Goal: Task Accomplishment & Management: Complete application form

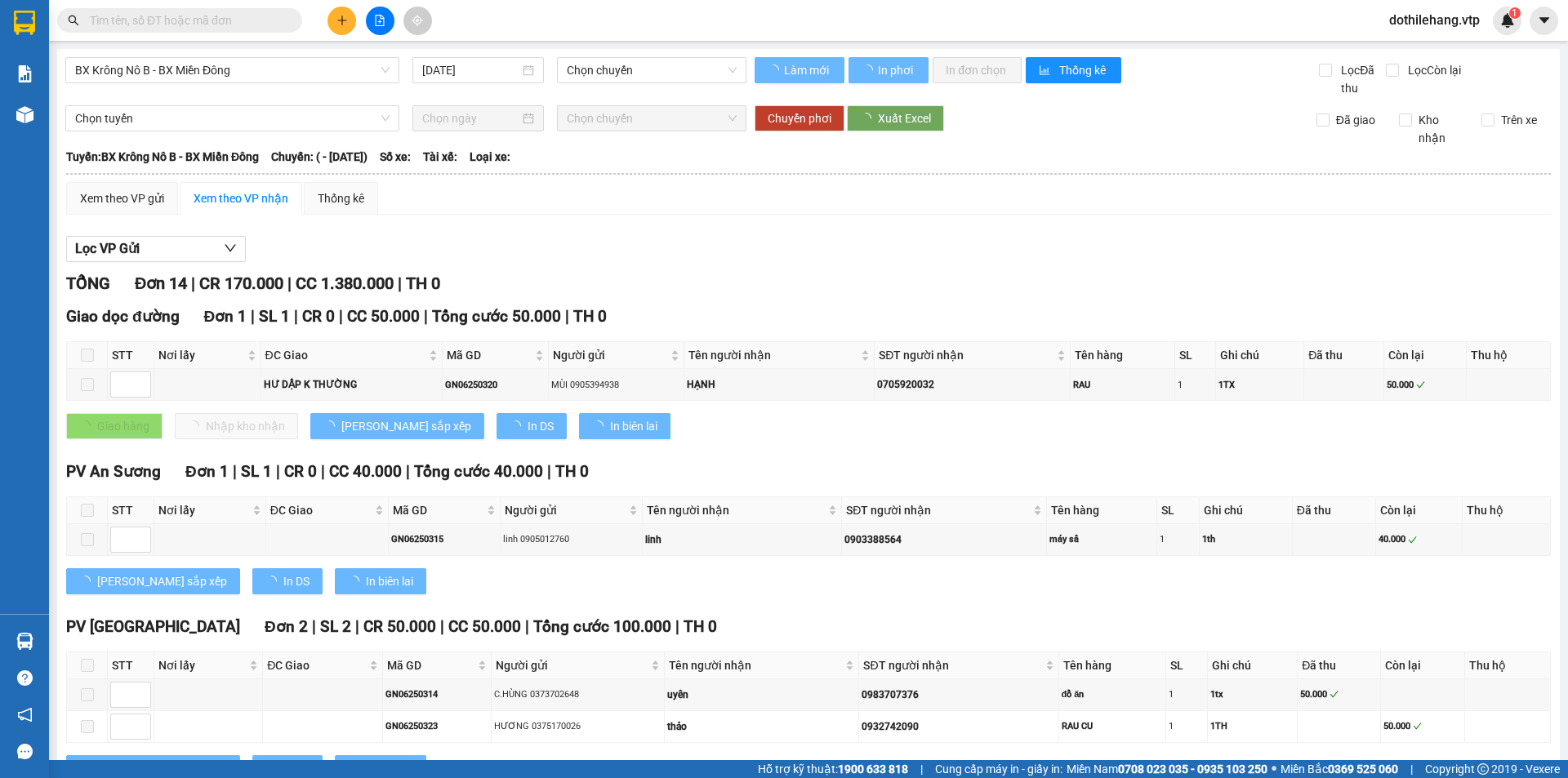
type input "[DATE]"
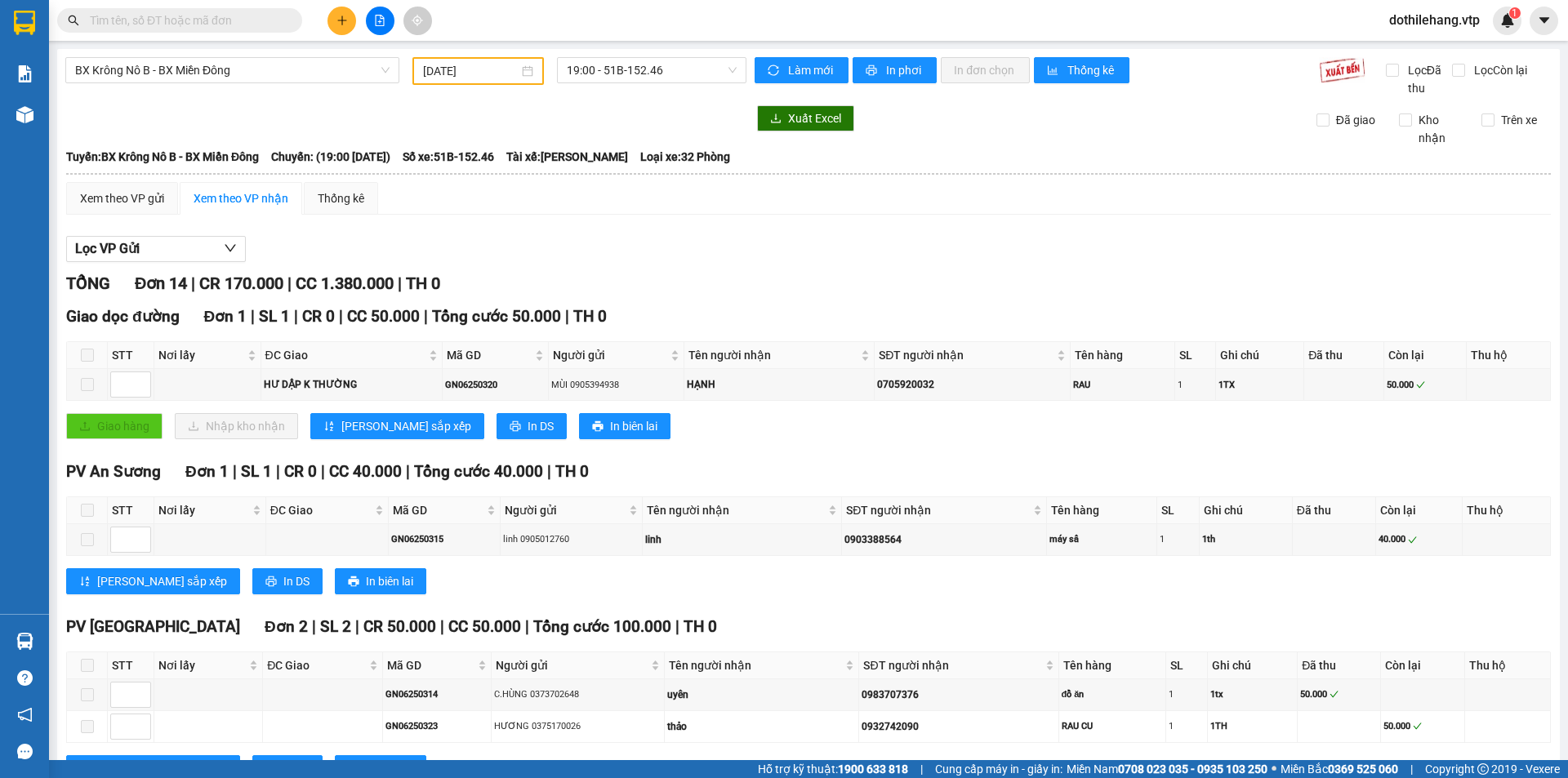
click at [1434, 14] on span "dothilehang.vtp" at bounding box center [1434, 20] width 117 height 21
click at [1420, 47] on span "Đăng xuất" at bounding box center [1441, 51] width 84 height 18
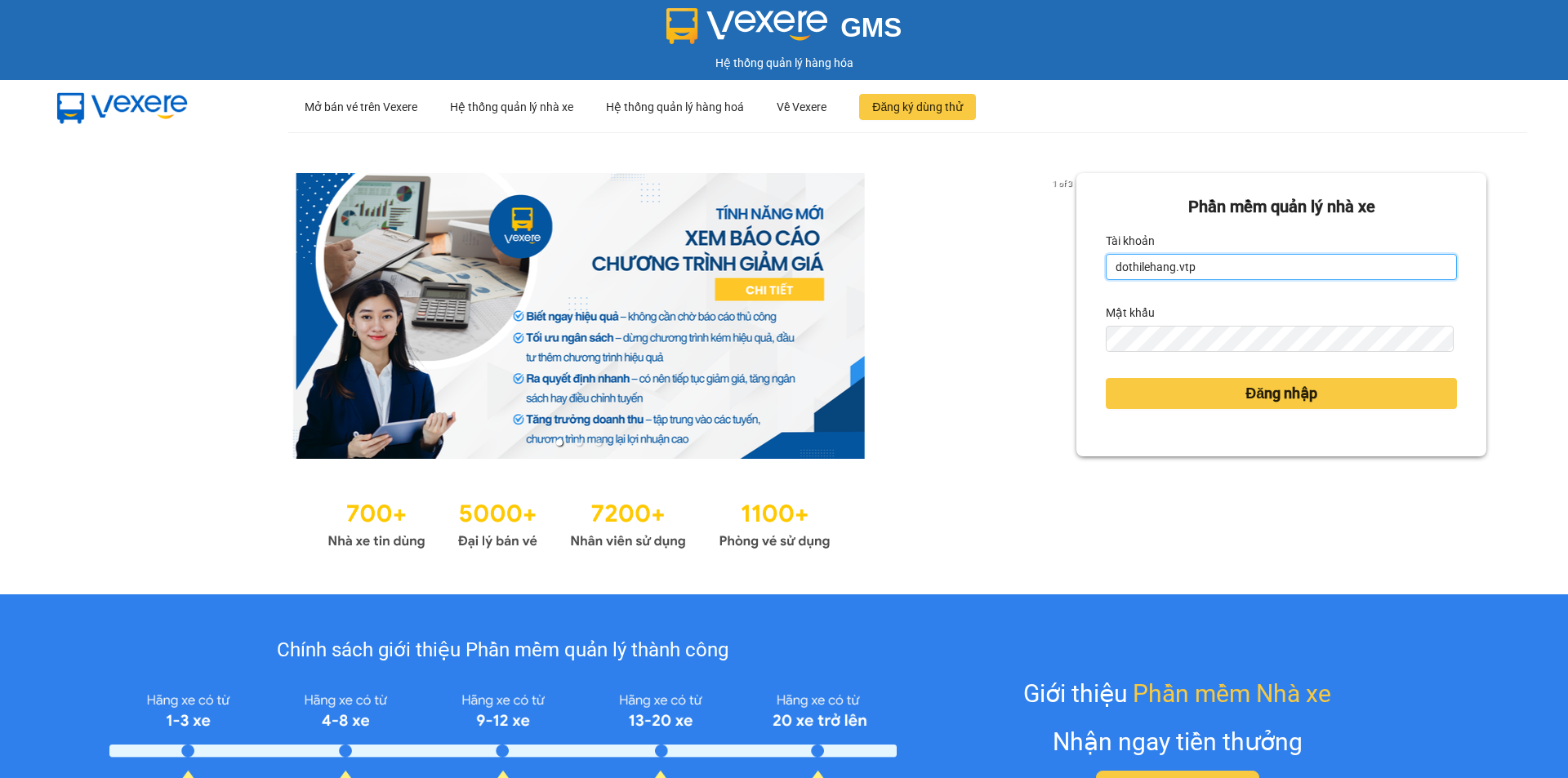
drag, startPoint x: 1221, startPoint y: 263, endPoint x: 1220, endPoint y: 280, distance: 17.0
click at [1221, 263] on input "dothilehang.vtp" at bounding box center [1281, 267] width 351 height 26
type input "vuthinhan.vtp"
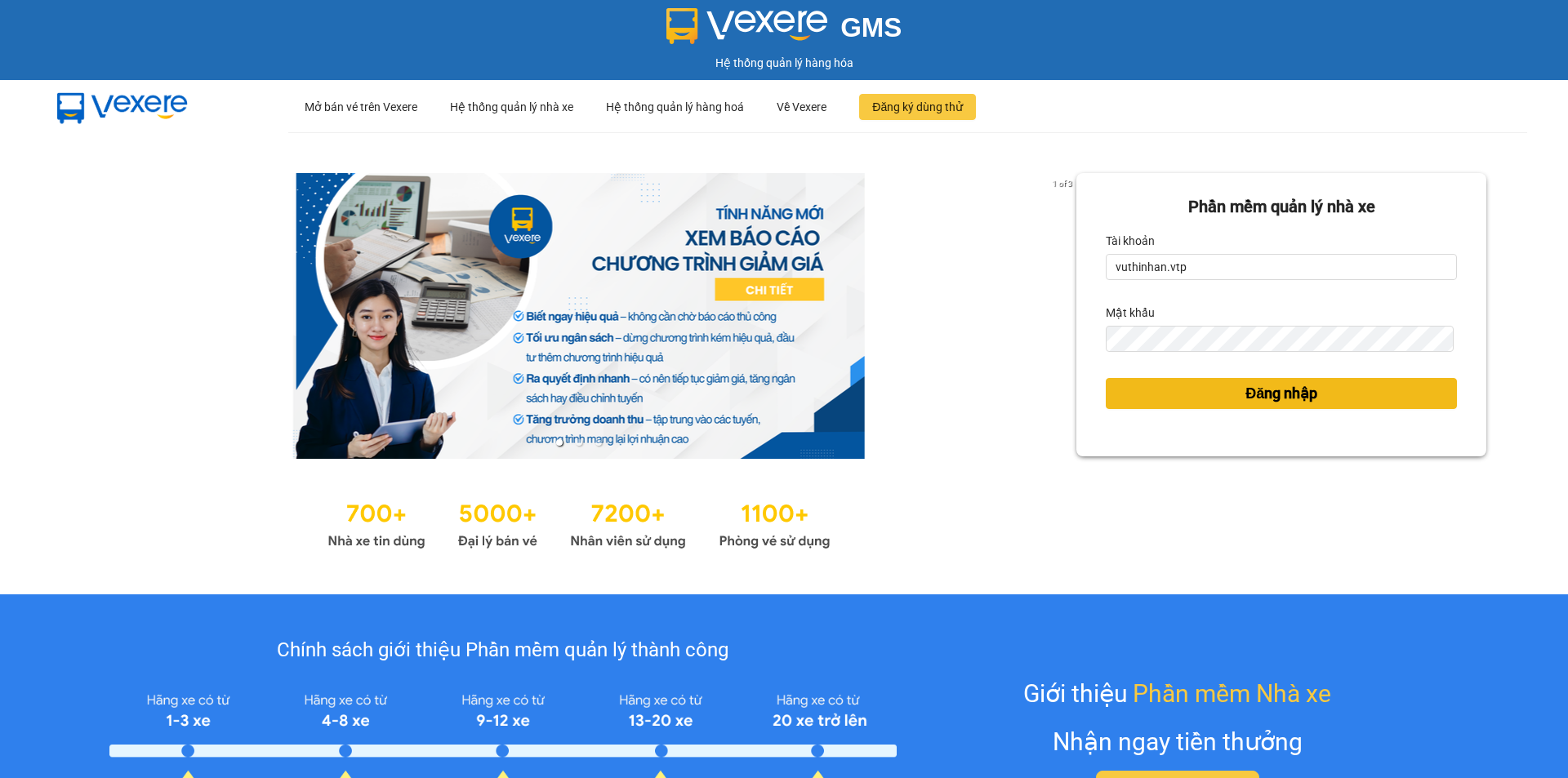
click at [1200, 398] on button "Đăng nhập" at bounding box center [1281, 394] width 351 height 31
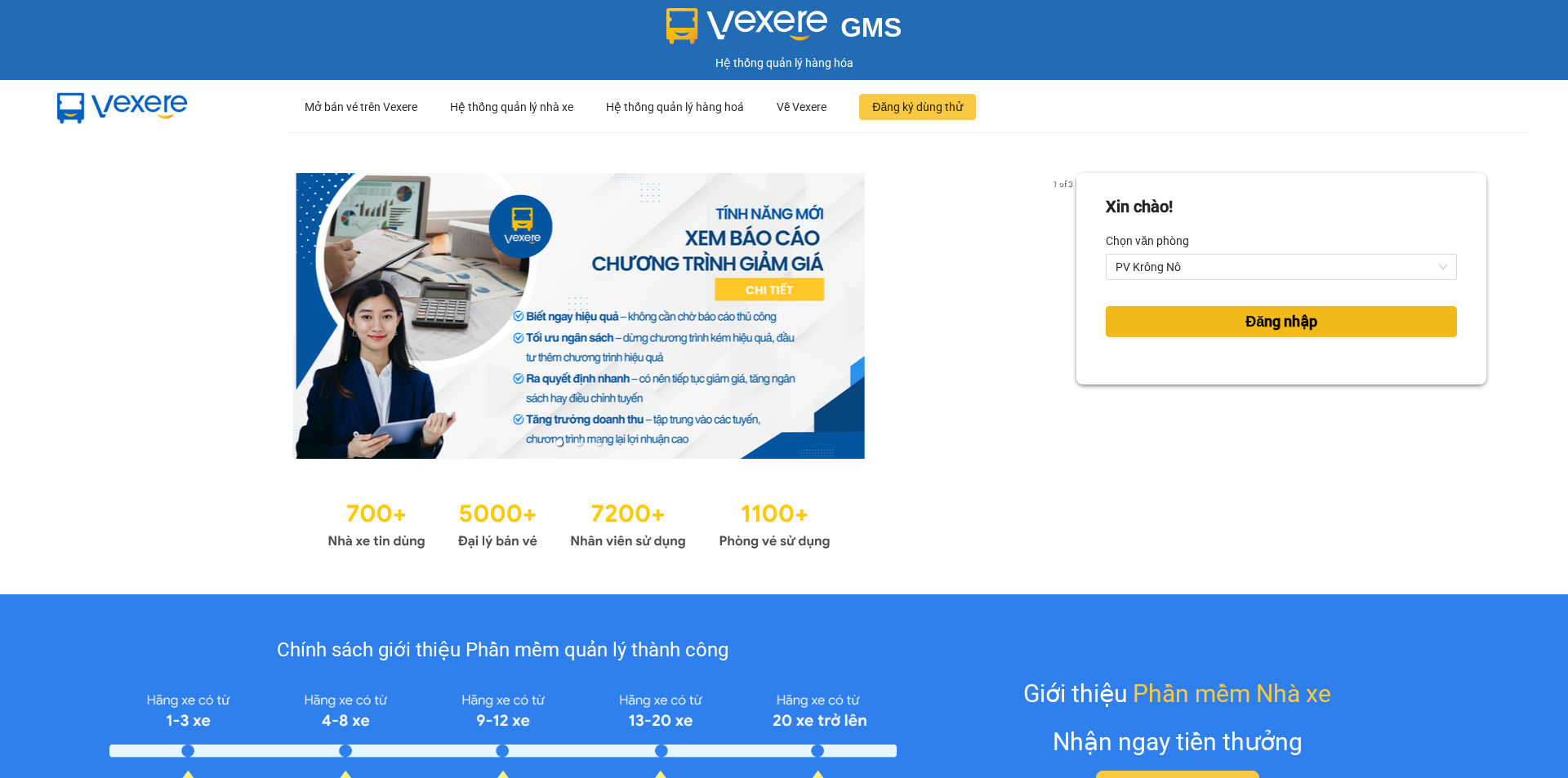
click at [1204, 322] on button "Đăng nhập" at bounding box center [1281, 322] width 351 height 31
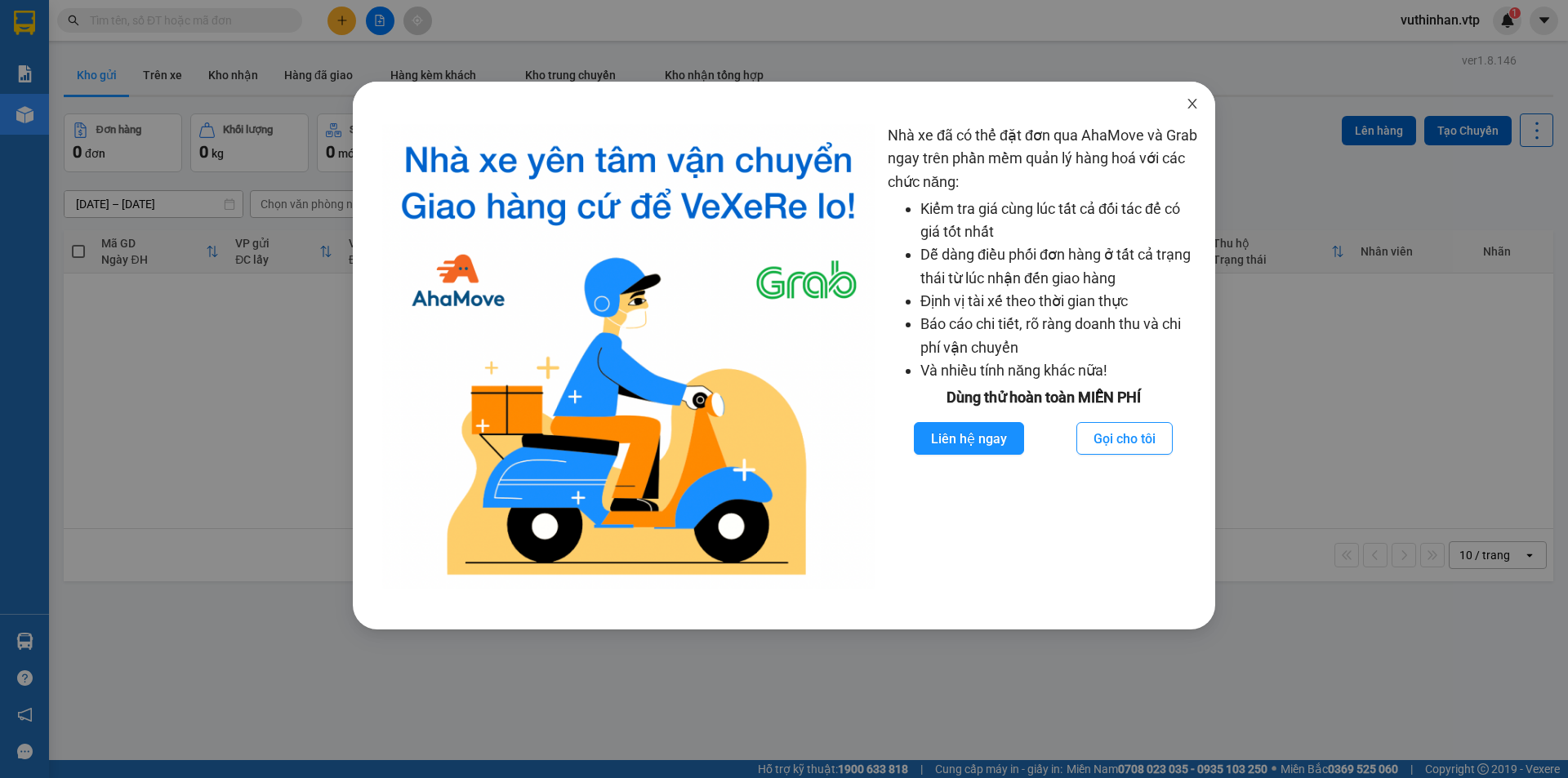
click at [1188, 98] on icon "close" at bounding box center [1191, 103] width 13 height 13
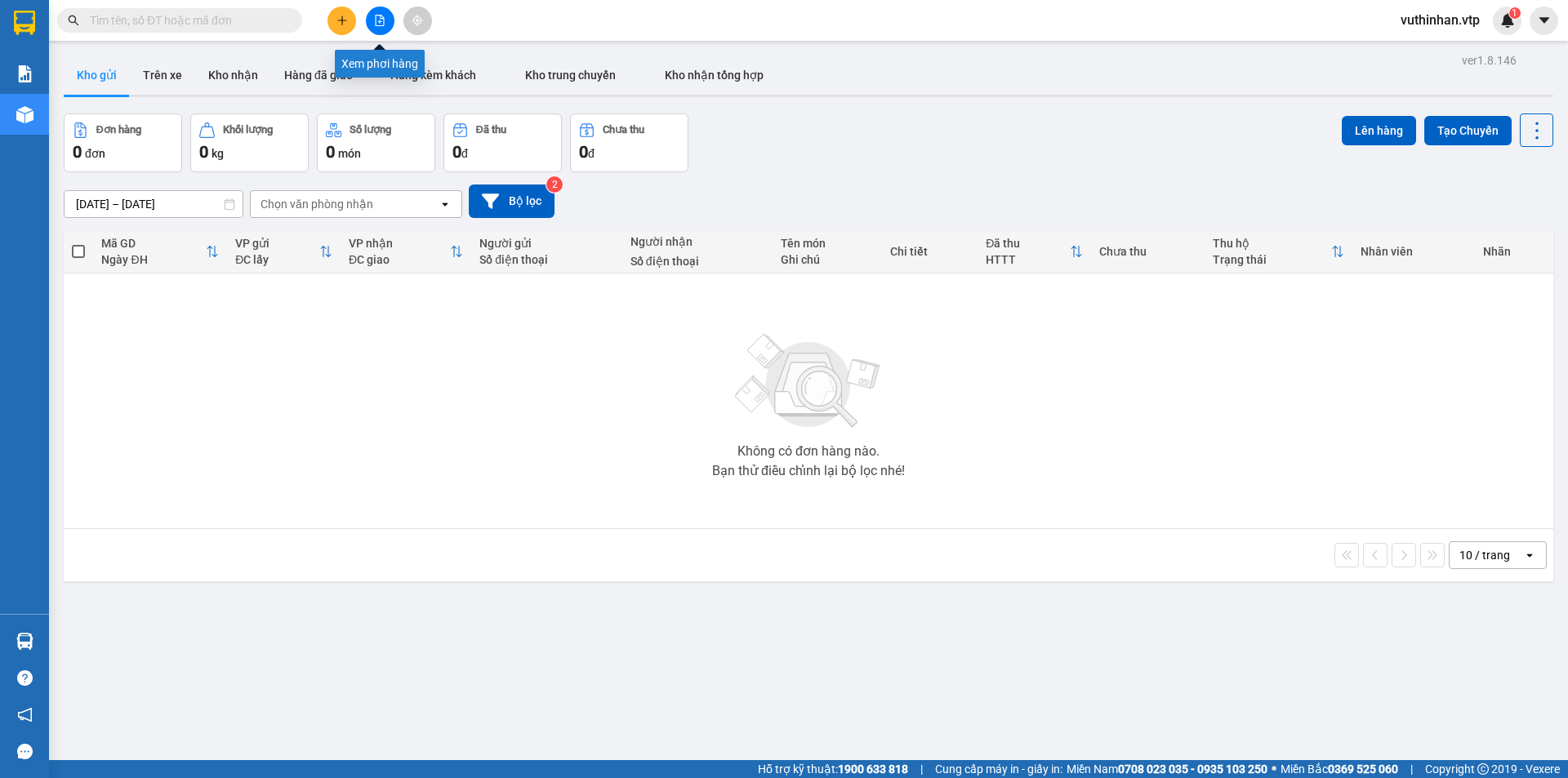
click at [384, 20] on icon "file-add" at bounding box center [379, 21] width 9 height 12
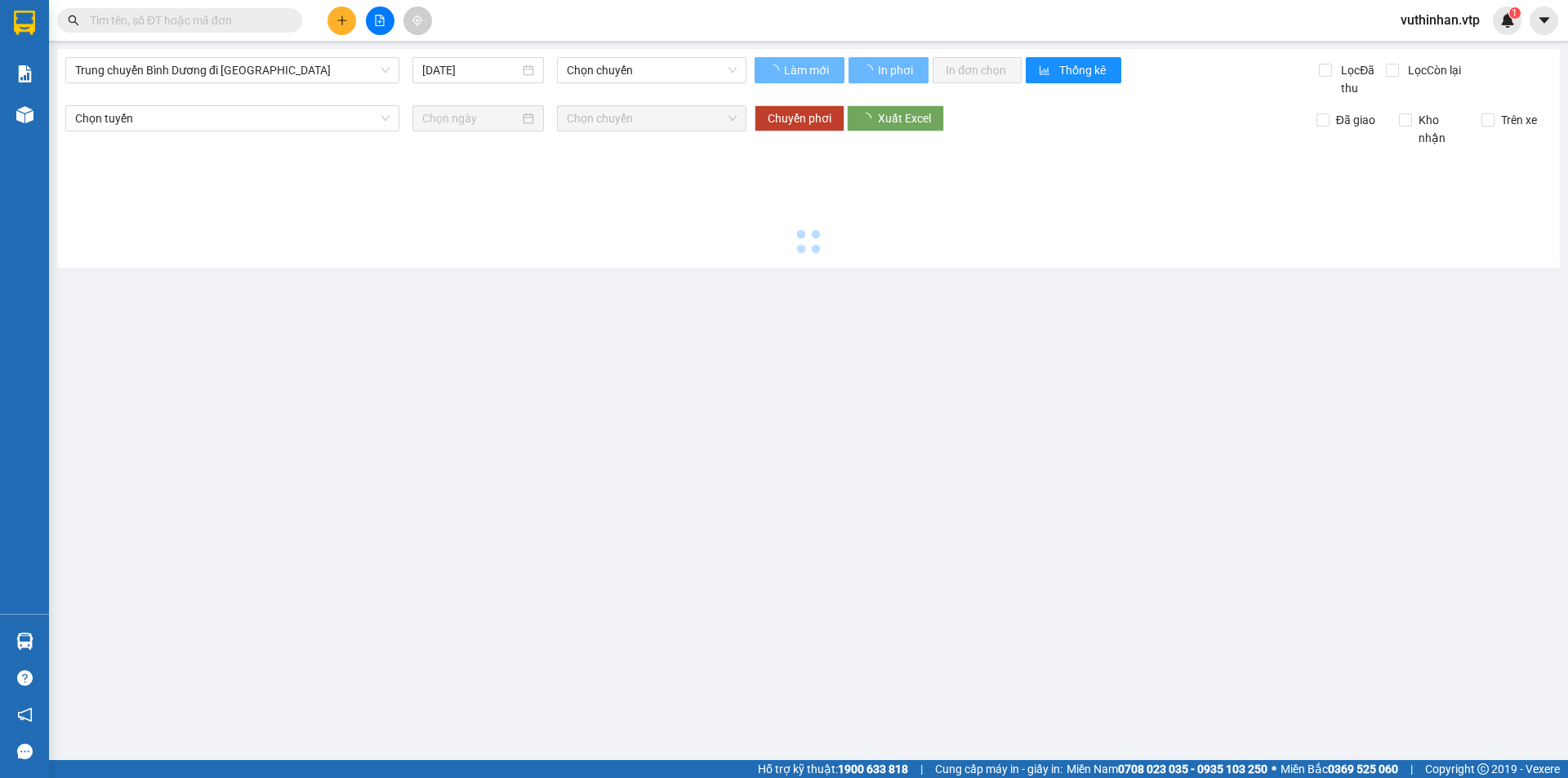
type input "[DATE]"
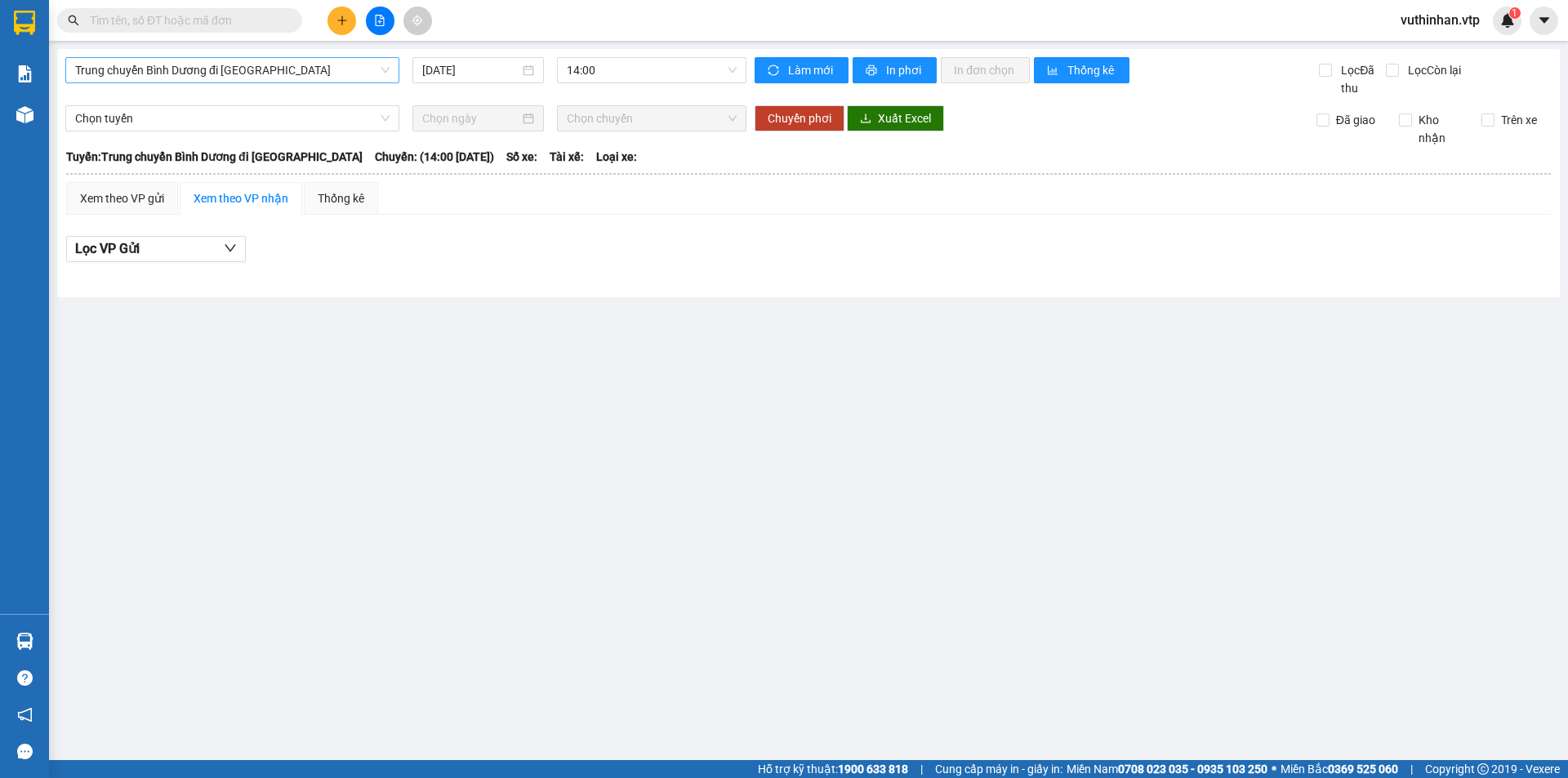
click at [237, 67] on span "Trung chuyển Bình Dương đi [GEOGRAPHIC_DATA]" at bounding box center [232, 70] width 314 height 24
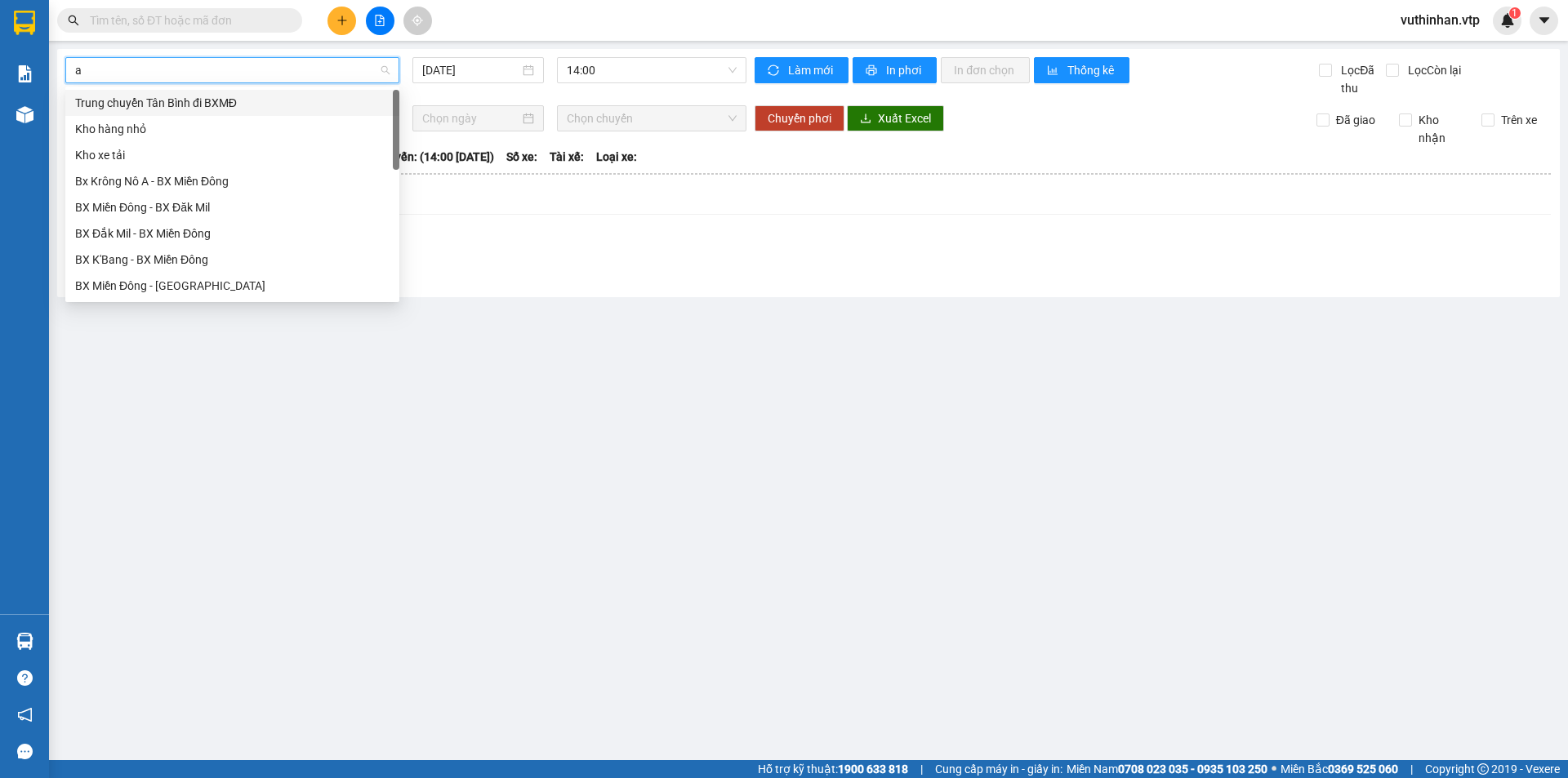
type input "a"
click at [143, 157] on div "BX Miền Đông - BX Krông Nô A" at bounding box center [232, 155] width 314 height 18
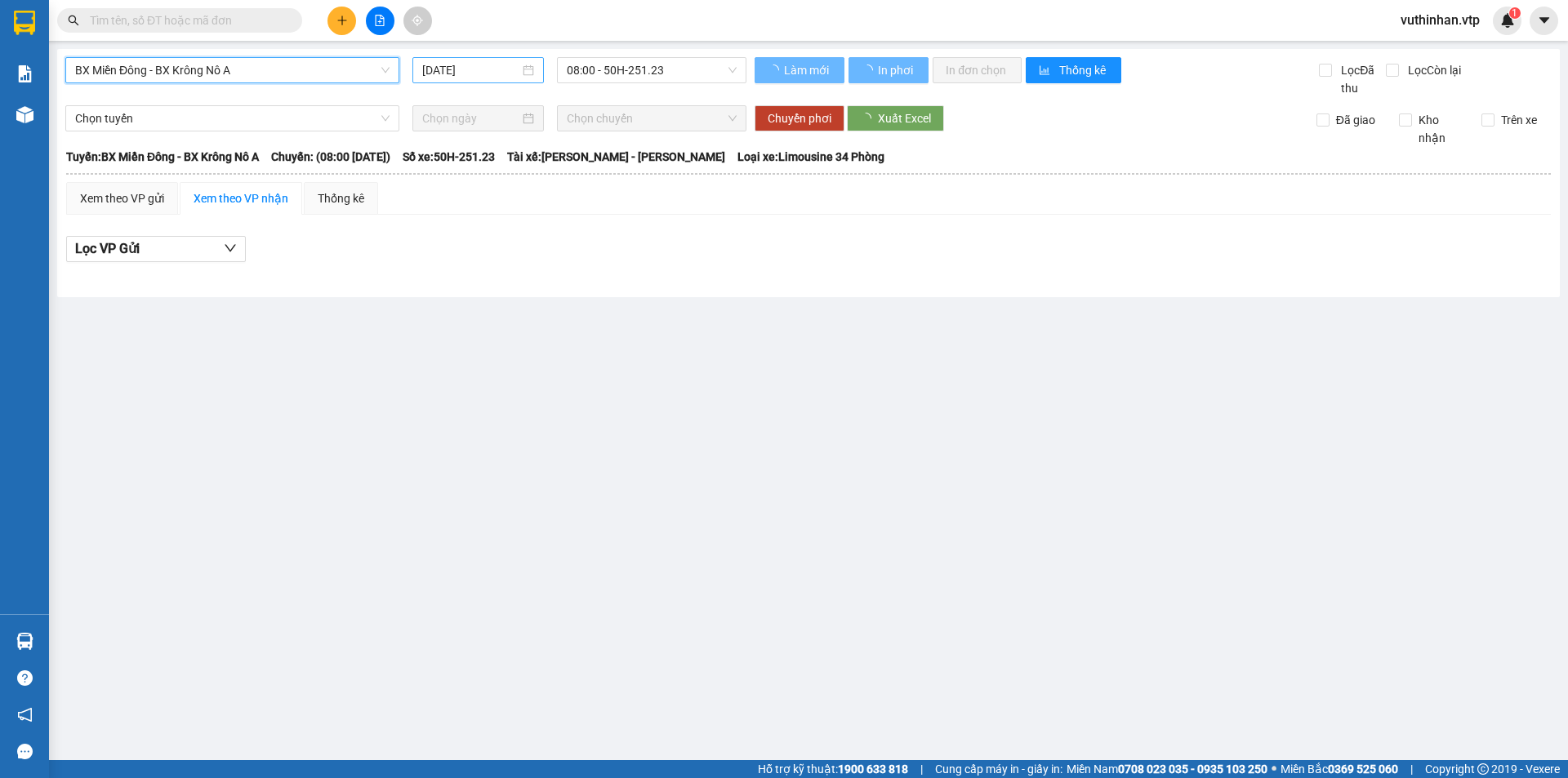
click at [518, 77] on input "[DATE]" at bounding box center [470, 71] width 97 height 18
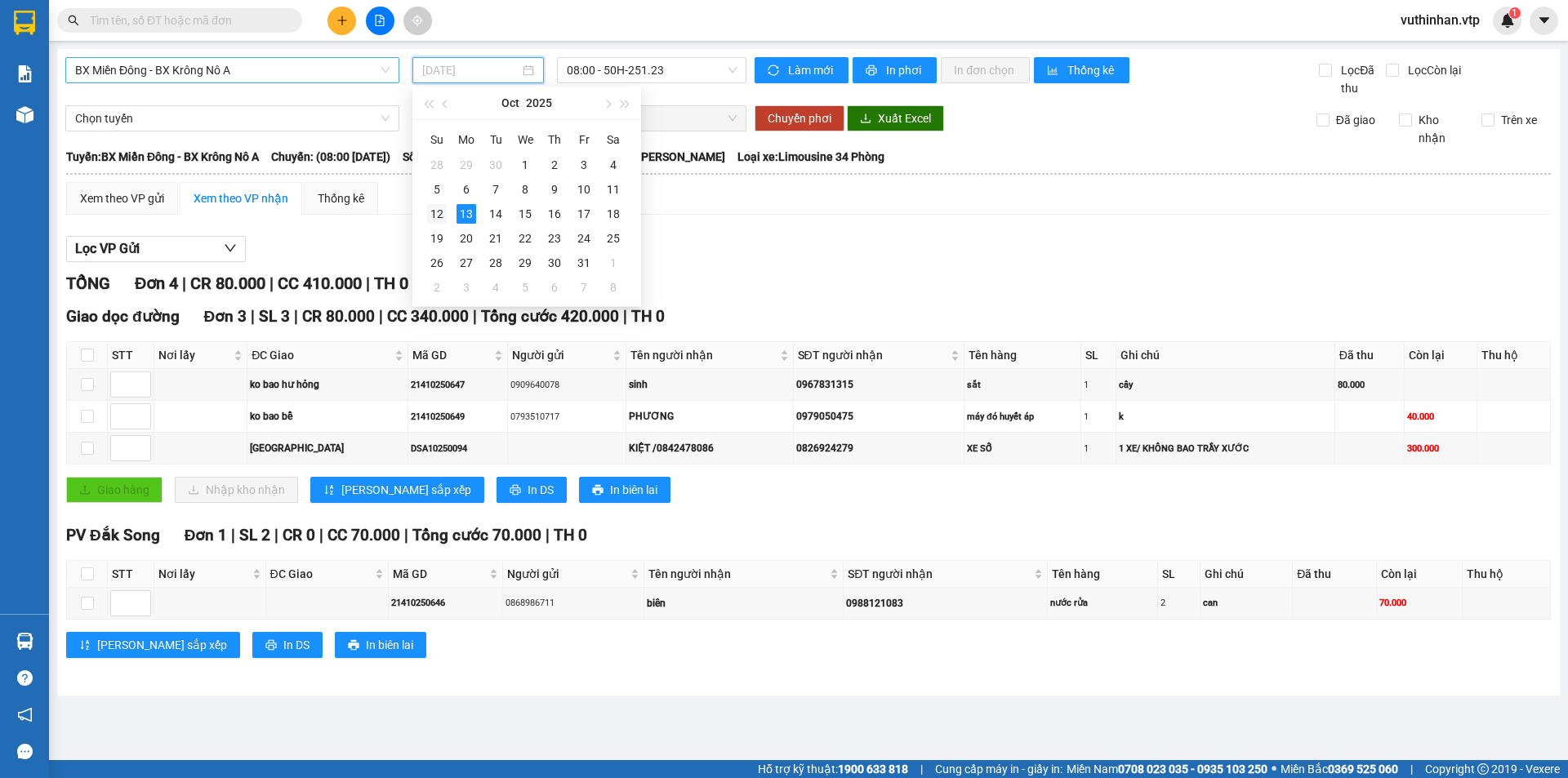
click at [432, 210] on div "12" at bounding box center [437, 214] width 20 height 20
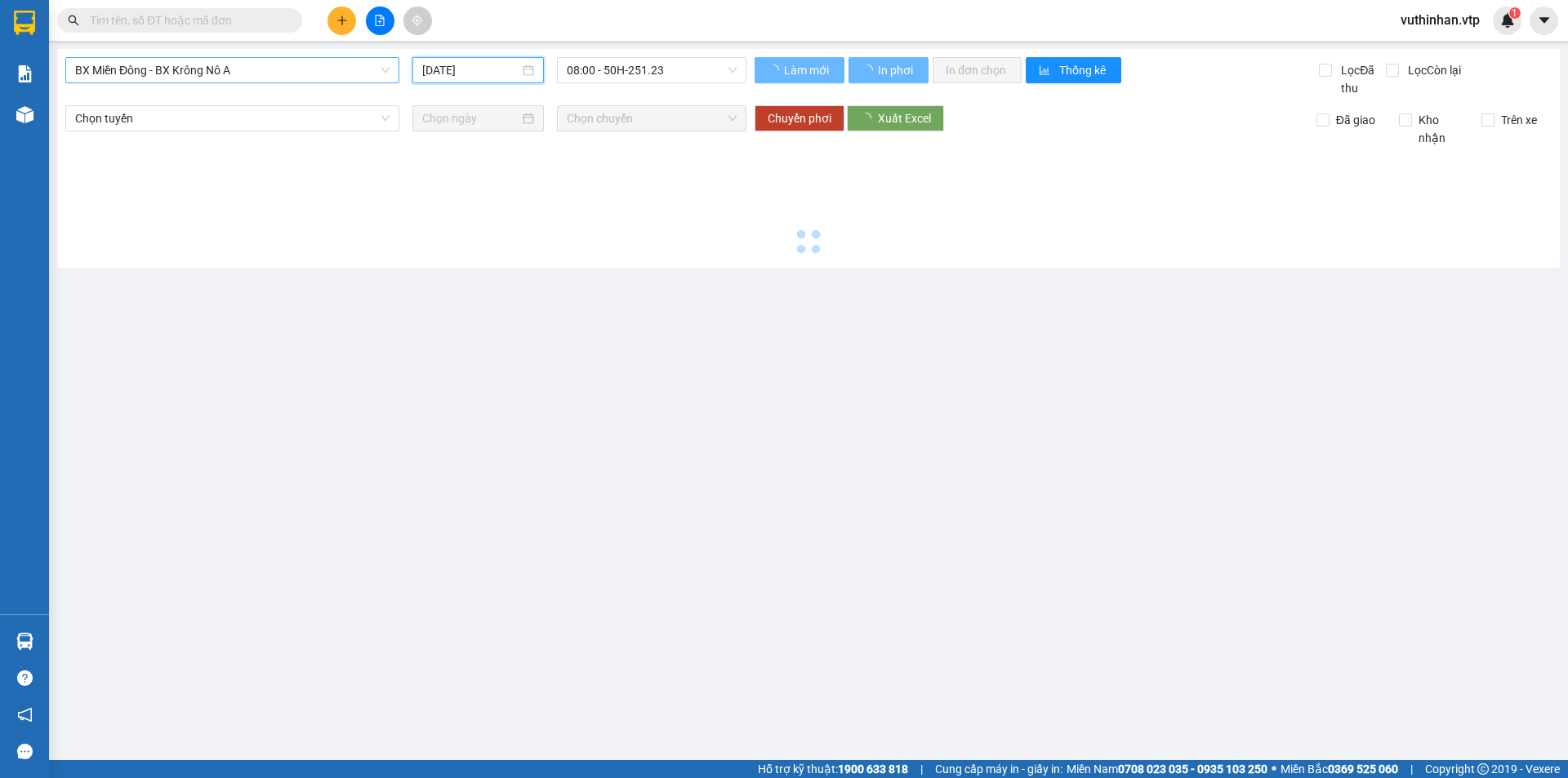
type input "[DATE]"
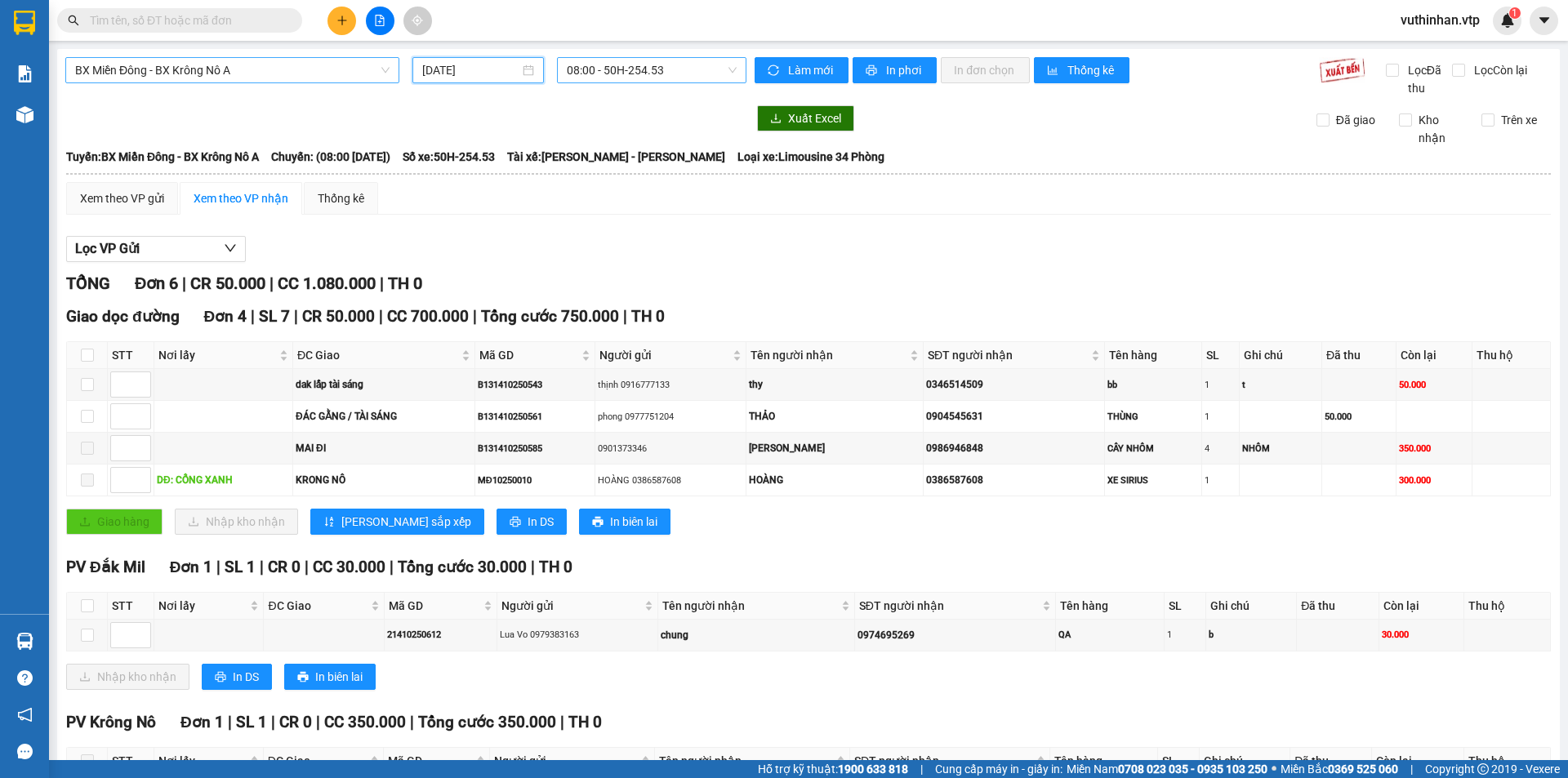
click at [583, 60] on span "08:00 - 50H-254.53" at bounding box center [651, 70] width 169 height 24
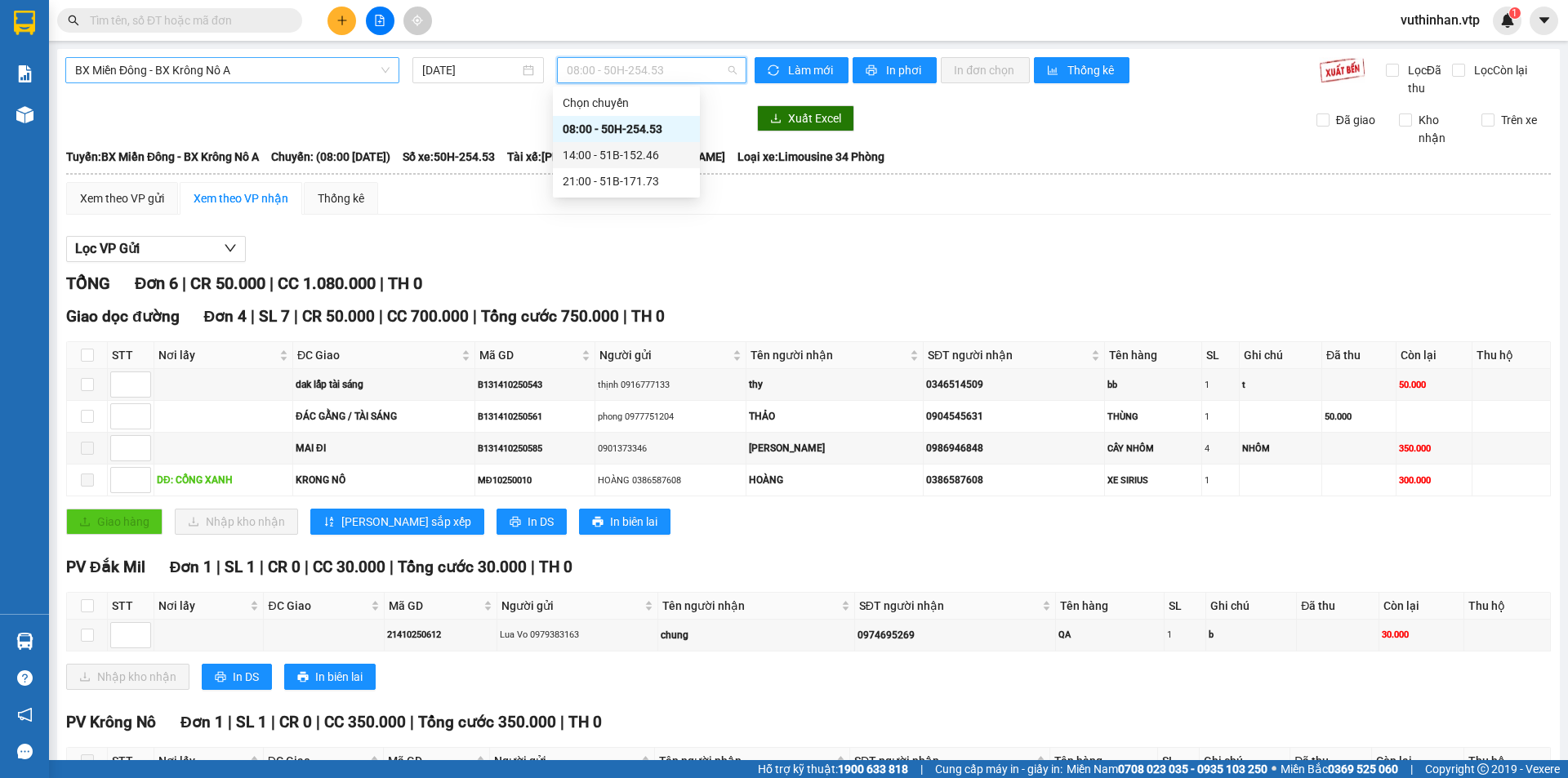
click at [647, 159] on div "14:00 - 51B-152.46" at bounding box center [626, 155] width 127 height 18
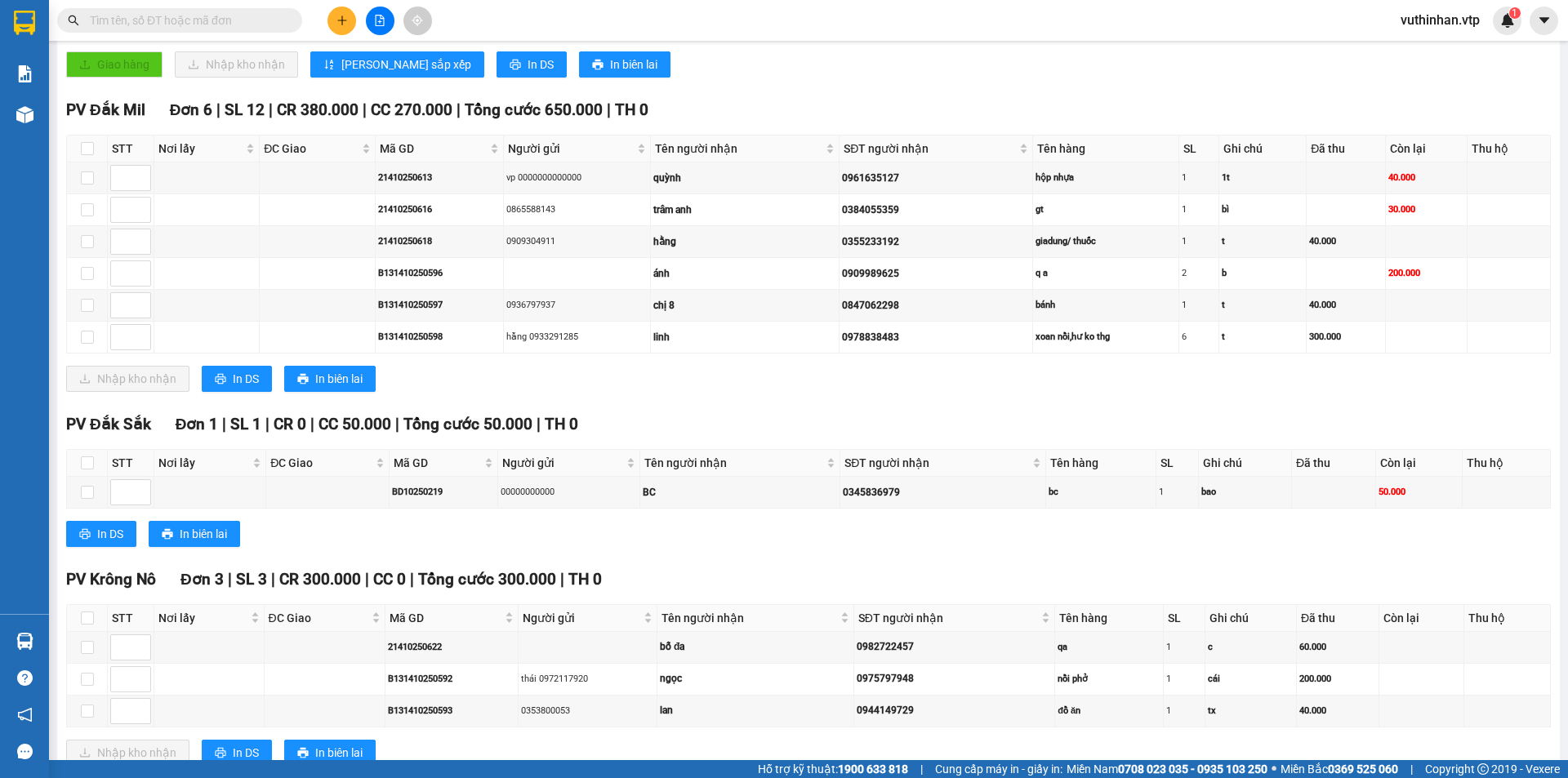
scroll to position [654, 0]
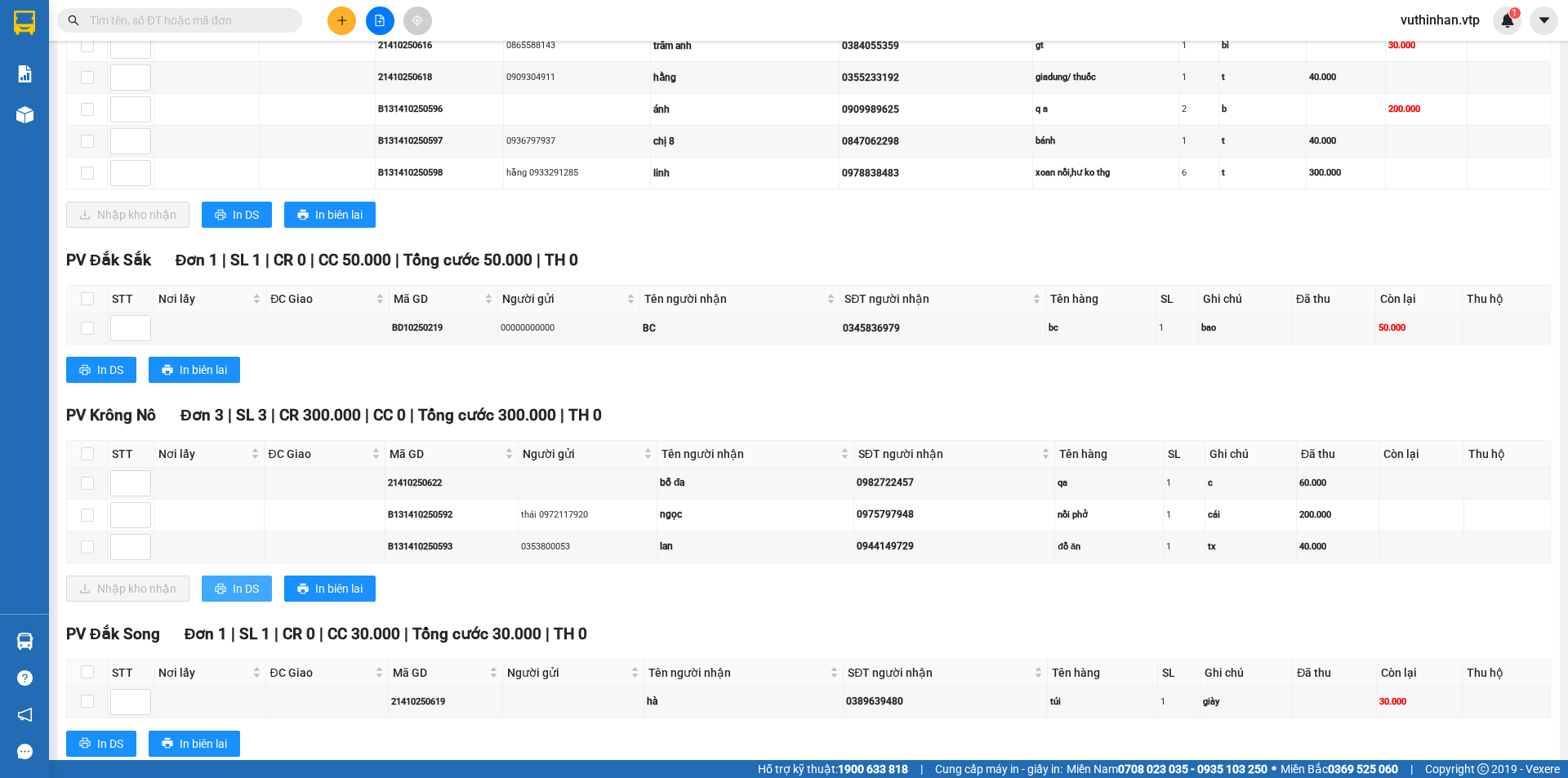
click at [246, 589] on span "In DS" at bounding box center [246, 589] width 26 height 18
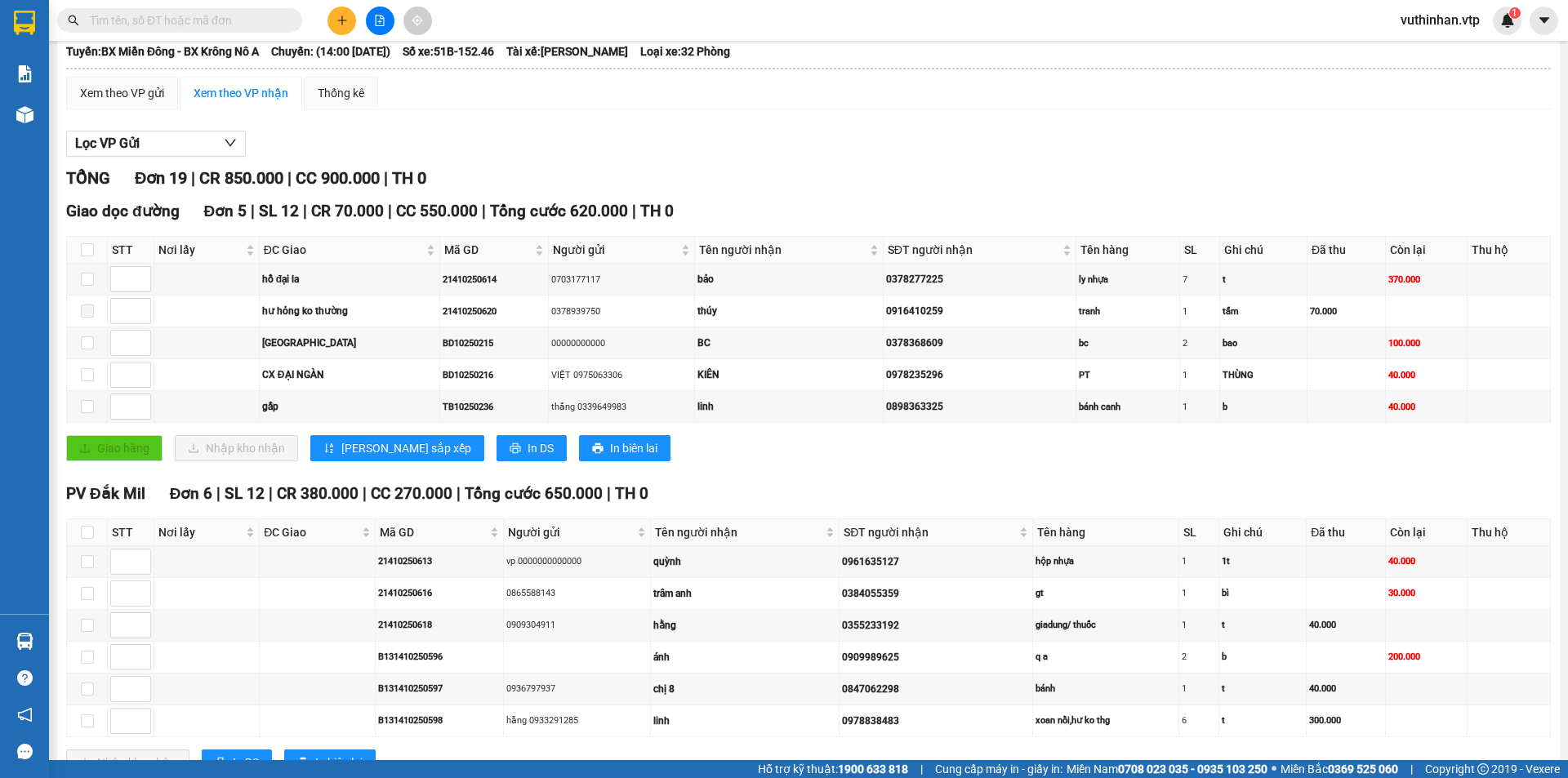
scroll to position [0, 0]
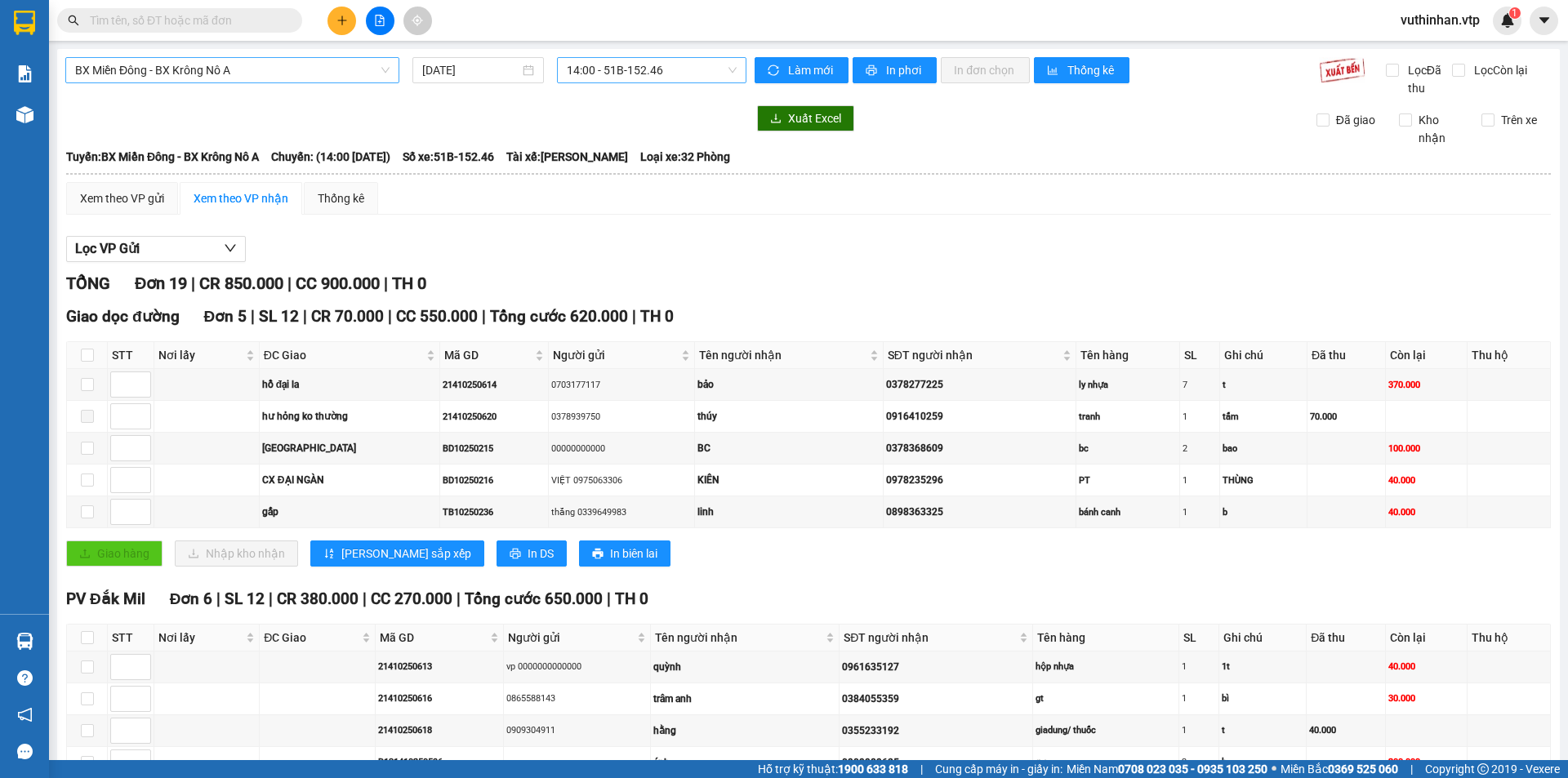
click at [577, 67] on span "14:00 - 51B-152.46" at bounding box center [651, 70] width 169 height 24
click at [614, 174] on div "21:00 - 51B-171.73" at bounding box center [626, 181] width 127 height 18
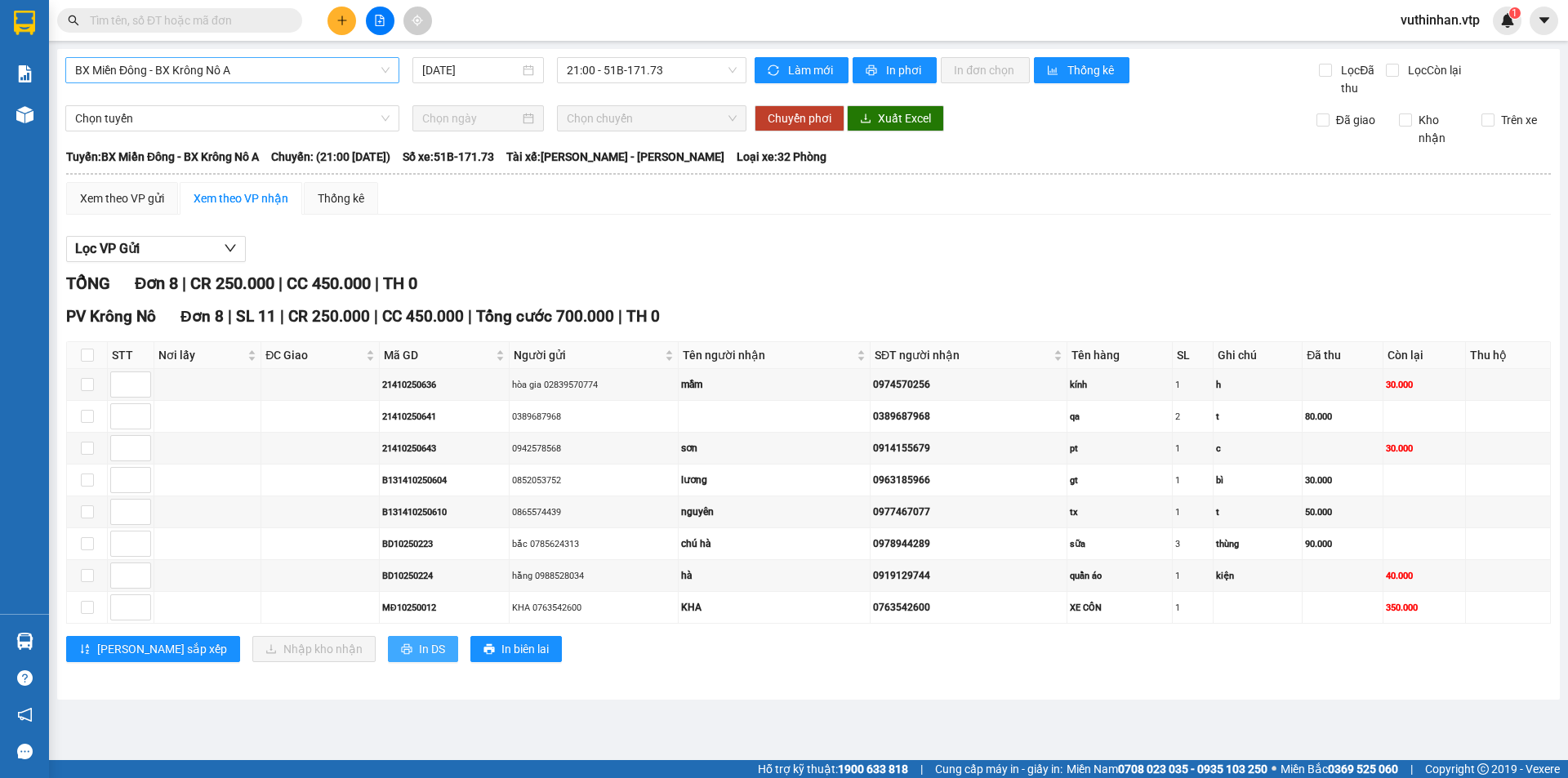
drag, startPoint x: 348, startPoint y: 656, endPoint x: 361, endPoint y: 621, distance: 37.3
click at [419, 656] on span "In DS" at bounding box center [432, 650] width 26 height 18
click at [215, 67] on span "BX Miền Đông - BX Krông Nô A" at bounding box center [232, 70] width 314 height 24
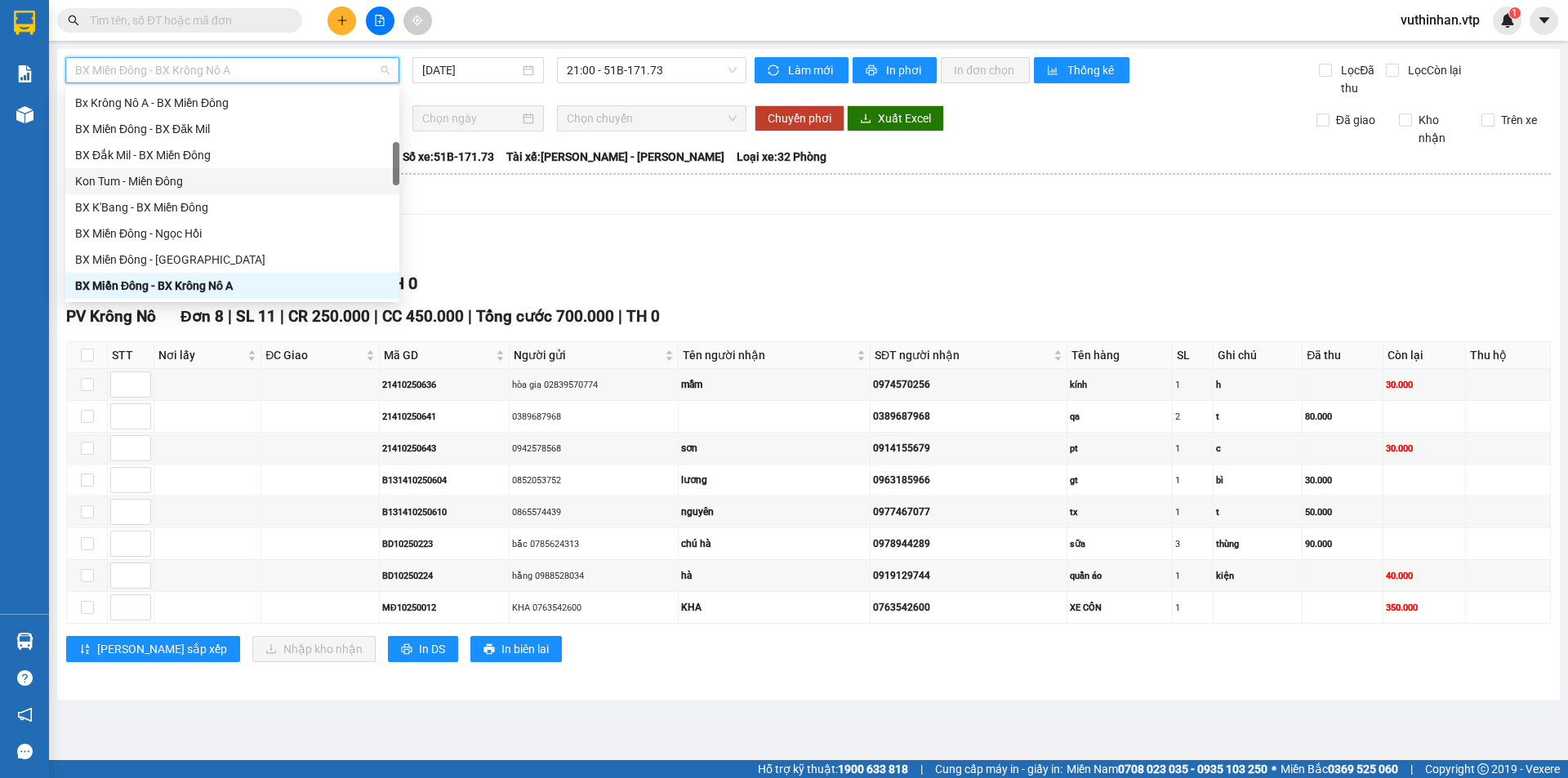
click at [704, 286] on div "TỔNG Đơn 8 | CR 250.000 | CC 450.000 | TH 0" at bounding box center [809, 284] width 1485 height 25
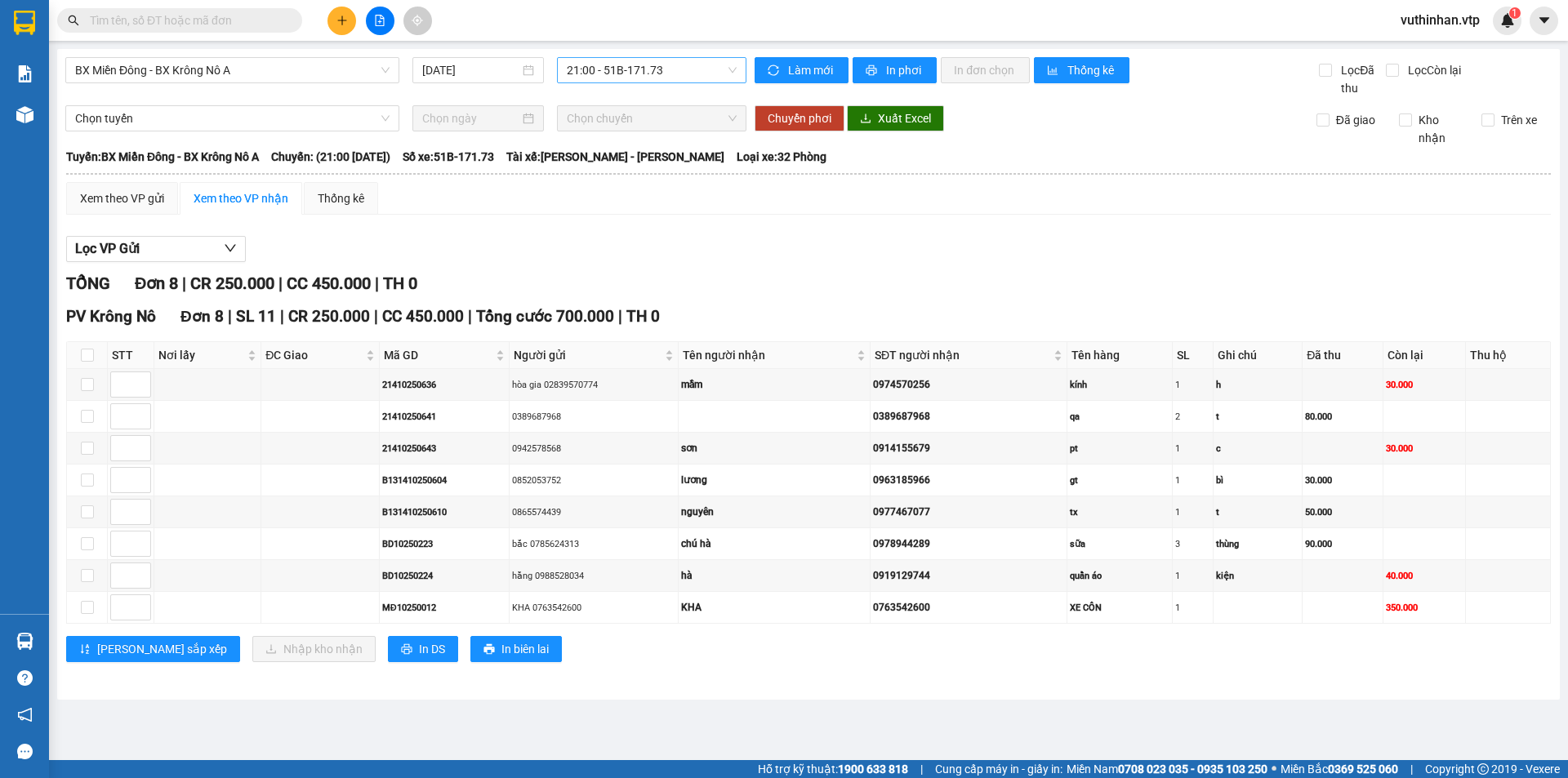
click at [668, 65] on span "21:00 - 51B-171.73" at bounding box center [651, 70] width 169 height 24
click at [641, 152] on div "14:00 - 51B-152.46" at bounding box center [631, 155] width 127 height 18
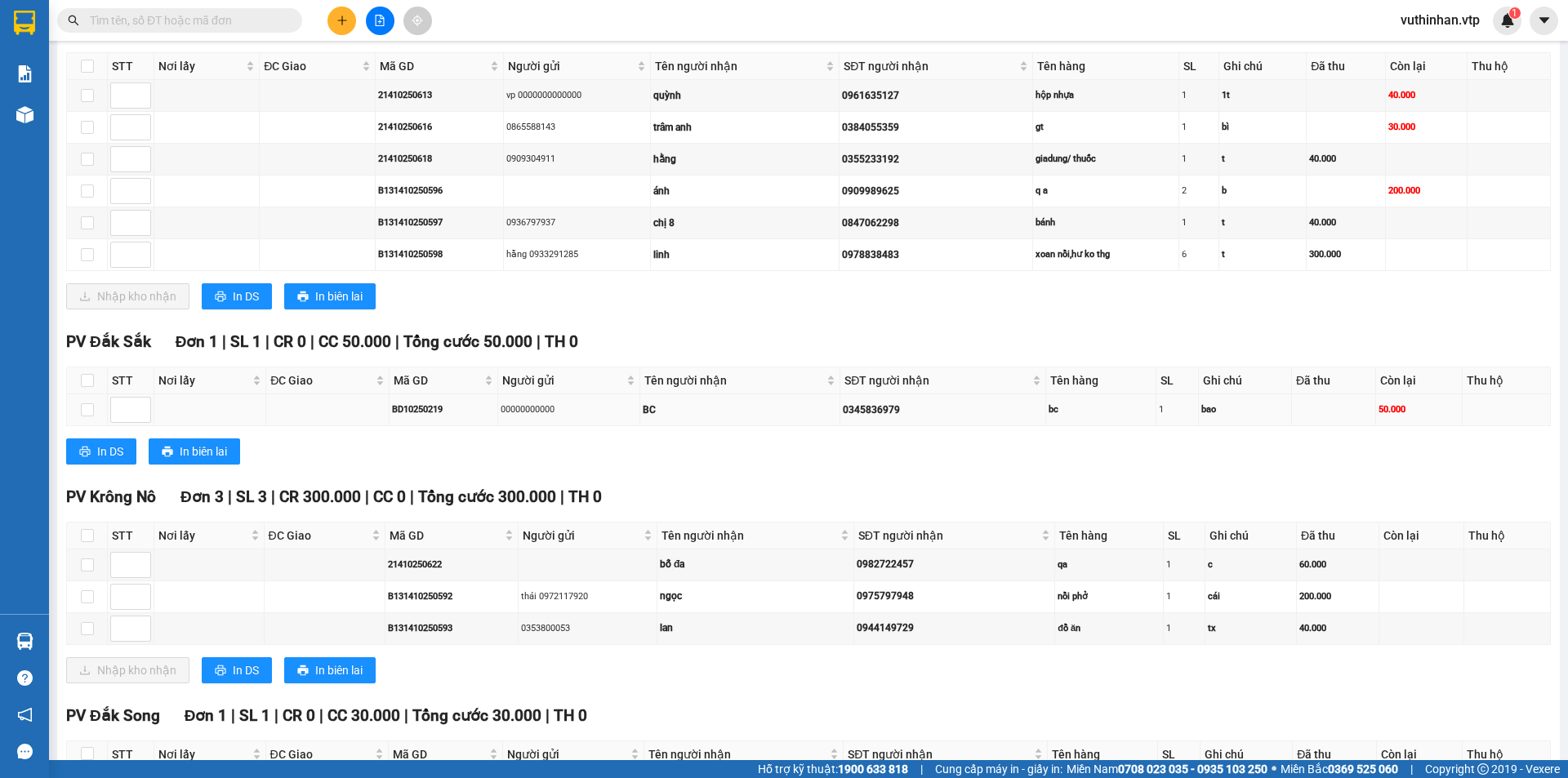
scroll to position [735, 0]
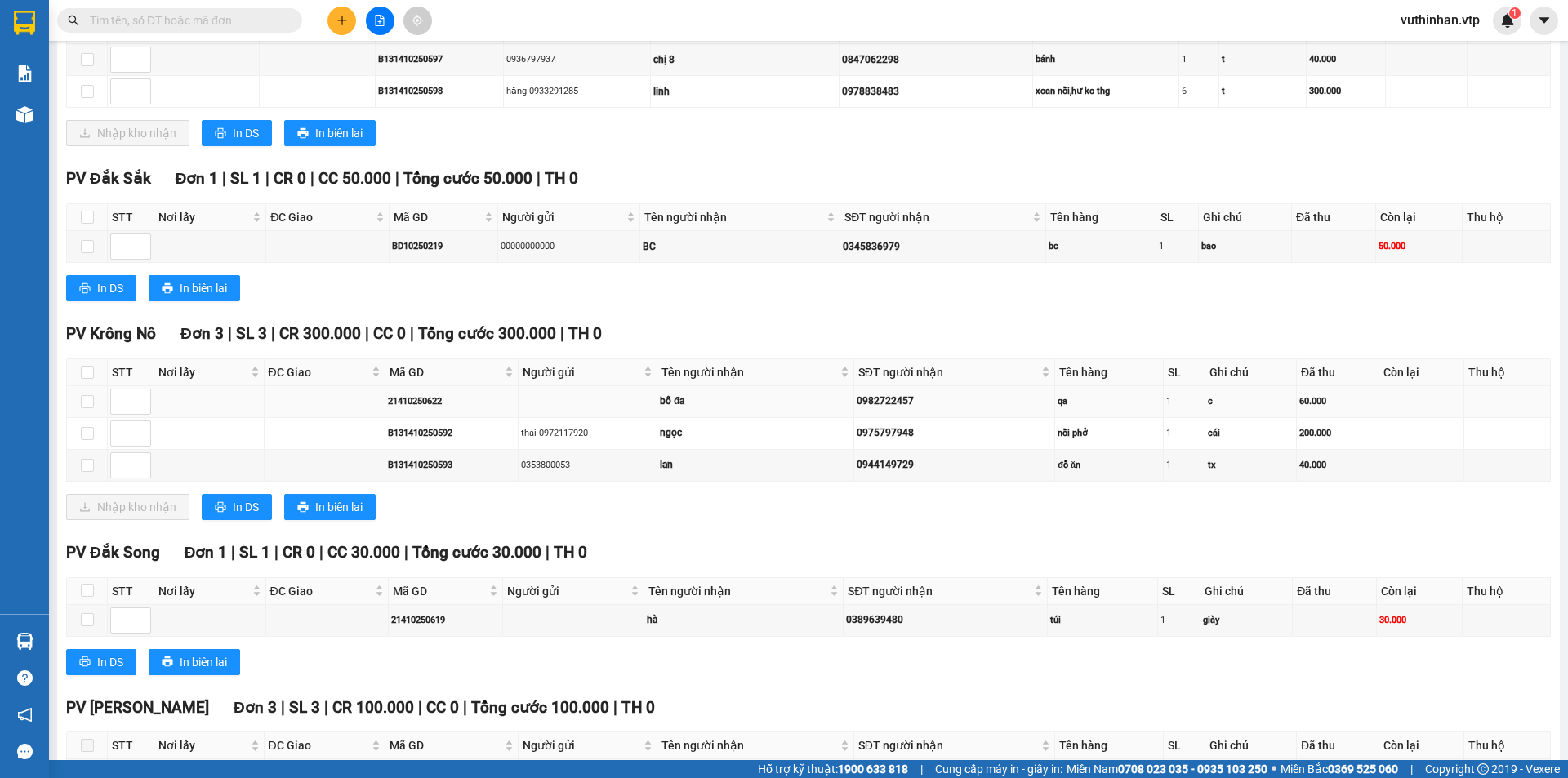
drag, startPoint x: 195, startPoint y: 406, endPoint x: 185, endPoint y: 415, distance: 13.5
click at [188, 412] on td at bounding box center [210, 402] width 111 height 32
click at [101, 400] on td at bounding box center [87, 402] width 41 height 32
click at [90, 402] on input "checkbox" at bounding box center [87, 401] width 13 height 13
checkbox input "true"
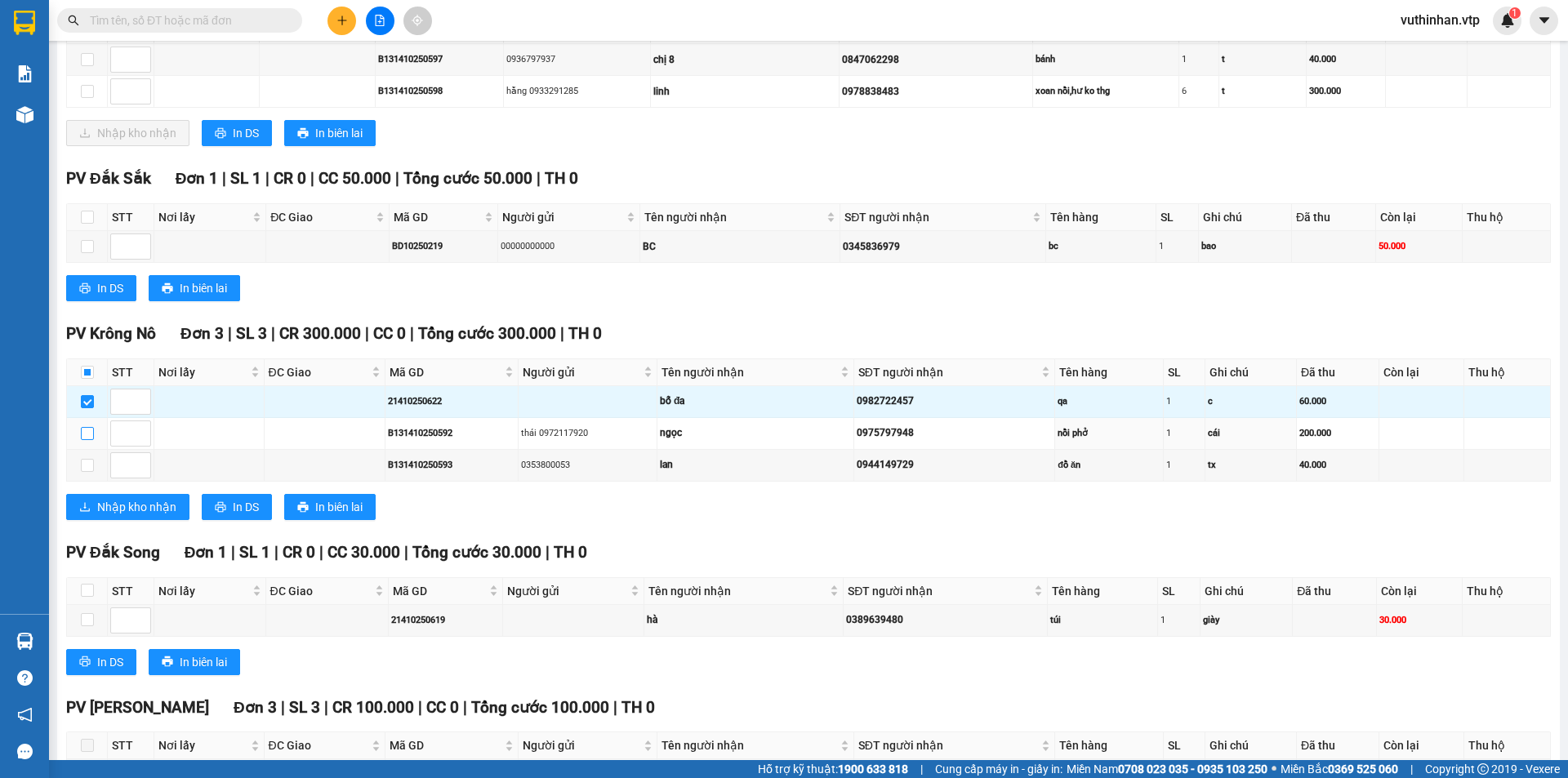
drag, startPoint x: 86, startPoint y: 426, endPoint x: 63, endPoint y: 451, distance: 34.0
click at [86, 427] on input "checkbox" at bounding box center [87, 433] width 13 height 13
checkbox input "true"
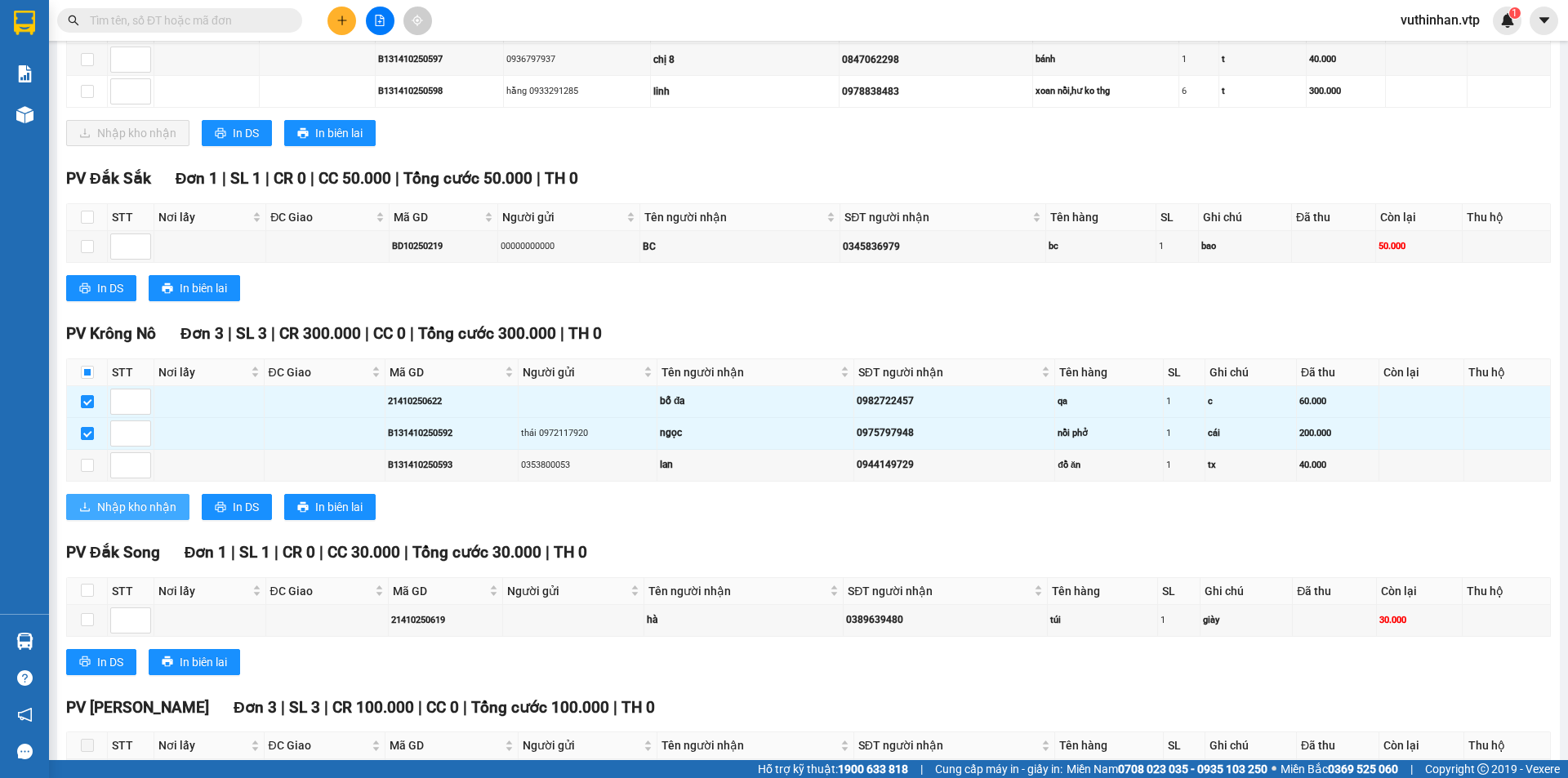
click at [154, 500] on span "Nhập kho nhận" at bounding box center [136, 508] width 79 height 18
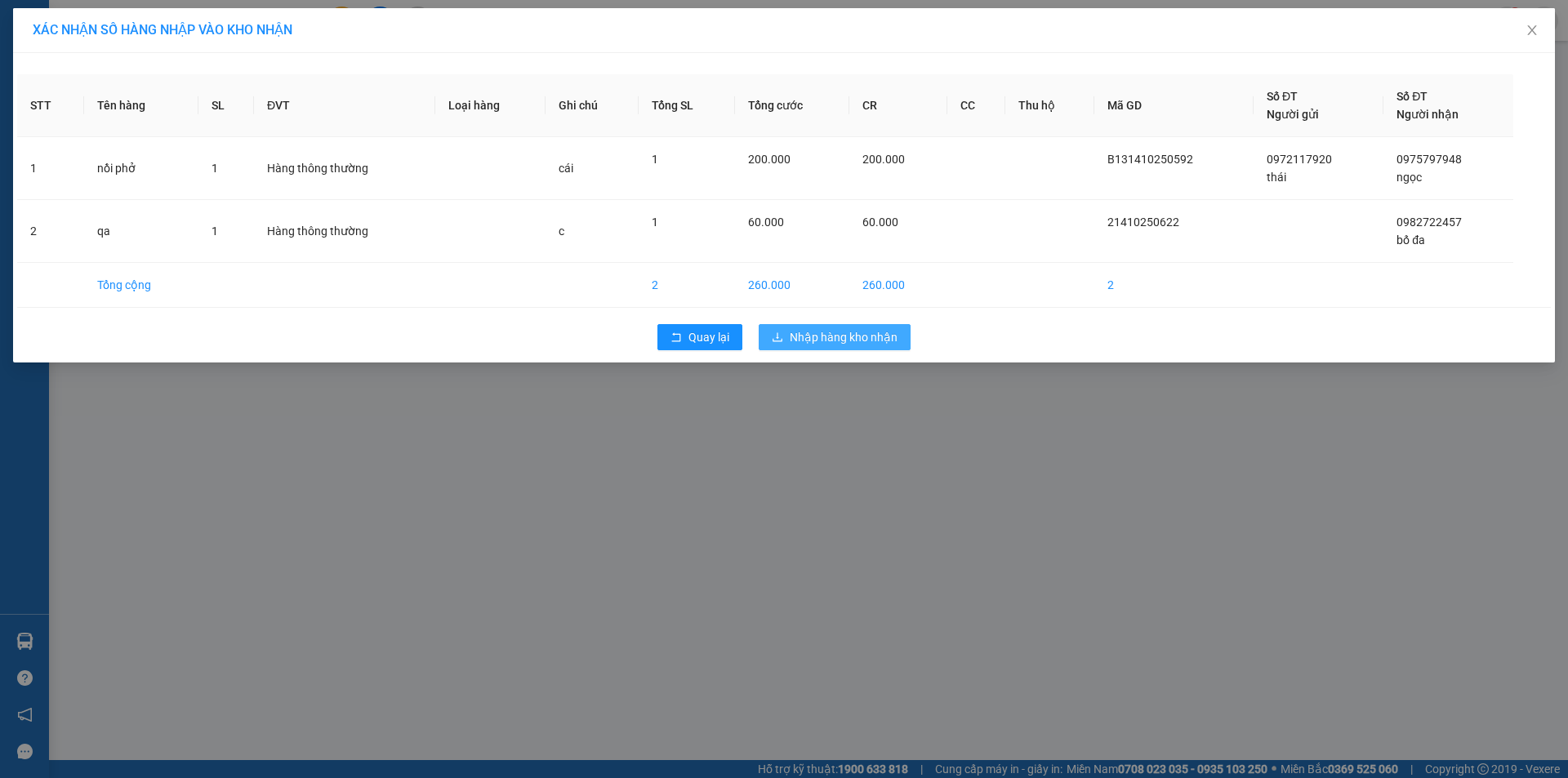
click at [821, 335] on span "Nhập hàng kho nhận" at bounding box center [843, 337] width 108 height 18
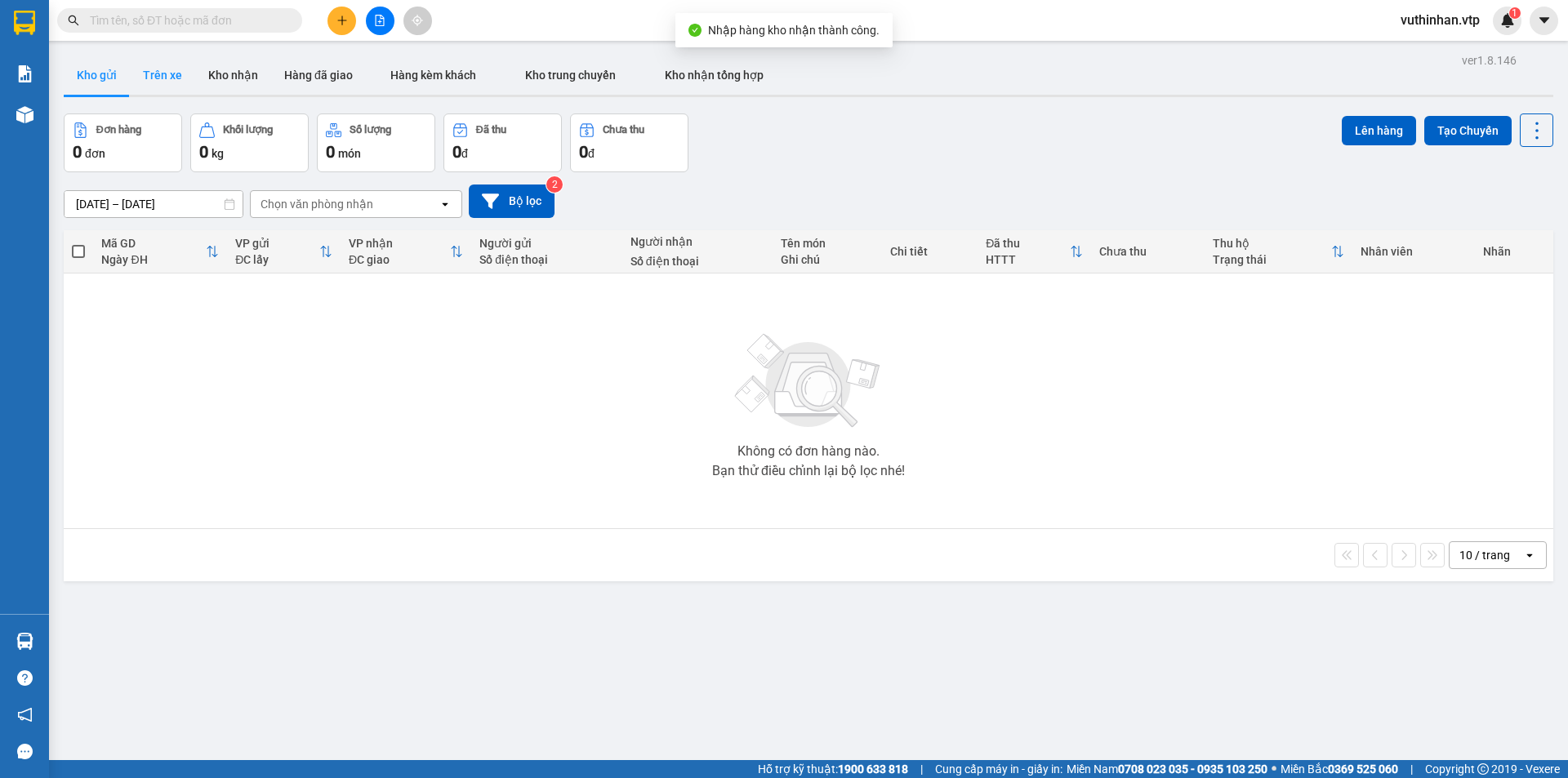
click at [157, 82] on button "Trên xe" at bounding box center [163, 75] width 66 height 39
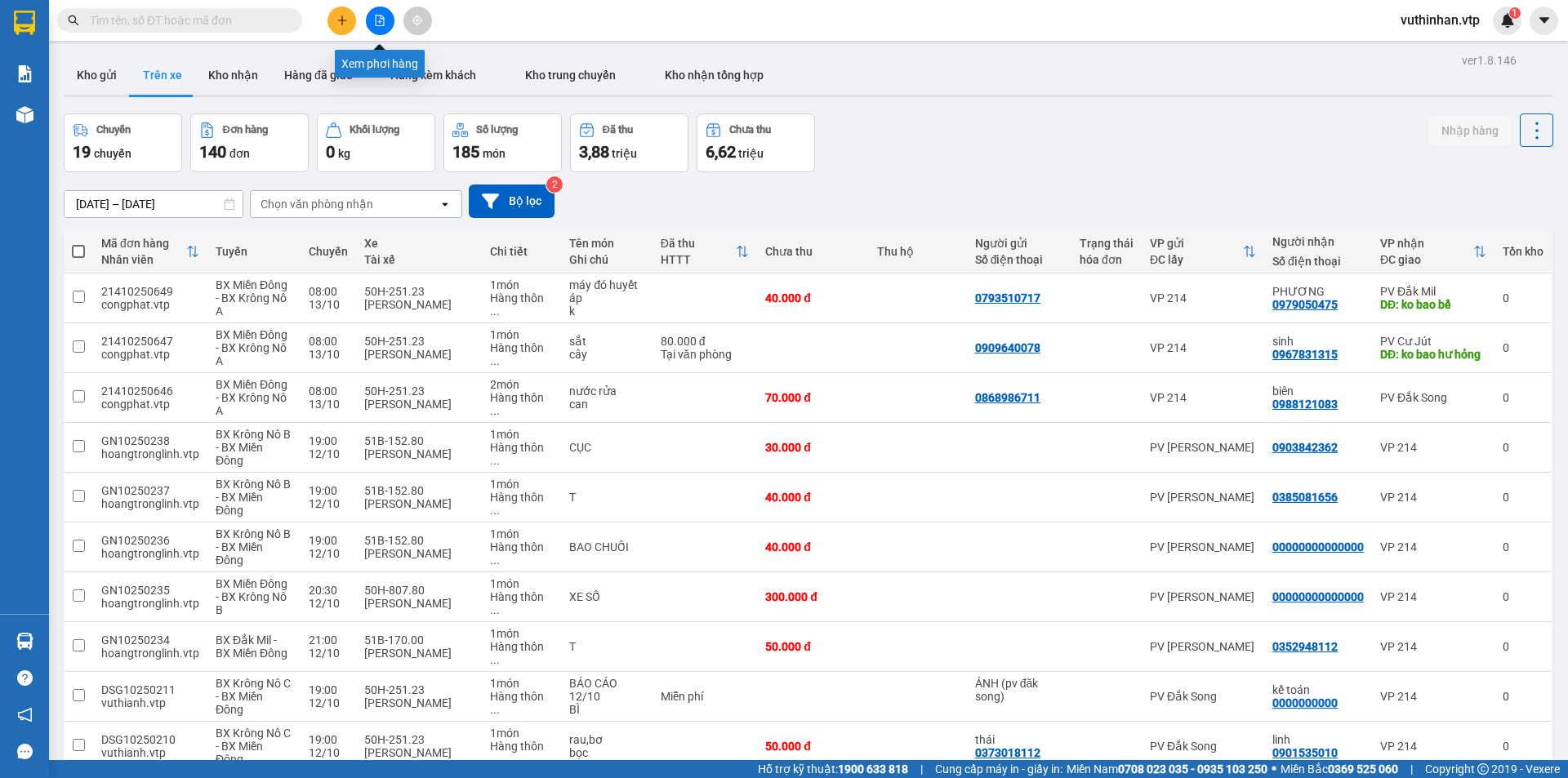
click at [371, 21] on button at bounding box center [379, 21] width 28 height 28
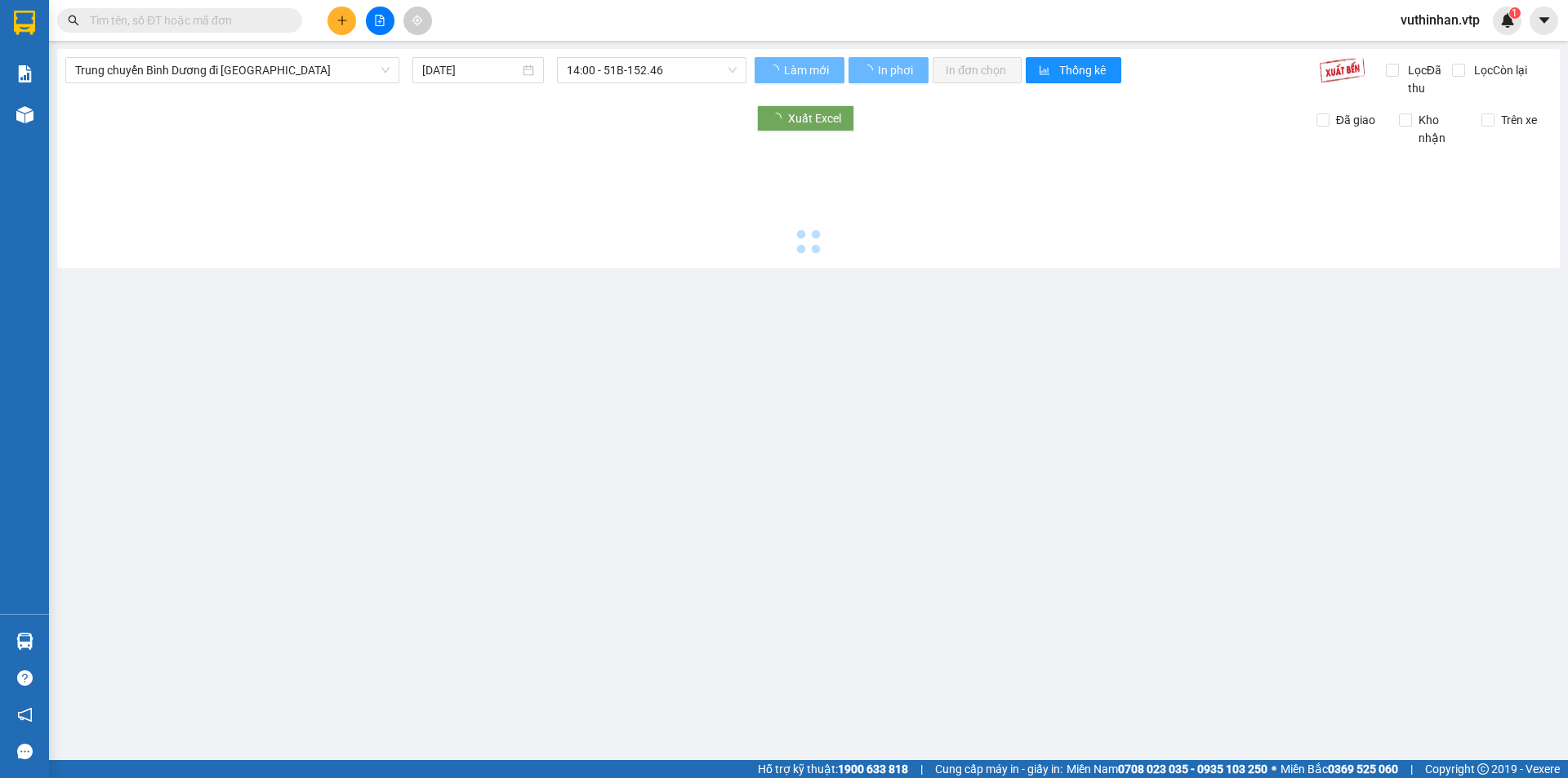
type input "[DATE]"
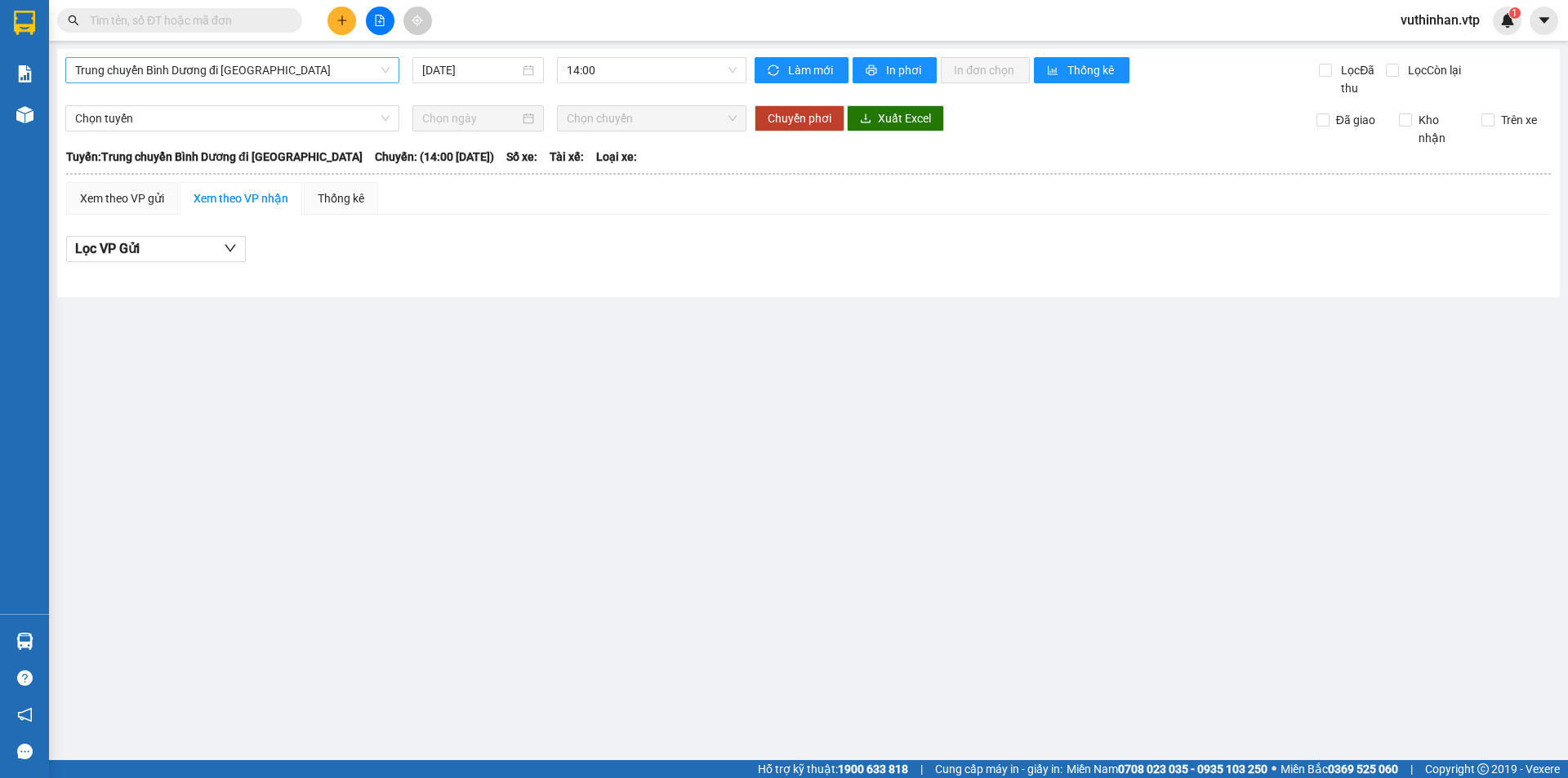
click at [309, 76] on span "Trung chuyển Bình Dương đi [GEOGRAPHIC_DATA]" at bounding box center [232, 70] width 314 height 24
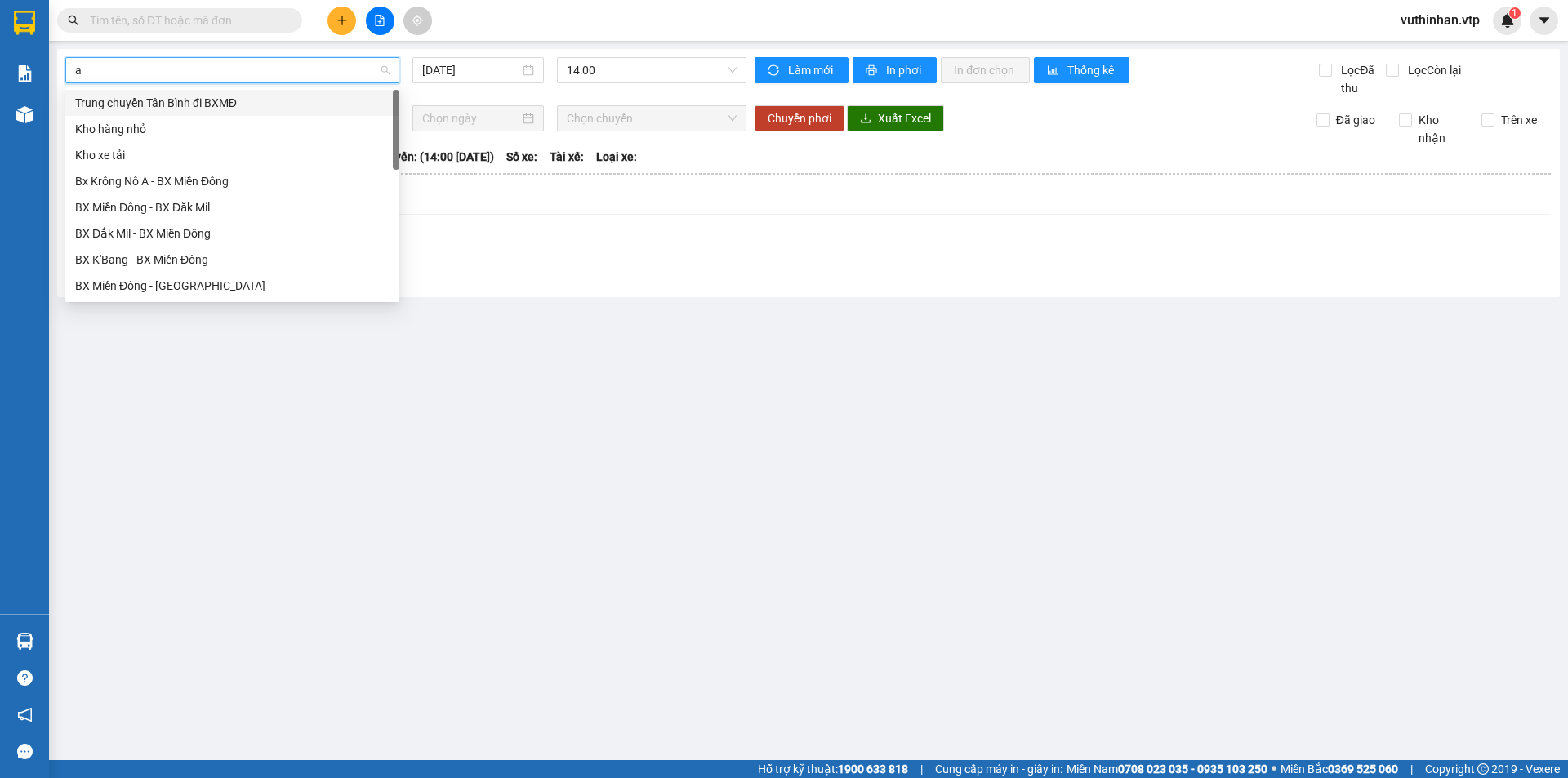
type input "a"
click at [229, 155] on div "BX Miền Đông - BX Krông Nô A" at bounding box center [232, 155] width 314 height 18
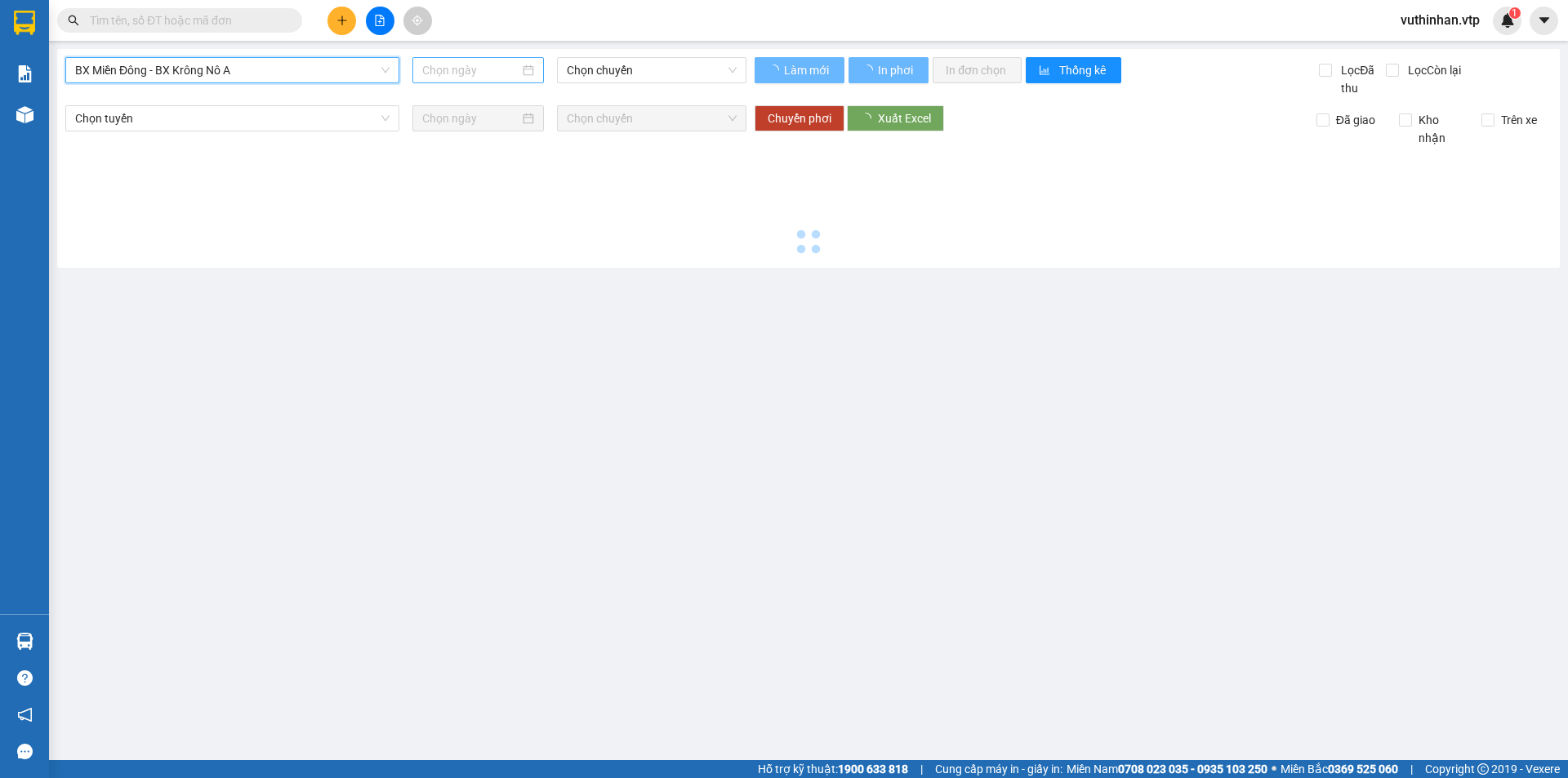
click at [489, 73] on input at bounding box center [470, 71] width 97 height 18
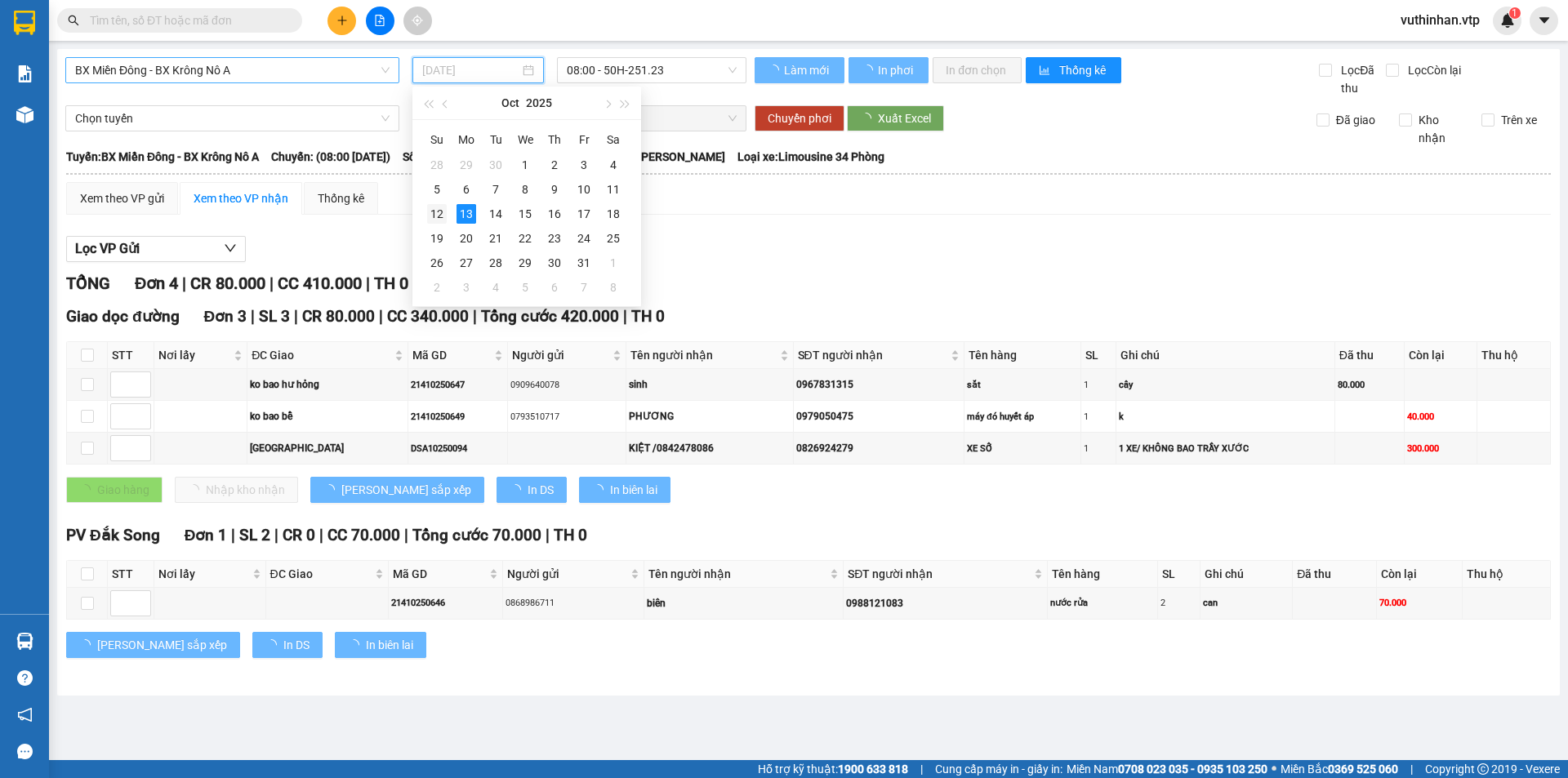
click at [440, 215] on div "12" at bounding box center [437, 214] width 20 height 20
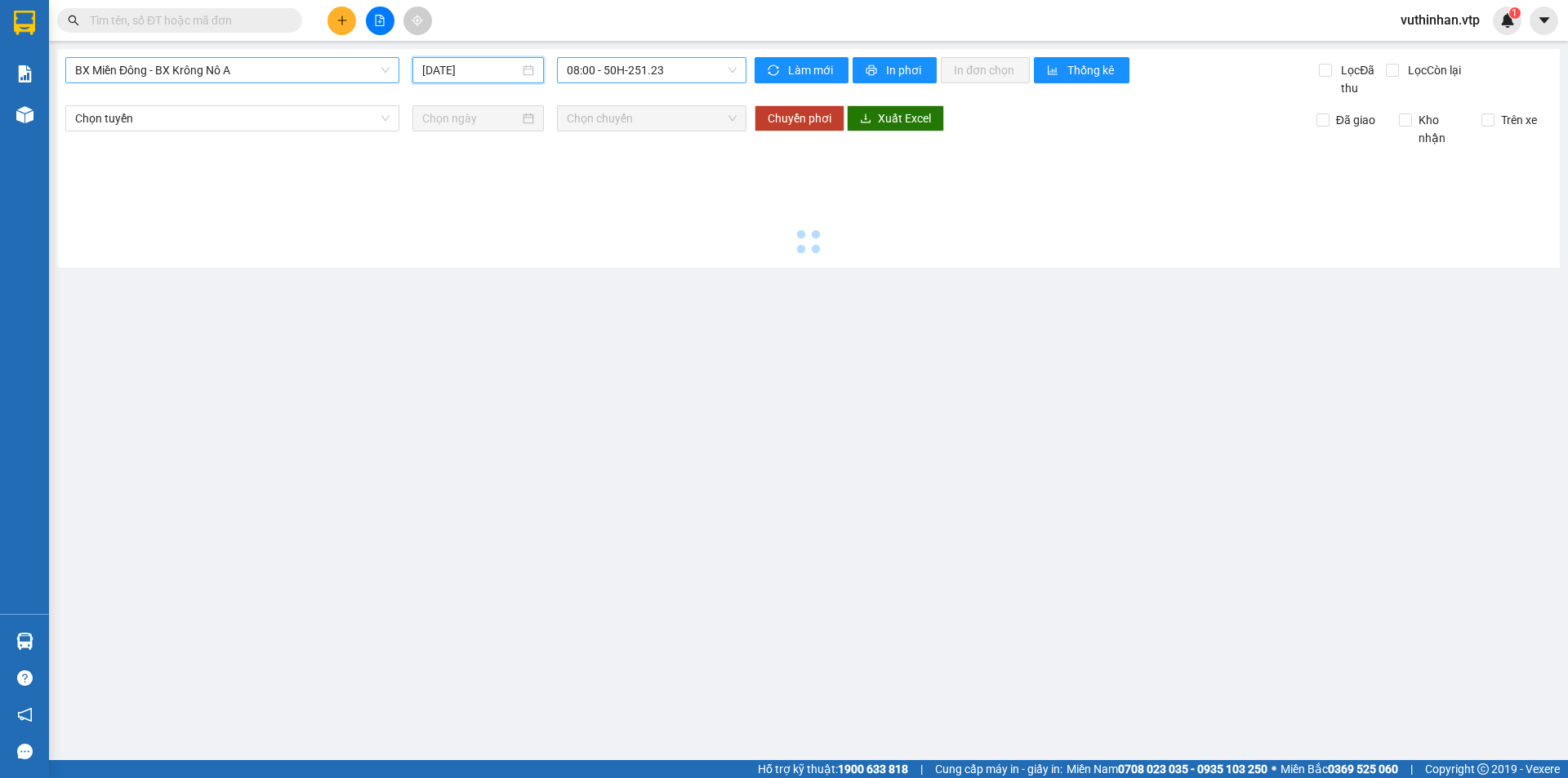
click at [596, 75] on span "08:00 - 50H-251.23" at bounding box center [651, 70] width 169 height 24
type input "[DATE]"
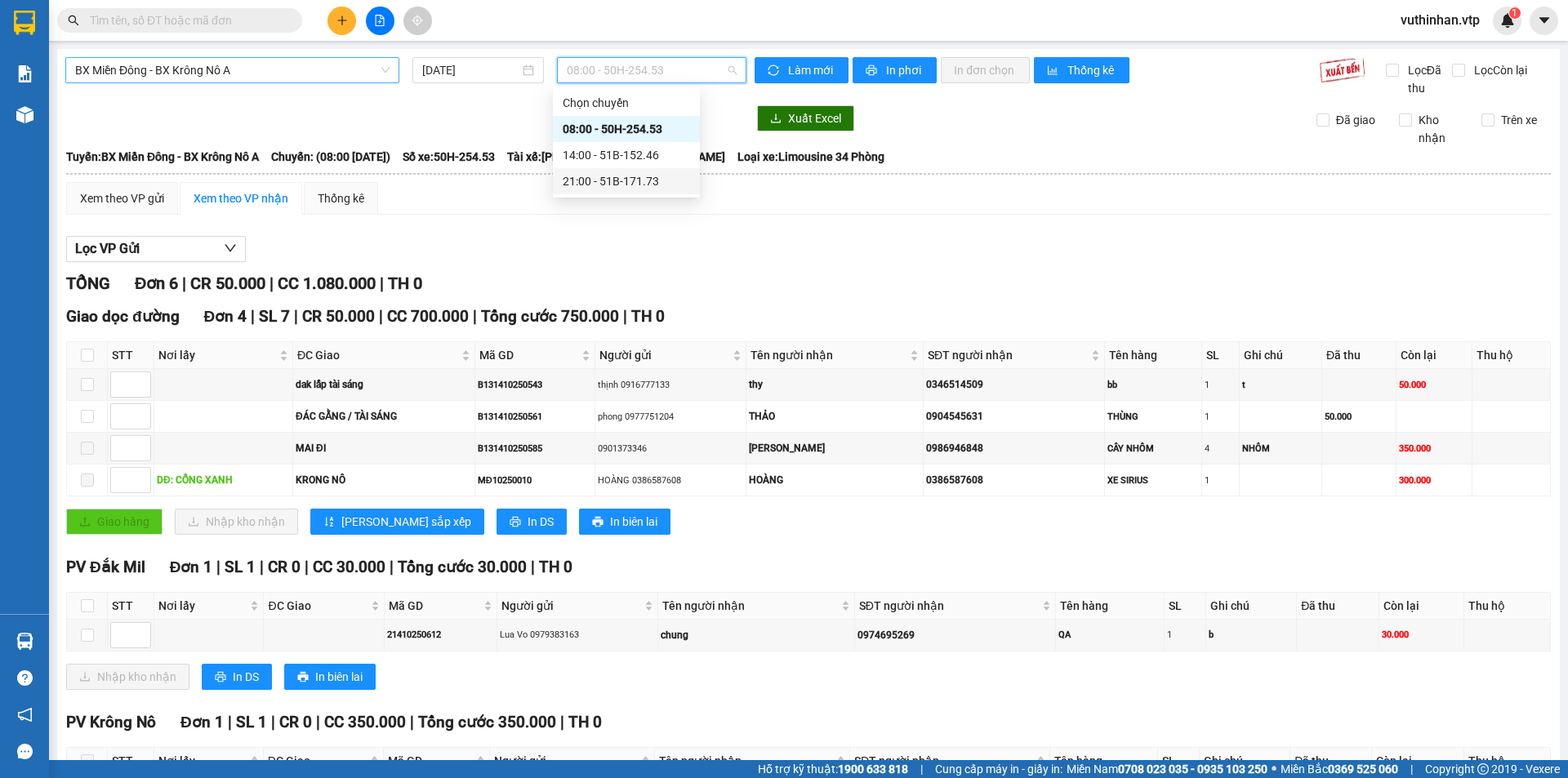
click at [603, 171] on div "21:00 - 51B-171.73" at bounding box center [626, 181] width 147 height 26
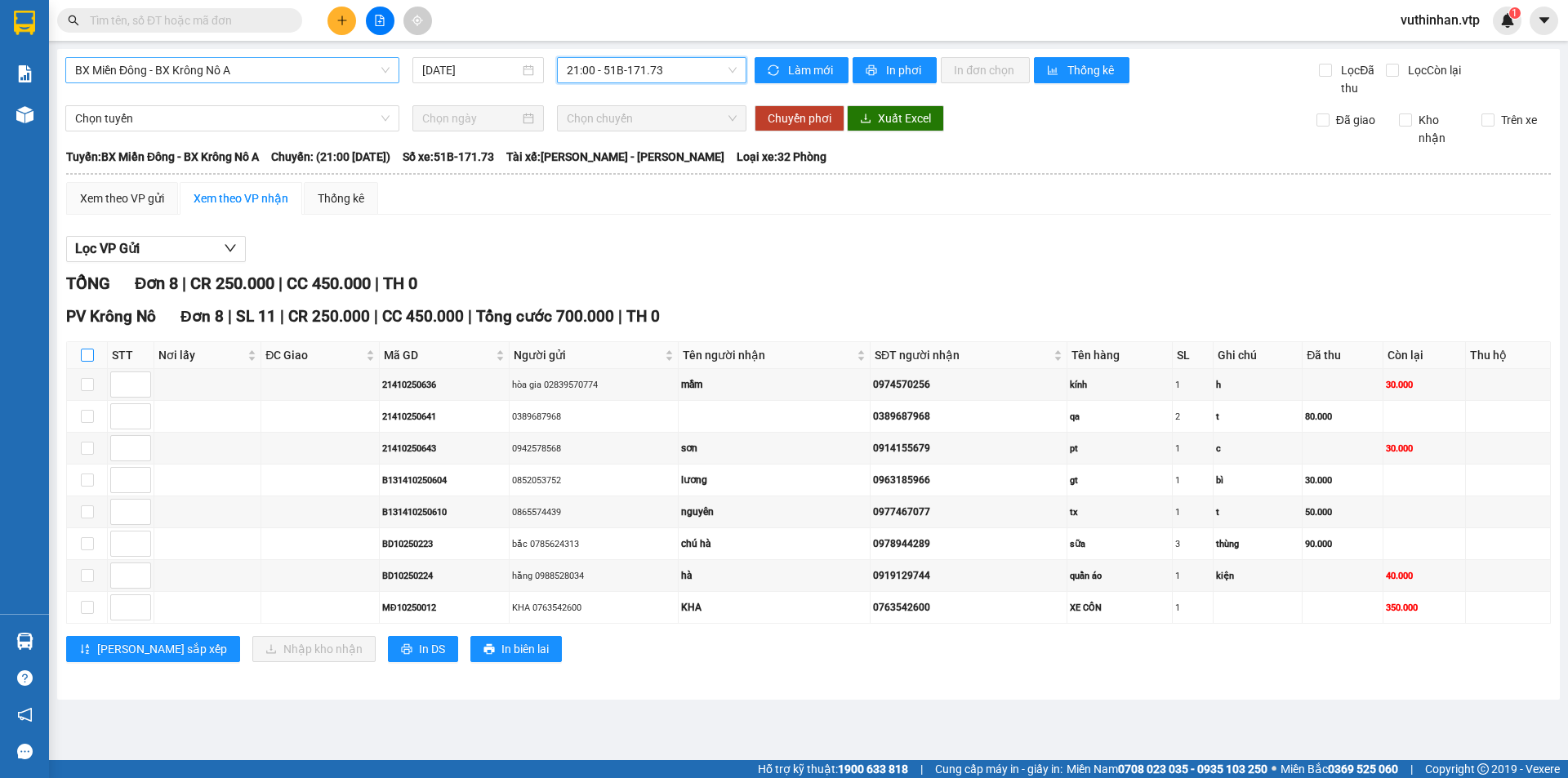
click at [83, 348] on label at bounding box center [87, 355] width 13 height 18
click at [83, 349] on input "checkbox" at bounding box center [87, 355] width 13 height 13
checkbox input "true"
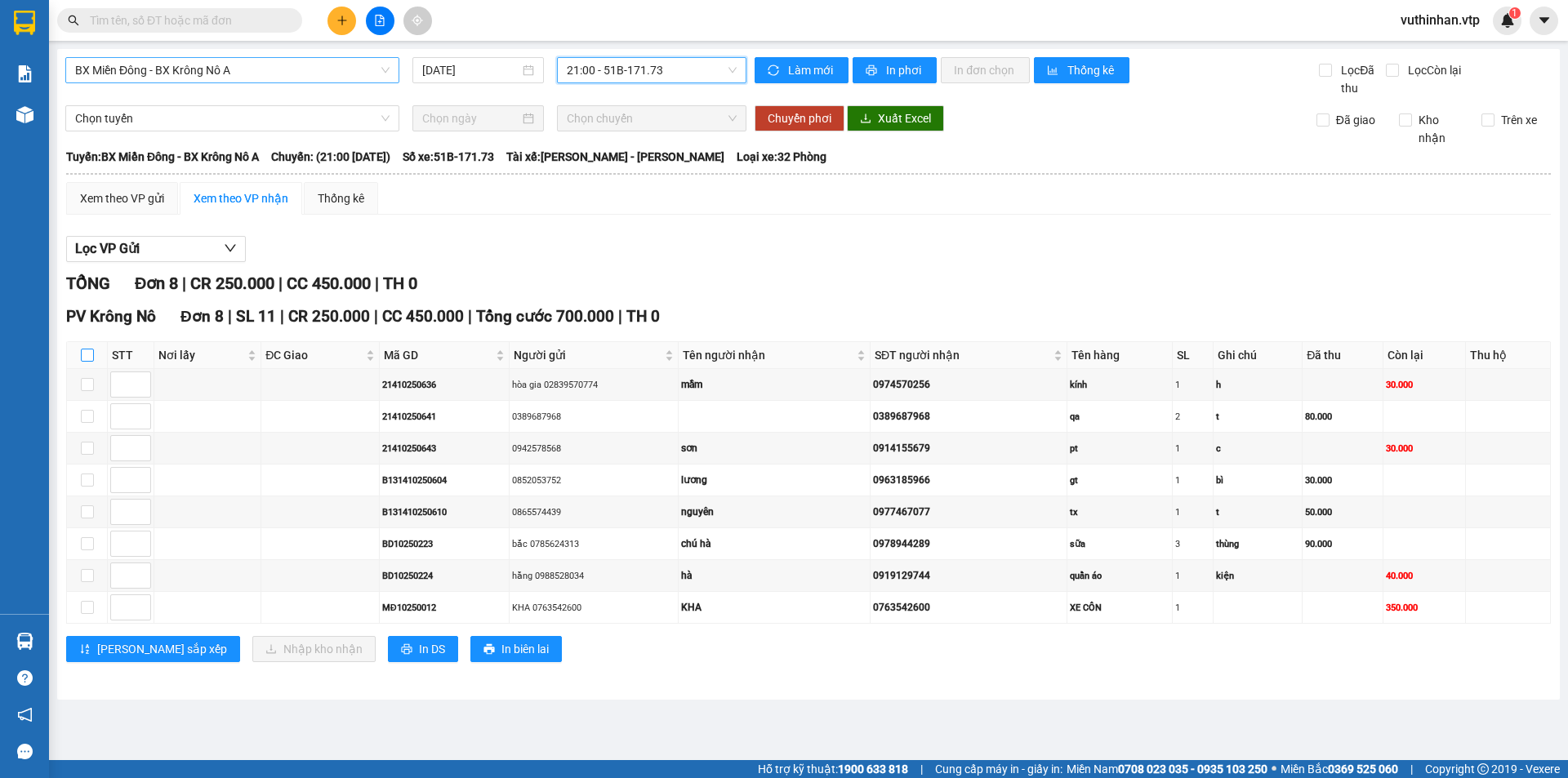
checkbox input "true"
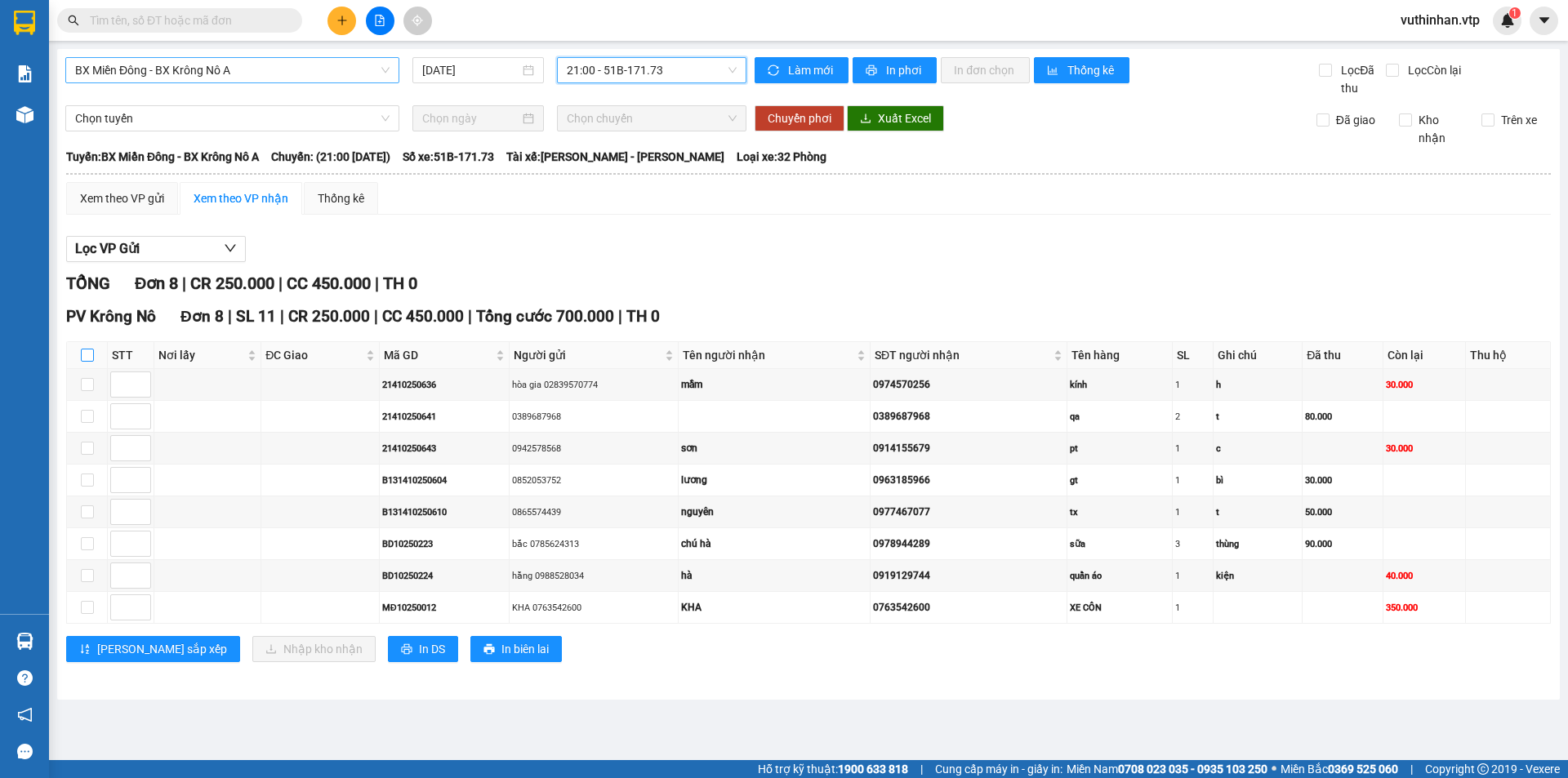
checkbox input "true"
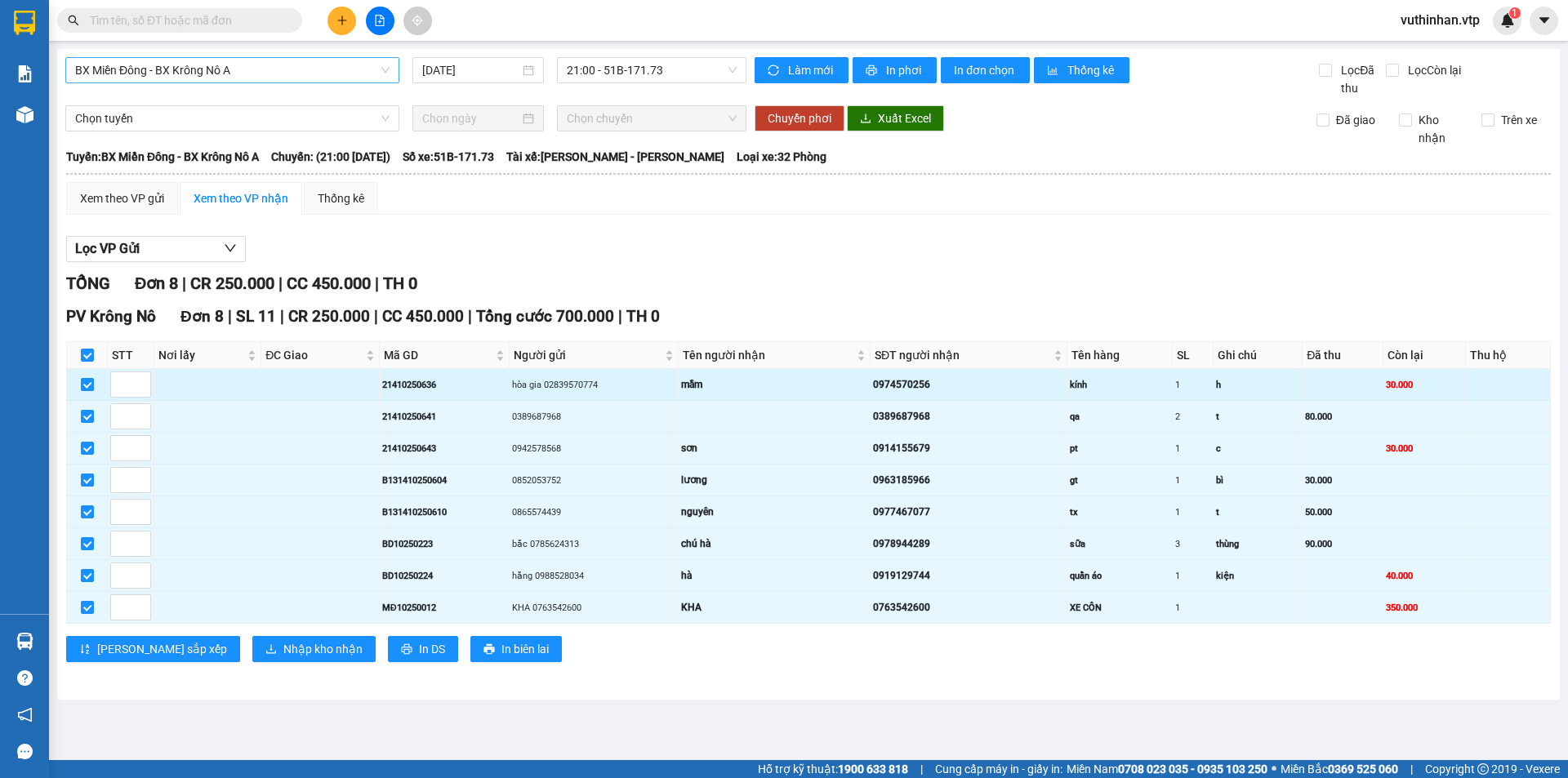
click at [86, 380] on input "checkbox" at bounding box center [87, 384] width 13 height 13
checkbox input "false"
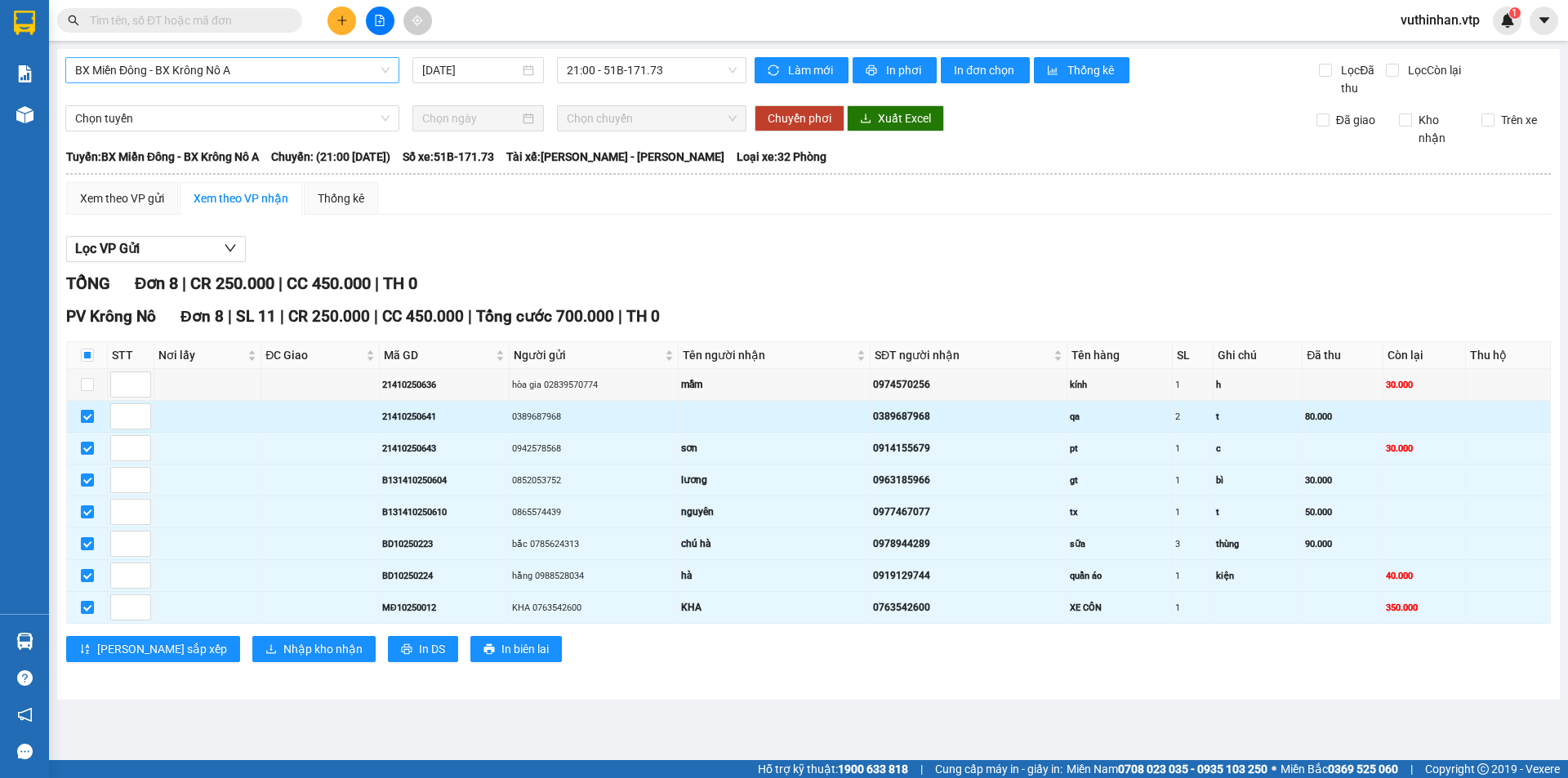
click at [87, 419] on input "checkbox" at bounding box center [87, 416] width 13 height 13
checkbox input "false"
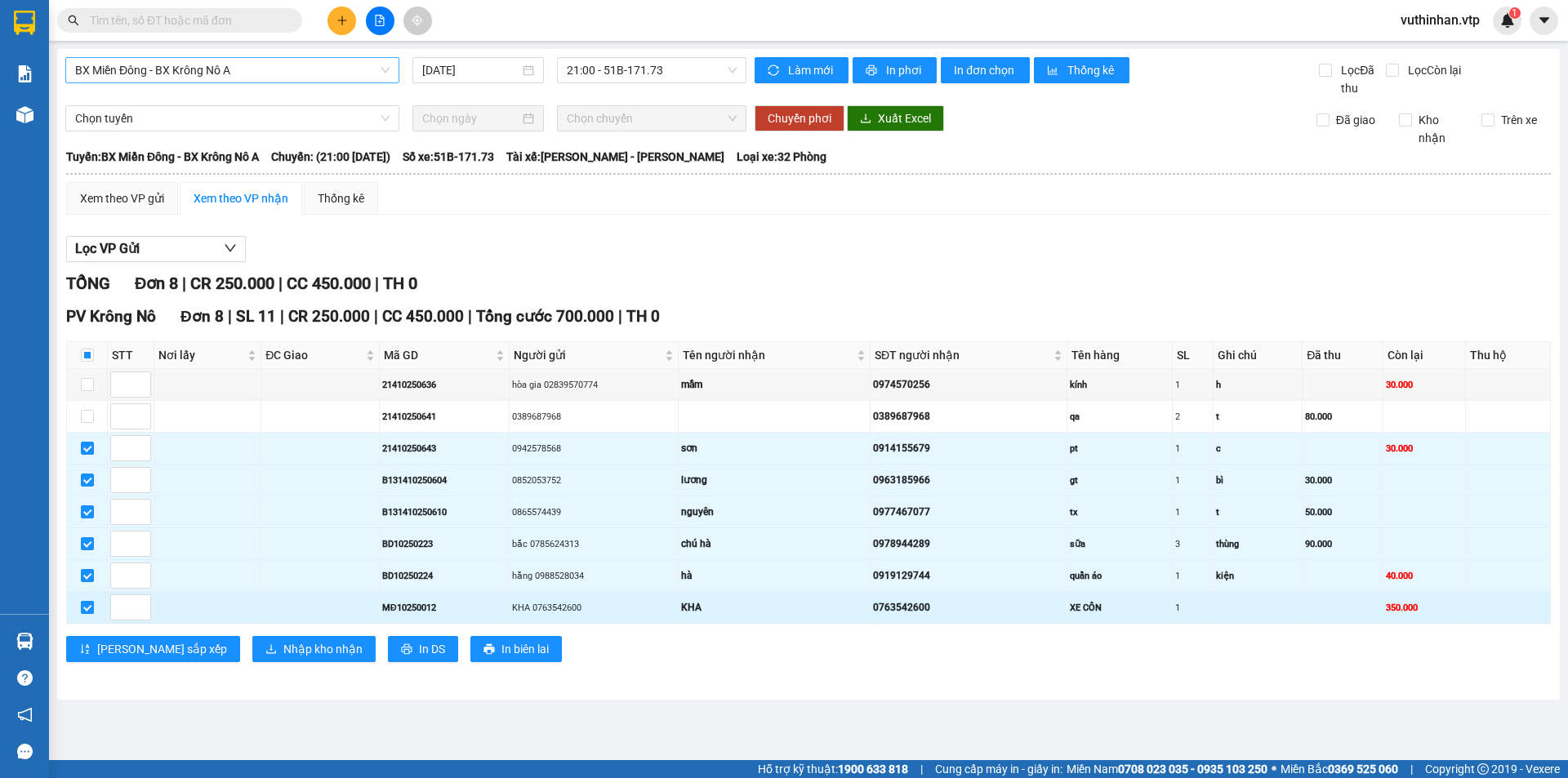
drag, startPoint x: 86, startPoint y: 611, endPoint x: 116, endPoint y: 607, distance: 30.3
click at [88, 608] on input "checkbox" at bounding box center [87, 608] width 13 height 13
checkbox input "false"
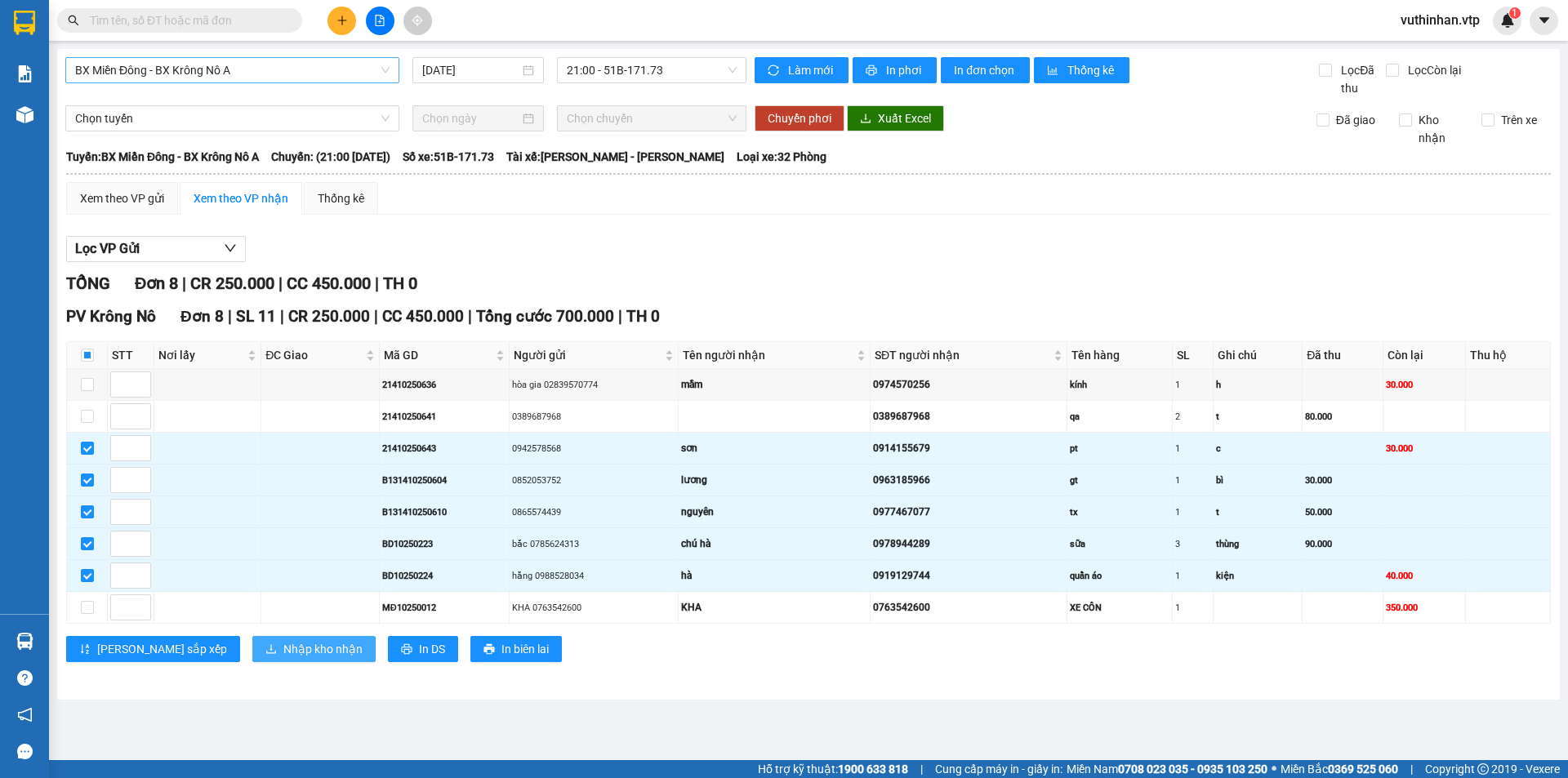
click at [283, 652] on span "Nhập kho nhận" at bounding box center [322, 650] width 79 height 18
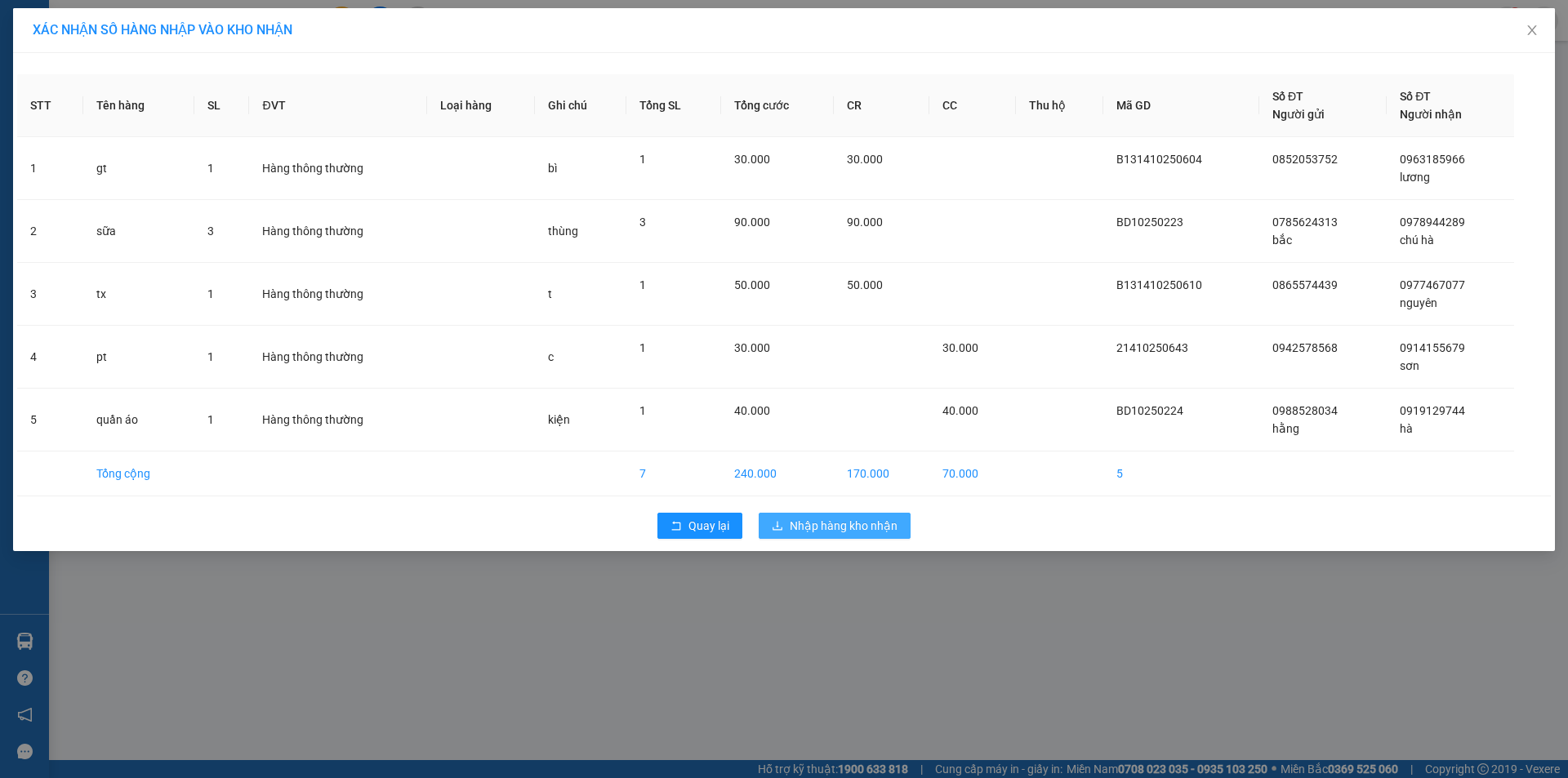
click at [799, 513] on button "Nhập hàng kho nhận" at bounding box center [833, 526] width 152 height 26
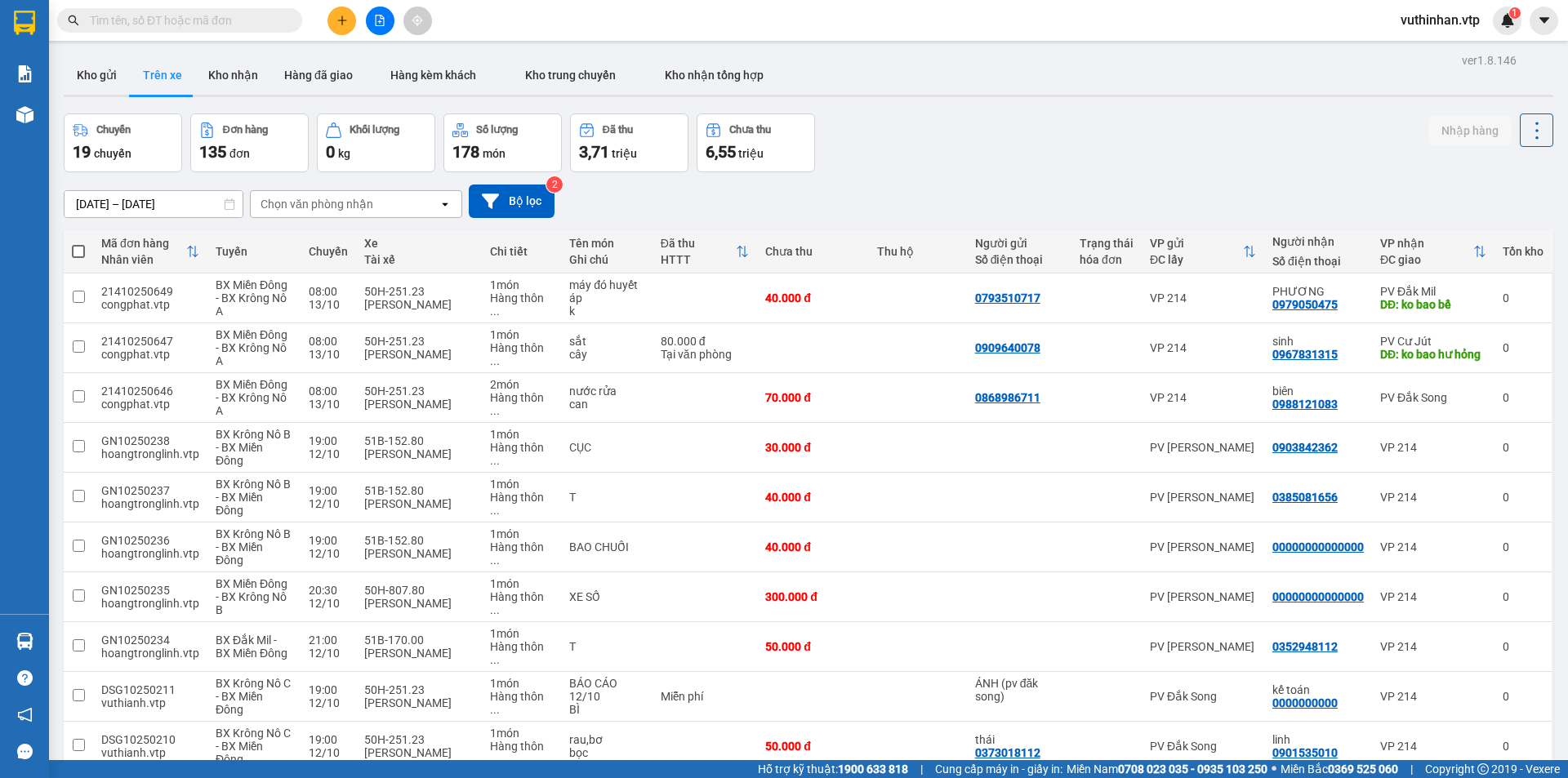
drag, startPoint x: 295, startPoint y: 199, endPoint x: 358, endPoint y: 170, distance: 69.4
click at [308, 196] on div "Chọn văn phòng nhận" at bounding box center [316, 204] width 113 height 17
type input "kr"
click at [312, 245] on span "PV Krông Nô" at bounding box center [298, 238] width 71 height 17
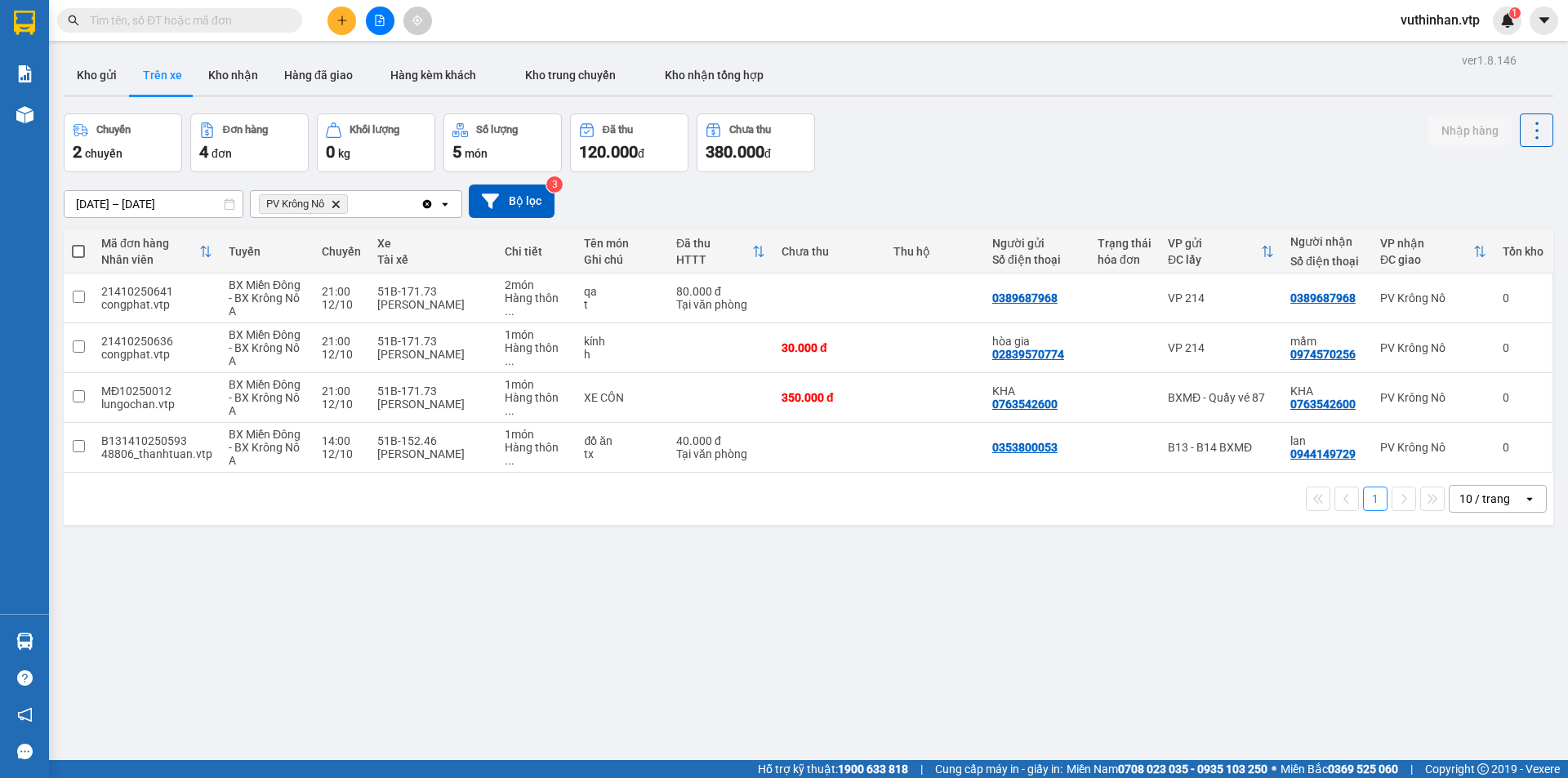
click at [1468, 500] on div "10 / trang" at bounding box center [1485, 499] width 51 height 17
click at [1459, 681] on span "100 / trang" at bounding box center [1479, 680] width 59 height 17
click at [351, 26] on button at bounding box center [341, 21] width 28 height 28
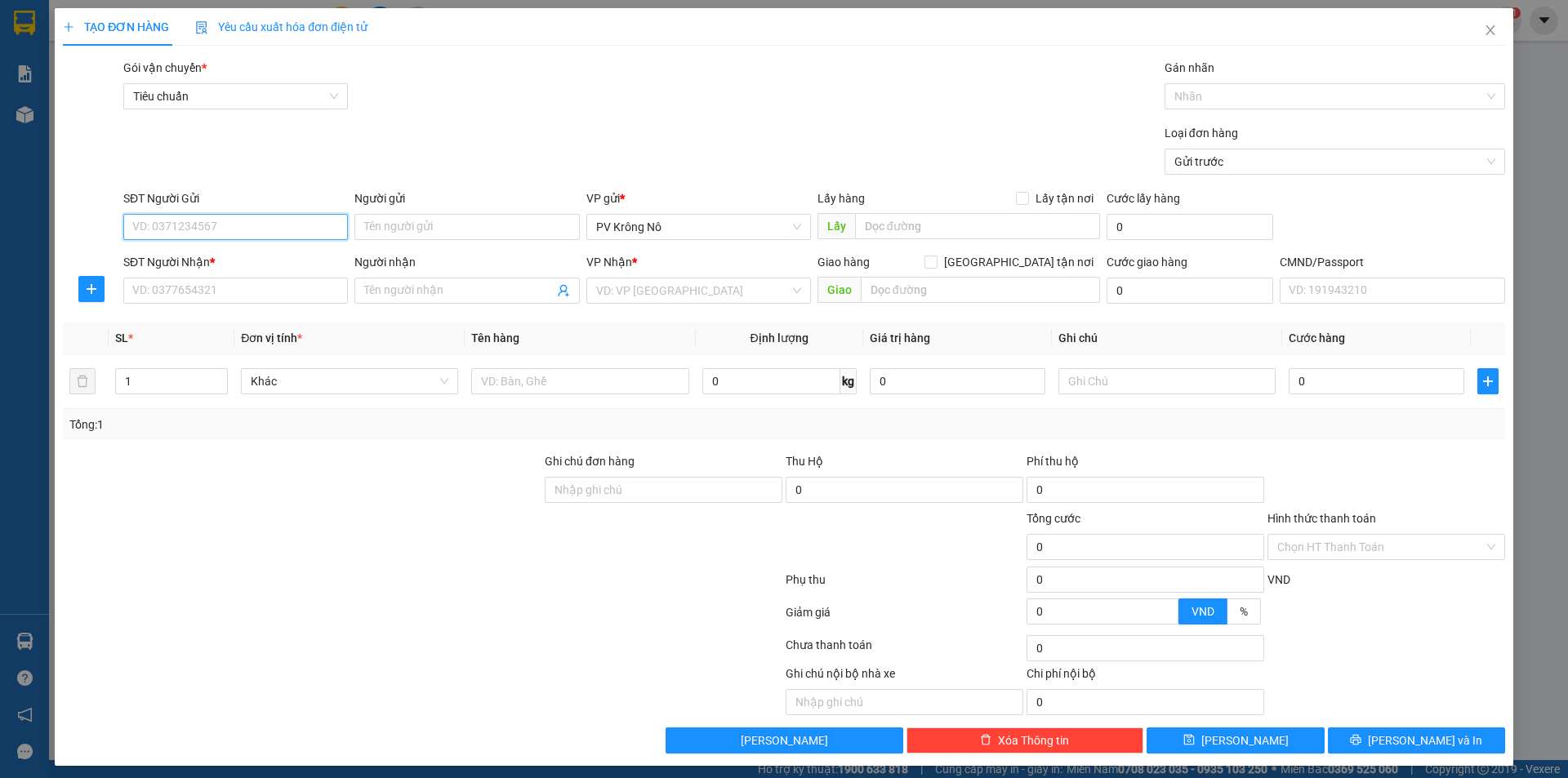
click at [169, 234] on input "SĐT Người Gửi" at bounding box center [235, 226] width 224 height 26
type input "0979896977"
click at [199, 259] on div "0979896977 - cô tuyến" at bounding box center [234, 260] width 204 height 18
type input "cô tuyến"
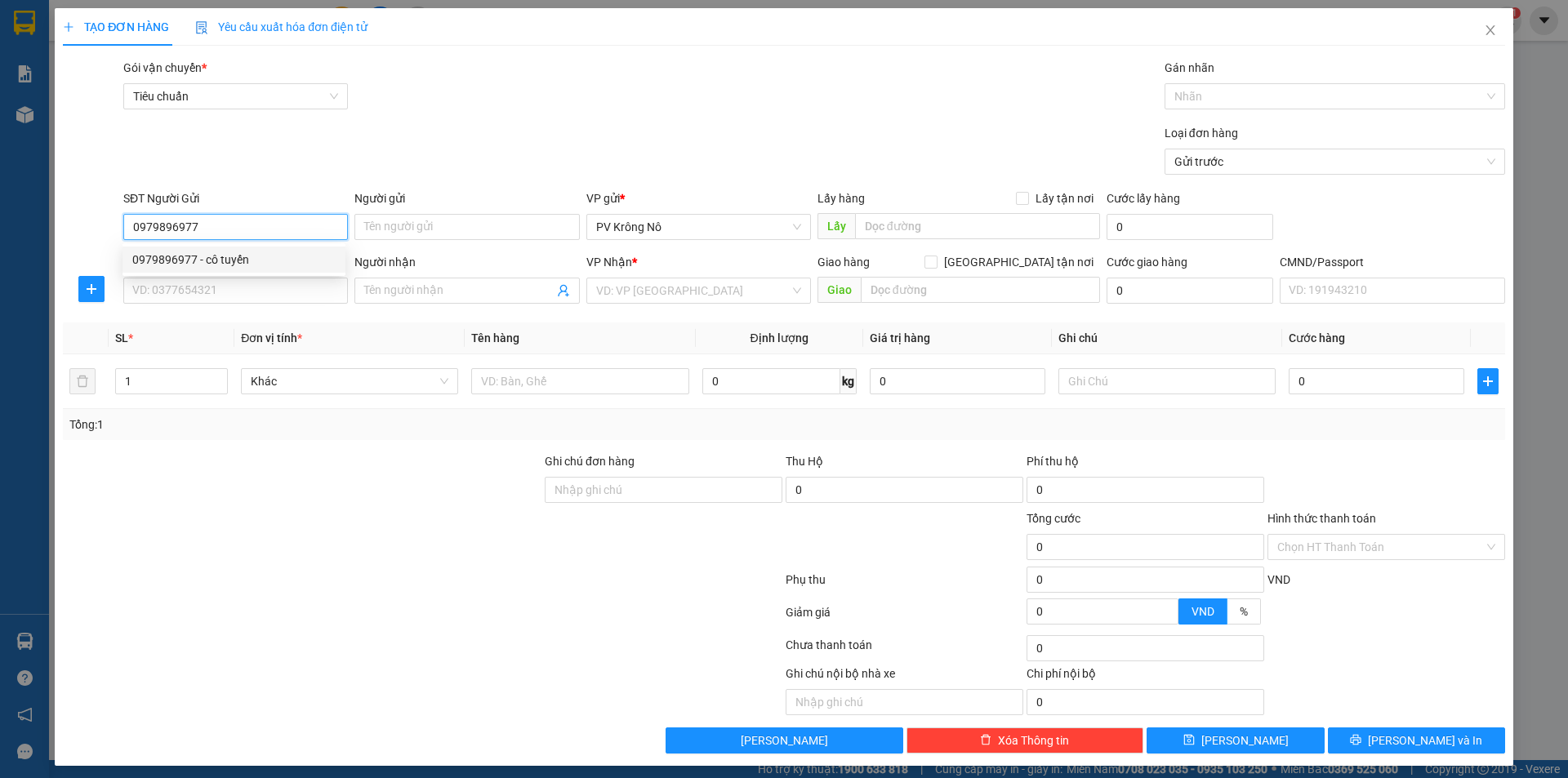
type input "0703187777"
type input "tùng"
type input "0979896977"
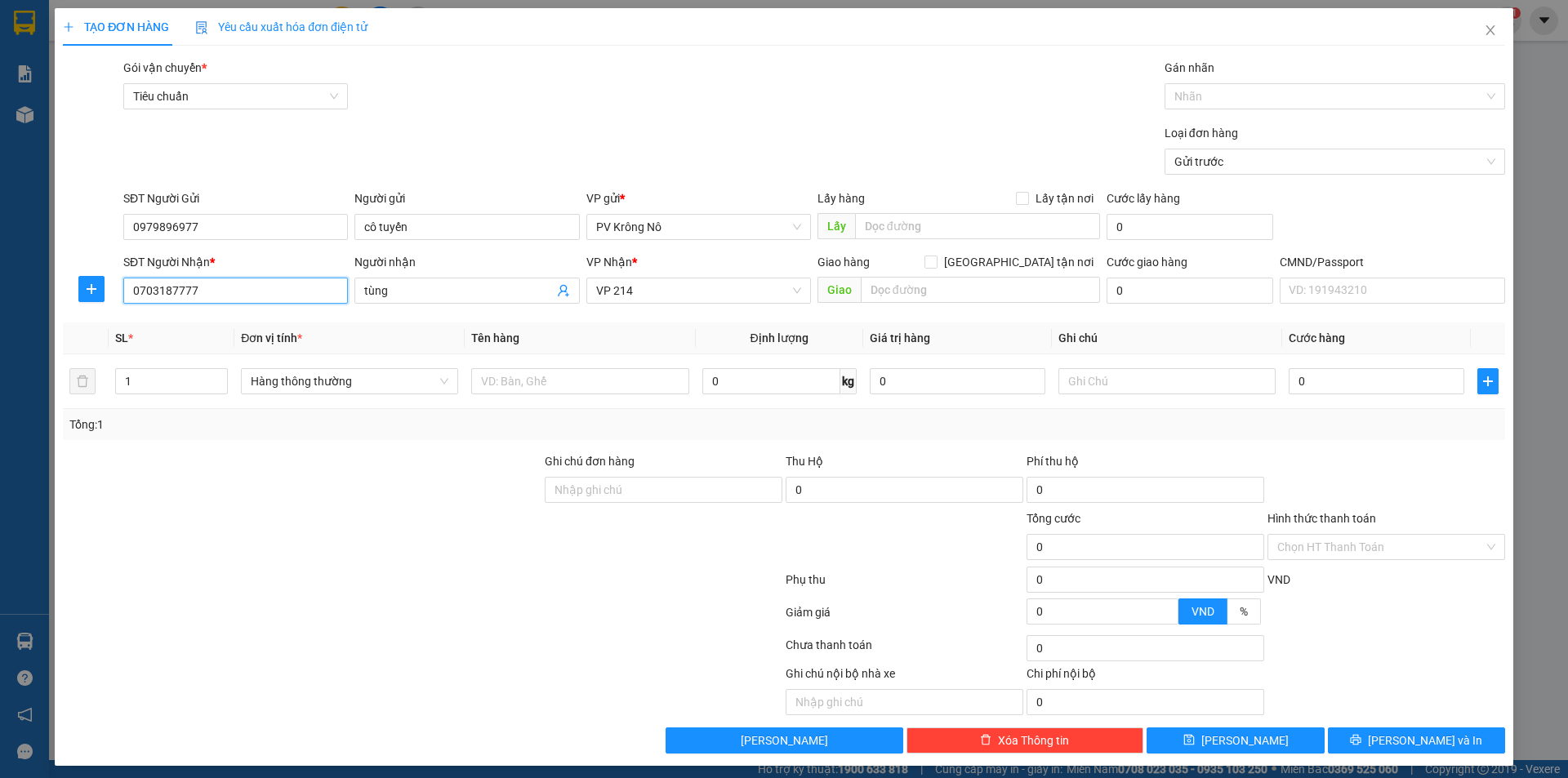
drag, startPoint x: 210, startPoint y: 287, endPoint x: 0, endPoint y: 290, distance: 210.0
click at [0, 290] on div "TẠO ĐƠN HÀNG Yêu cầu xuất hóa đơn điện tử Transit Pickup Surcharge Ids Transit …" at bounding box center [784, 389] width 1568 height 778
click at [172, 325] on div "0384622229 - 0" at bounding box center [234, 323] width 204 height 18
type input "0384622229"
type input "0"
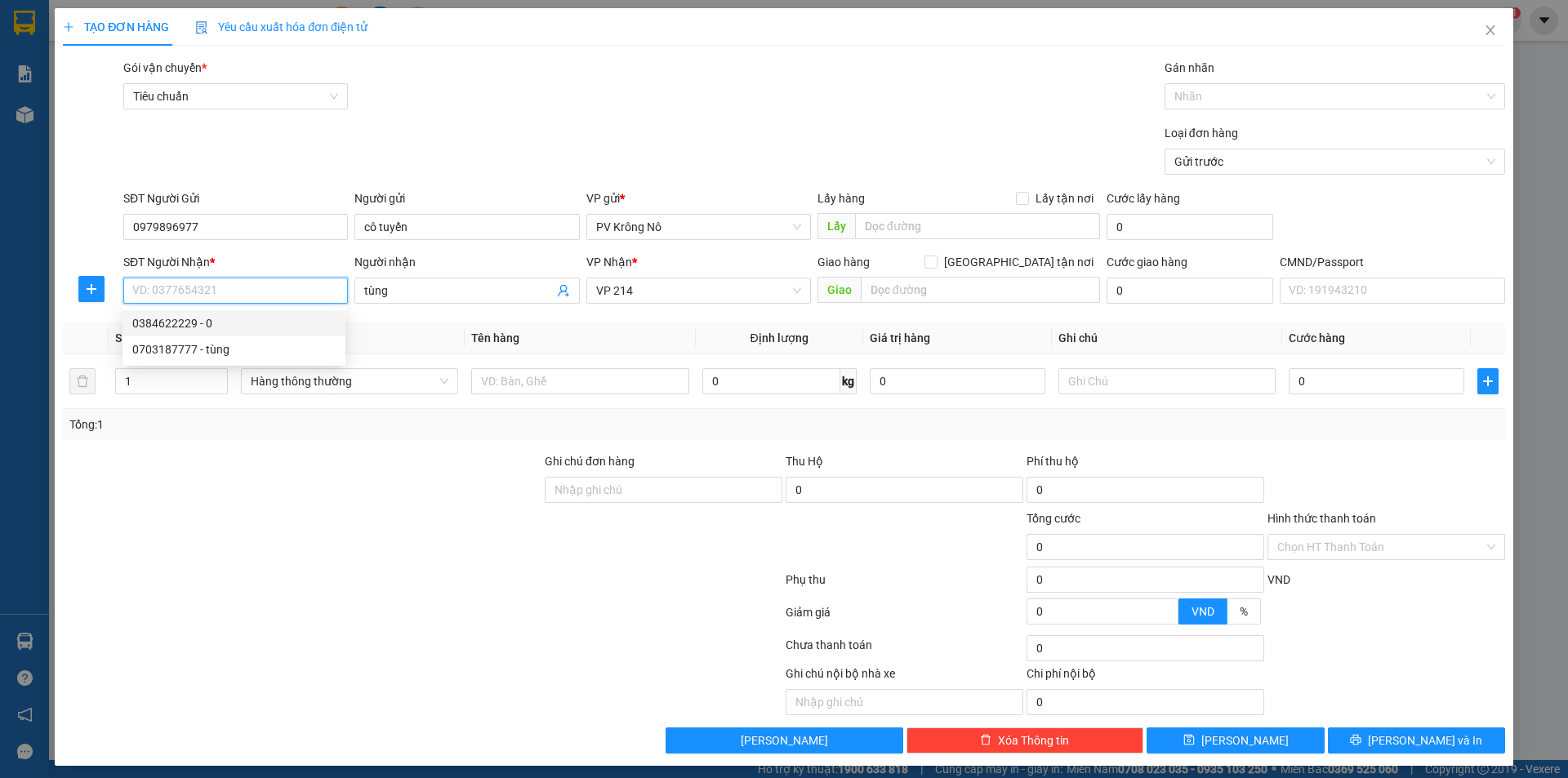
type input "N4 HÒA LỢI"
click at [156, 287] on input "0384622229" at bounding box center [235, 290] width 224 height 26
type input "0834622229"
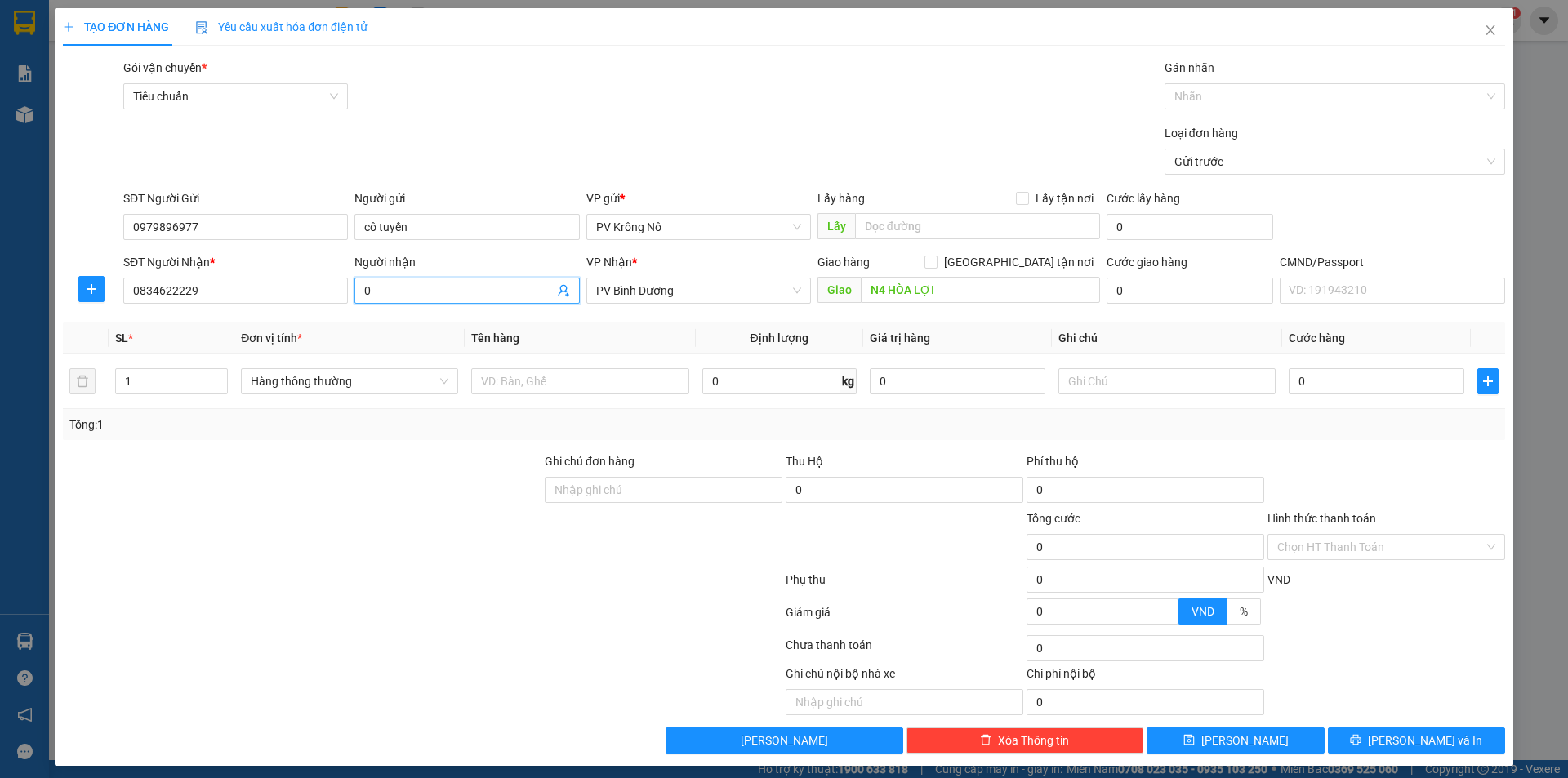
click at [415, 286] on input "0" at bounding box center [458, 291] width 189 height 18
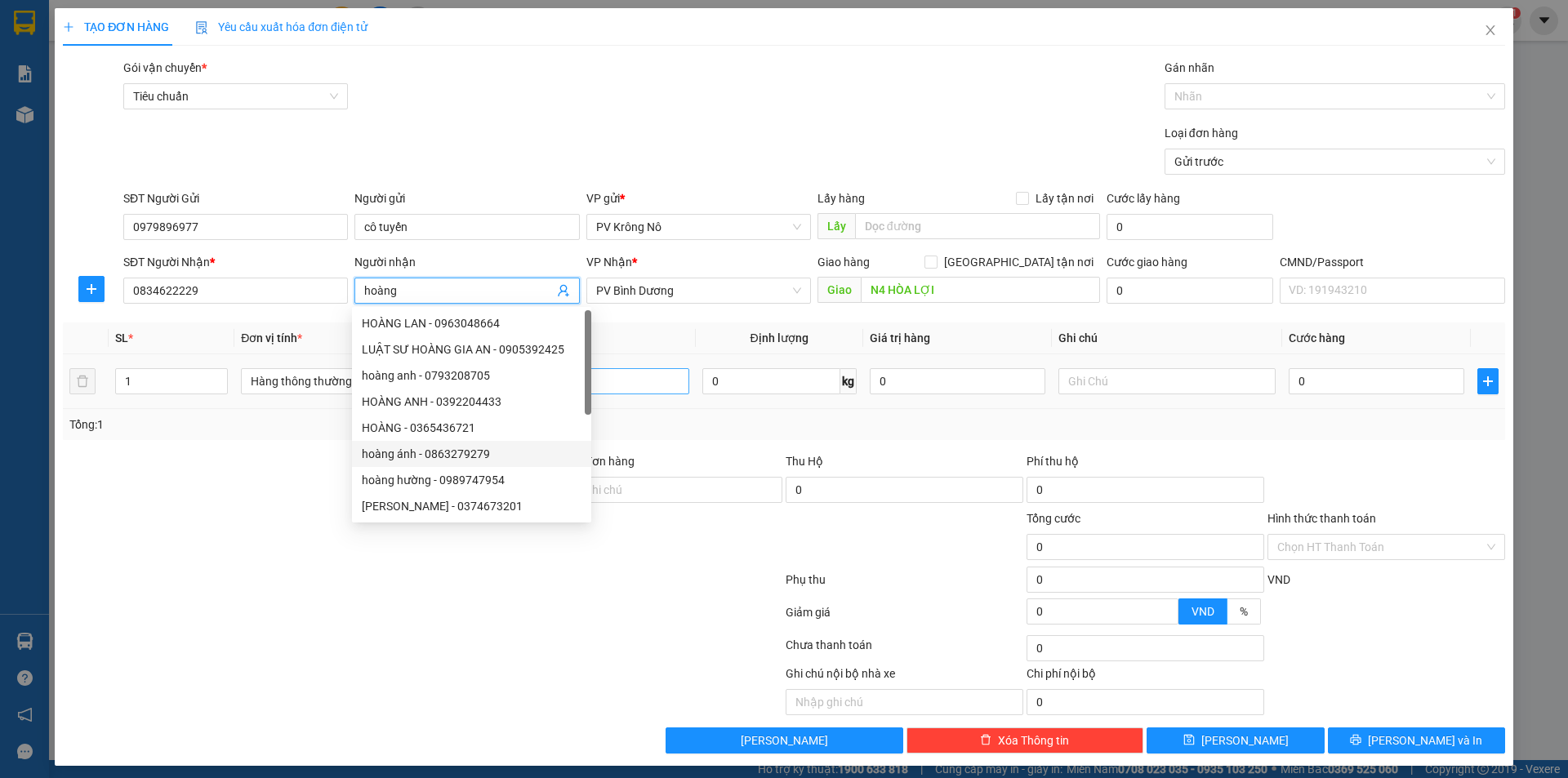
type input "hoàng"
click at [632, 380] on input "text" at bounding box center [580, 381] width 217 height 26
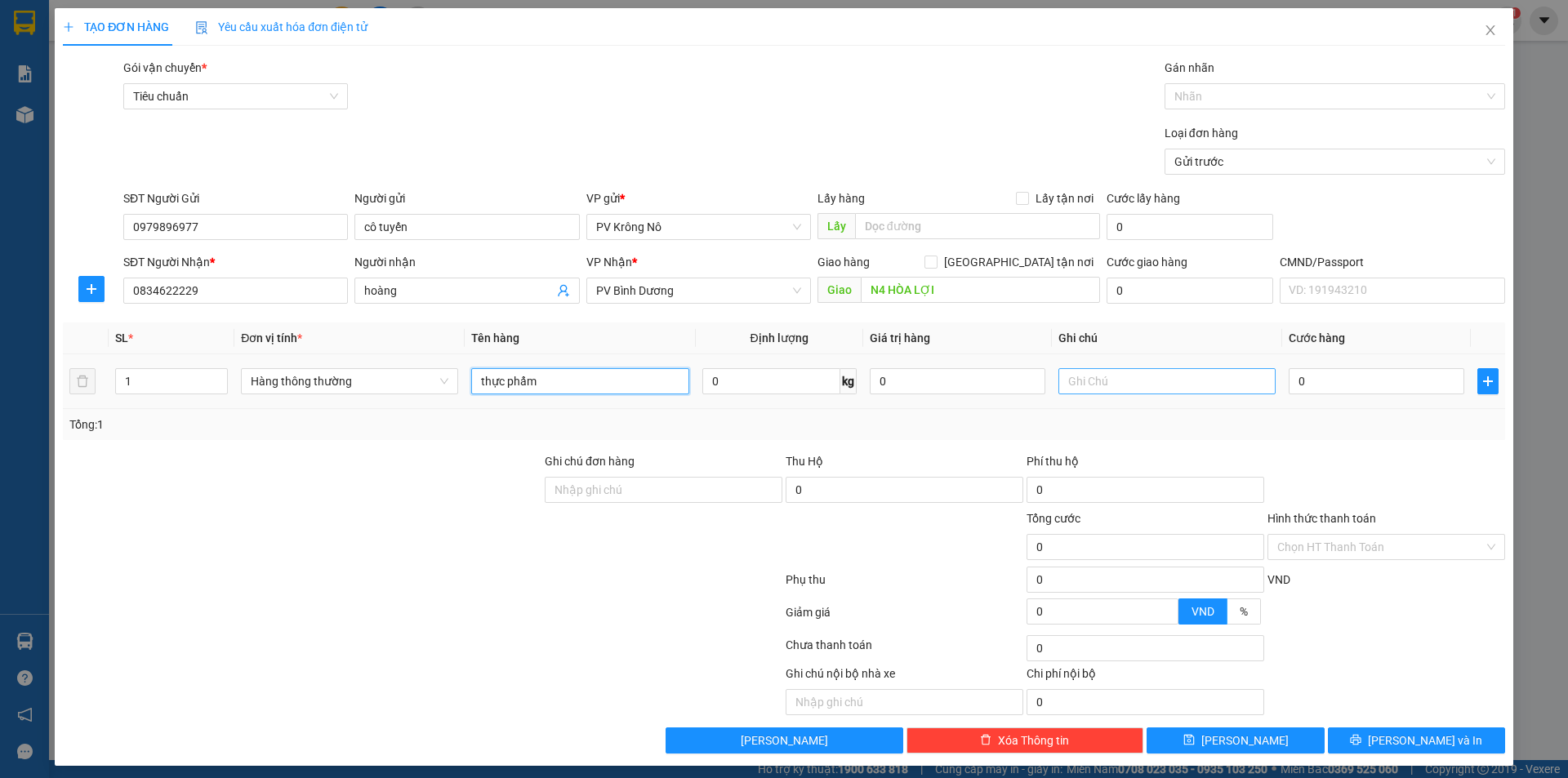
type input "thực phẩm"
drag, startPoint x: 1146, startPoint y: 379, endPoint x: 1121, endPoint y: 383, distance: 25.3
click at [1141, 379] on input "text" at bounding box center [1166, 381] width 217 height 26
type input "tx vàng"
click at [1353, 388] on input "0" at bounding box center [1376, 381] width 175 height 26
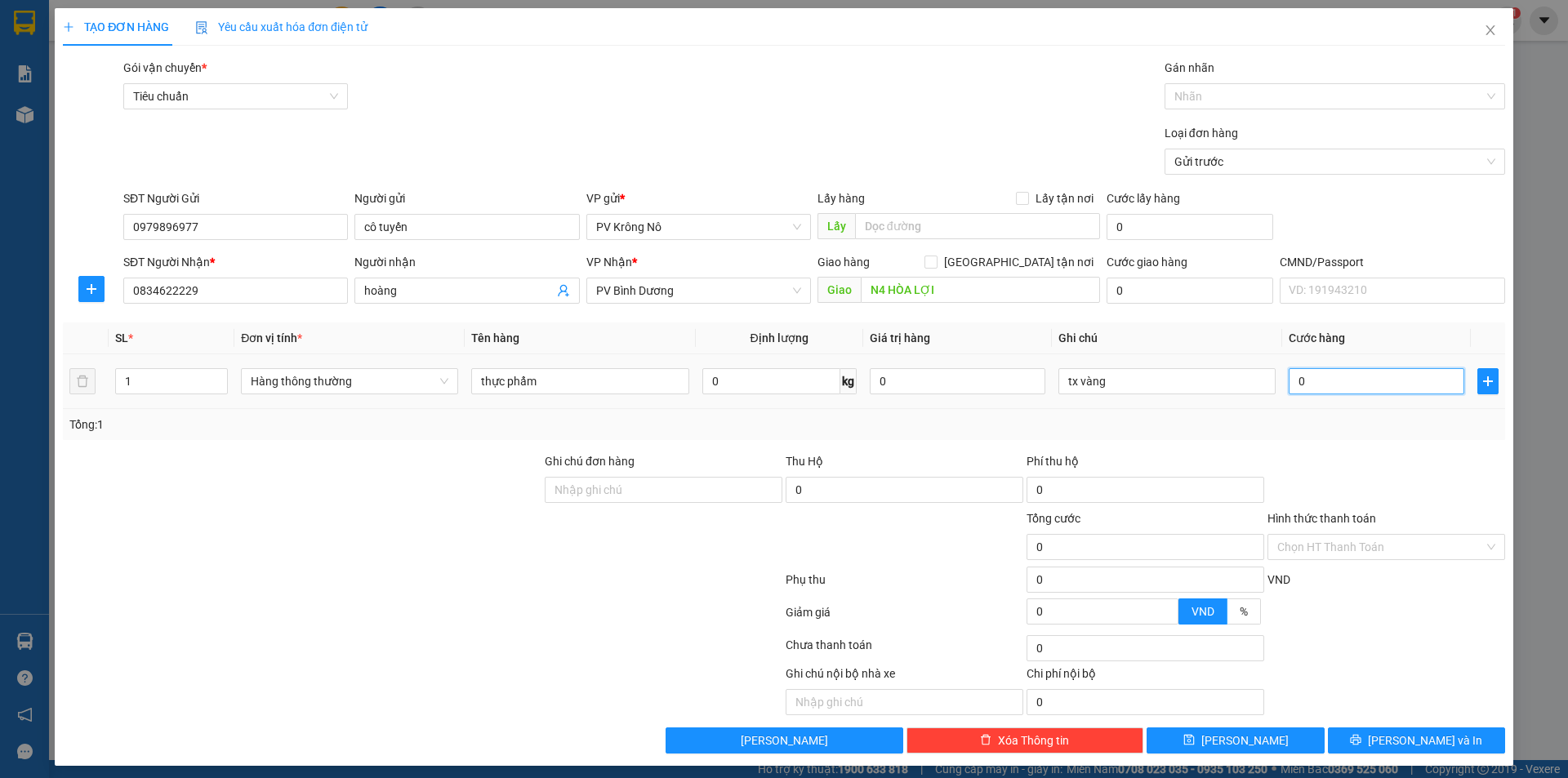
type input "004"
type input "4"
type input "0.040"
type input "40"
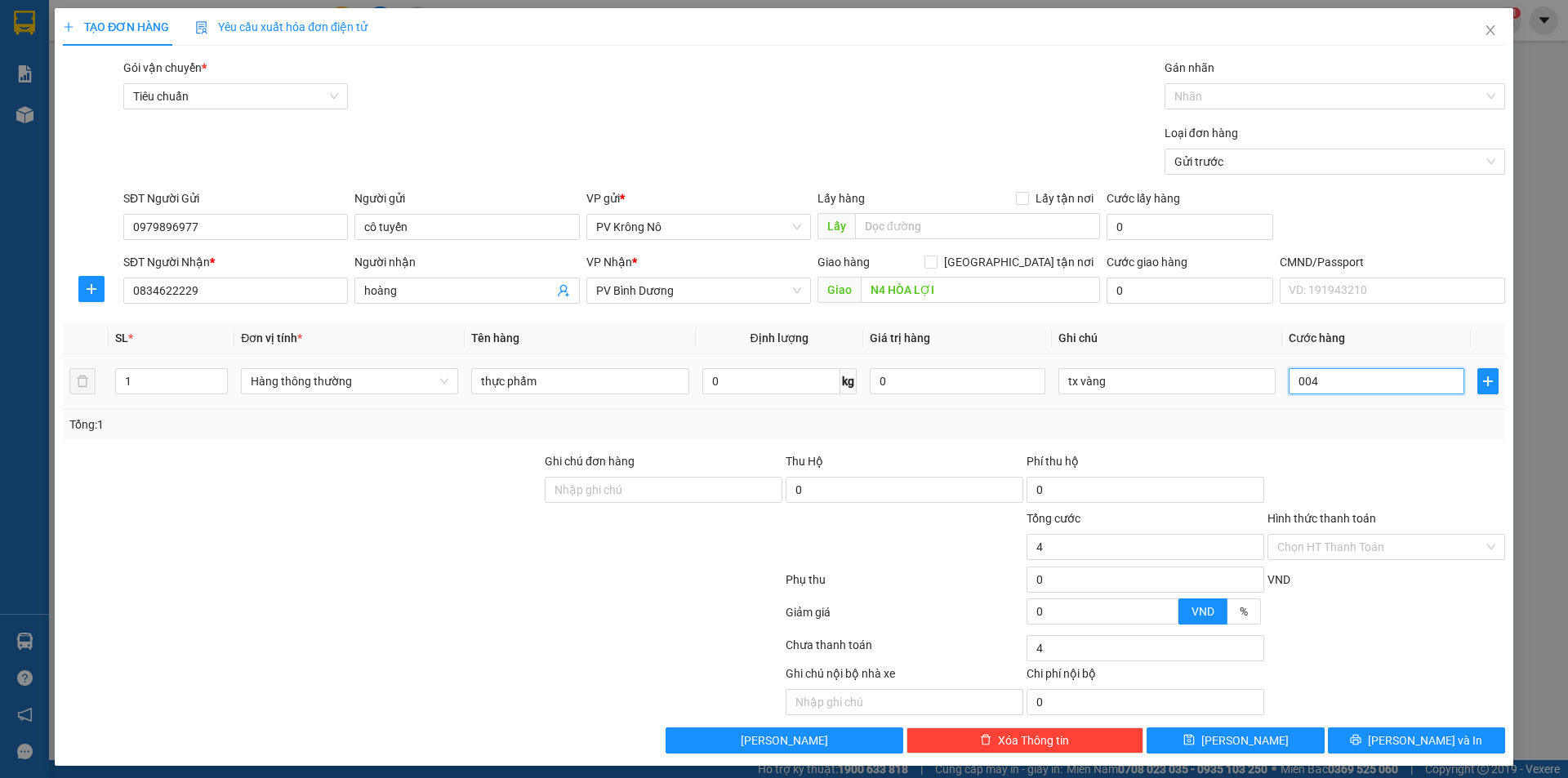
type input "40"
type input "000.400"
type input "400"
type input "0.004.000"
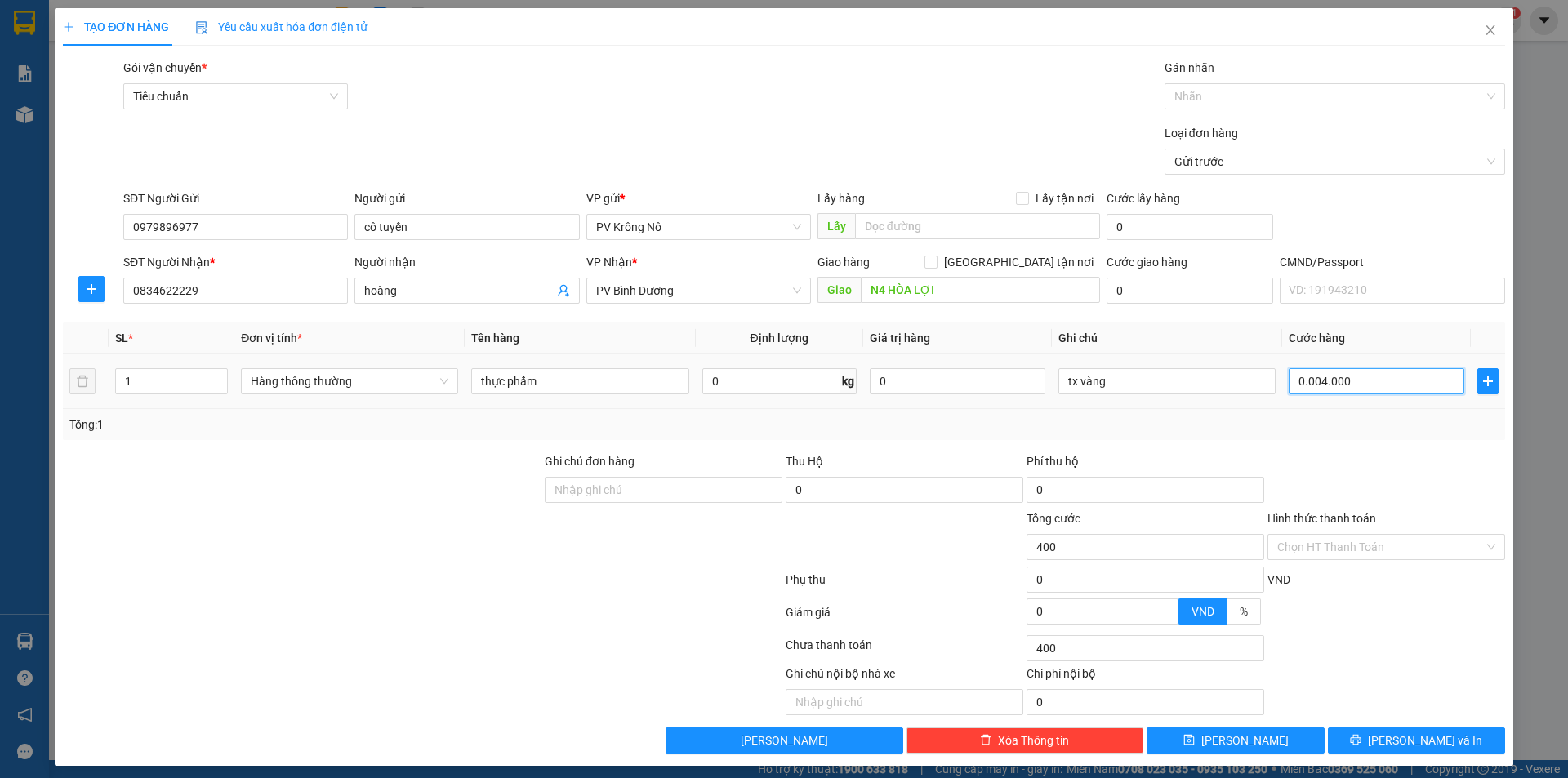
type input "4.000"
type input "000.440.000"
type input "440.000"
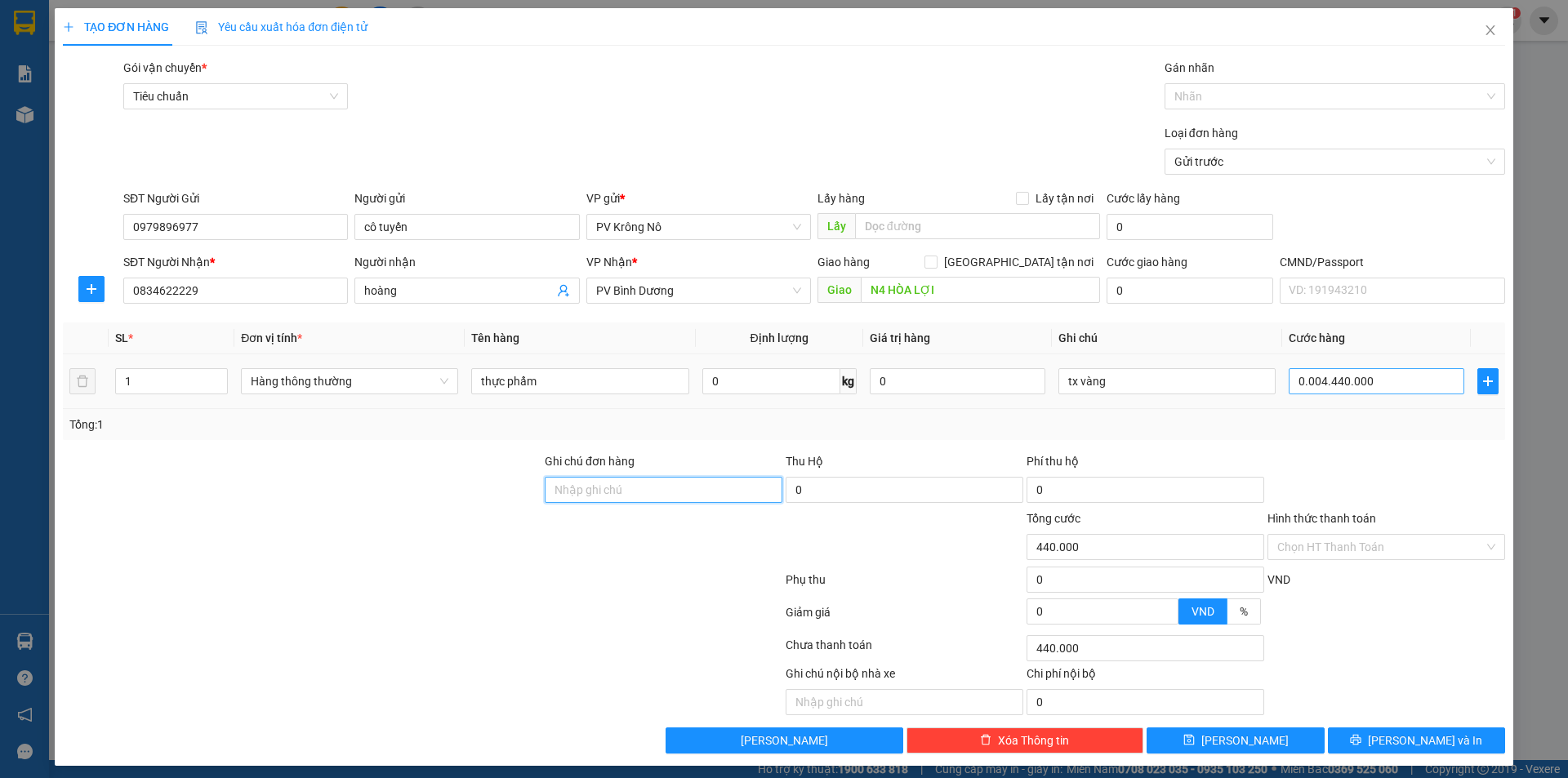
type input "4.440.000"
type input "0"
type input "tx vàng 4.440.000"
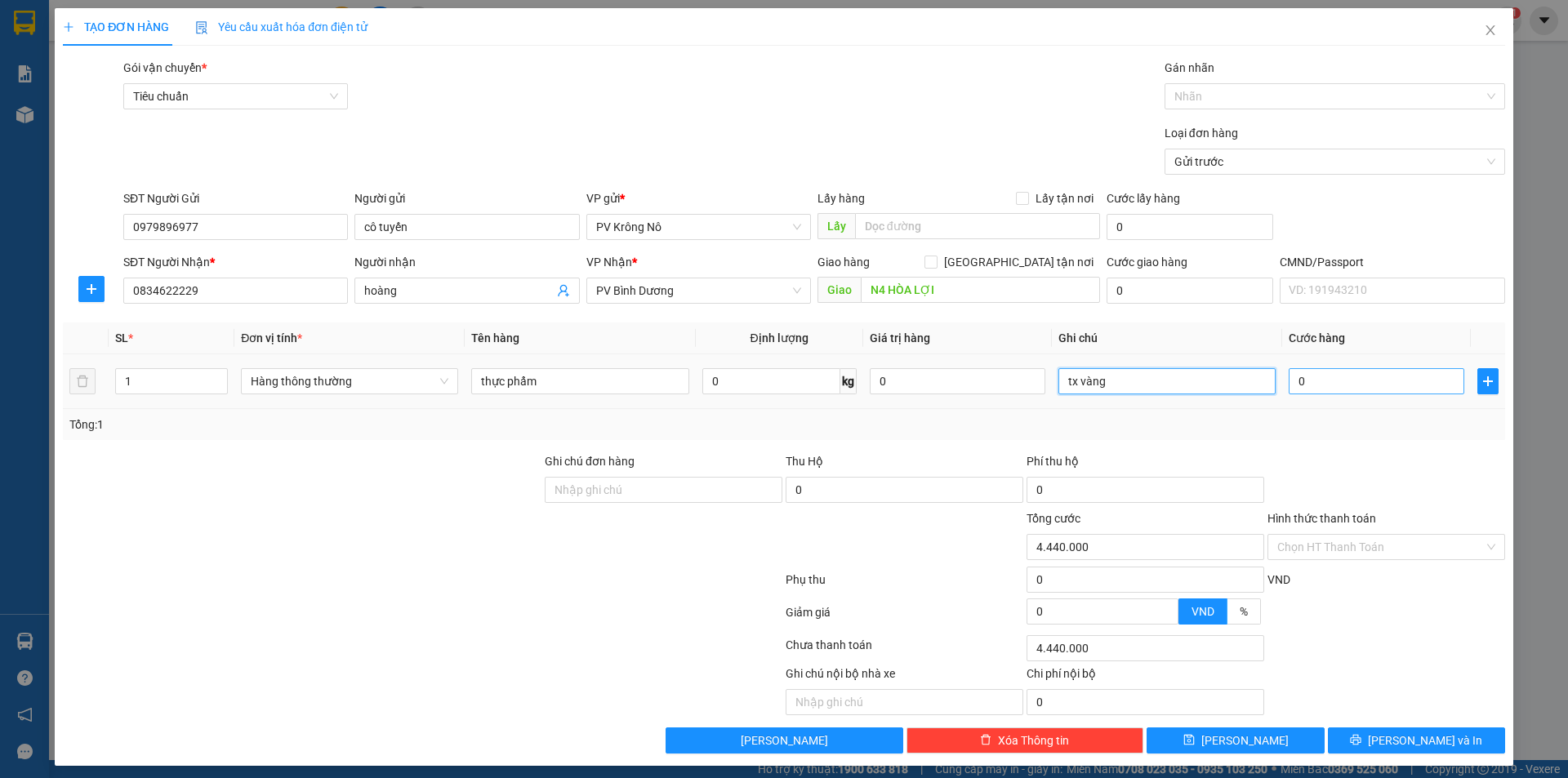
type input "0"
type input "tx vàng"
type input "004"
type input "4"
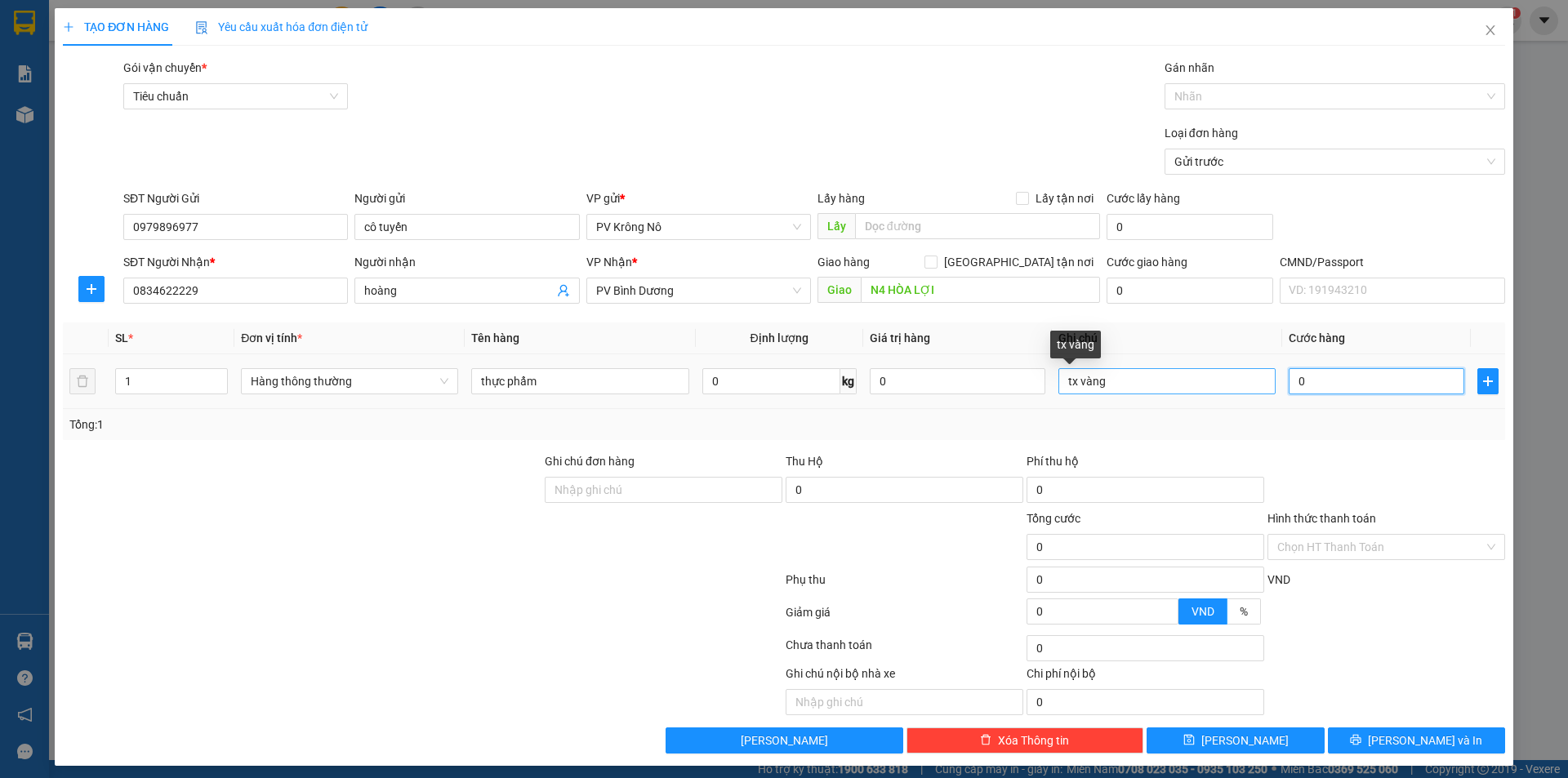
type input "4"
type input "0.040"
type input "40"
type input "00.400"
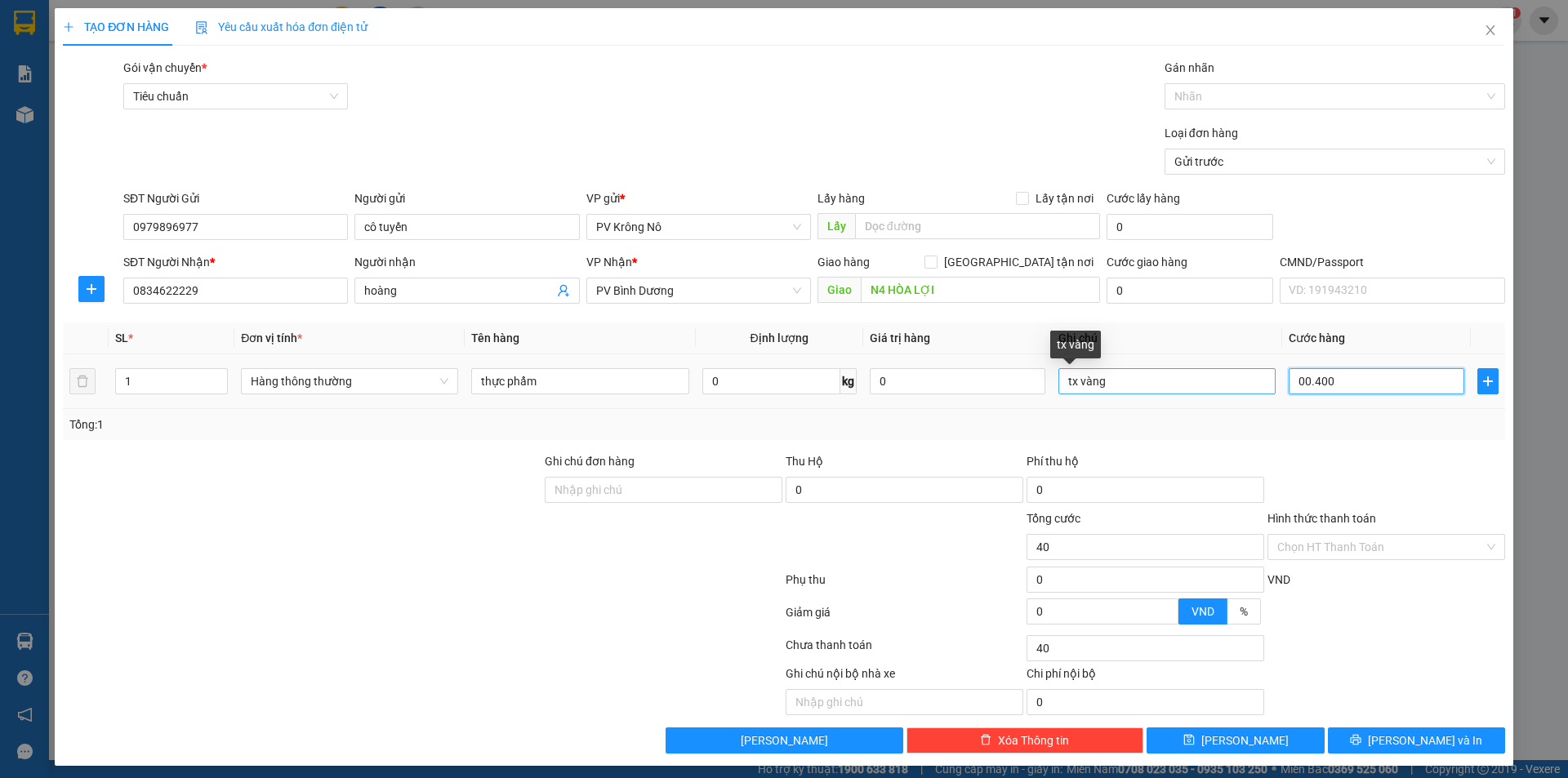
type input "400"
type input "0.004.000"
type input "4.000"
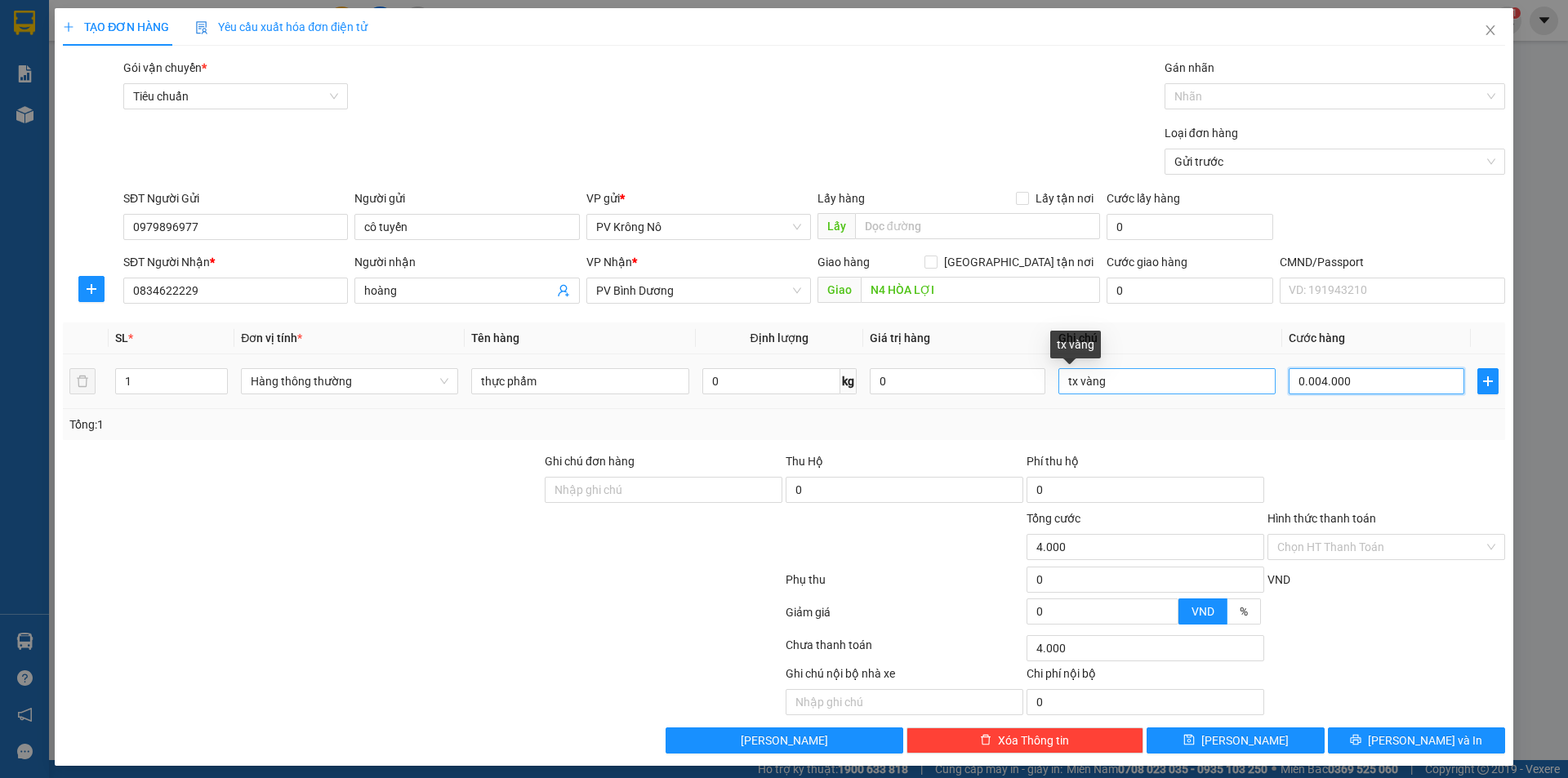
type input "000.040.000"
type input "40.000"
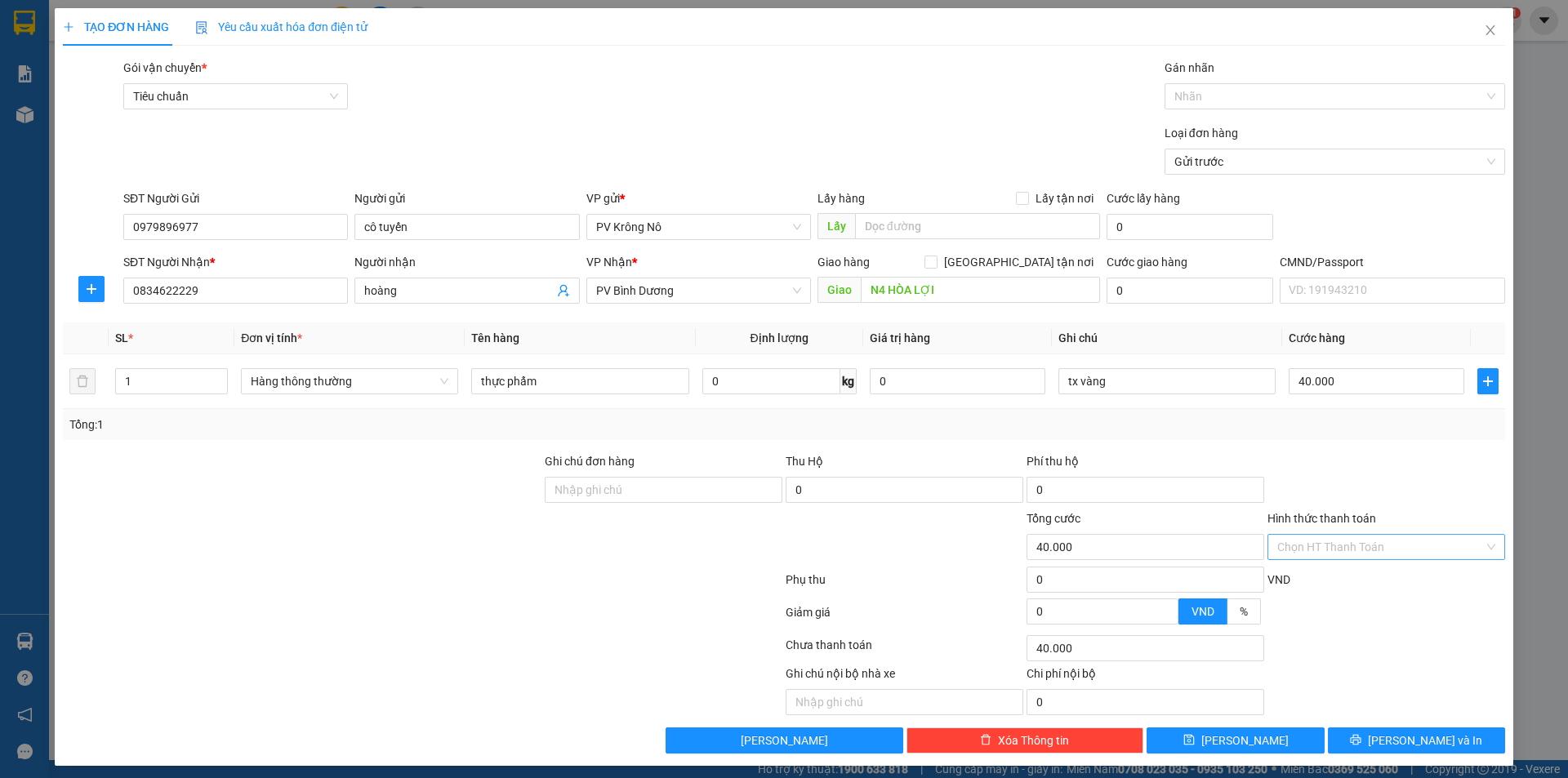
click at [1297, 553] on input "Hình thức thanh toán" at bounding box center [1380, 547] width 207 height 24
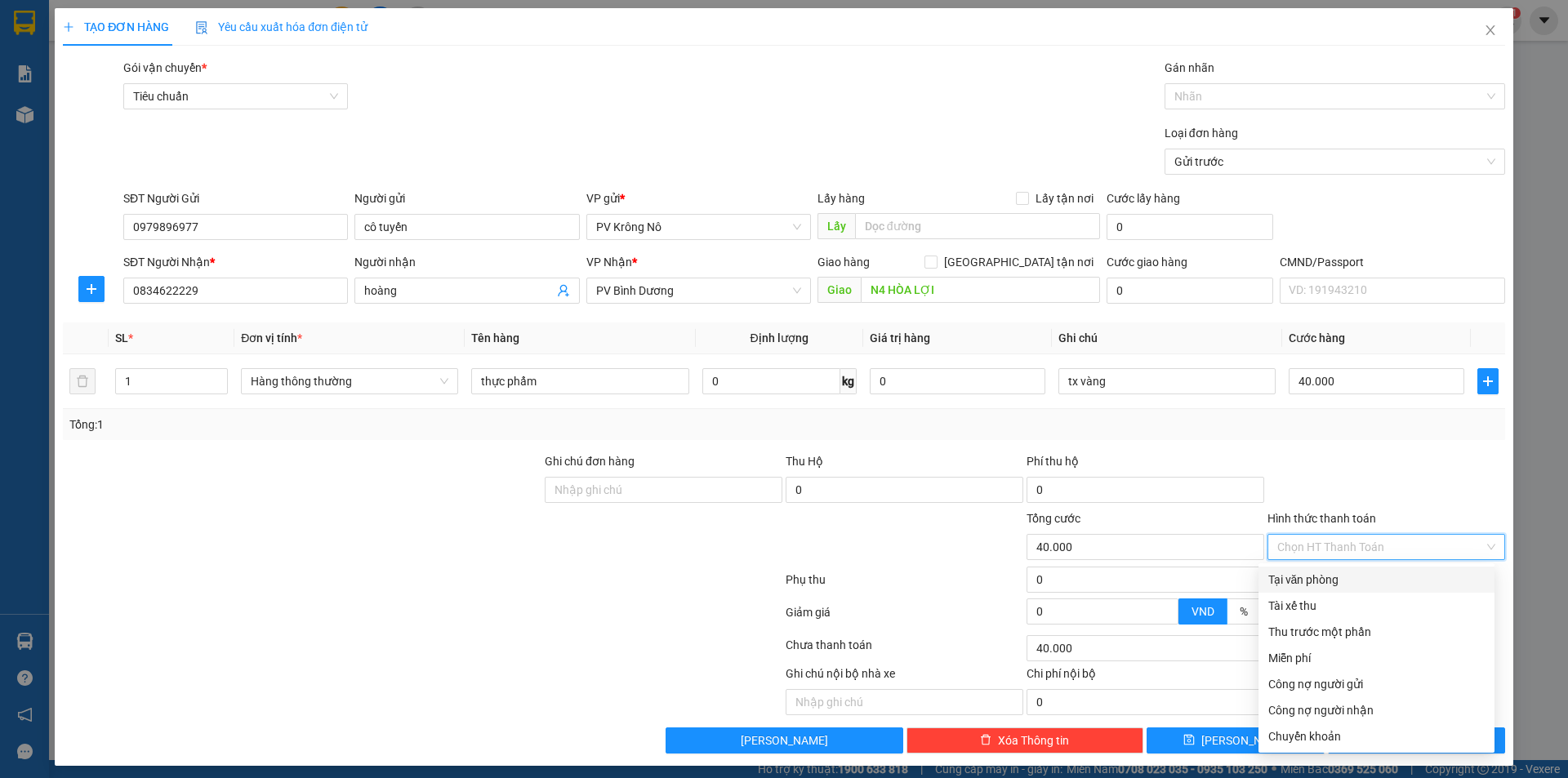
click at [1303, 580] on div "Tại văn phòng" at bounding box center [1376, 580] width 216 height 18
type input "0"
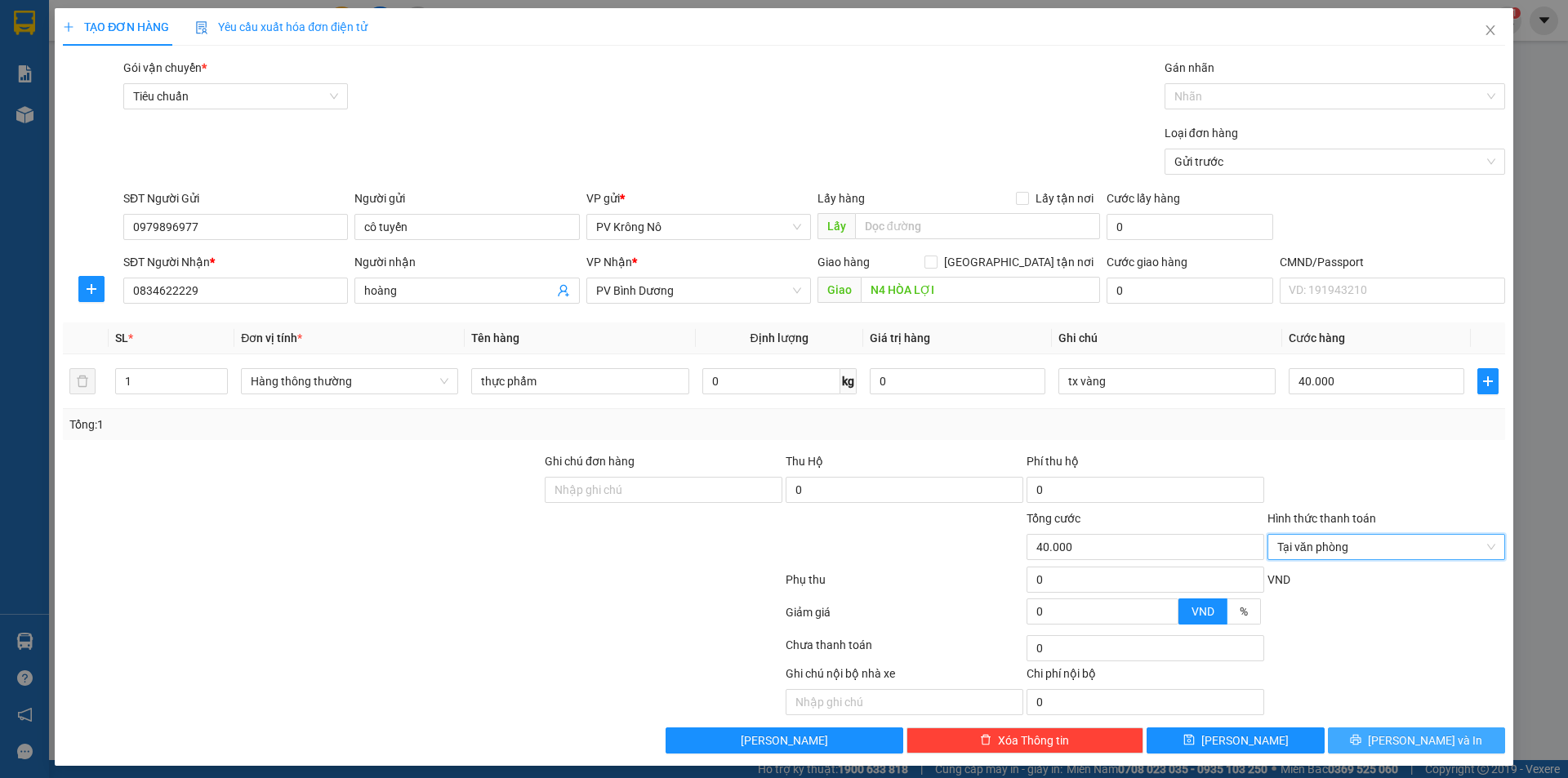
click at [1397, 742] on span "[PERSON_NAME] và In" at bounding box center [1424, 741] width 115 height 18
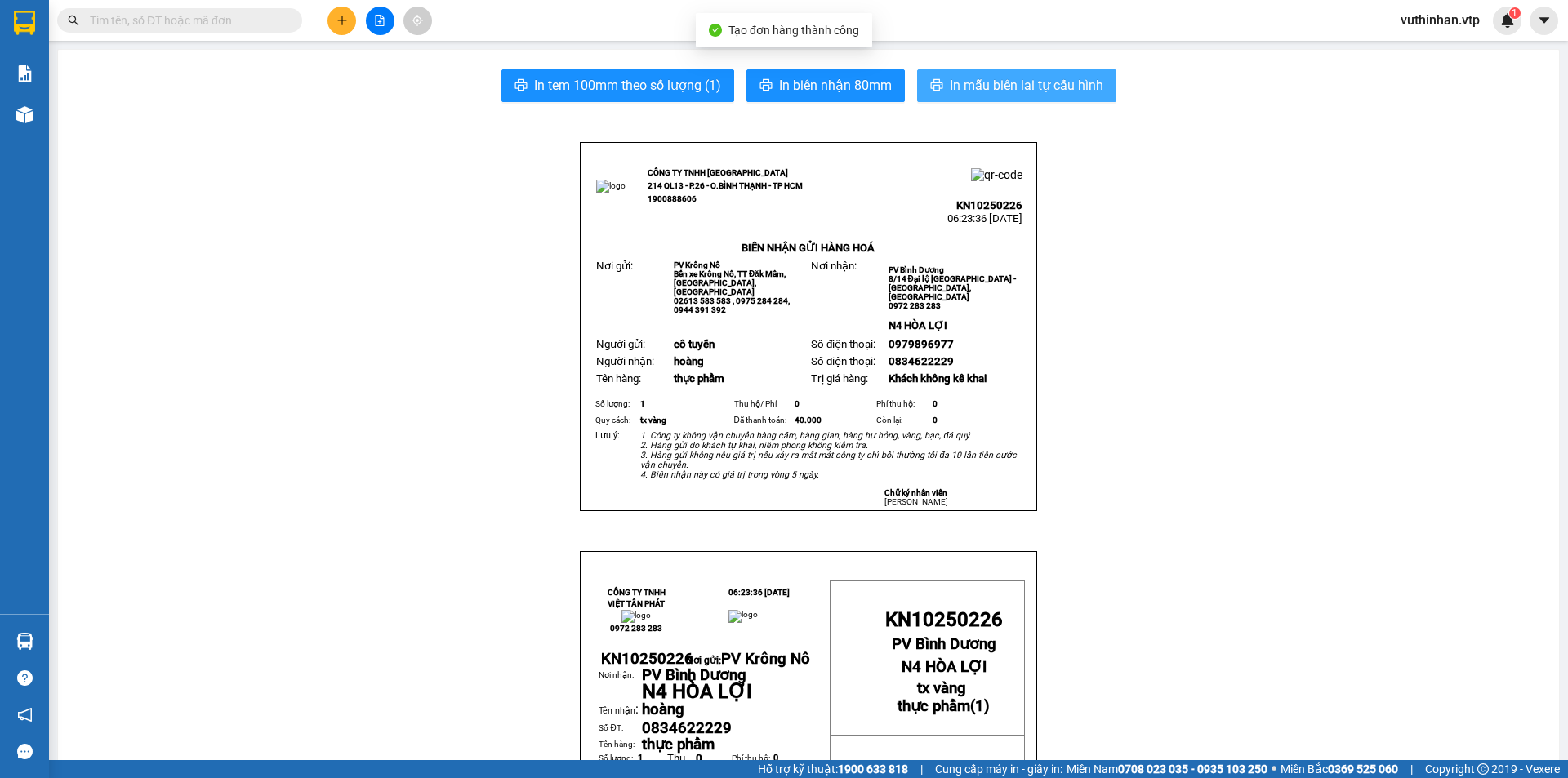
drag, startPoint x: 1023, startPoint y: 96, endPoint x: 1007, endPoint y: 91, distance: 16.8
click at [1026, 96] on button "In mẫu biên lai tự cấu hình" at bounding box center [1016, 85] width 199 height 32
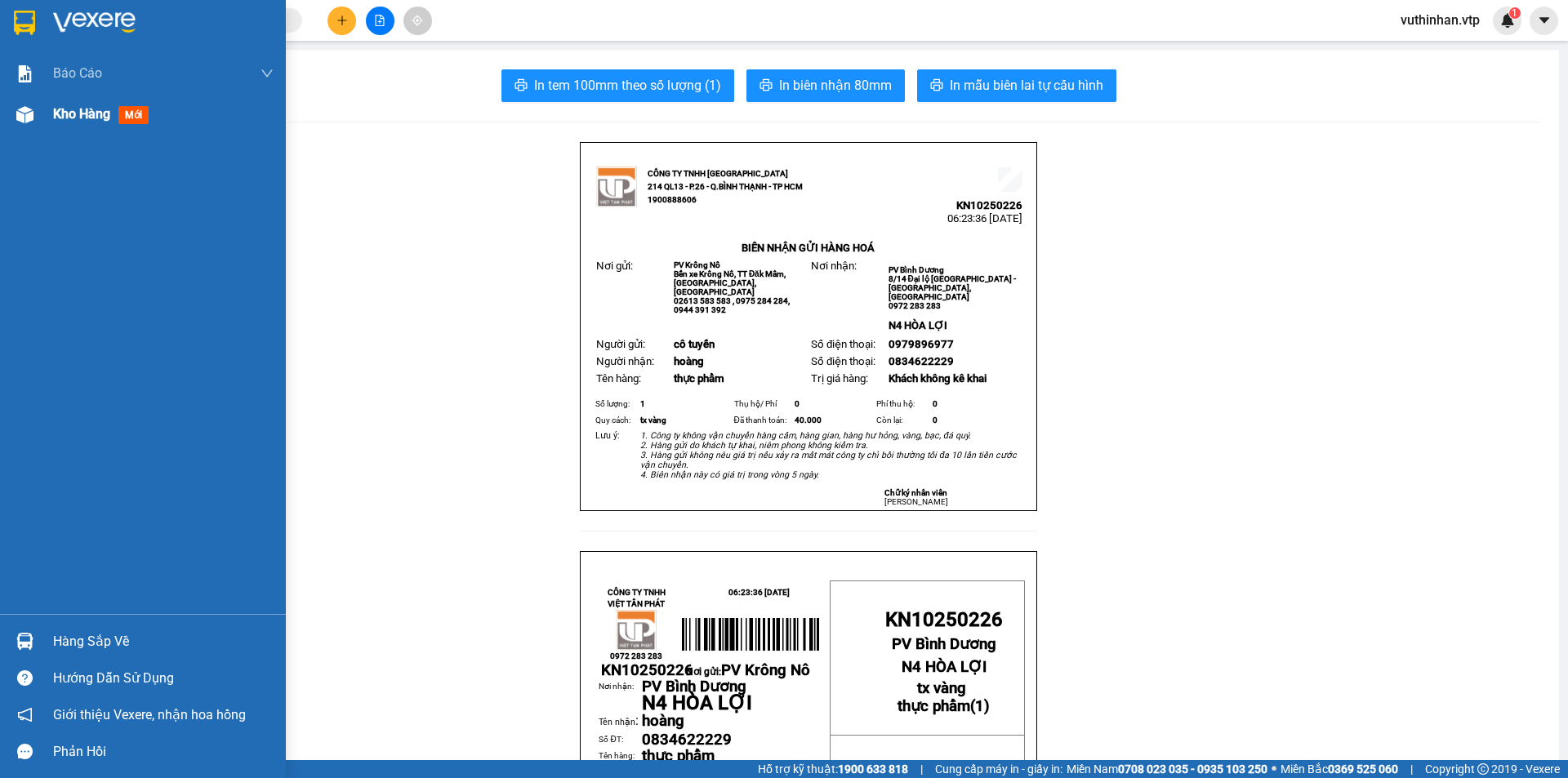
drag, startPoint x: 55, startPoint y: 112, endPoint x: 73, endPoint y: 86, distance: 31.6
click at [57, 109] on span "Kho hàng" at bounding box center [81, 114] width 57 height 16
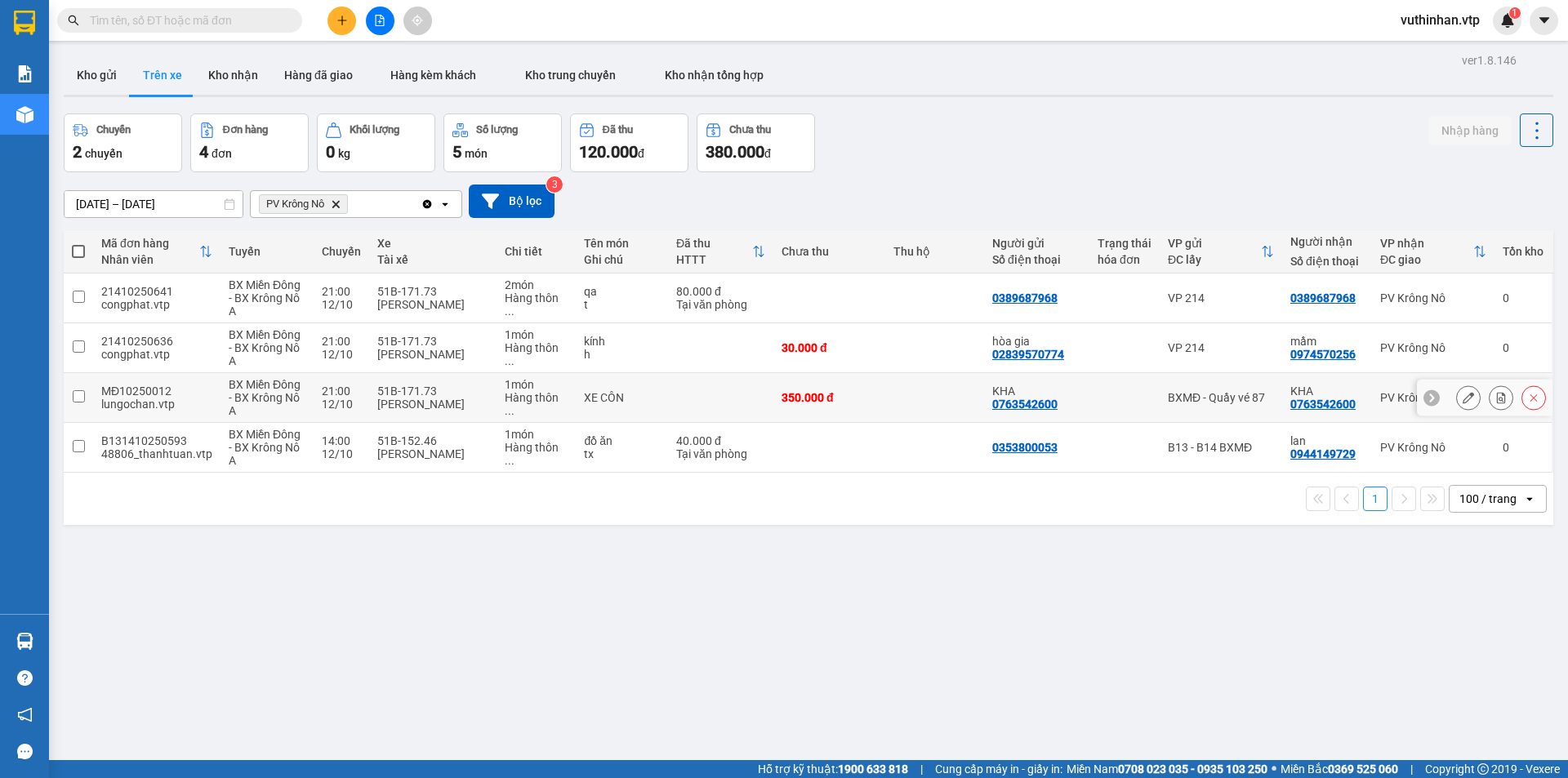
click at [1458, 390] on button at bounding box center [1467, 398] width 23 height 28
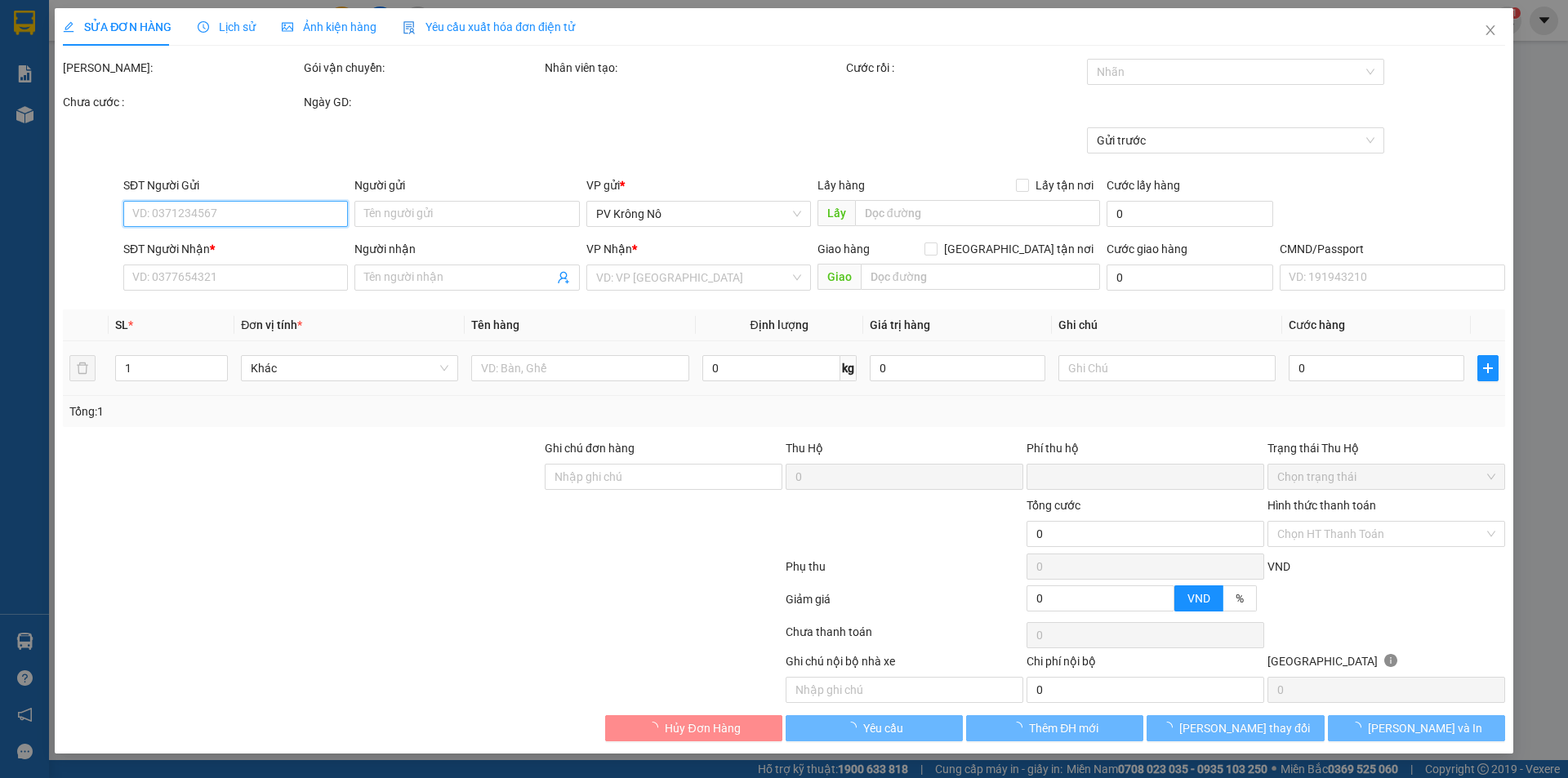
type input "17.500"
type input "0763542600"
type input "KHA"
type input "0763542600"
type input "KHA"
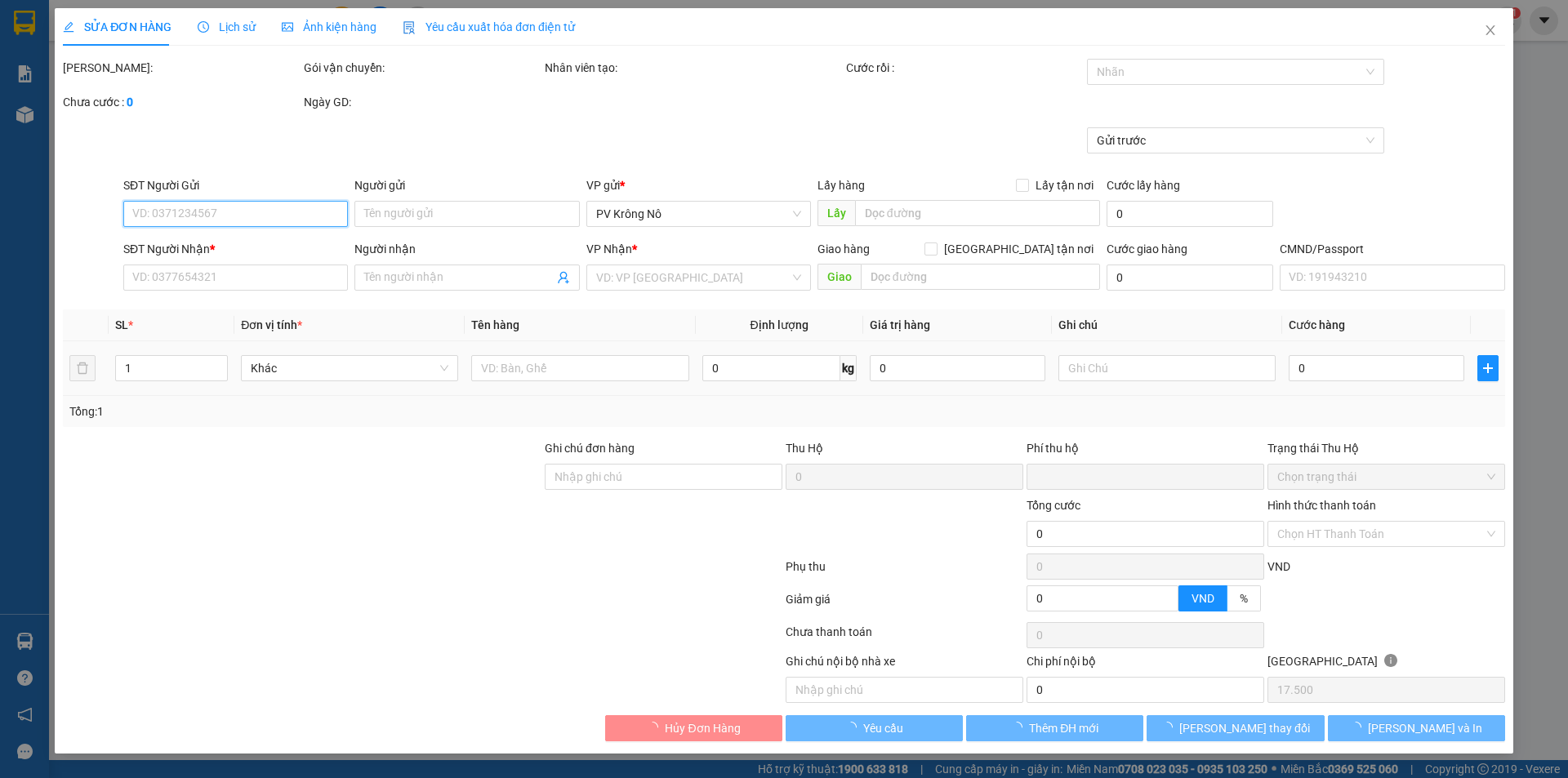
type input "0"
type input "350.000"
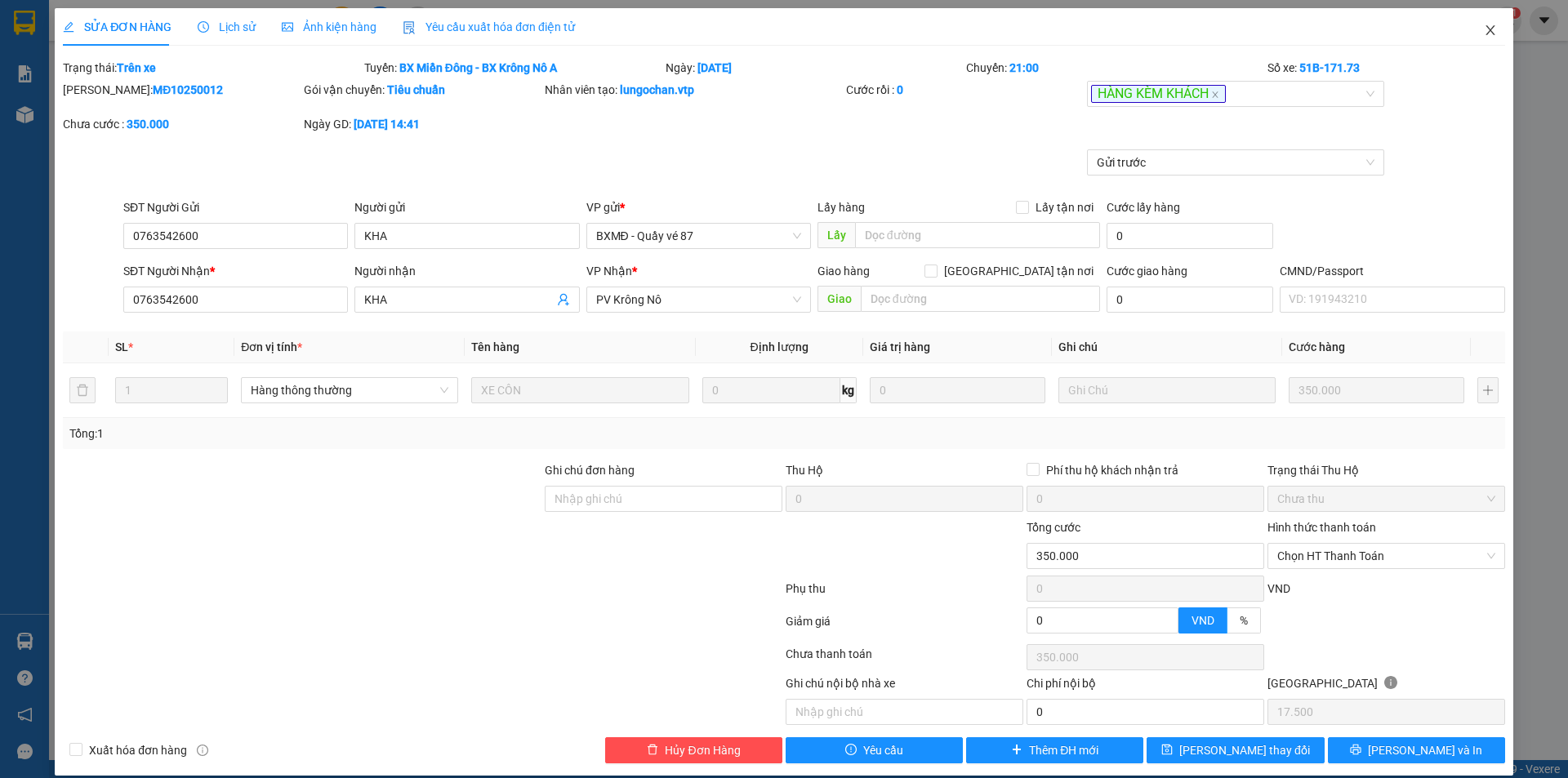
click at [1484, 33] on icon "close" at bounding box center [1490, 29] width 13 height 13
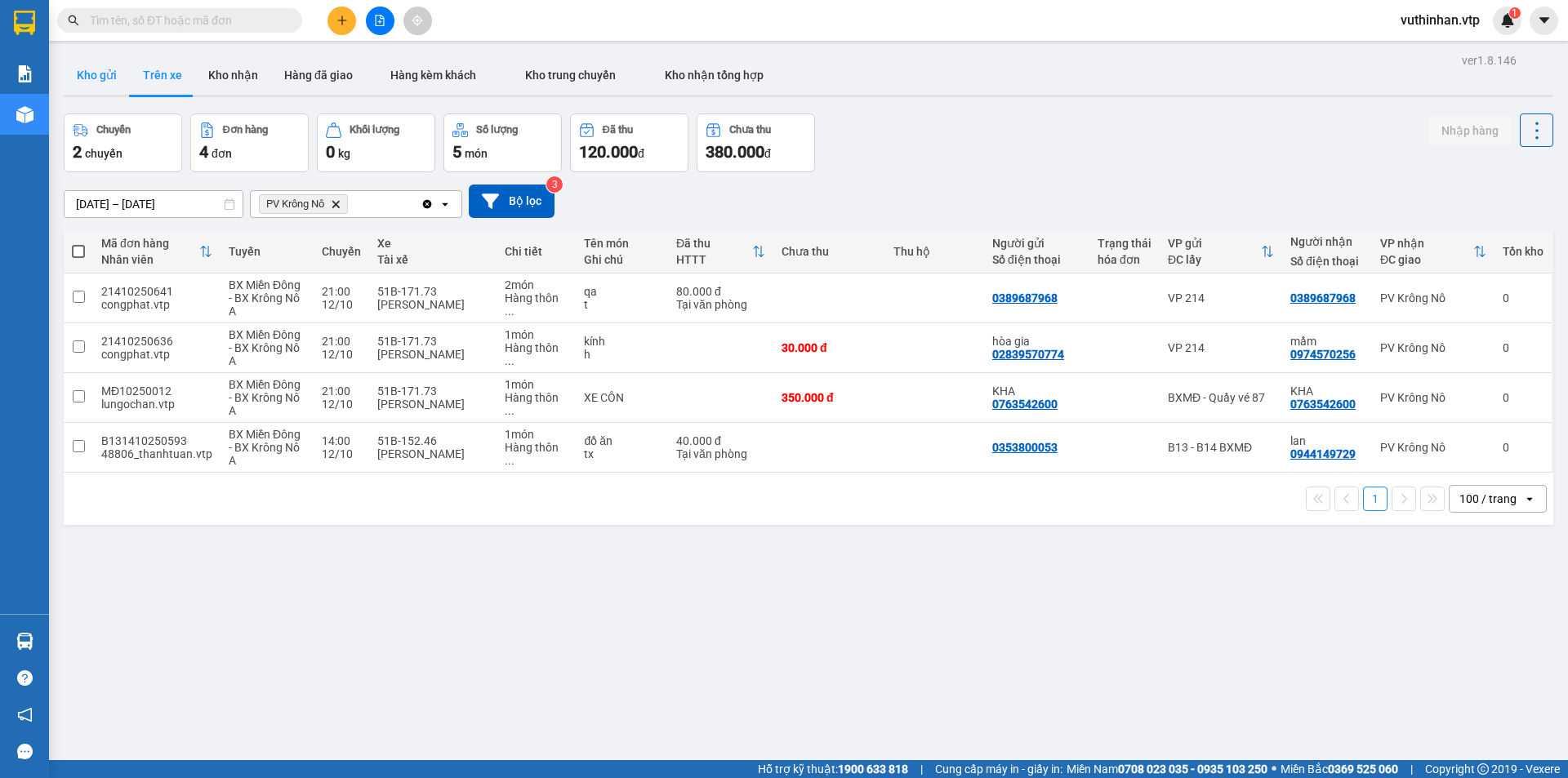
click at [99, 68] on button "Kho gửi" at bounding box center [97, 75] width 67 height 39
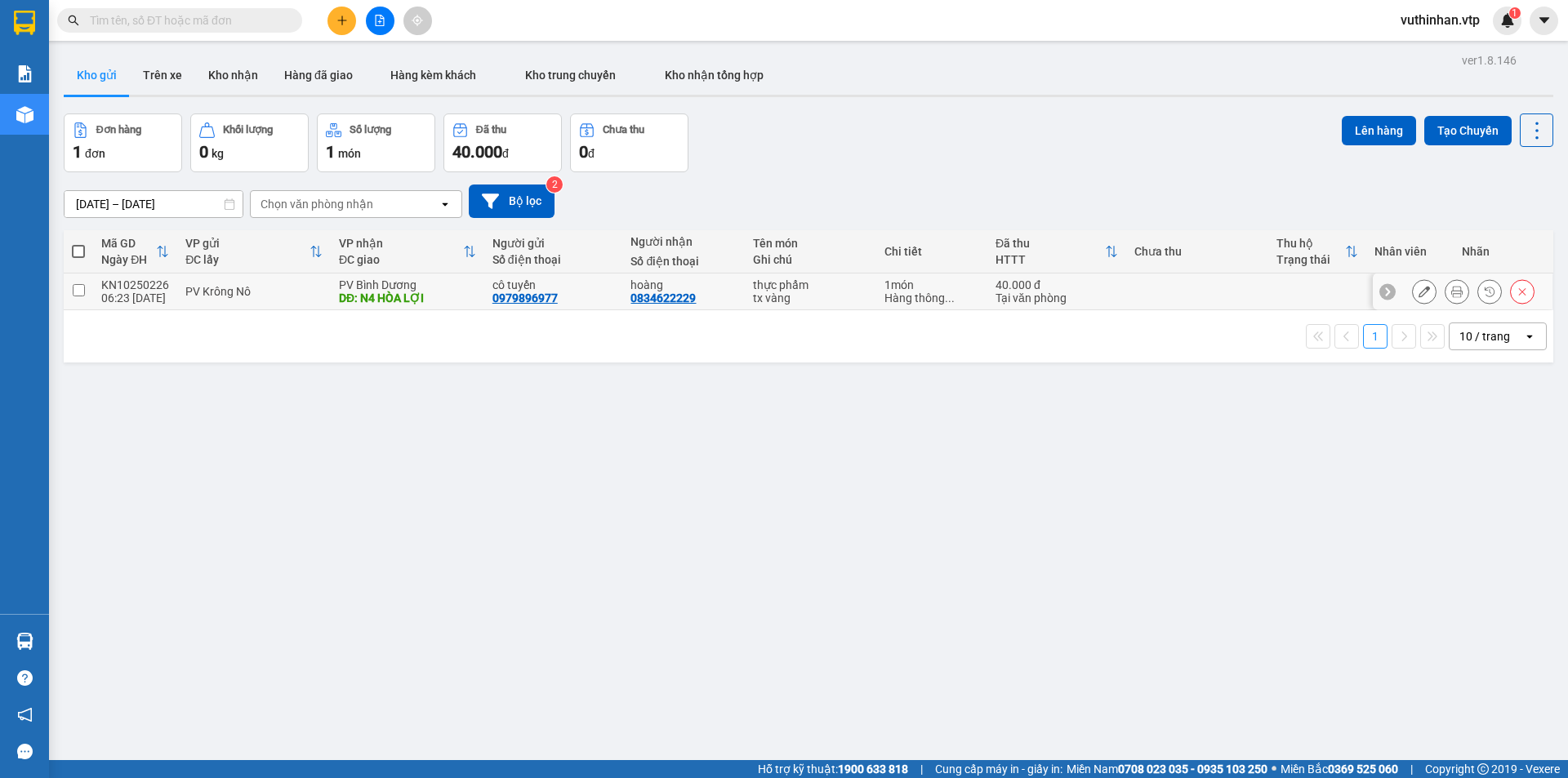
click at [445, 296] on div "DĐ: N4 HÒA LỢI" at bounding box center [407, 298] width 137 height 13
checkbox input "true"
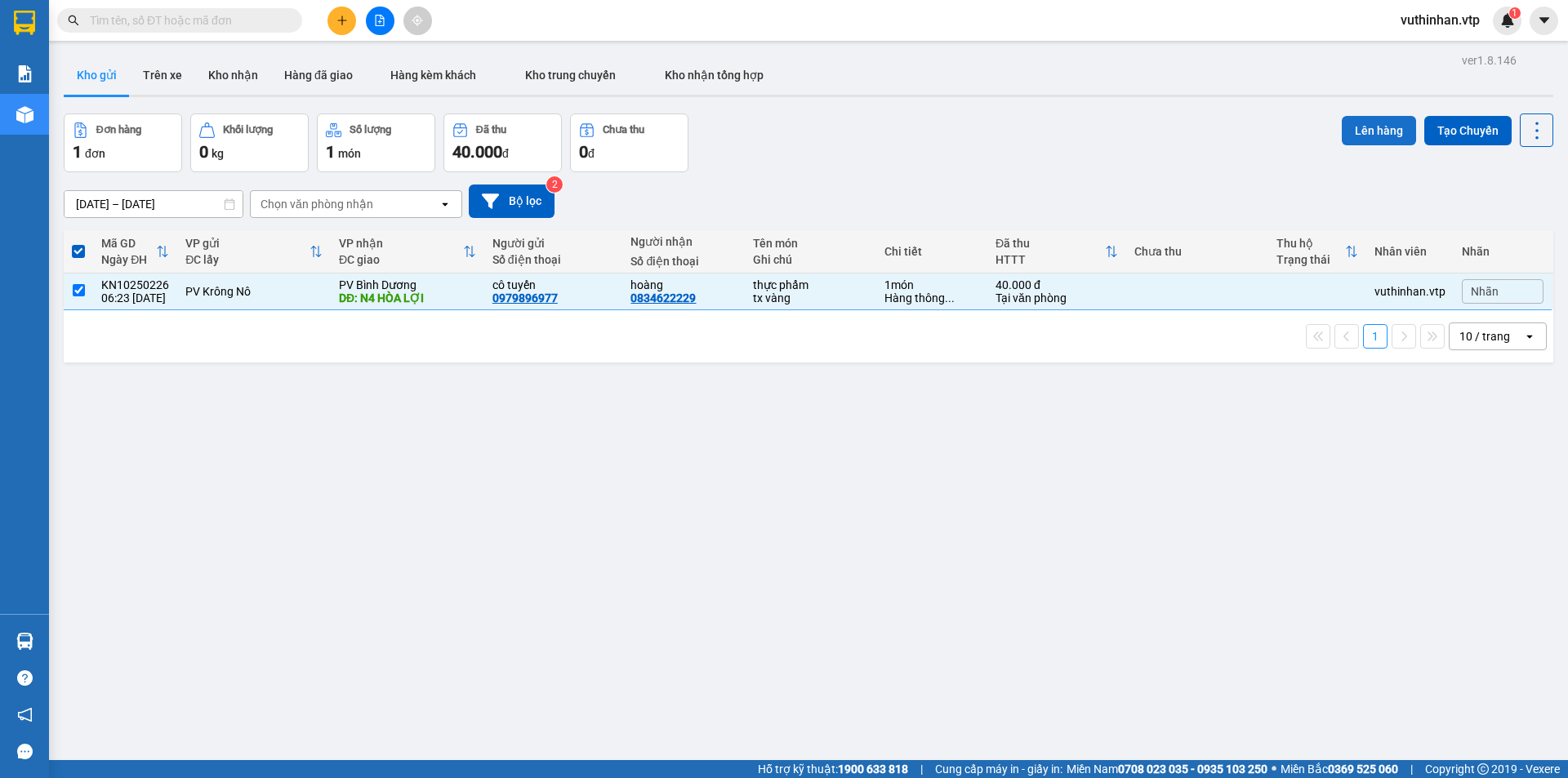
click at [1371, 139] on button "Lên hàng" at bounding box center [1379, 130] width 74 height 29
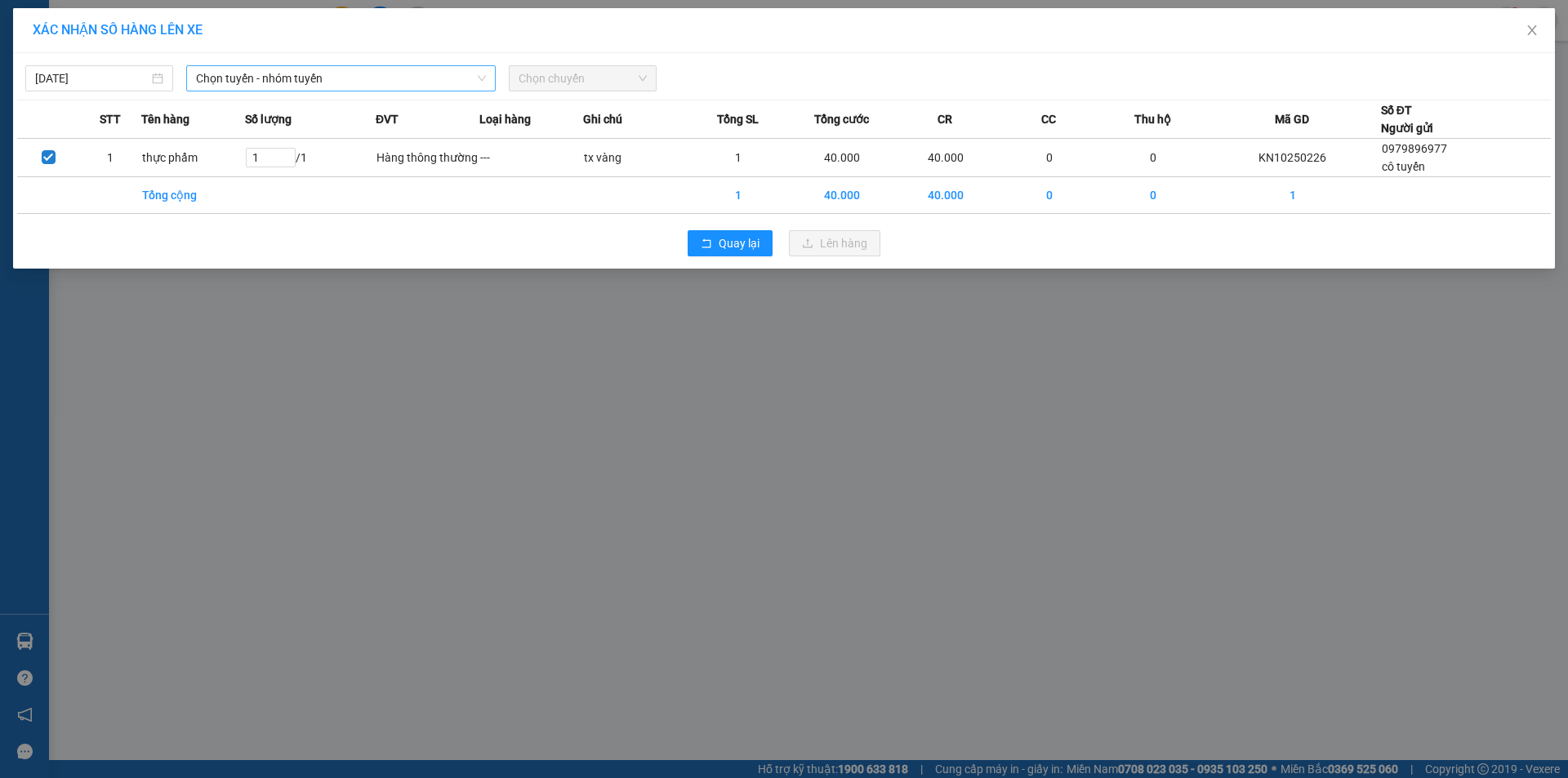
click at [378, 73] on span "Chọn tuyến - nhóm tuyến" at bounding box center [341, 78] width 290 height 24
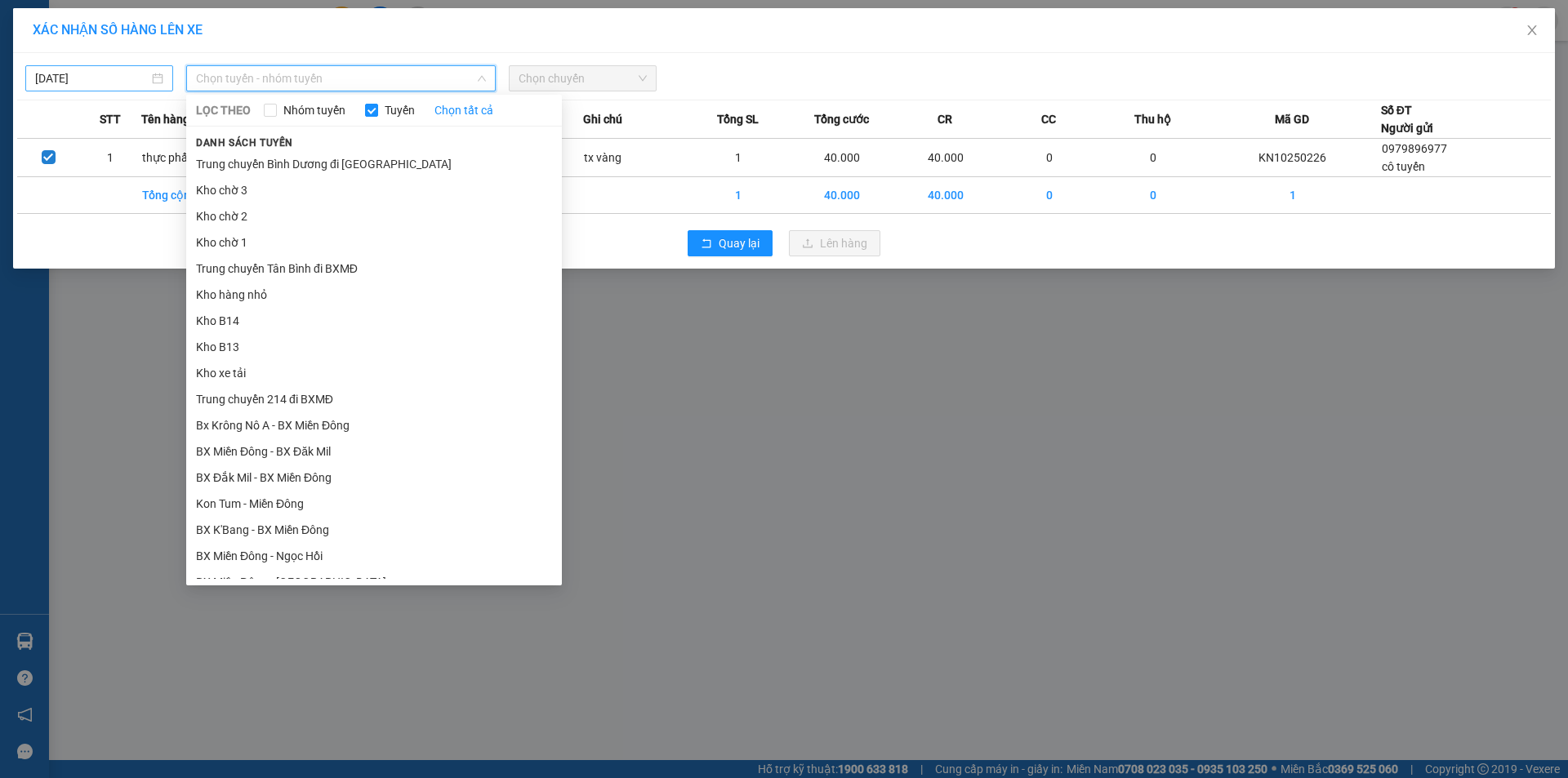
click at [132, 75] on body "Kết quả tìm kiếm ( 0 ) Bộ lọc No Data vuthinhan.vtp 1 Báo cáo BC giao hàng (nhà…" at bounding box center [784, 389] width 1568 height 778
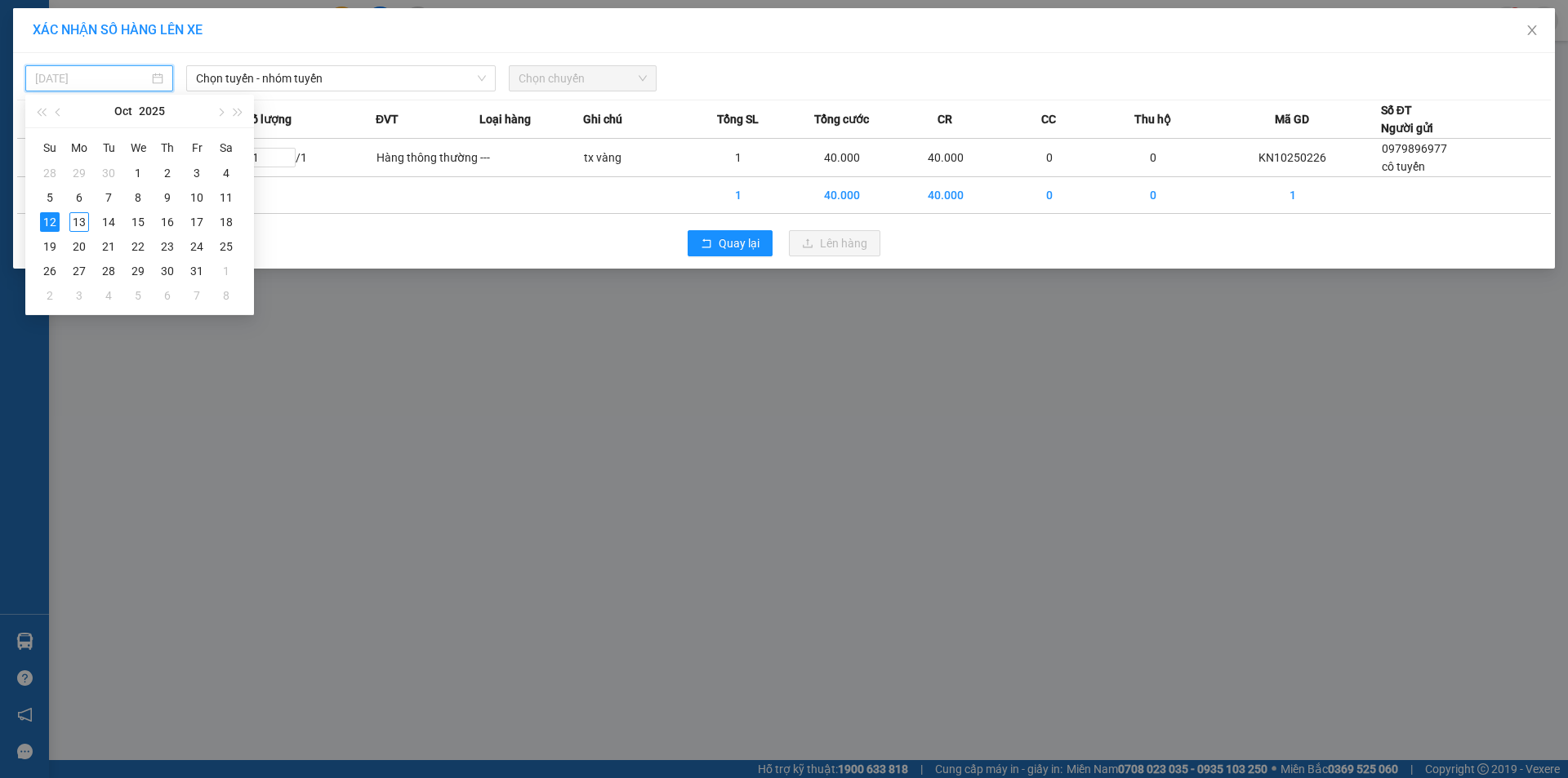
drag, startPoint x: 81, startPoint y: 220, endPoint x: 86, endPoint y: 209, distance: 12.1
click at [81, 223] on div "13" at bounding box center [79, 222] width 20 height 20
type input "[DATE]"
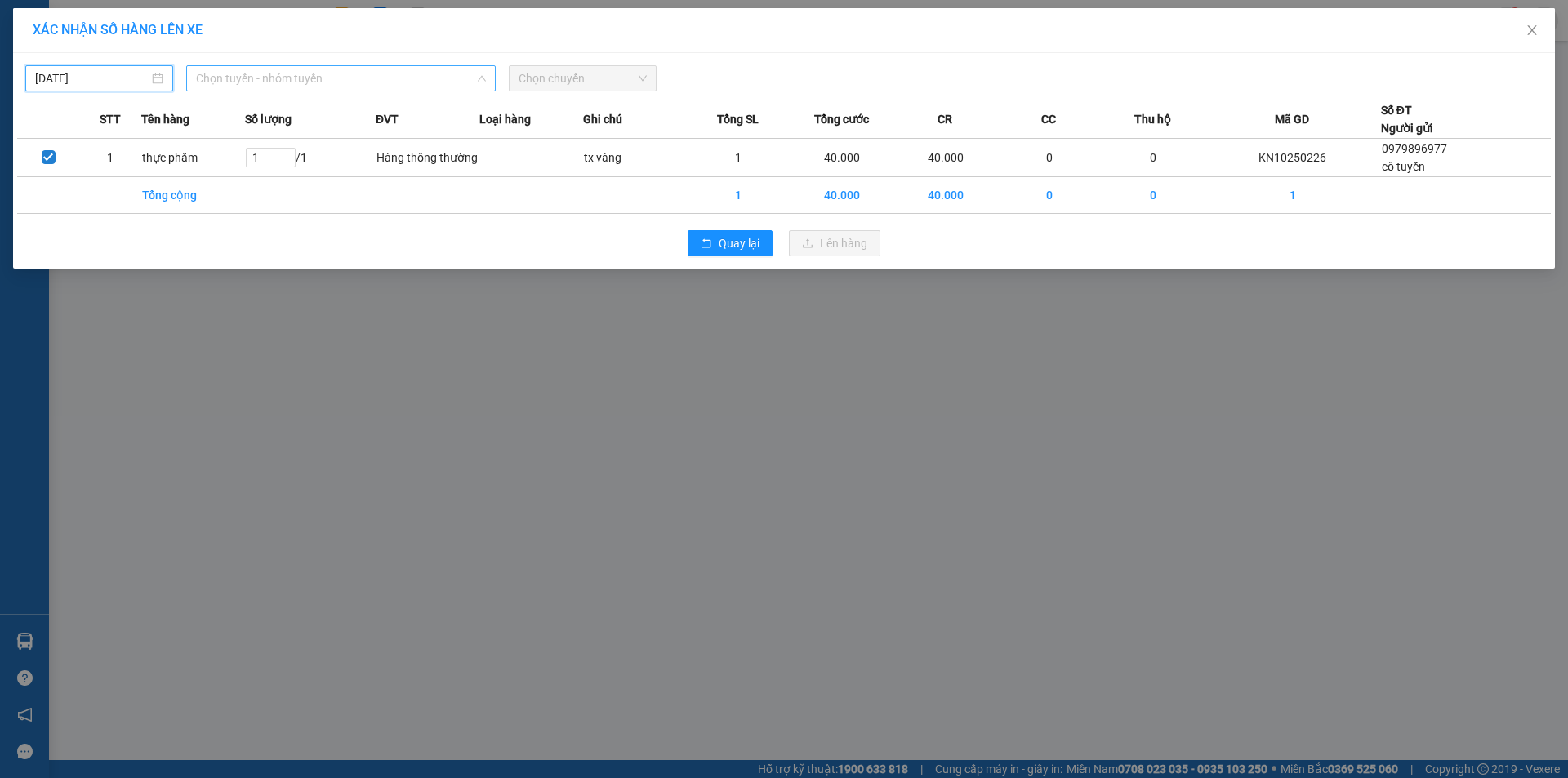
click at [311, 71] on span "Chọn tuyến - nhóm tuyến" at bounding box center [341, 78] width 290 height 24
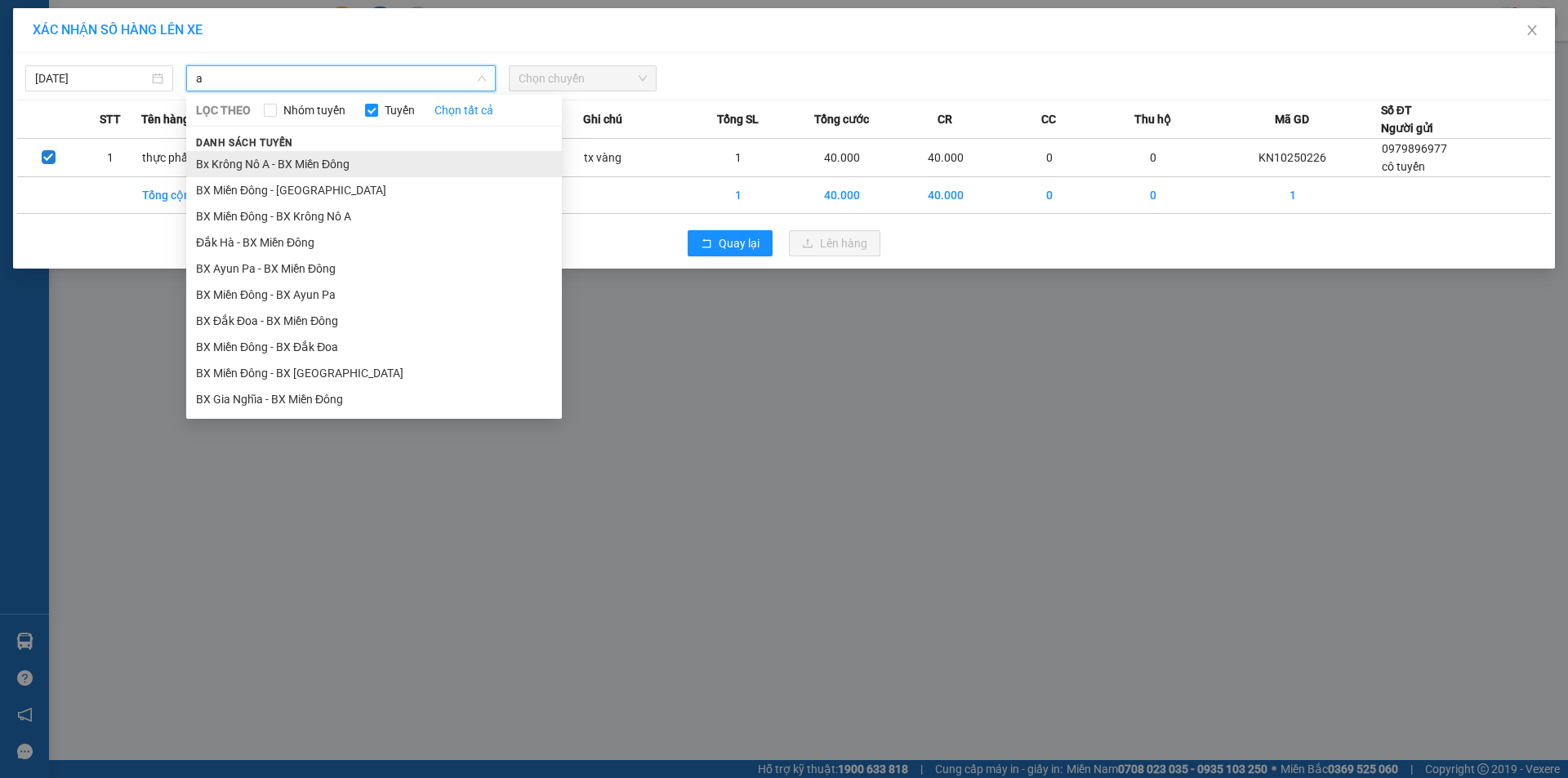
type input "a"
drag, startPoint x: 282, startPoint y: 165, endPoint x: 410, endPoint y: 110, distance: 139.3
click at [285, 165] on li "Bx Krông Nô A - BX Miền Đông" at bounding box center [373, 164] width 375 height 26
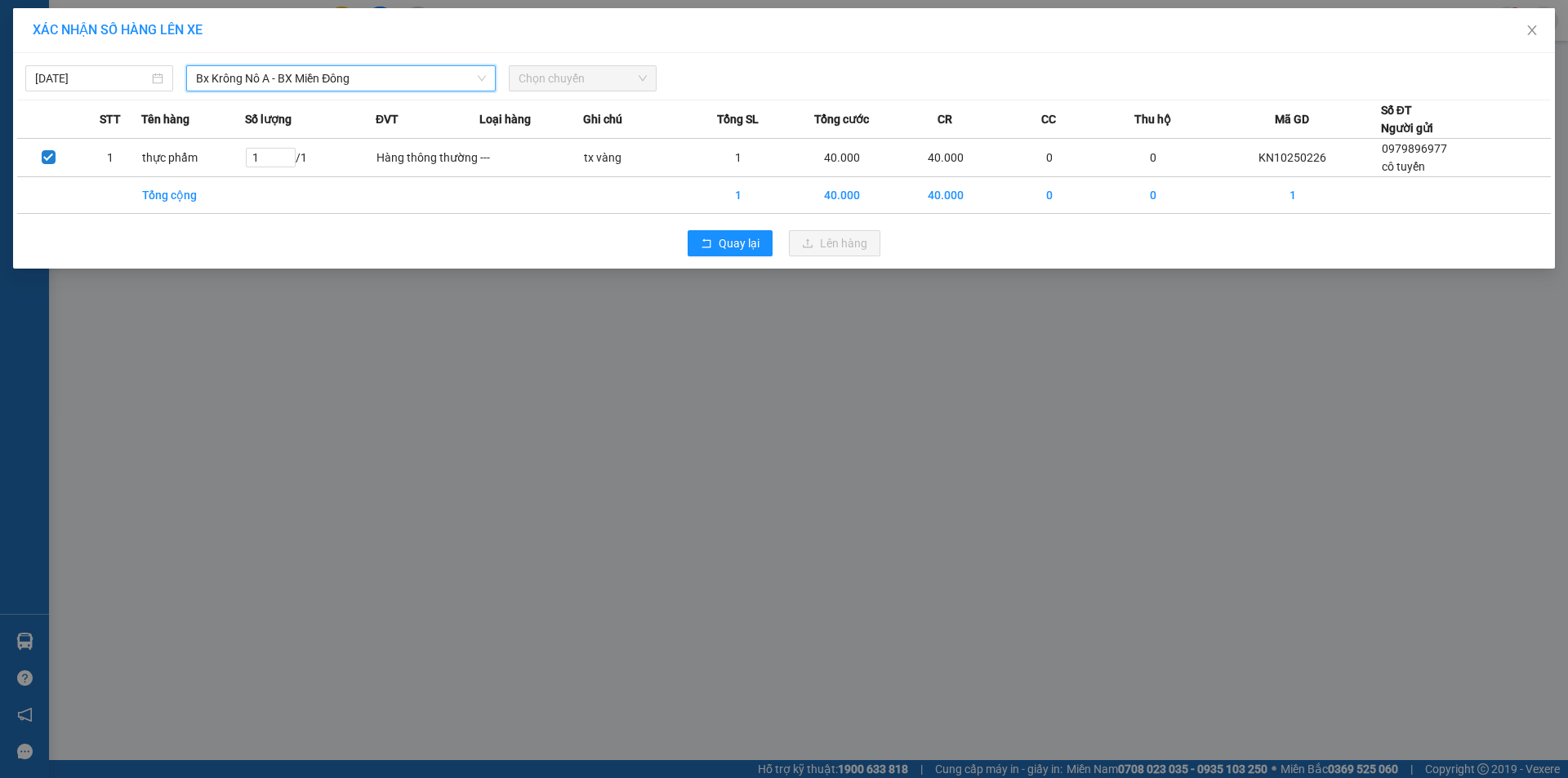
click at [554, 72] on span "Chọn chuyến" at bounding box center [582, 78] width 128 height 24
click at [582, 76] on span "Chọn chuyến" at bounding box center [582, 78] width 128 height 24
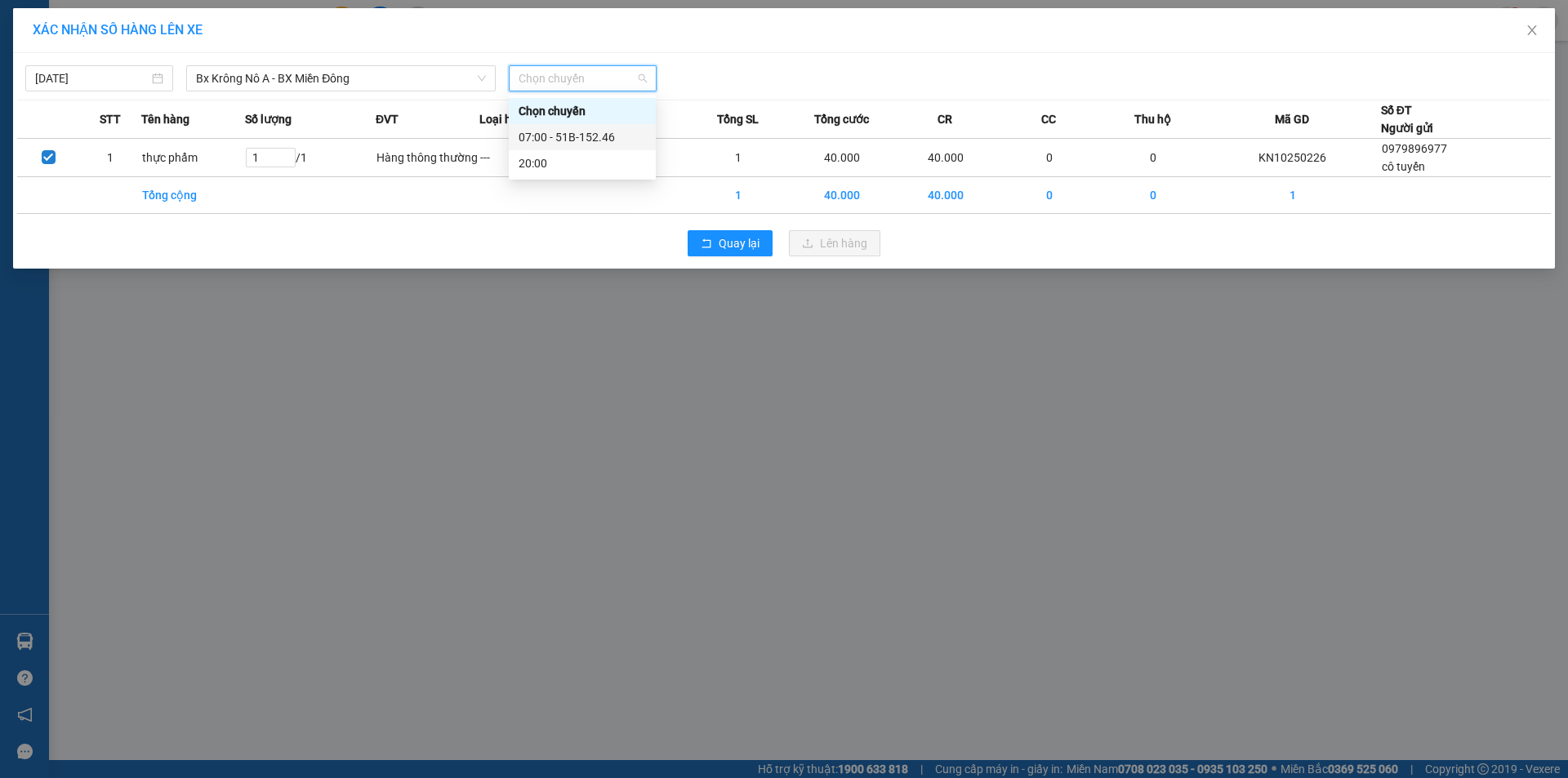
click at [570, 143] on div "07:00 - 51B-152.46" at bounding box center [582, 137] width 127 height 18
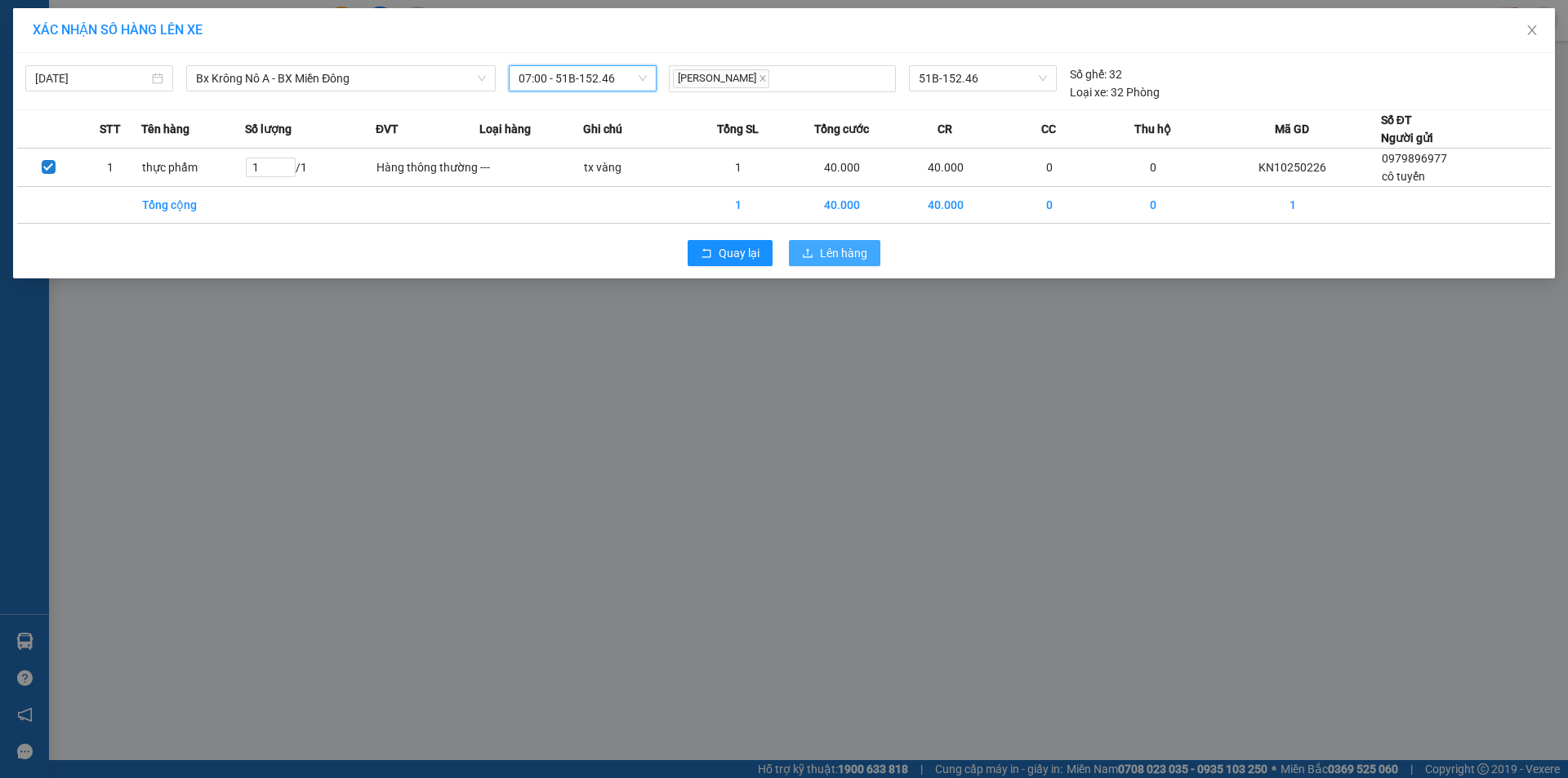
click at [815, 258] on button "Lên hàng" at bounding box center [833, 253] width 91 height 26
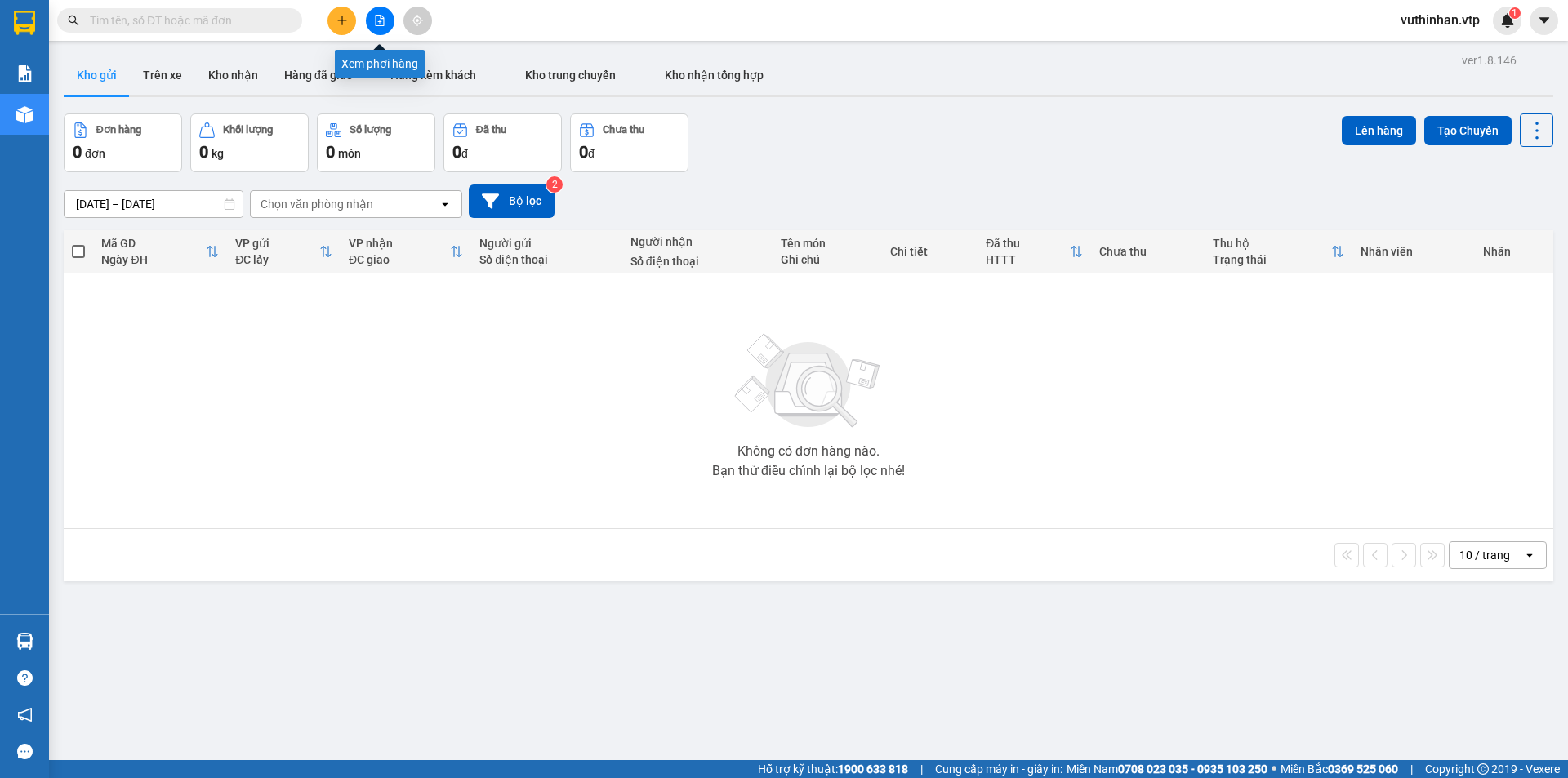
click at [379, 22] on icon "file-add" at bounding box center [380, 21] width 12 height 12
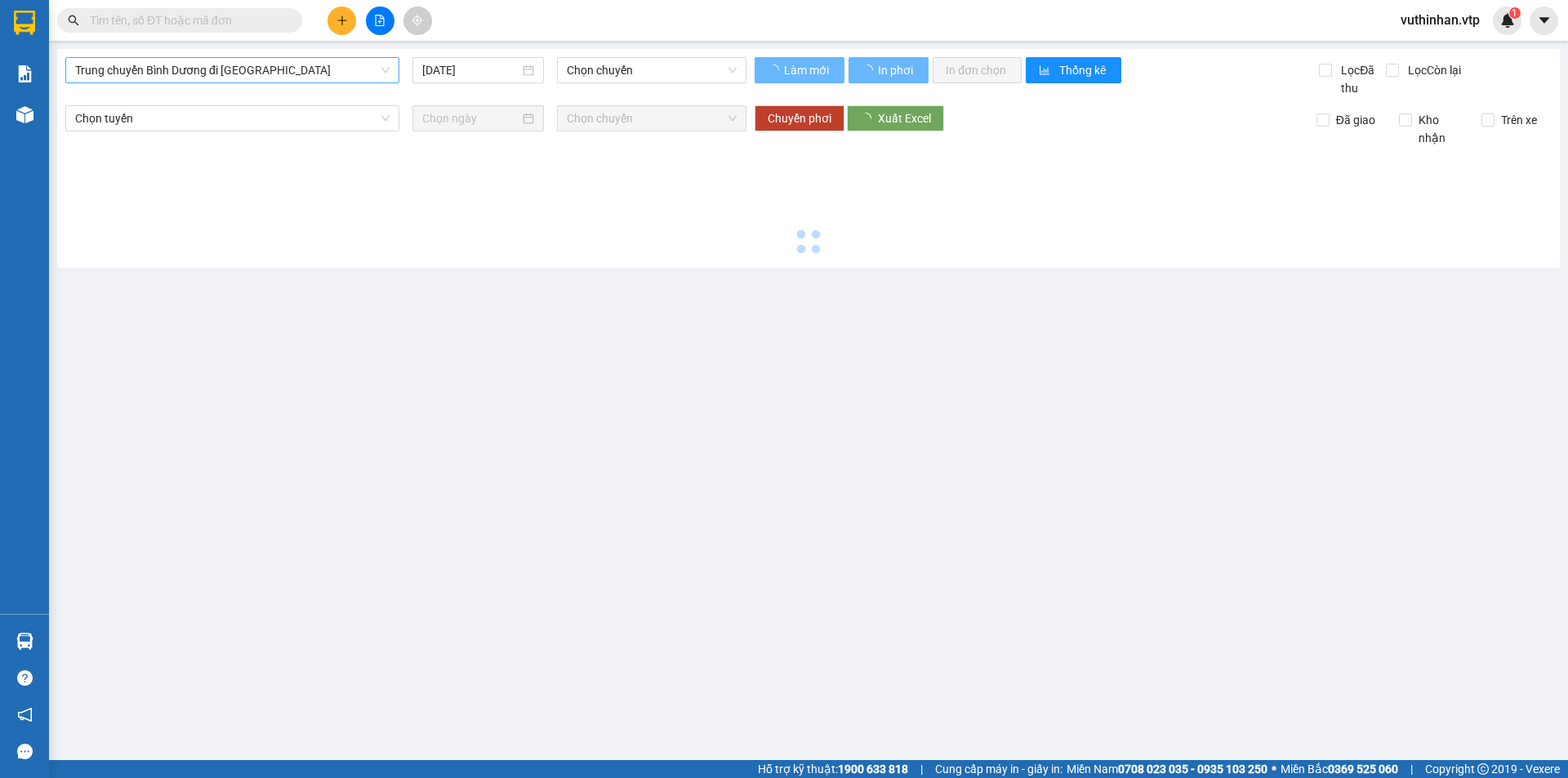
type input "[DATE]"
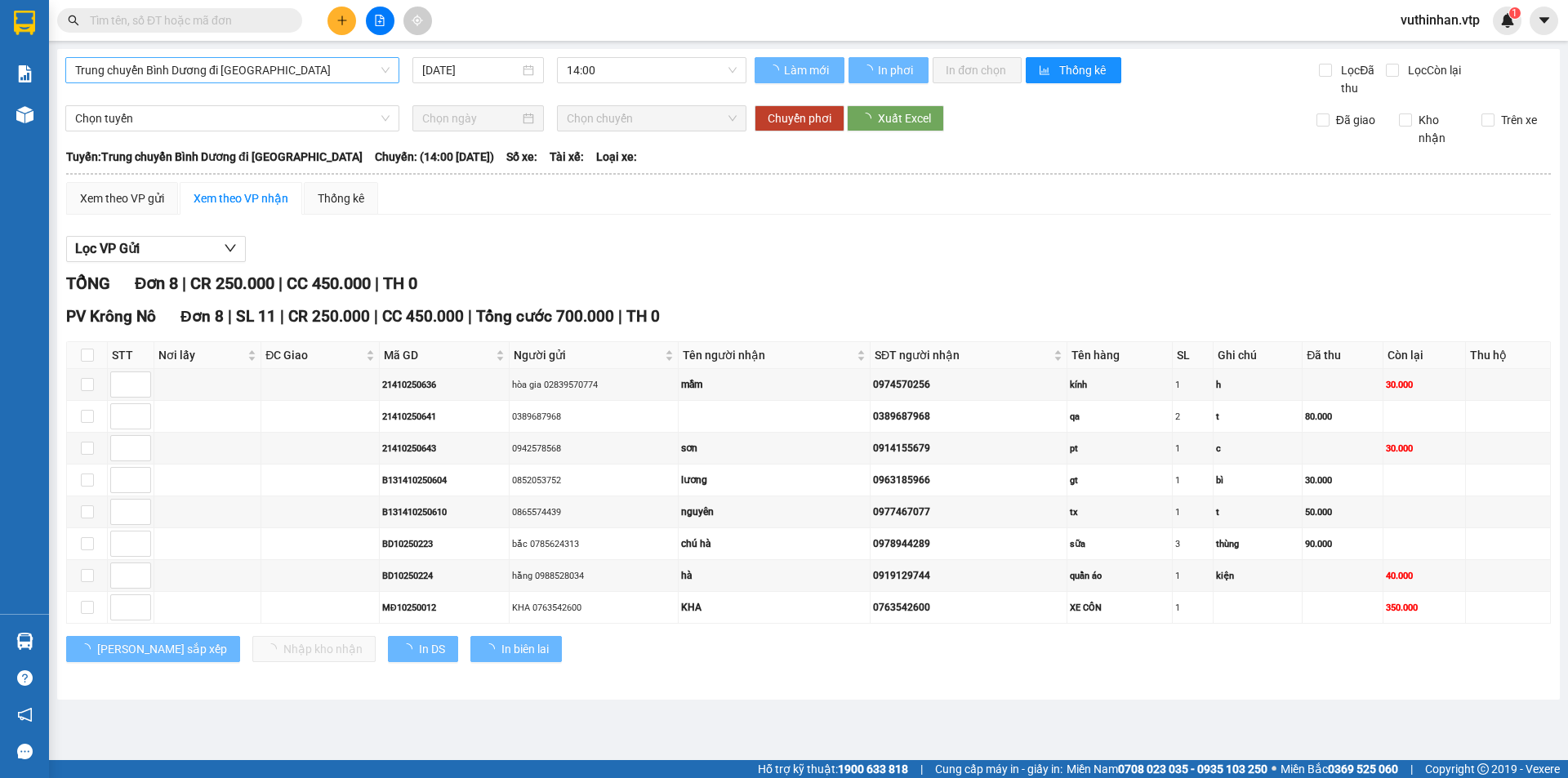
click at [220, 73] on span "Trung chuyển Bình Dương đi [GEOGRAPHIC_DATA]" at bounding box center [232, 70] width 314 height 24
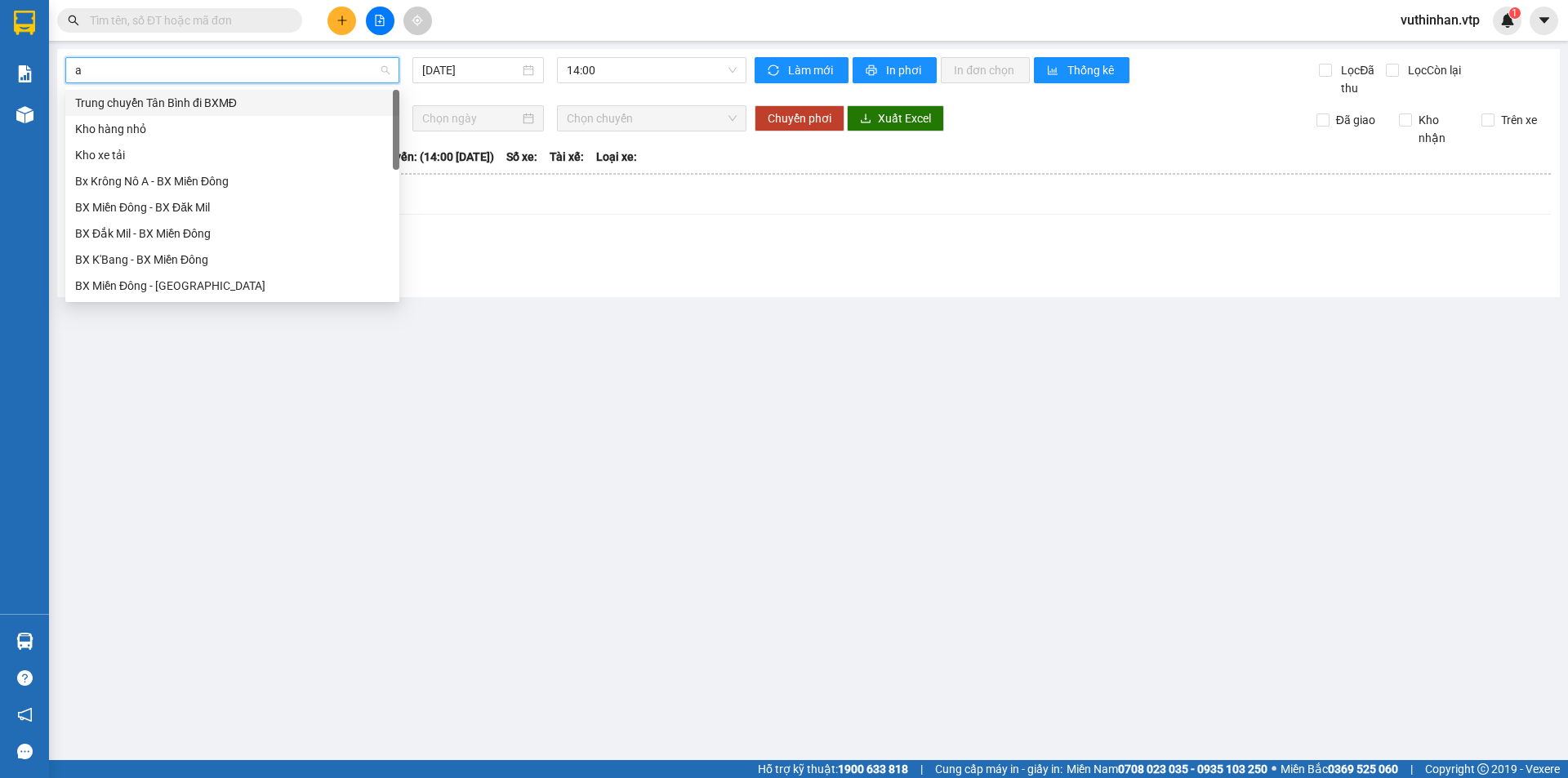
type input "a"
click at [232, 94] on div "Bx Krông Nô A - BX Miền Đông" at bounding box center [232, 103] width 314 height 18
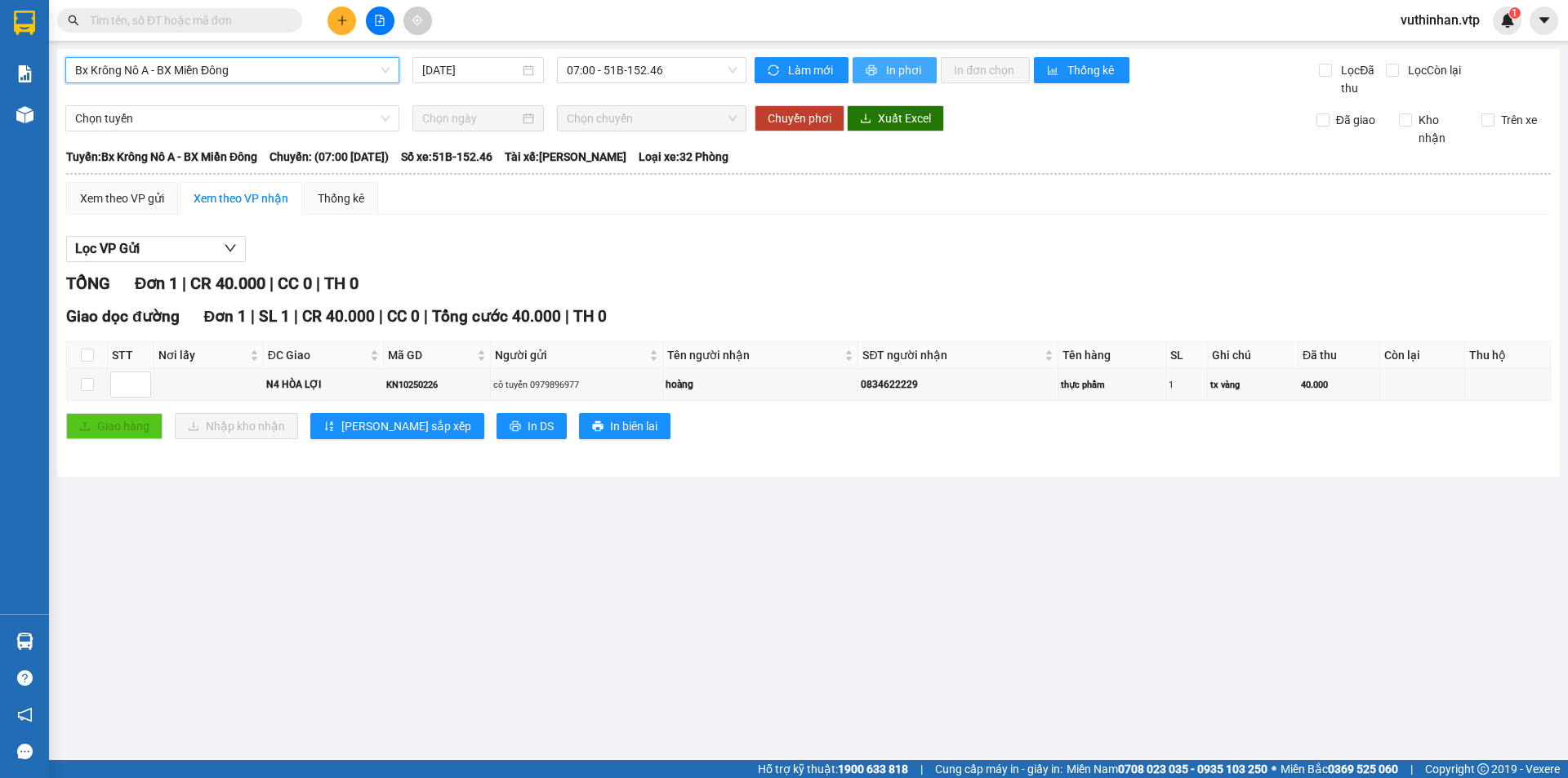
click at [896, 70] on span "In phơi" at bounding box center [905, 71] width 37 height 18
click at [502, 73] on input "[DATE]" at bounding box center [470, 71] width 97 height 18
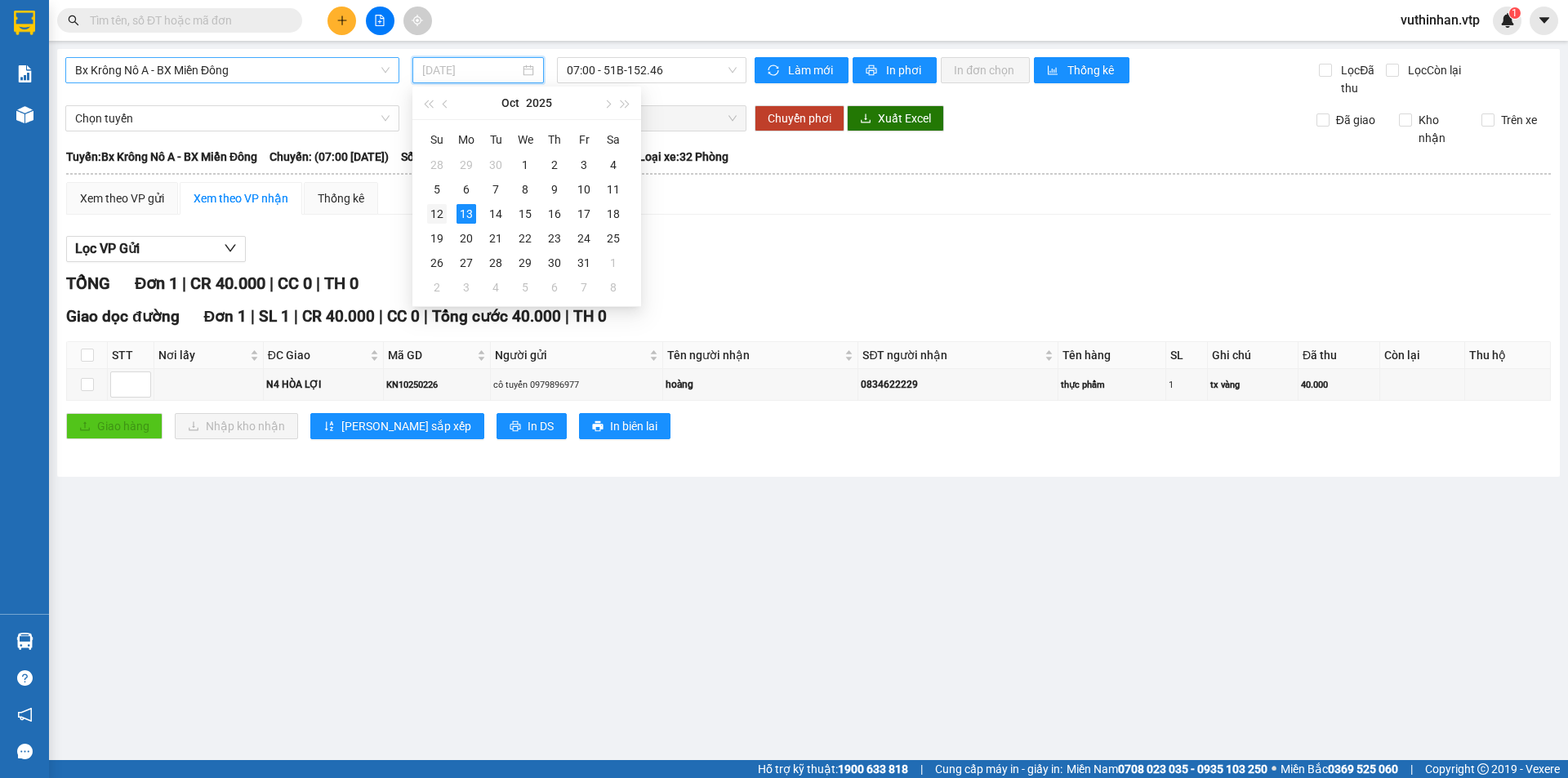
click at [439, 208] on div "12" at bounding box center [437, 214] width 20 height 20
type input "[DATE]"
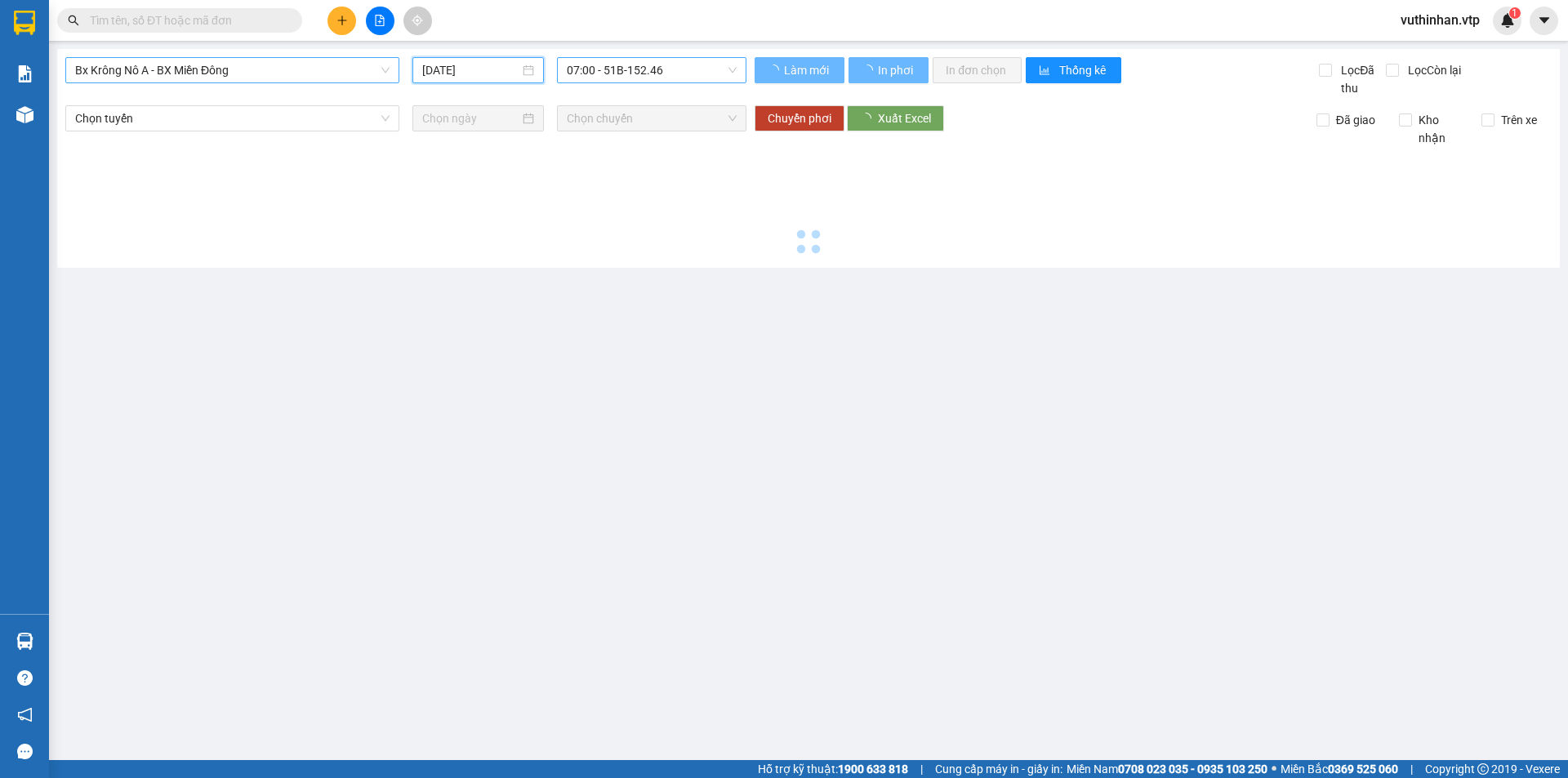
click at [655, 73] on span "07:00 - 51B-152.46" at bounding box center [651, 70] width 169 height 24
click at [239, 82] on div "Bx Krông Nô A - BX Miền Đông" at bounding box center [232, 70] width 334 height 26
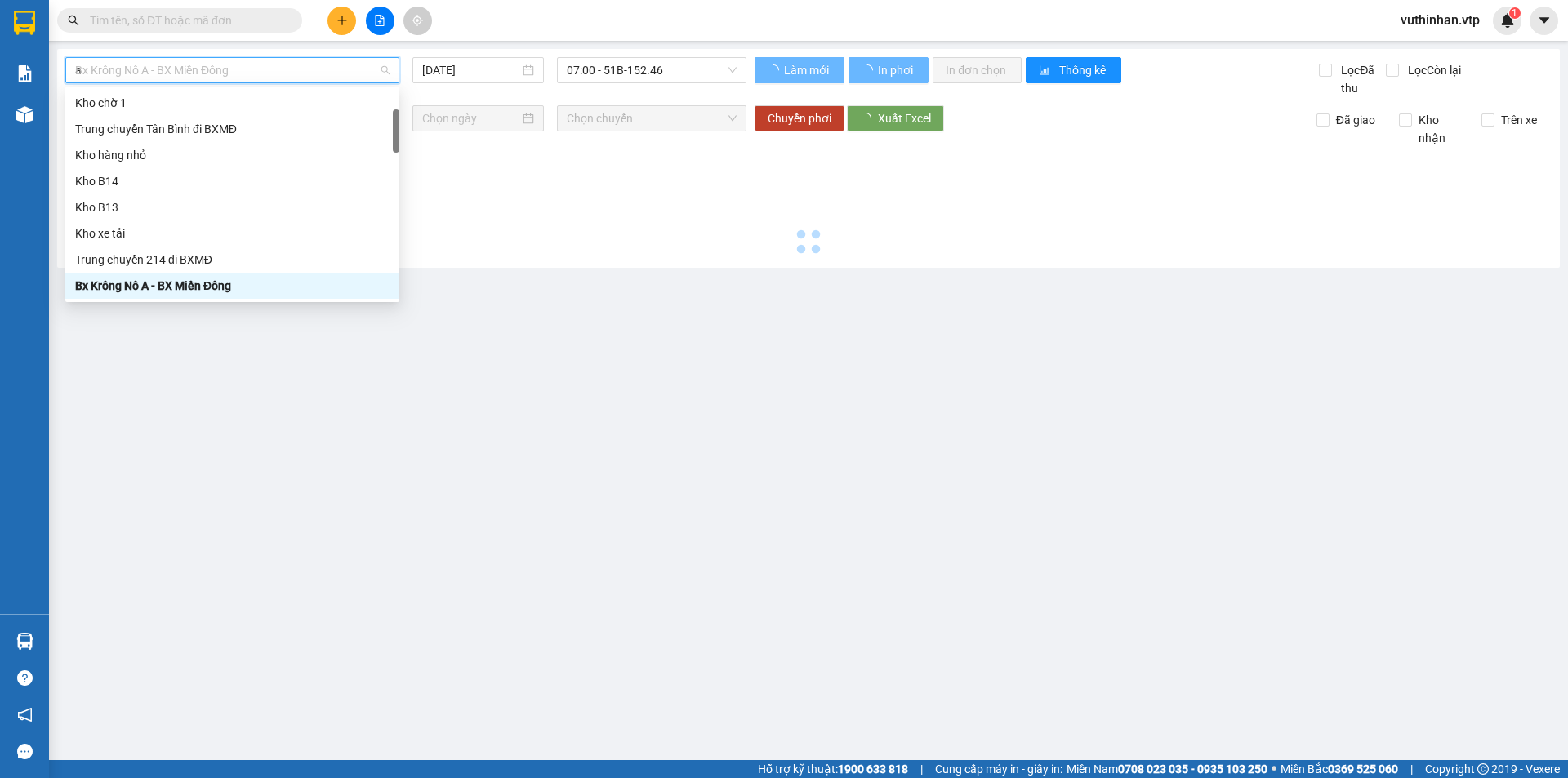
scroll to position [78, 0]
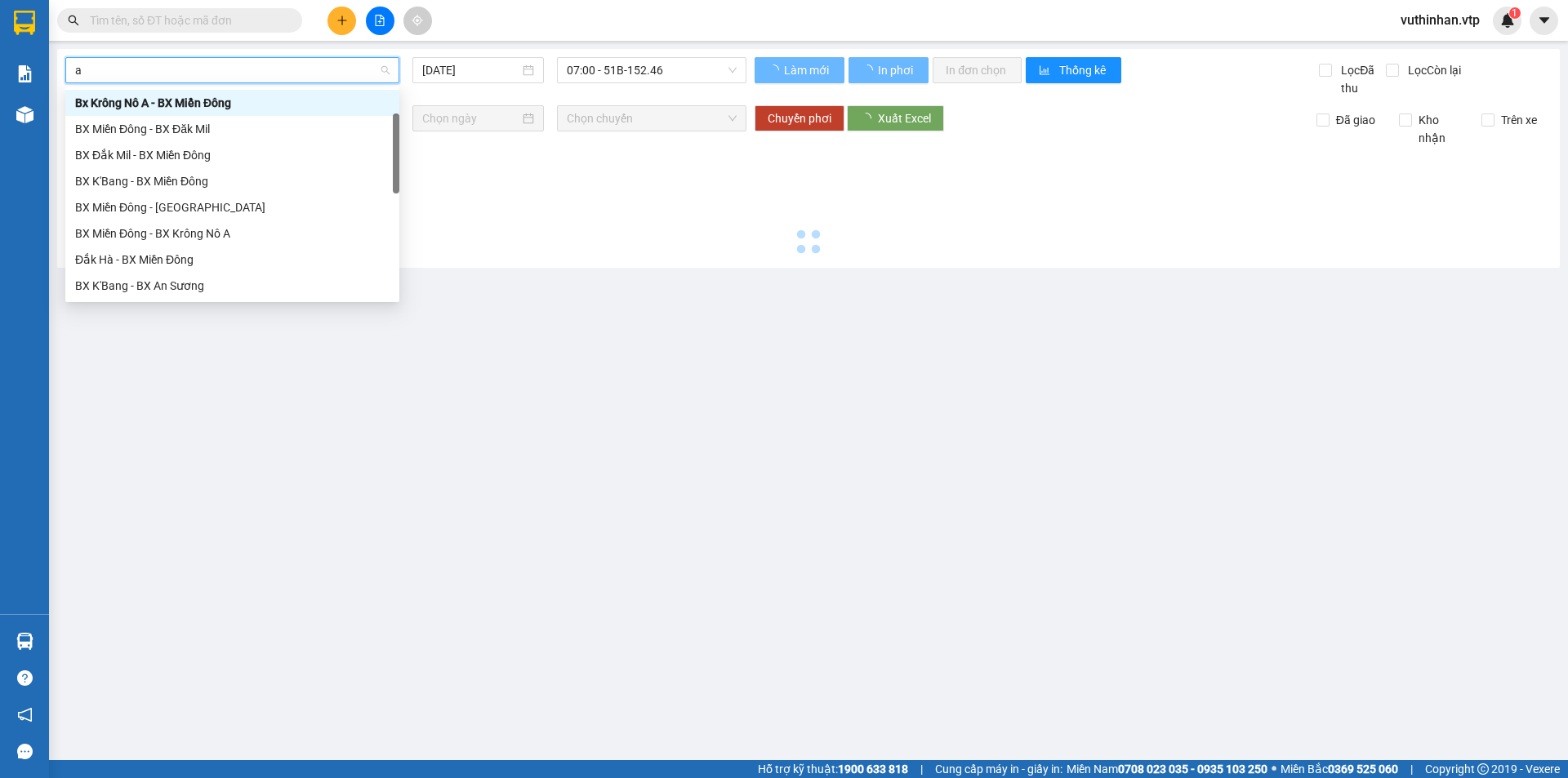
type input "a"
type input "[DATE]"
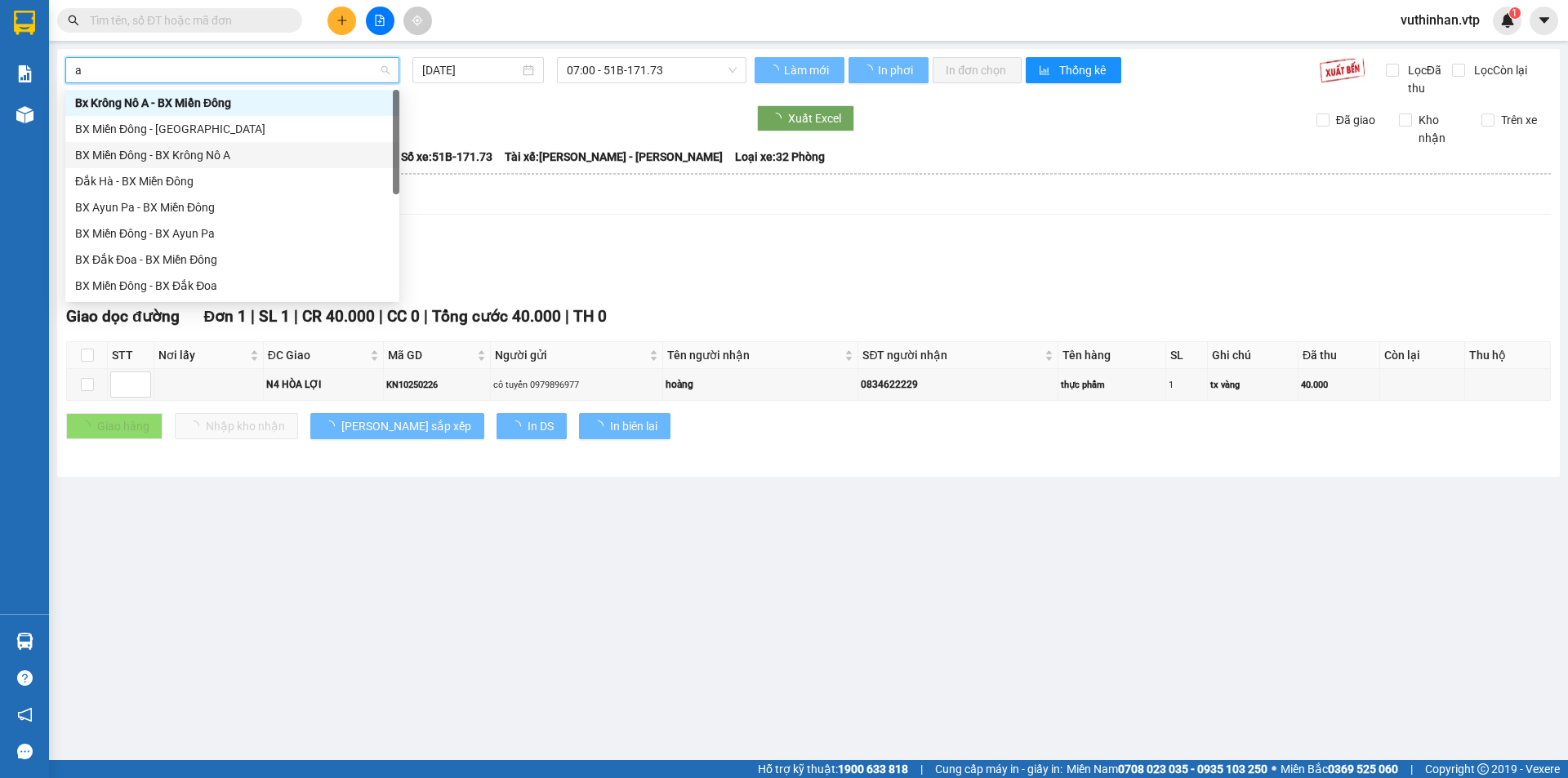
click at [199, 160] on div "BX Miền Đông - BX Krông Nô A" at bounding box center [232, 155] width 314 height 18
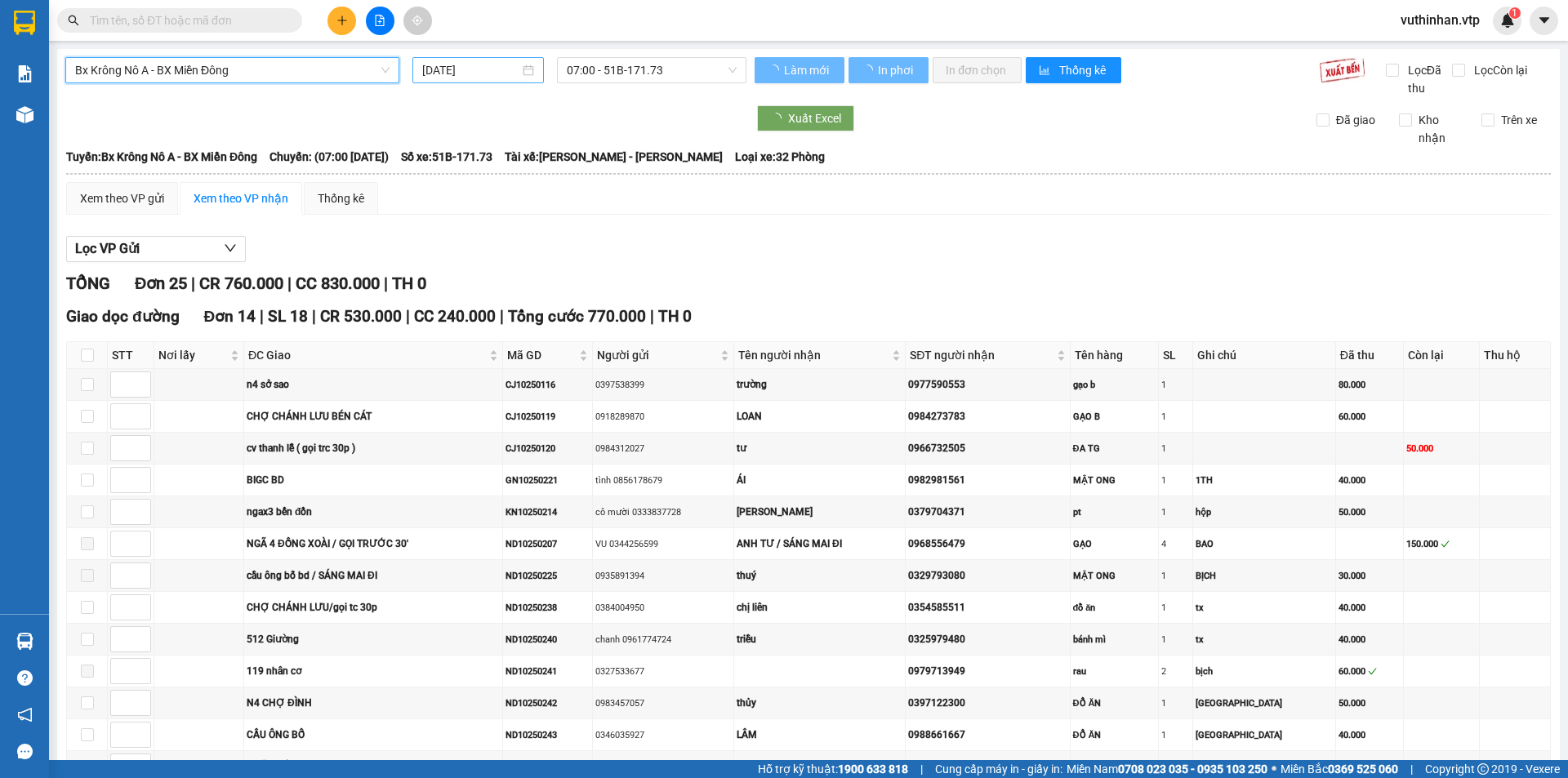
click at [499, 74] on input "[DATE]" at bounding box center [470, 71] width 97 height 18
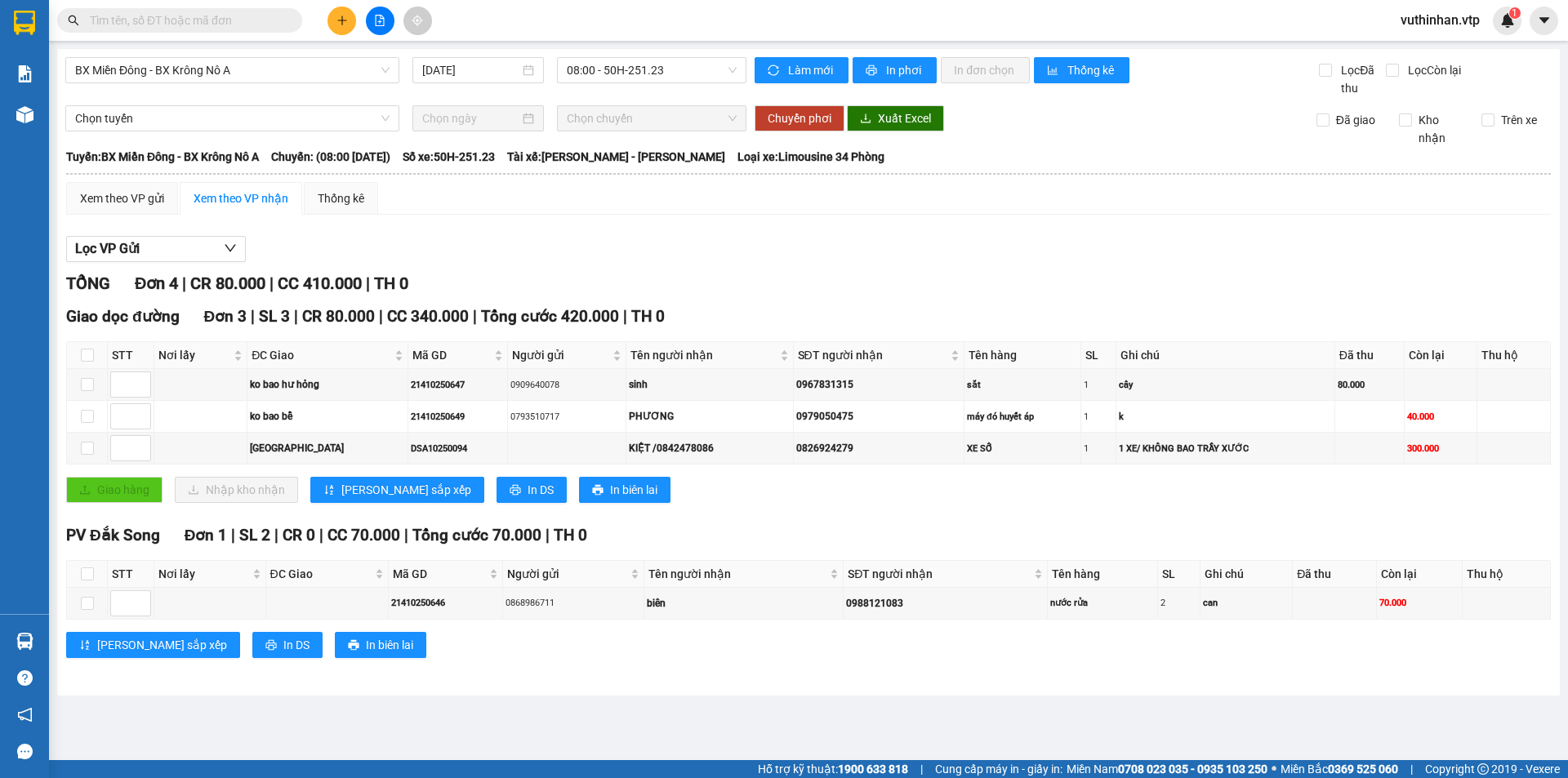
click at [763, 200] on div "Xem theo VP gửi Xem theo VP nhận Thống kê" at bounding box center [809, 198] width 1485 height 32
click at [654, 74] on span "08:00 - 50H-251.23" at bounding box center [651, 70] width 169 height 24
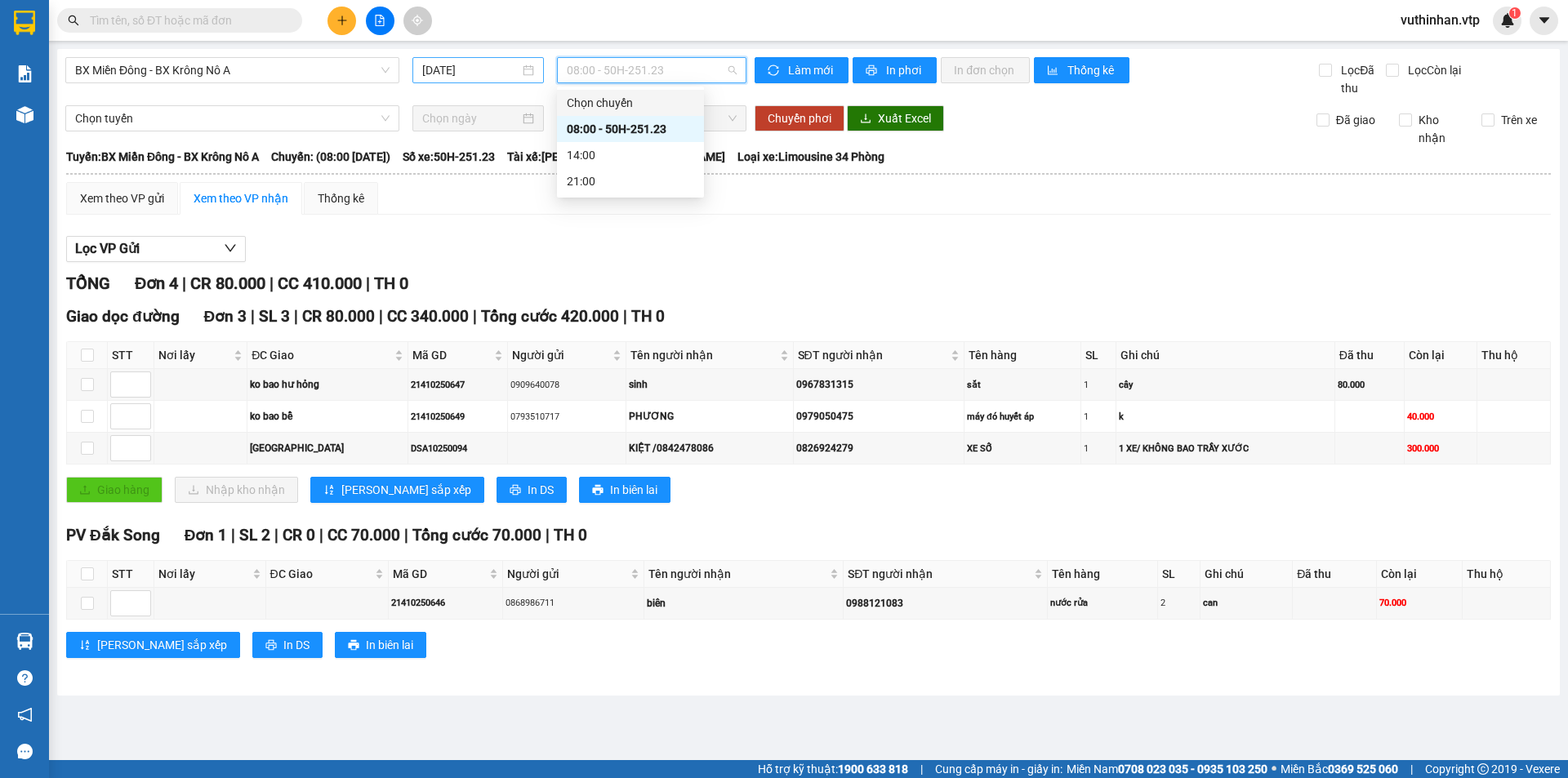
click at [480, 64] on input "[DATE]" at bounding box center [470, 71] width 97 height 18
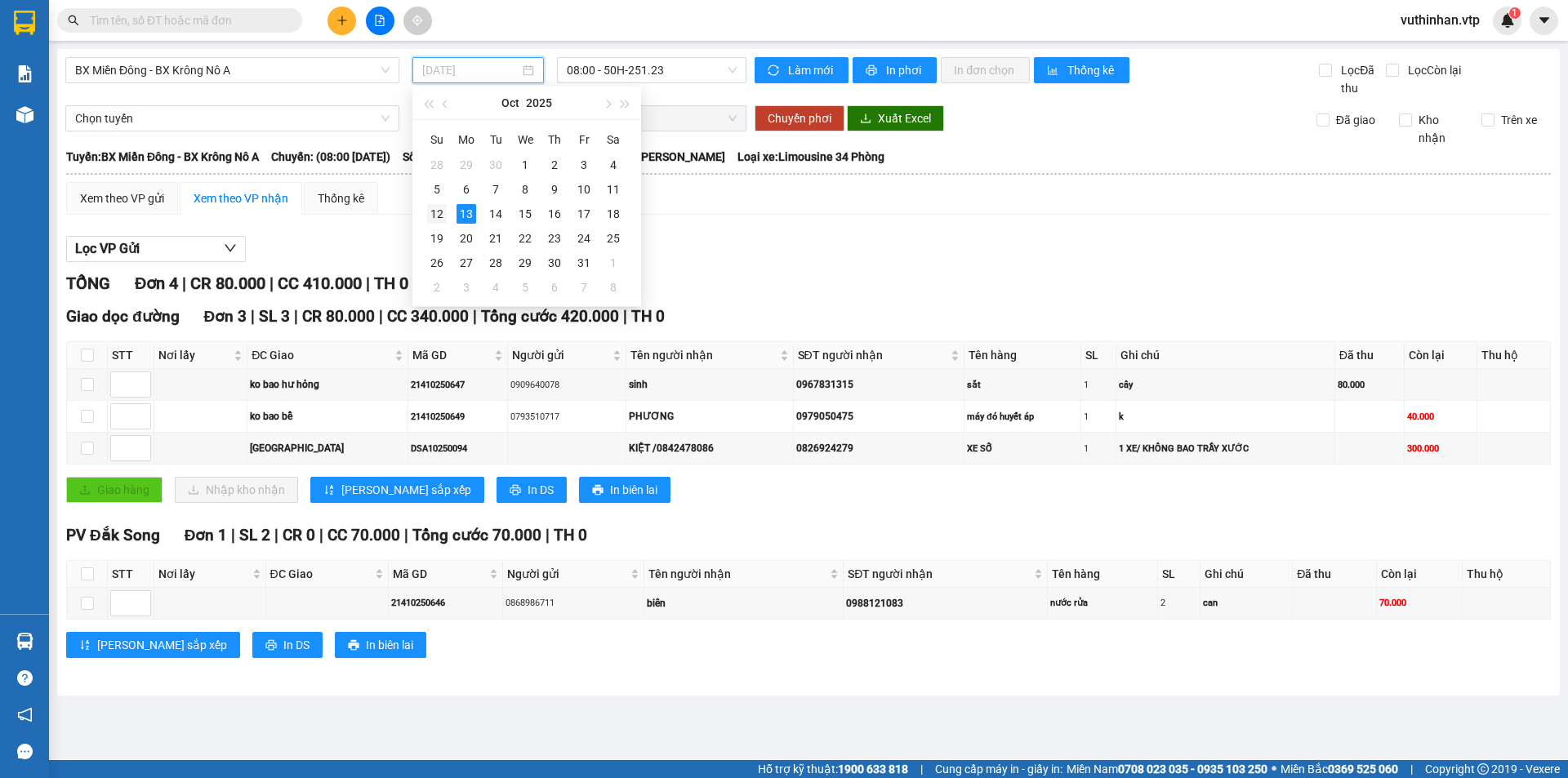
click at [448, 213] on td "12" at bounding box center [437, 214] width 29 height 24
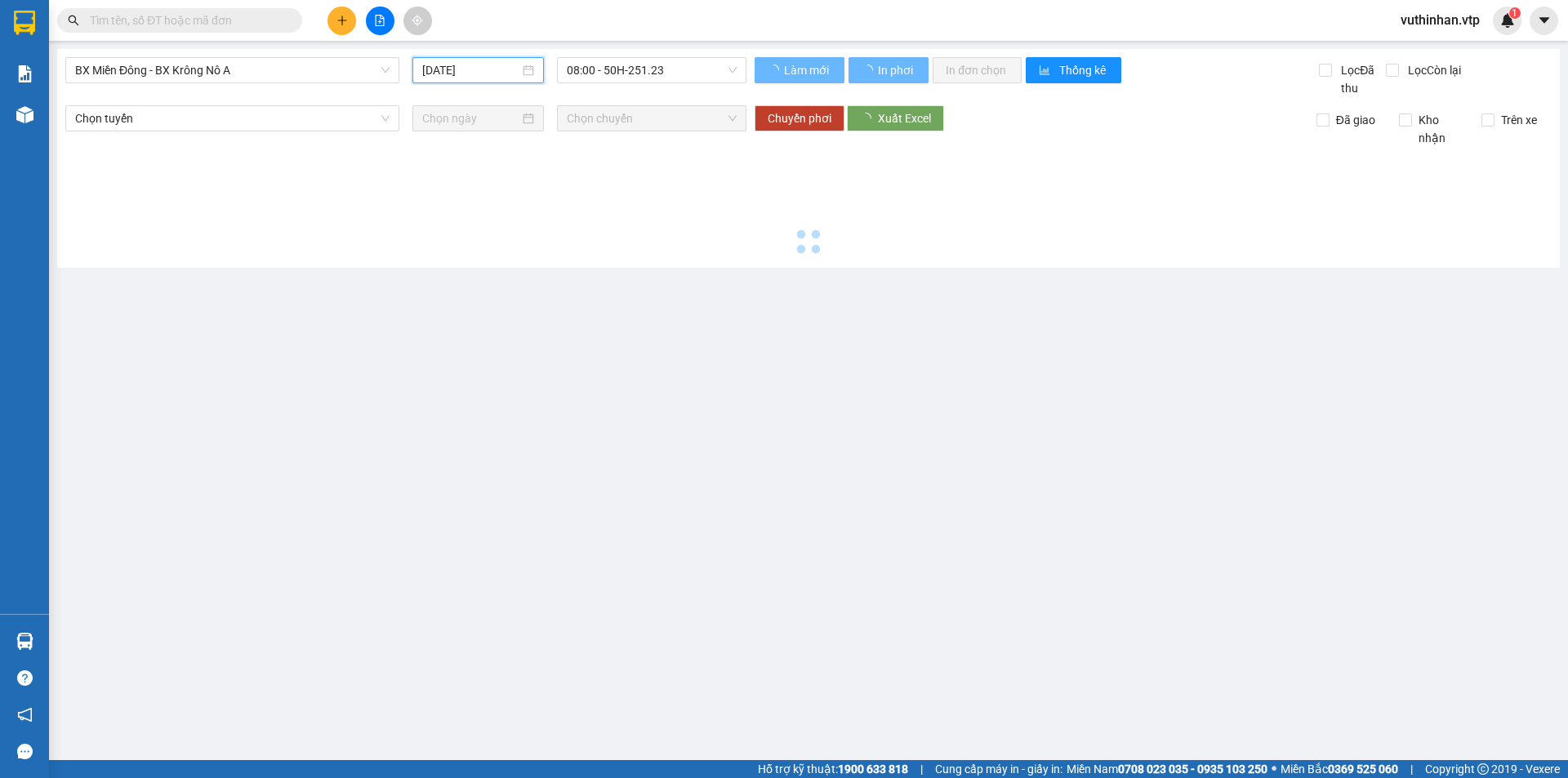
type input "[DATE]"
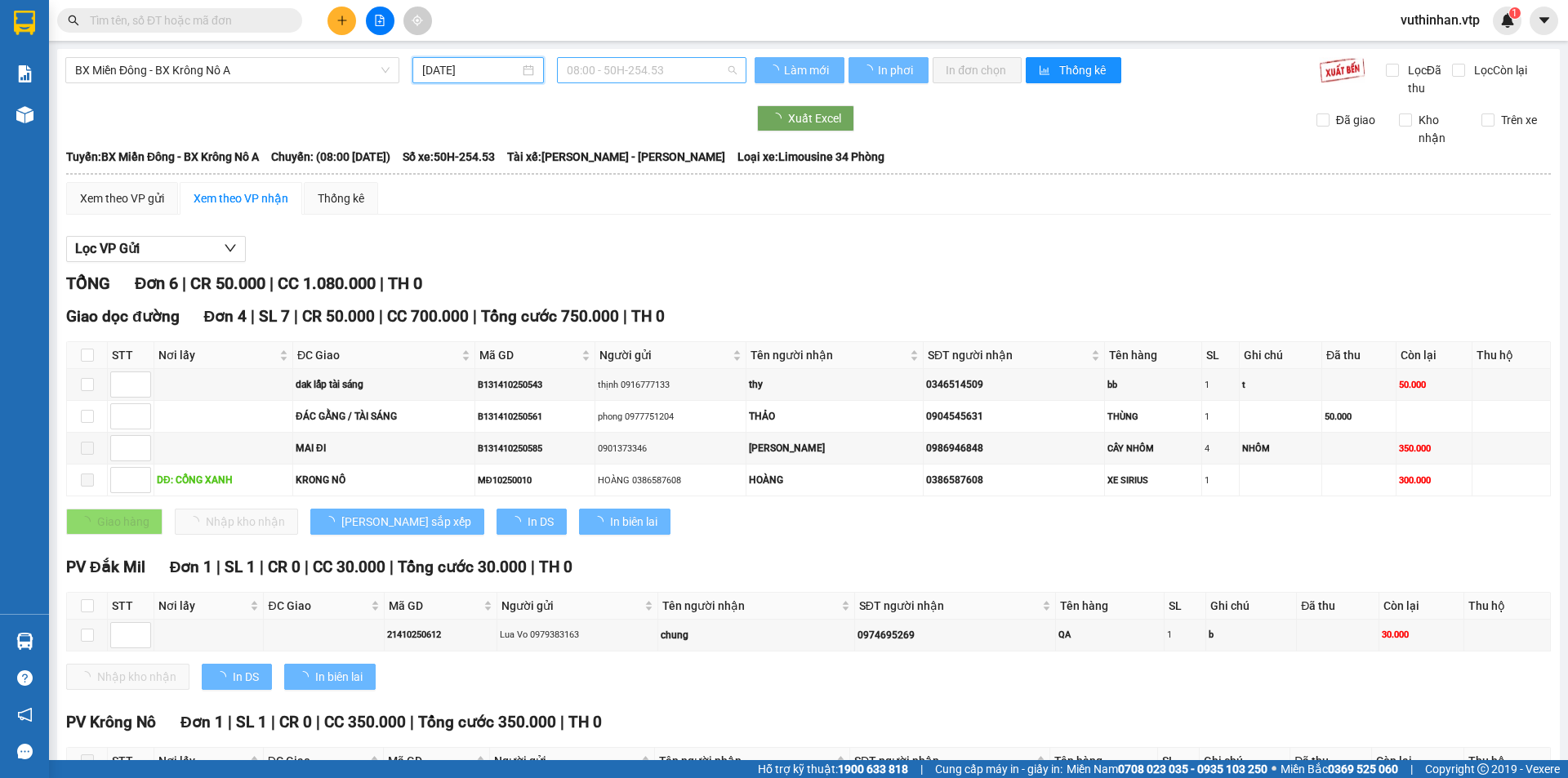
click at [623, 67] on span "08:00 - 50H-254.53" at bounding box center [651, 70] width 169 height 24
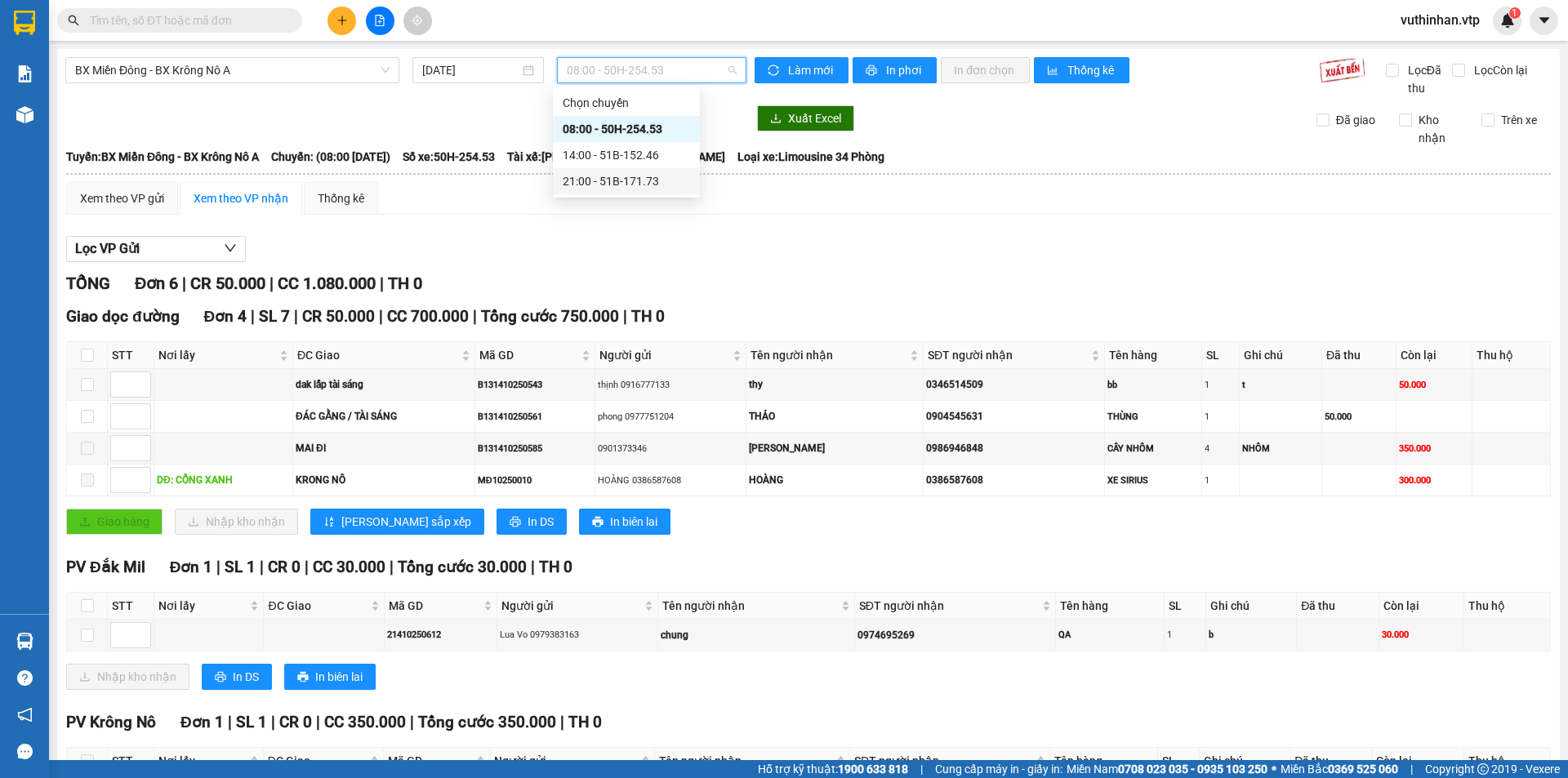
click at [624, 178] on div "21:00 - 51B-171.73" at bounding box center [626, 181] width 127 height 18
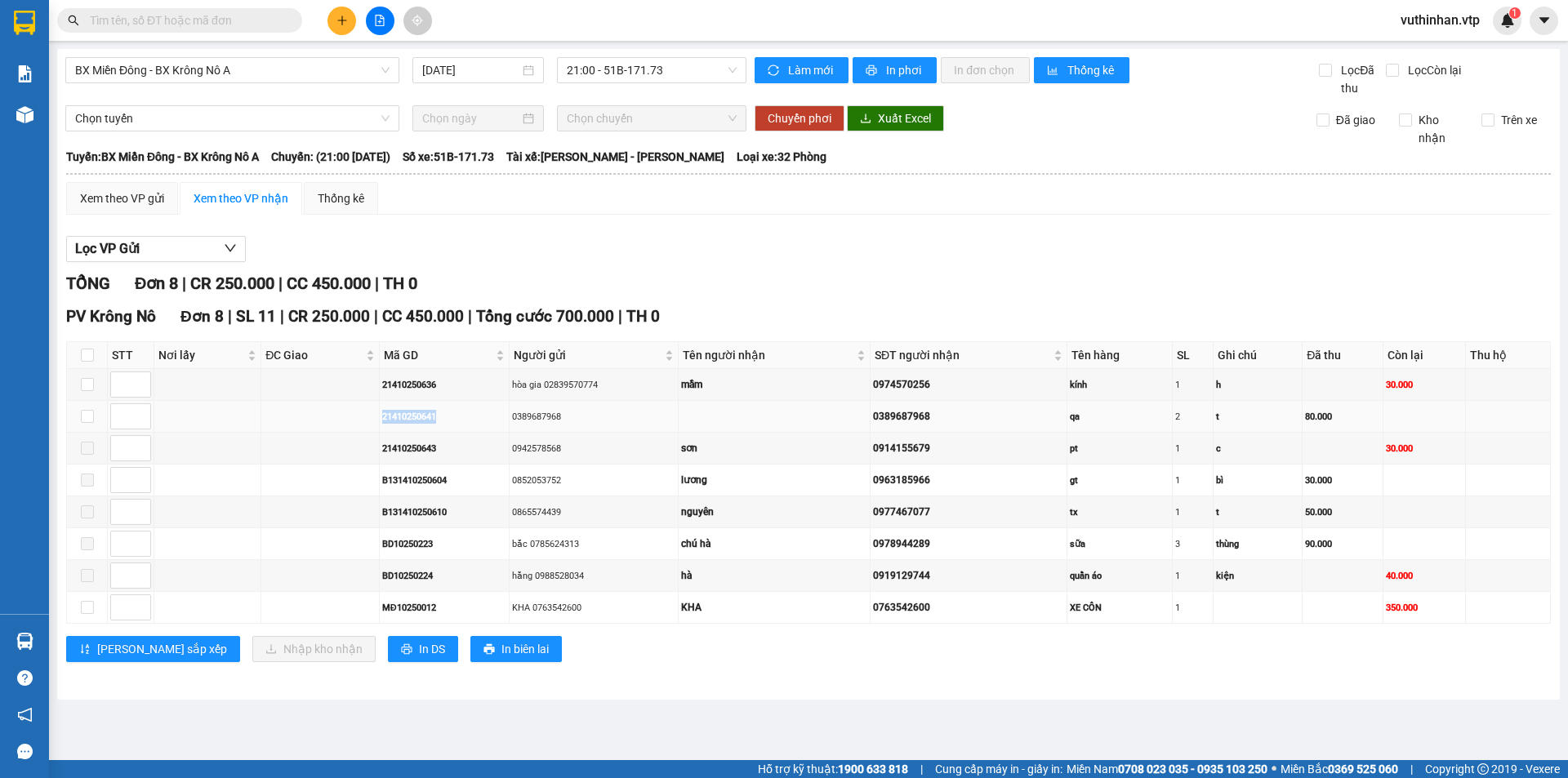
drag, startPoint x: 447, startPoint y: 416, endPoint x: 380, endPoint y: 414, distance: 67.0
click at [380, 414] on td "21410250641" at bounding box center [445, 416] width 130 height 32
copy div "21410250641"
click at [162, 20] on input "text" at bounding box center [186, 21] width 193 height 18
drag, startPoint x: 169, startPoint y: 10, endPoint x: 187, endPoint y: 9, distance: 18.0
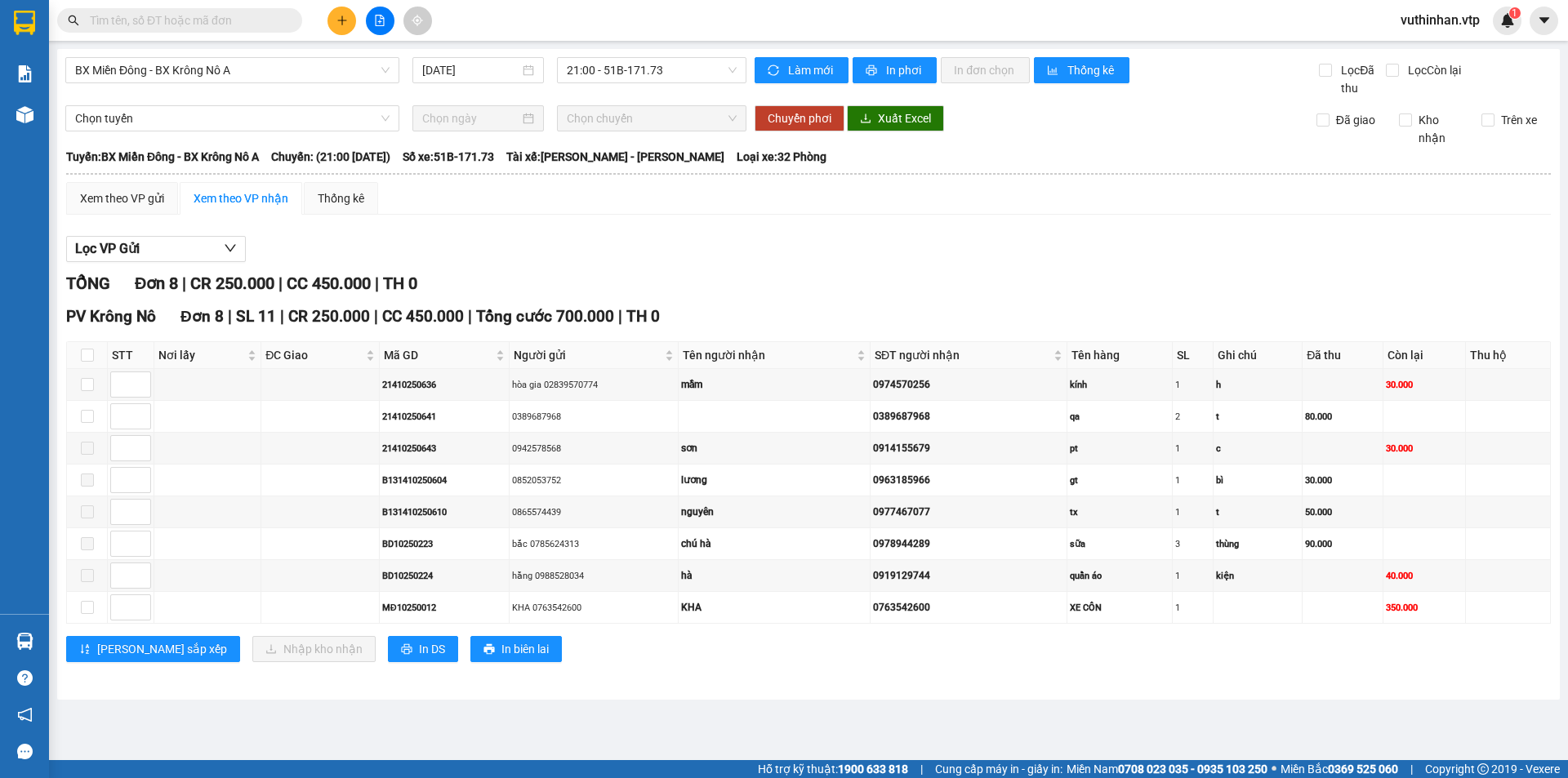
drag, startPoint x: 187, startPoint y: 9, endPoint x: 127, endPoint y: 18, distance: 60.7
click at [127, 18] on input "text" at bounding box center [186, 21] width 193 height 18
paste input "21410250641"
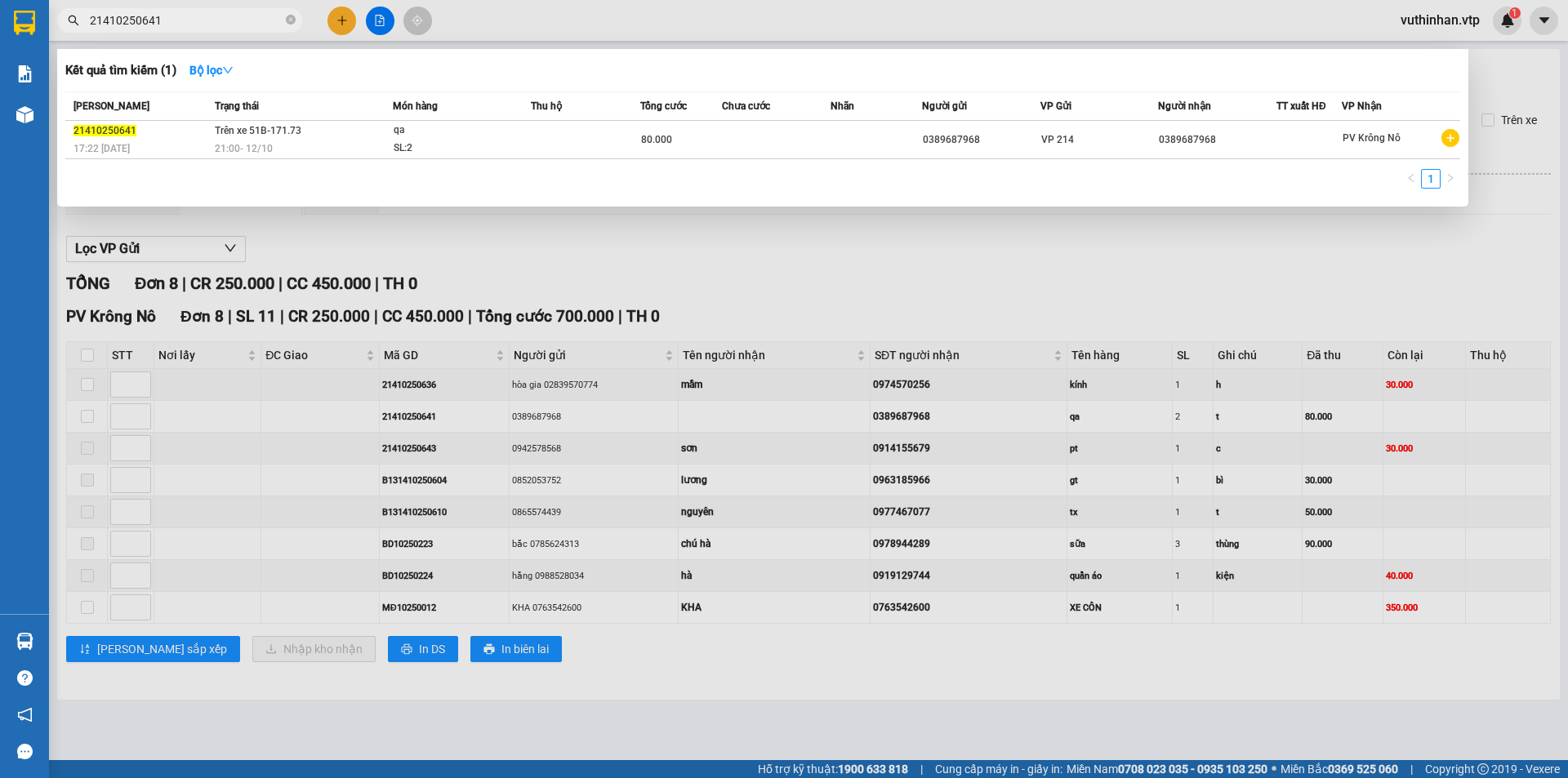
type input "21410250641"
click at [485, 257] on div at bounding box center [784, 389] width 1568 height 778
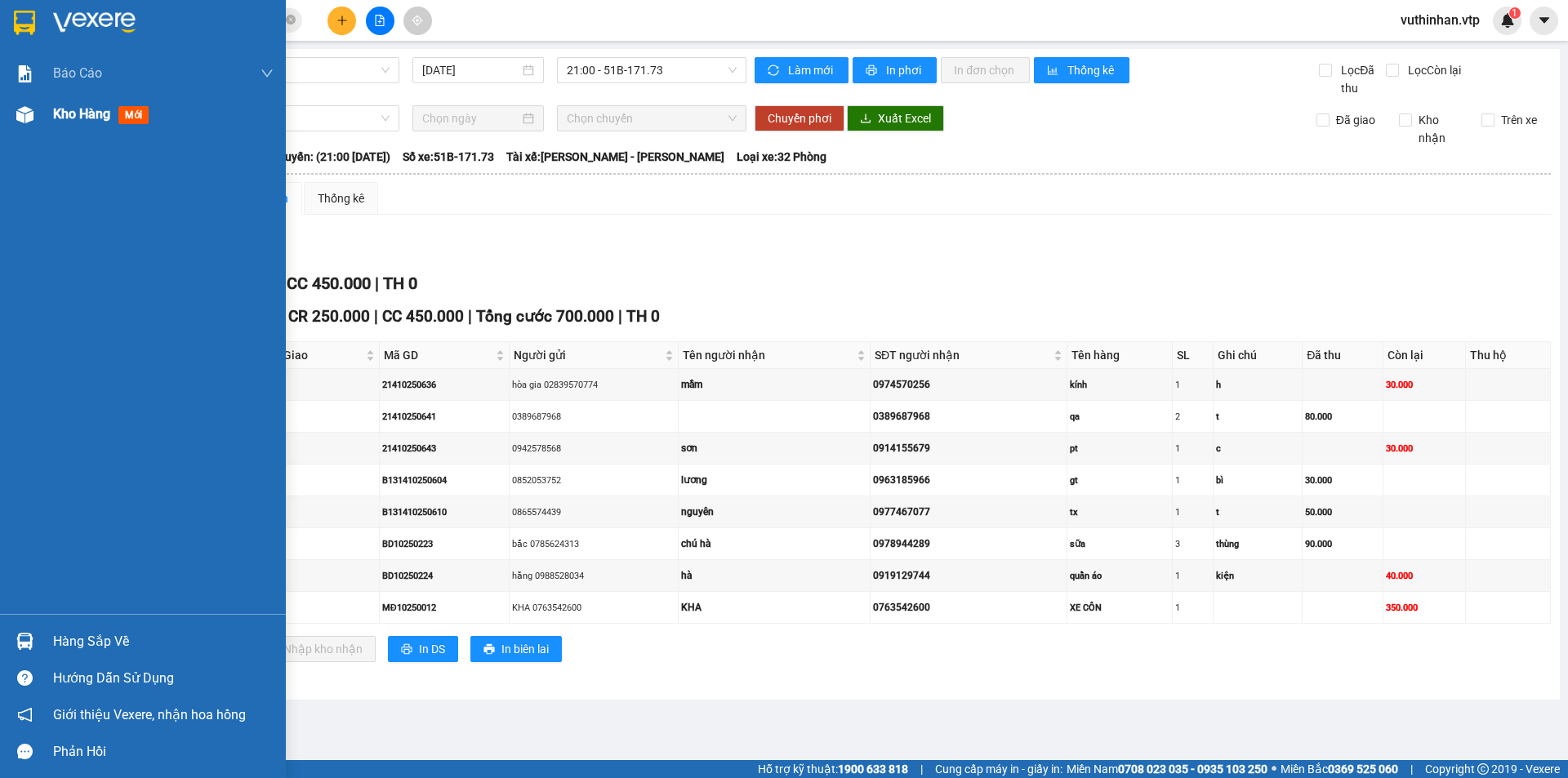
click at [47, 119] on div "Kho hàng mới" at bounding box center [143, 115] width 286 height 41
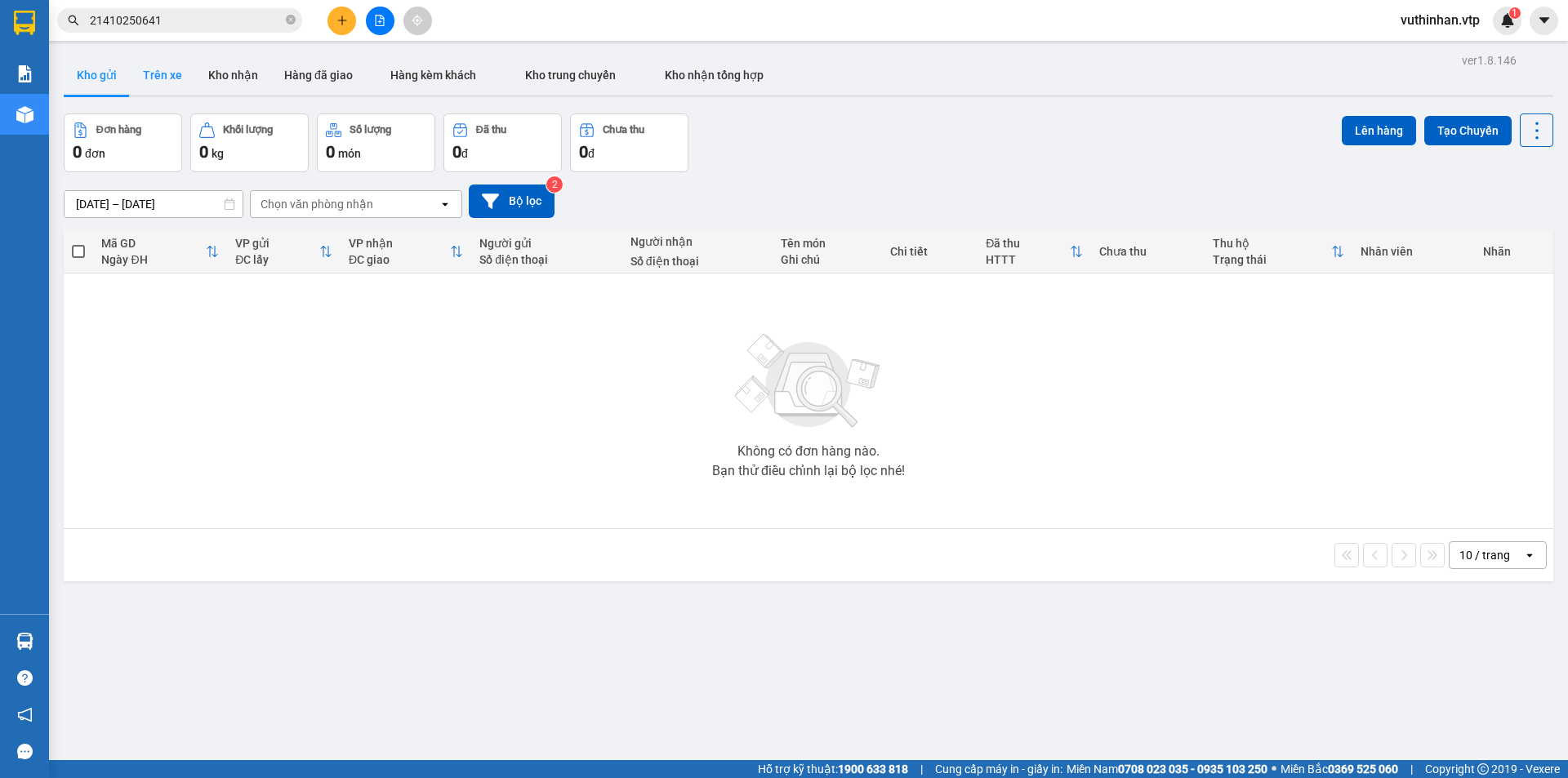
click at [169, 84] on button "Trên xe" at bounding box center [163, 75] width 66 height 39
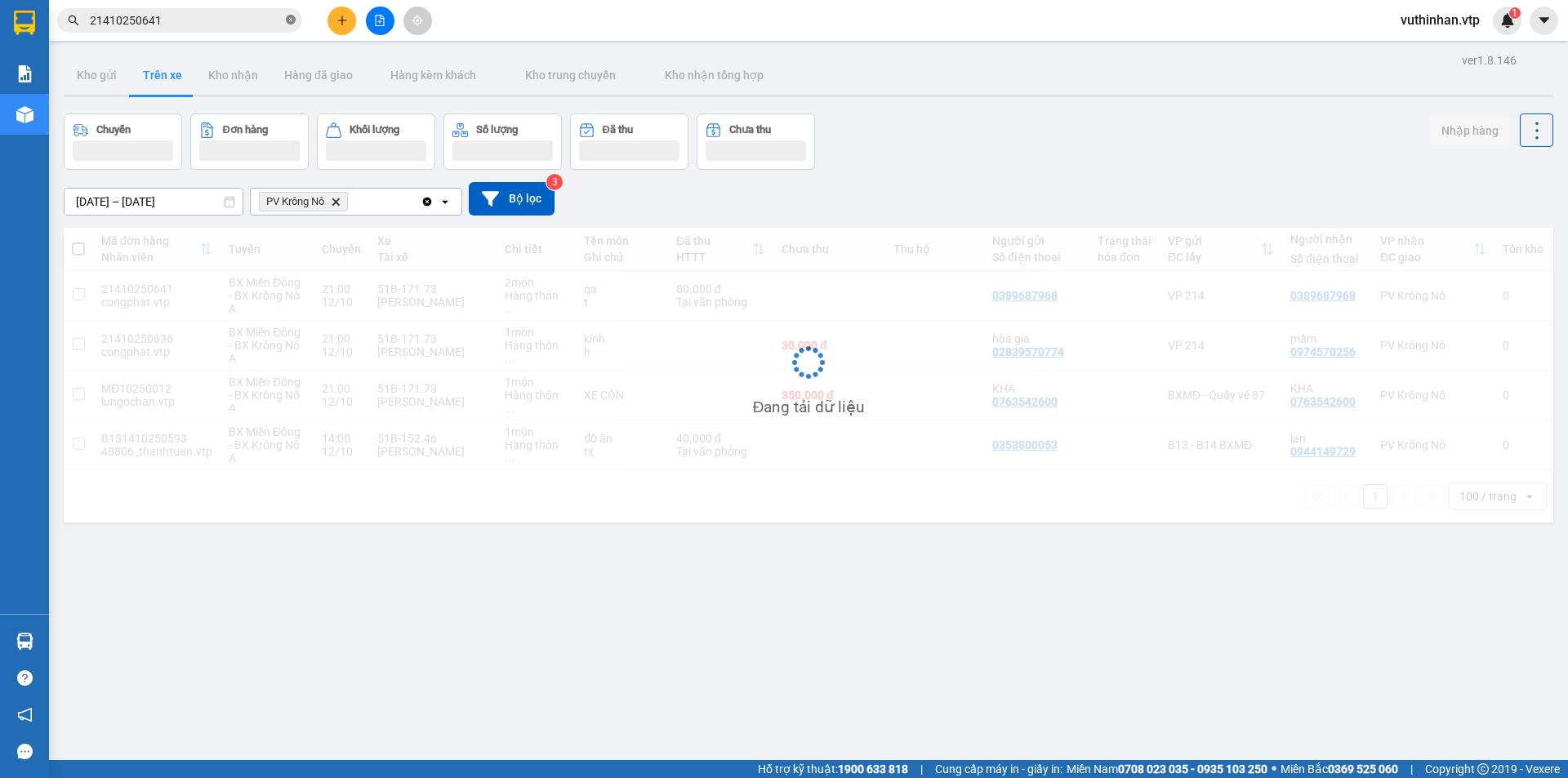
click at [292, 21] on icon "close-circle" at bounding box center [291, 20] width 10 height 10
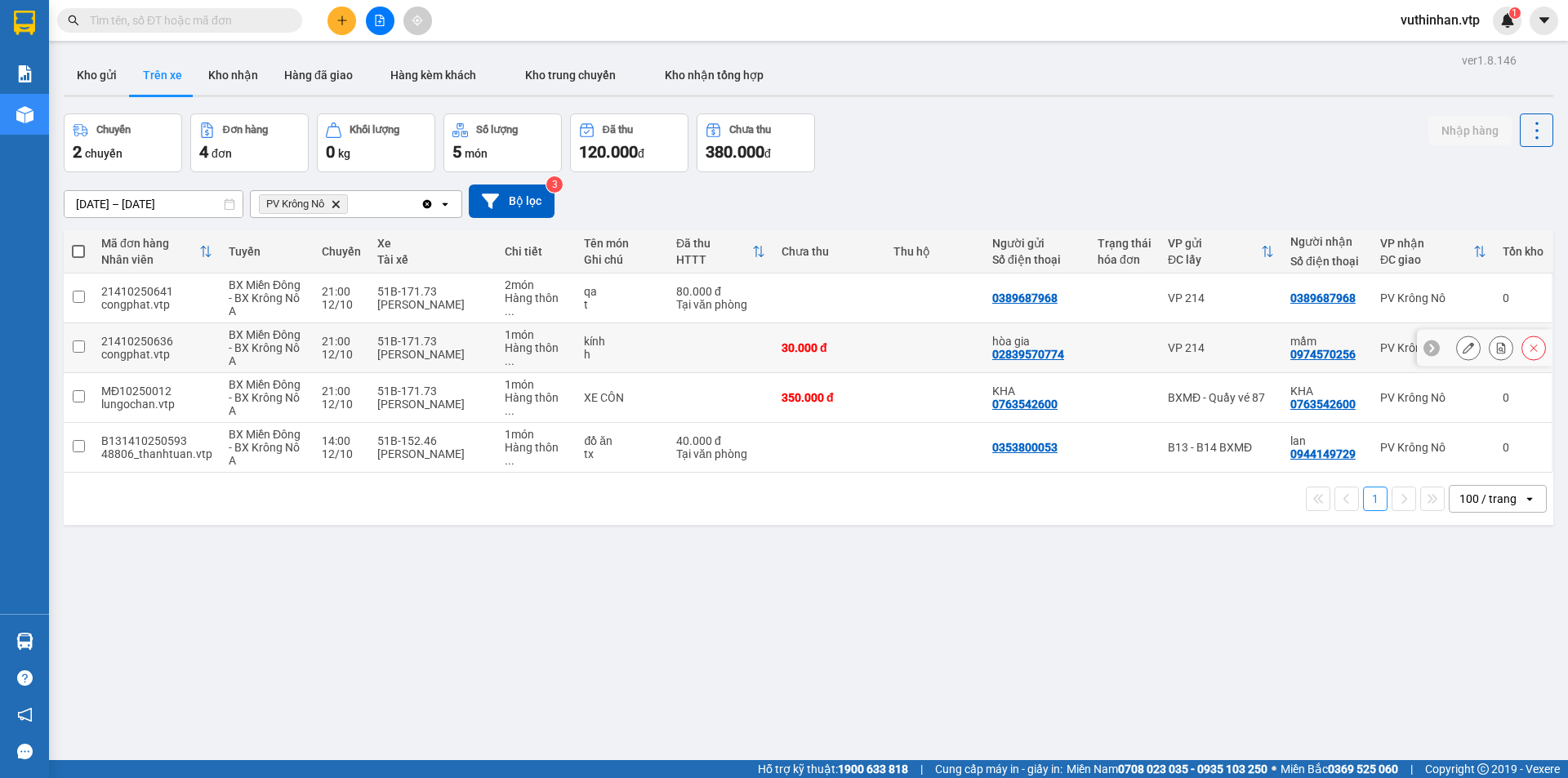
click at [1315, 344] on div "mầm" at bounding box center [1326, 341] width 73 height 13
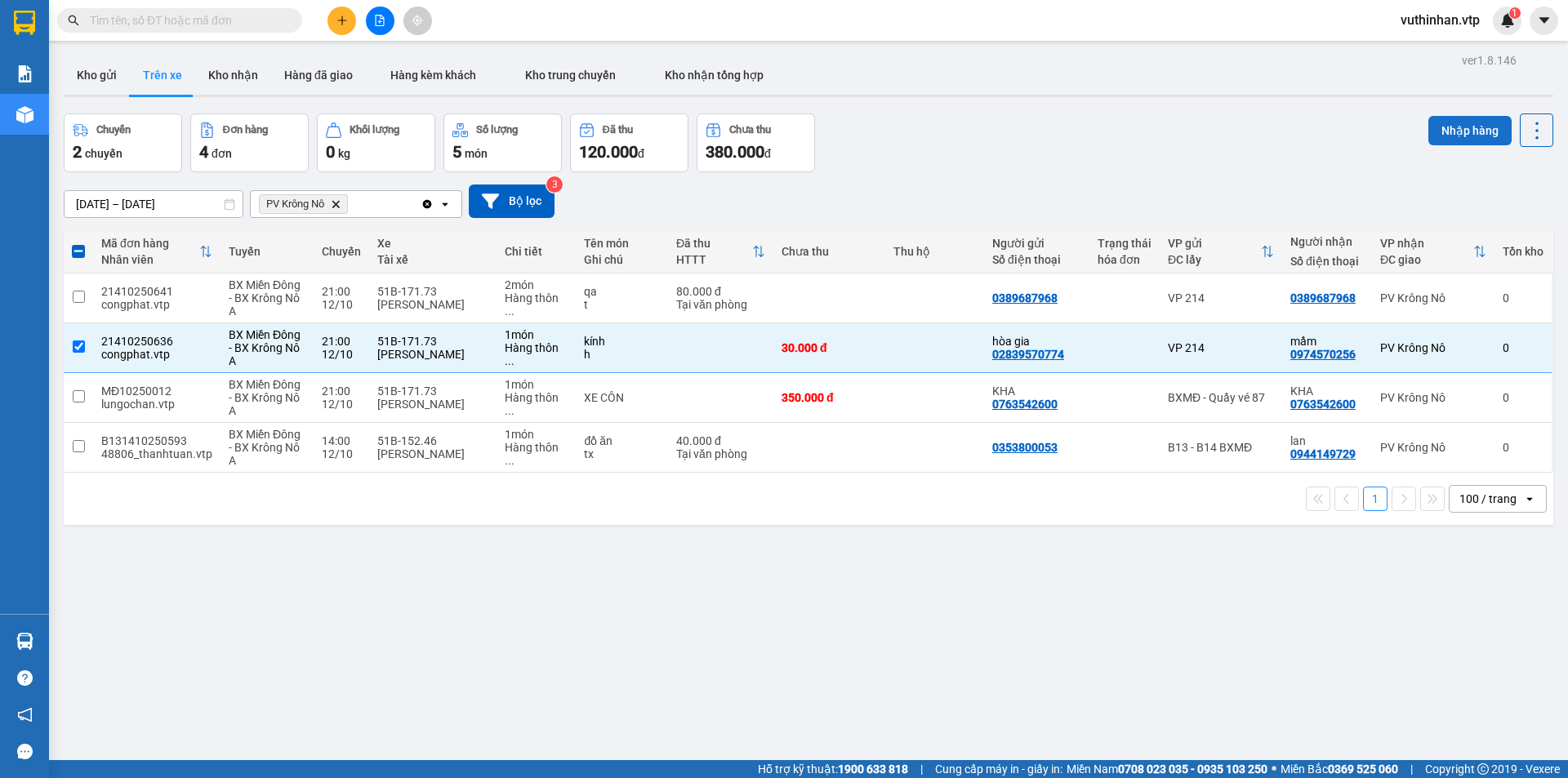
drag, startPoint x: 1456, startPoint y: 137, endPoint x: 1369, endPoint y: 125, distance: 87.8
click at [1455, 135] on button "Nhập hàng" at bounding box center [1469, 130] width 83 height 29
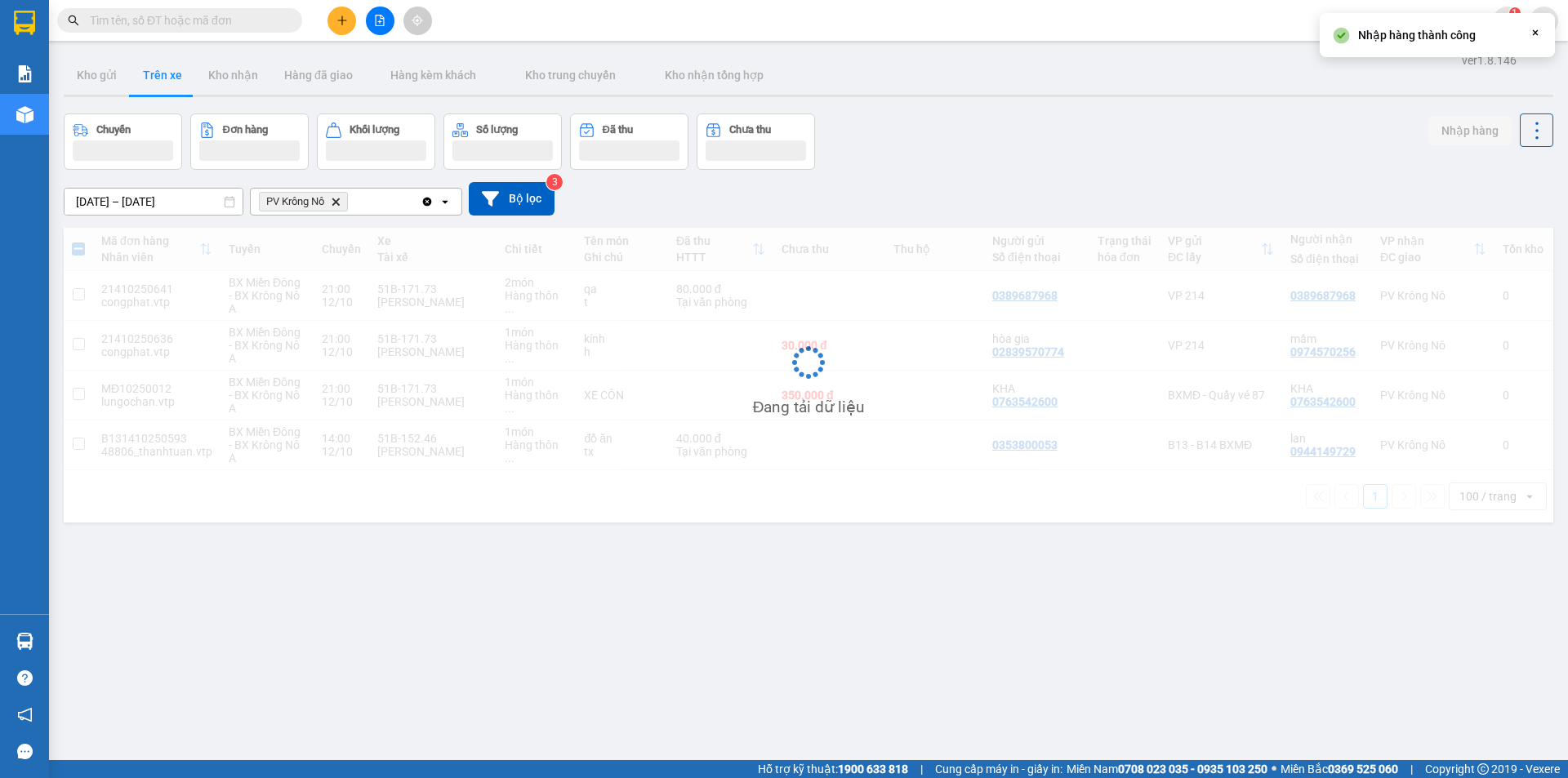
checkbox input "false"
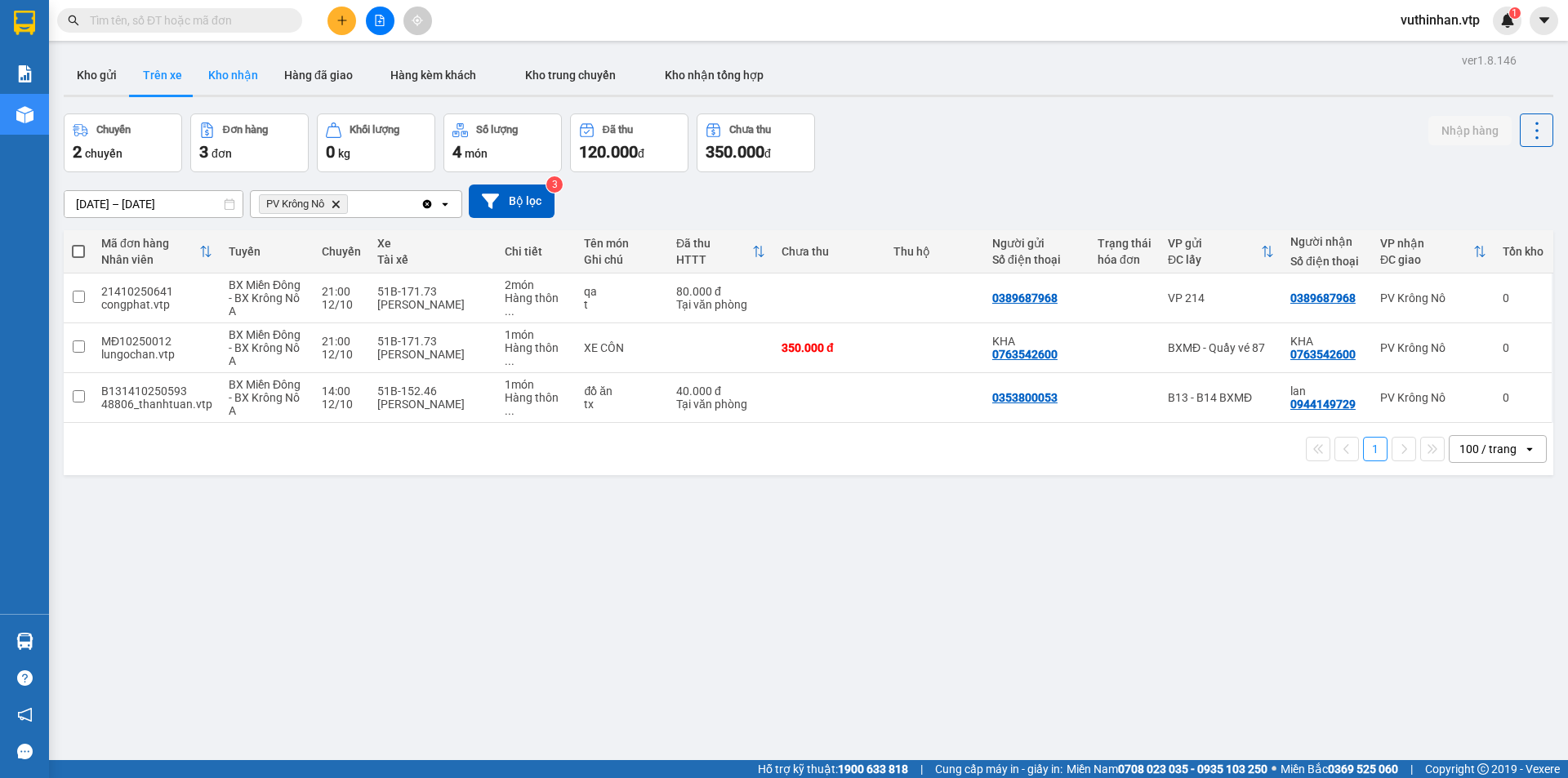
click at [197, 64] on button "Kho nhận" at bounding box center [233, 75] width 76 height 39
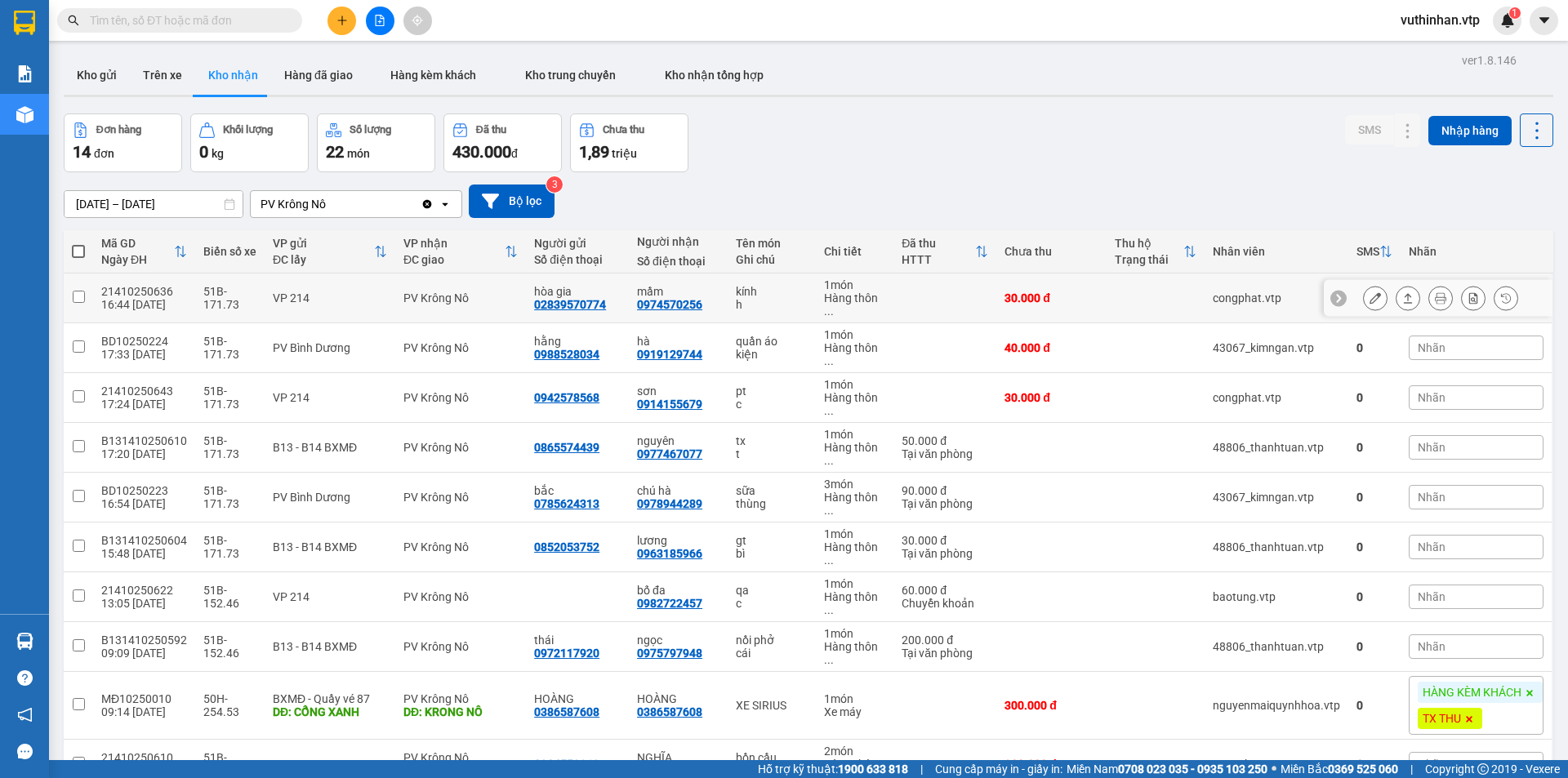
click at [1402, 299] on icon at bounding box center [1407, 298] width 12 height 12
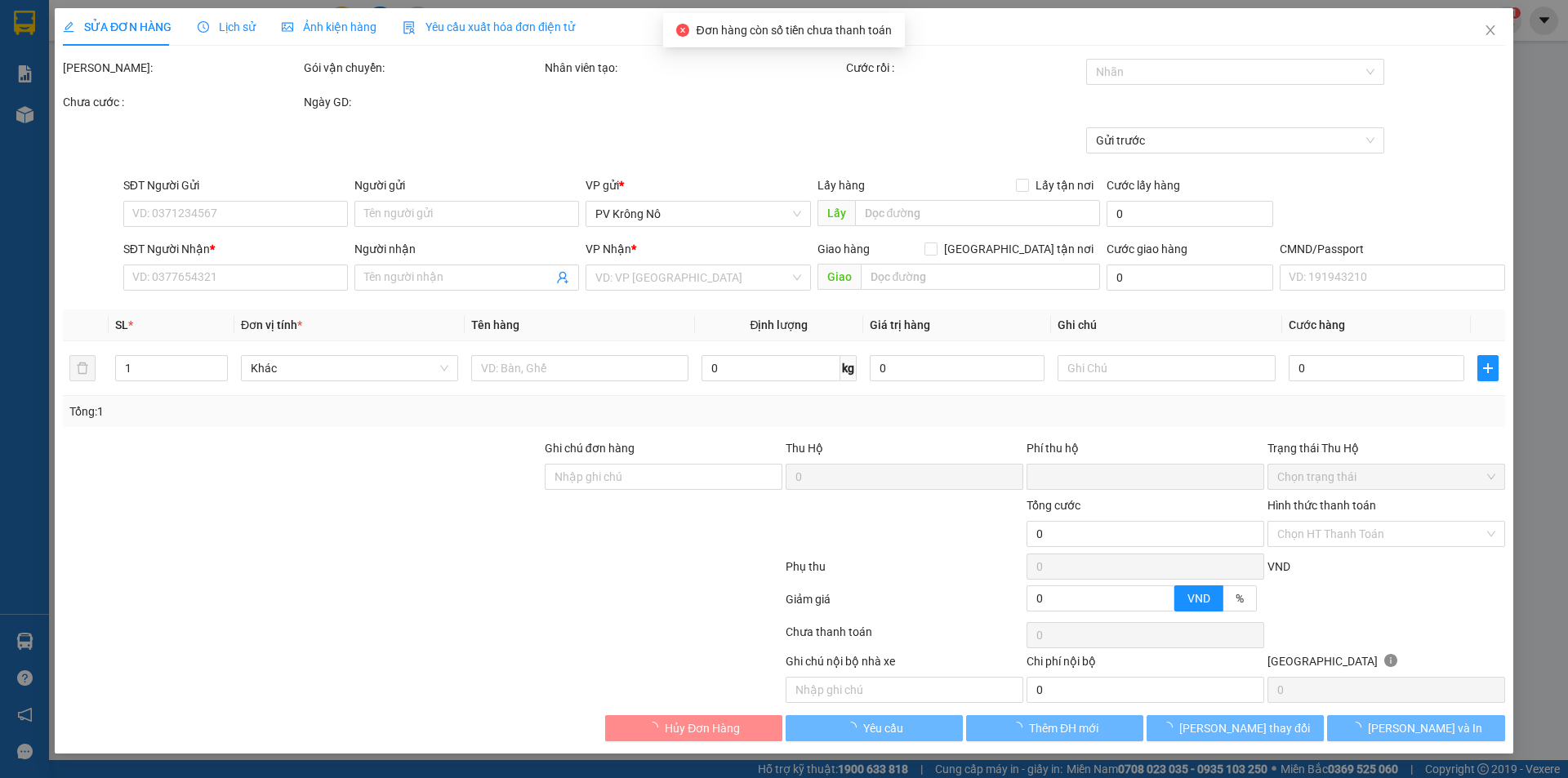
type input "02839570774"
type input "hòa gia"
type input "0974570256"
type input "mầm"
type input "0"
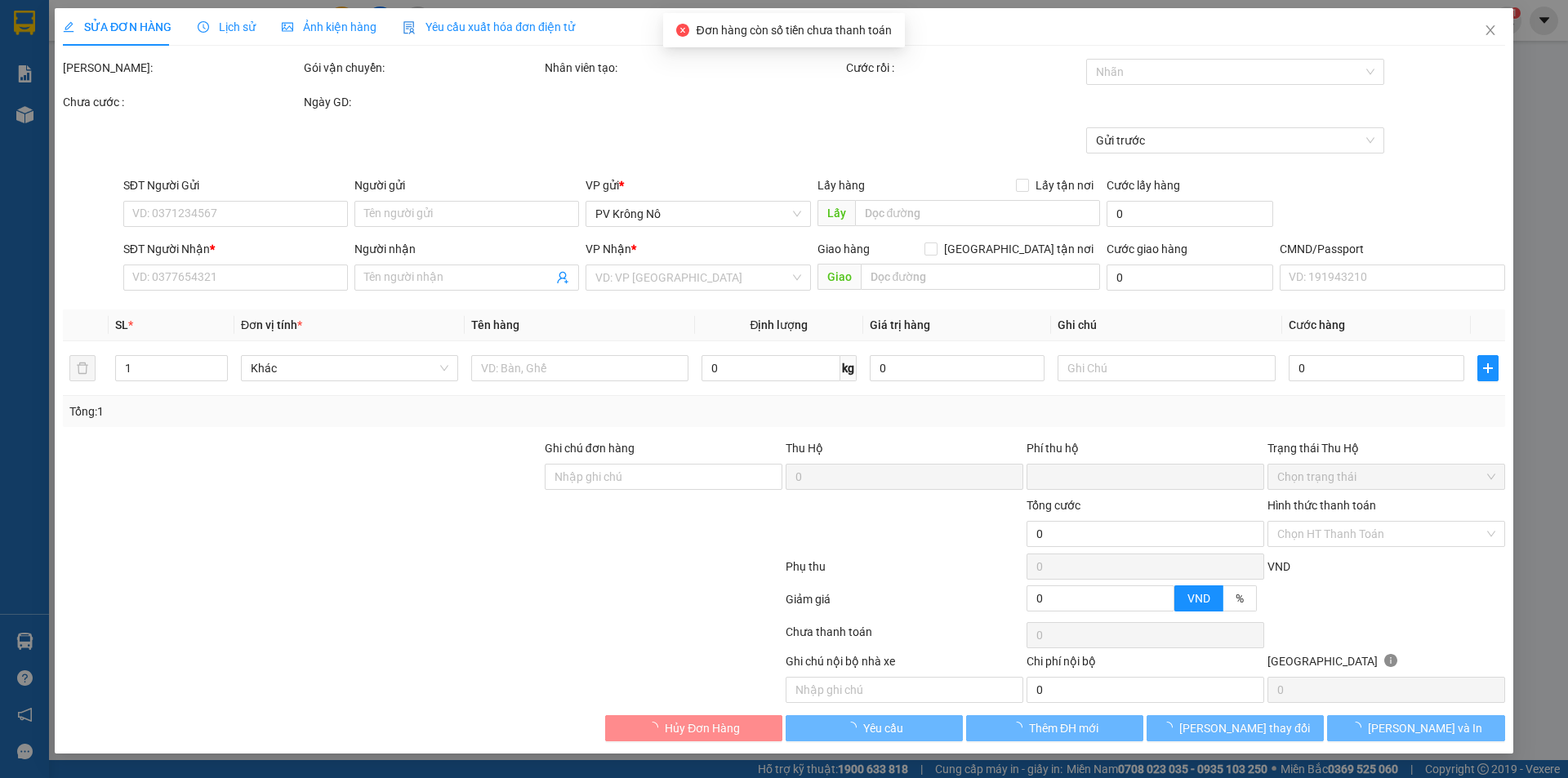
type input "30.000"
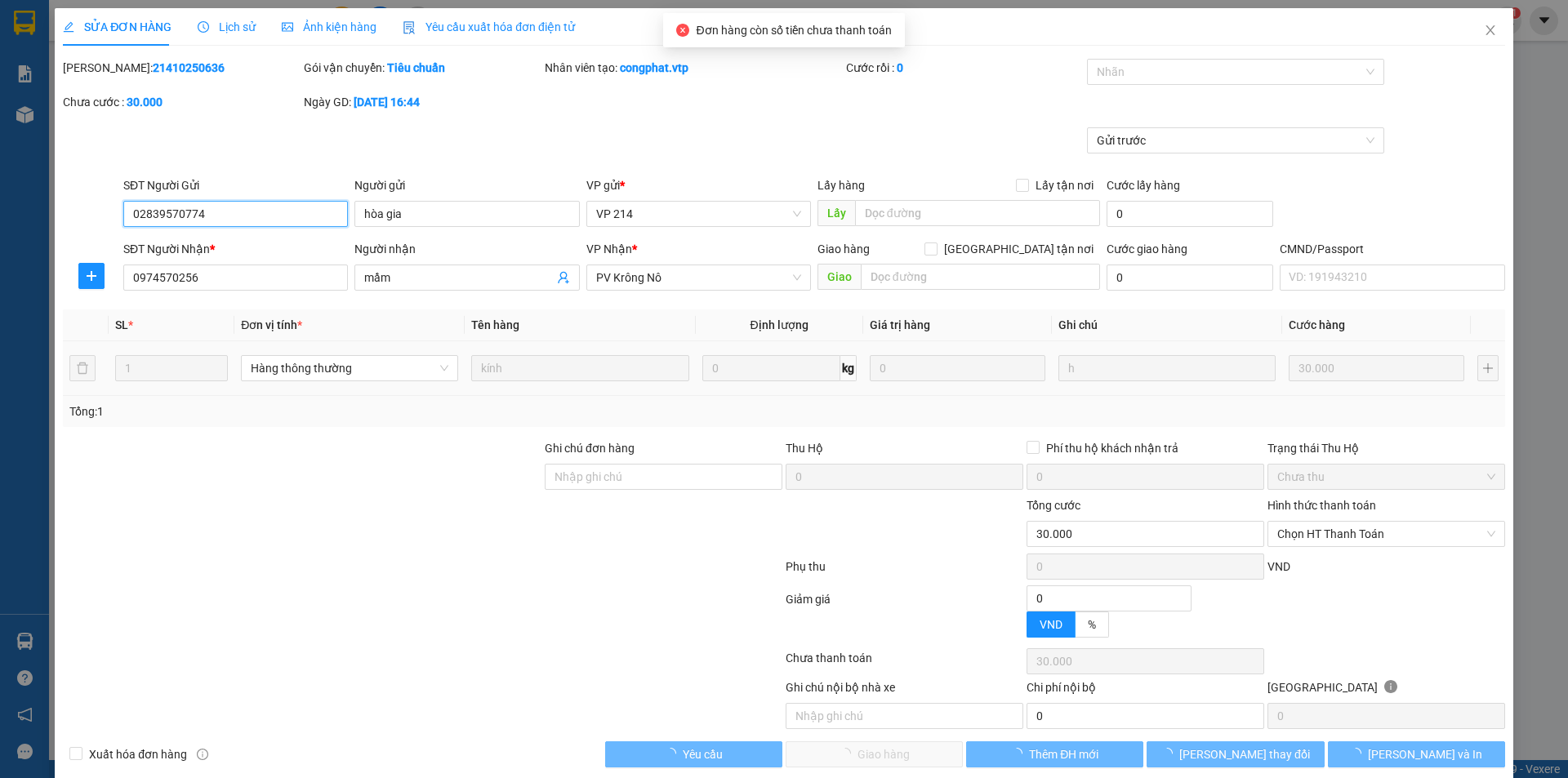
type input "1.500"
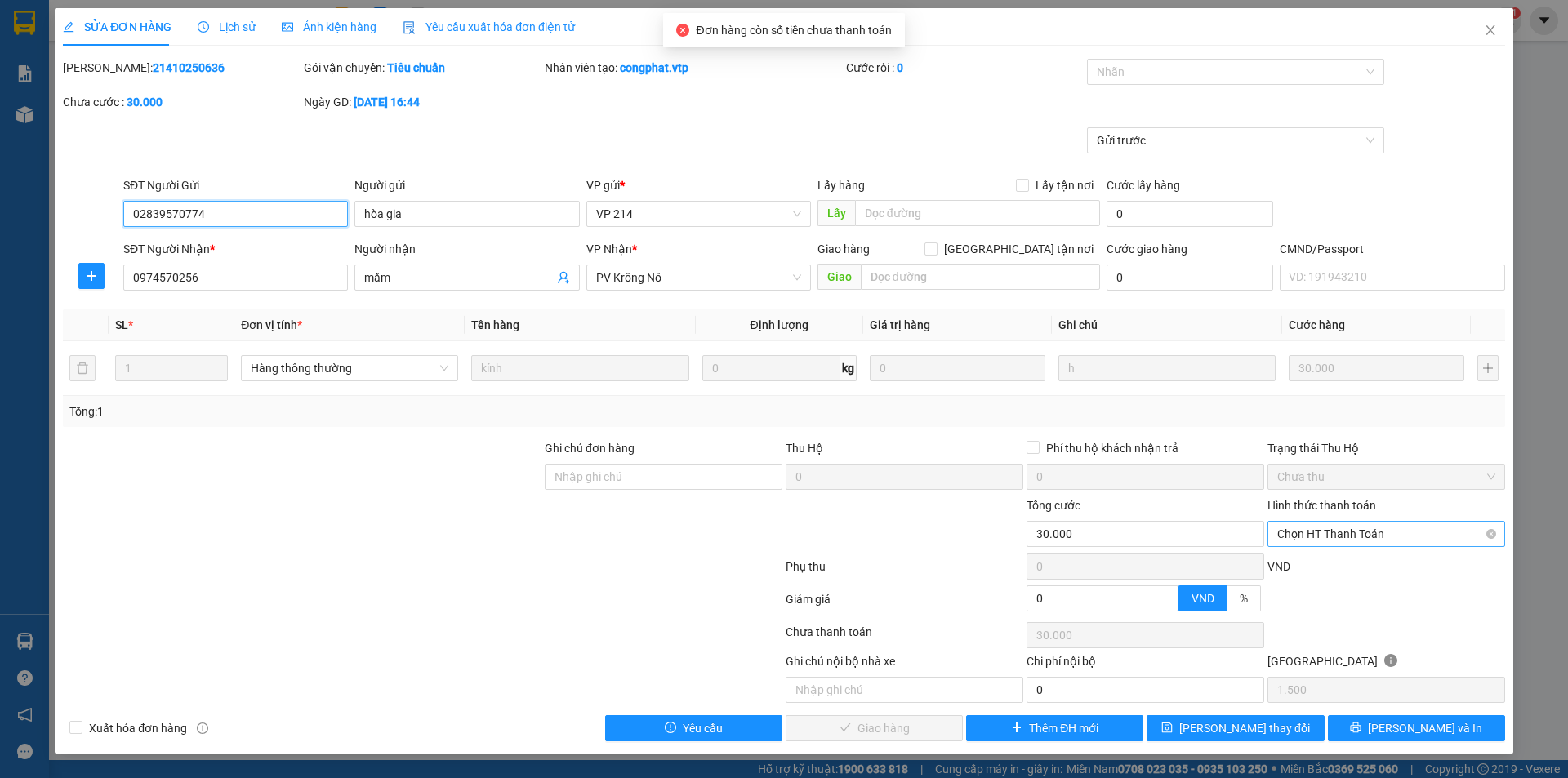
click at [1316, 526] on span "Chọn HT Thanh Toán" at bounding box center [1386, 534] width 218 height 24
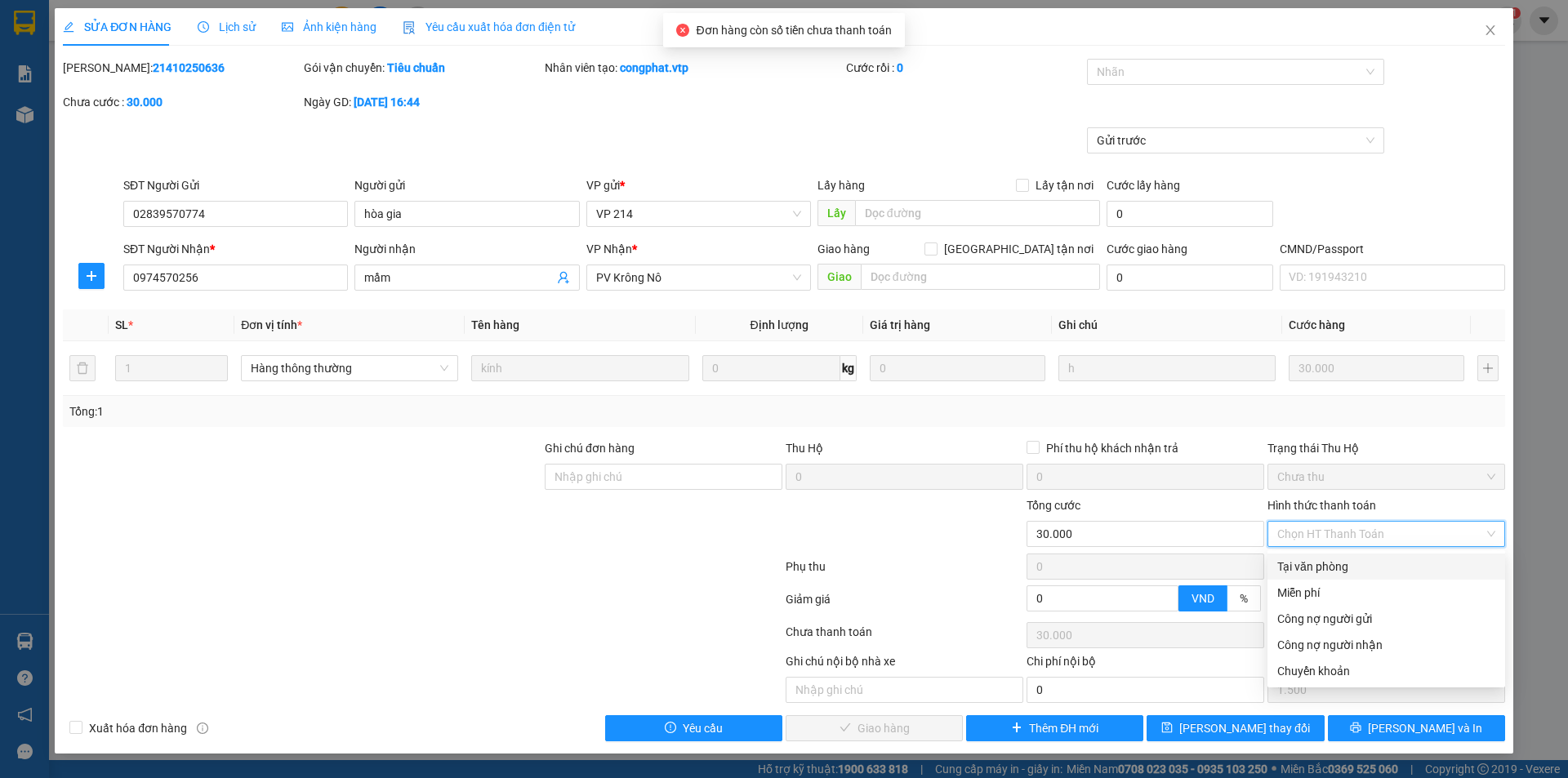
click at [1289, 566] on div "Tại văn phòng" at bounding box center [1386, 566] width 218 height 18
type input "0"
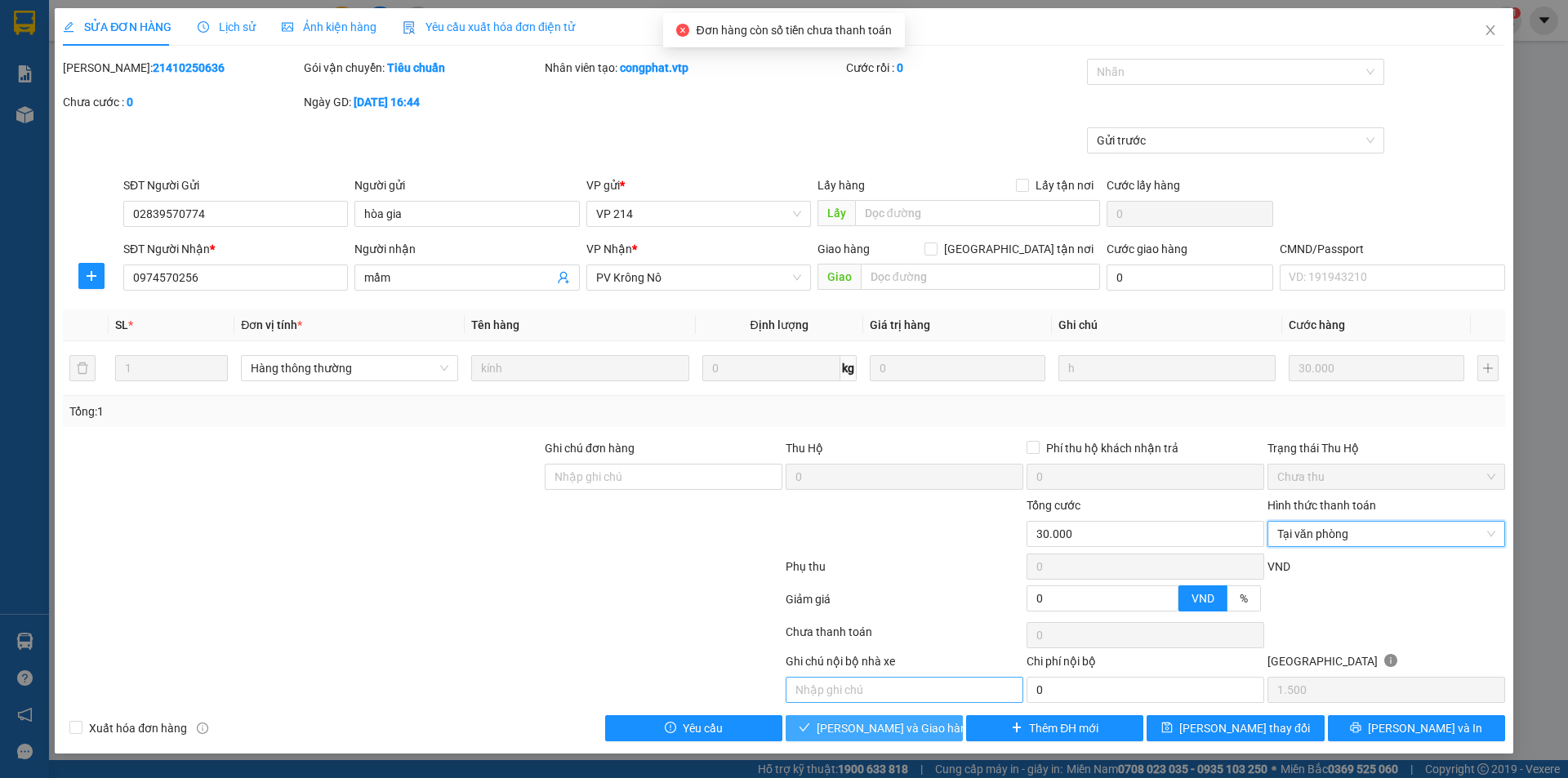
drag, startPoint x: 847, startPoint y: 727, endPoint x: 857, endPoint y: 688, distance: 40.3
click at [849, 727] on span "[PERSON_NAME] và Giao hàng" at bounding box center [895, 728] width 157 height 18
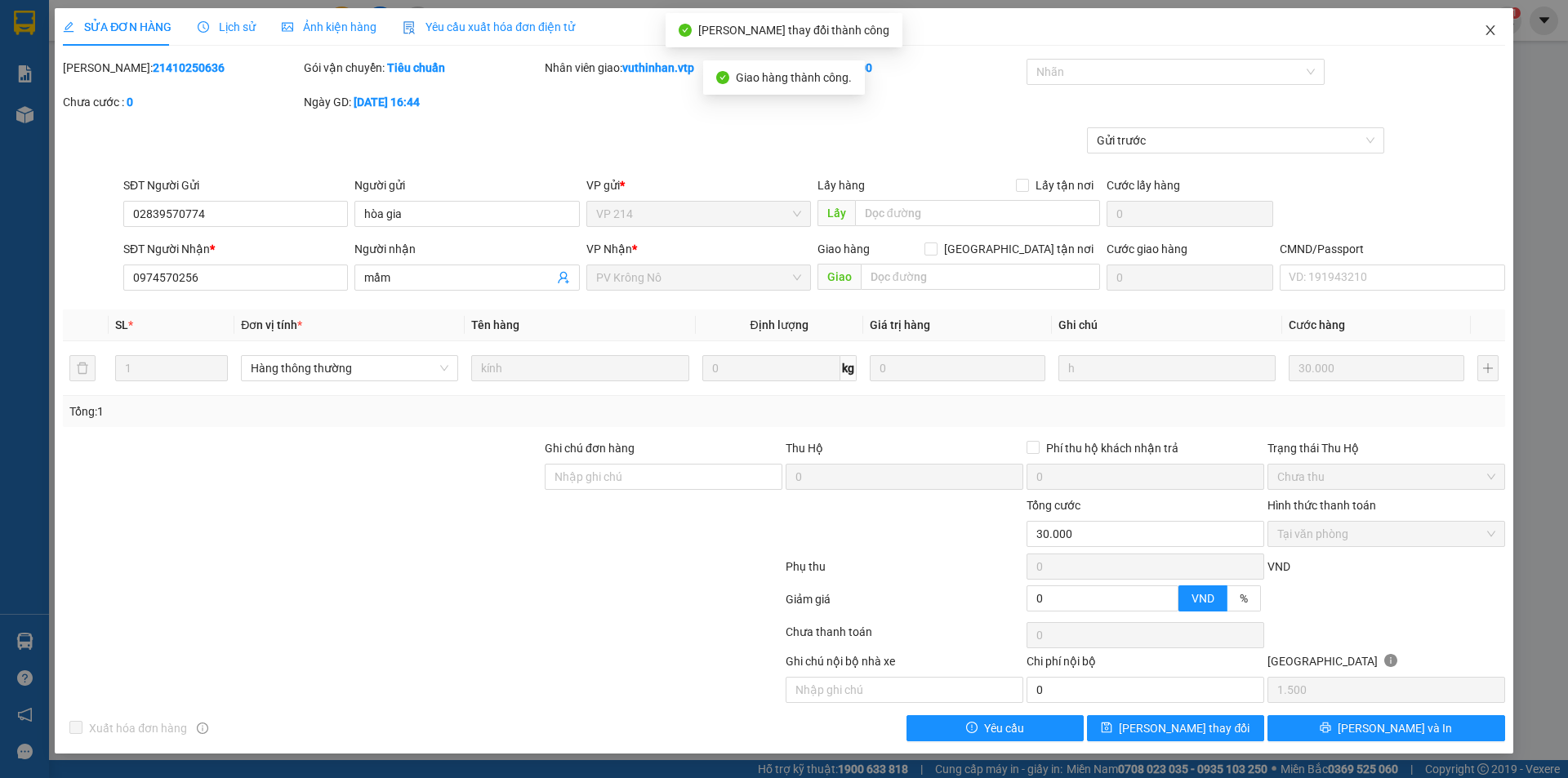
click at [1487, 30] on icon "close" at bounding box center [1490, 29] width 13 height 13
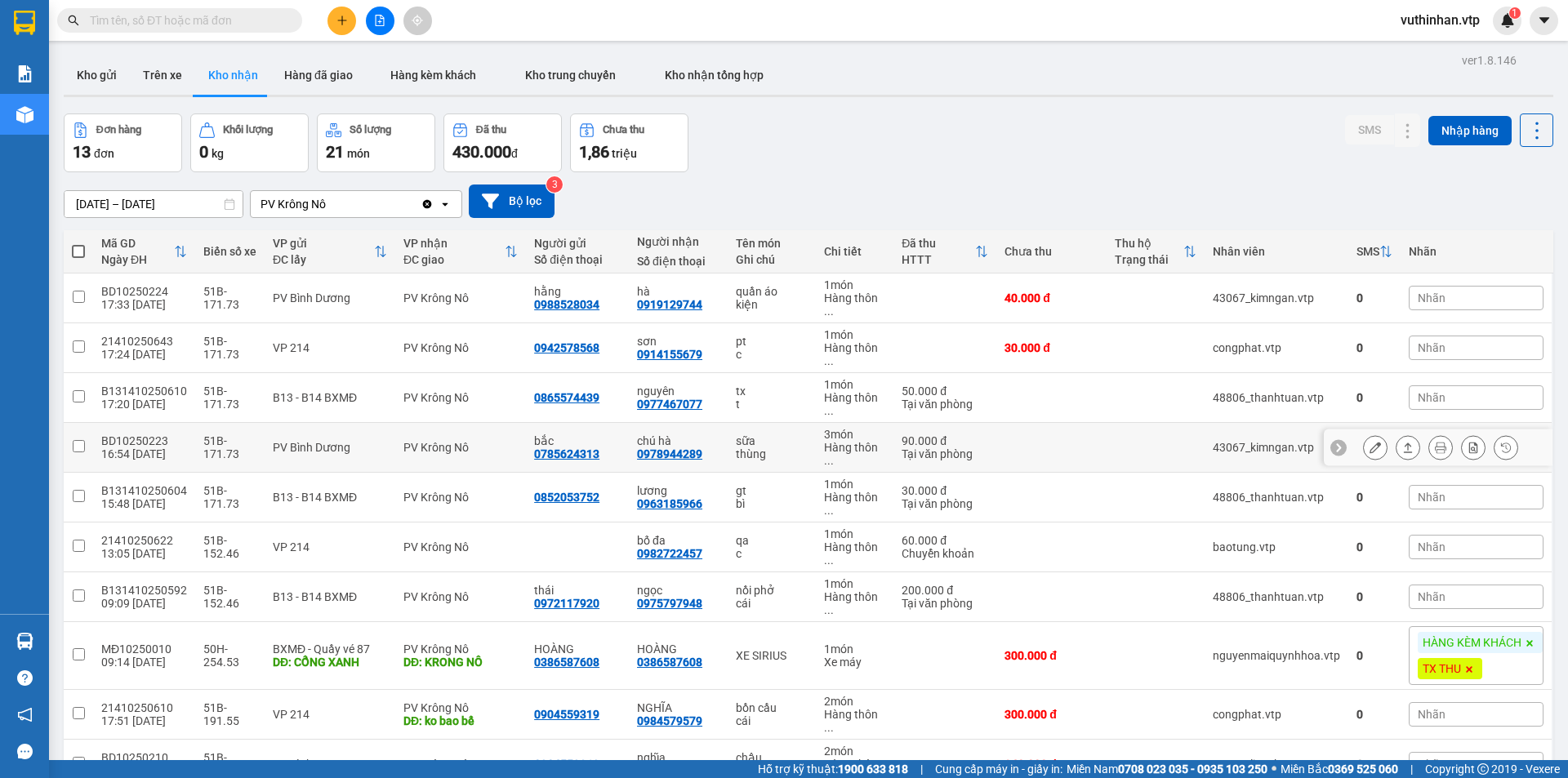
scroll to position [96, 0]
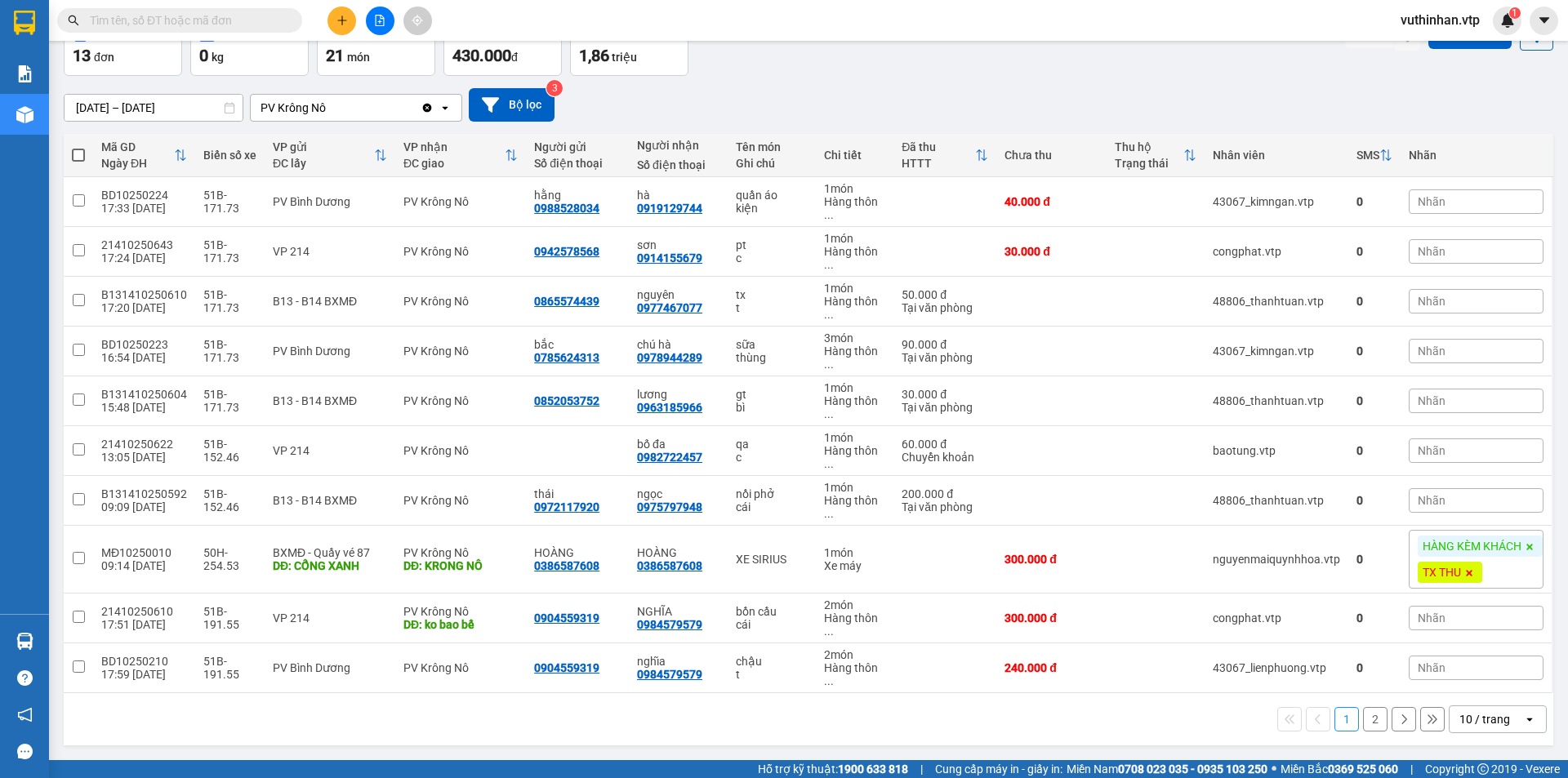
click at [1482, 706] on div "10 / trang" at bounding box center [1486, 719] width 73 height 26
drag, startPoint x: 1470, startPoint y: 687, endPoint x: 1456, endPoint y: 683, distance: 14.6
click at [1470, 686] on span "100 / trang" at bounding box center [1479, 683] width 59 height 17
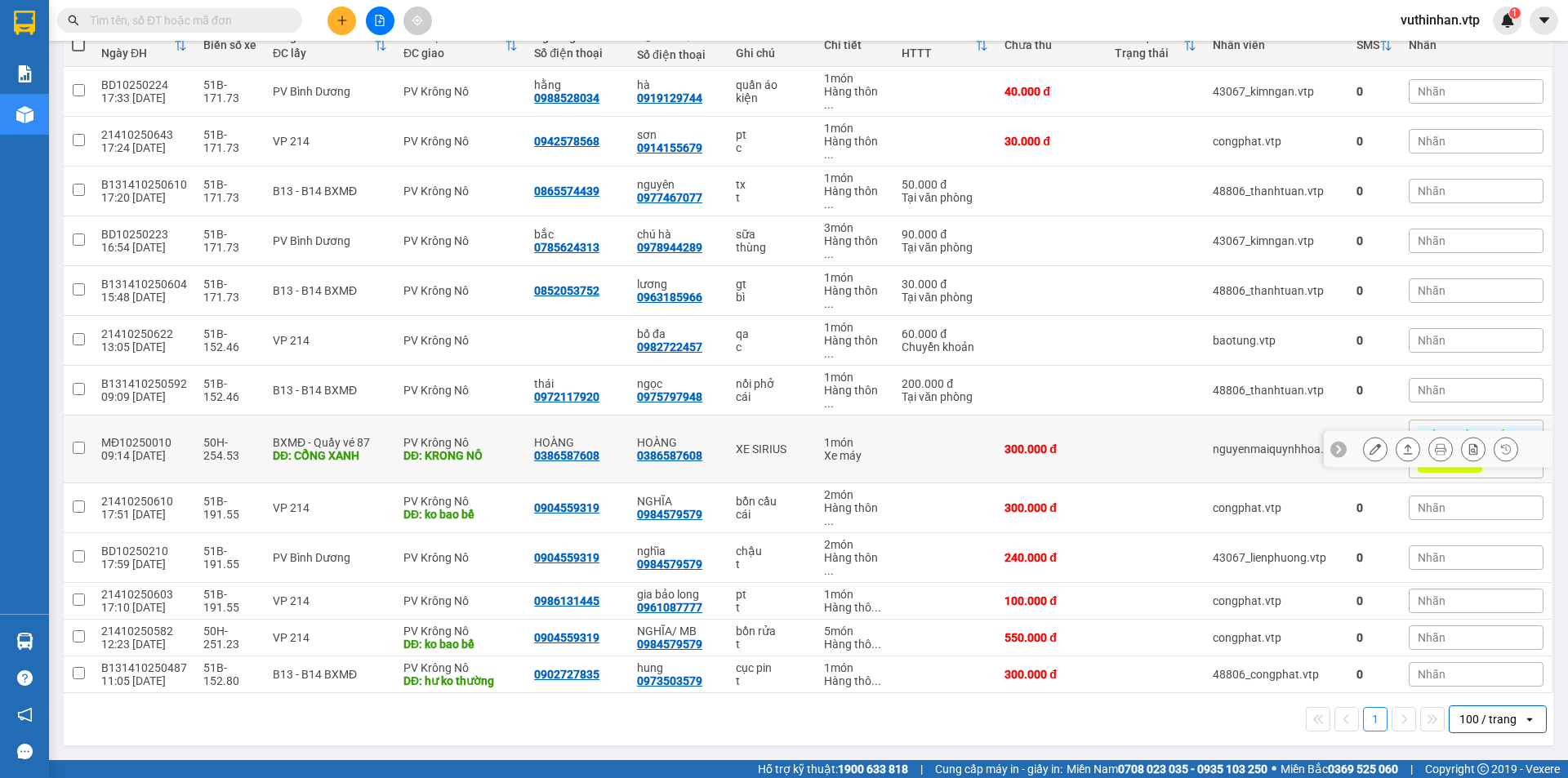
scroll to position [0, 0]
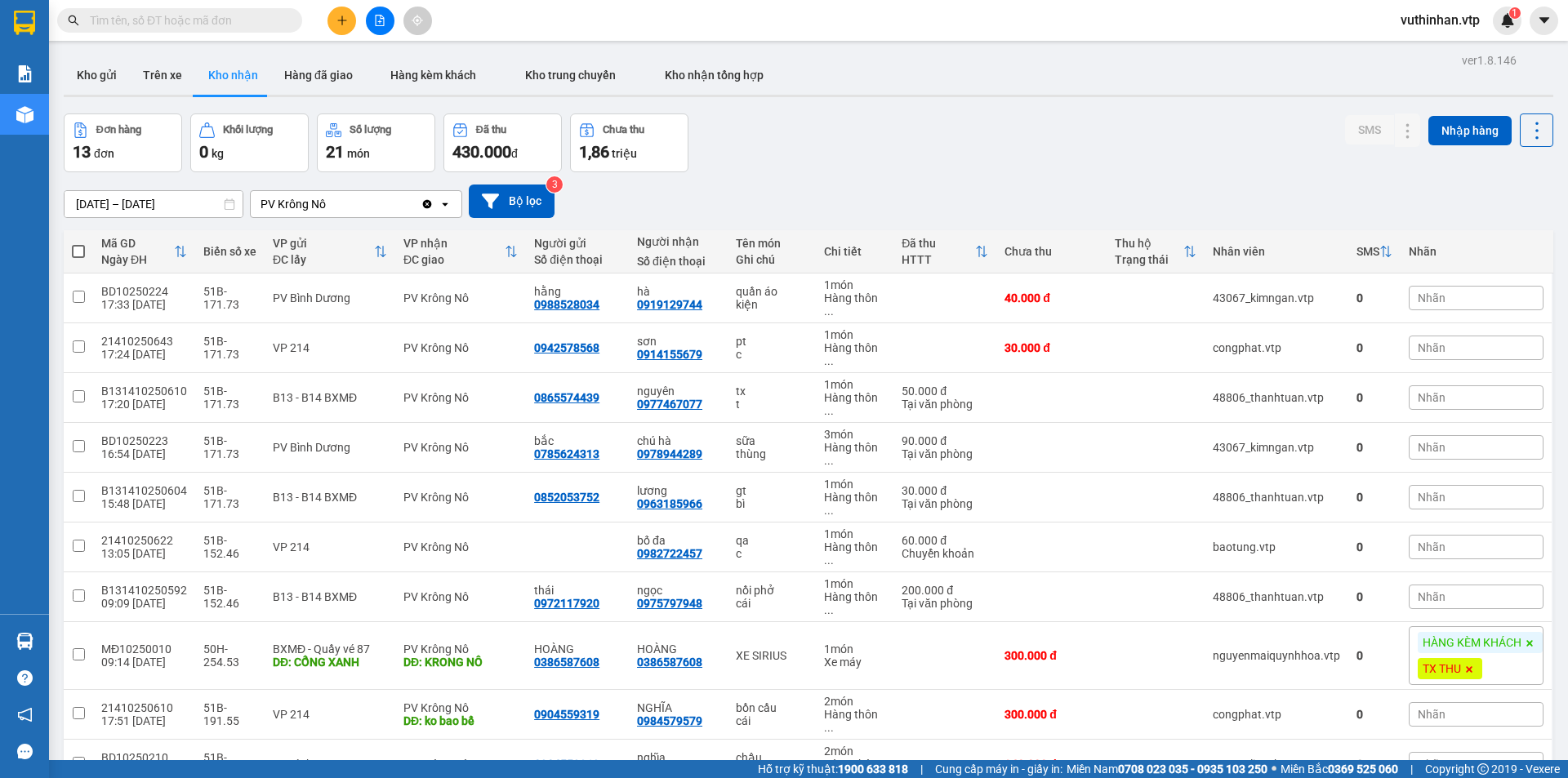
drag, startPoint x: 91, startPoint y: 76, endPoint x: 102, endPoint y: 33, distance: 44.4
click at [95, 73] on button "Kho gửi" at bounding box center [97, 75] width 67 height 39
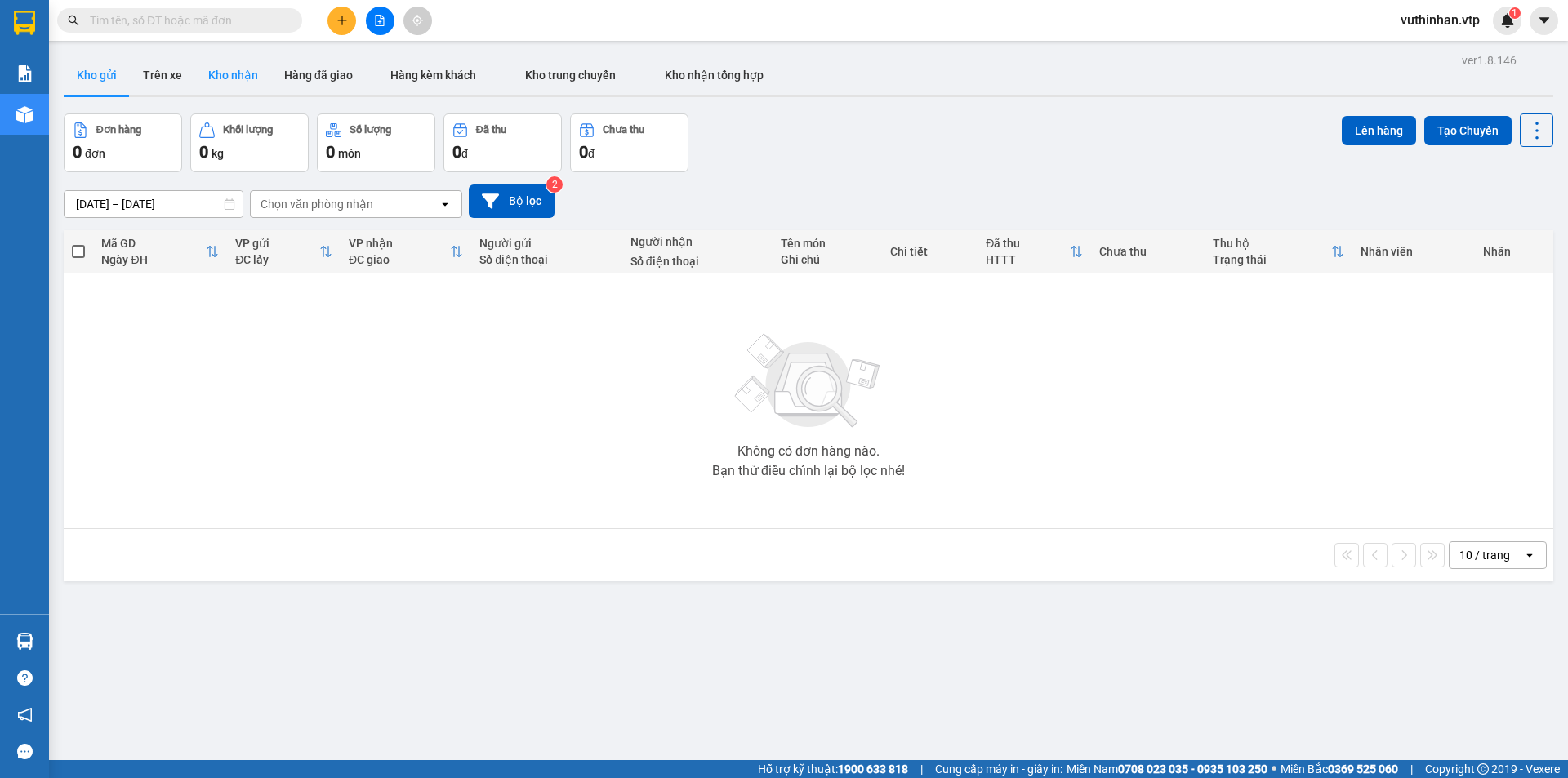
click at [223, 73] on button "Kho nhận" at bounding box center [233, 75] width 76 height 39
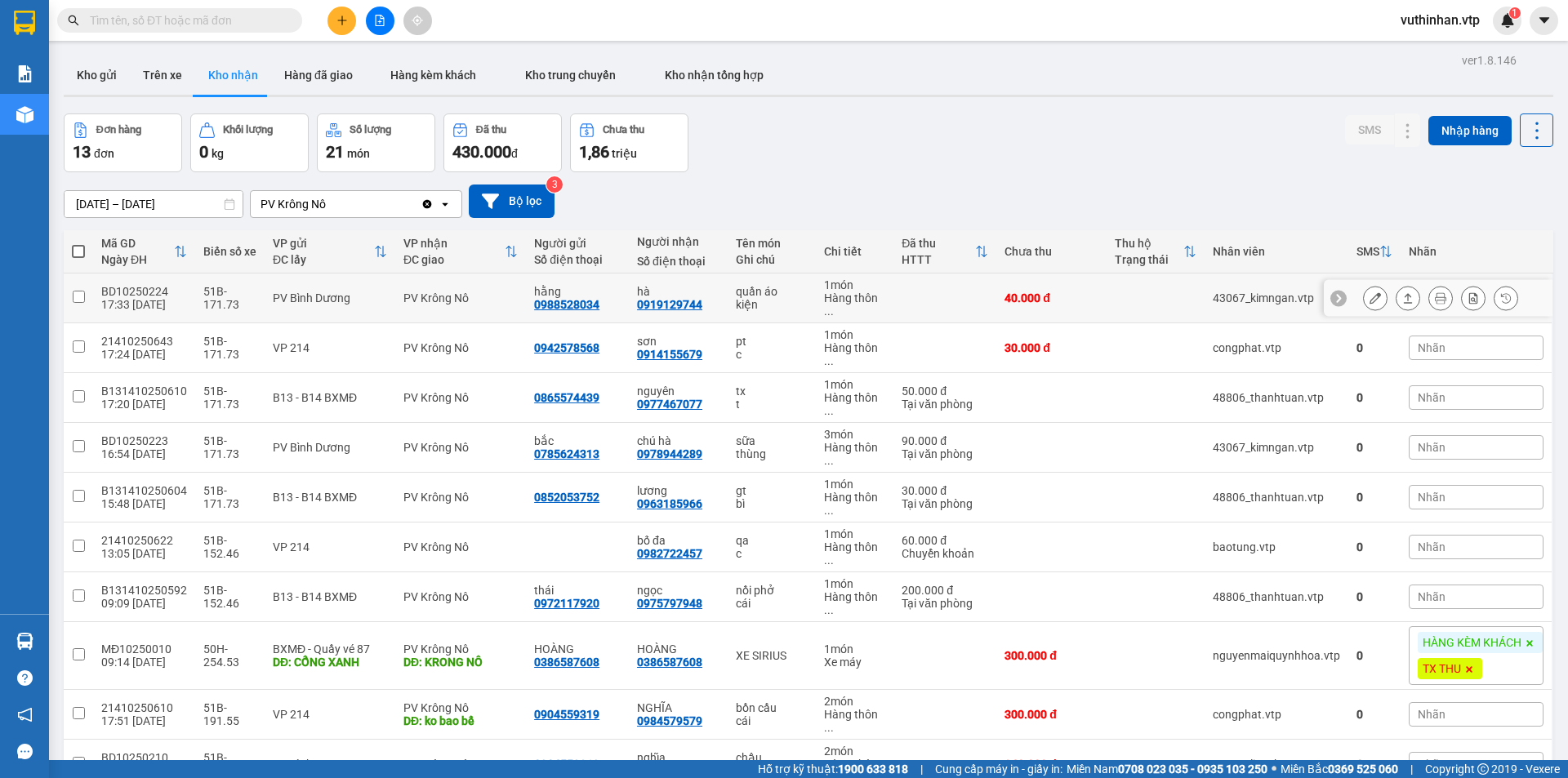
click at [782, 300] on div "kiện" at bounding box center [772, 304] width 72 height 13
checkbox input "true"
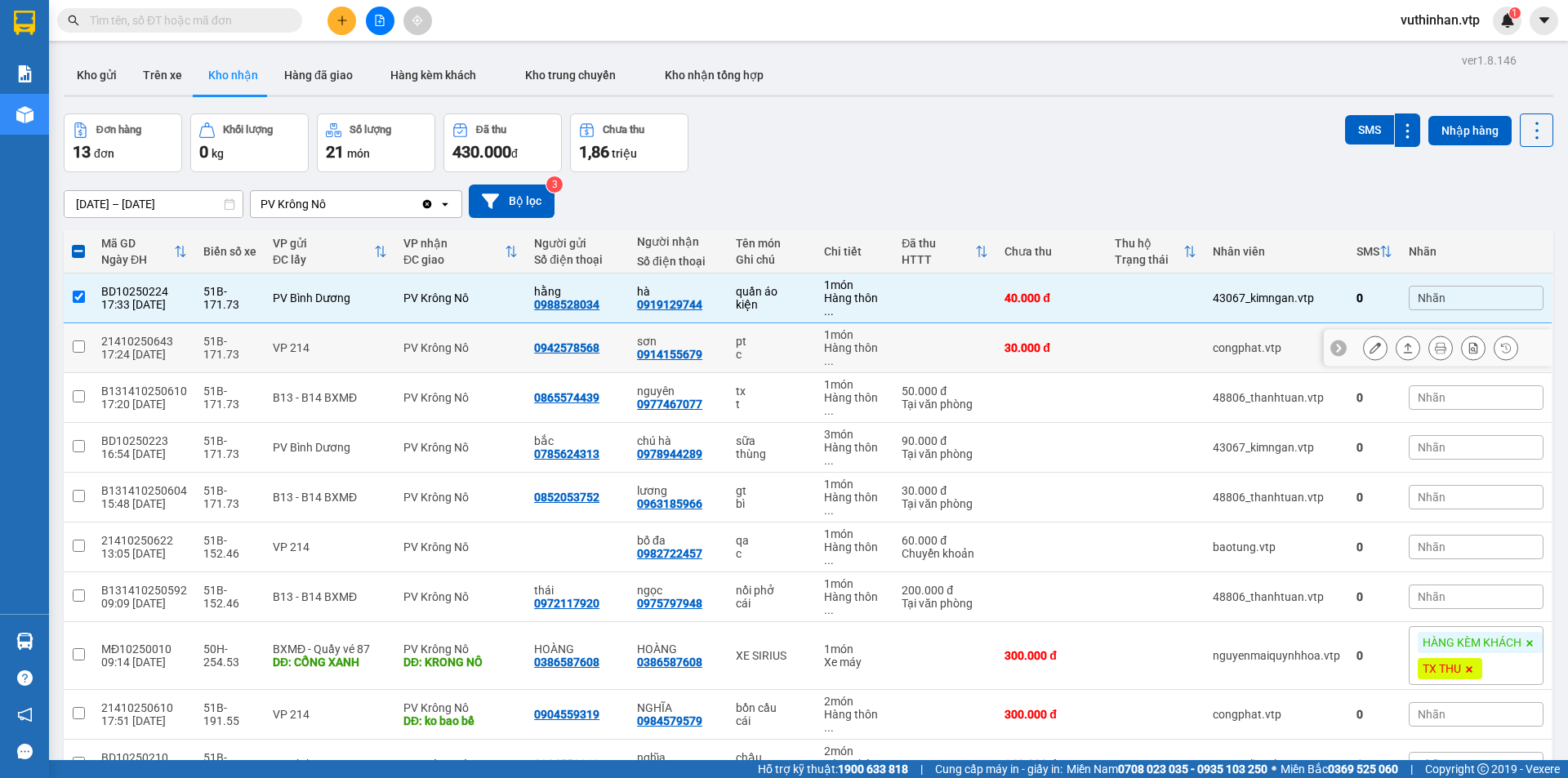
click at [683, 358] on div "0914155679" at bounding box center [669, 354] width 66 height 13
click at [582, 351] on div "0942578568" at bounding box center [566, 347] width 66 height 13
click at [618, 340] on td "0942578568" at bounding box center [577, 348] width 103 height 50
checkbox input "true"
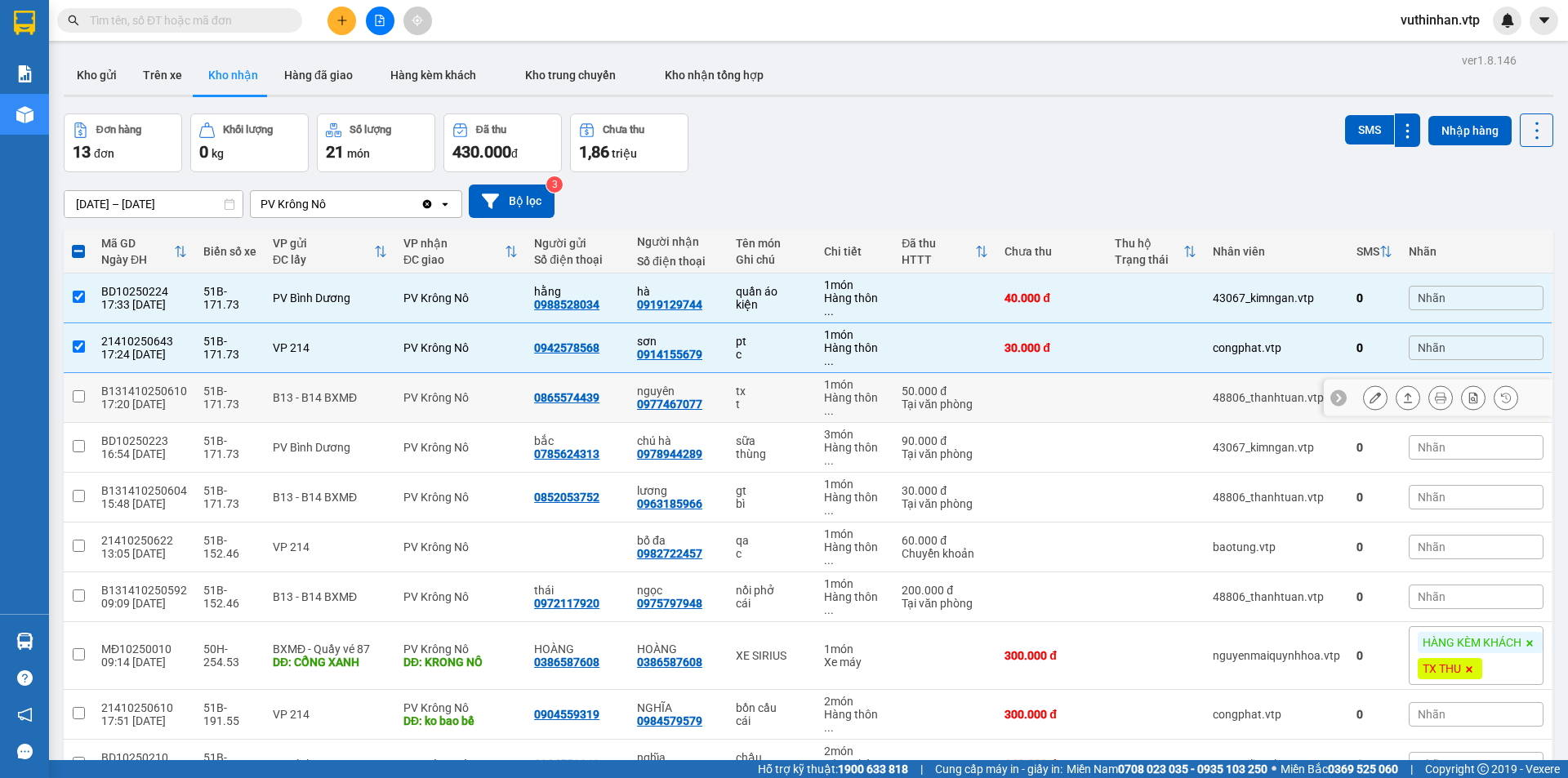
click at [769, 395] on div "tx" at bounding box center [772, 391] width 72 height 13
checkbox input "true"
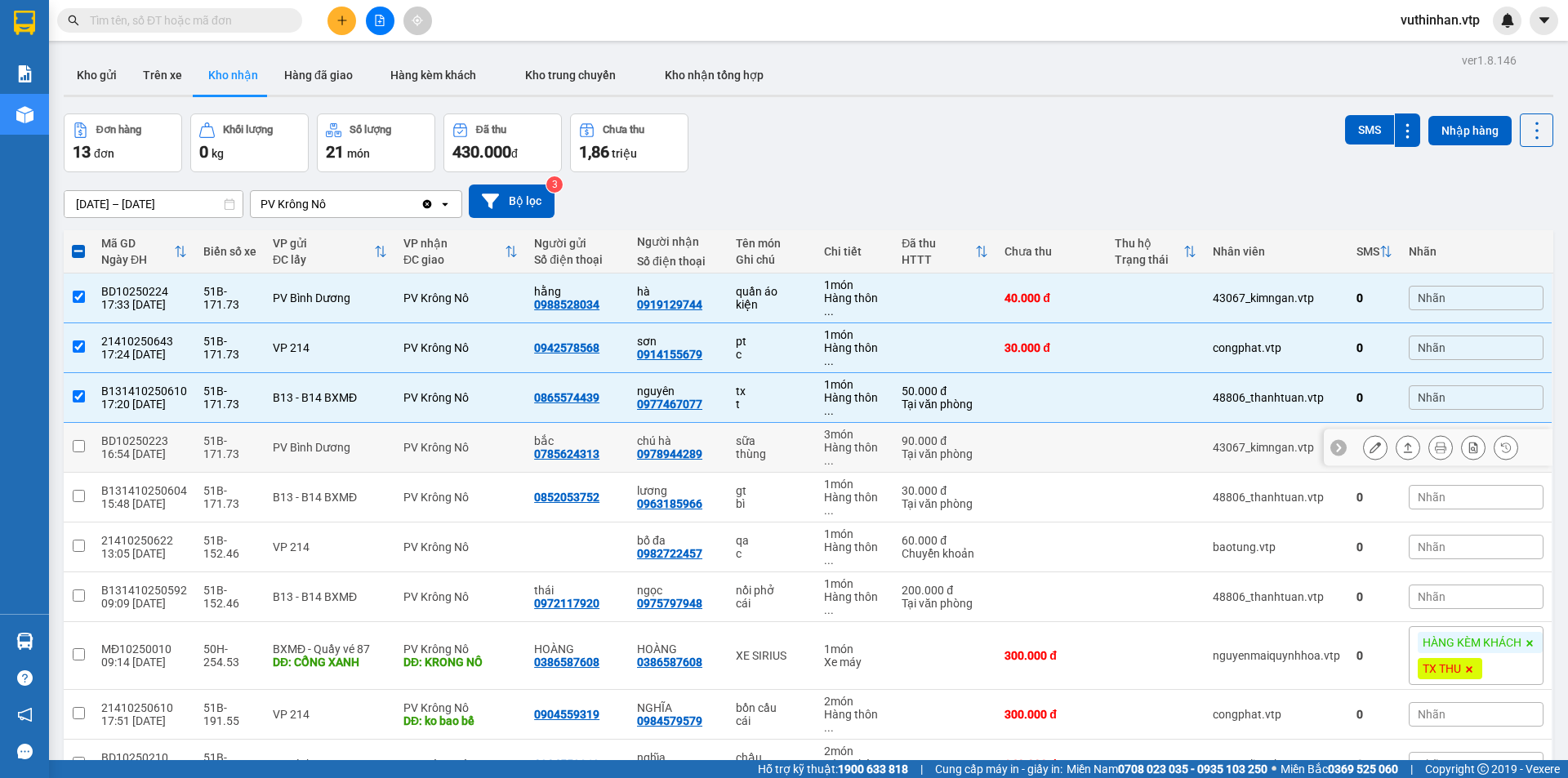
drag, startPoint x: 660, startPoint y: 450, endPoint x: 675, endPoint y: 450, distance: 15.0
click at [663, 450] on div "0978944289" at bounding box center [669, 454] width 66 height 13
click at [700, 448] on div "chú hà 0978944289" at bounding box center [678, 448] width 82 height 26
checkbox input "true"
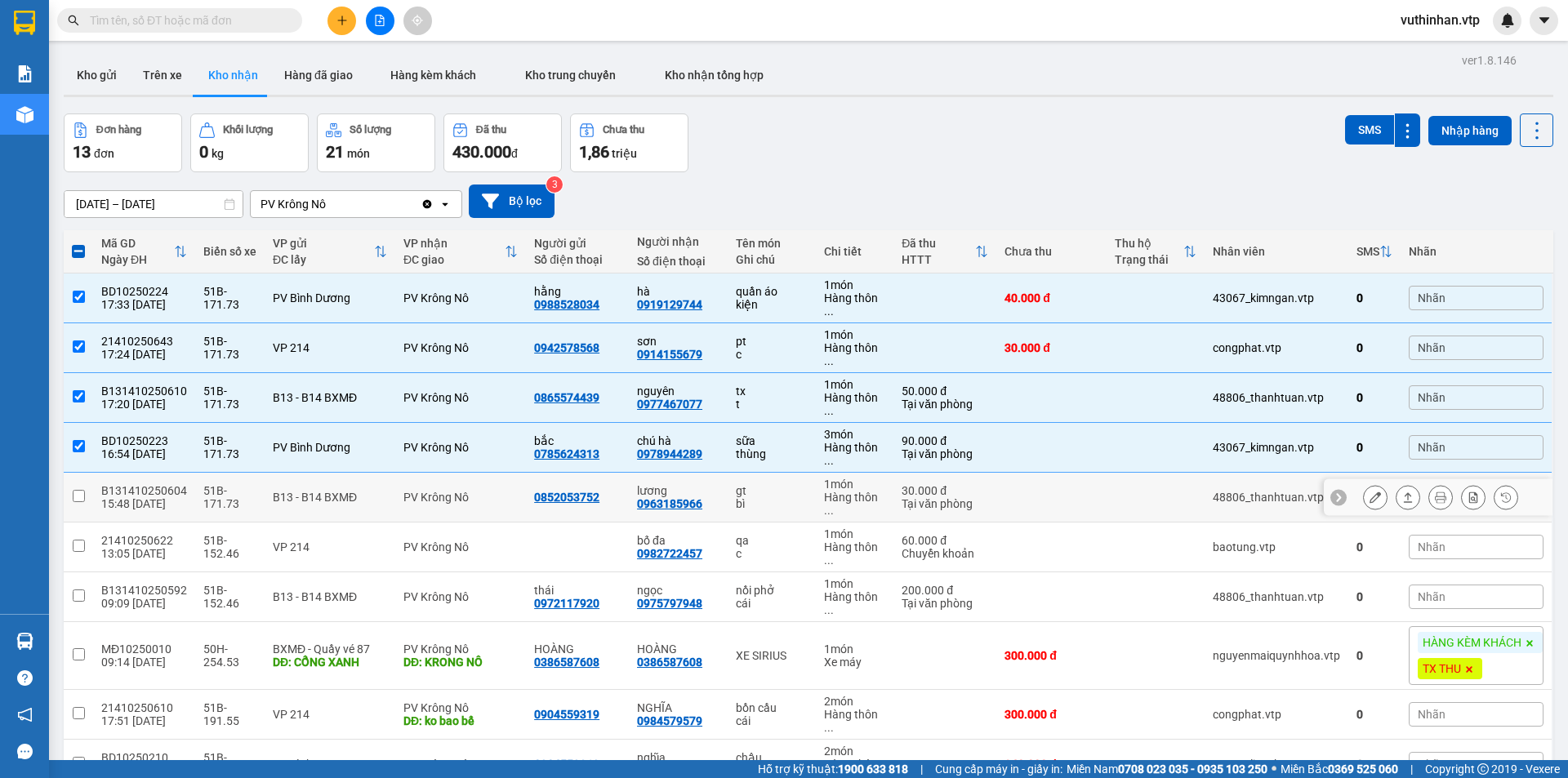
drag, startPoint x: 704, startPoint y: 485, endPoint x: 716, endPoint y: 478, distance: 13.9
click at [704, 484] on div "lương" at bounding box center [678, 490] width 82 height 13
checkbox input "true"
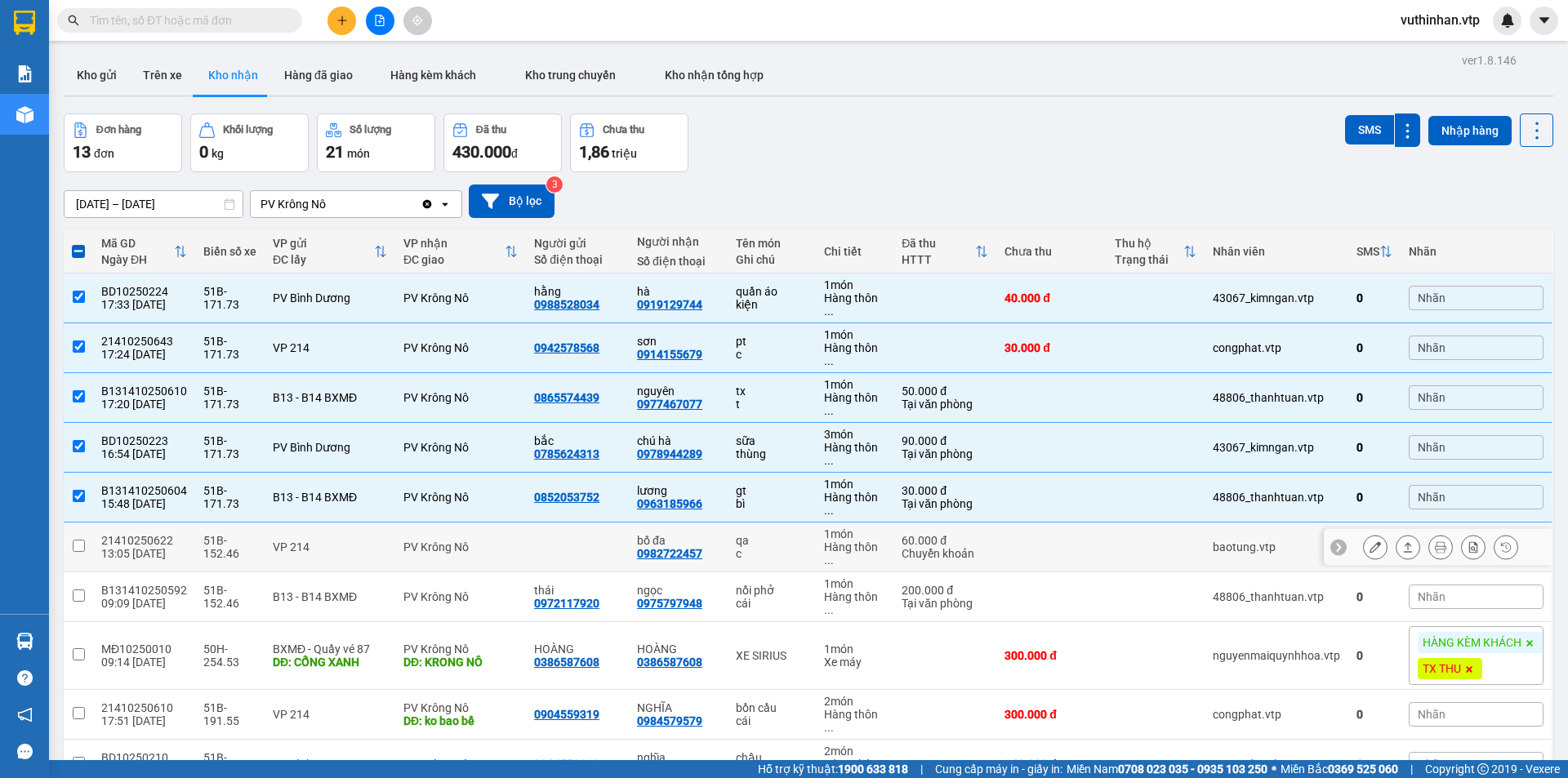
click at [780, 551] on div "c" at bounding box center [772, 554] width 72 height 13
checkbox input "true"
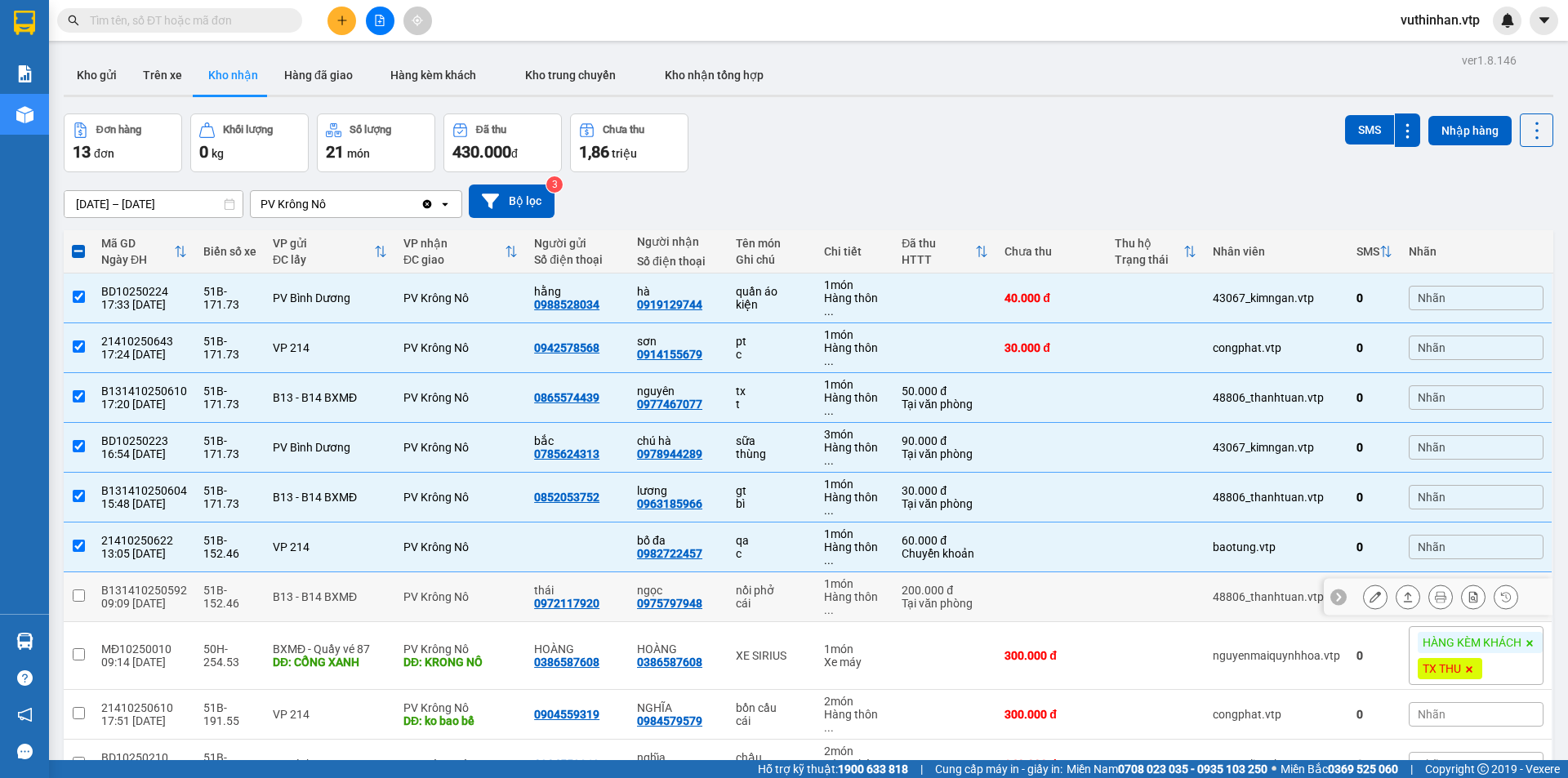
click at [715, 613] on td "ngọc 0975797948" at bounding box center [678, 597] width 99 height 50
checkbox input "true"
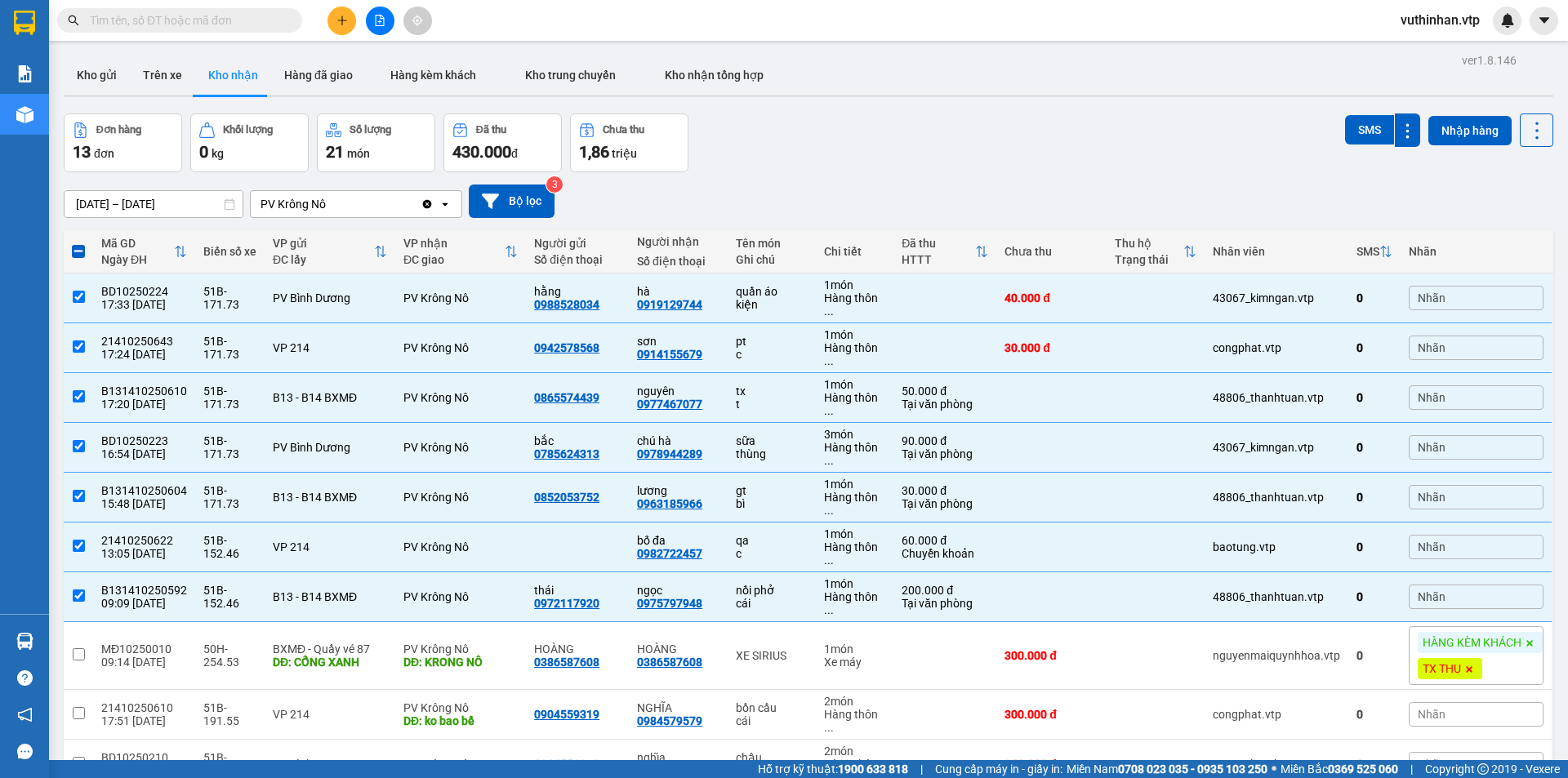
click at [854, 121] on div "Đơn hàng 13 đơn Khối lượng 0 kg Số lượng 21 món Đã thu 430.000 đ Chưa thu 1,86 …" at bounding box center [808, 143] width 1490 height 59
click at [683, 484] on div "lương" at bounding box center [678, 490] width 82 height 13
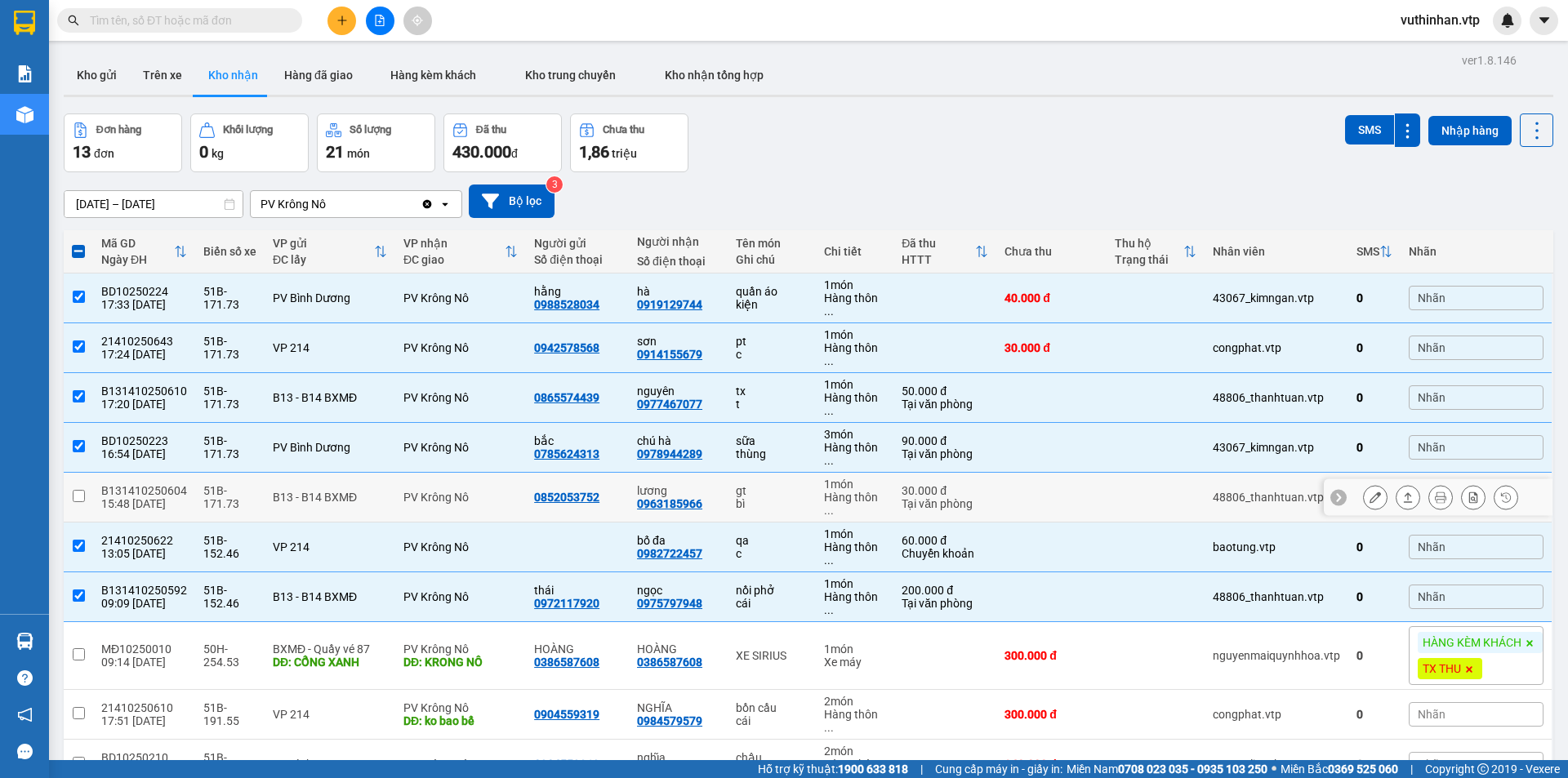
checkbox input "false"
click at [692, 401] on div "nguyên 0977467077" at bounding box center [678, 398] width 82 height 26
checkbox input "false"
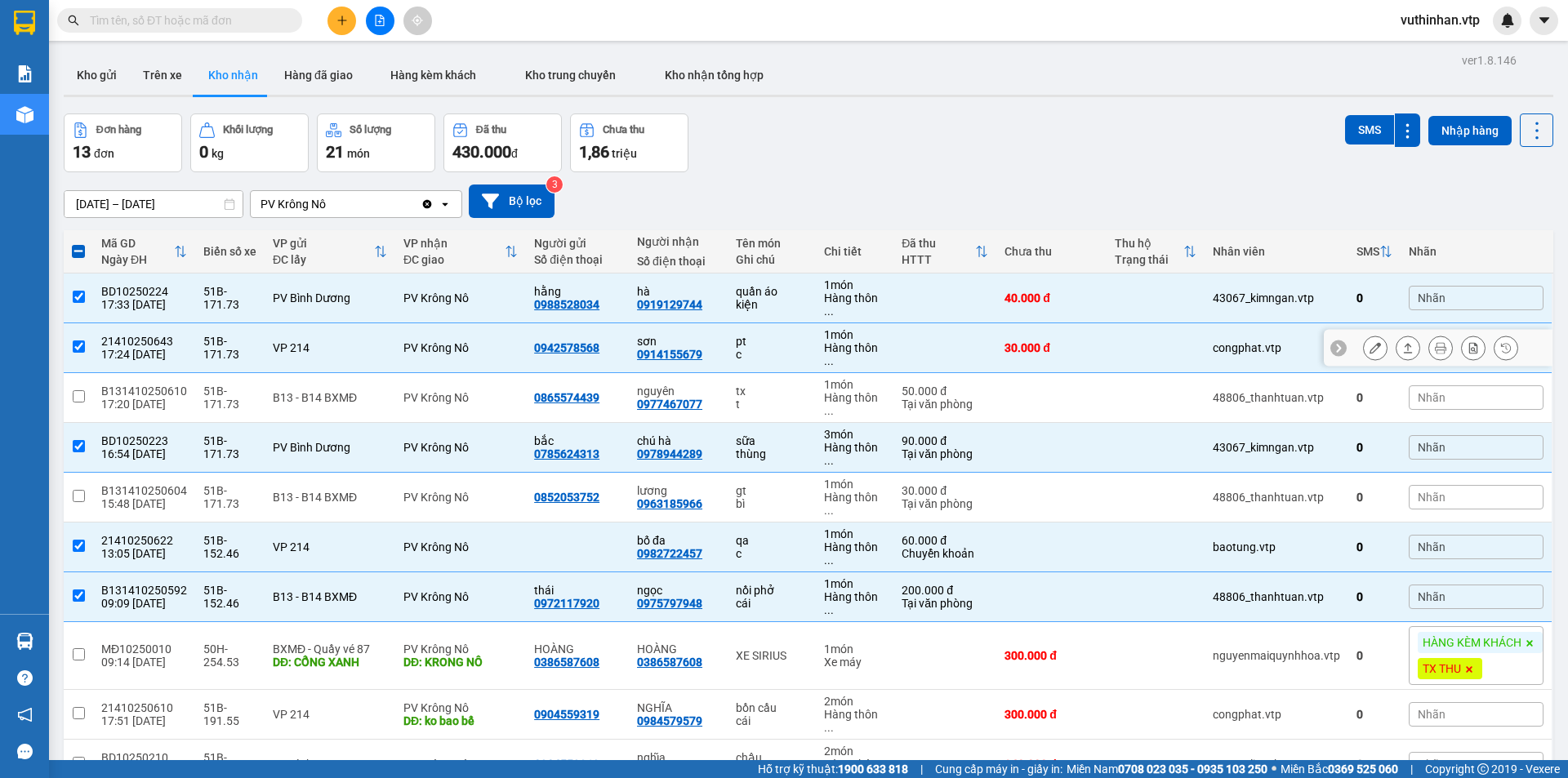
drag, startPoint x: 695, startPoint y: 359, endPoint x: 704, endPoint y: 348, distance: 14.2
click at [697, 356] on div "sơn 0914155679" at bounding box center [678, 348] width 82 height 26
checkbox input "false"
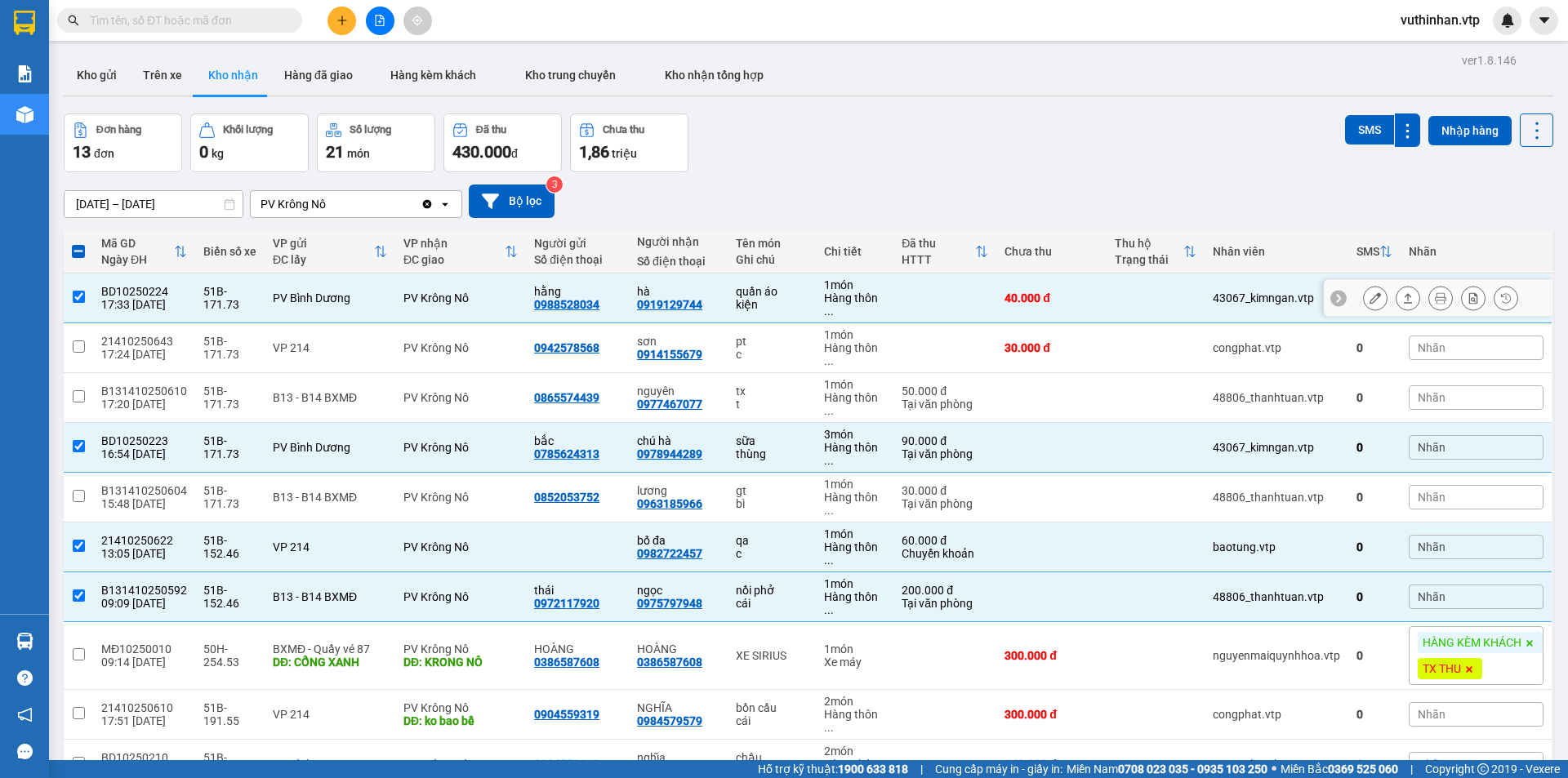
click at [716, 307] on td "hà 0919129744" at bounding box center [678, 298] width 99 height 50
checkbox input "false"
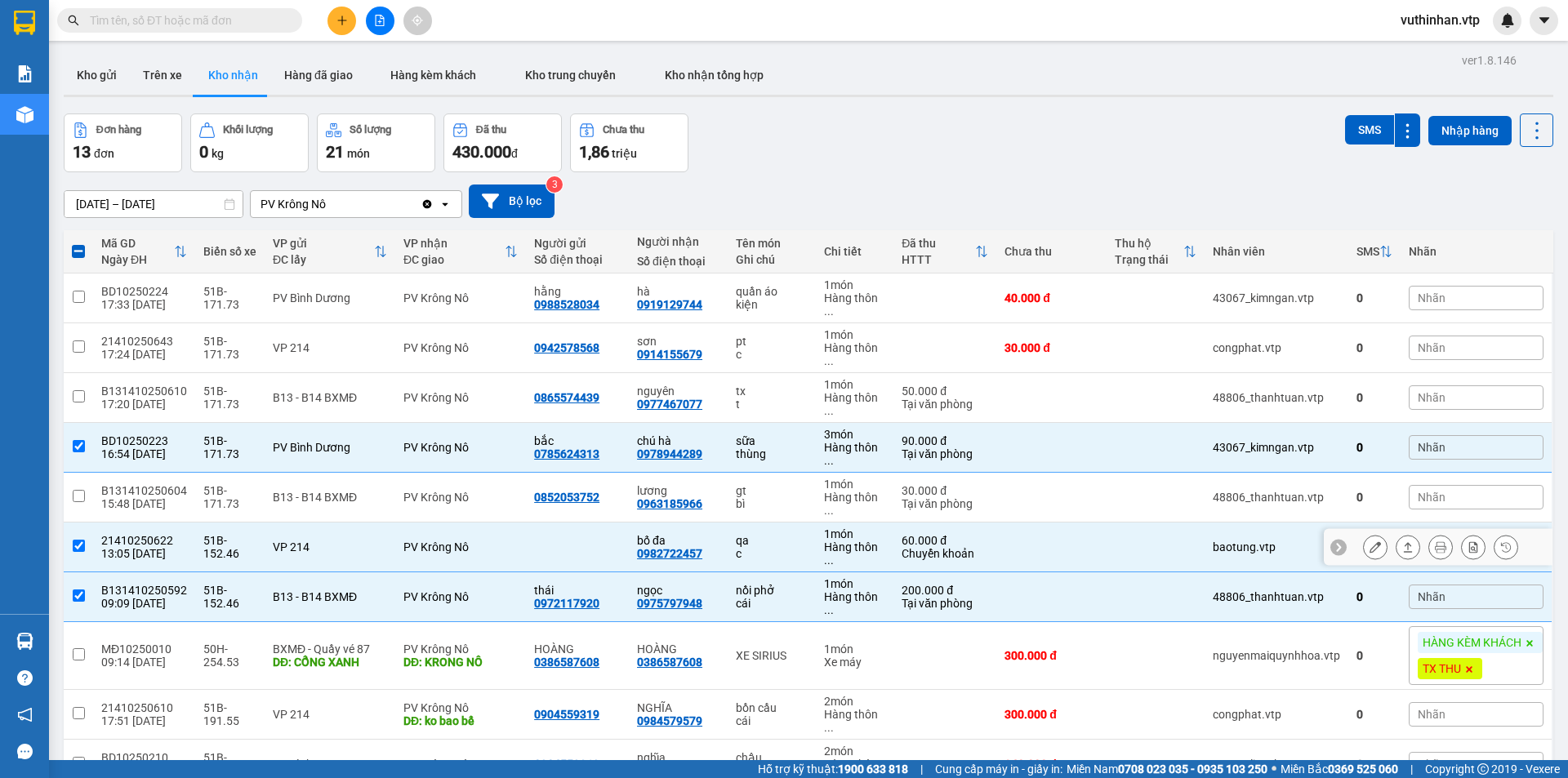
click at [676, 558] on div "0982722457" at bounding box center [669, 554] width 66 height 13
click at [728, 618] on td "nồi phở cái" at bounding box center [772, 597] width 89 height 50
checkbox input "false"
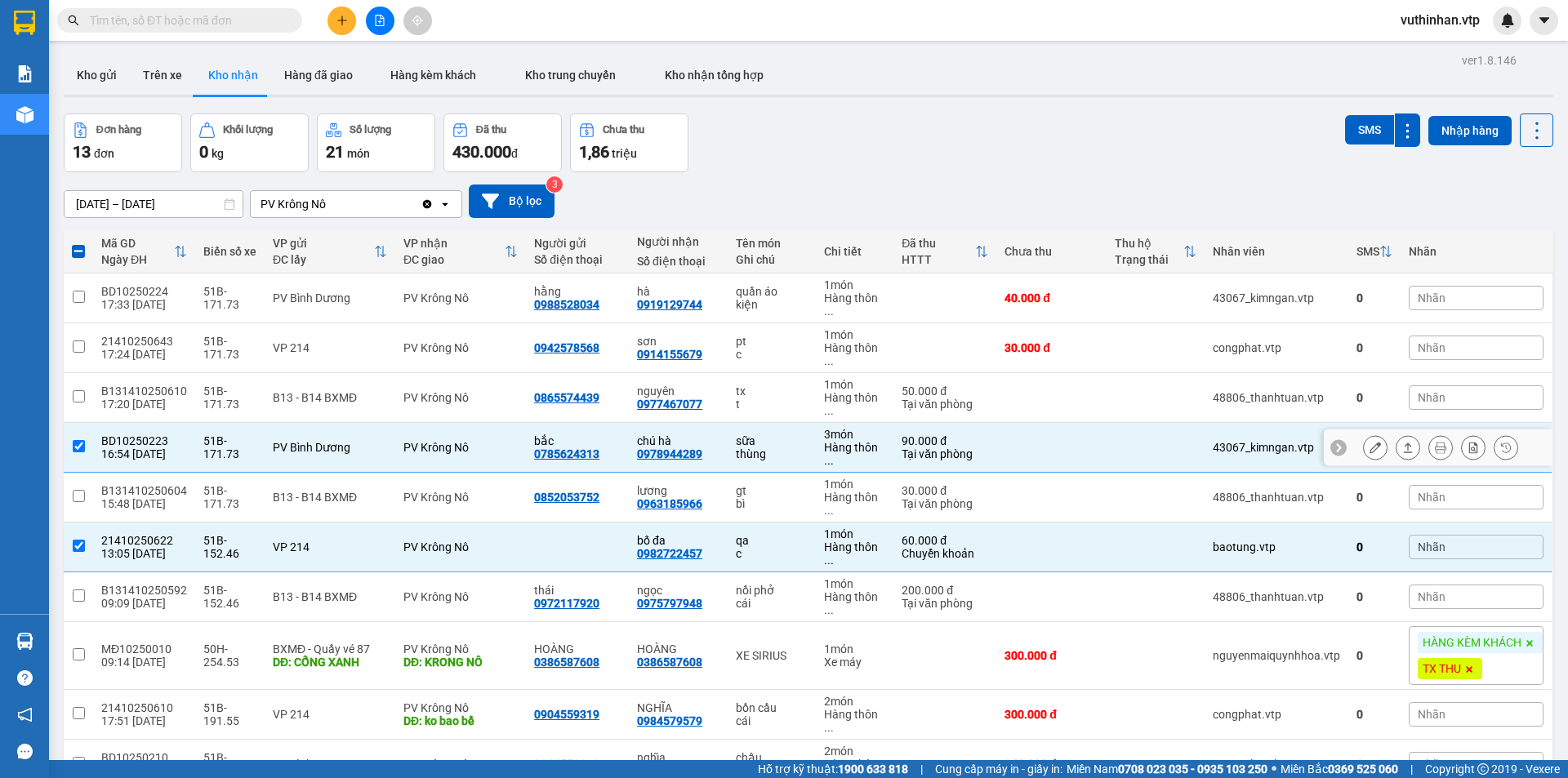
click at [1369, 450] on icon at bounding box center [1375, 448] width 12 height 12
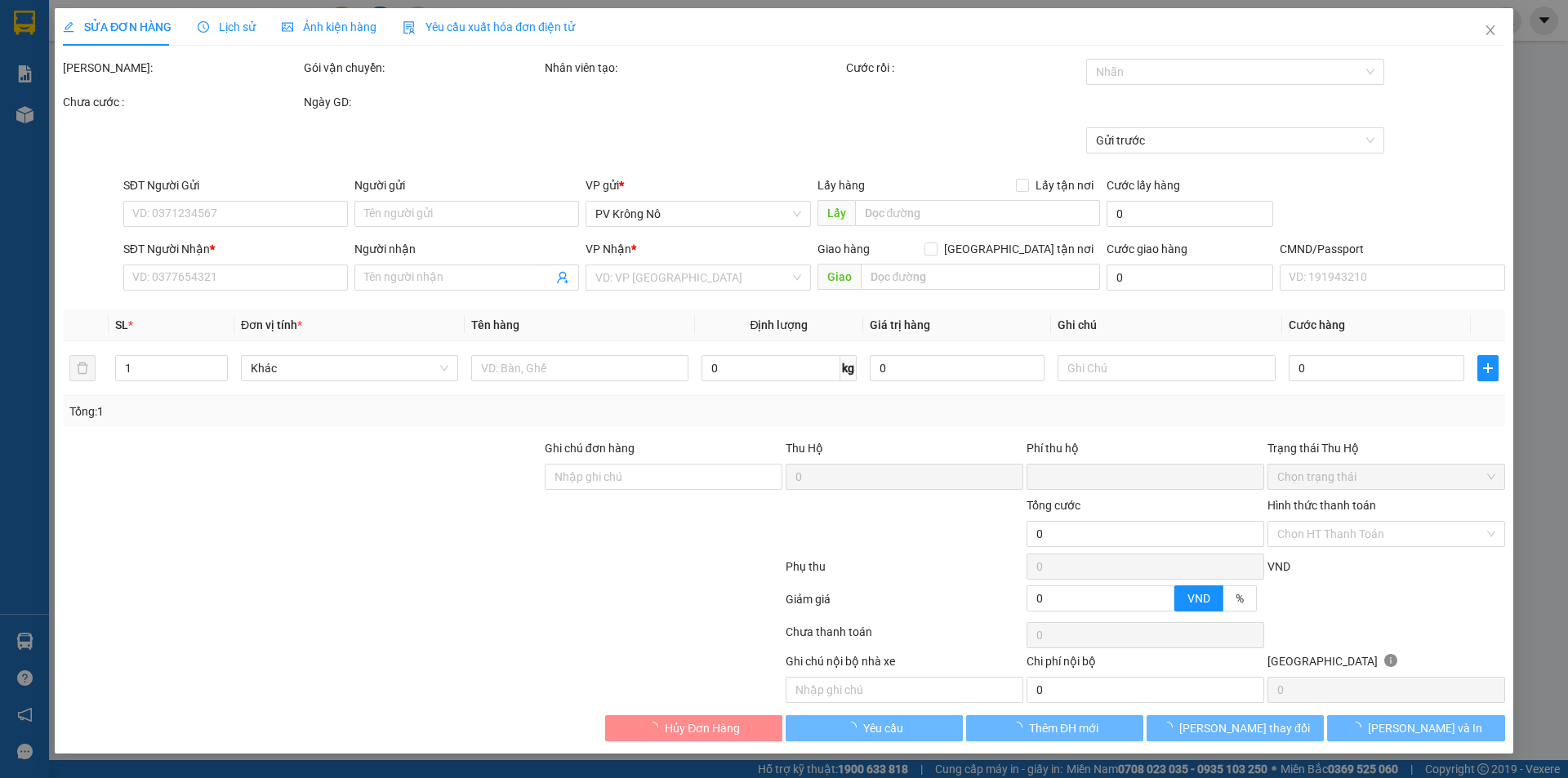
type input "4.500"
type input "0785624313"
type input "bắc"
type input "0978944289"
type input "chú hà"
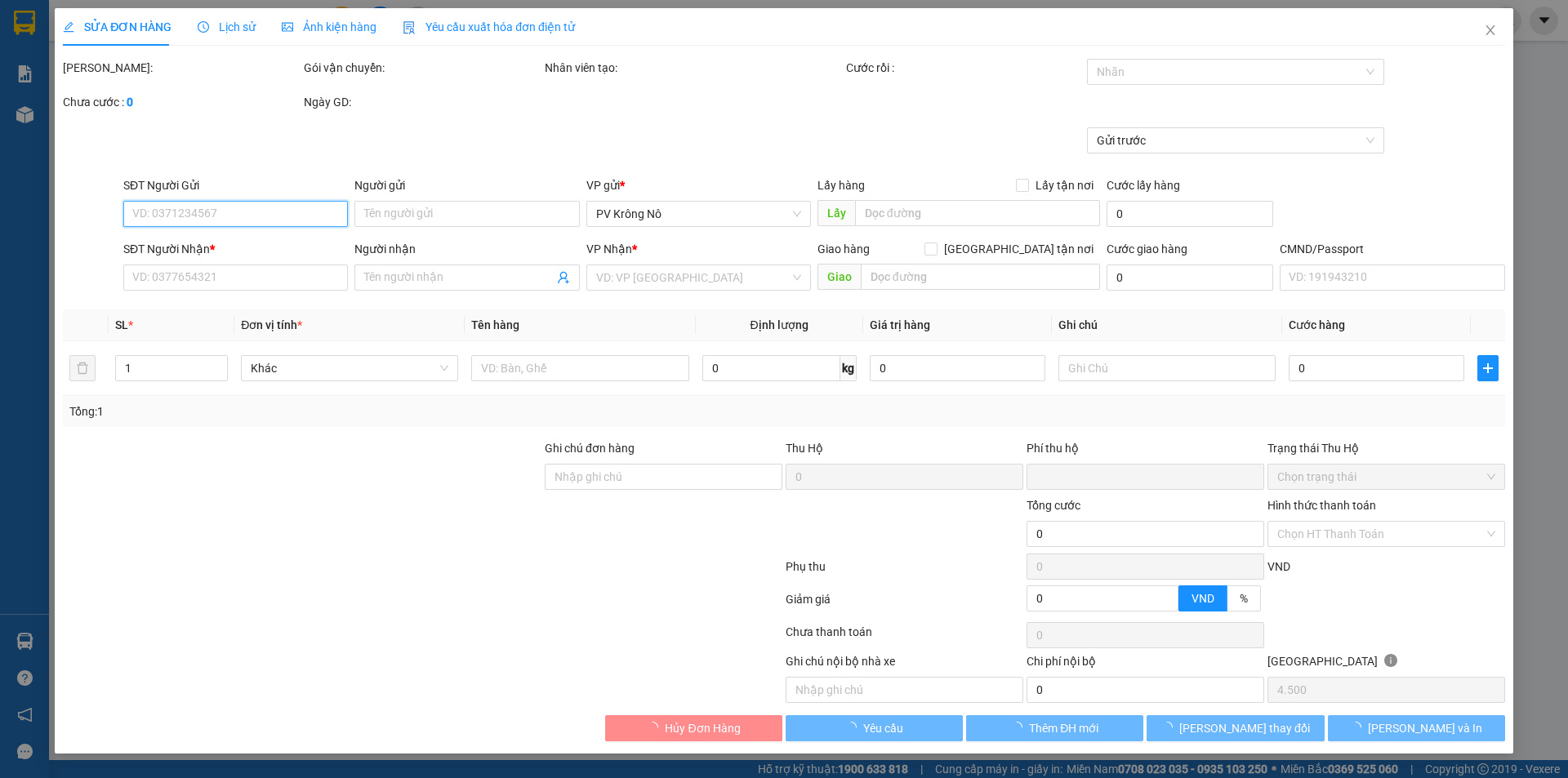
type input "0"
type input "90.000"
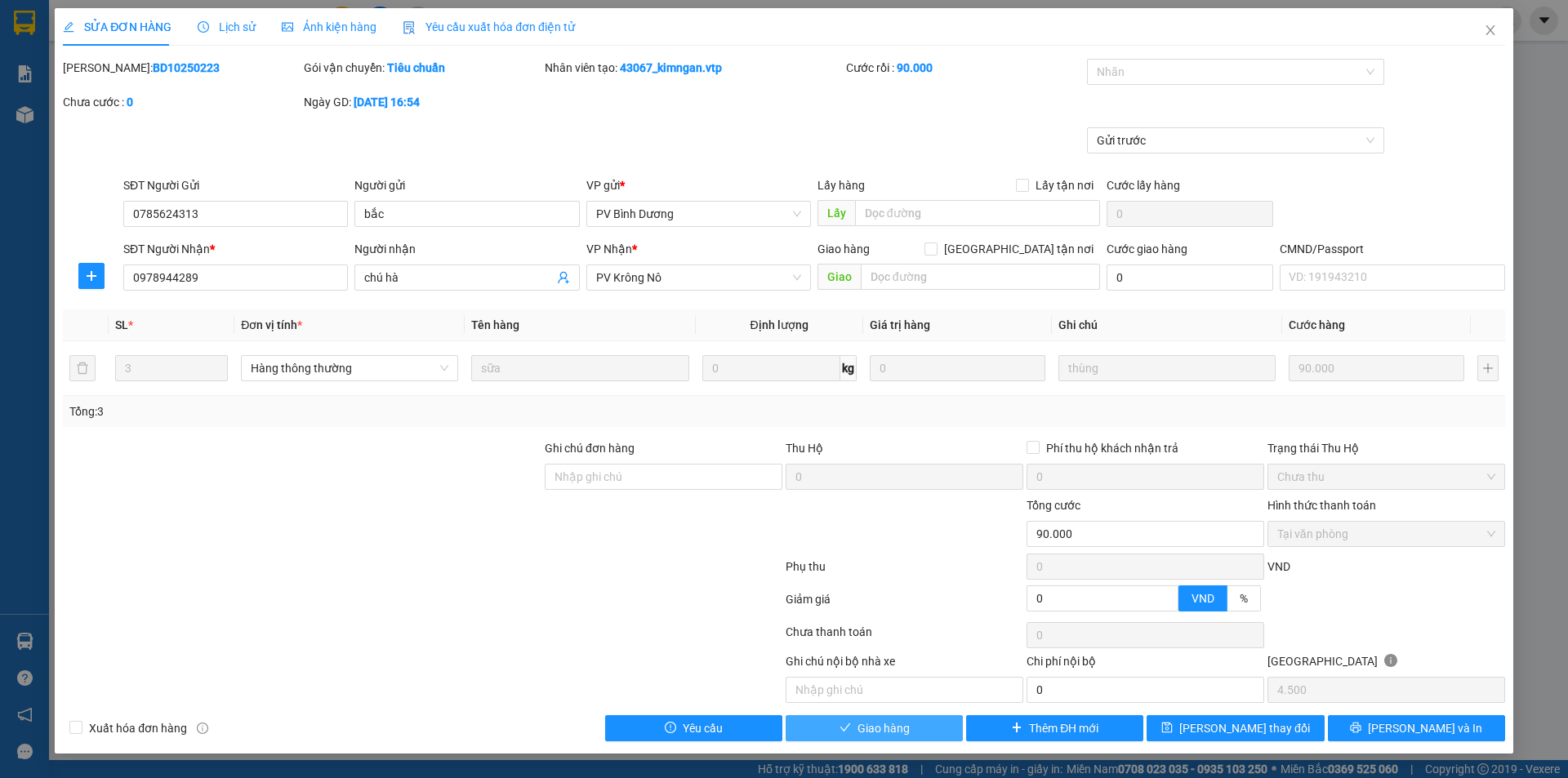
click at [884, 733] on span "Giao hàng" at bounding box center [882, 728] width 52 height 18
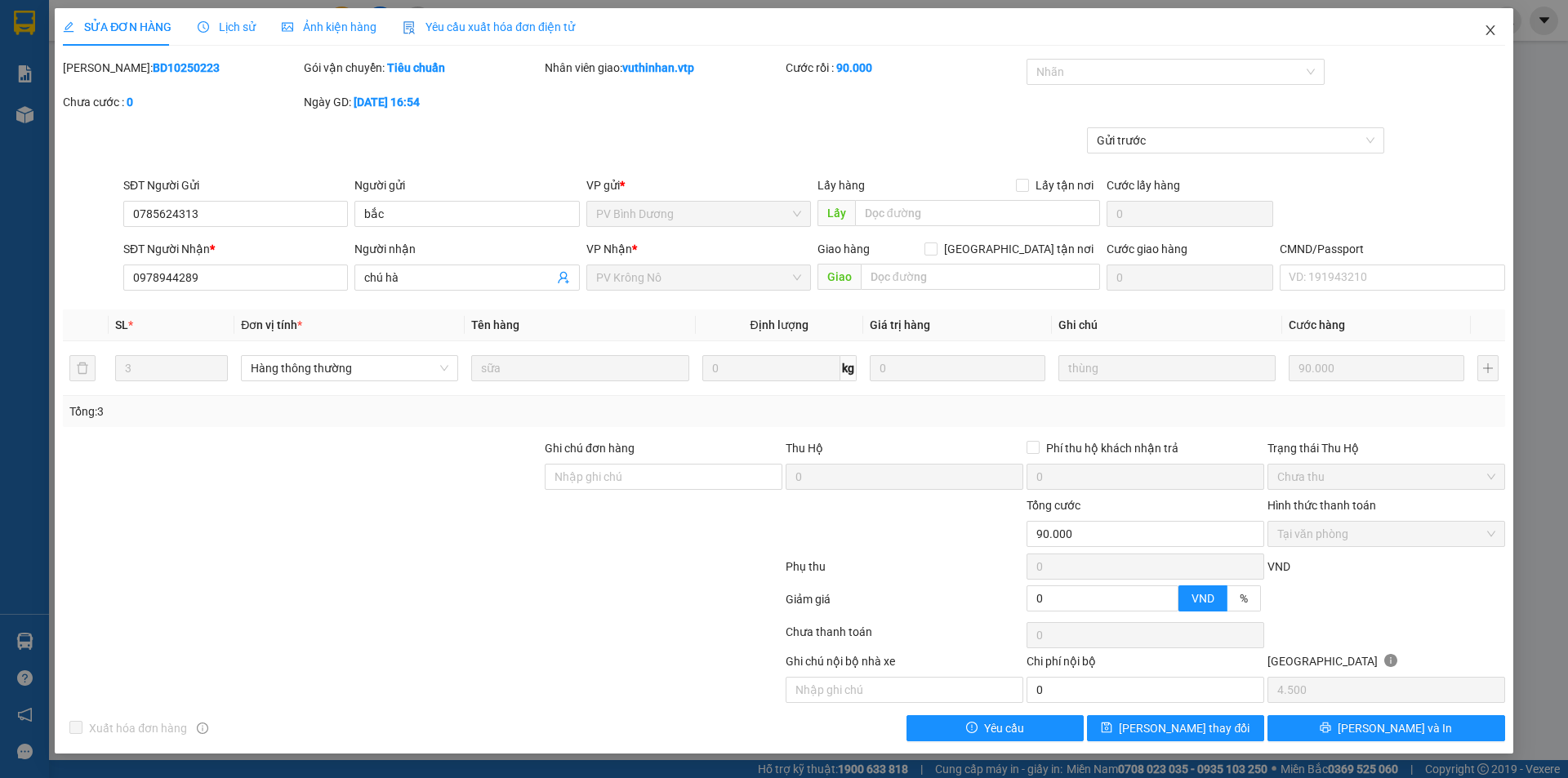
click at [1491, 17] on span "Close" at bounding box center [1490, 30] width 46 height 46
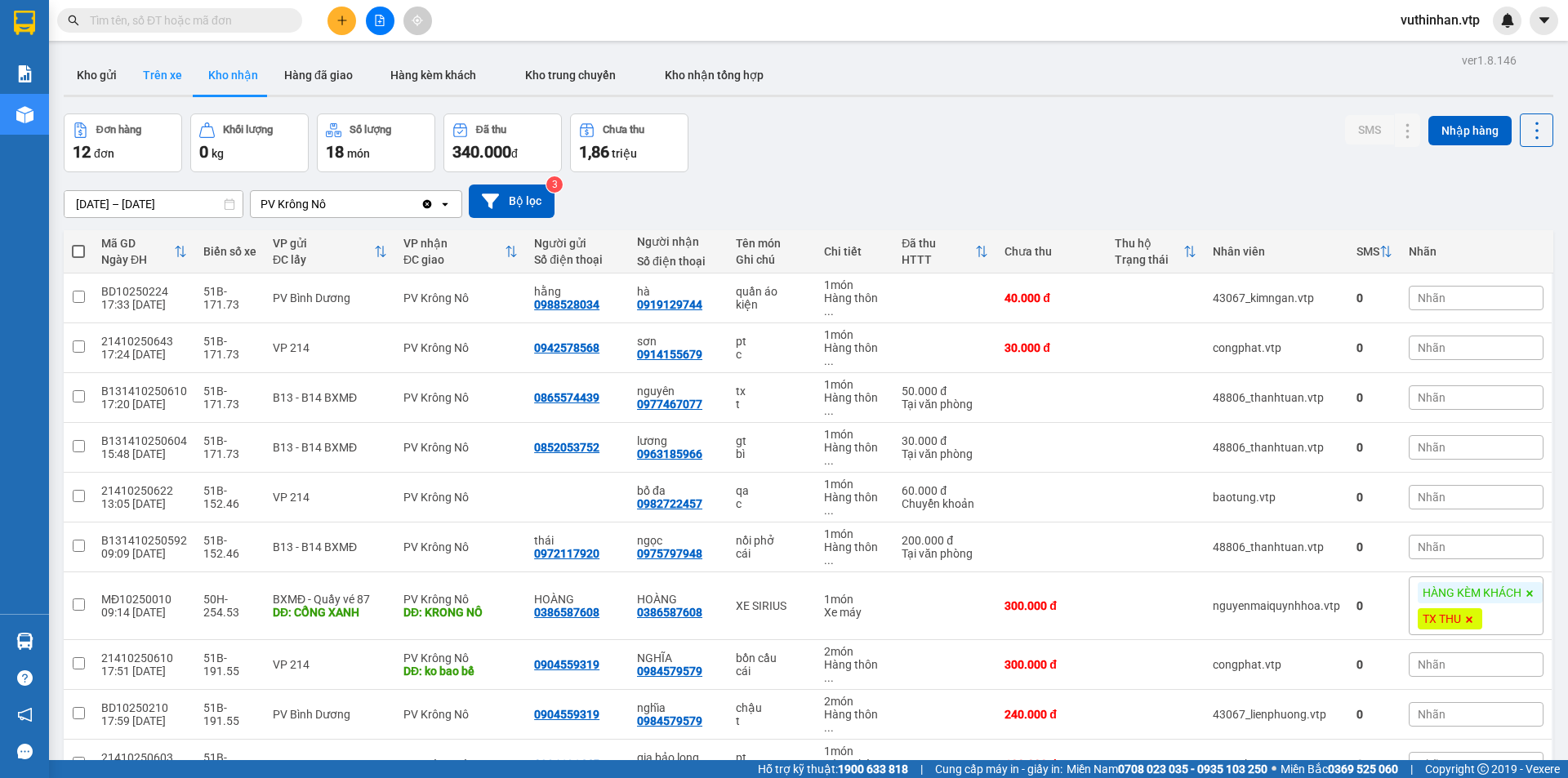
click at [155, 81] on button "Trên xe" at bounding box center [163, 75] width 66 height 39
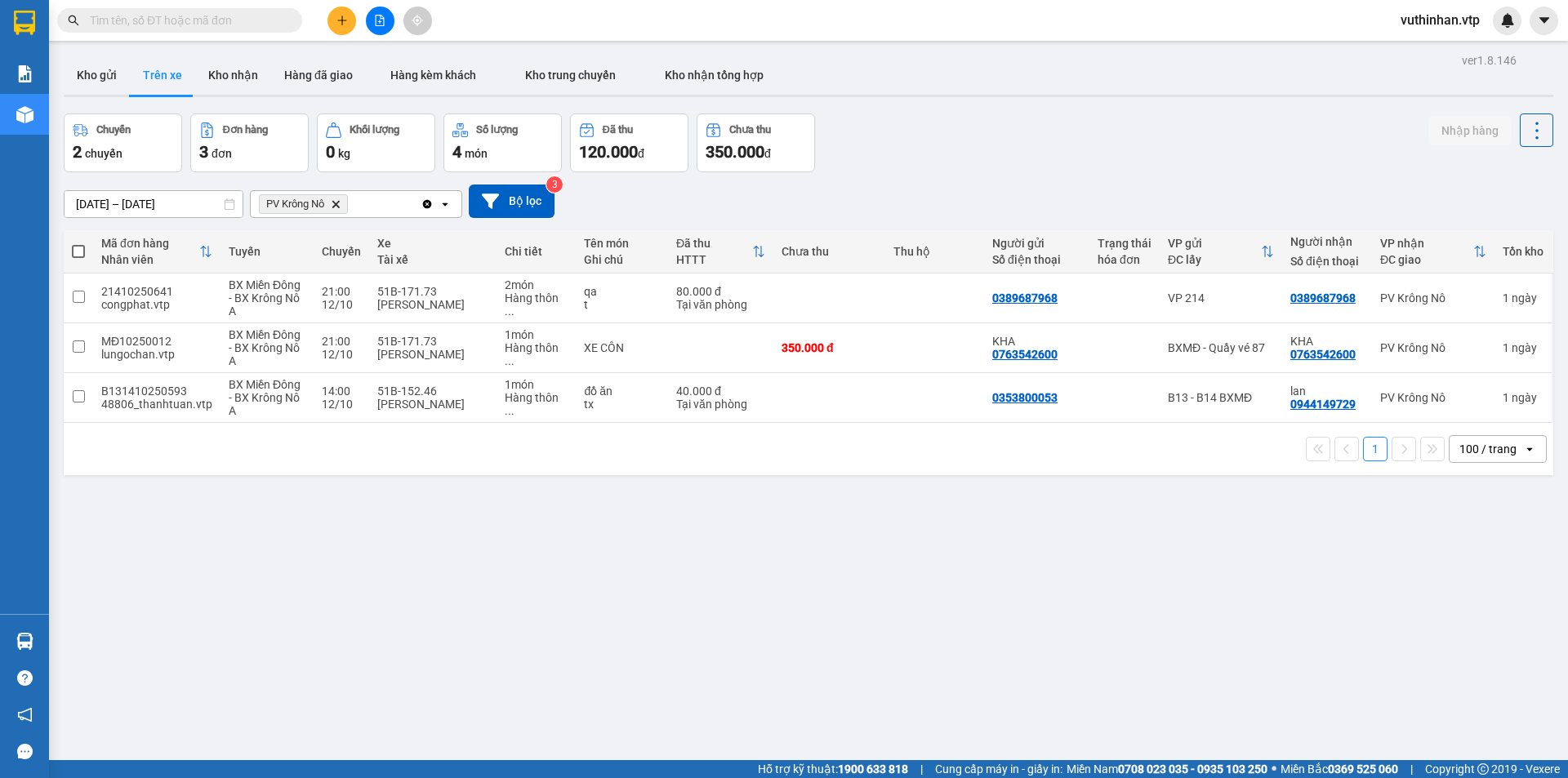
click at [585, 576] on div "ver 1.8.146 Kho gửi Trên xe Kho nhận Hàng đã giao Hàng kèm khách Kho trung chuy…" at bounding box center [808, 438] width 1502 height 778
click at [218, 72] on button "Kho nhận" at bounding box center [233, 75] width 76 height 39
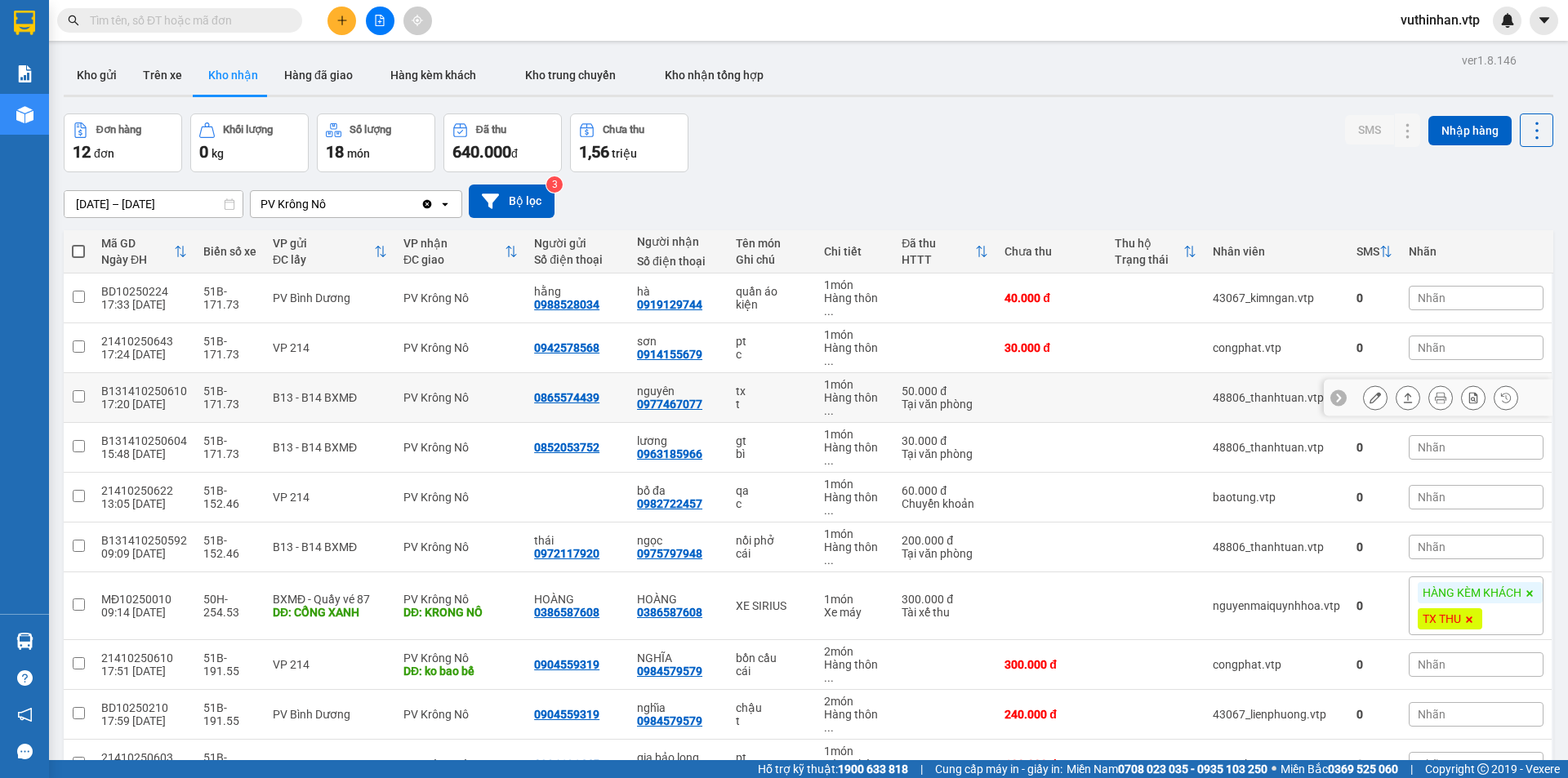
click at [800, 408] on td "tx t" at bounding box center [772, 398] width 89 height 50
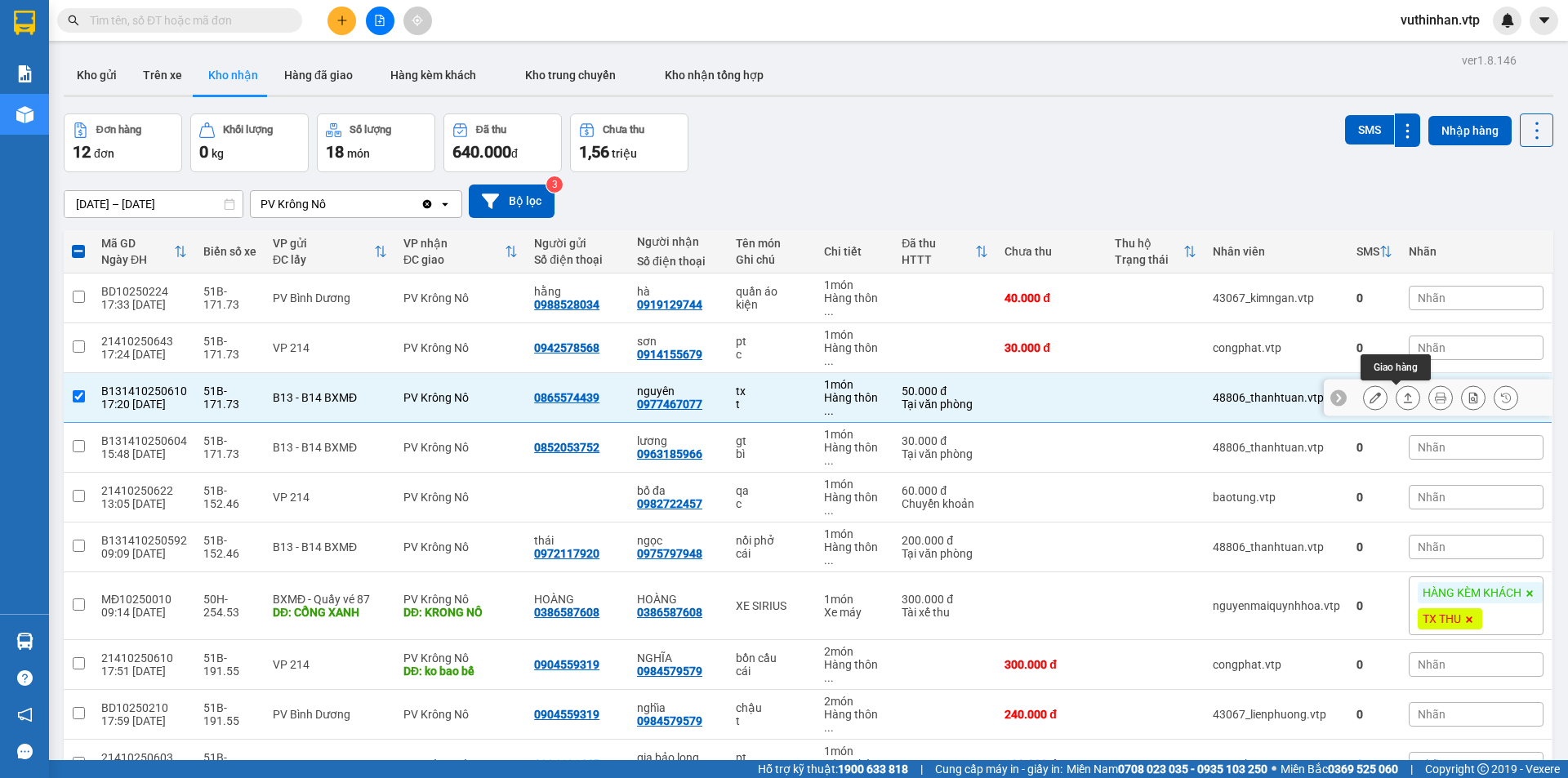
click at [1402, 401] on icon at bounding box center [1407, 398] width 12 height 12
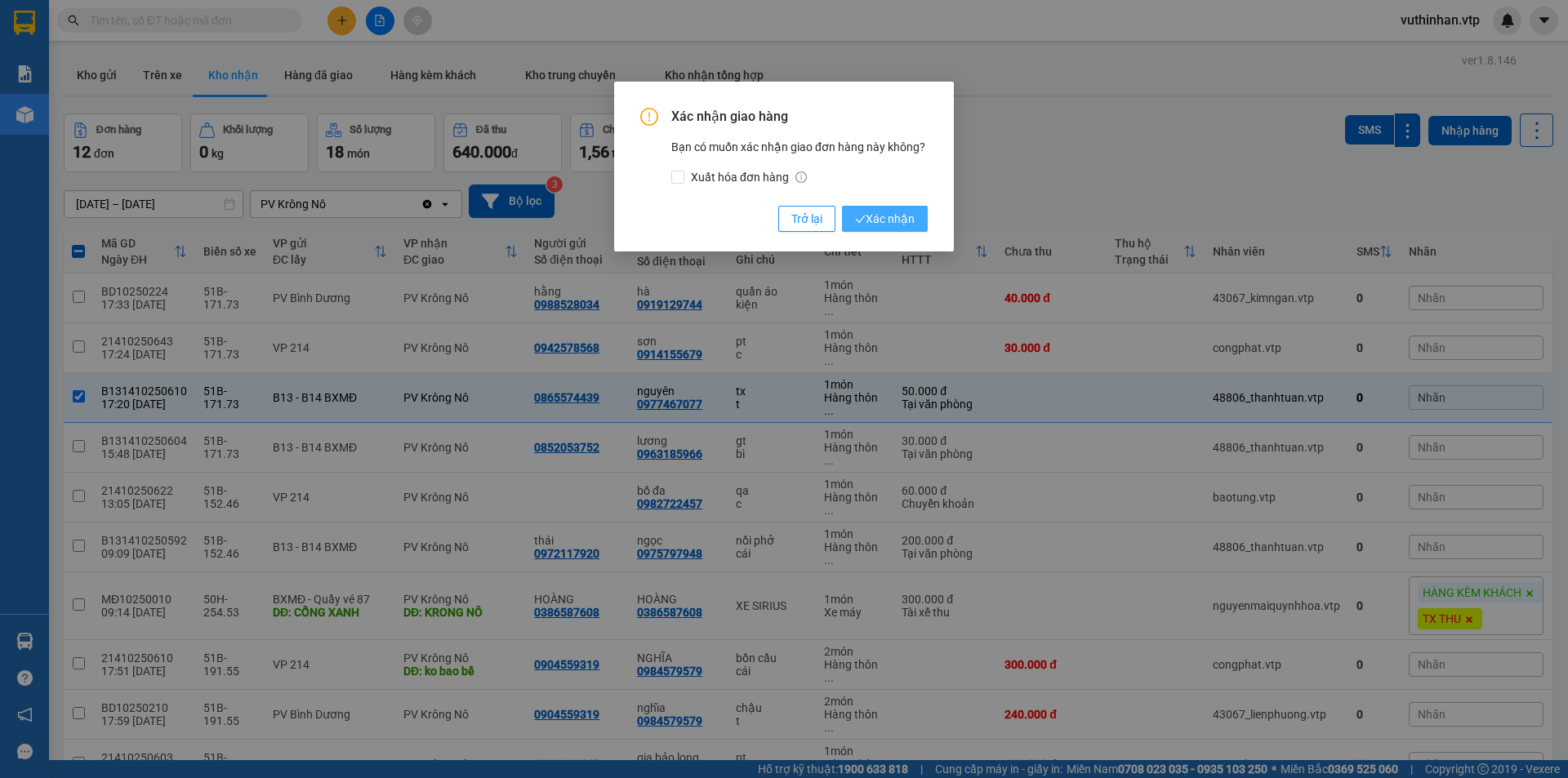
click at [896, 222] on span "Xác nhận" at bounding box center [884, 219] width 60 height 18
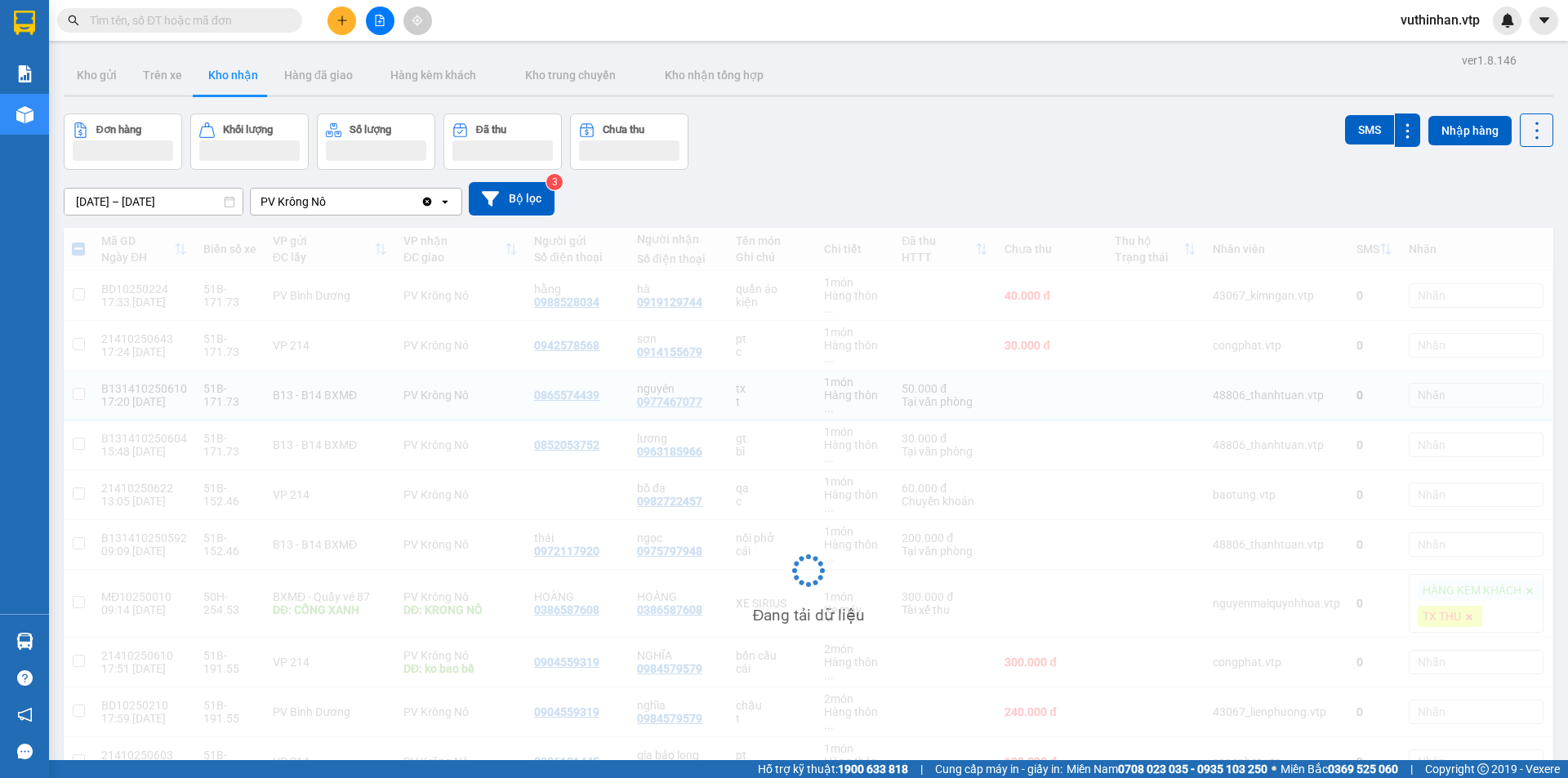
checkbox input "false"
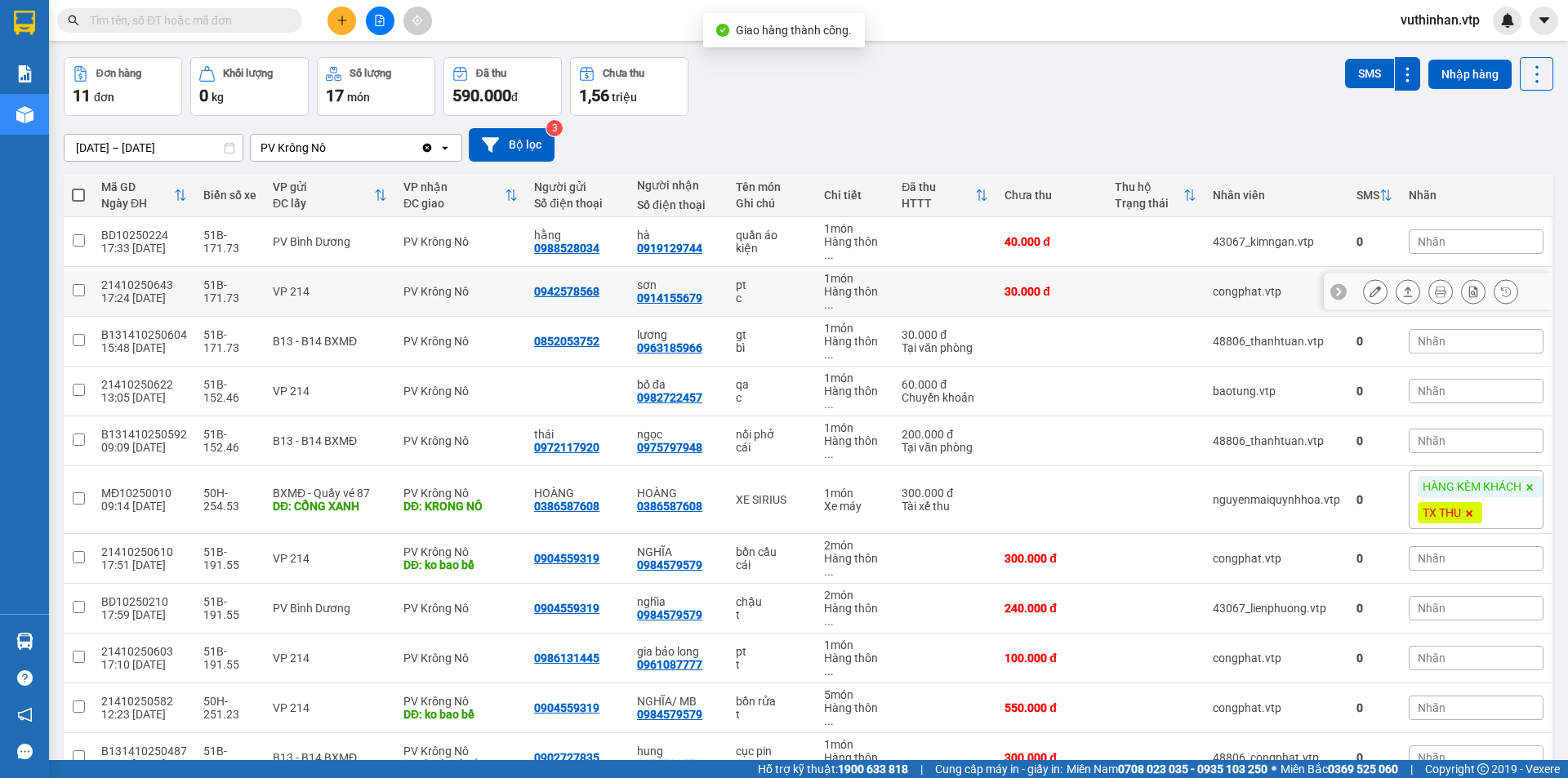
scroll to position [146, 0]
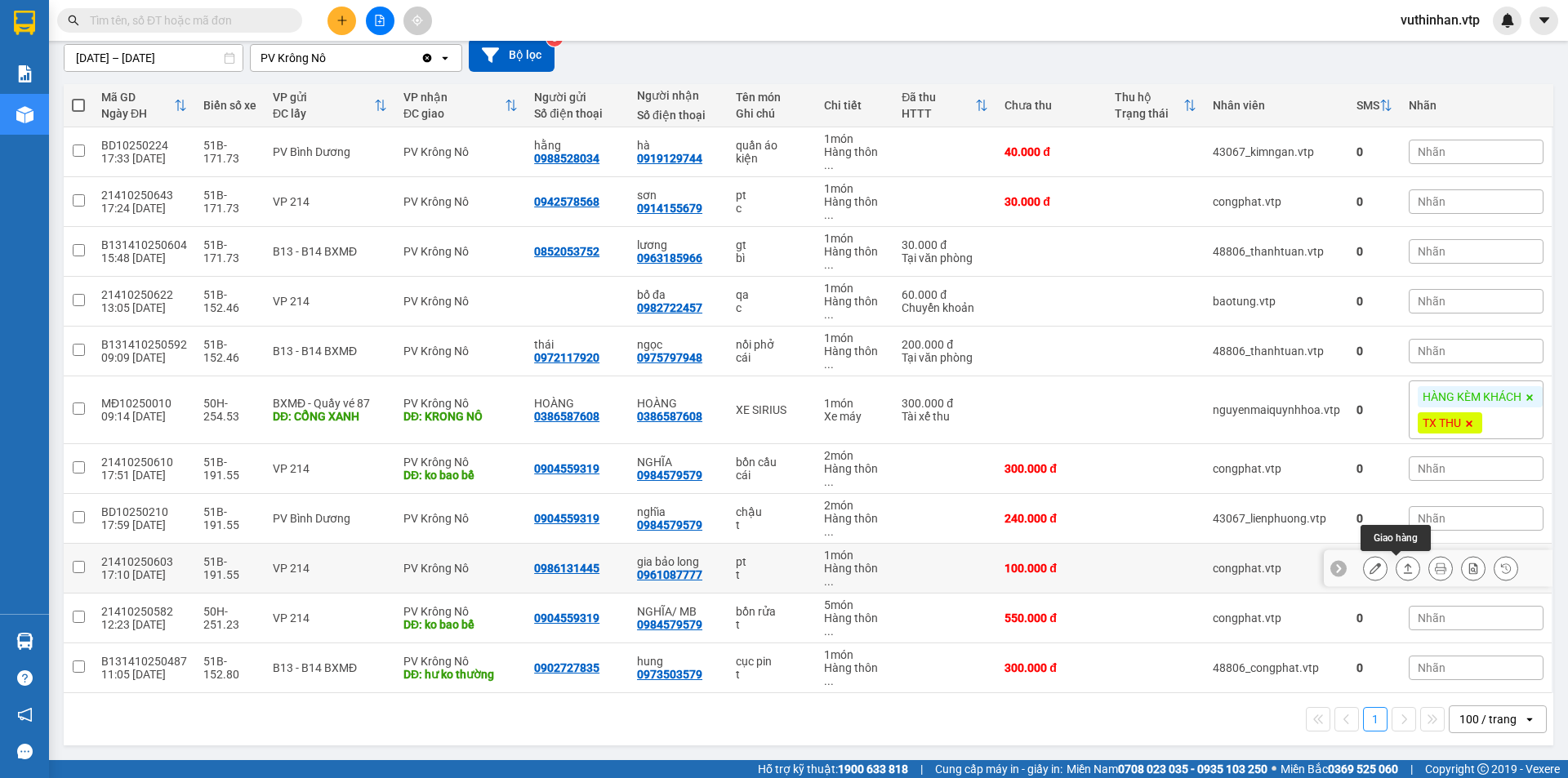
click at [1402, 563] on icon at bounding box center [1407, 568] width 12 height 12
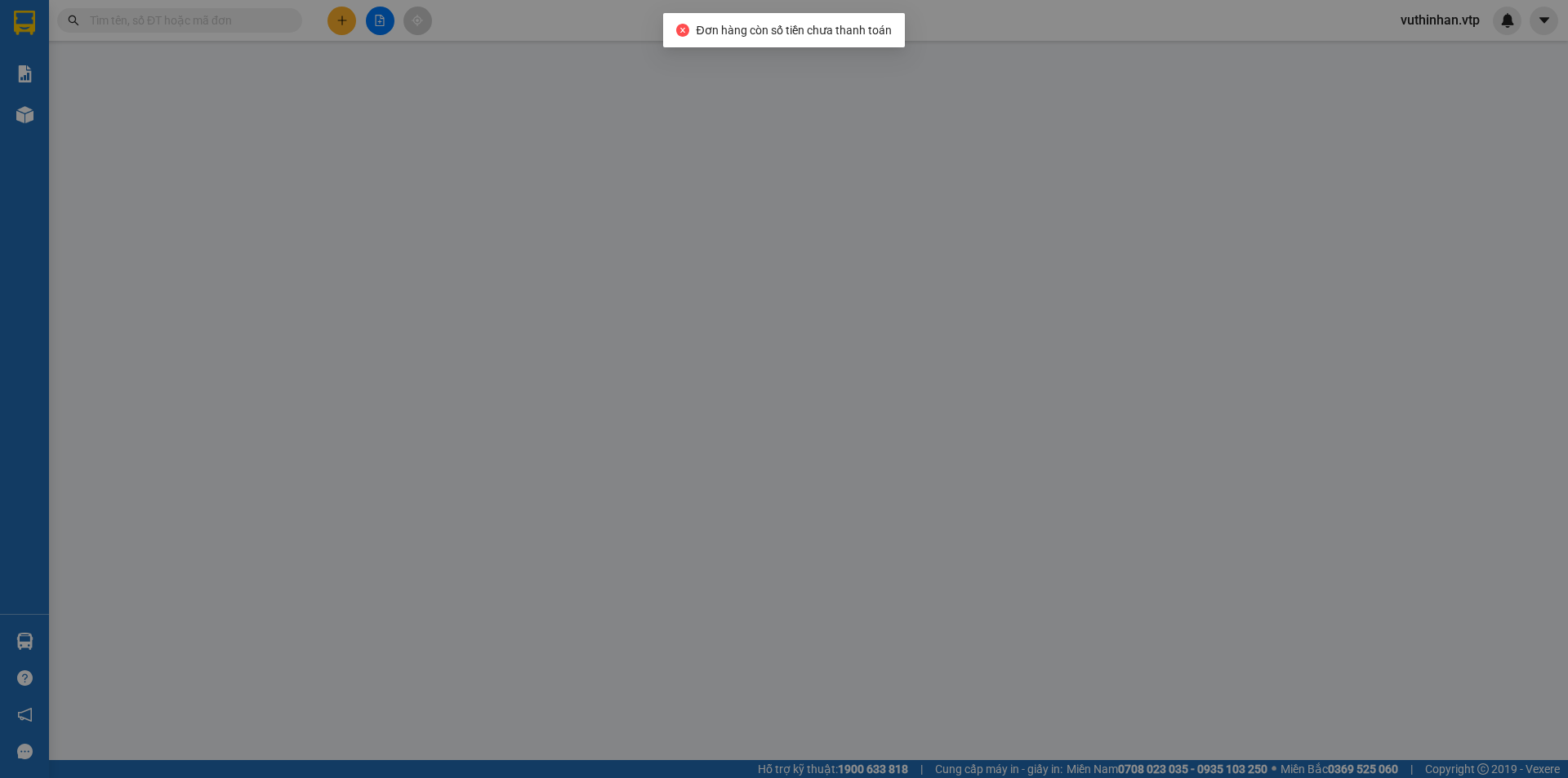
type input "0986131445"
type input "0961087777"
type input "gia bảo long"
type input "0"
type input "100.000"
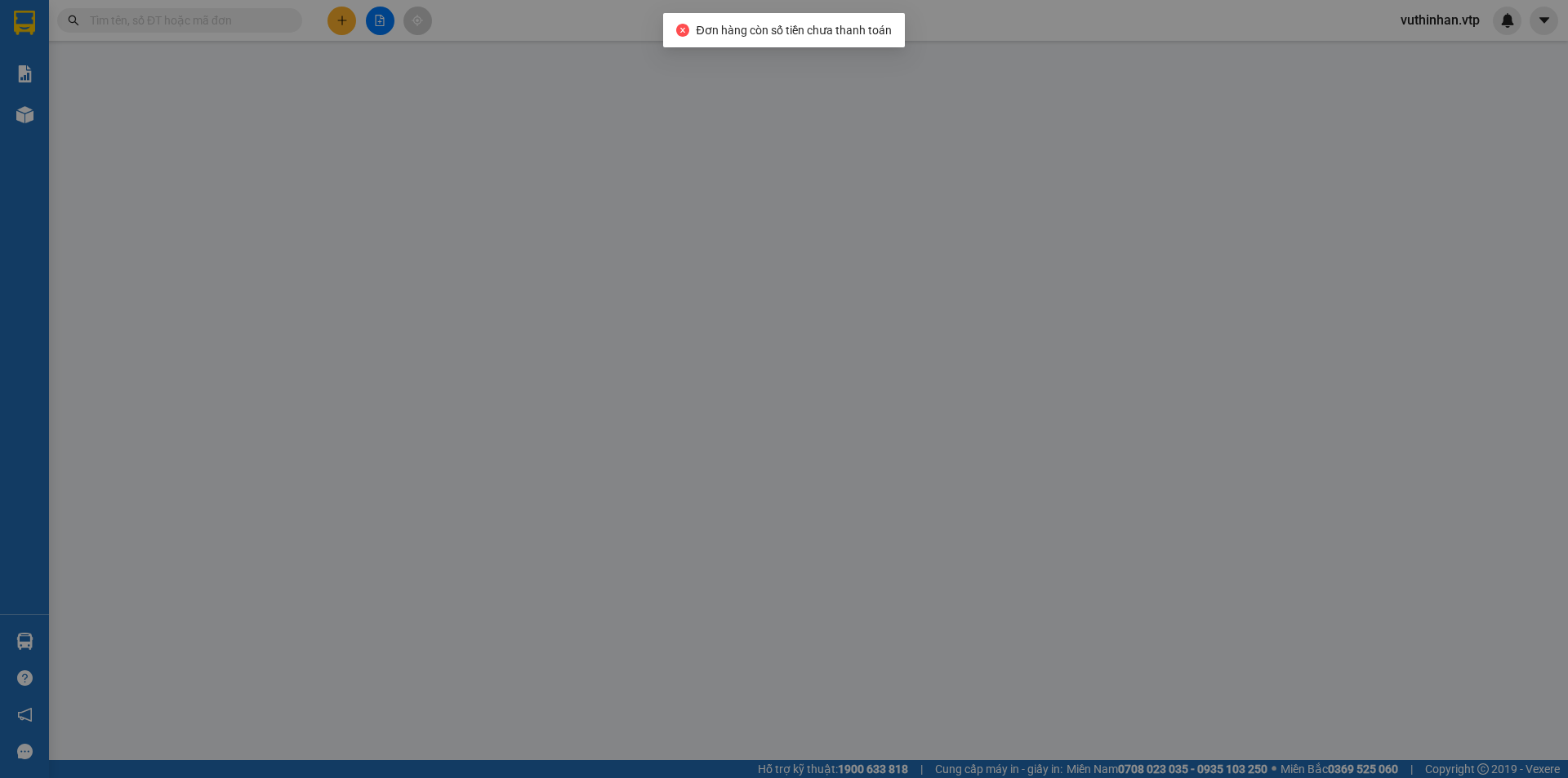
type input "100.000"
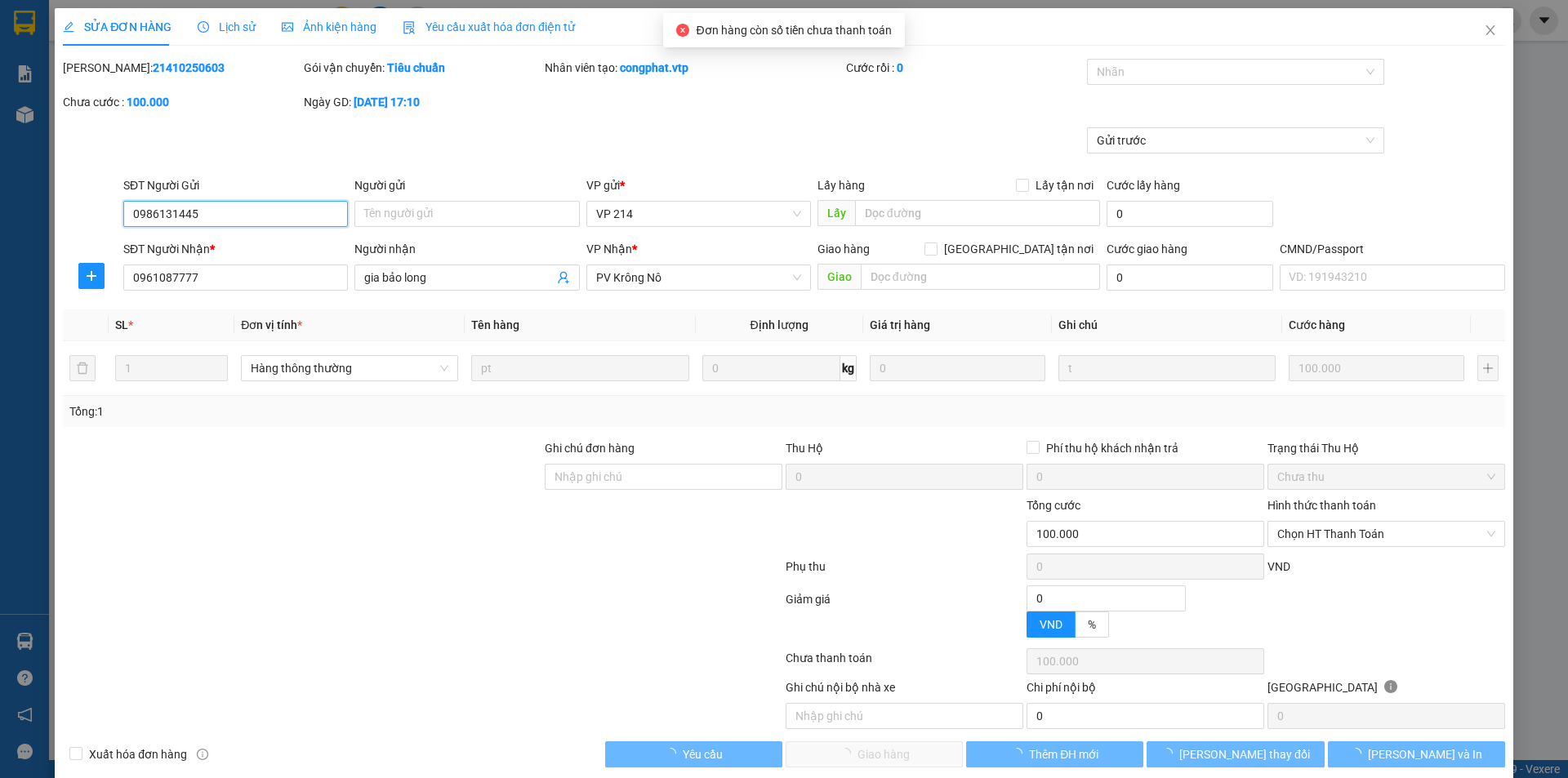
type input "5.000"
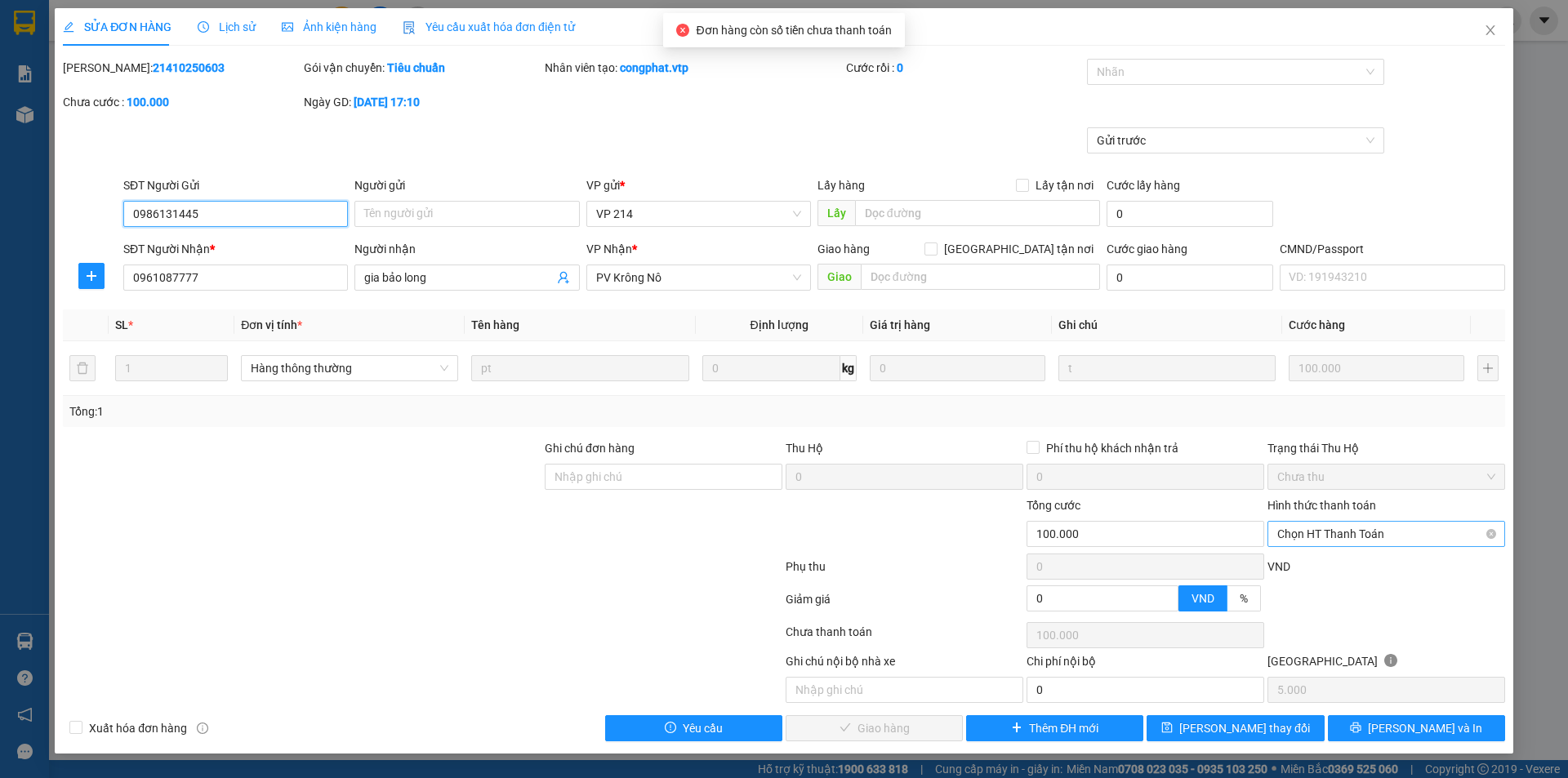
click at [1354, 526] on span "Chọn HT Thanh Toán" at bounding box center [1386, 534] width 218 height 24
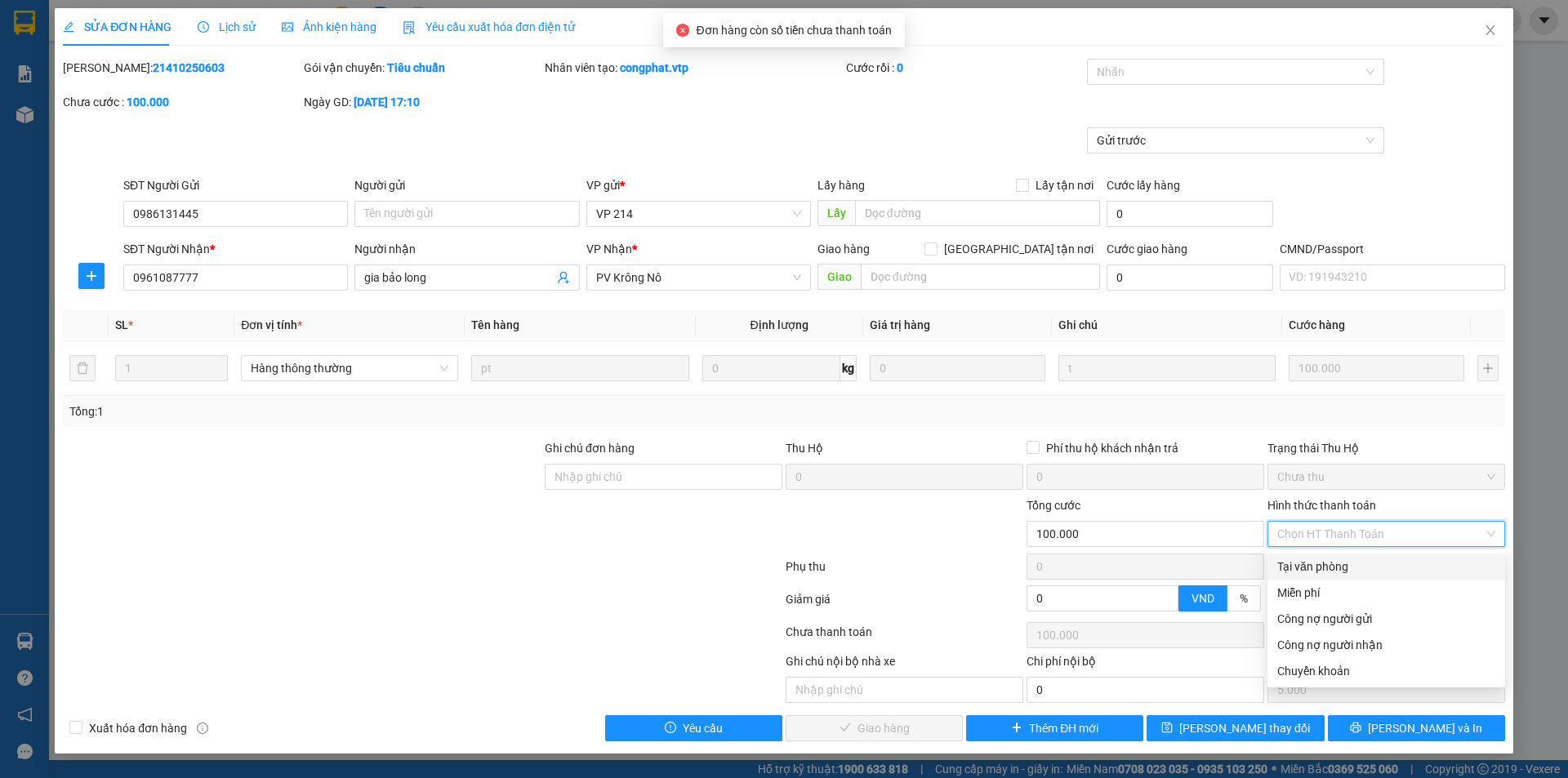
click at [1306, 564] on div "Tại văn phòng" at bounding box center [1386, 566] width 218 height 18
type input "0"
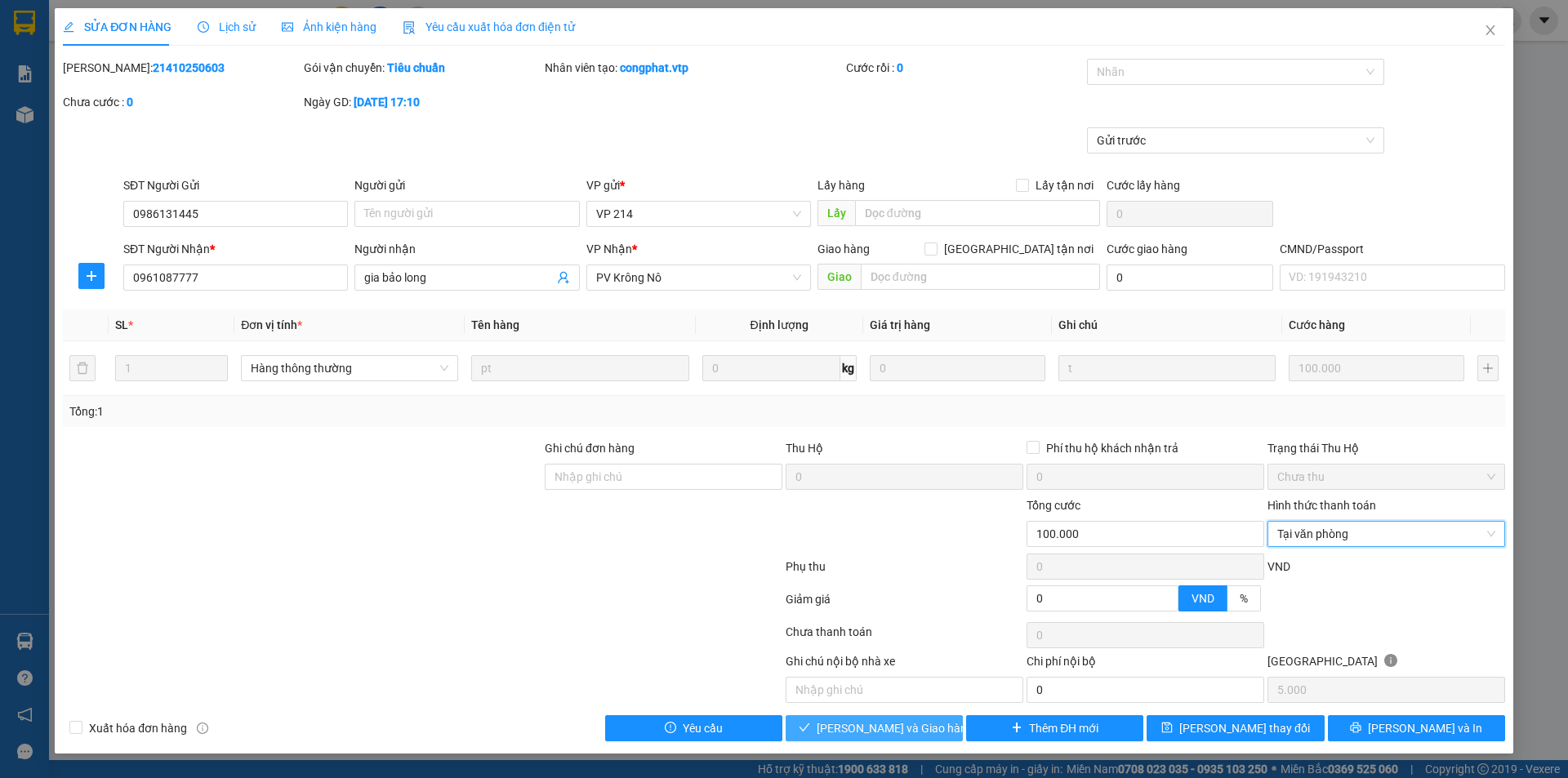
drag, startPoint x: 861, startPoint y: 724, endPoint x: 833, endPoint y: 664, distance: 66.2
click at [860, 723] on span "[PERSON_NAME] và Giao hàng" at bounding box center [895, 728] width 157 height 18
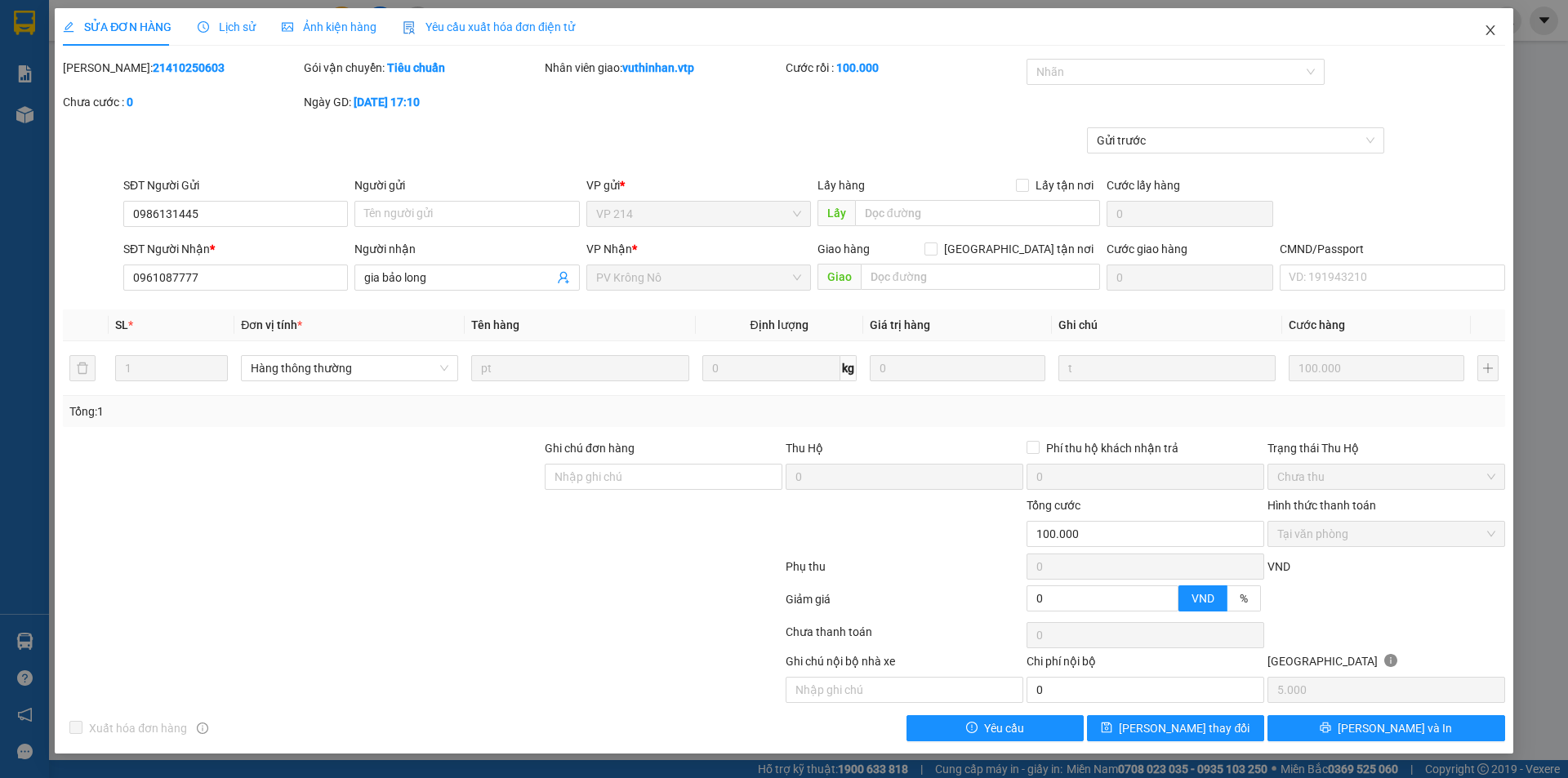
click at [1490, 33] on icon "close" at bounding box center [1490, 29] width 13 height 13
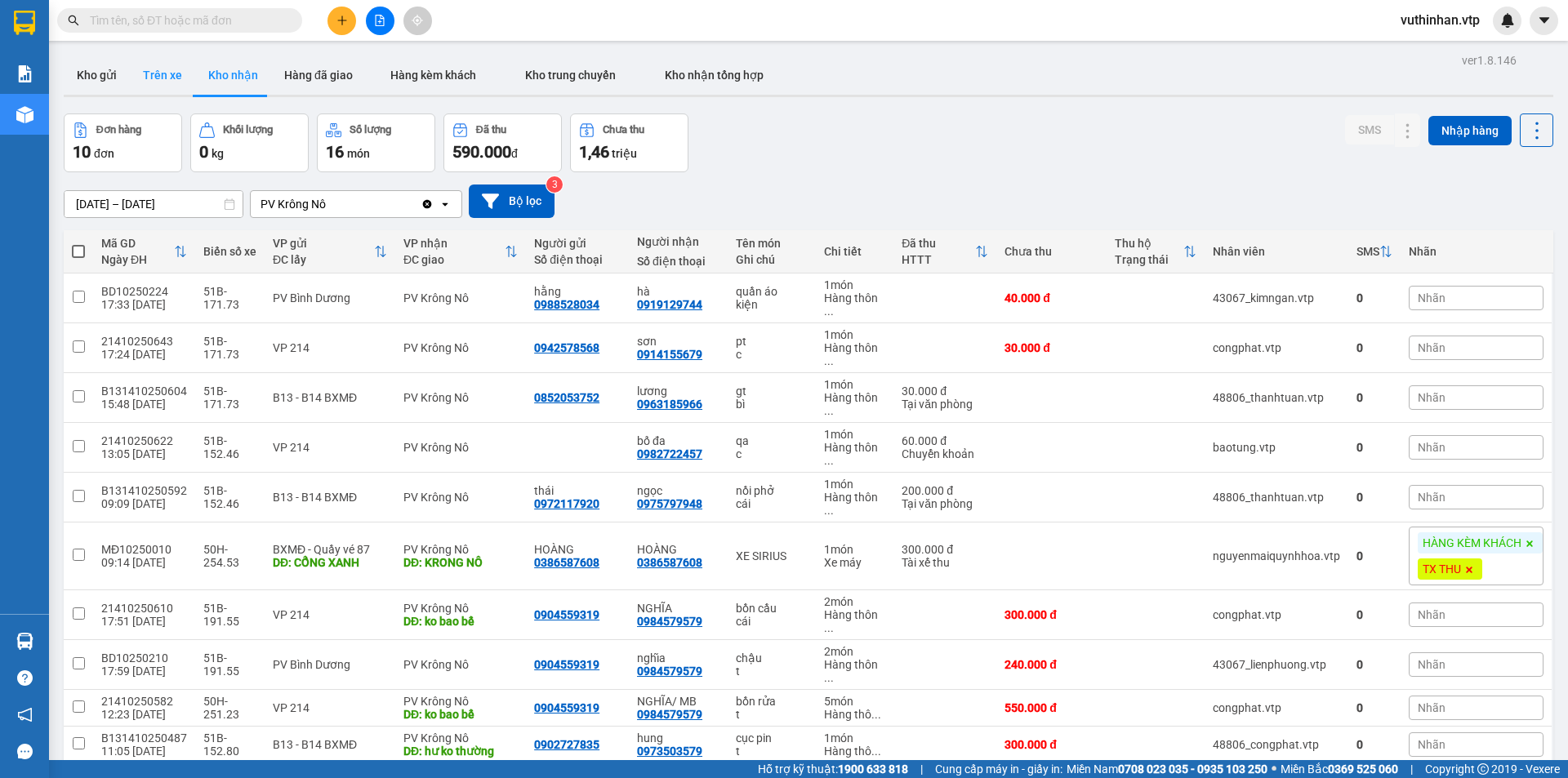
click at [155, 67] on button "Trên xe" at bounding box center [163, 75] width 66 height 39
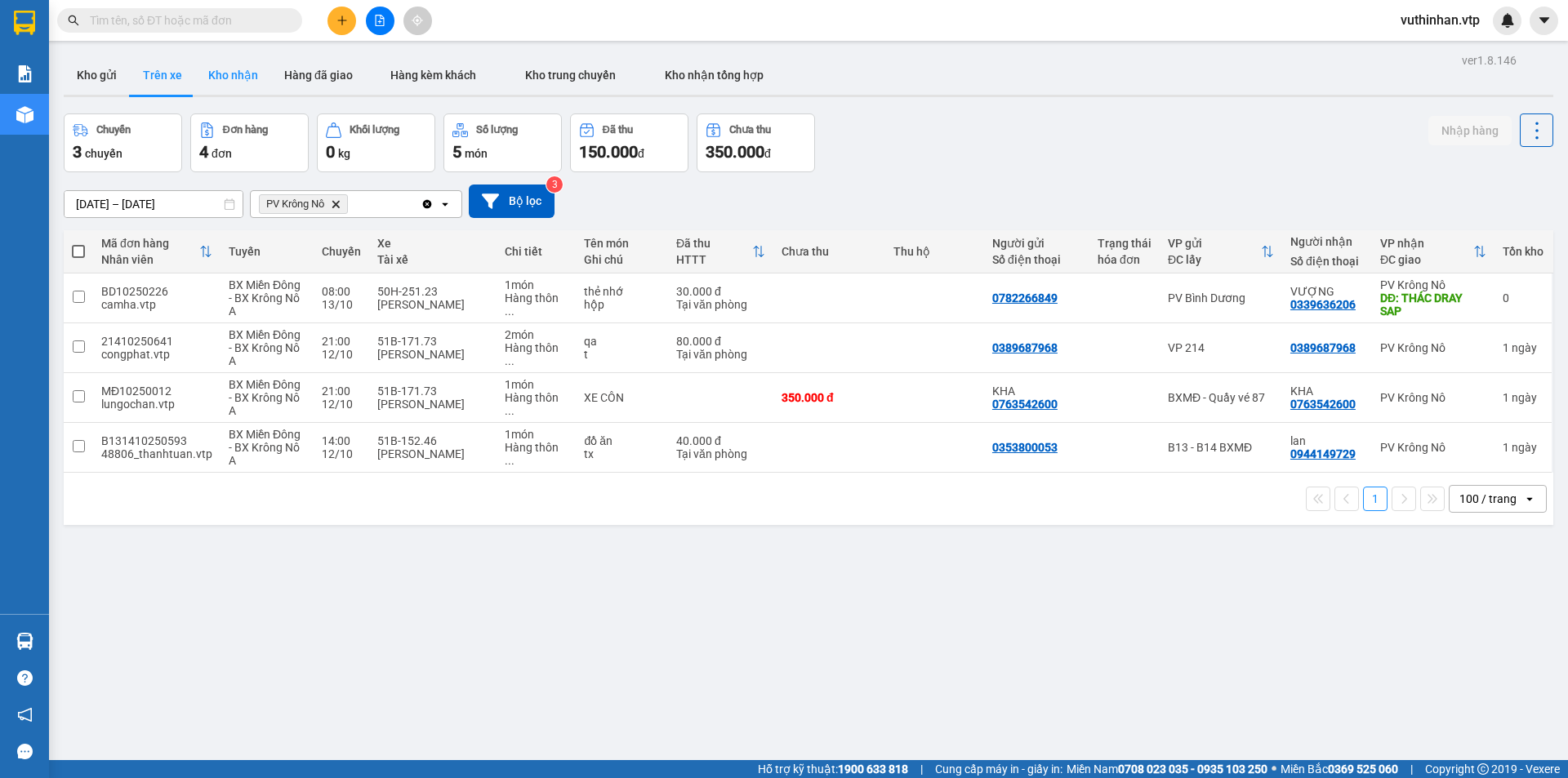
drag, startPoint x: 229, startPoint y: 87, endPoint x: 214, endPoint y: 81, distance: 16.2
click at [222, 80] on button "Kho nhận" at bounding box center [233, 75] width 76 height 39
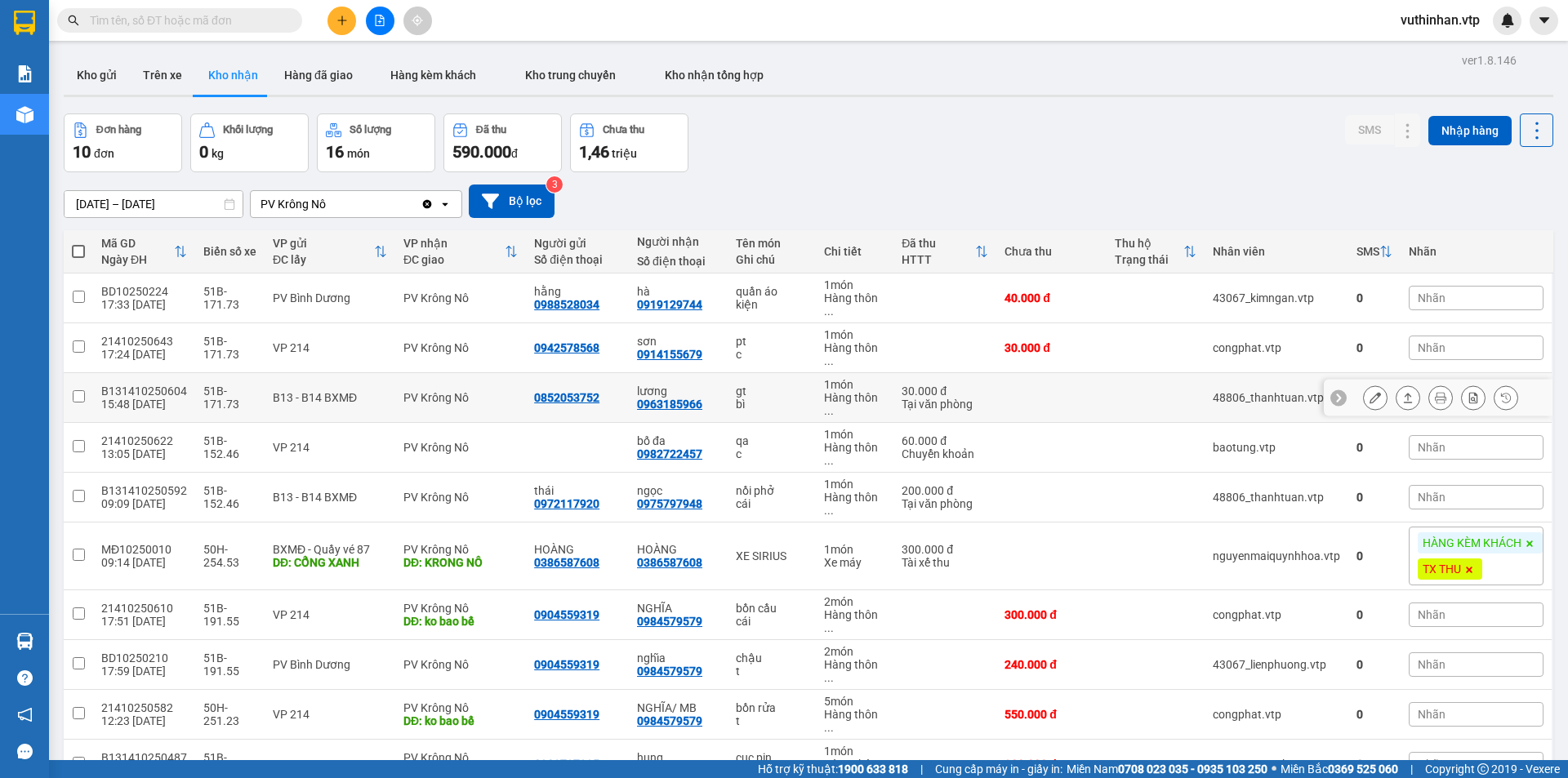
click at [714, 400] on td "lương 0963185966" at bounding box center [678, 398] width 99 height 50
checkbox input "true"
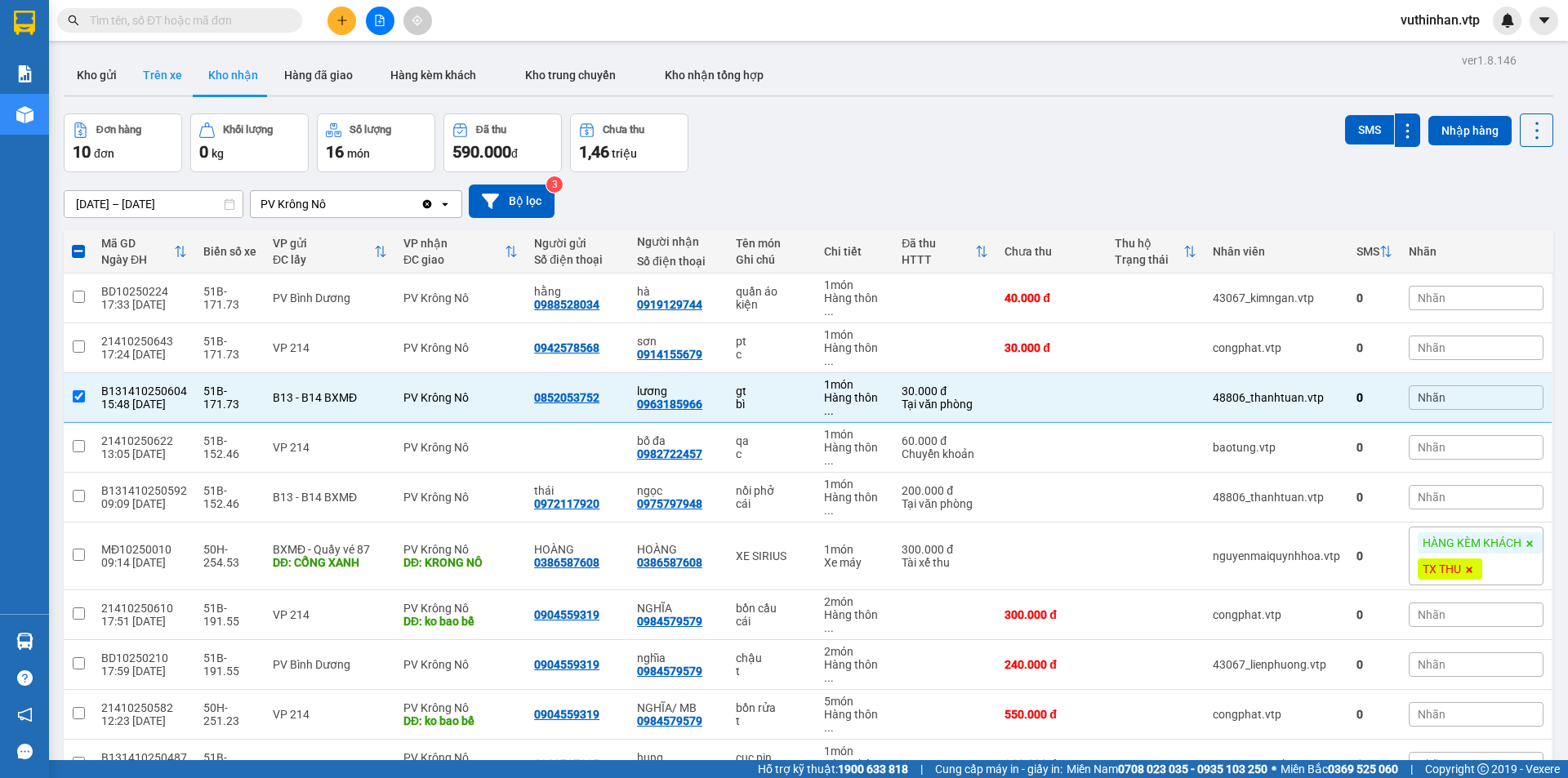
click at [160, 76] on button "Trên xe" at bounding box center [163, 75] width 66 height 39
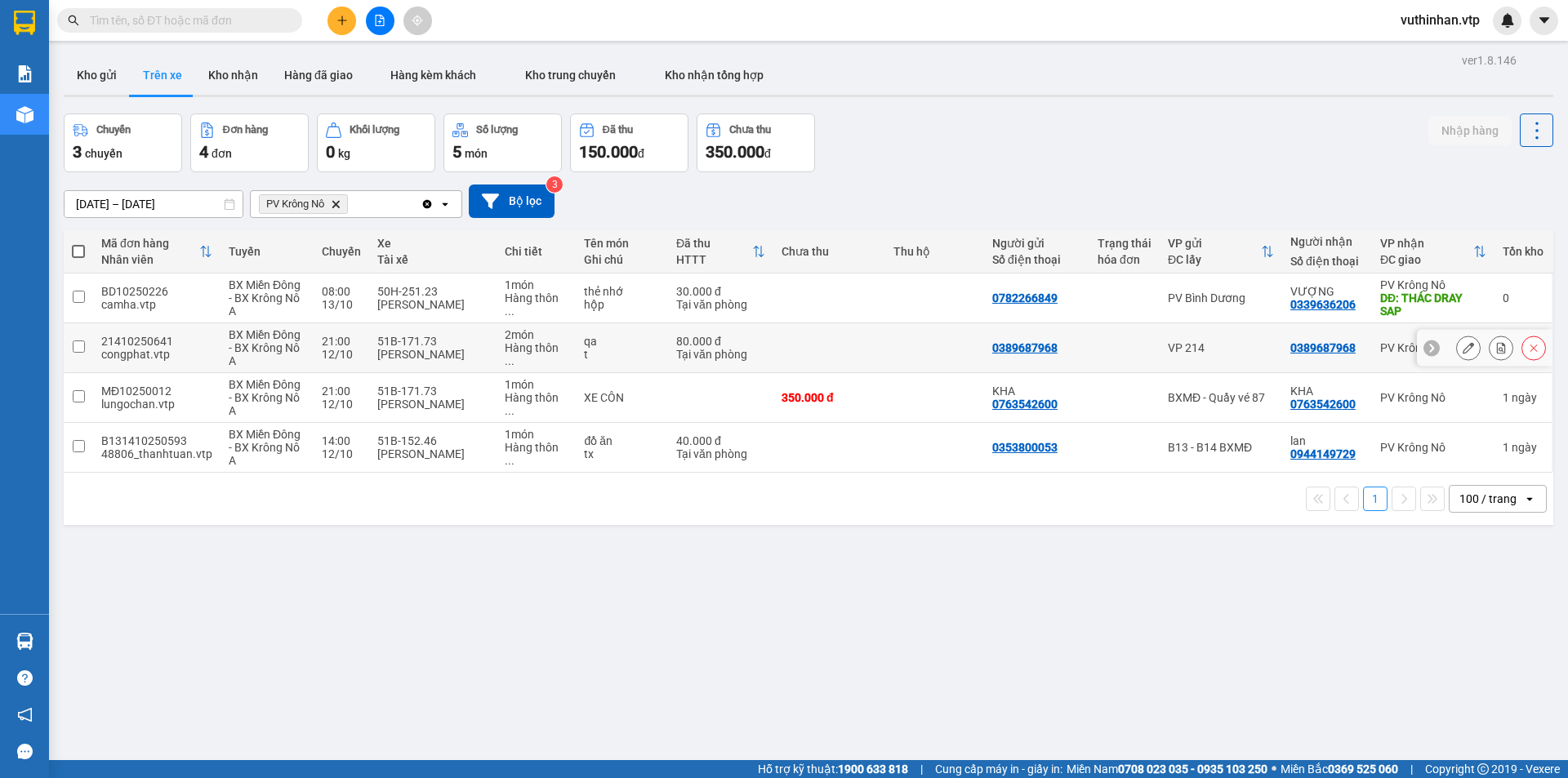
click at [1462, 346] on icon at bounding box center [1468, 348] width 12 height 12
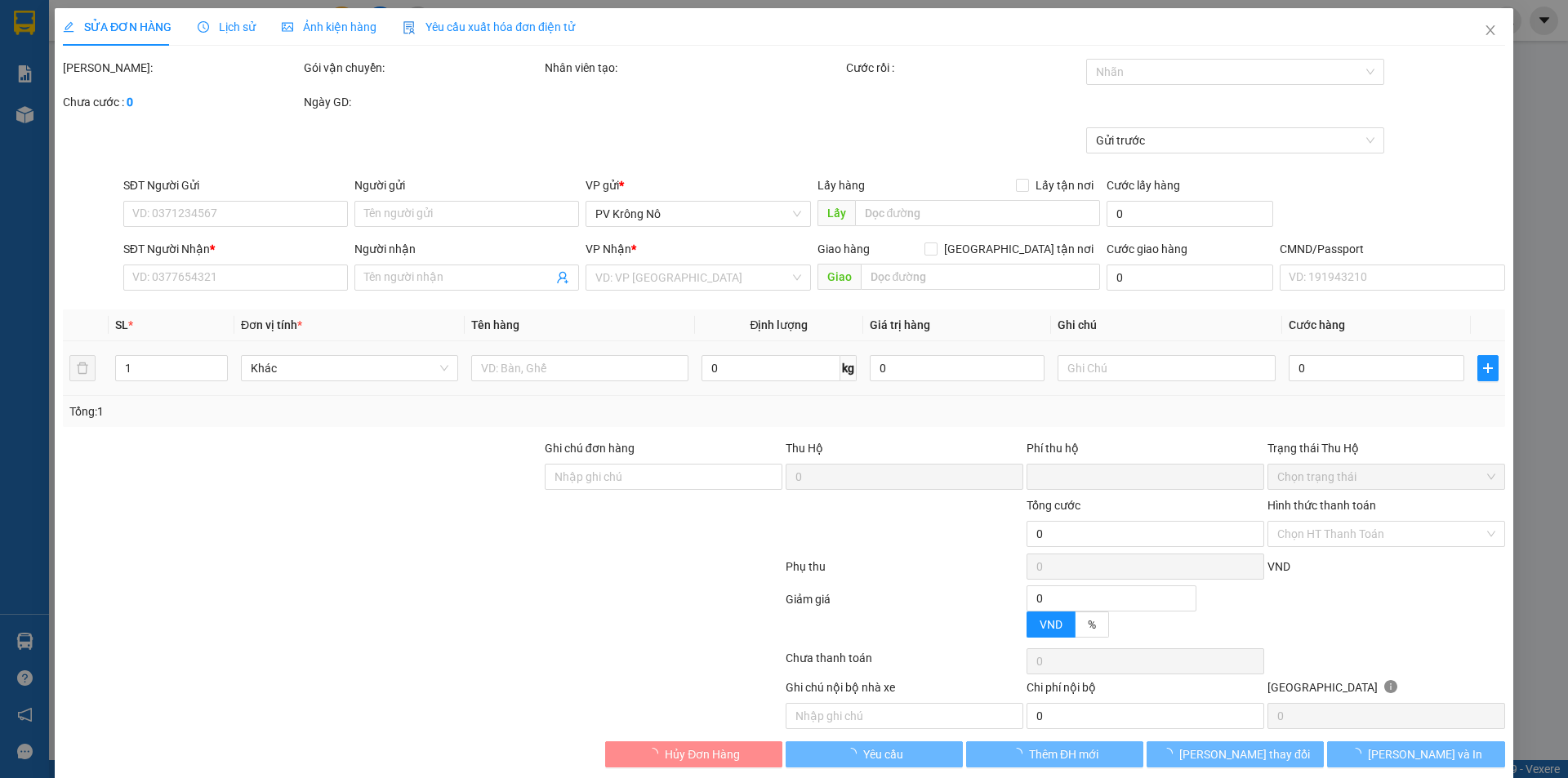
type input "0389687968"
type input "0"
type input "80.000"
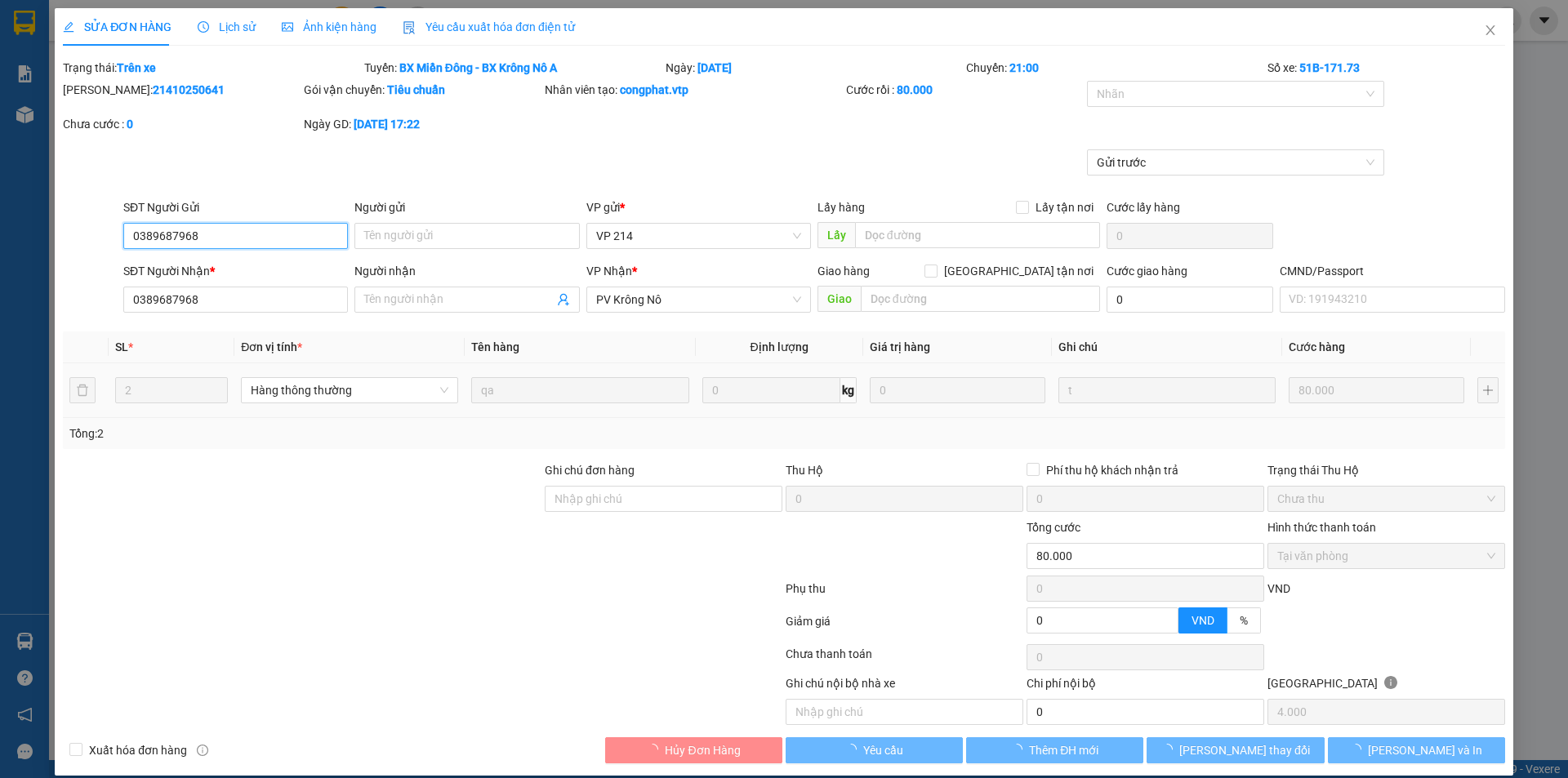
type input "4.000"
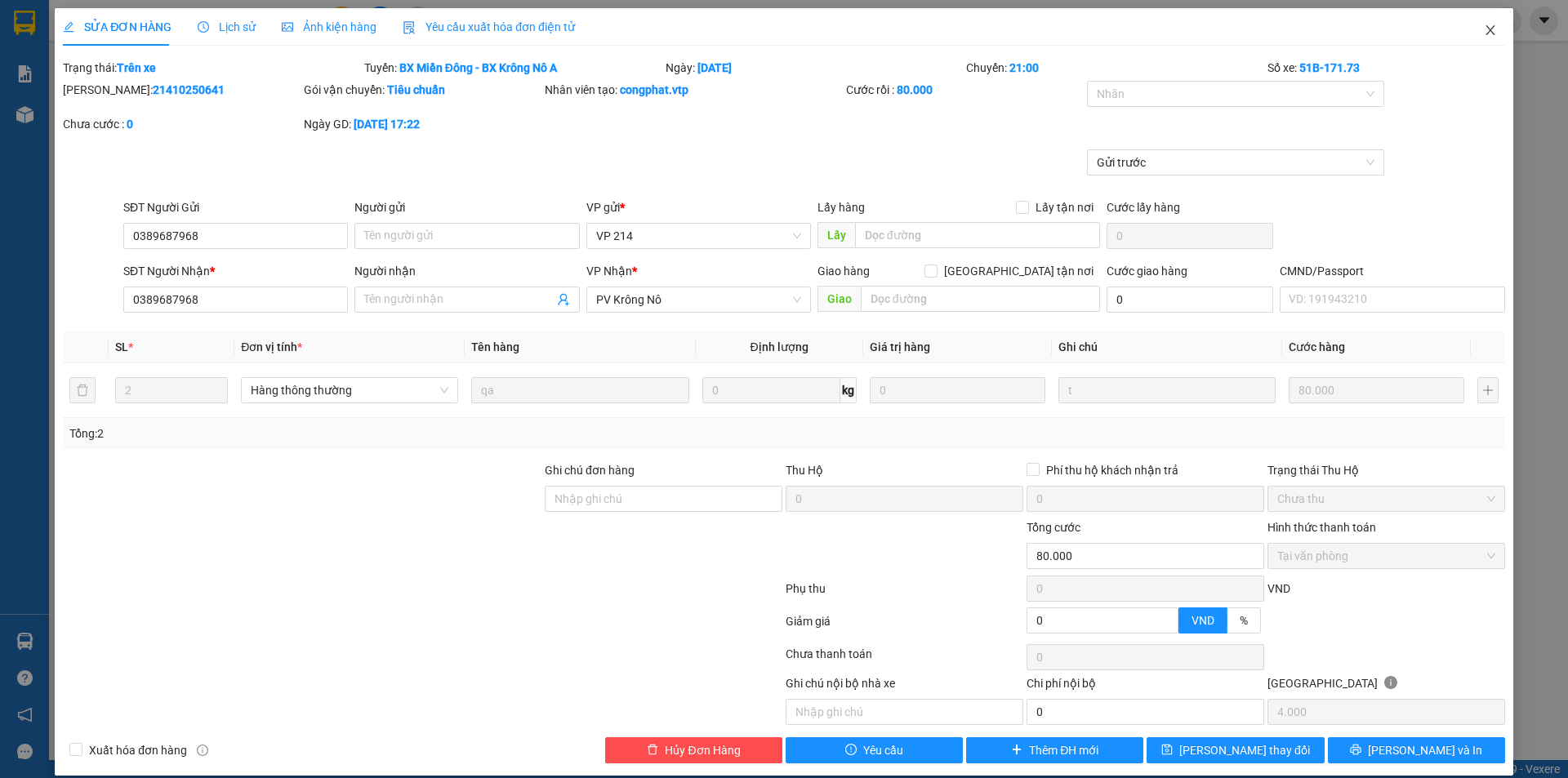
click at [1484, 27] on icon "close" at bounding box center [1490, 29] width 13 height 13
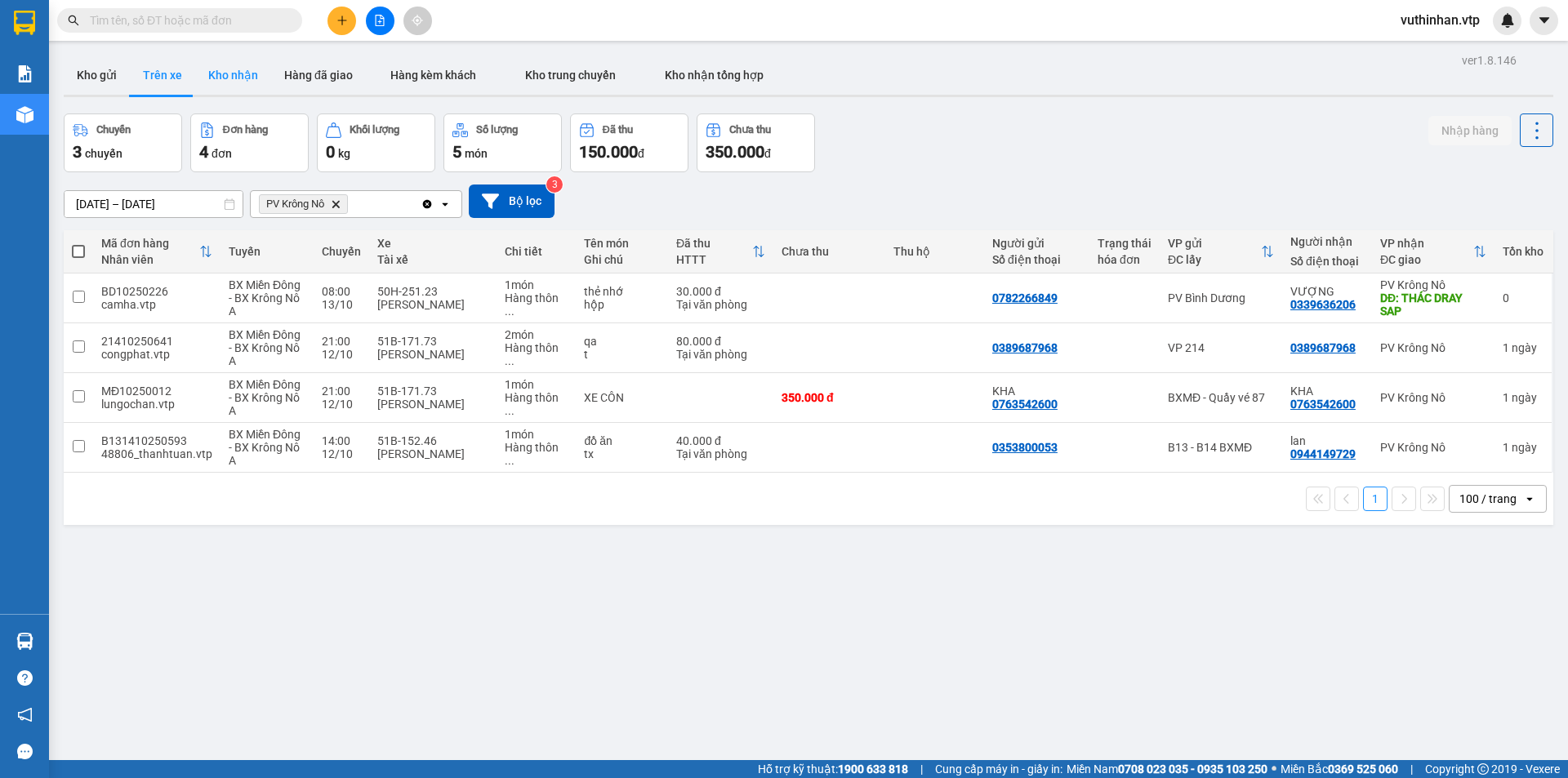
click at [246, 63] on button "Kho nhận" at bounding box center [233, 75] width 76 height 39
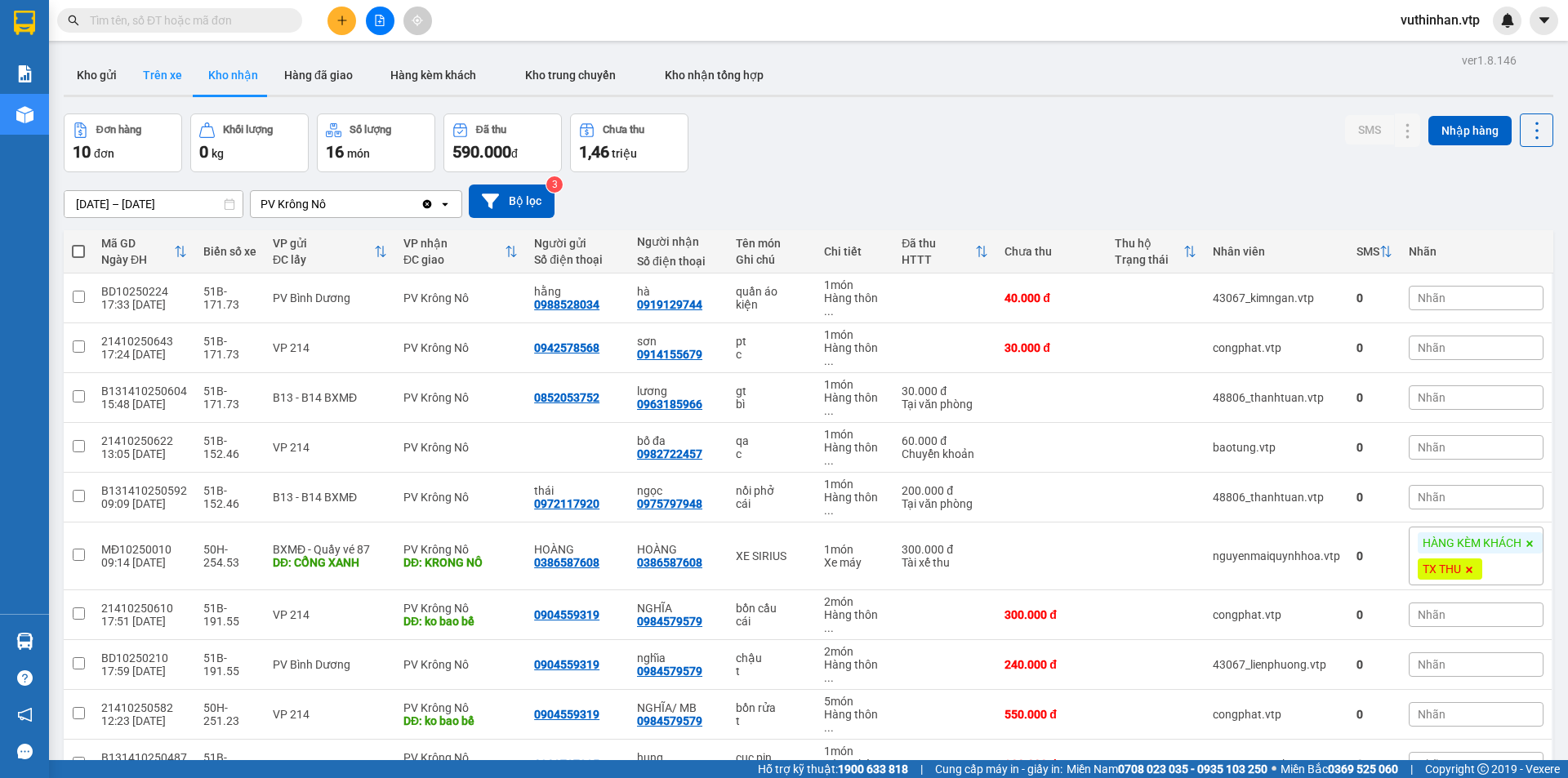
click at [165, 81] on button "Trên xe" at bounding box center [163, 75] width 66 height 39
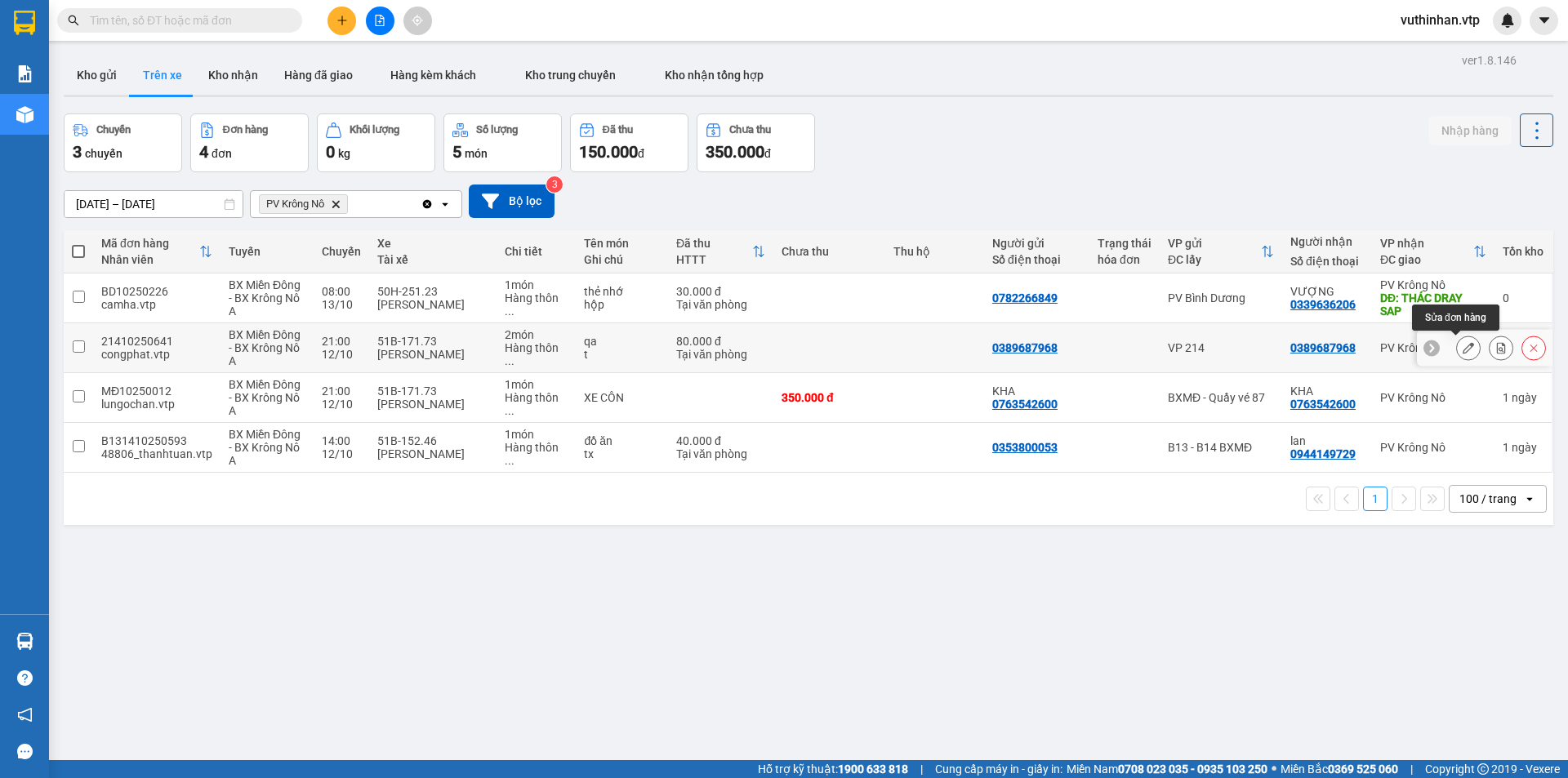
click at [1462, 350] on icon at bounding box center [1468, 348] width 12 height 12
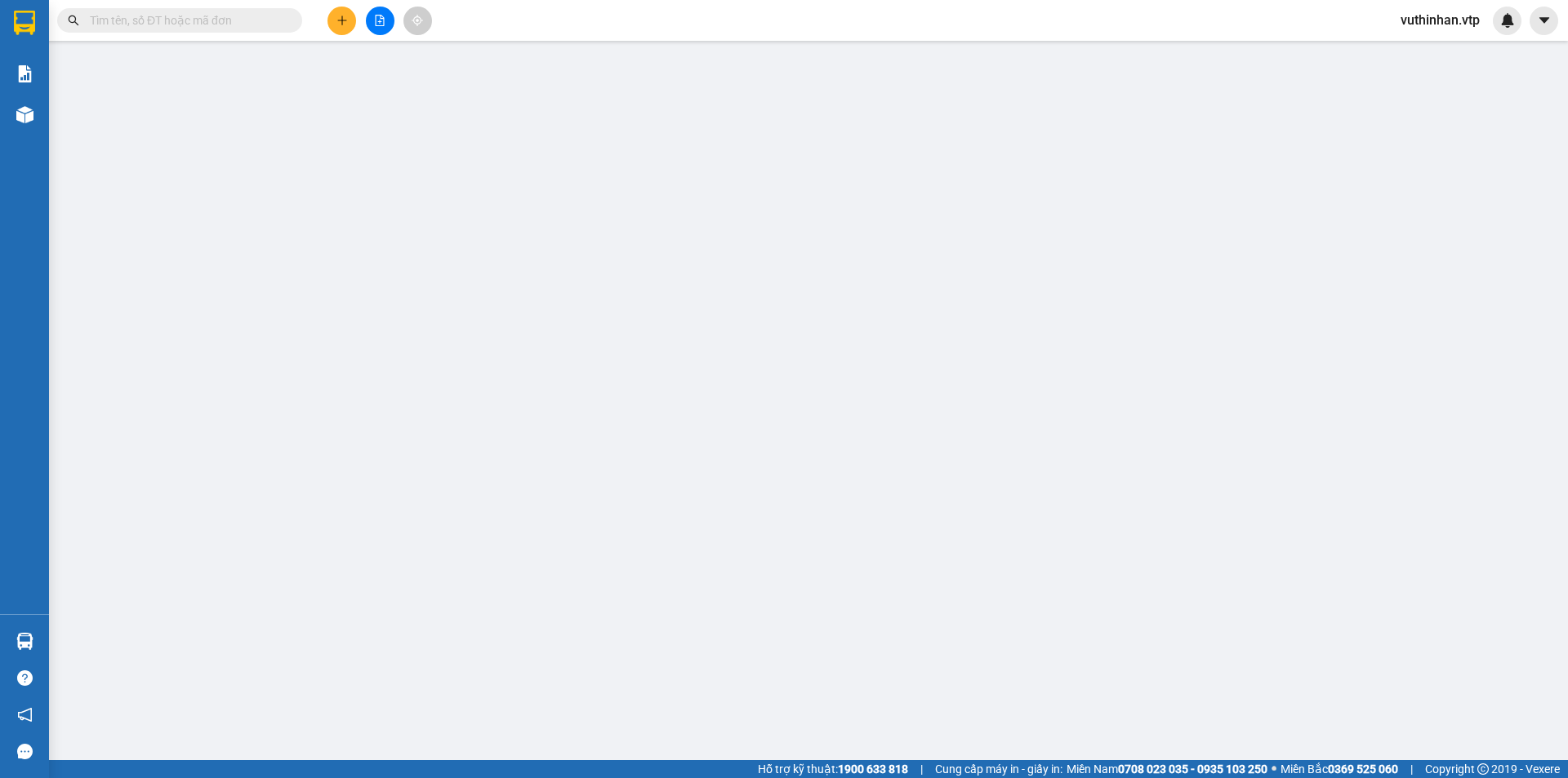
type input "0389687968"
type input "0"
type input "80.000"
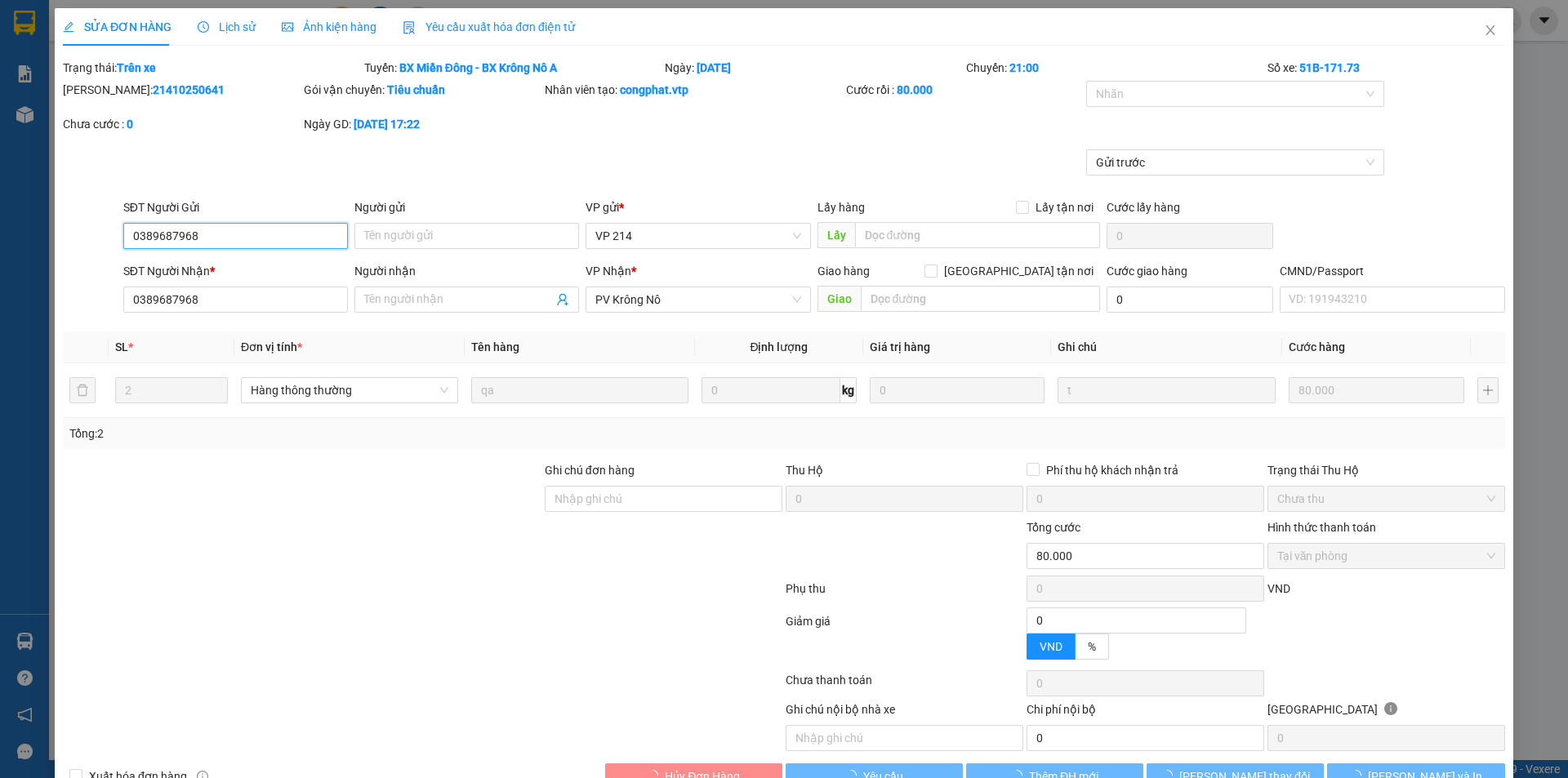
type input "4.000"
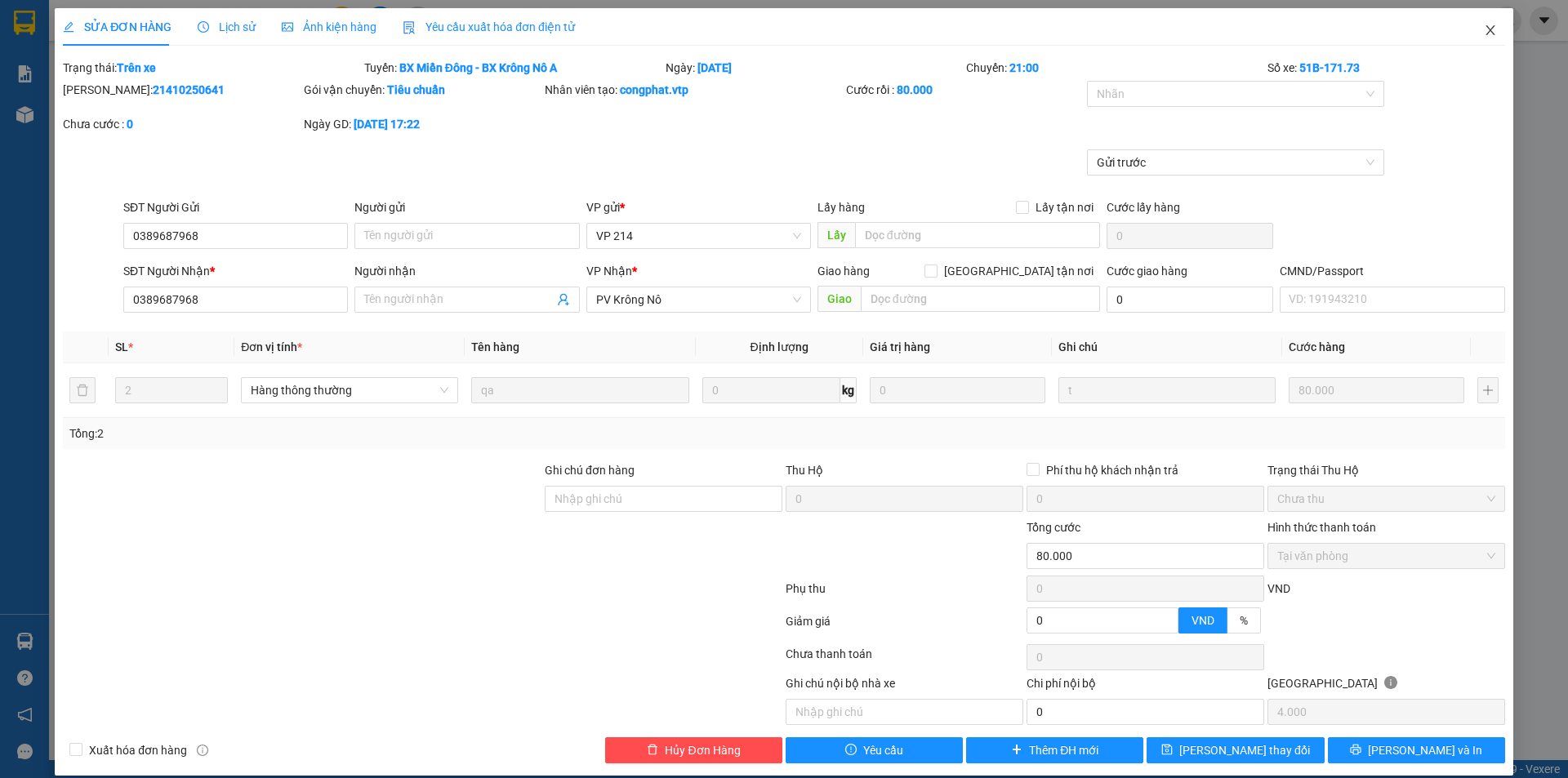
click at [1484, 35] on icon "close" at bounding box center [1490, 29] width 13 height 13
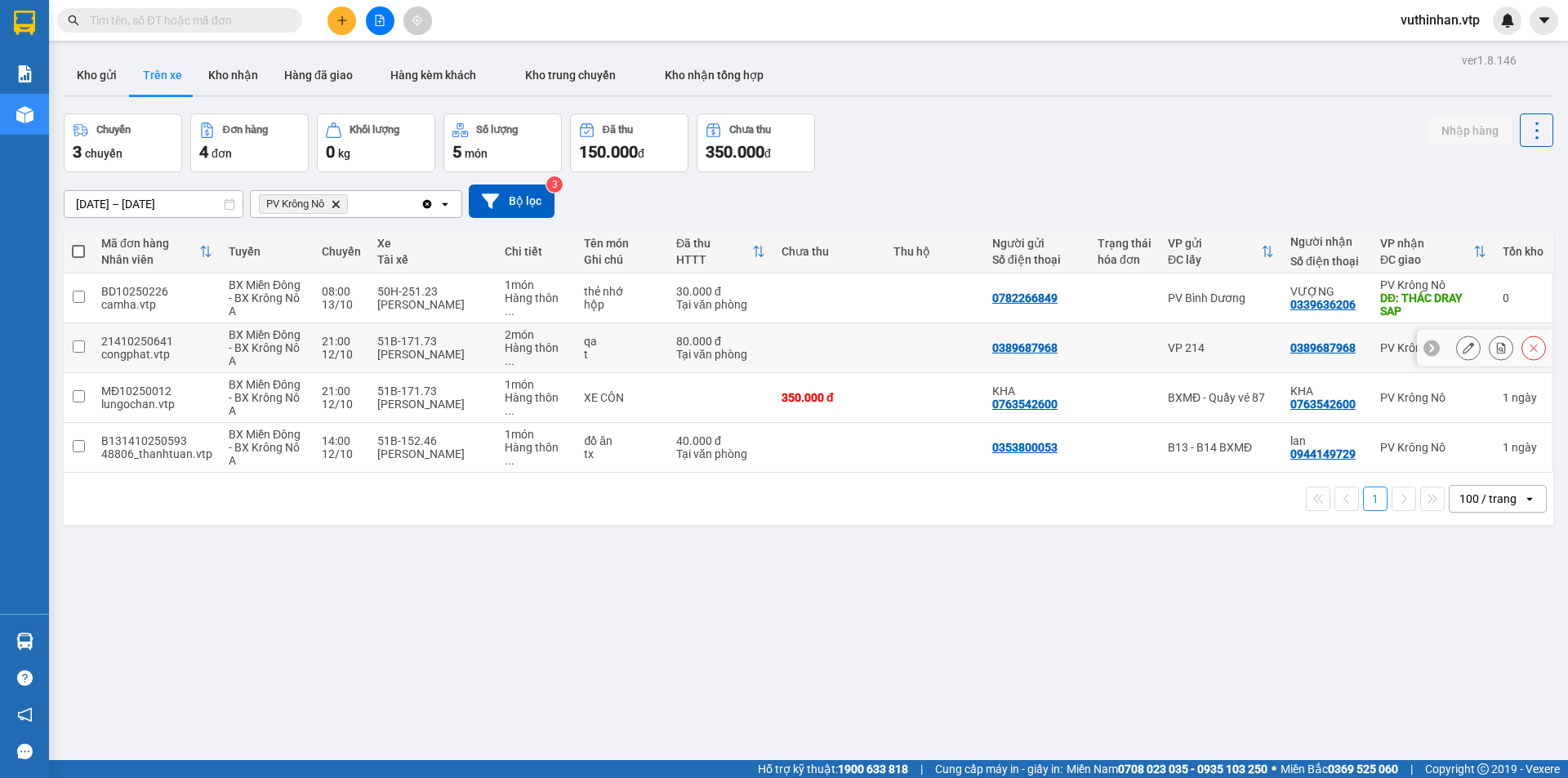
drag, startPoint x: 828, startPoint y: 356, endPoint x: 759, endPoint y: 377, distance: 72.1
click at [828, 354] on td at bounding box center [829, 348] width 112 height 50
checkbox input "true"
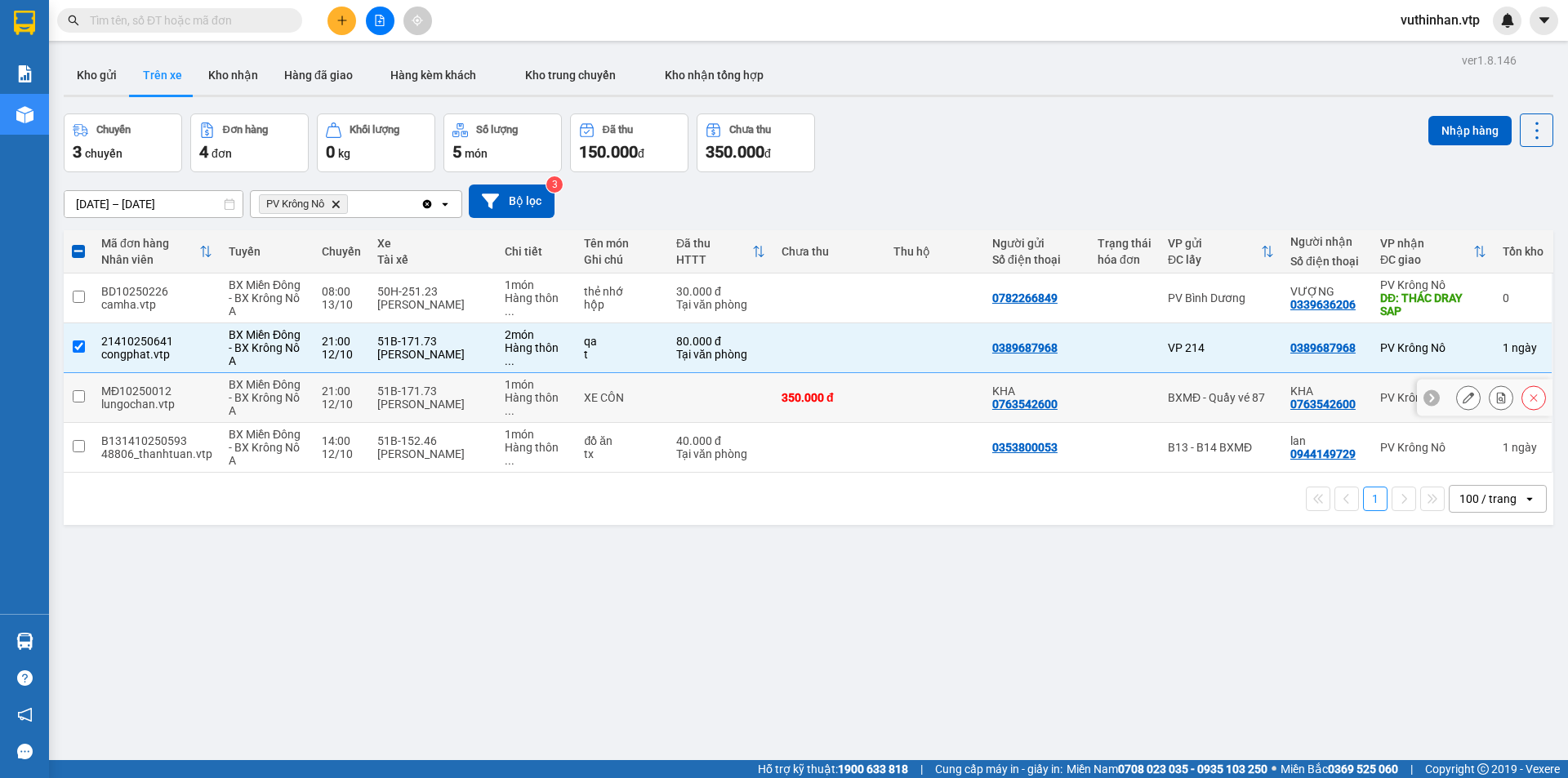
click at [704, 401] on td at bounding box center [721, 398] width 106 height 50
checkbox input "true"
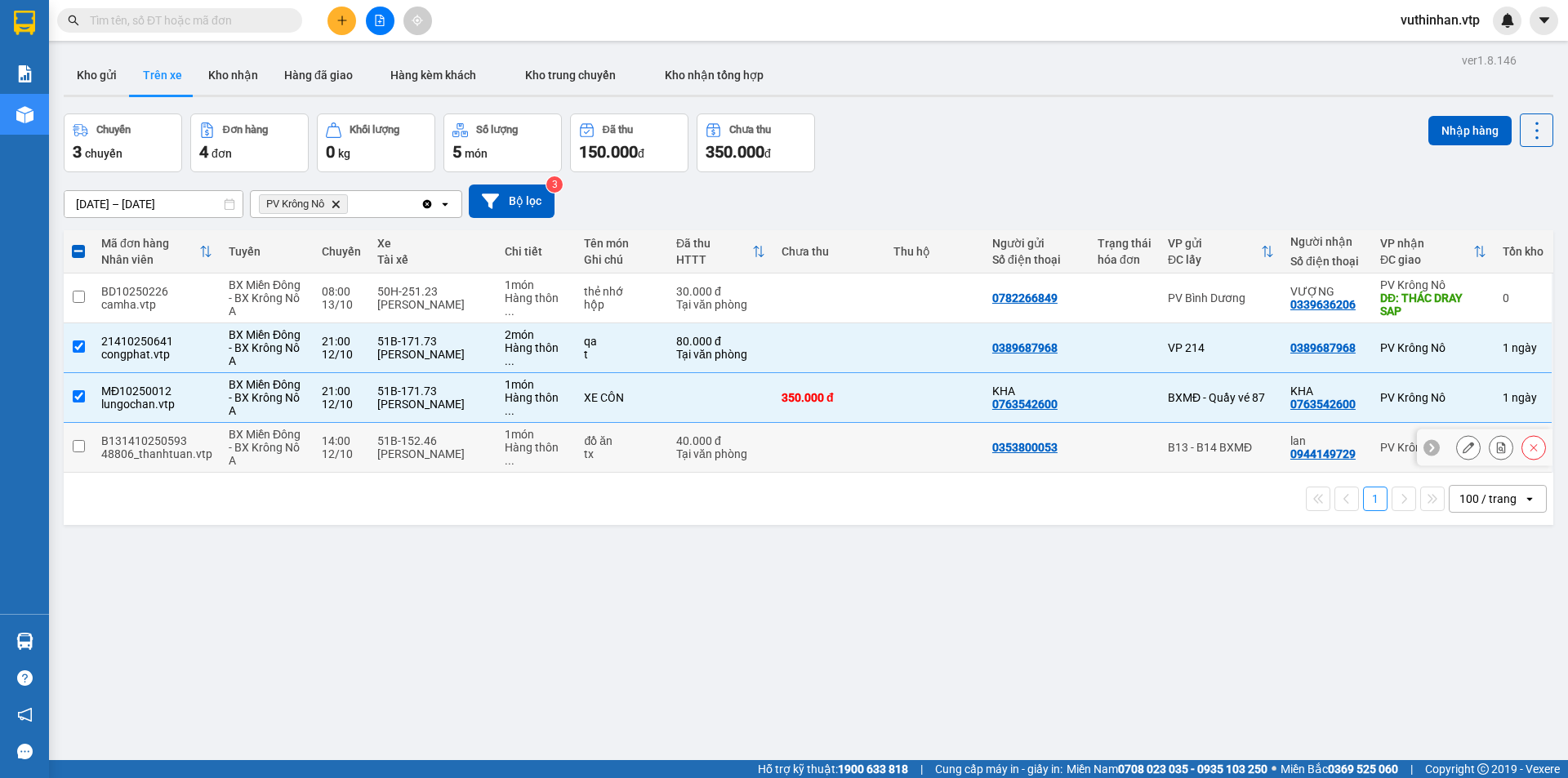
drag, startPoint x: 776, startPoint y: 450, endPoint x: 933, endPoint y: 356, distance: 183.0
click at [777, 451] on td at bounding box center [829, 448] width 112 height 50
checkbox input "true"
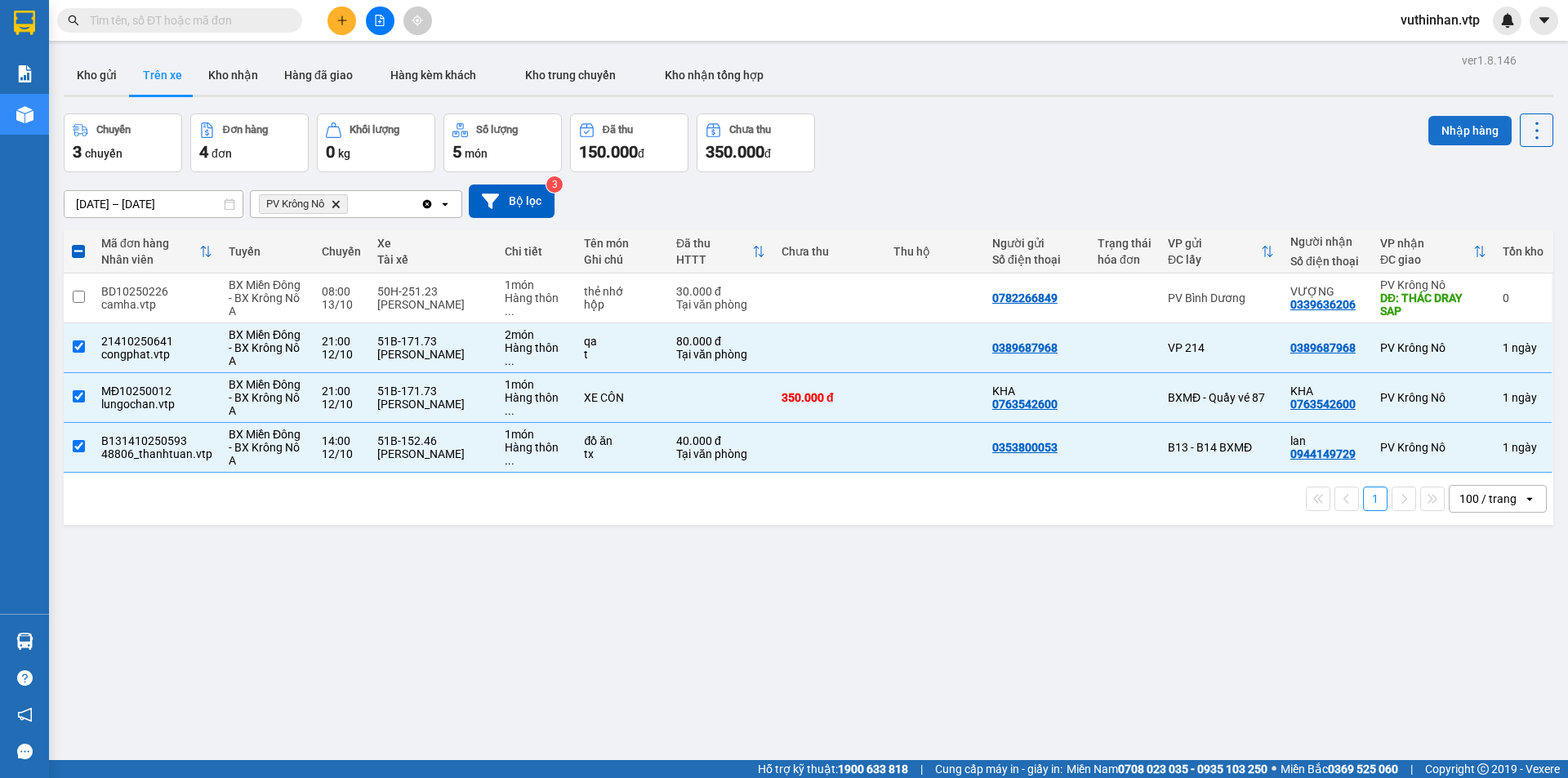
click at [1454, 128] on button "Nhập hàng" at bounding box center [1469, 130] width 83 height 29
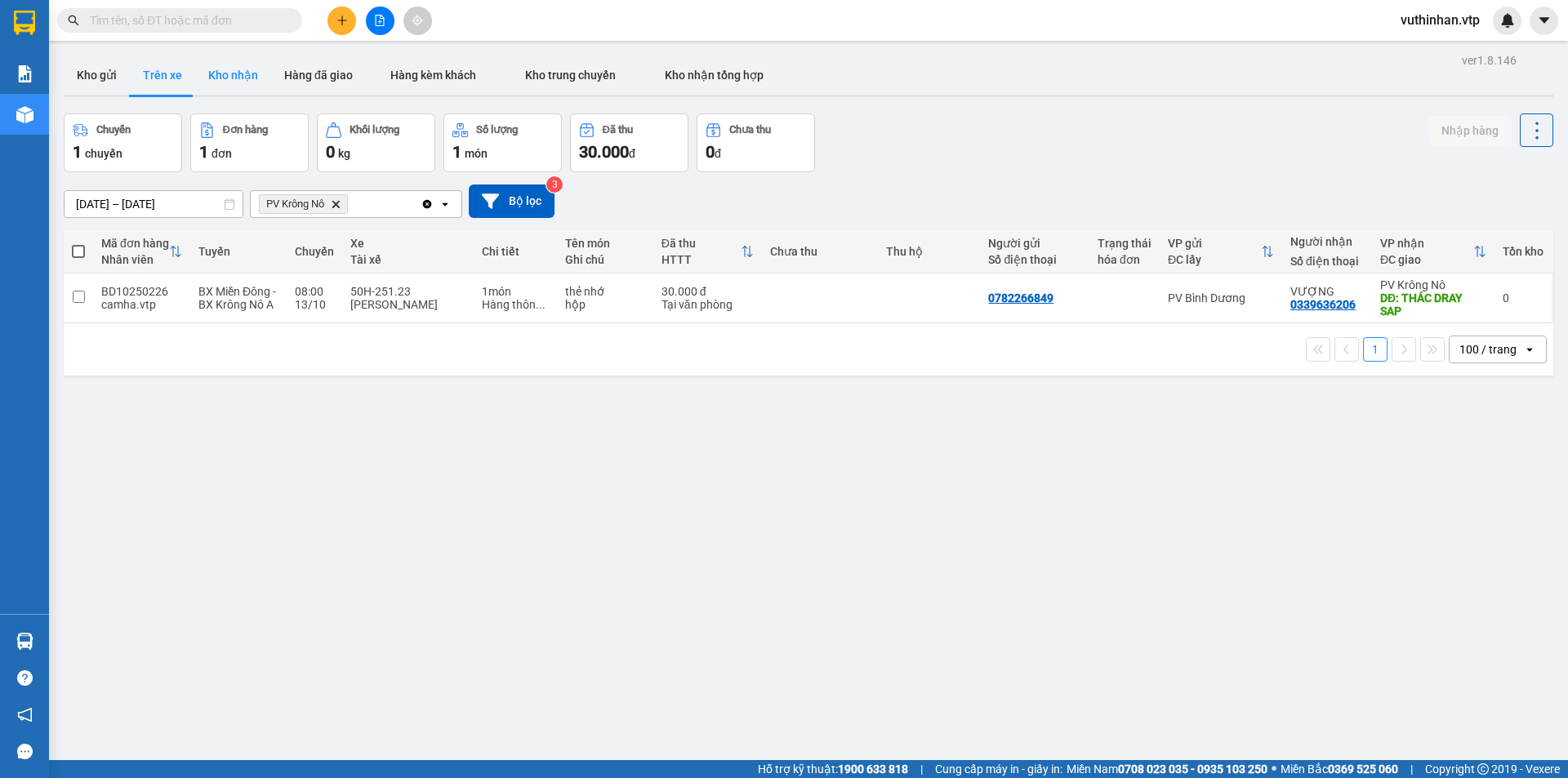
click at [241, 71] on button "Kho nhận" at bounding box center [233, 75] width 76 height 39
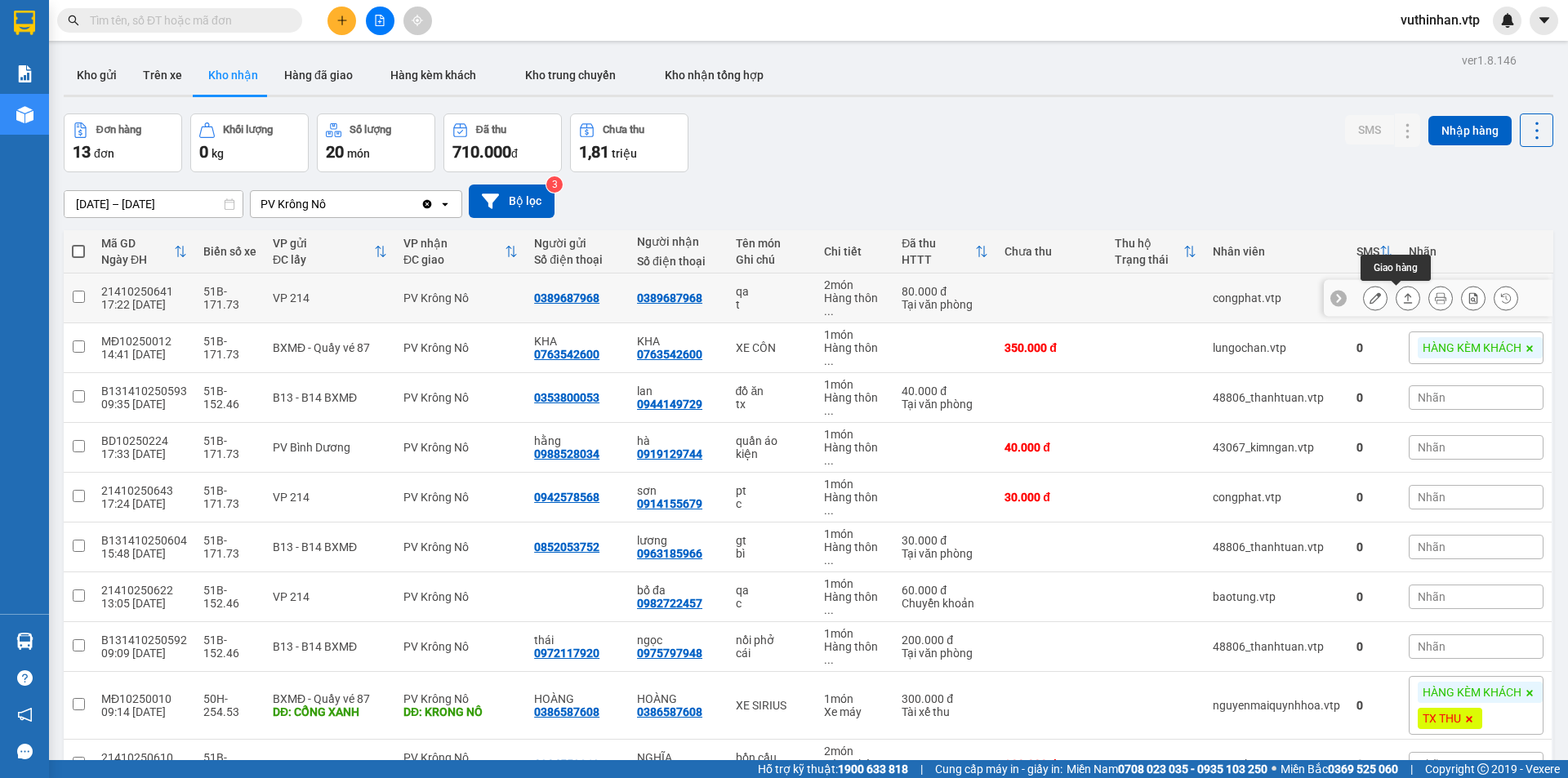
click at [1382, 297] on div at bounding box center [1440, 298] width 155 height 24
click at [1397, 297] on button at bounding box center [1407, 298] width 23 height 28
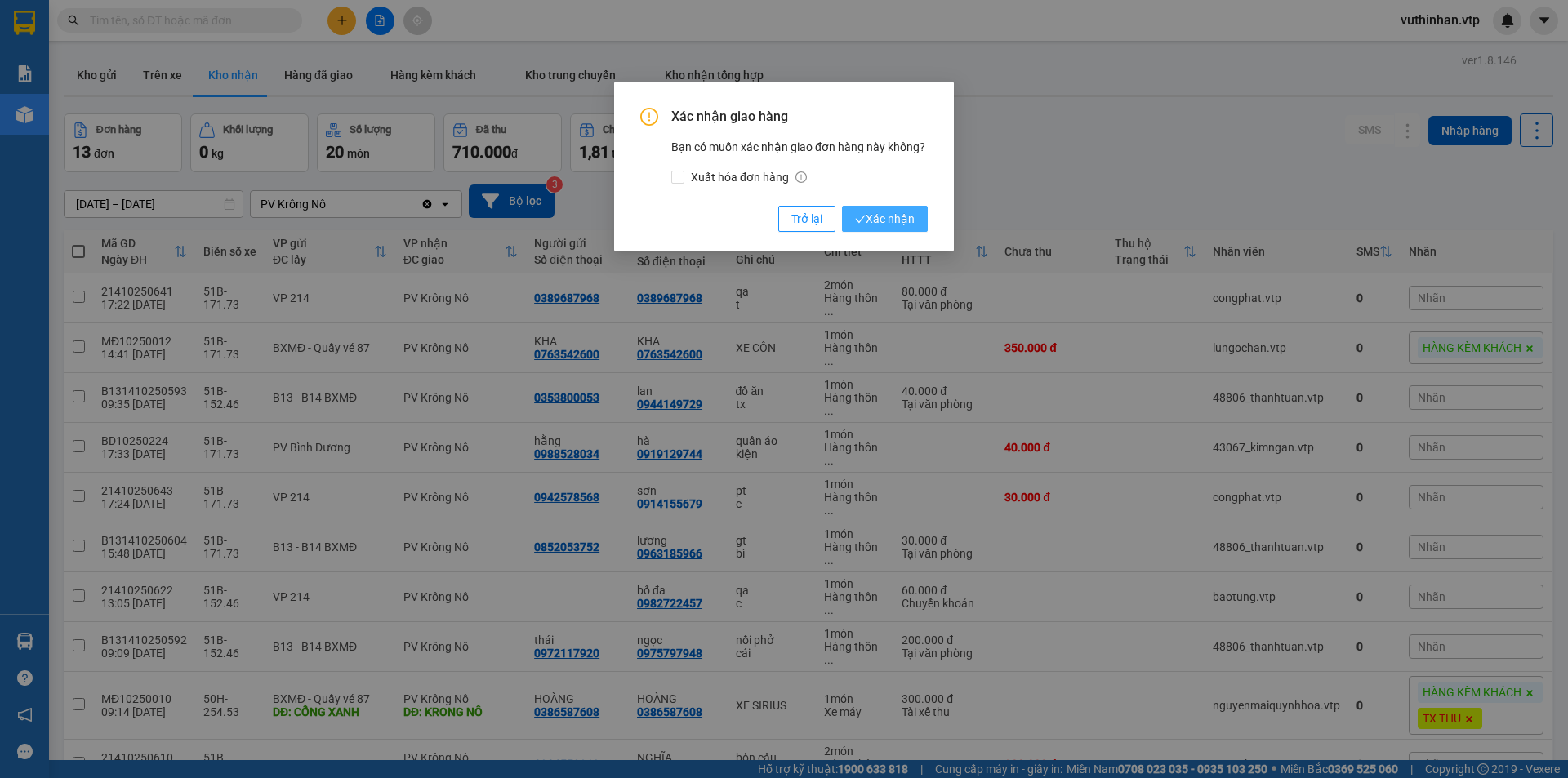
click at [892, 217] on span "Xác nhận" at bounding box center [884, 219] width 60 height 18
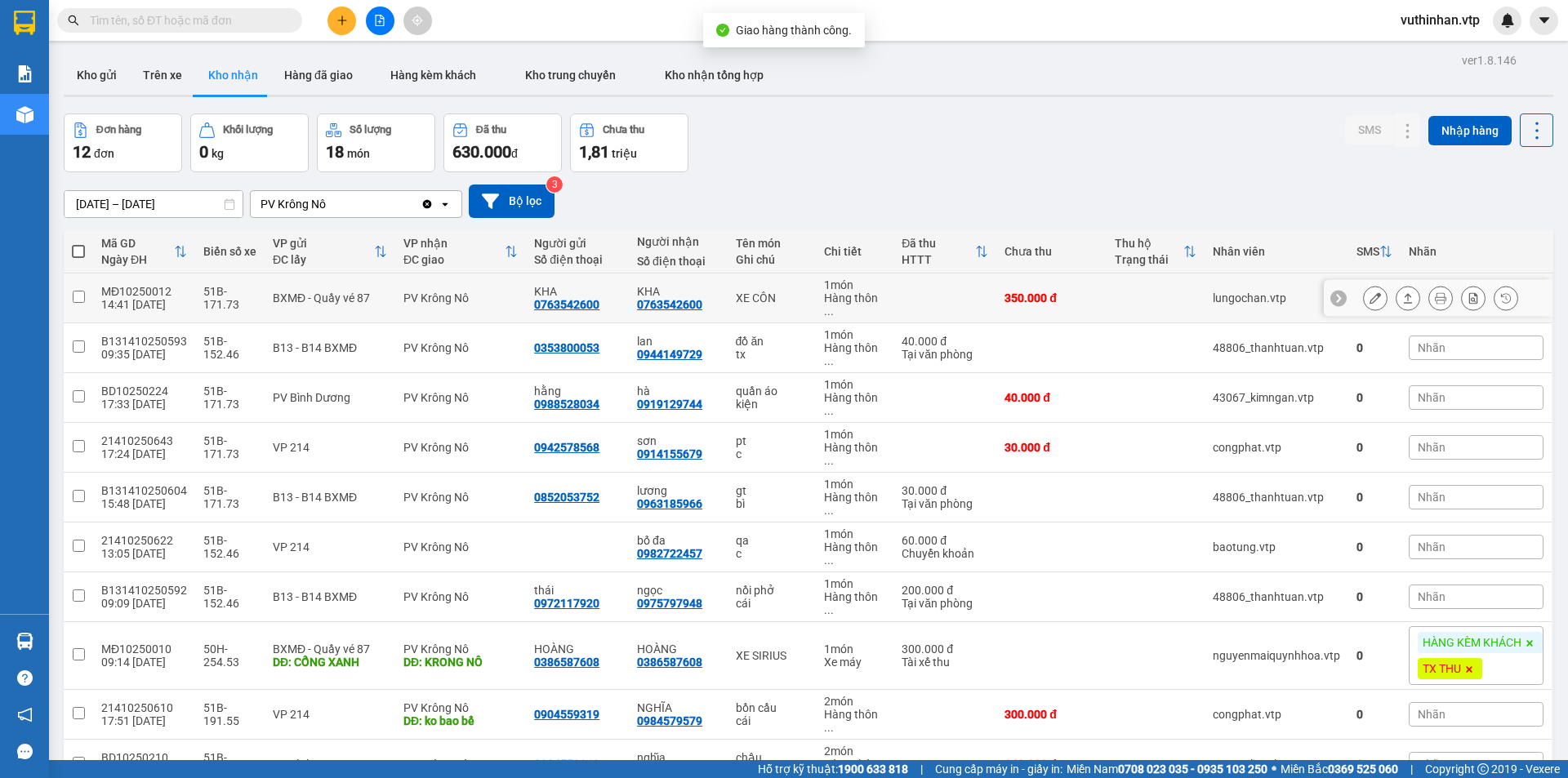
click at [1369, 300] on icon at bounding box center [1375, 298] width 12 height 12
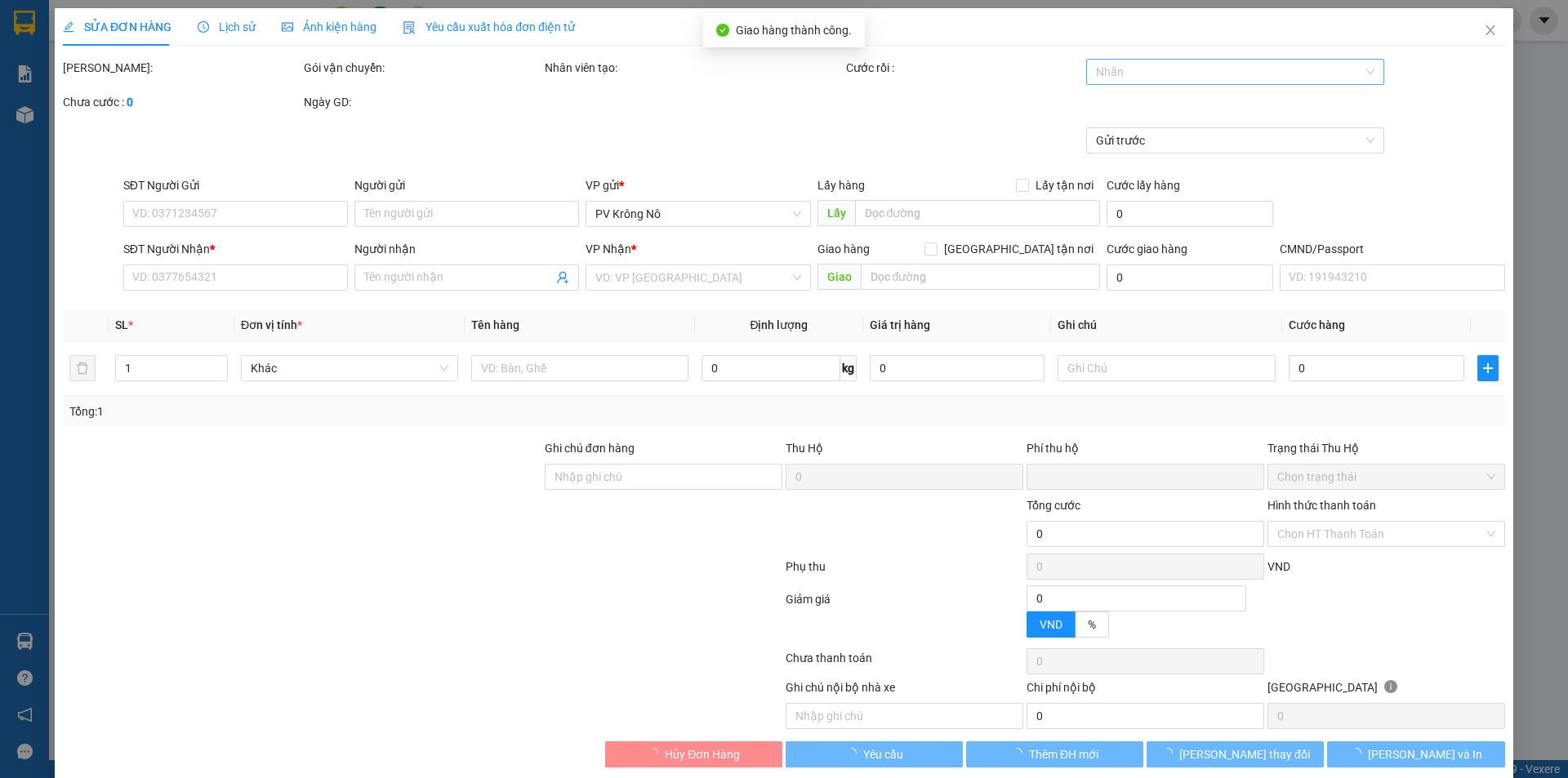
type input "0763542600"
type input "KHA"
type input "0763542600"
type input "KHA"
type input "0"
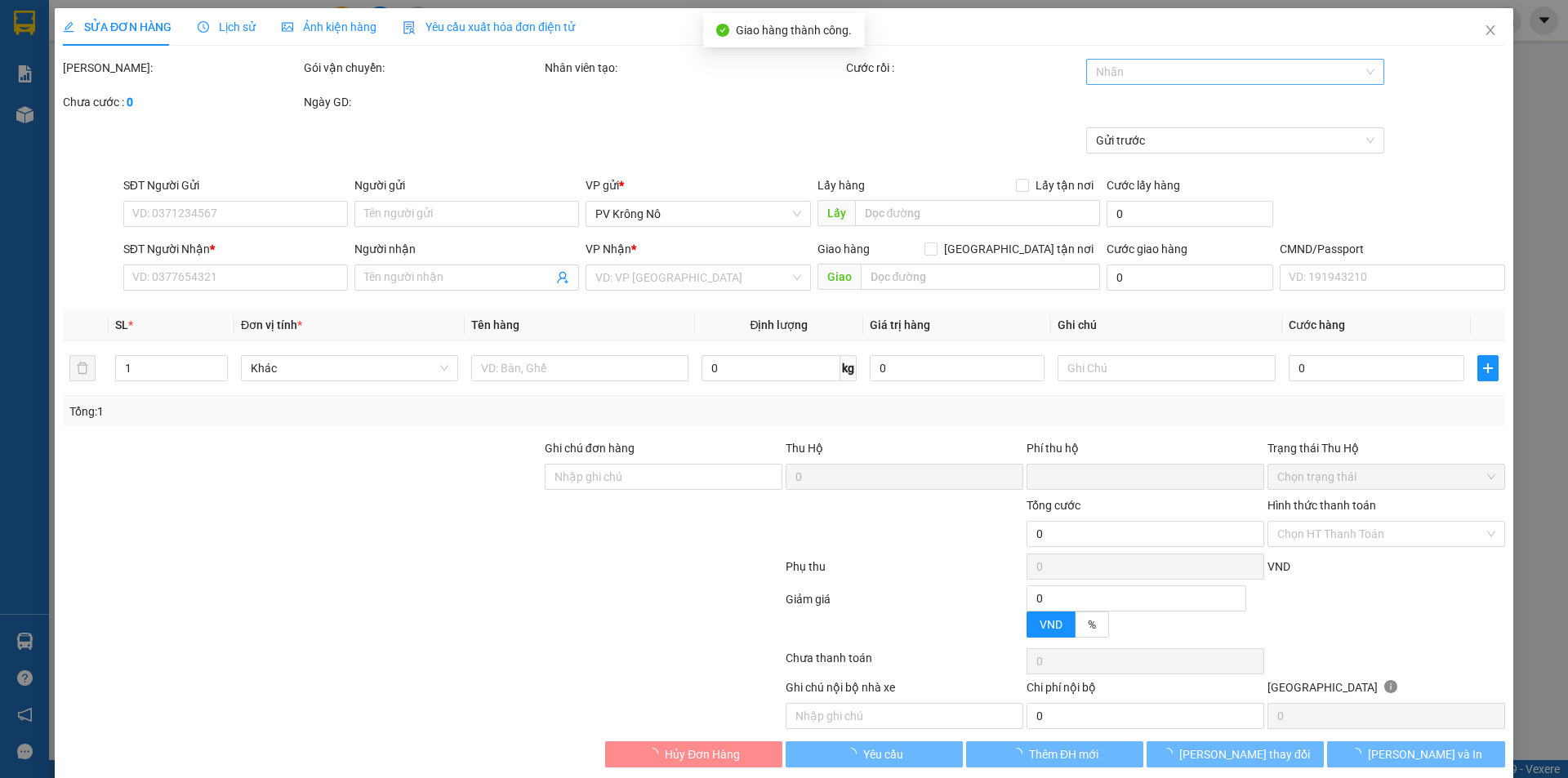
type input "350.000"
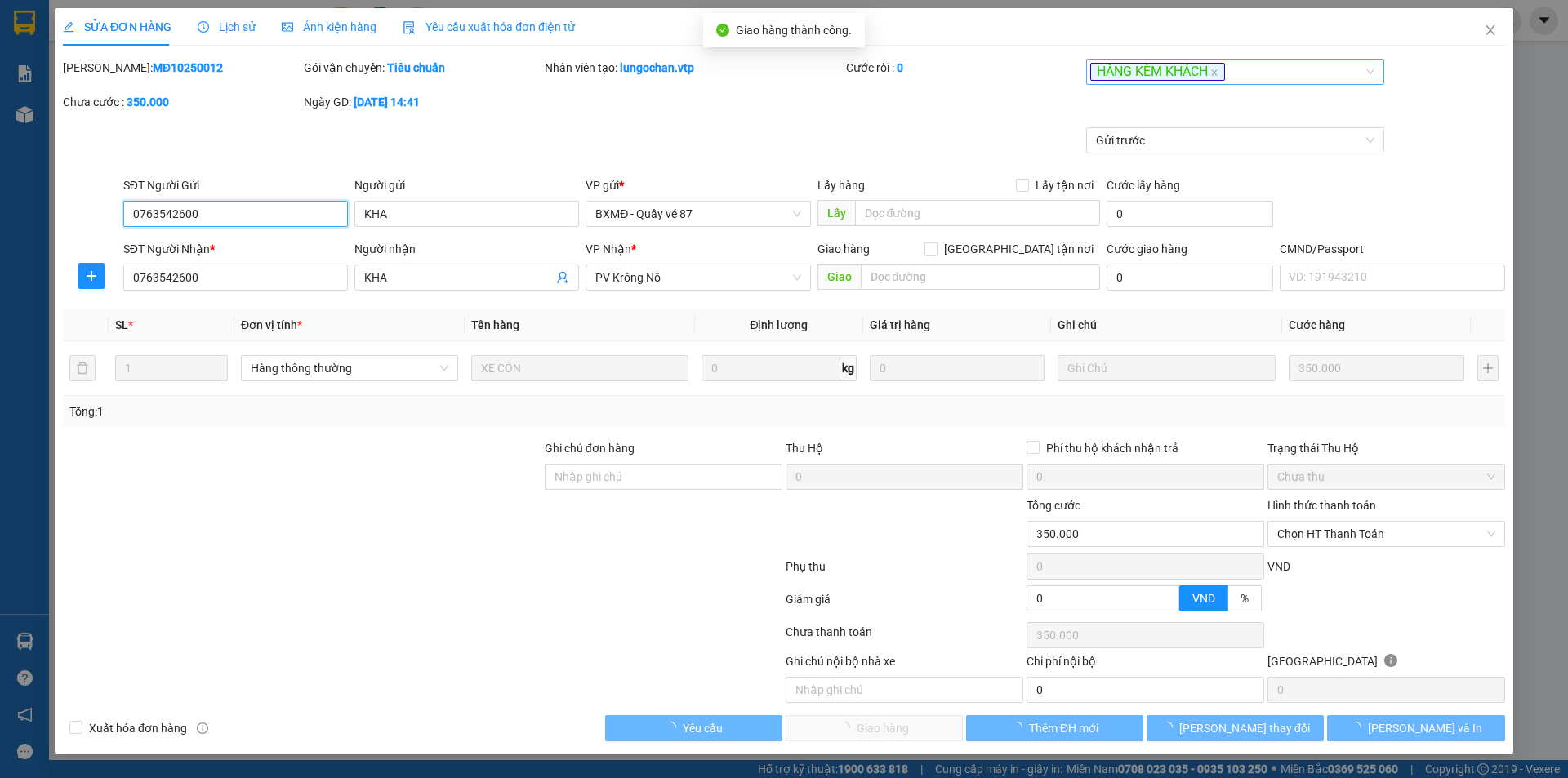
type input "17.500"
click at [1243, 76] on div "HÀNG KÈM KHÁCH" at bounding box center [1227, 72] width 273 height 20
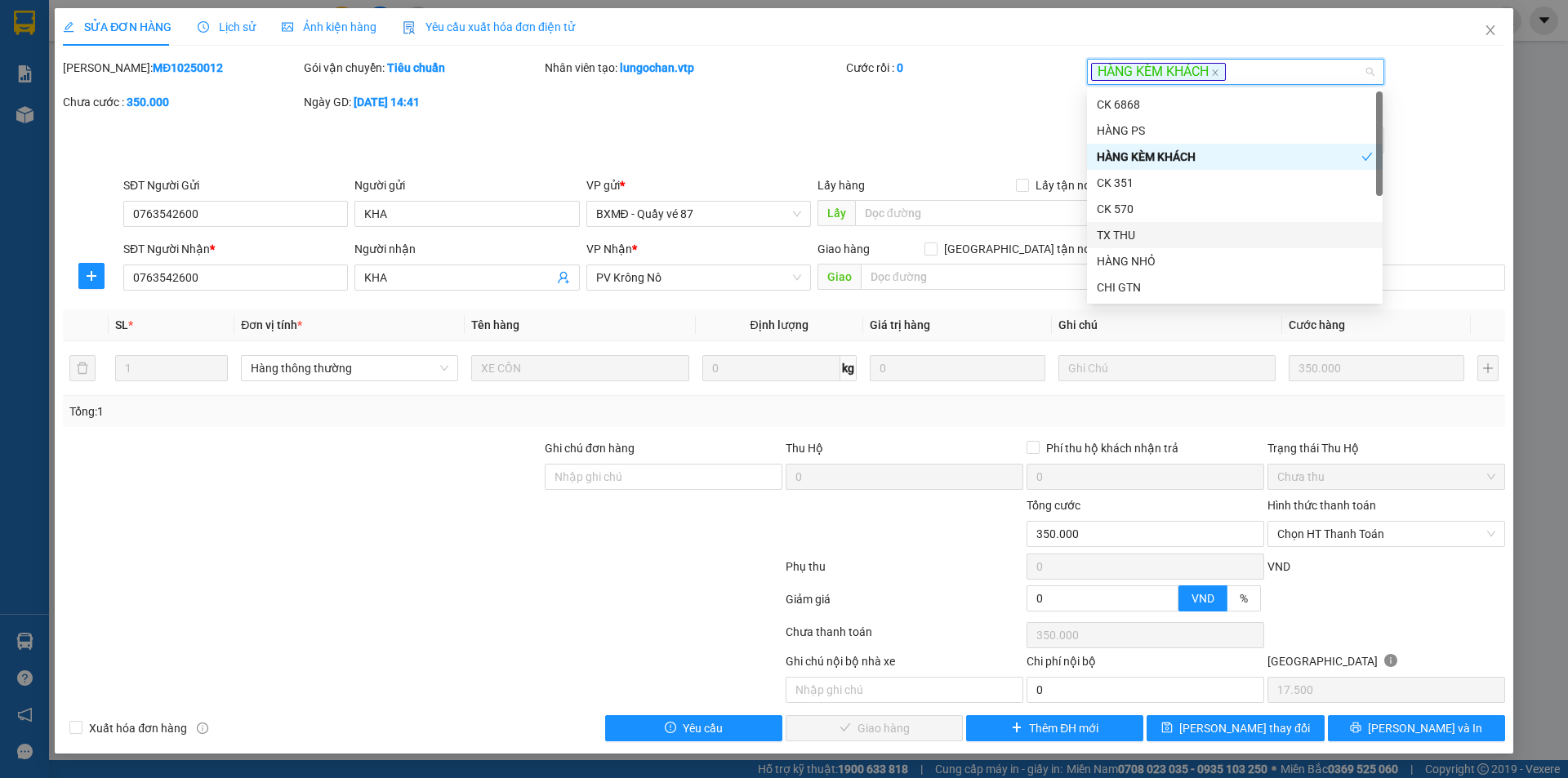
drag, startPoint x: 1121, startPoint y: 231, endPoint x: 1107, endPoint y: 233, distance: 14.1
click at [1125, 232] on div "TX THU" at bounding box center [1235, 235] width 276 height 18
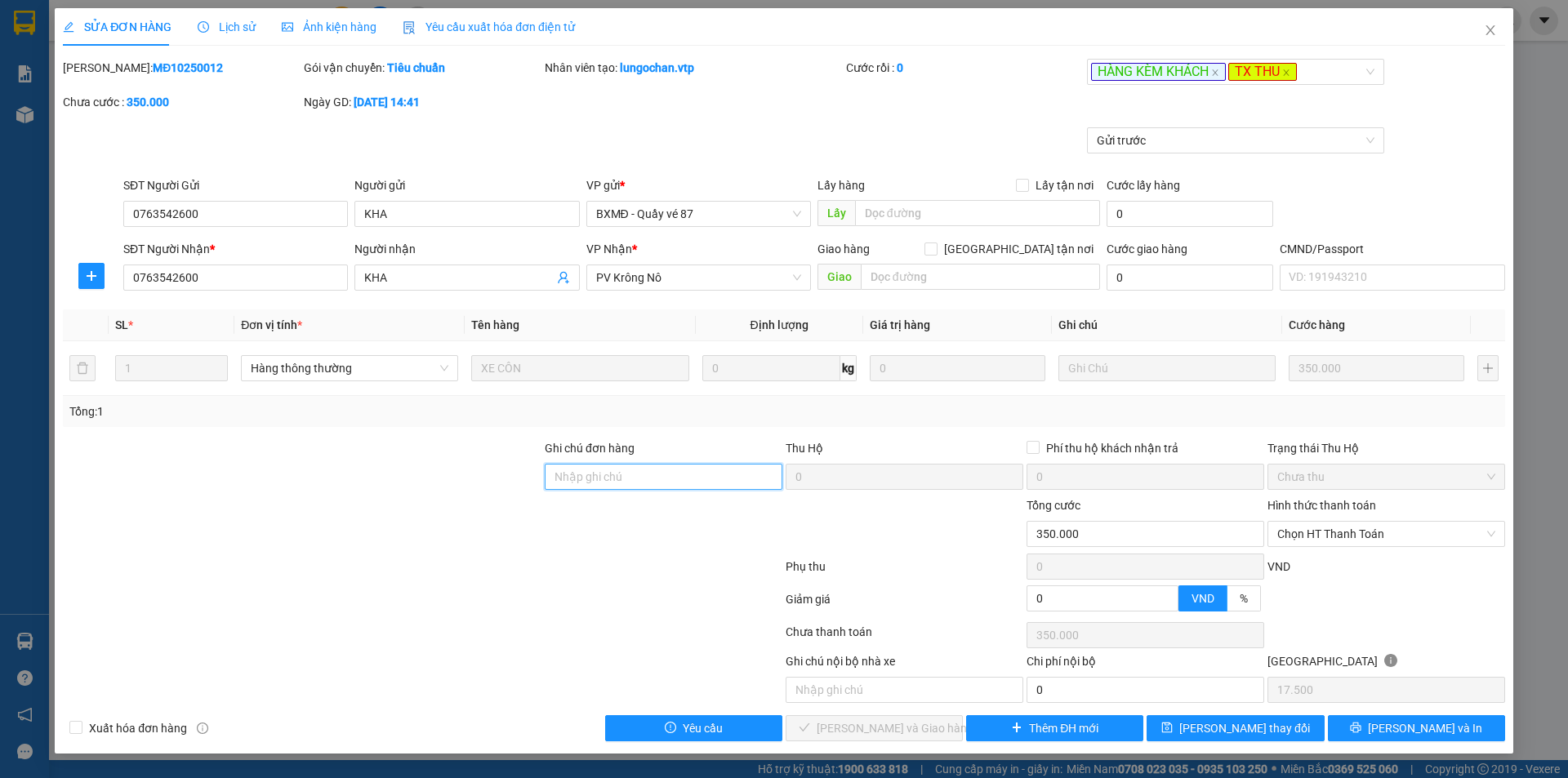
click at [665, 474] on input "Ghi chú đơn hàng" at bounding box center [663, 477] width 238 height 26
type input "xe 17173 giao"
drag, startPoint x: 674, startPoint y: 478, endPoint x: 733, endPoint y: 488, distance: 59.8
click at [730, 482] on input "xe 17173 giao+ thu tiền giao" at bounding box center [663, 477] width 238 height 26
type input "xe 17173 giao+ thu tiền"
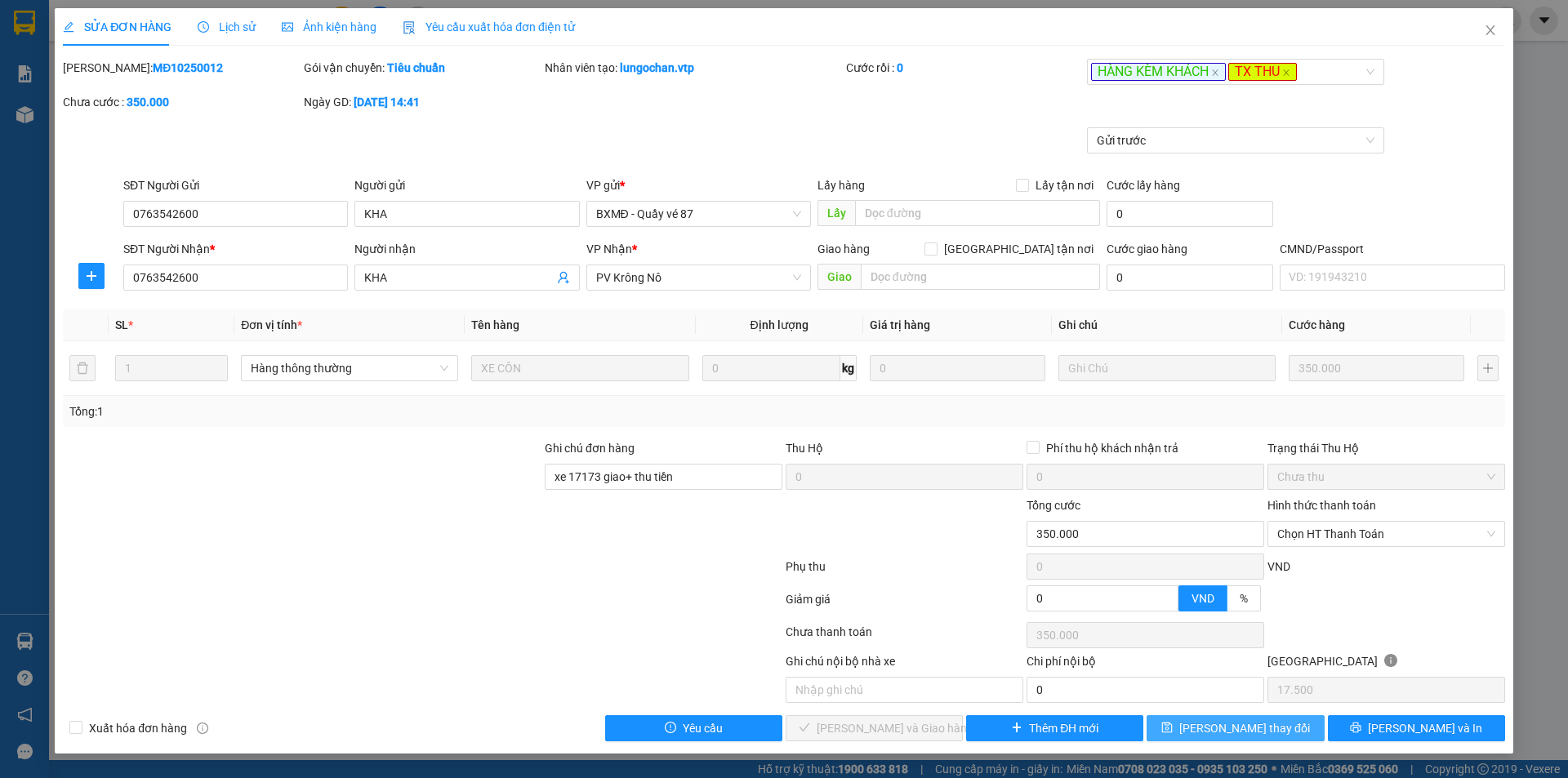
click at [1172, 726] on icon "save" at bounding box center [1166, 728] width 12 height 12
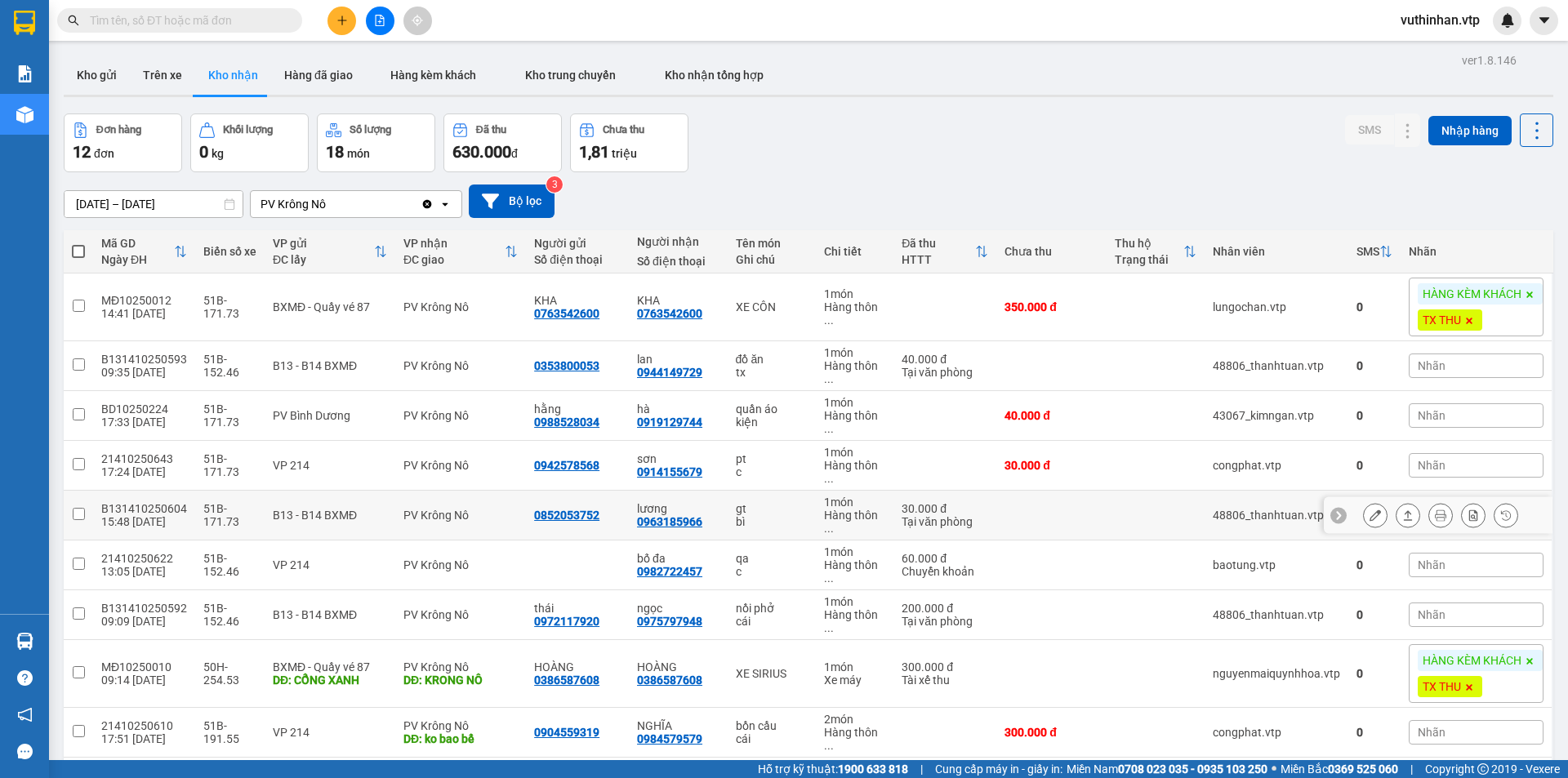
click at [1402, 513] on icon at bounding box center [1407, 515] width 12 height 12
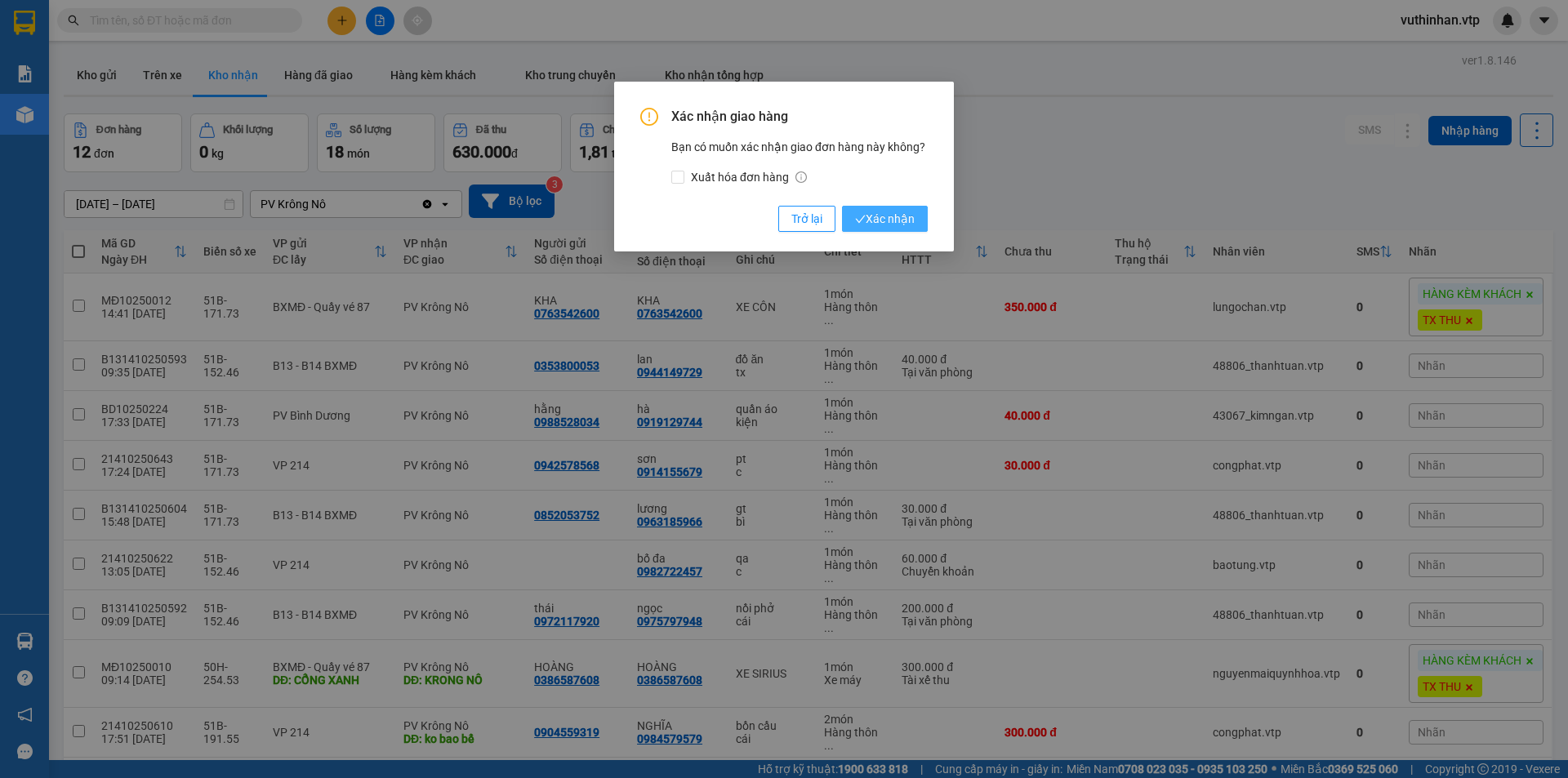
click at [884, 223] on span "Xác nhận" at bounding box center [884, 219] width 60 height 18
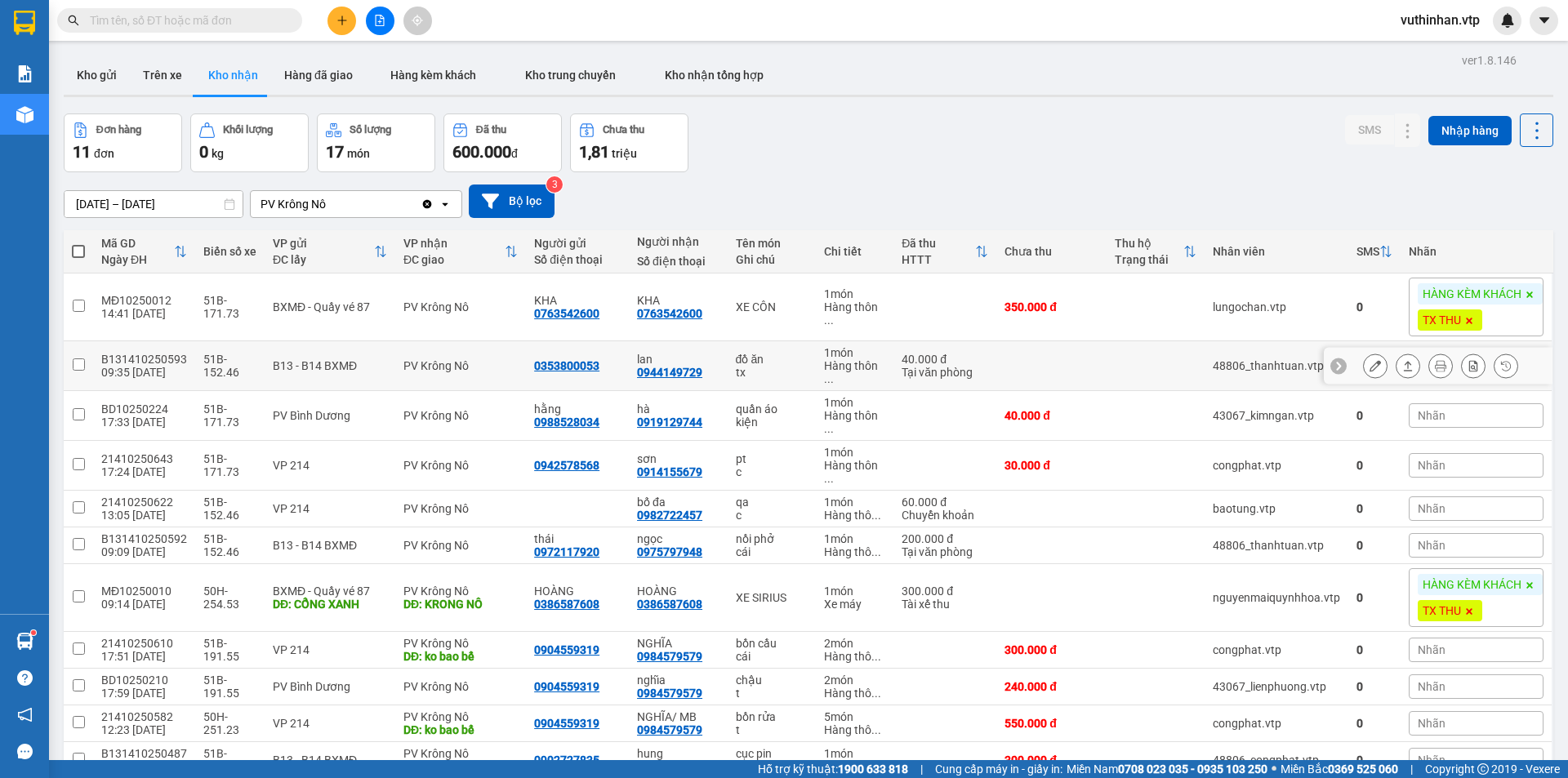
click at [714, 351] on td "lan 0944149729" at bounding box center [678, 365] width 99 height 50
checkbox input "true"
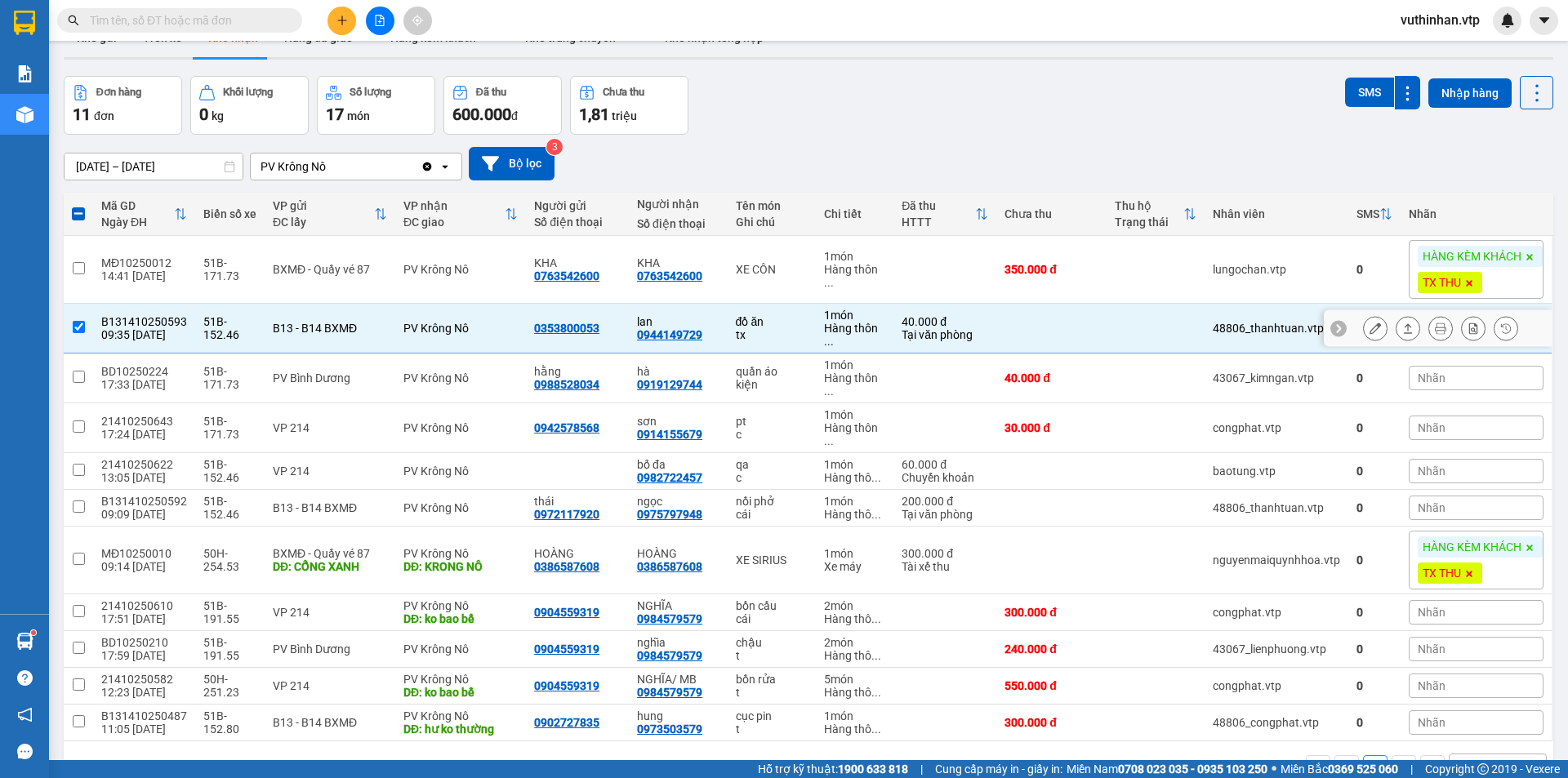
scroll to position [86, 0]
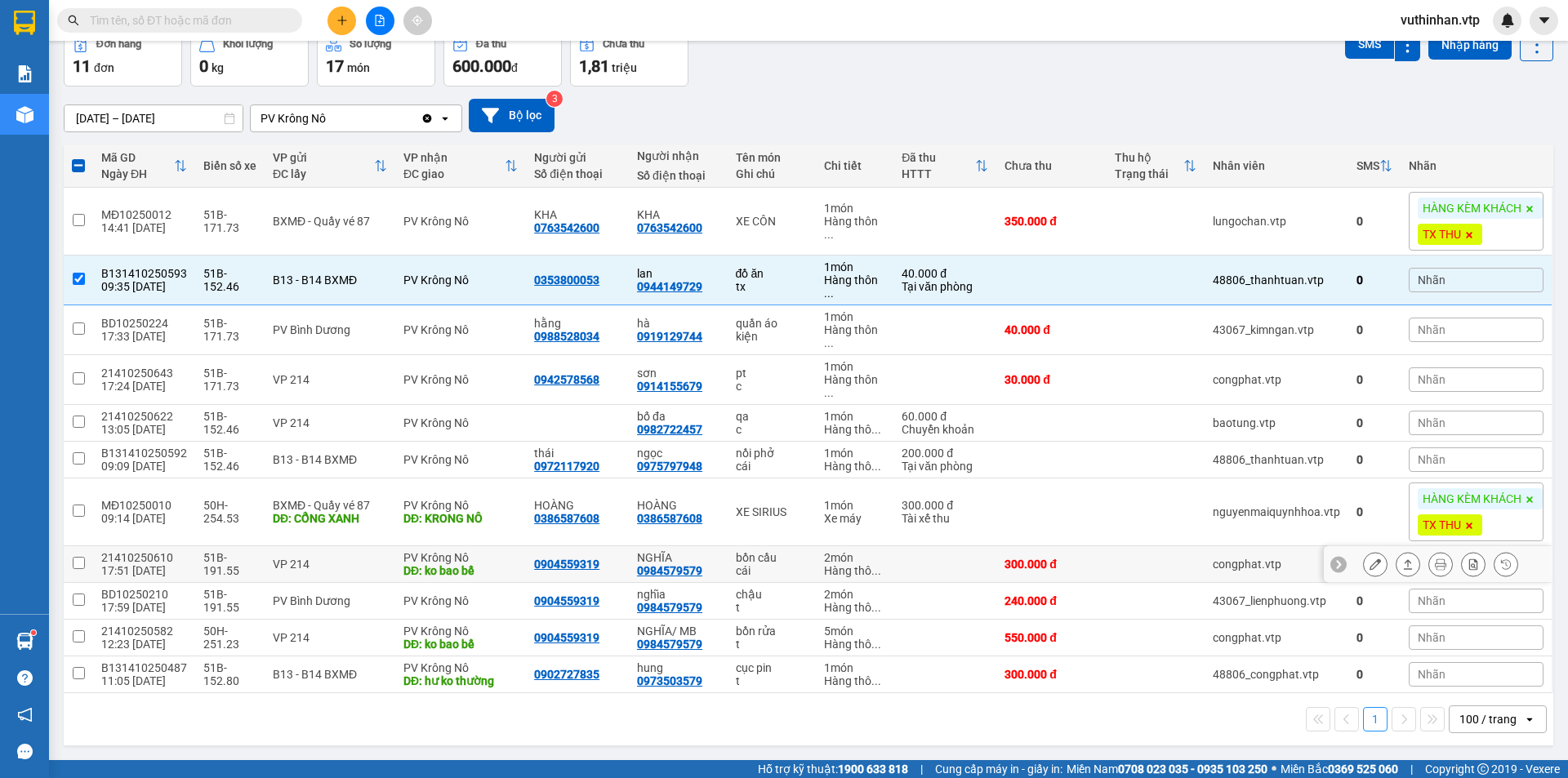
drag, startPoint x: 949, startPoint y: 564, endPoint x: 939, endPoint y: 570, distance: 11.7
click at [952, 563] on td at bounding box center [944, 565] width 103 height 37
checkbox input "true"
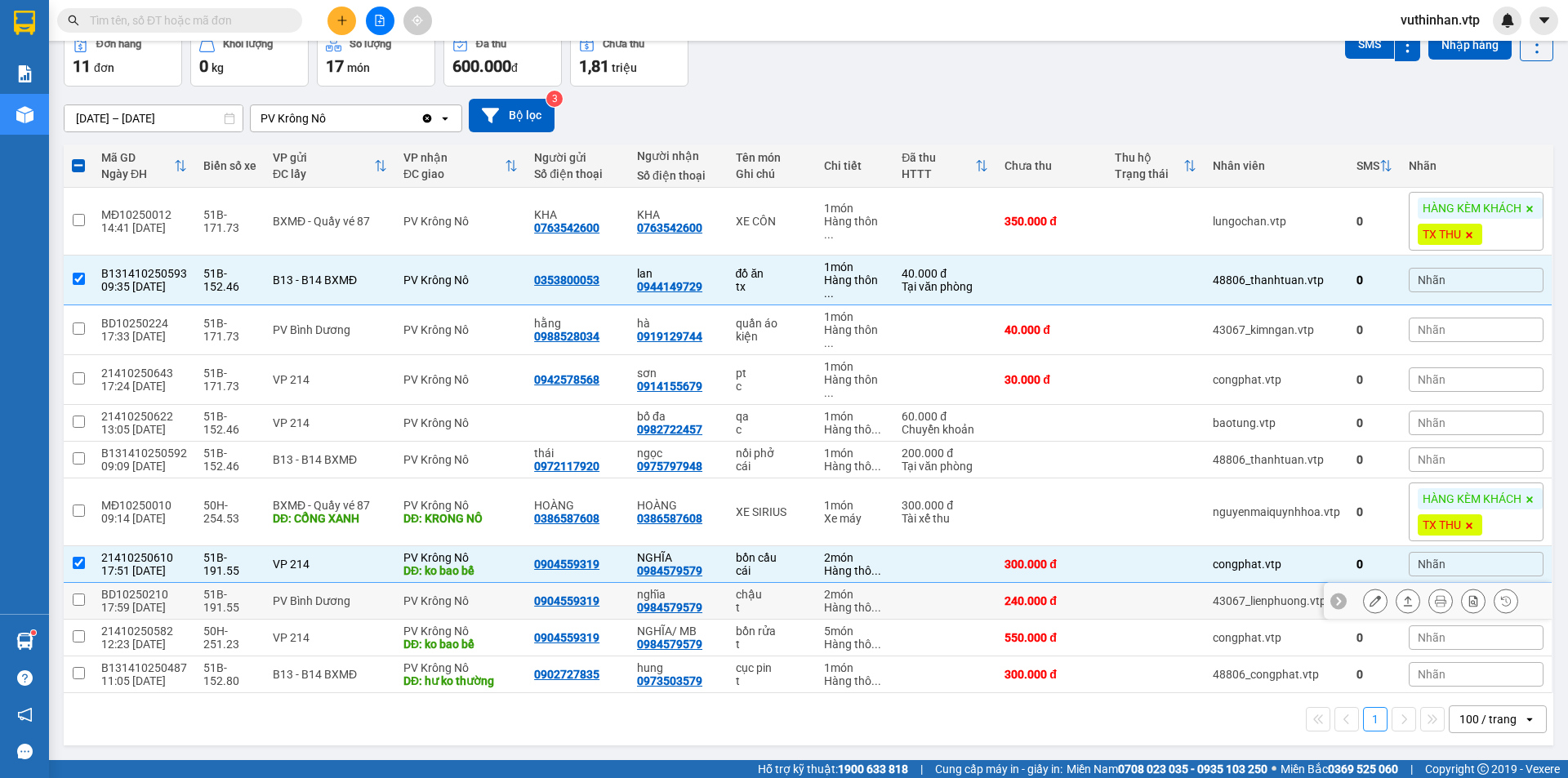
click at [914, 600] on td at bounding box center [944, 602] width 103 height 37
checkbox input "true"
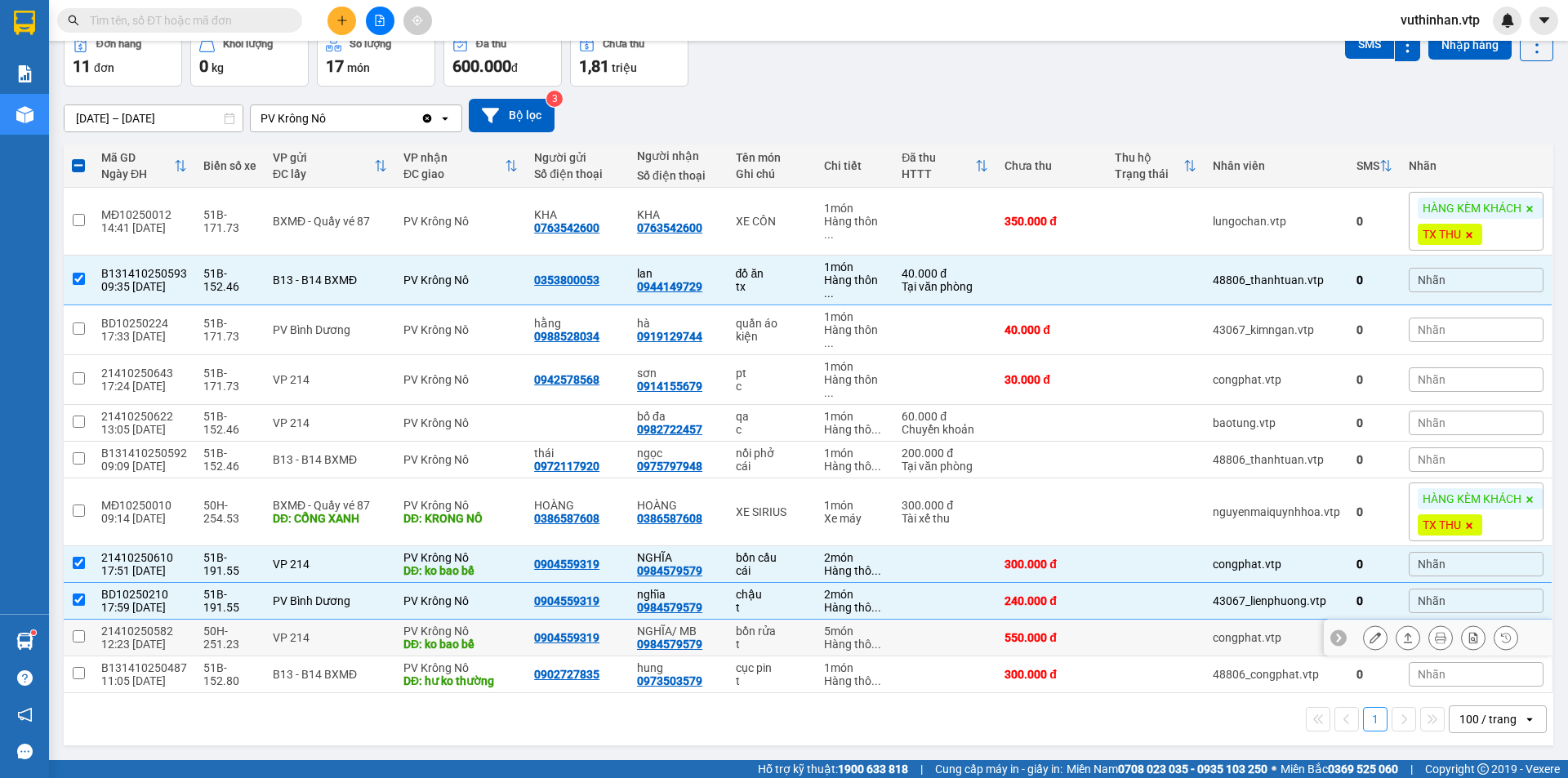
drag, startPoint x: 912, startPoint y: 633, endPoint x: 929, endPoint y: 624, distance: 19.2
click at [916, 631] on td at bounding box center [944, 639] width 103 height 37
checkbox input "true"
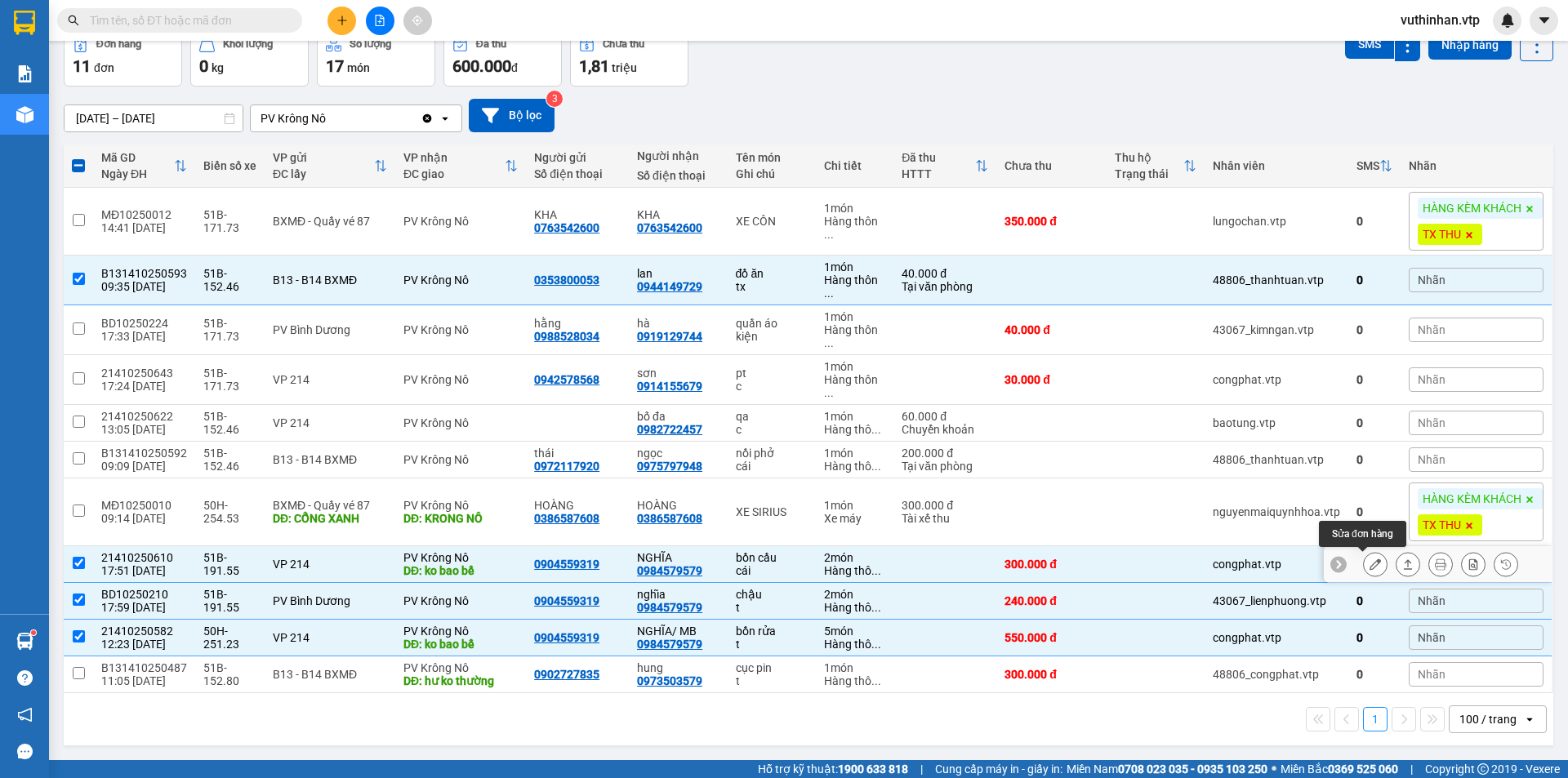
click at [1373, 565] on button at bounding box center [1374, 564] width 23 height 28
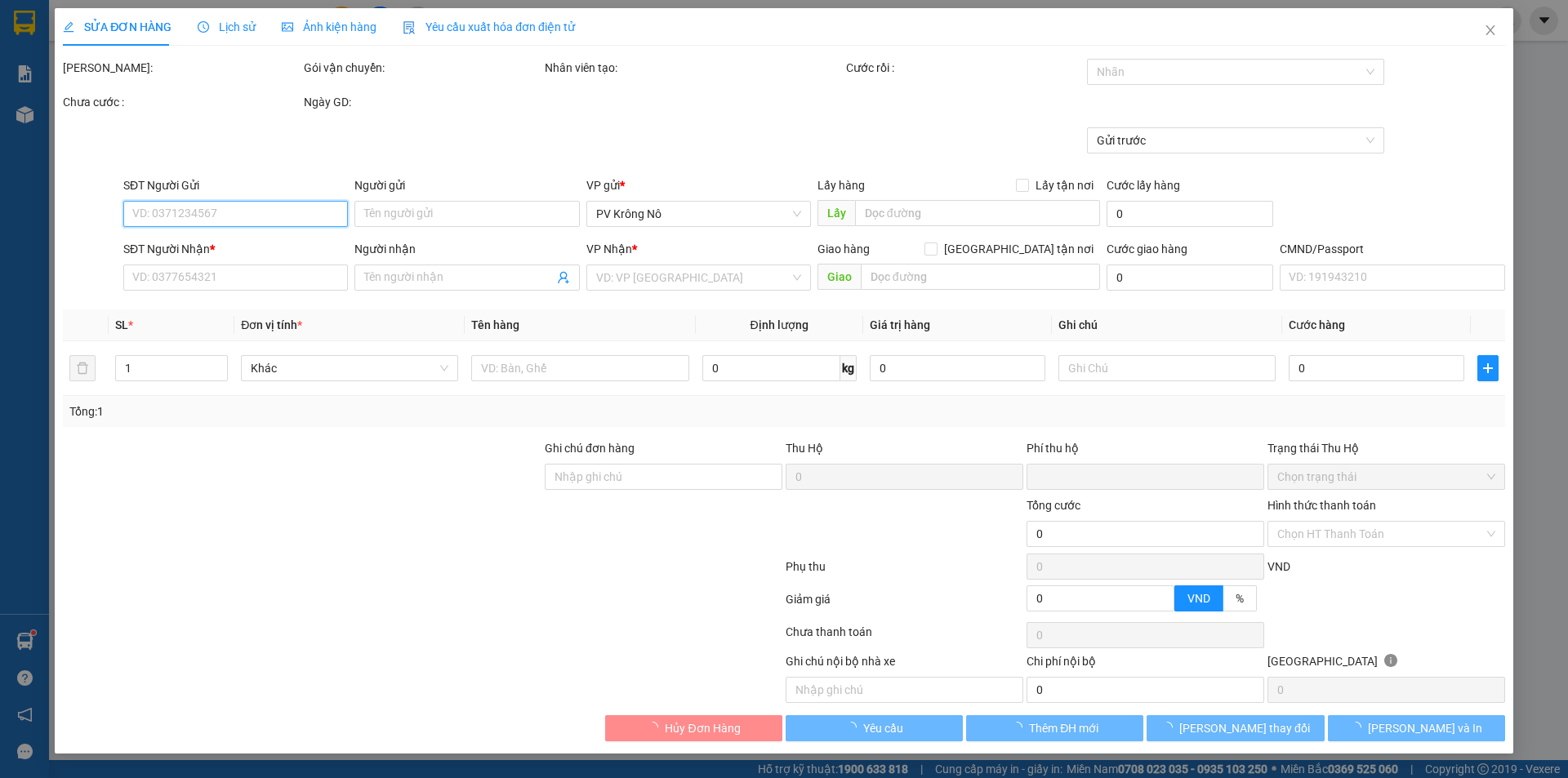
type input "15.000"
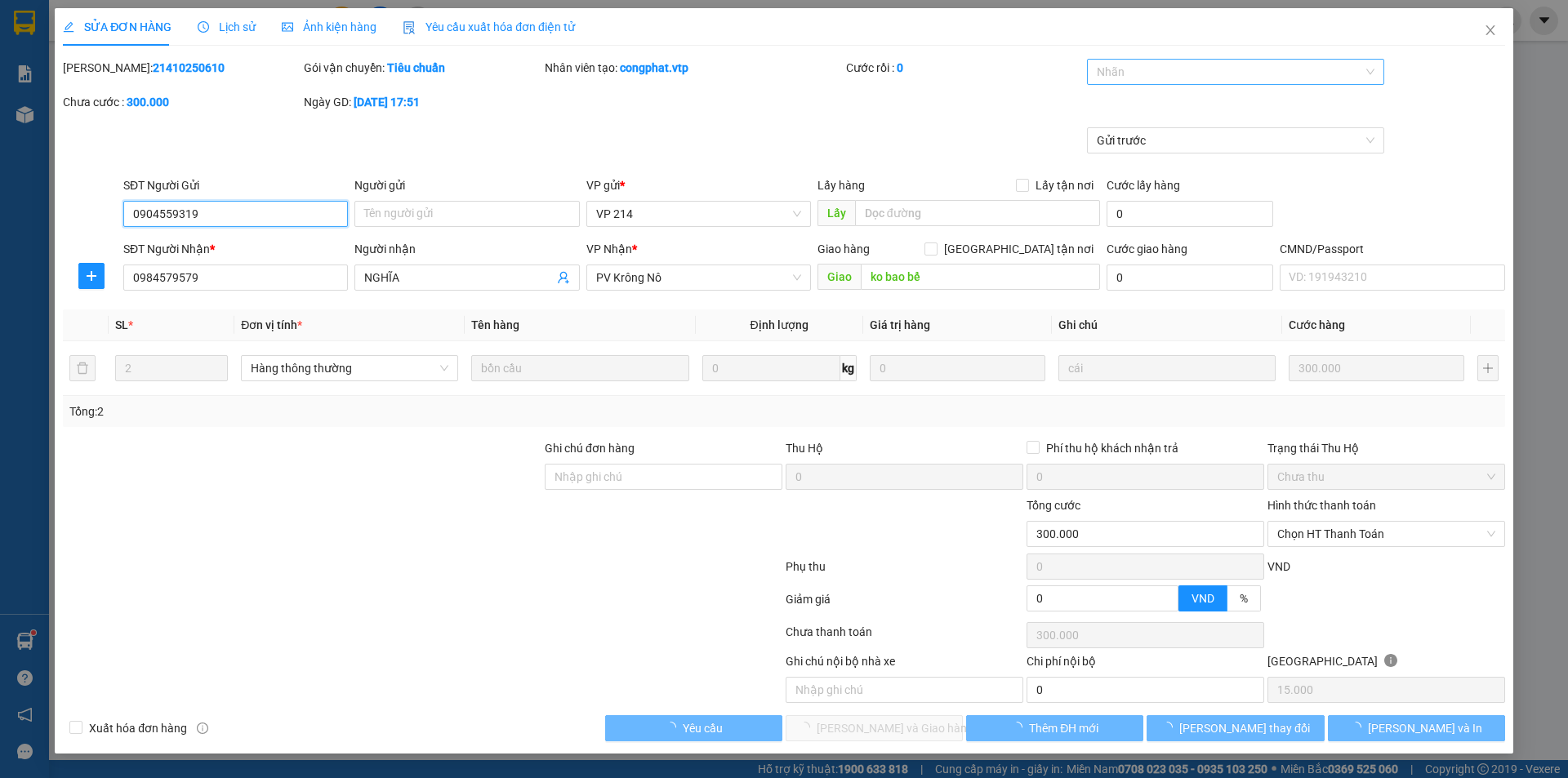
type input "0904559319"
type input "0984579579"
type input "NGHĨA"
type input "ko bao bể"
type input "0"
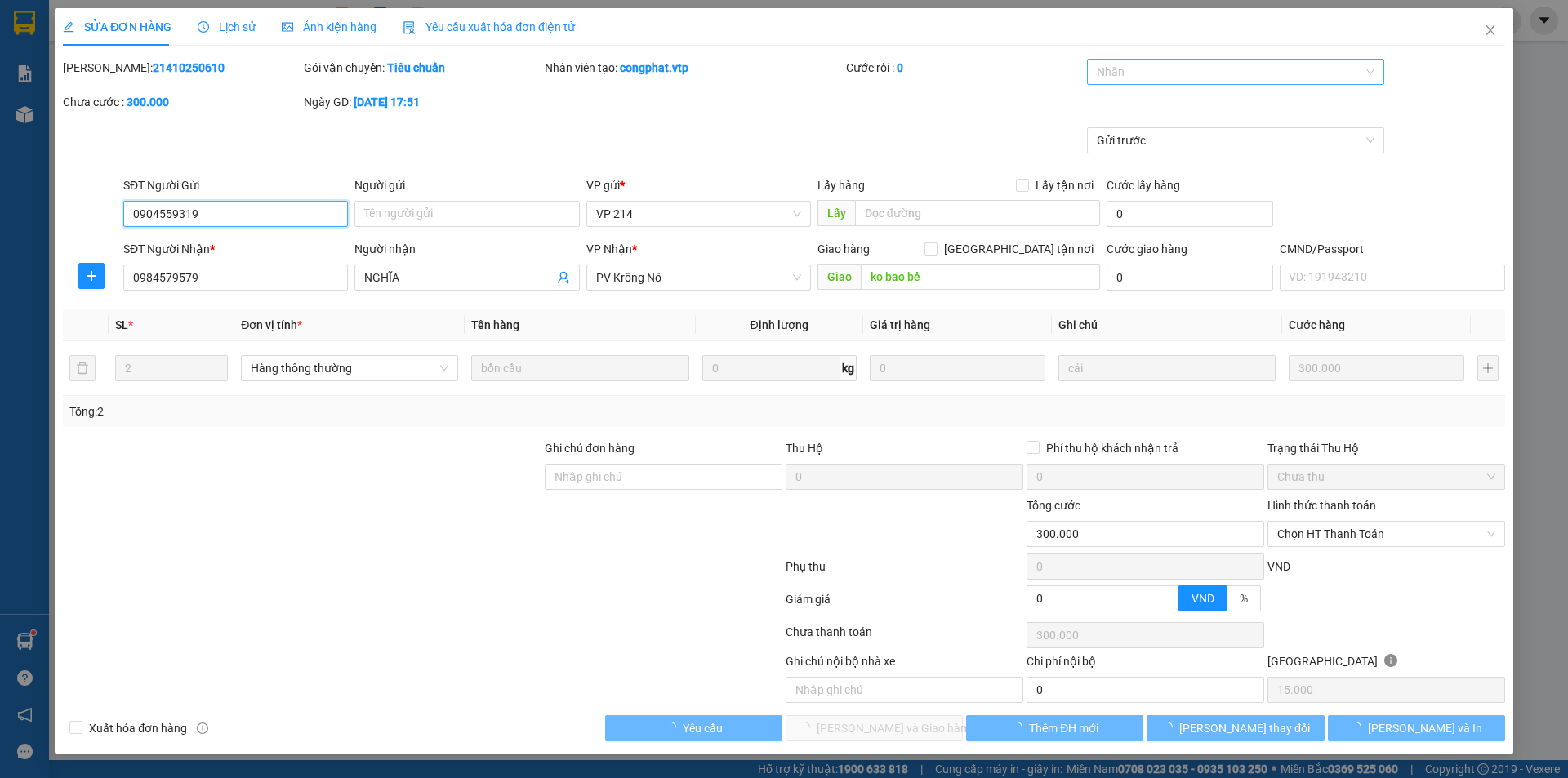
type input "300.000"
click at [1162, 80] on div at bounding box center [1227, 72] width 273 height 20
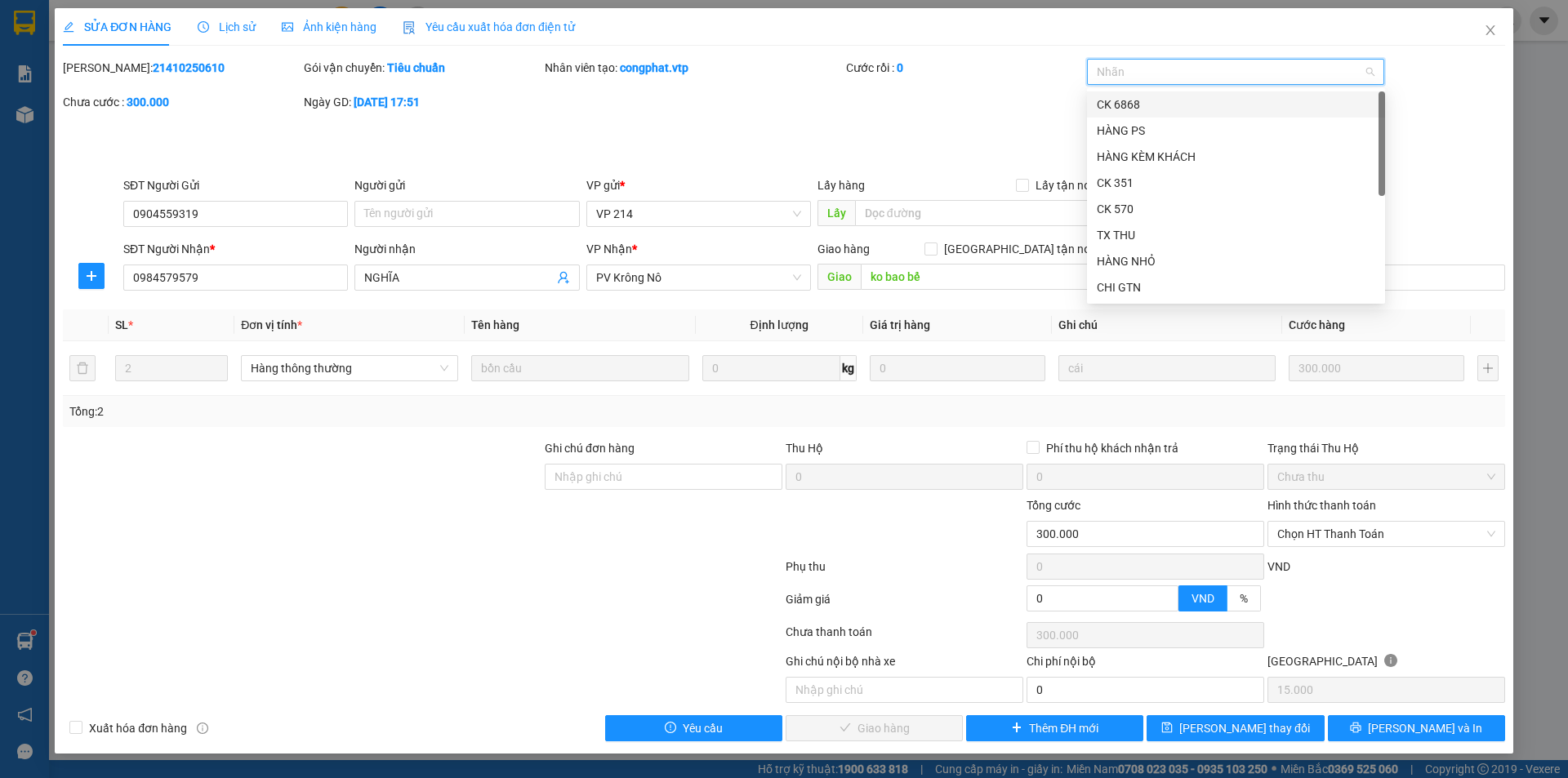
click at [1144, 104] on div "CK 6868" at bounding box center [1236, 105] width 278 height 18
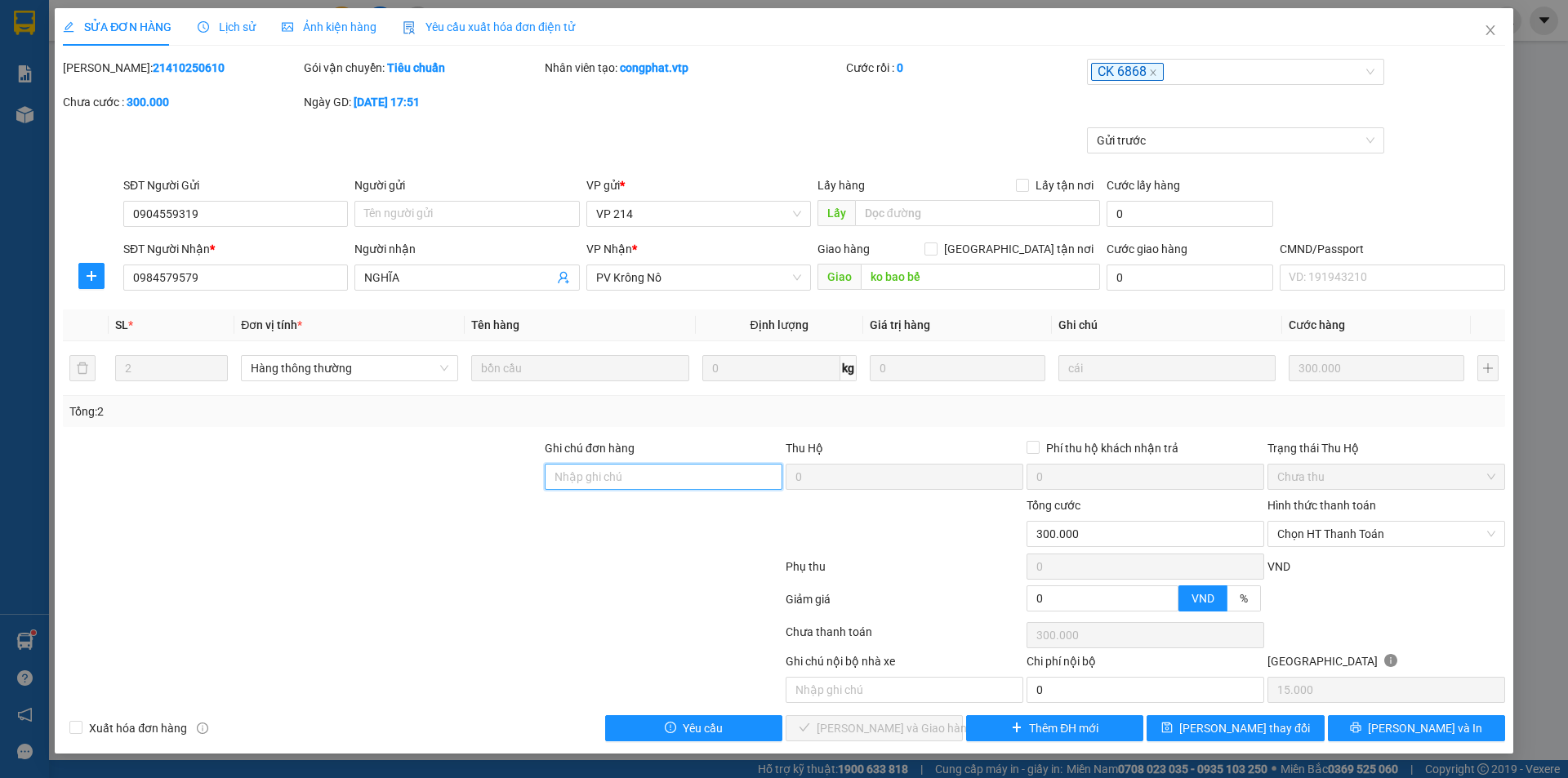
drag, startPoint x: 585, startPoint y: 476, endPoint x: 650, endPoint y: 486, distance: 65.8
click at [586, 476] on input "Ghi chú đơn hàng" at bounding box center [663, 477] width 238 height 26
type input "ck68 300k 13/"
click at [1493, 27] on icon "close" at bounding box center [1490, 29] width 13 height 13
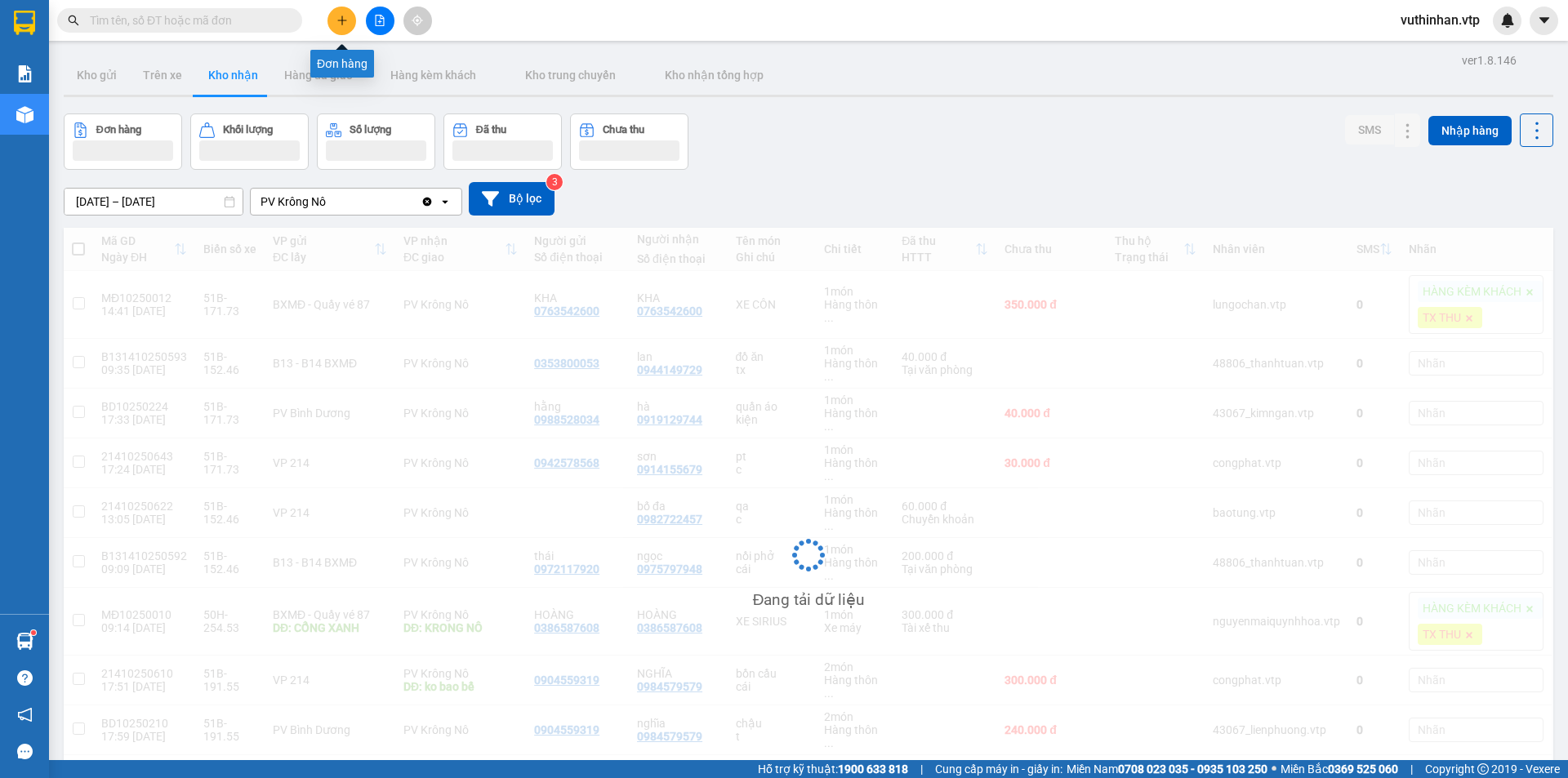
click at [346, 18] on icon "plus" at bounding box center [342, 21] width 12 height 12
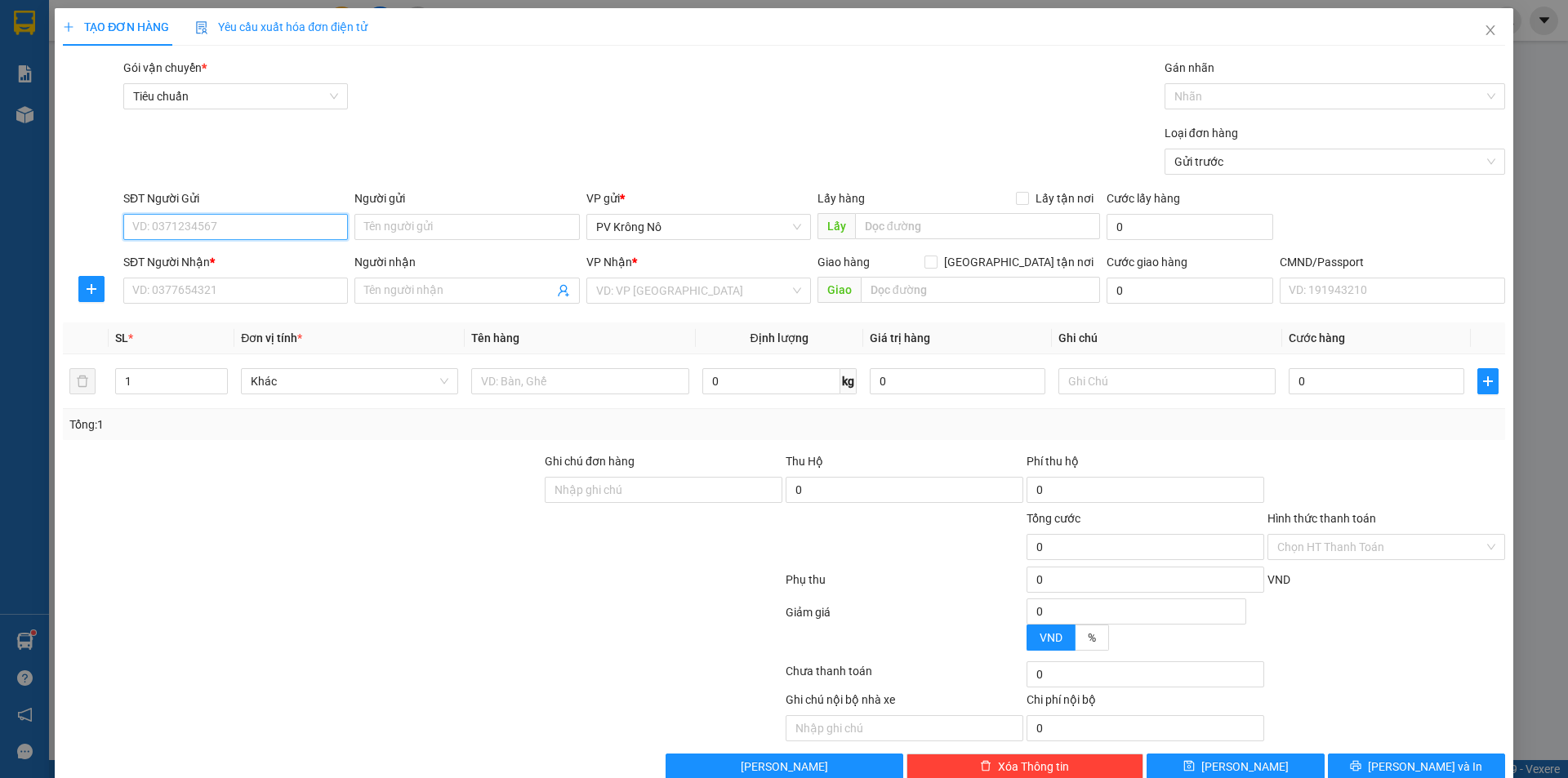
click at [176, 219] on input "SĐT Người Gửi" at bounding box center [235, 226] width 224 height 26
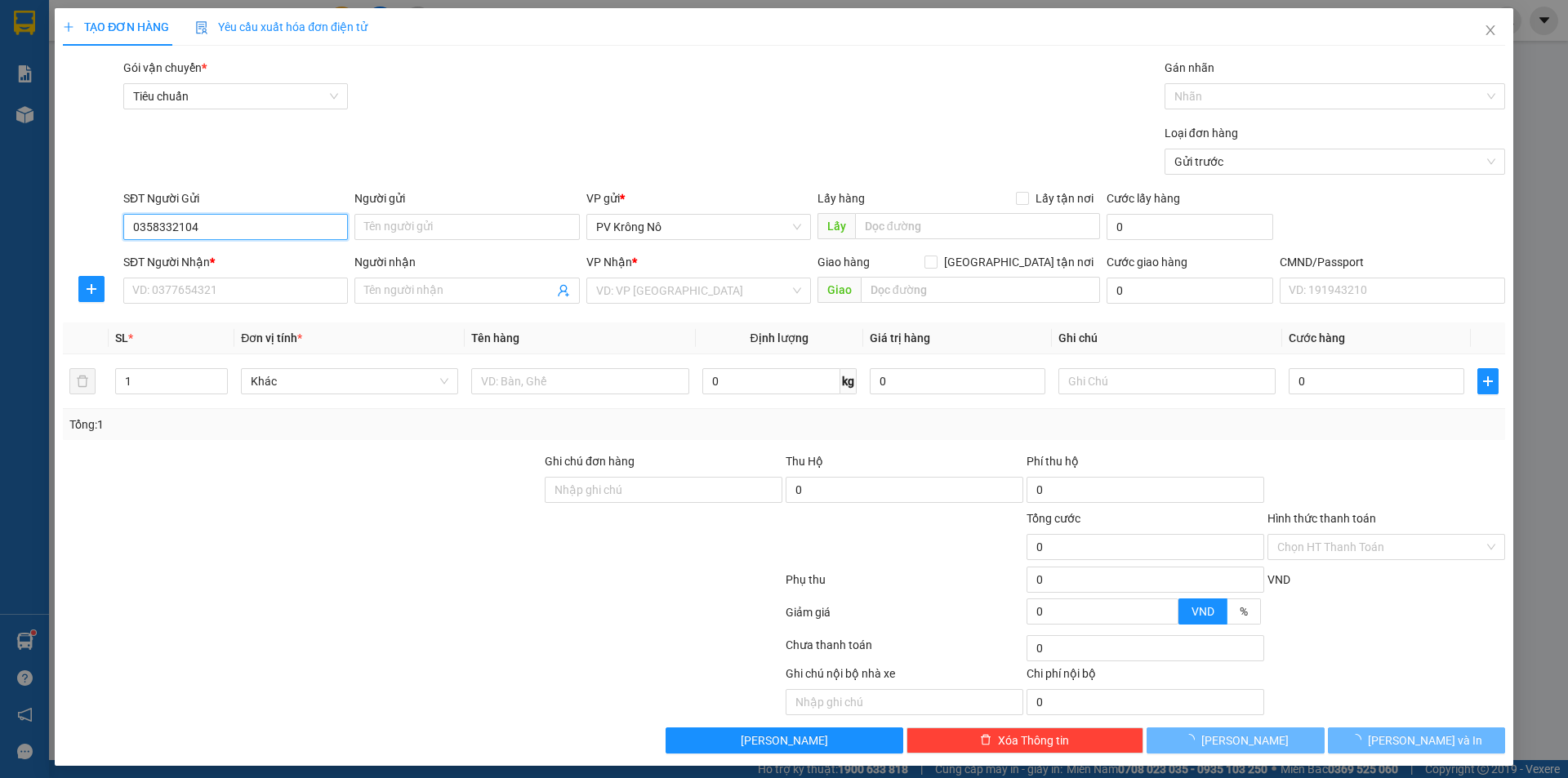
type input "0358332104"
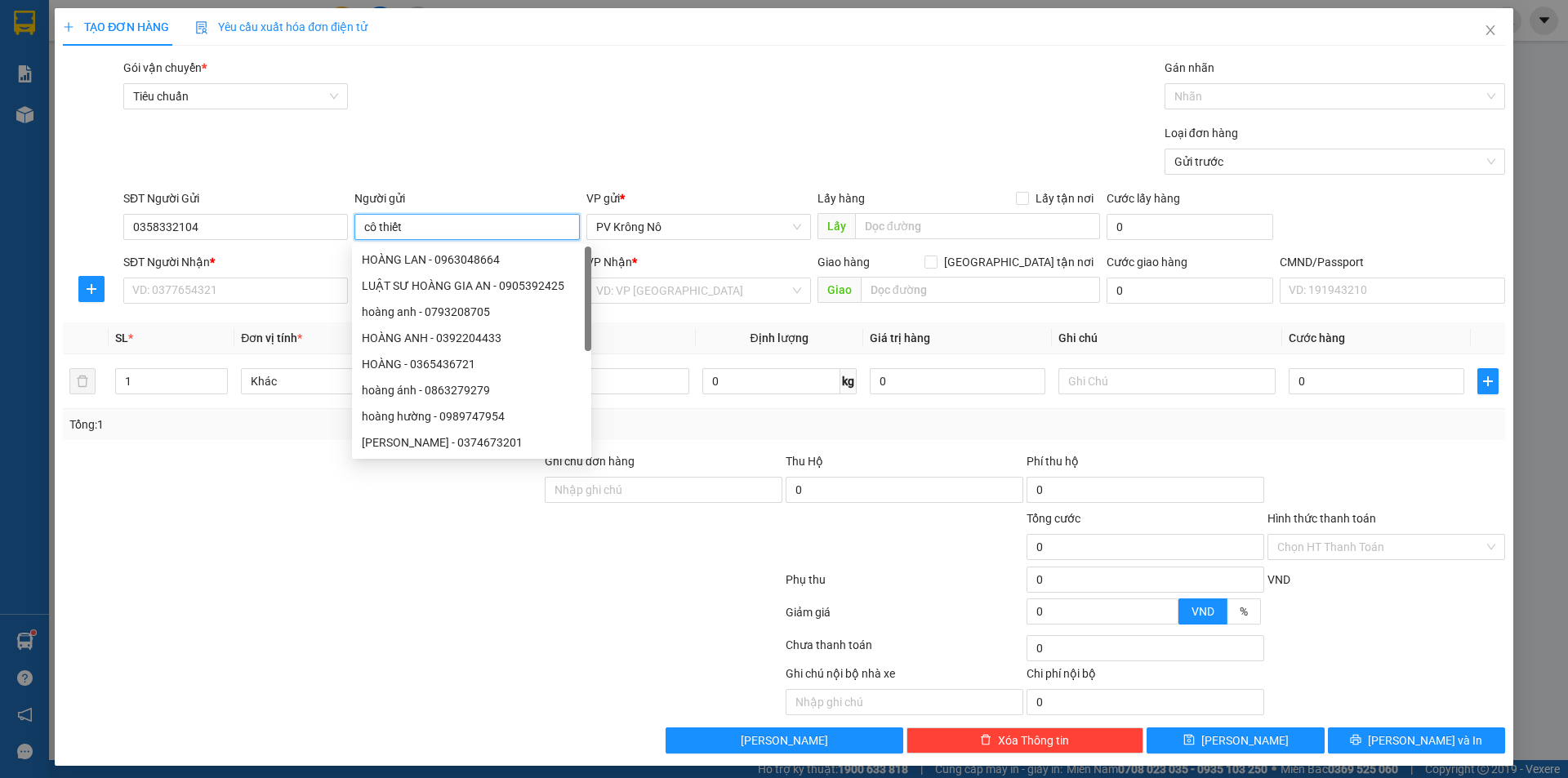
type input "cô thiết"
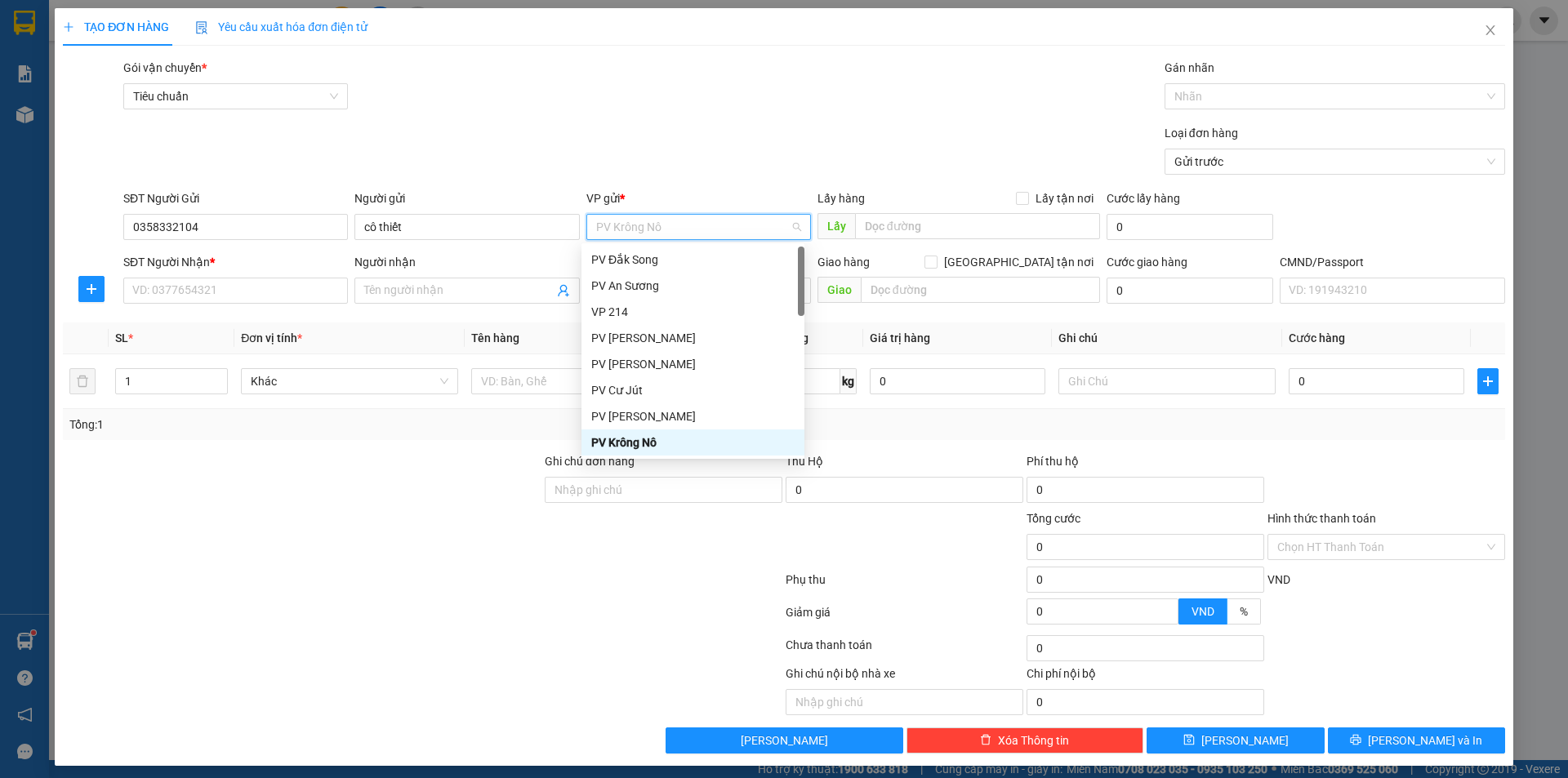
click at [216, 275] on div "SĐT Người Nhận *" at bounding box center [235, 265] width 224 height 24
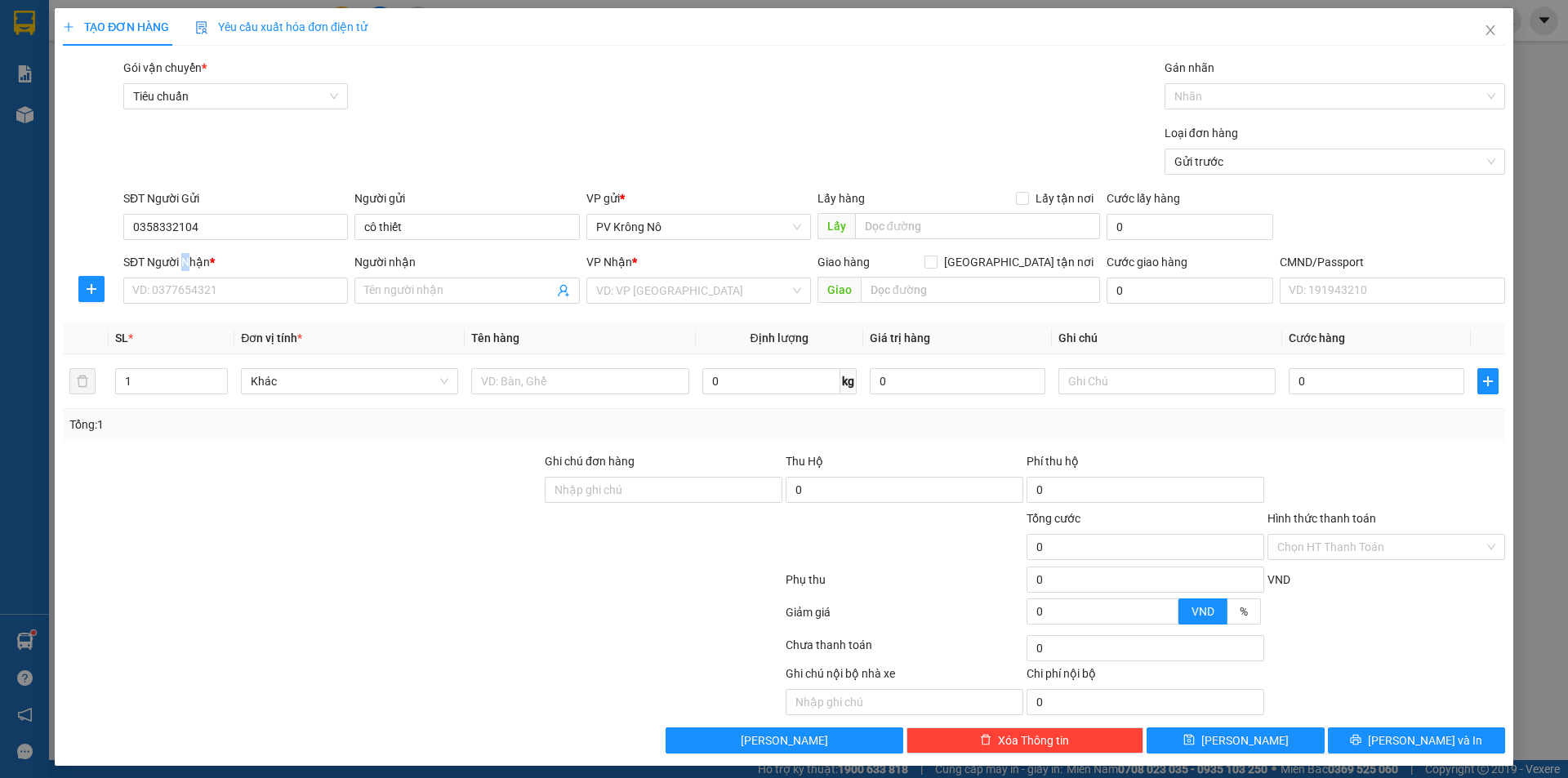
click at [182, 275] on div "SĐT Người Nhận *" at bounding box center [235, 265] width 224 height 24
click at [180, 287] on input "SĐT Người Nhận *" at bounding box center [235, 290] width 224 height 26
click at [451, 279] on span at bounding box center [466, 290] width 224 height 26
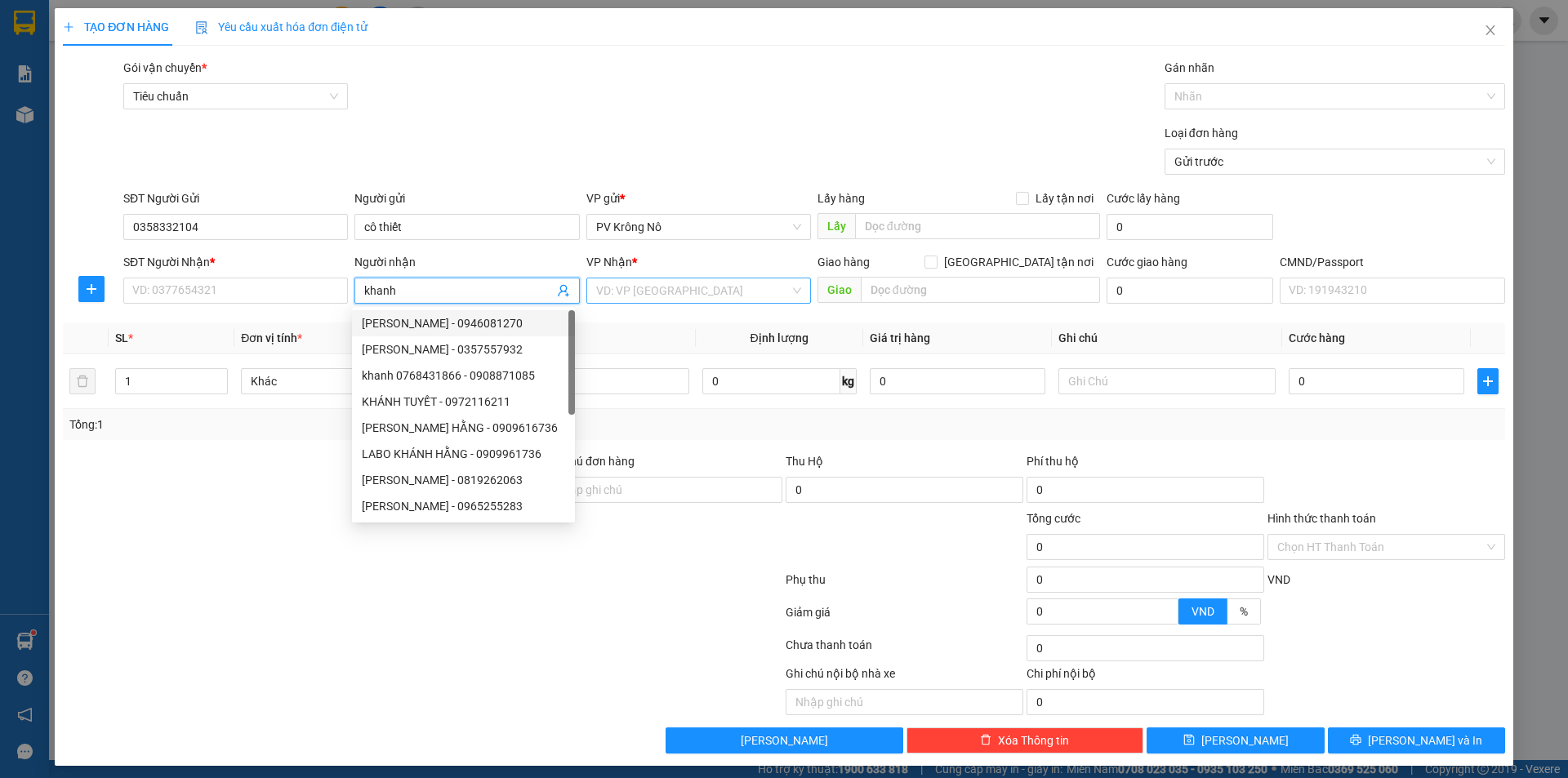
type input "khanh"
click at [643, 292] on input "search" at bounding box center [693, 290] width 194 height 24
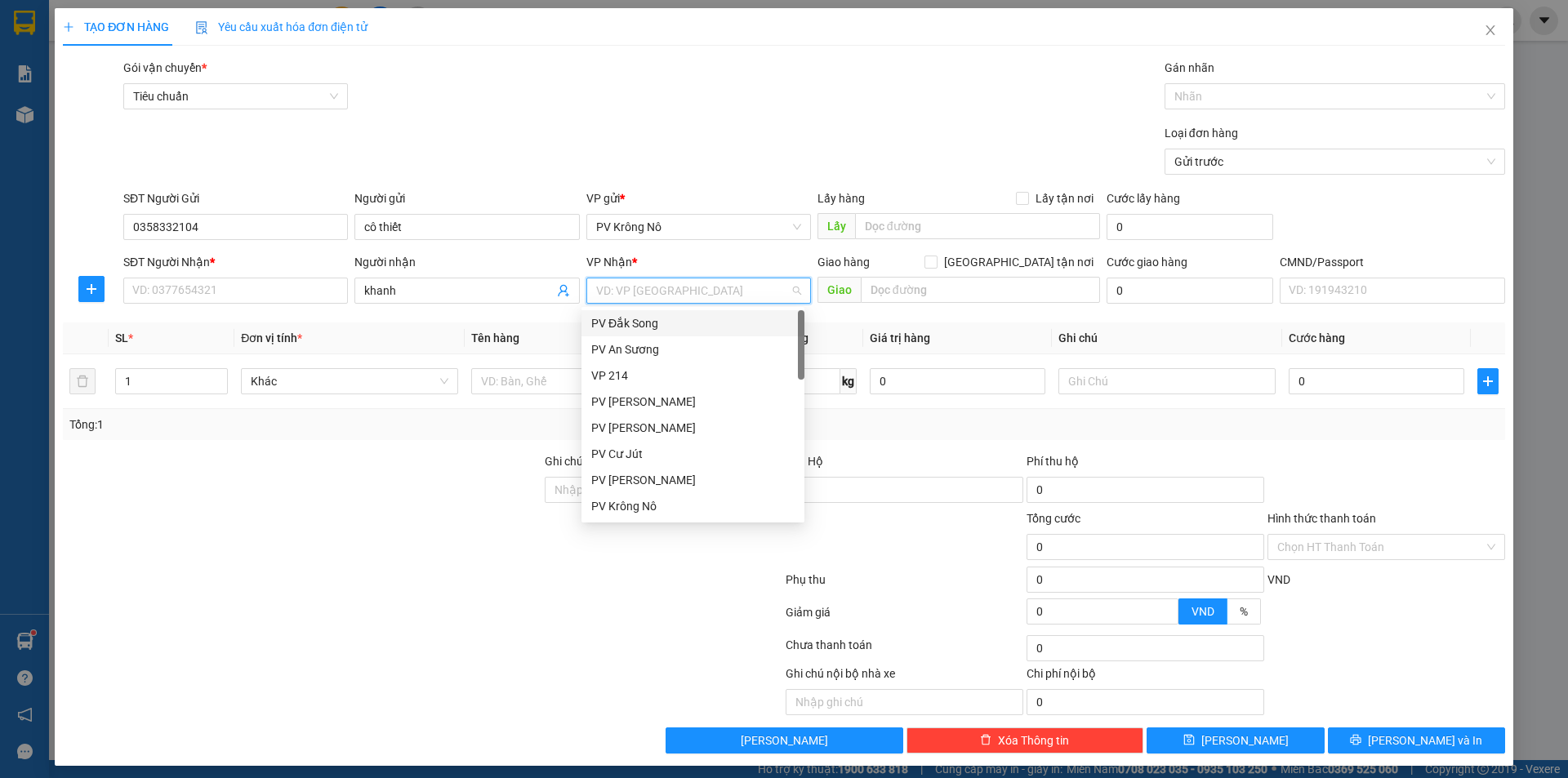
type input "2"
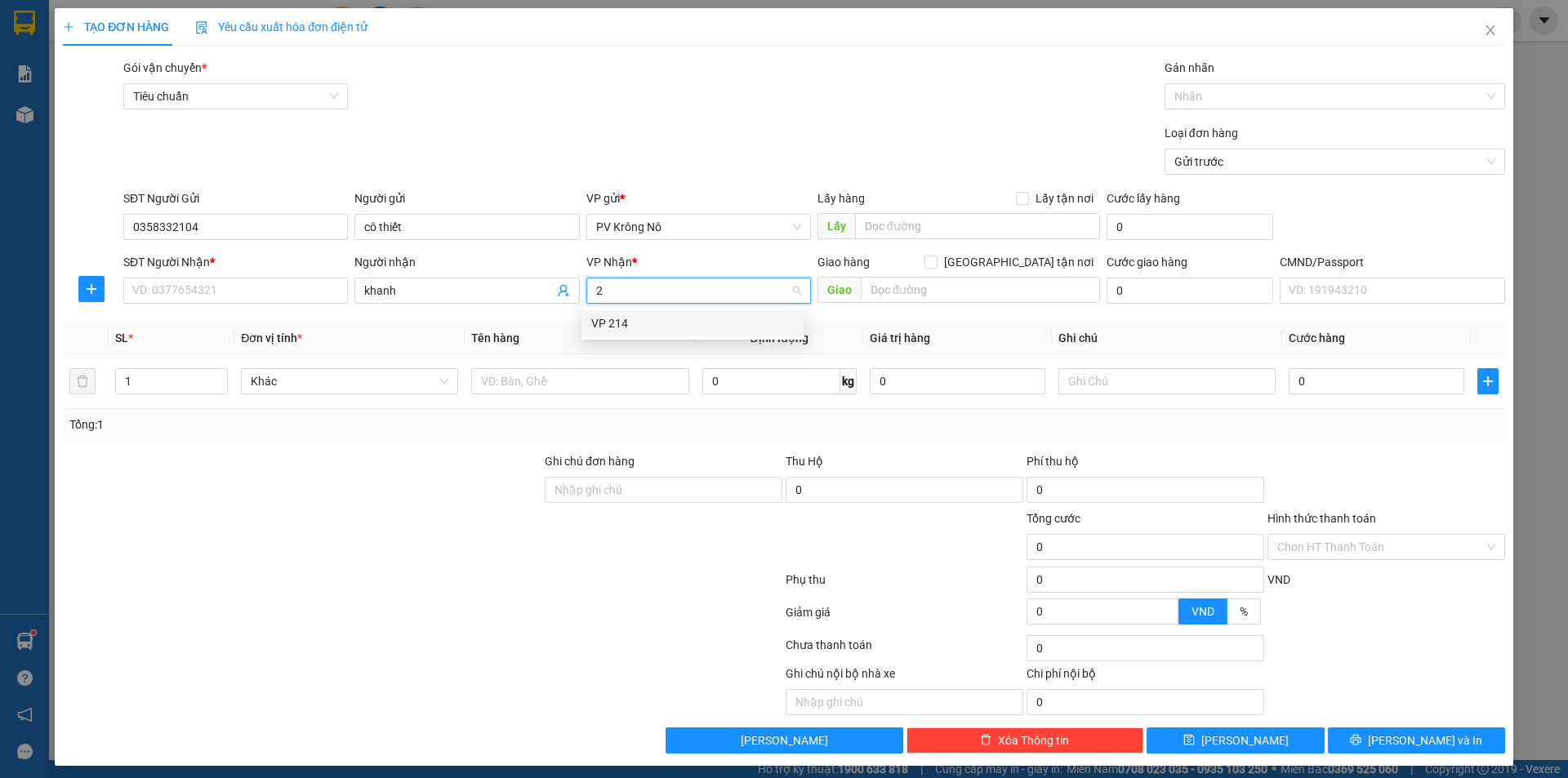
click at [616, 324] on div "VP 214" at bounding box center [693, 323] width 204 height 18
click at [489, 382] on input "text" at bounding box center [580, 381] width 217 height 26
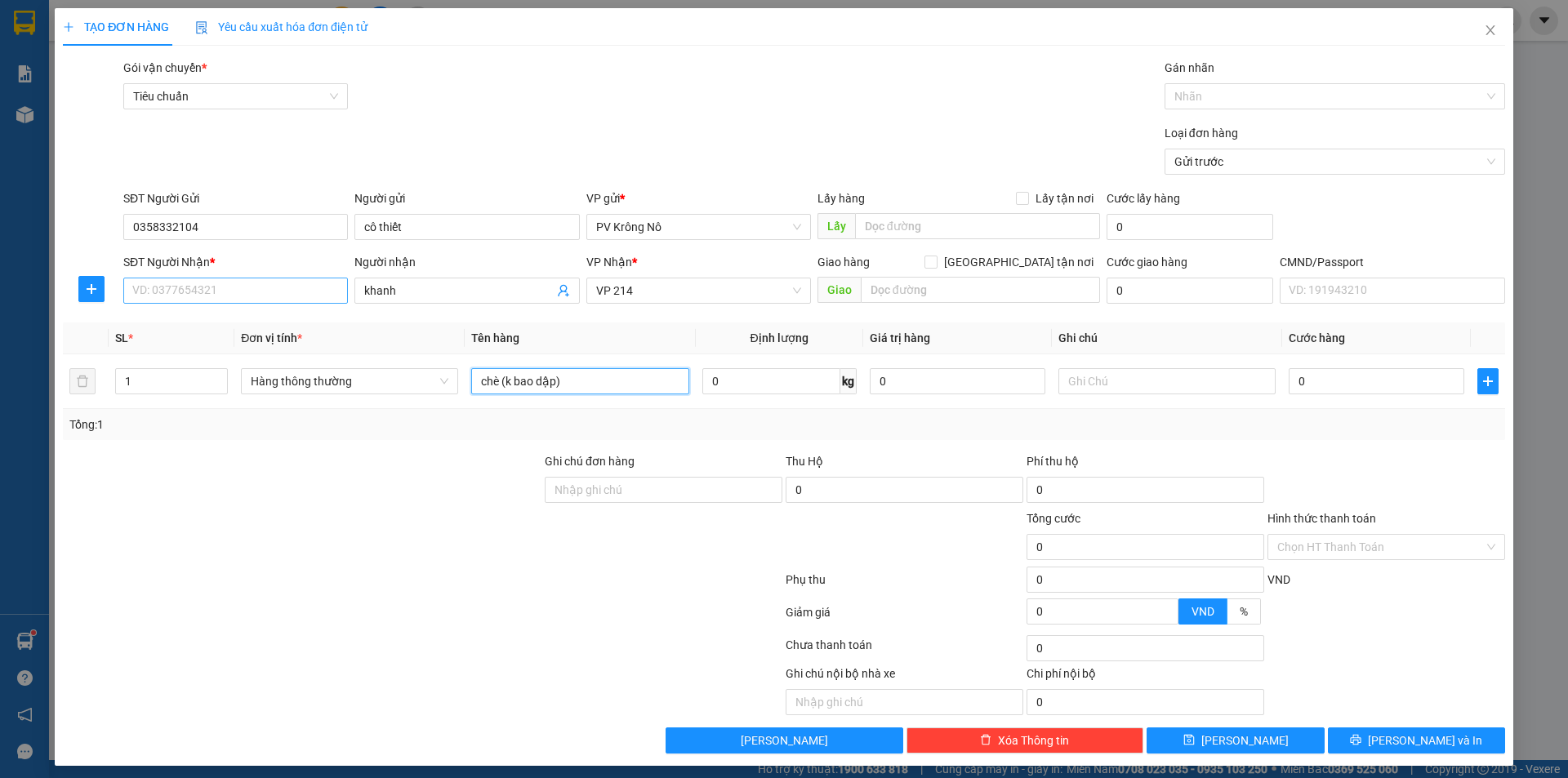
type input "chè (k bao dập)"
click at [235, 296] on input "SĐT Người Nhận *" at bounding box center [235, 290] width 224 height 26
click at [199, 321] on div "0388099979 - khanh" at bounding box center [234, 323] width 204 height 18
type input "0388099979"
type input "khanh"
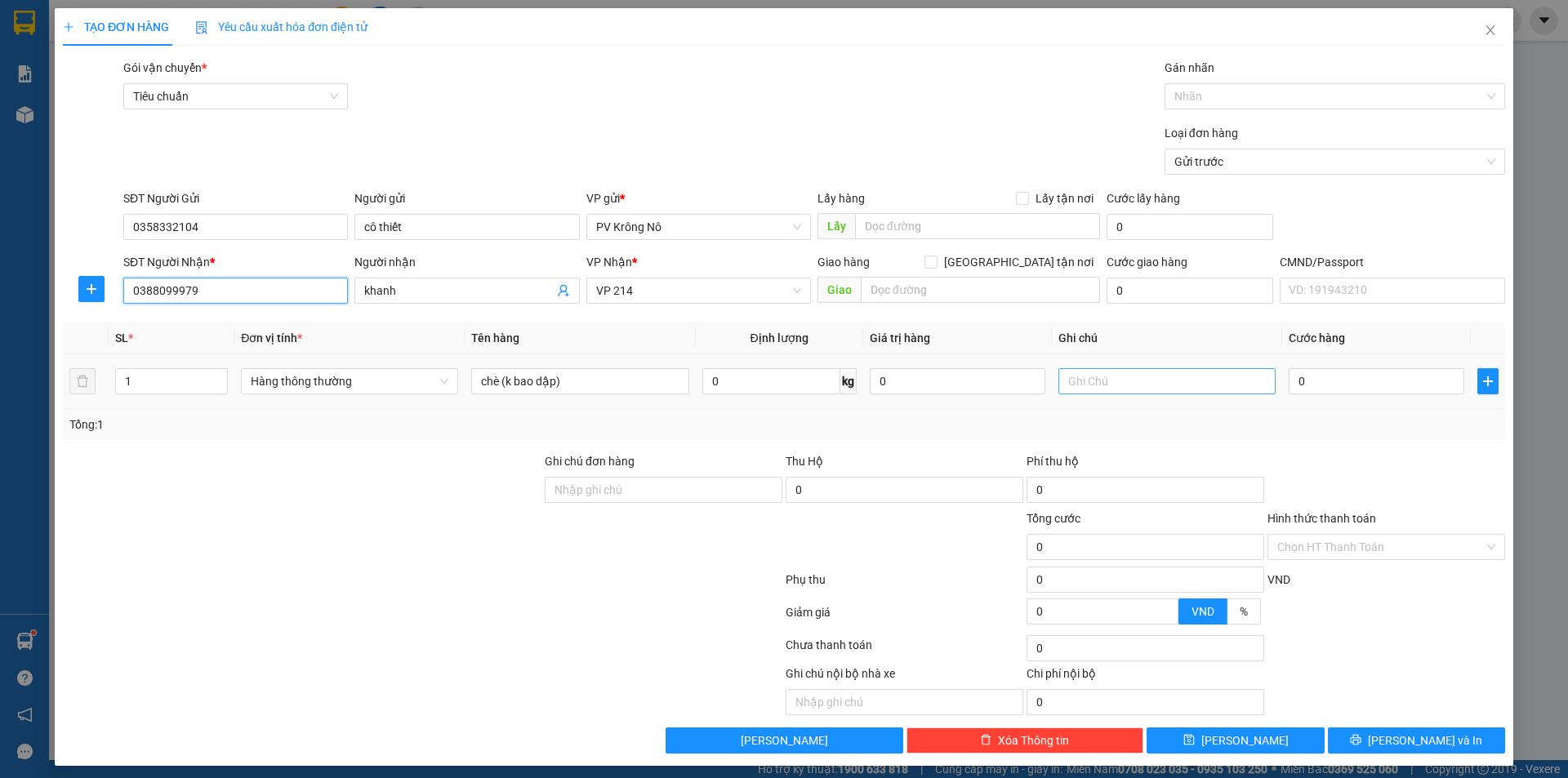
type input "0388099979"
click at [1176, 384] on input "text" at bounding box center [1166, 381] width 217 height 26
type input "bao"
type input "008"
type input "8"
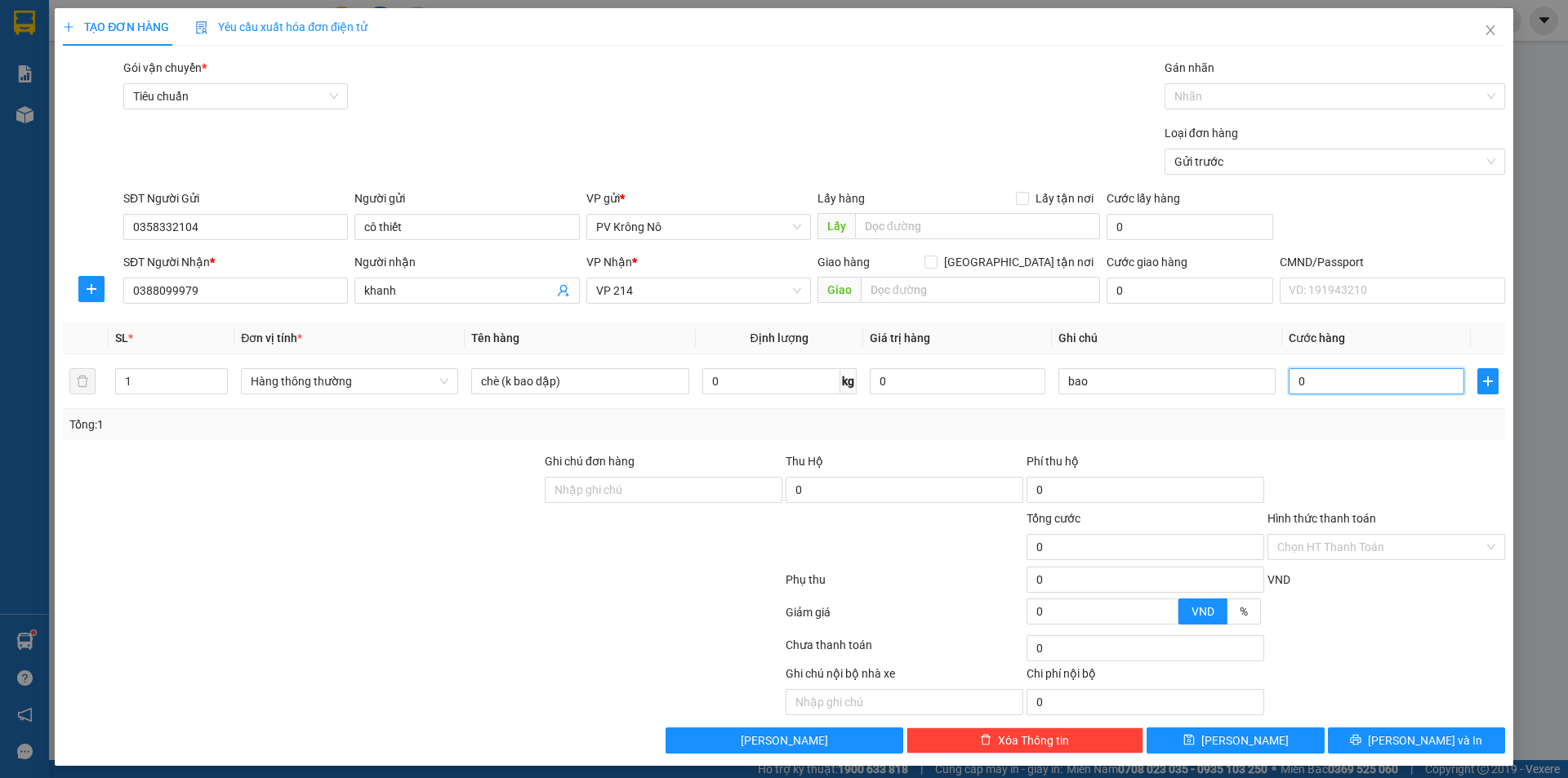
type input "8"
type input "0.080"
type input "80"
type input "00.800"
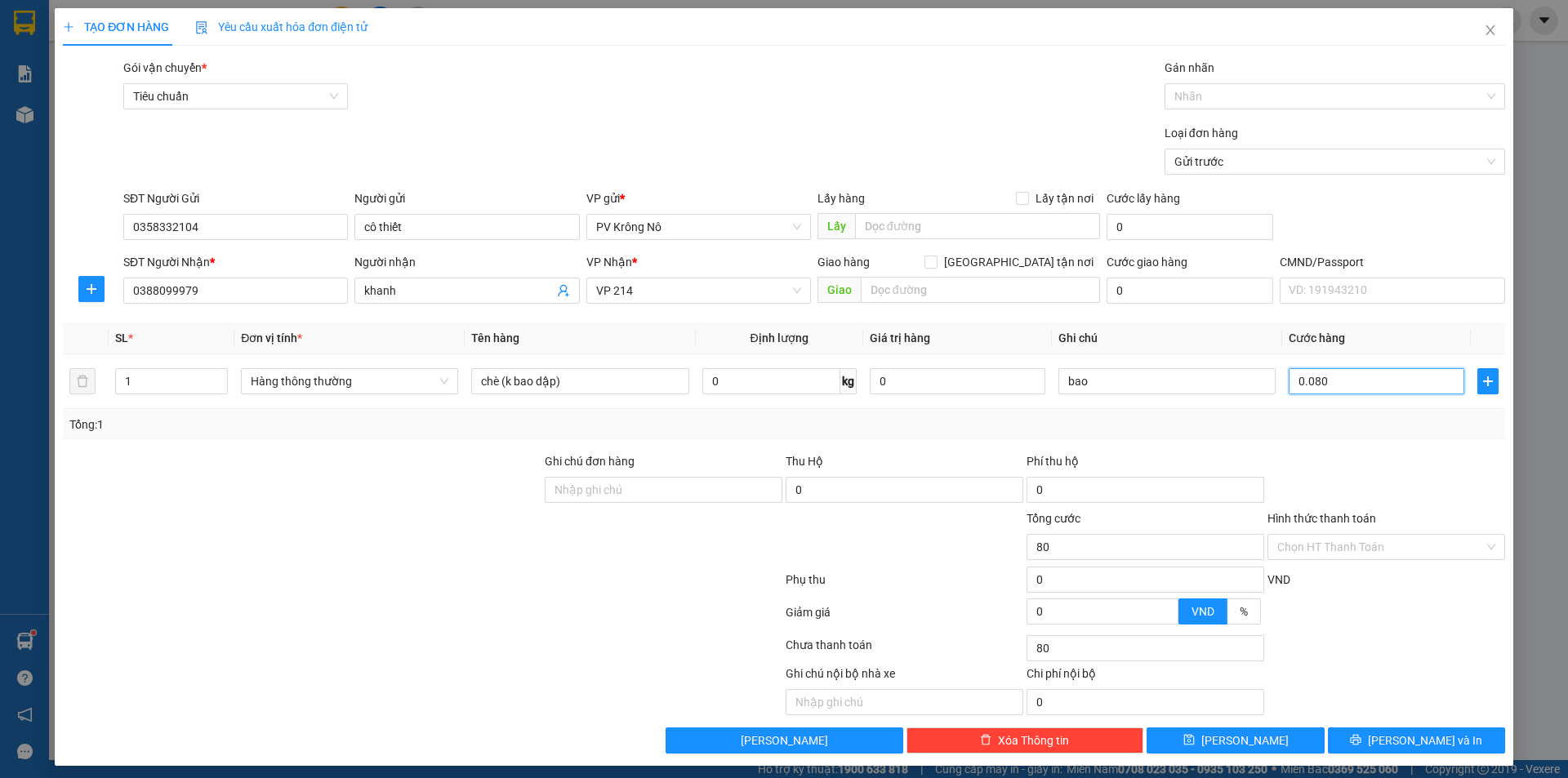
type input "800"
type input "0.008.000"
type input "8.000"
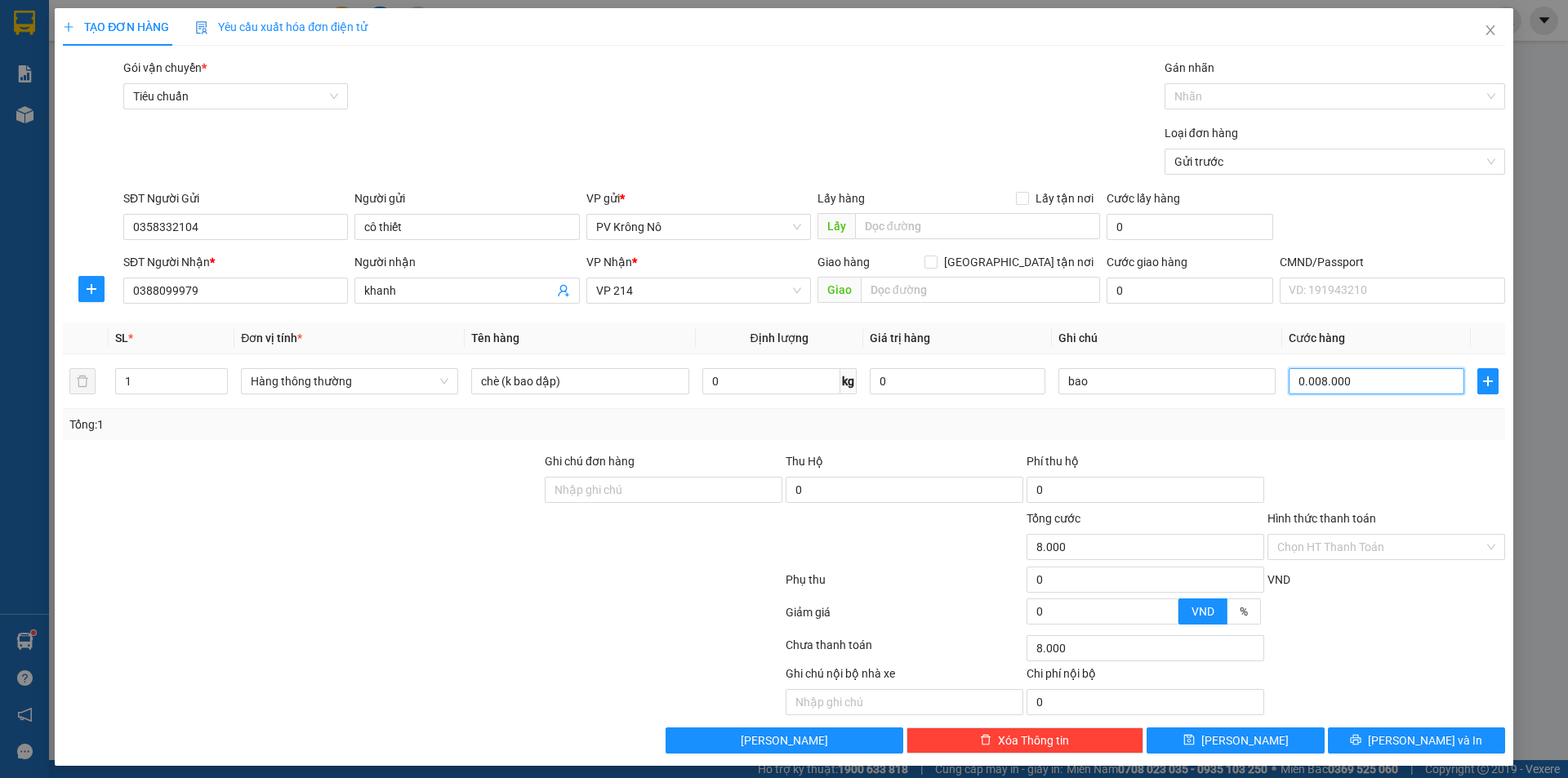
type input "000.080.000"
type input "80.000"
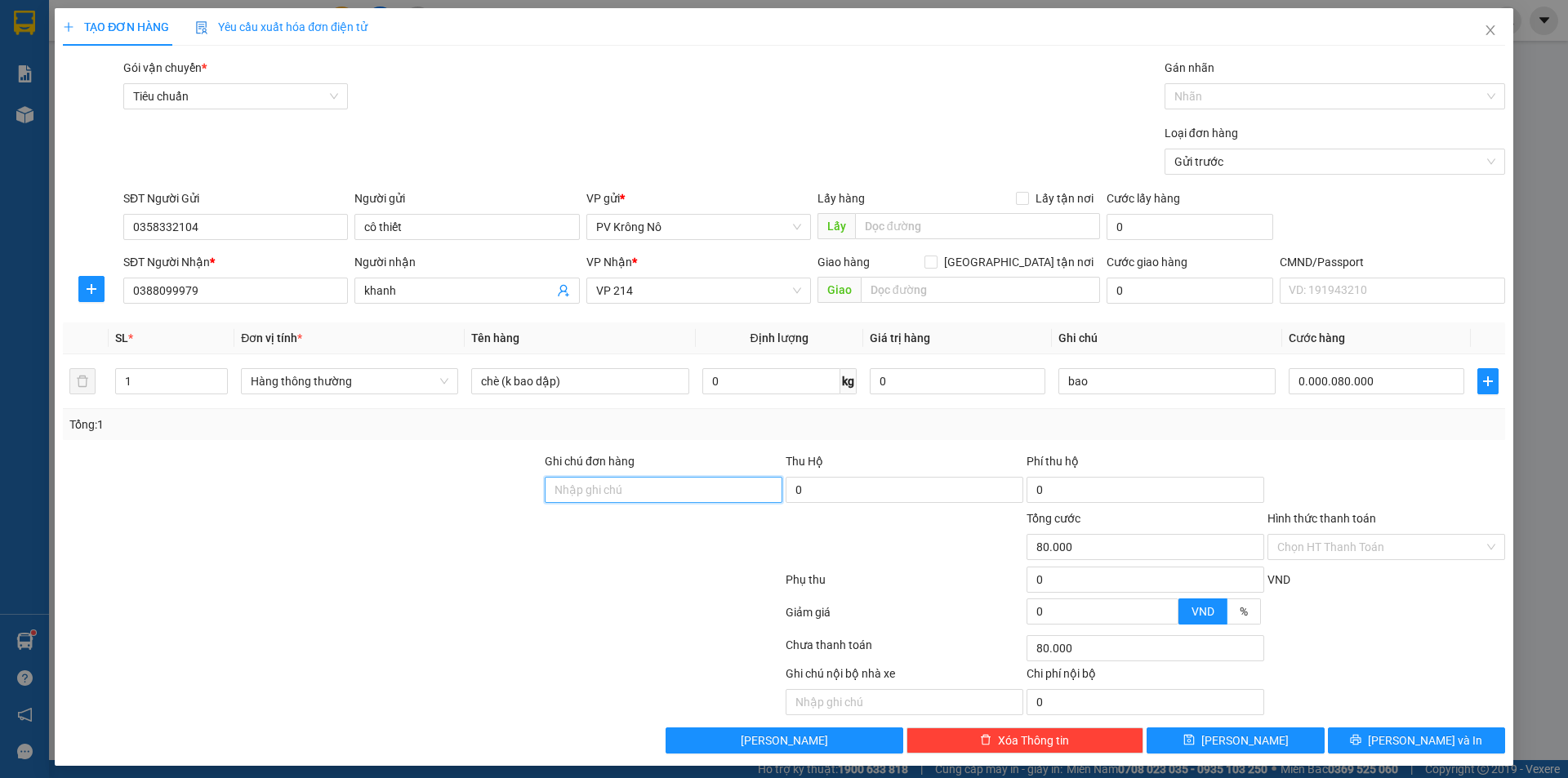
type input "80.000"
click at [1367, 754] on div "TẠO ĐƠN HÀNG Yêu cầu xuất hóa đơn điện tử Transit Pickup Surcharge Ids Transit …" at bounding box center [784, 387] width 1458 height 758
drag, startPoint x: 1402, startPoint y: 750, endPoint x: 1406, endPoint y: 728, distance: 22.4
click at [1402, 749] on button "[PERSON_NAME] và In" at bounding box center [1416, 741] width 177 height 26
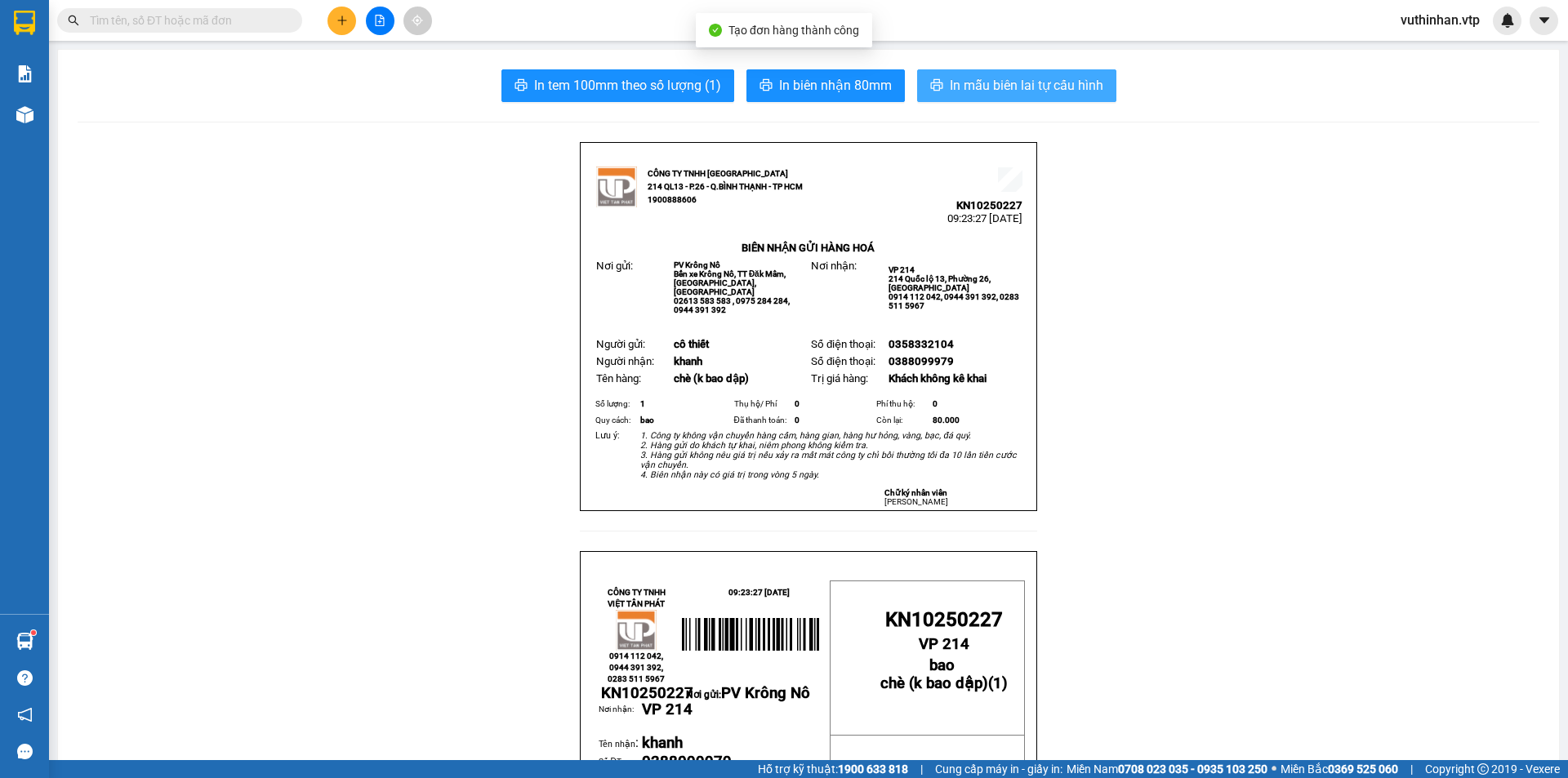
click at [1022, 82] on span "In mẫu biên lai tự cấu hình" at bounding box center [1026, 85] width 154 height 21
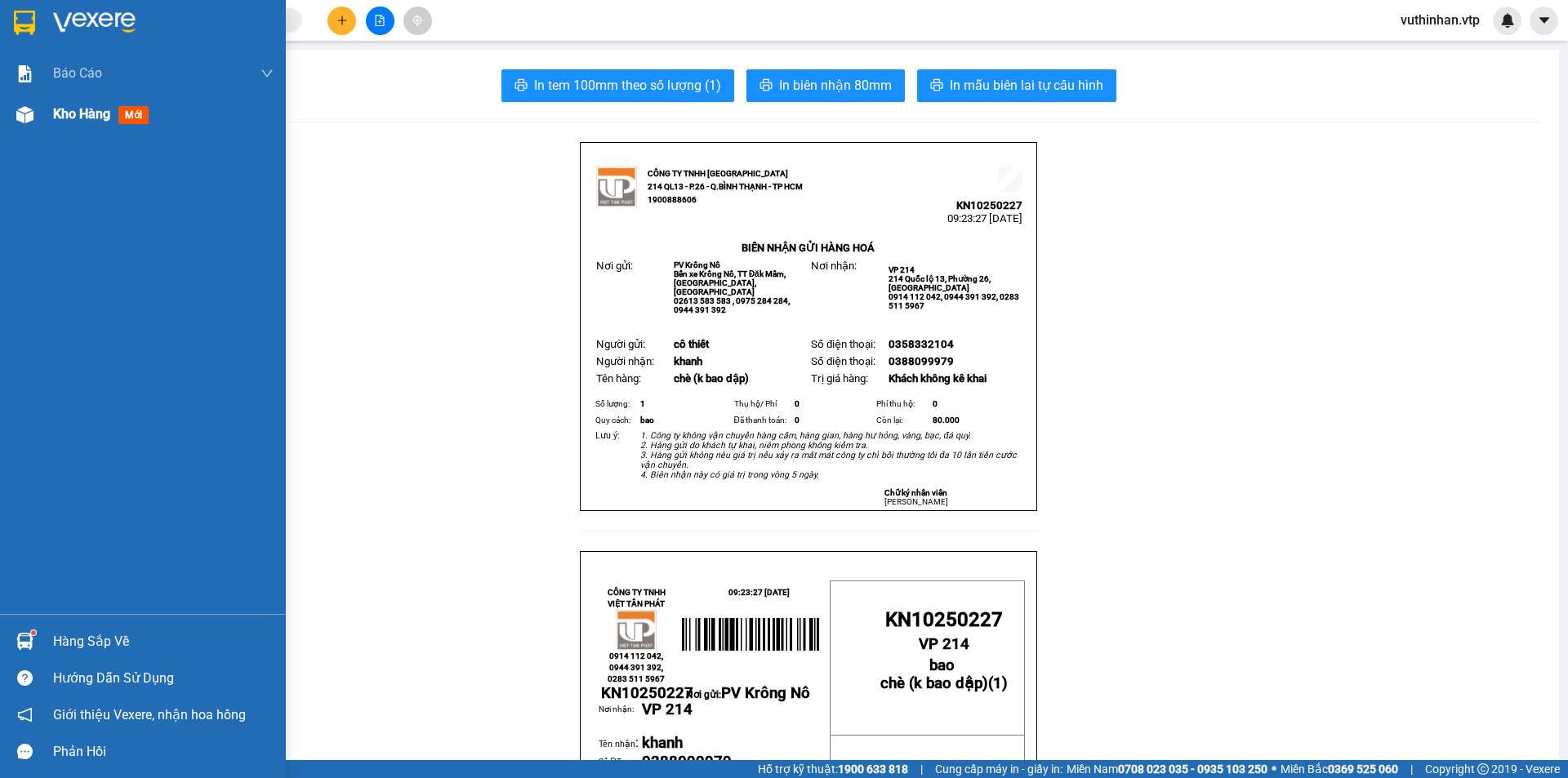
click at [42, 113] on div "Kho hàng mới" at bounding box center [143, 115] width 286 height 41
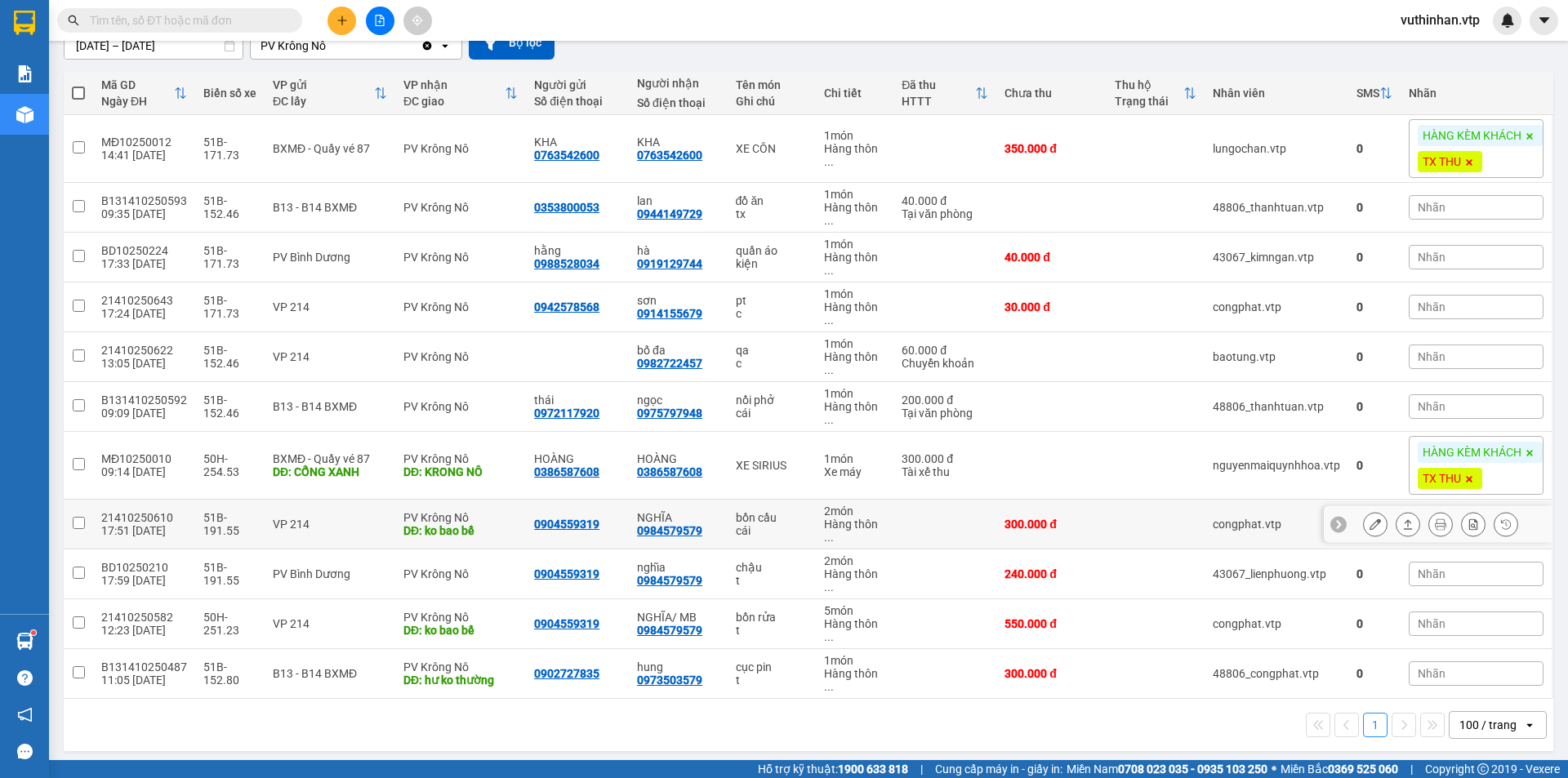
scroll to position [164, 0]
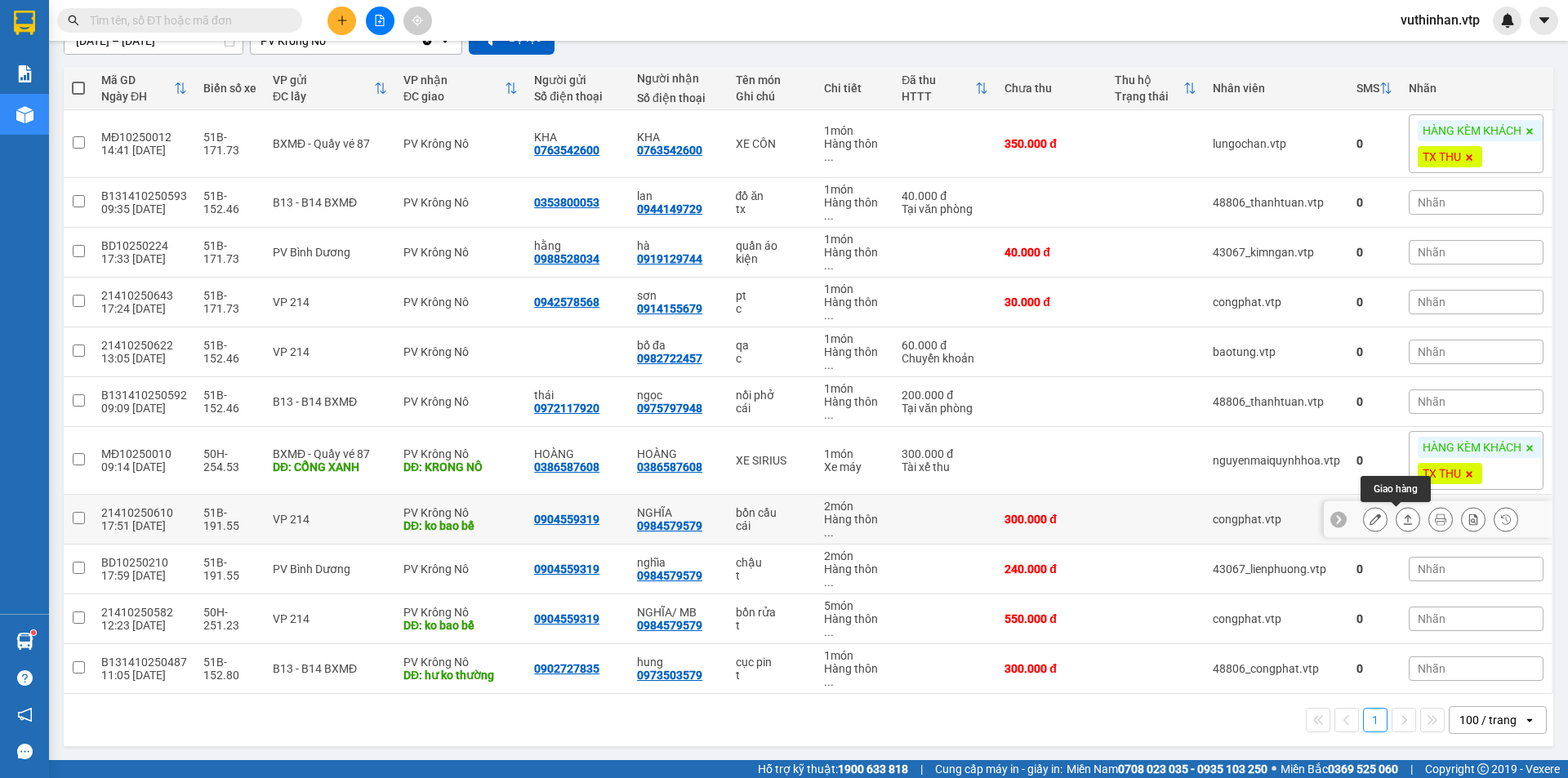
click at [1369, 513] on icon at bounding box center [1375, 519] width 12 height 12
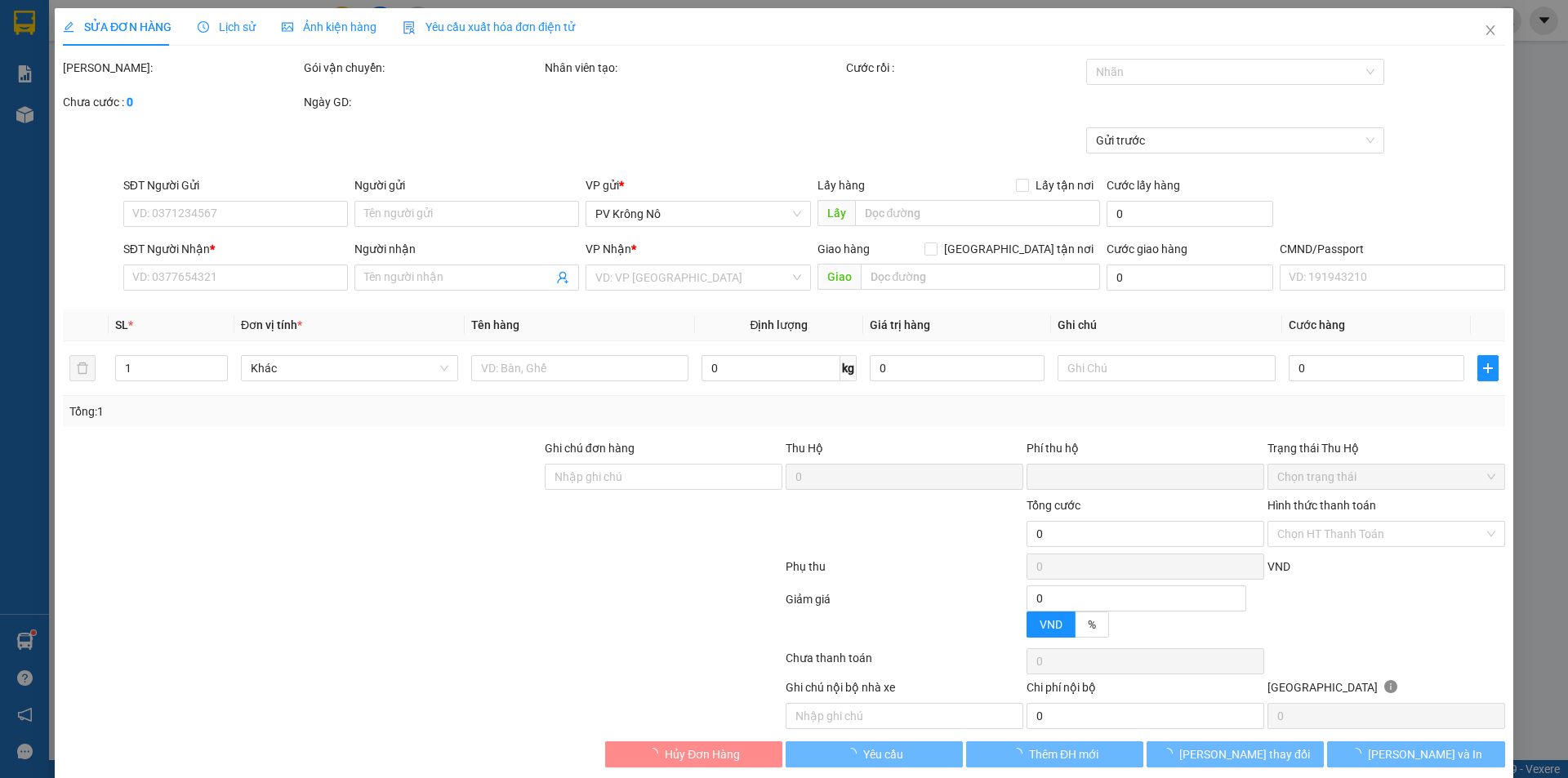
type input "0904559319"
type input "0984579579"
type input "NGHĨA"
type input "ko bao bể"
type input "0"
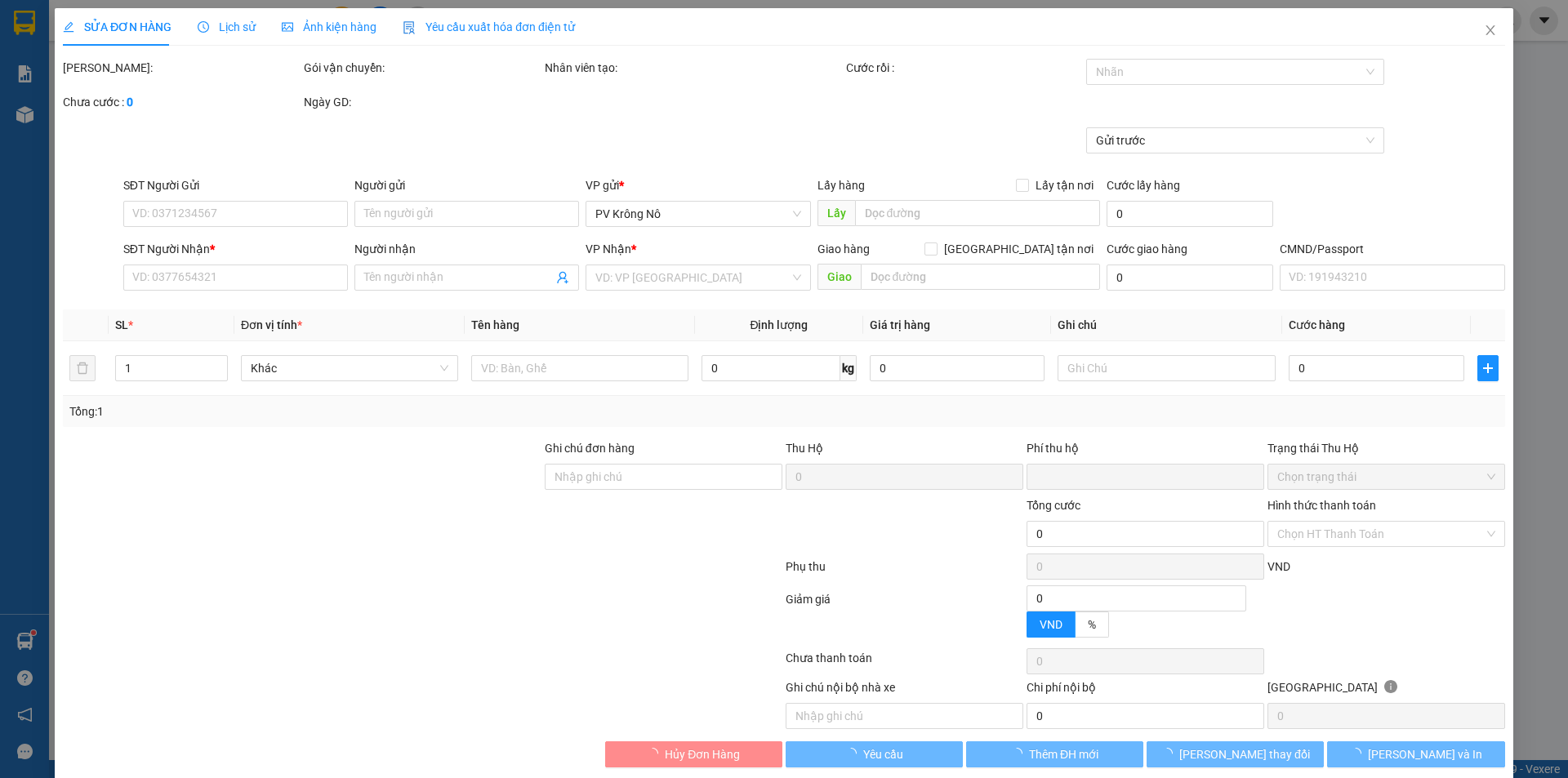
type input "300.000"
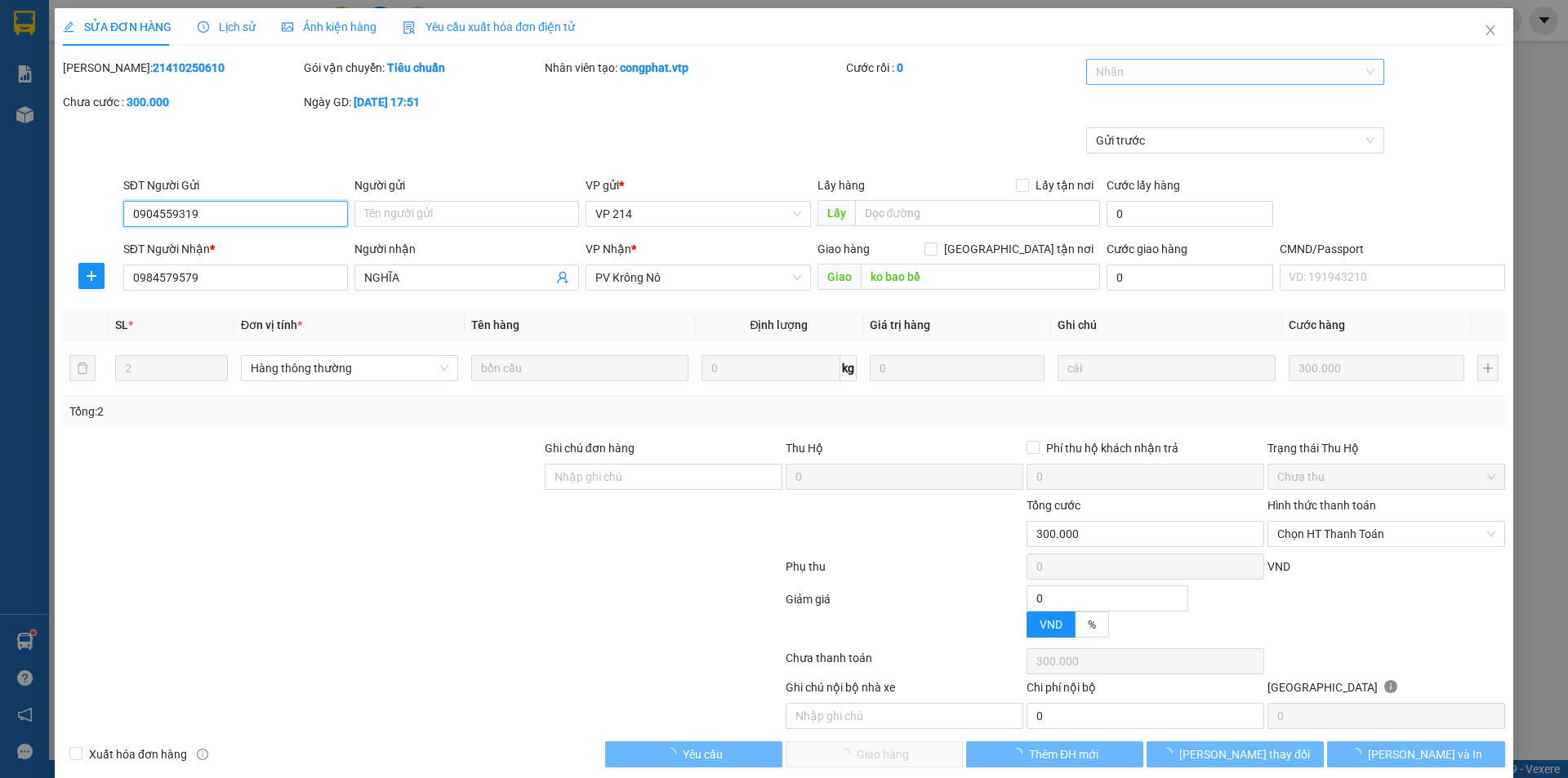
type input "15.000"
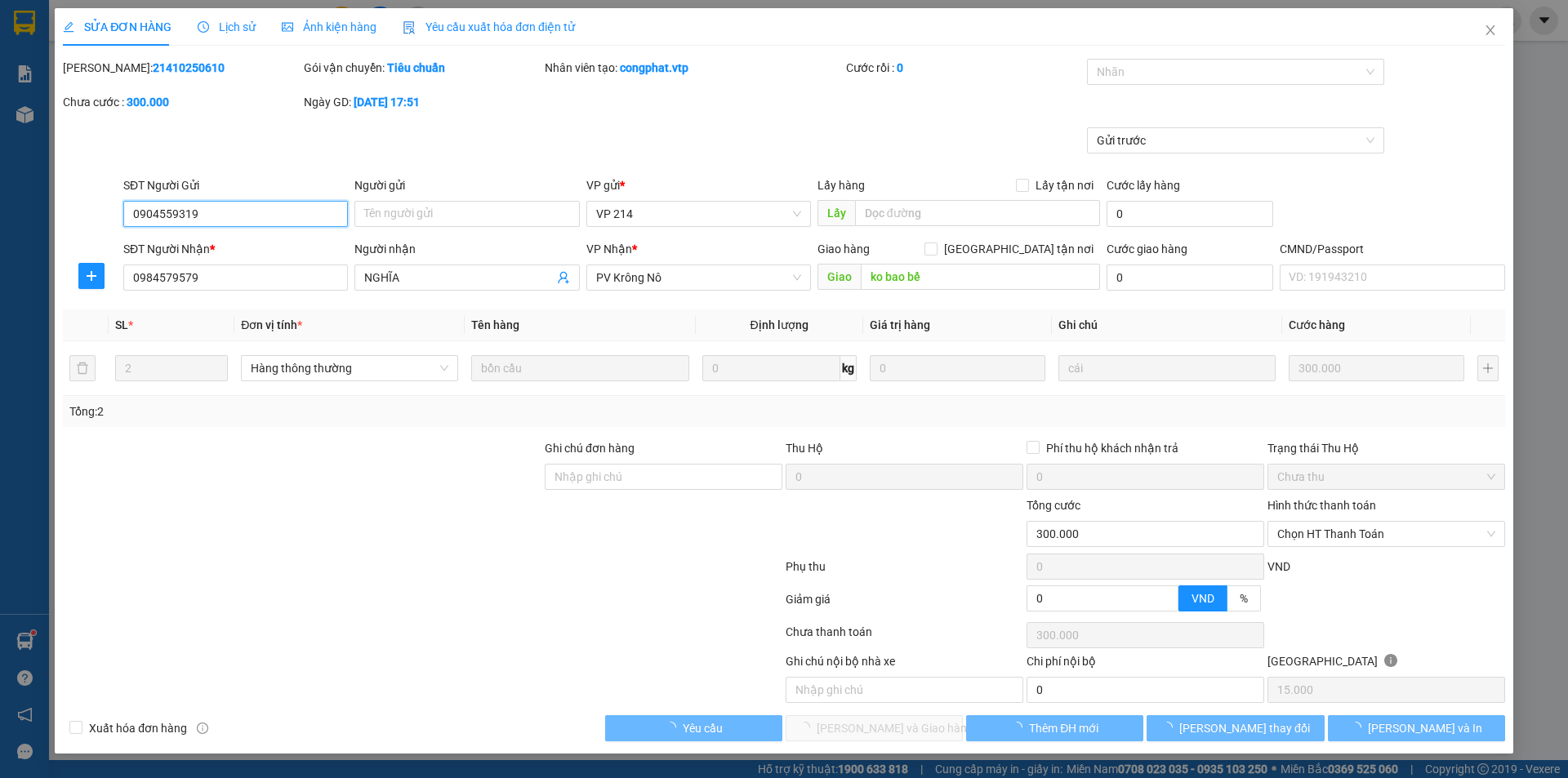
drag, startPoint x: 1119, startPoint y: 75, endPoint x: 1121, endPoint y: 86, distance: 11.2
click at [1122, 74] on div at bounding box center [1227, 72] width 273 height 20
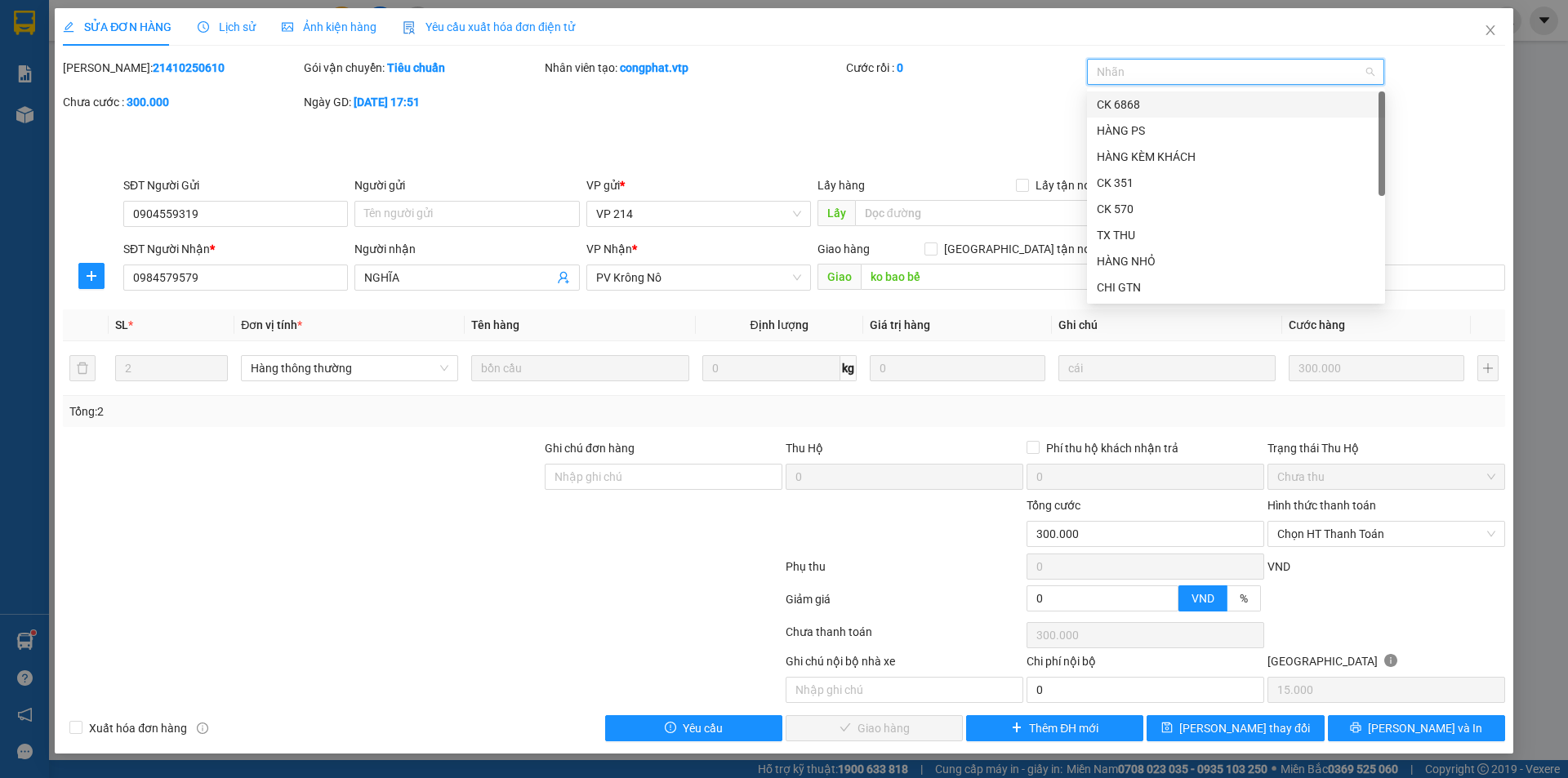
click at [1130, 107] on div "CK 6868" at bounding box center [1236, 105] width 278 height 18
drag, startPoint x: 589, startPoint y: 473, endPoint x: 587, endPoint y: 462, distance: 11.2
click at [589, 472] on input "Ghi chú đơn hàng" at bounding box center [663, 477] width 238 height 26
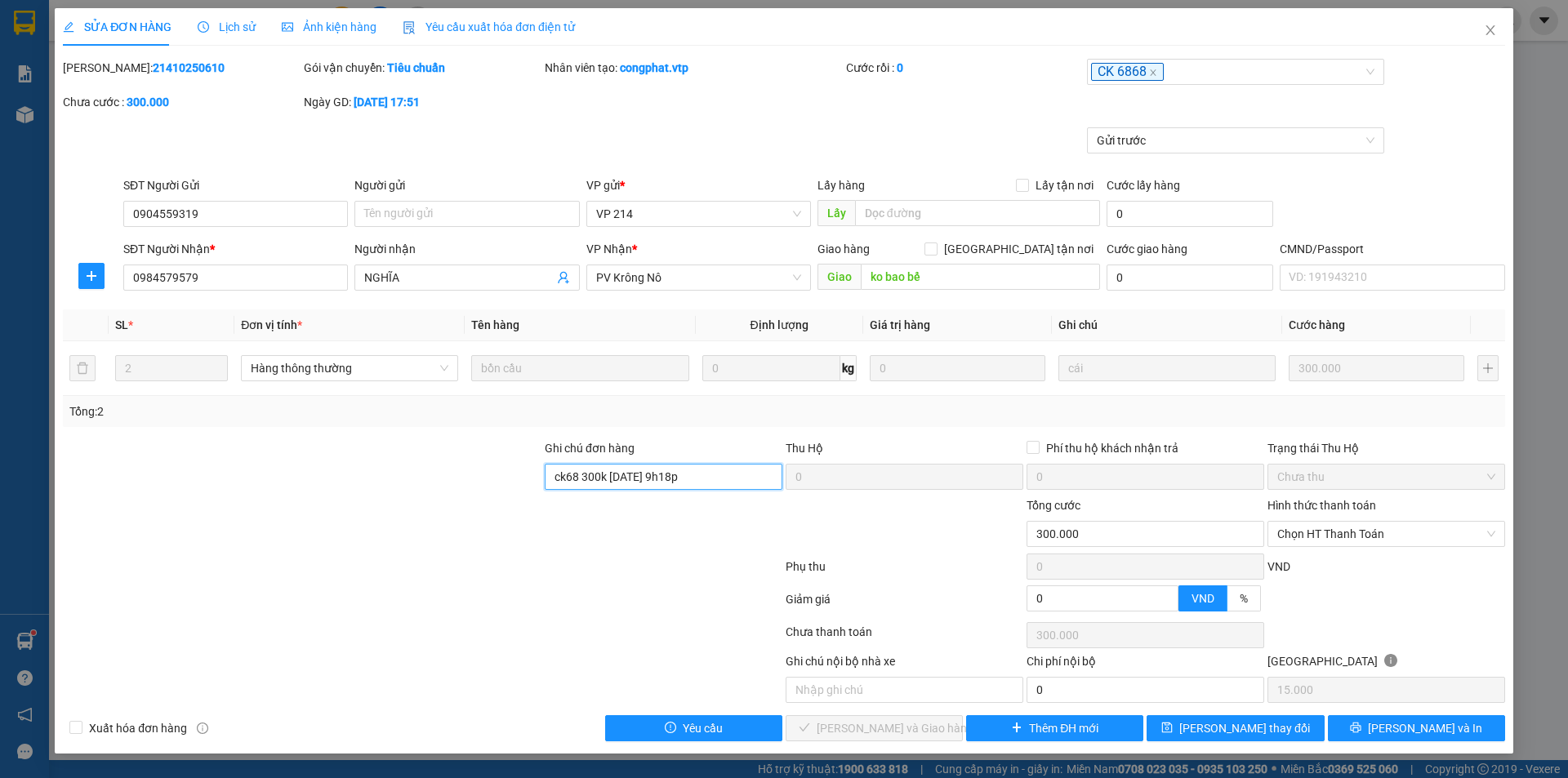
type input "ck68 300k 13/10/25 9h18p"
drag, startPoint x: 1302, startPoint y: 533, endPoint x: 1310, endPoint y: 535, distance: 8.2
click at [1304, 533] on span "Chọn HT Thanh Toán" at bounding box center [1386, 534] width 218 height 24
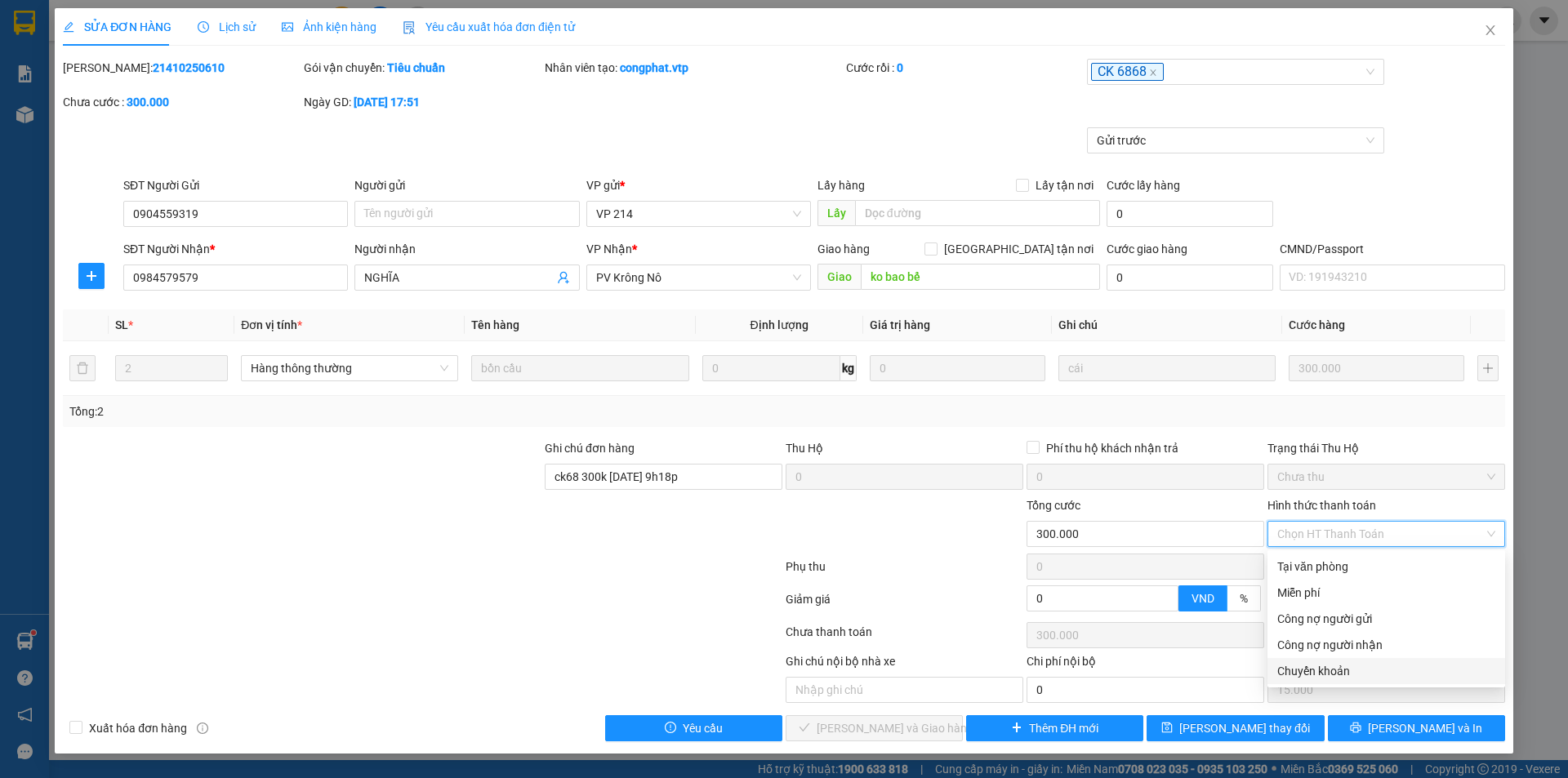
drag, startPoint x: 1304, startPoint y: 673, endPoint x: 1210, endPoint y: 602, distance: 117.8
click at [1304, 671] on div "Chuyển khoản" at bounding box center [1386, 671] width 218 height 18
type input "0"
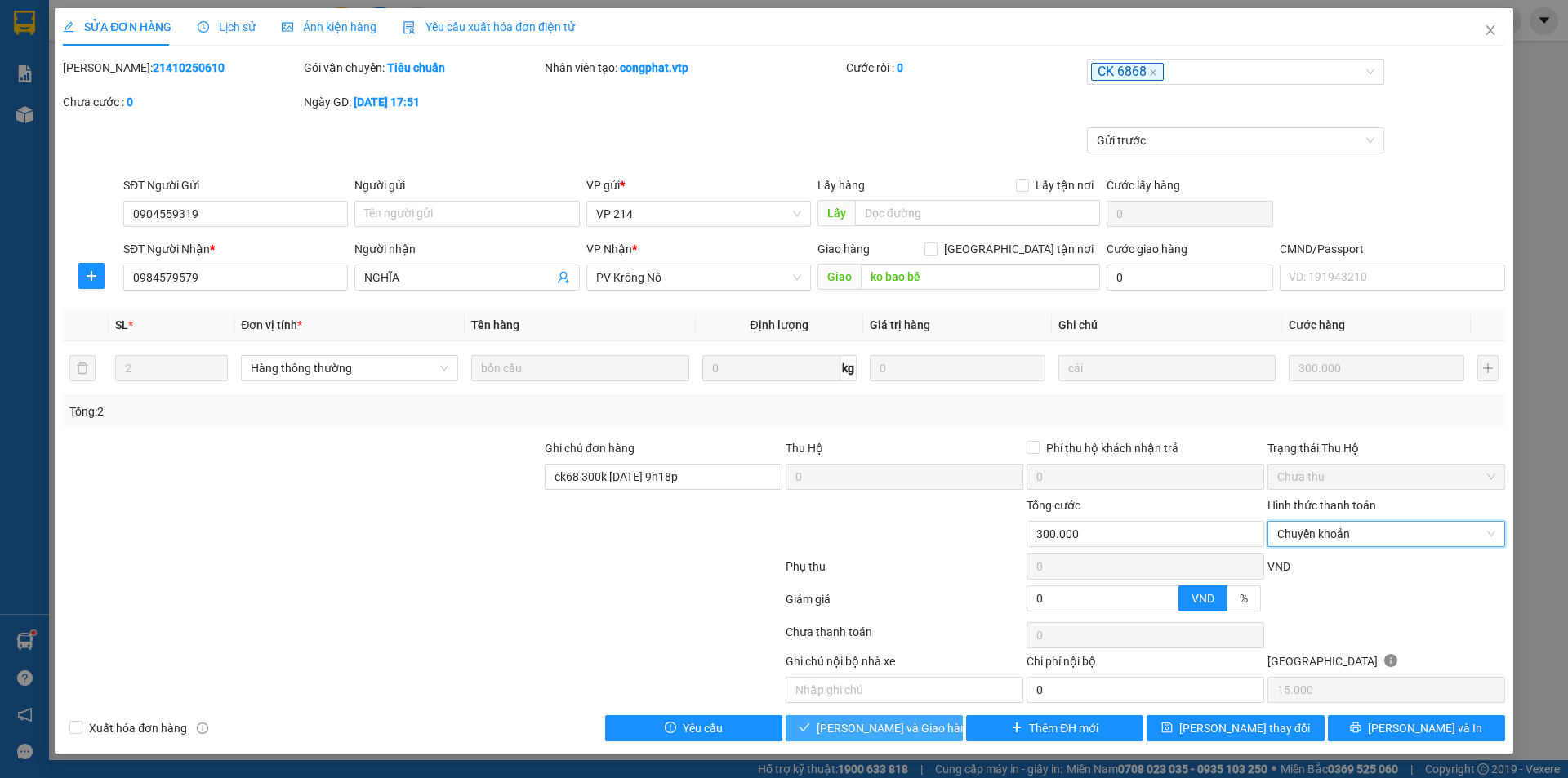
click at [895, 731] on span "[PERSON_NAME] và Giao hàng" at bounding box center [895, 728] width 157 height 18
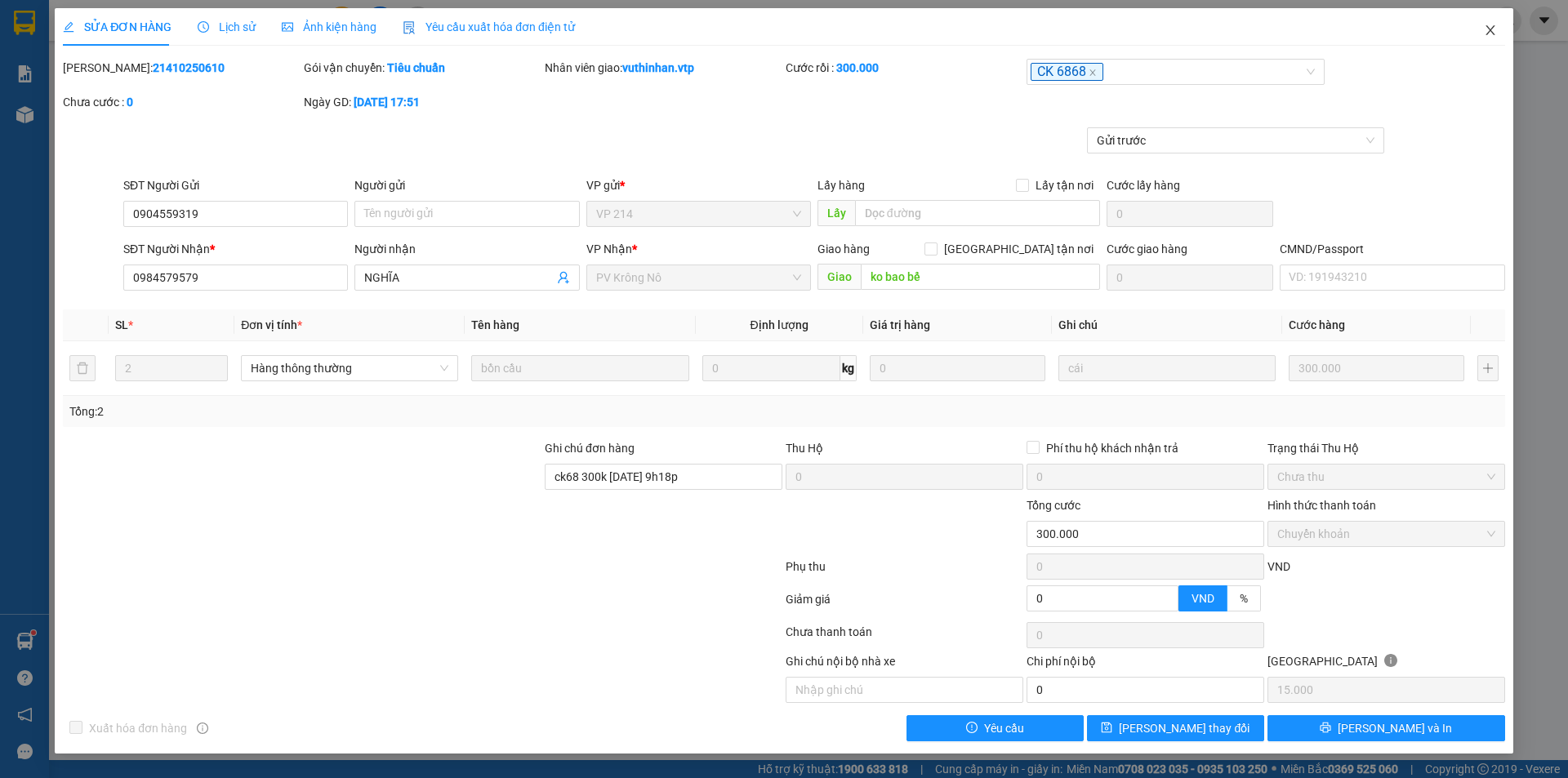
click at [1497, 27] on span "Close" at bounding box center [1490, 30] width 46 height 46
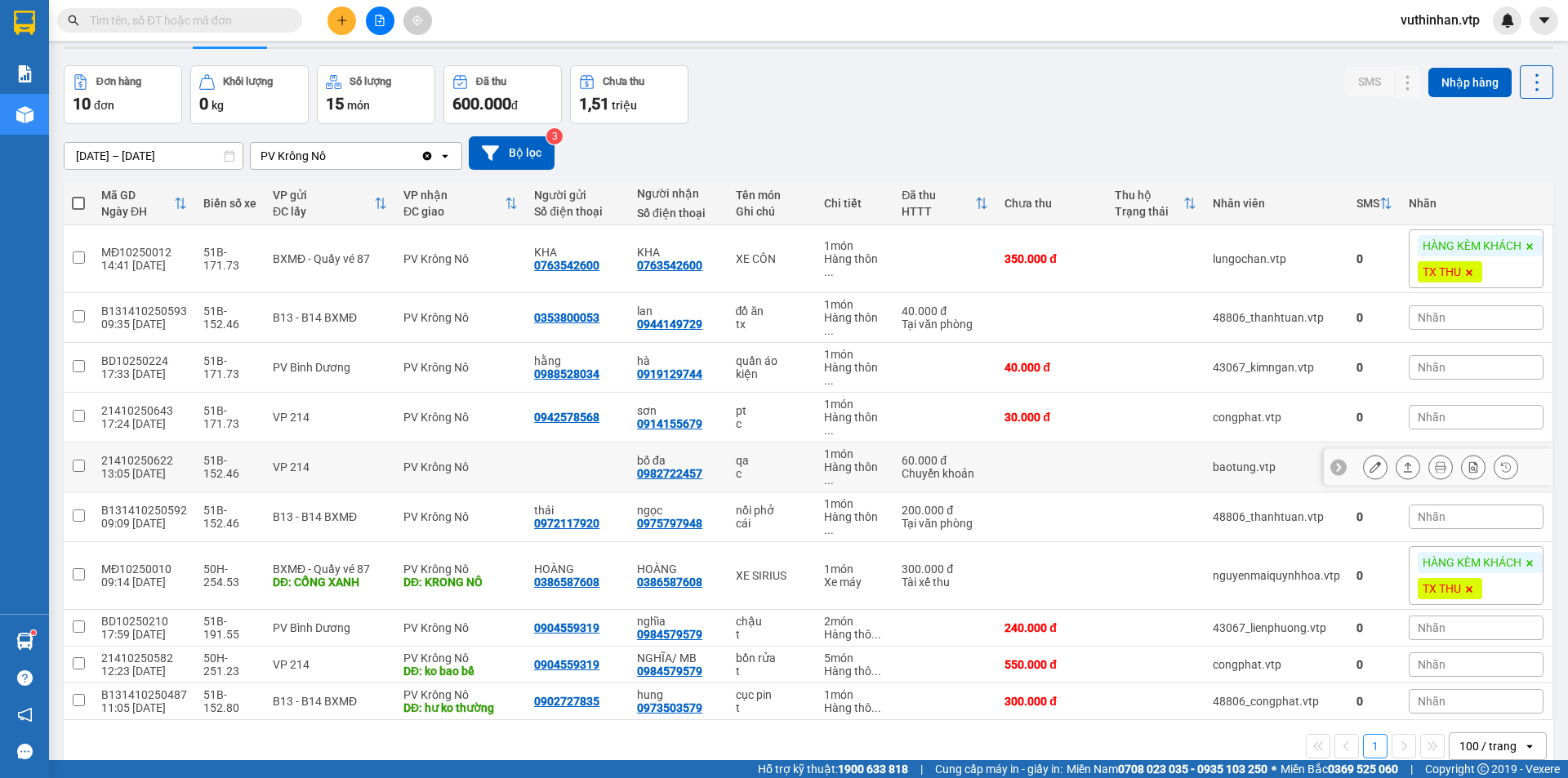
scroll to position [75, 0]
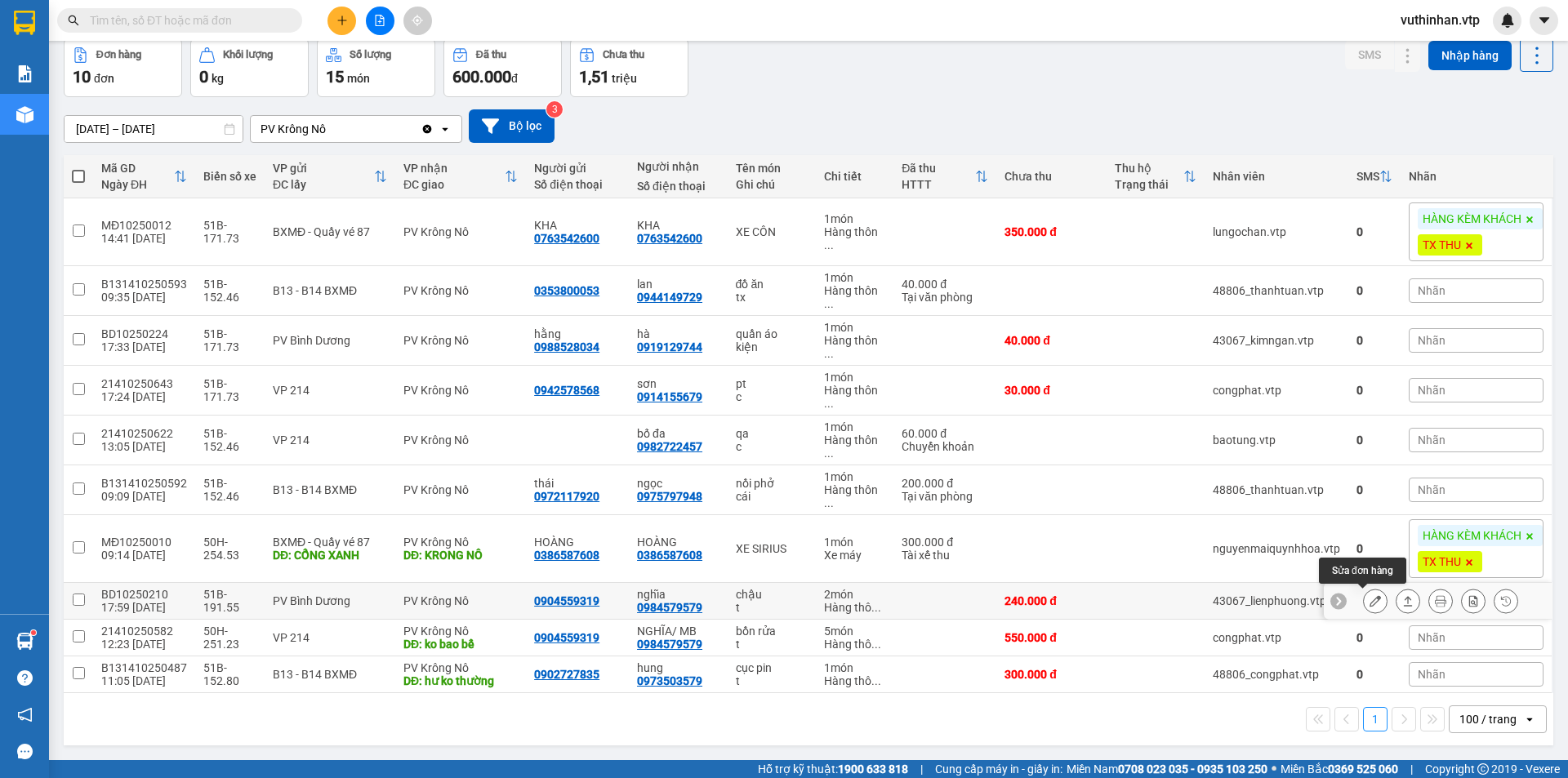
click at [1369, 607] on icon at bounding box center [1375, 602] width 12 height 12
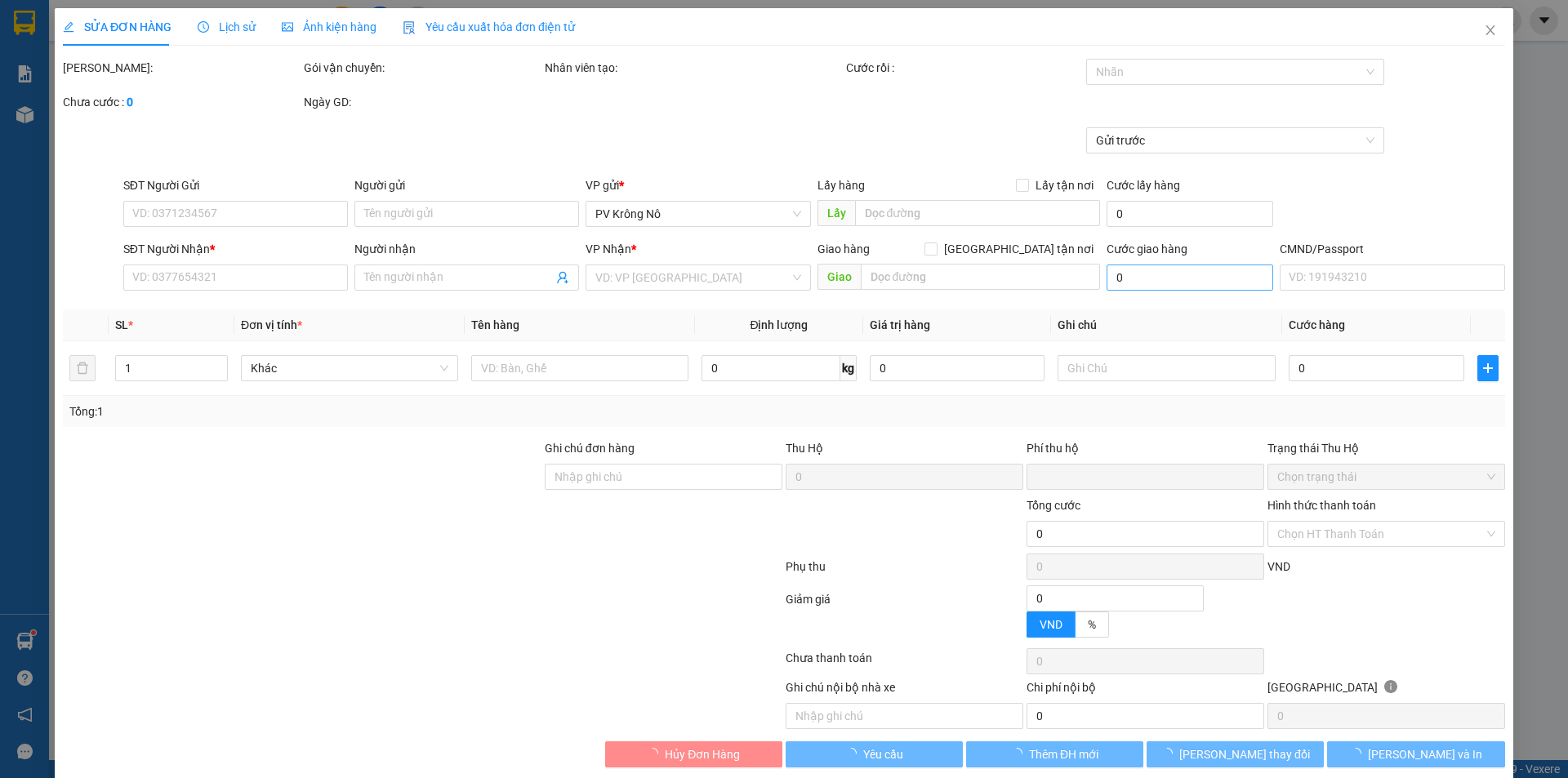
type input "0904559319"
type input "0984579579"
type input "nghĩa"
type input "0"
type input "240.000"
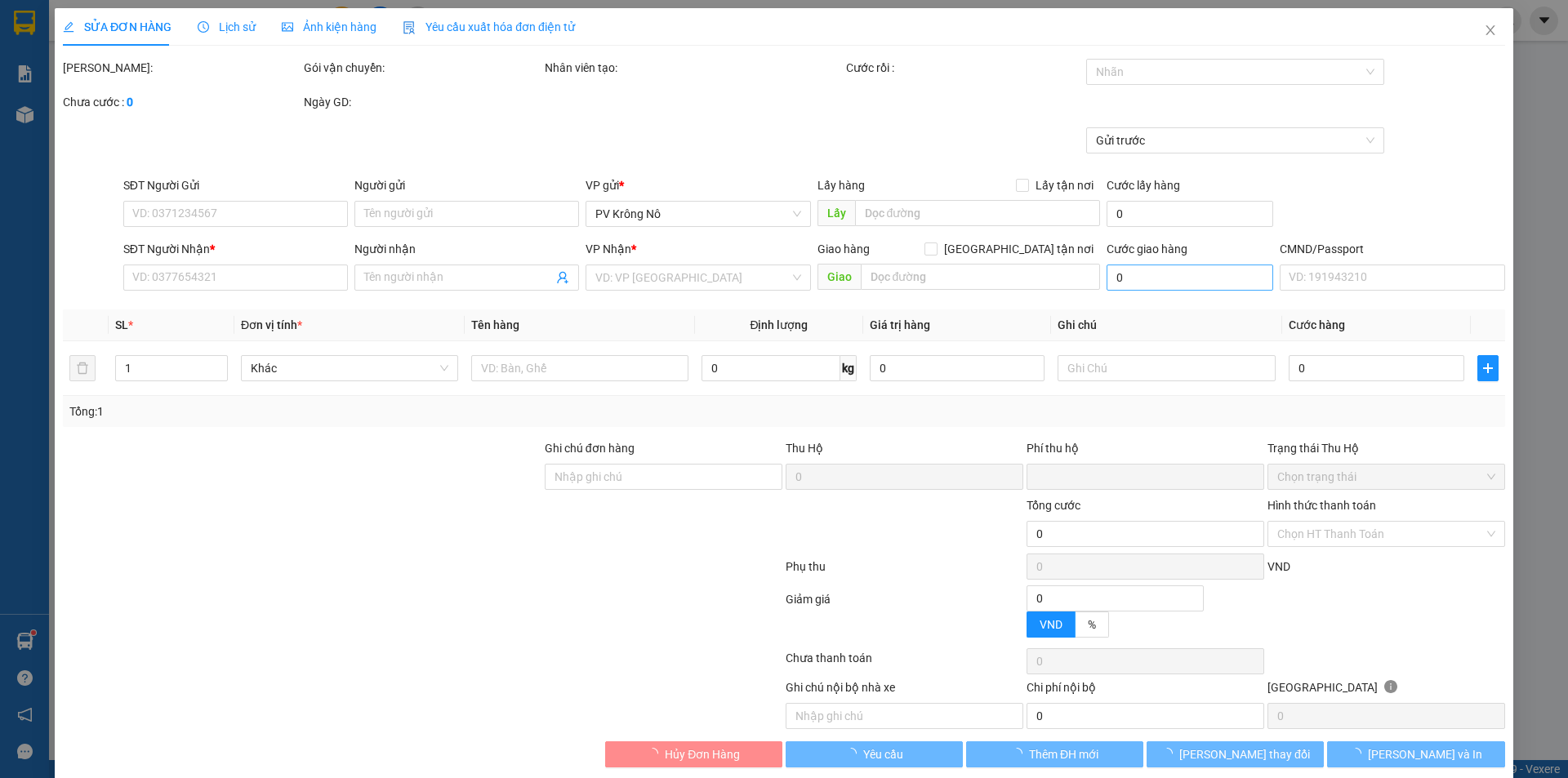
type input "240.000"
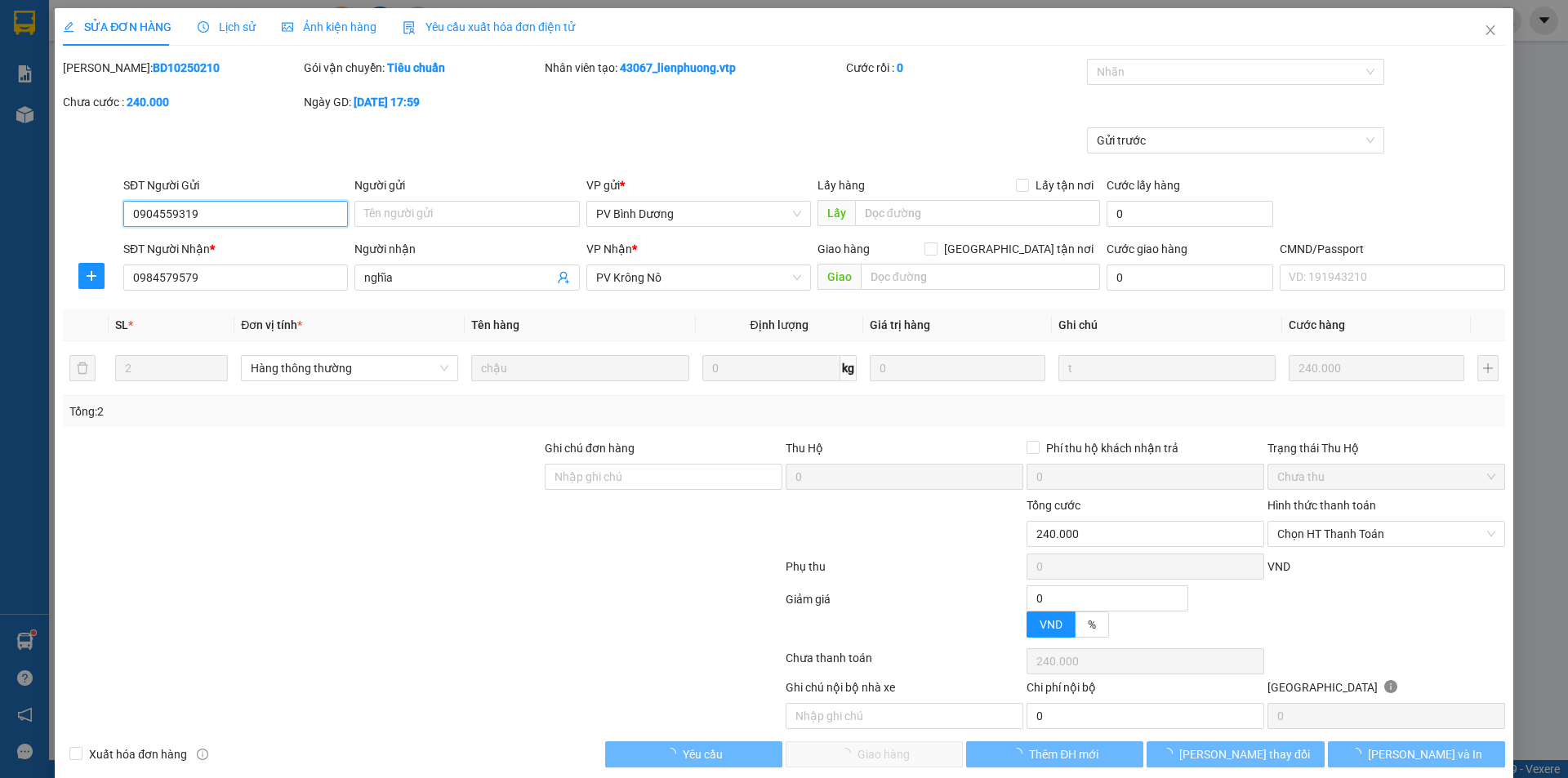
type input "12.000"
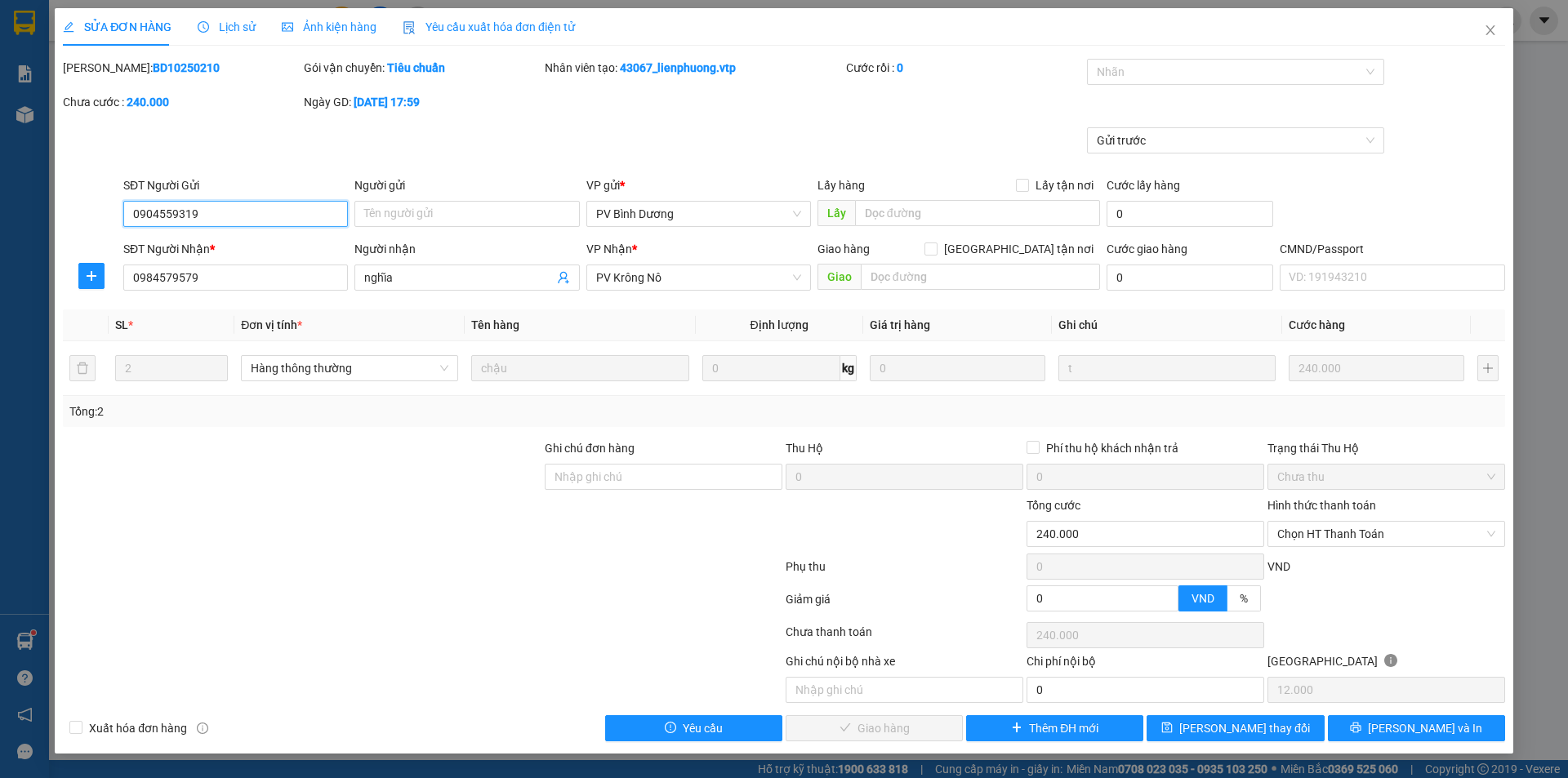
drag, startPoint x: 1131, startPoint y: 73, endPoint x: 1131, endPoint y: 87, distance: 14.0
click at [1131, 72] on div at bounding box center [1227, 72] width 273 height 20
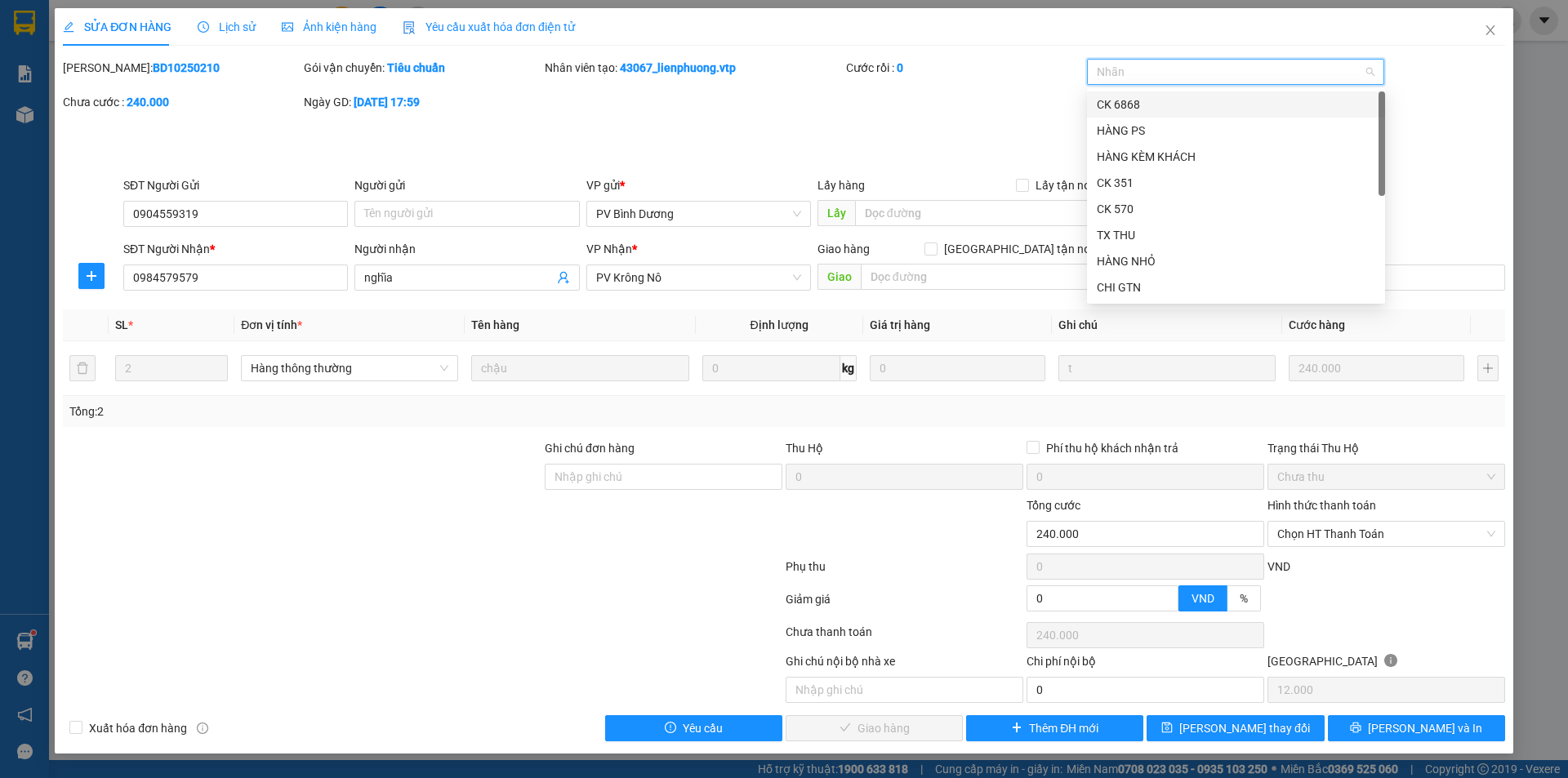
click at [1124, 99] on div "CK 6868" at bounding box center [1236, 105] width 278 height 18
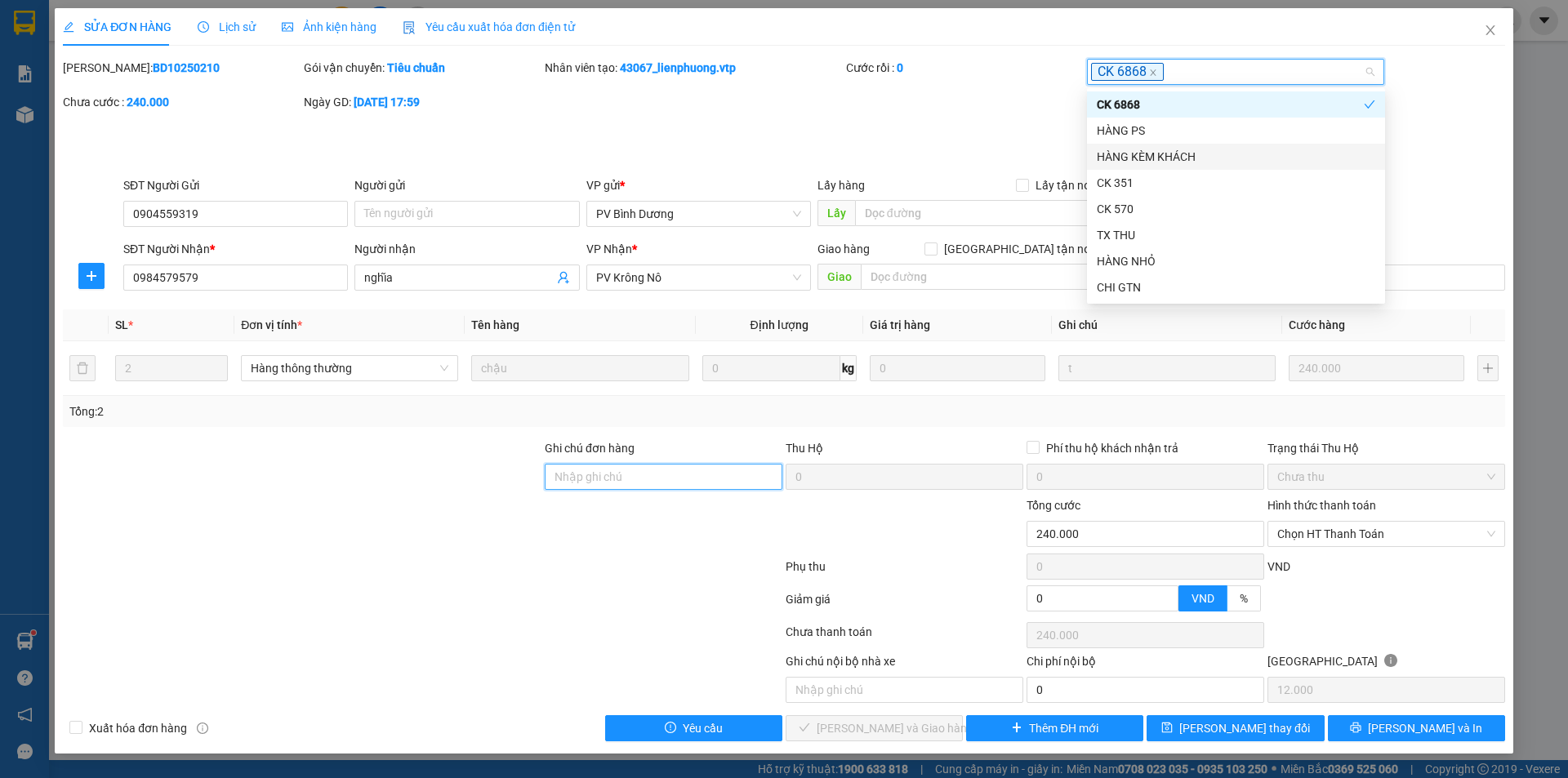
click at [567, 484] on input "Ghi chú đơn hàng" at bounding box center [663, 477] width 238 height 26
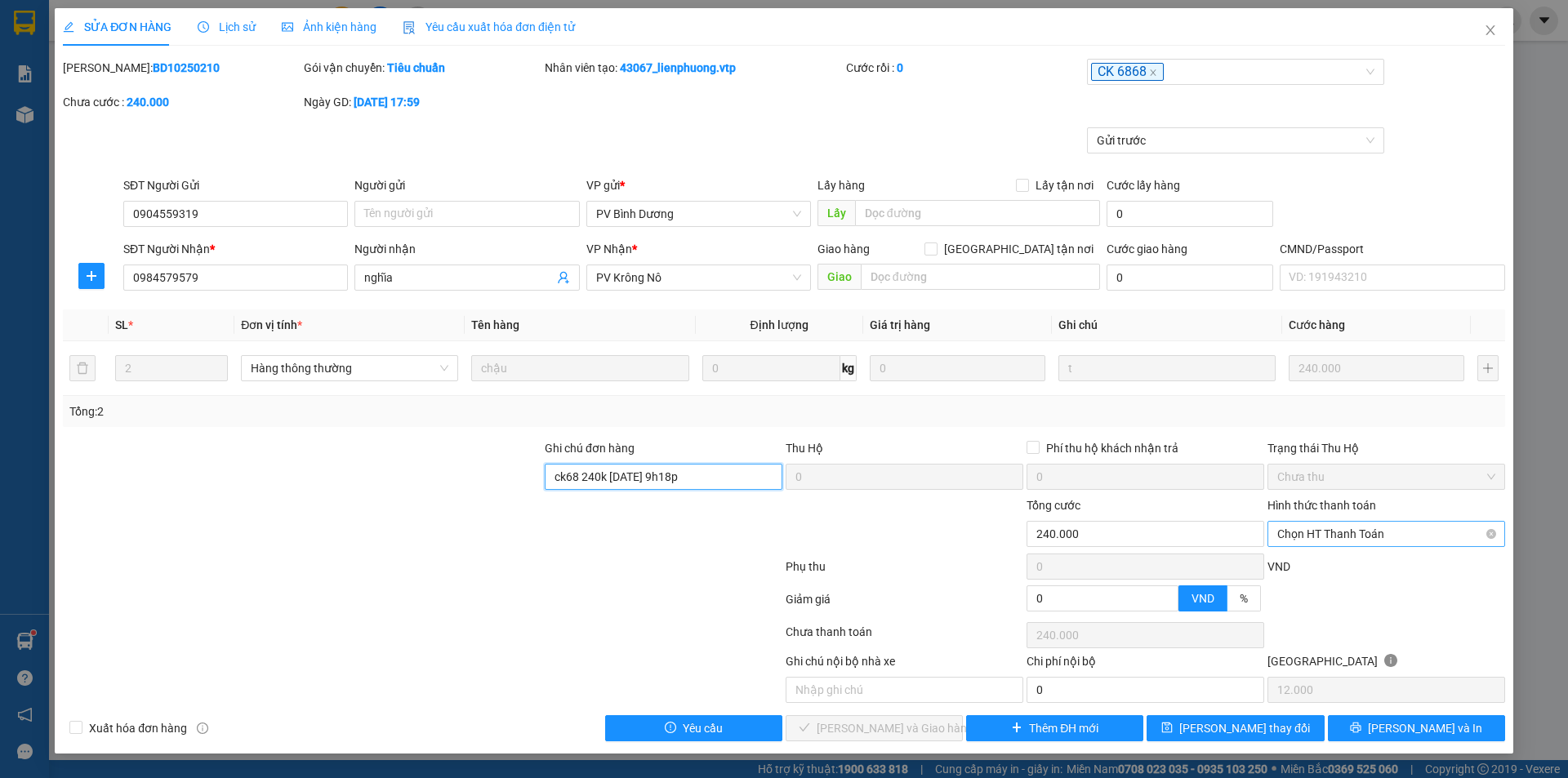
click at [1323, 528] on span "Chọn HT Thanh Toán" at bounding box center [1386, 534] width 218 height 24
type input "ck68 240k 13/10/24 9h18p"
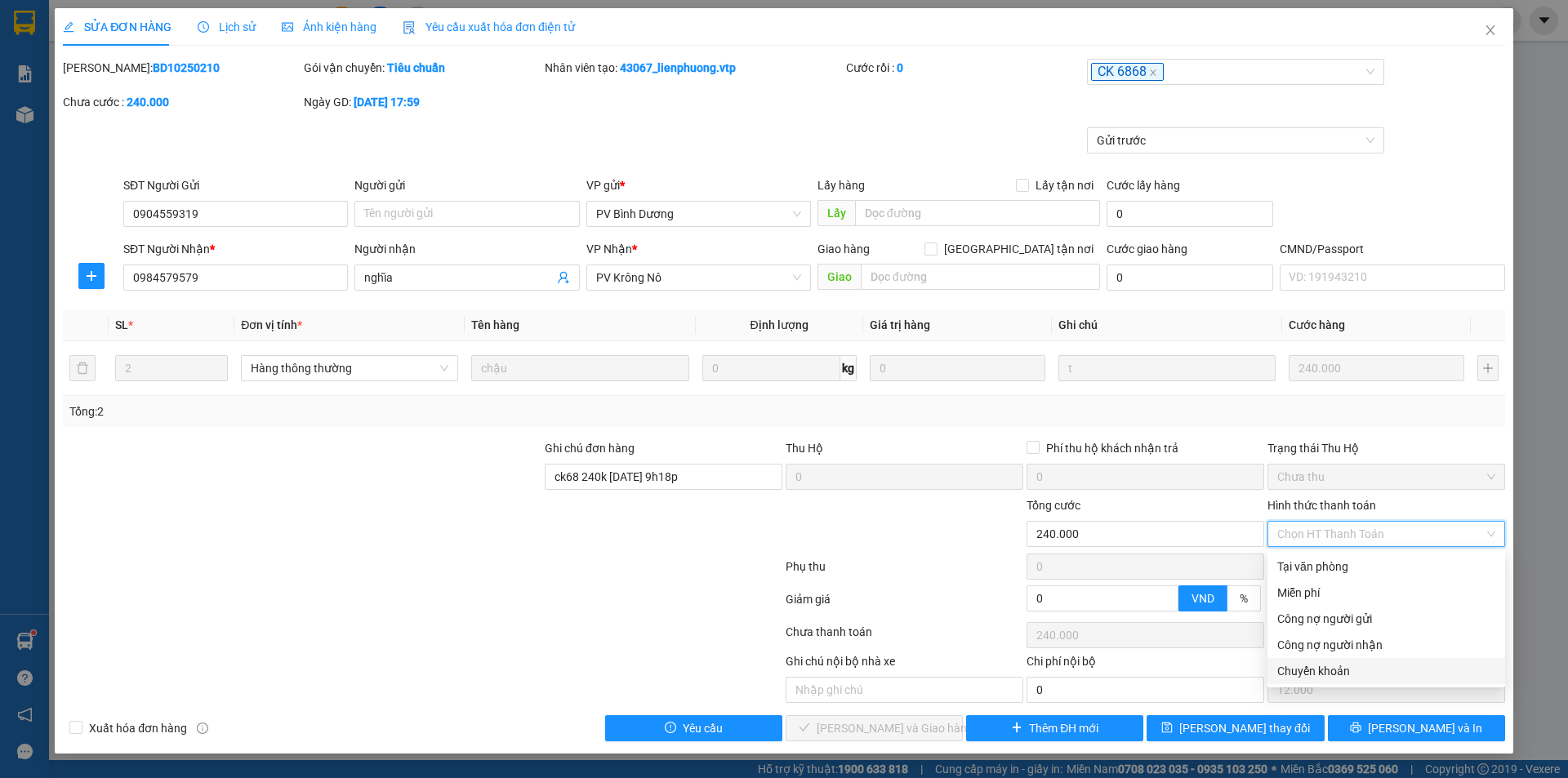
click at [1313, 667] on div "Chuyển khoản" at bounding box center [1386, 671] width 218 height 18
type input "0"
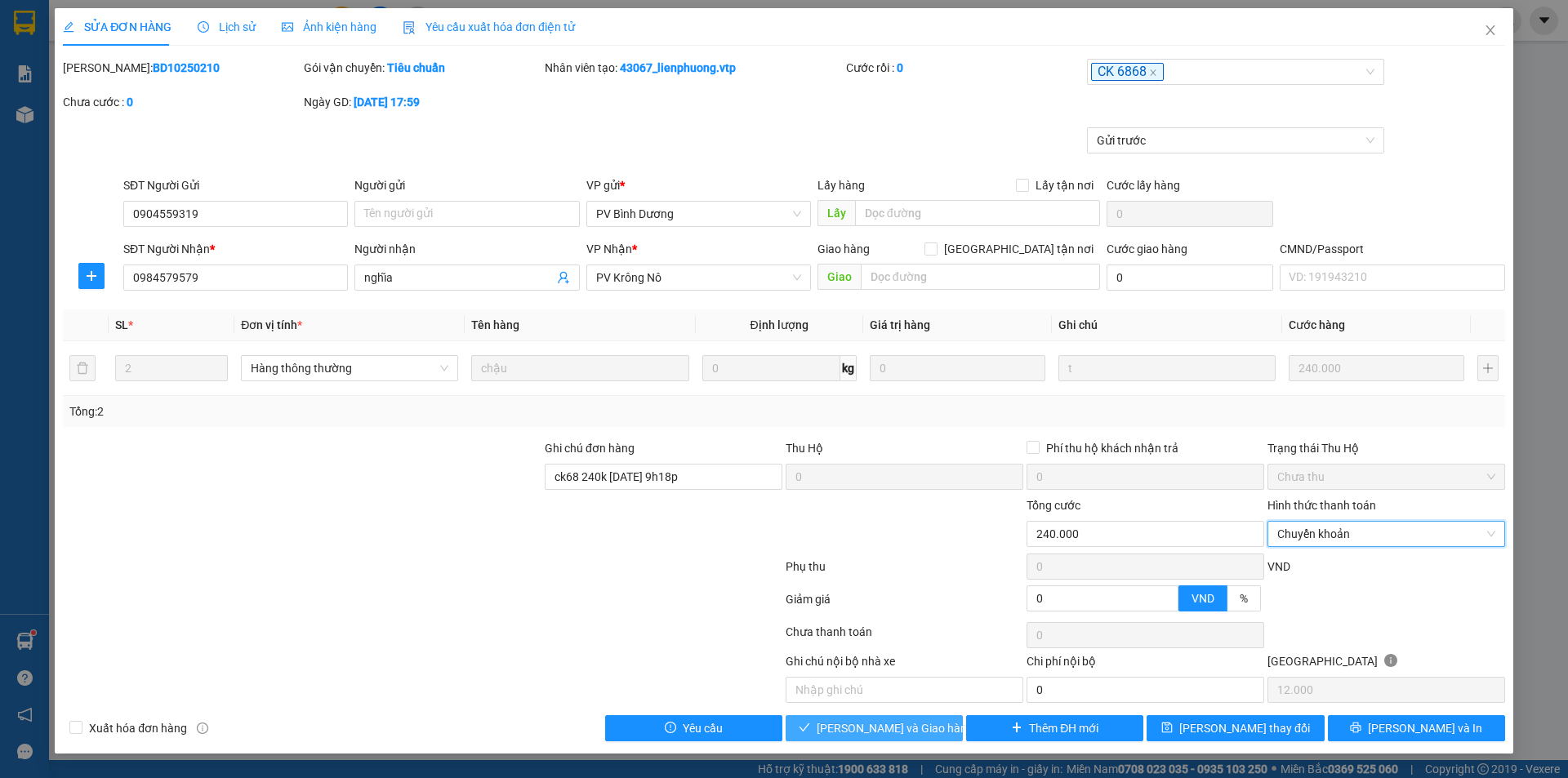
drag, startPoint x: 905, startPoint y: 729, endPoint x: 1000, endPoint y: 600, distance: 160.2
click at [907, 729] on span "[PERSON_NAME] và Giao hàng" at bounding box center [895, 728] width 157 height 18
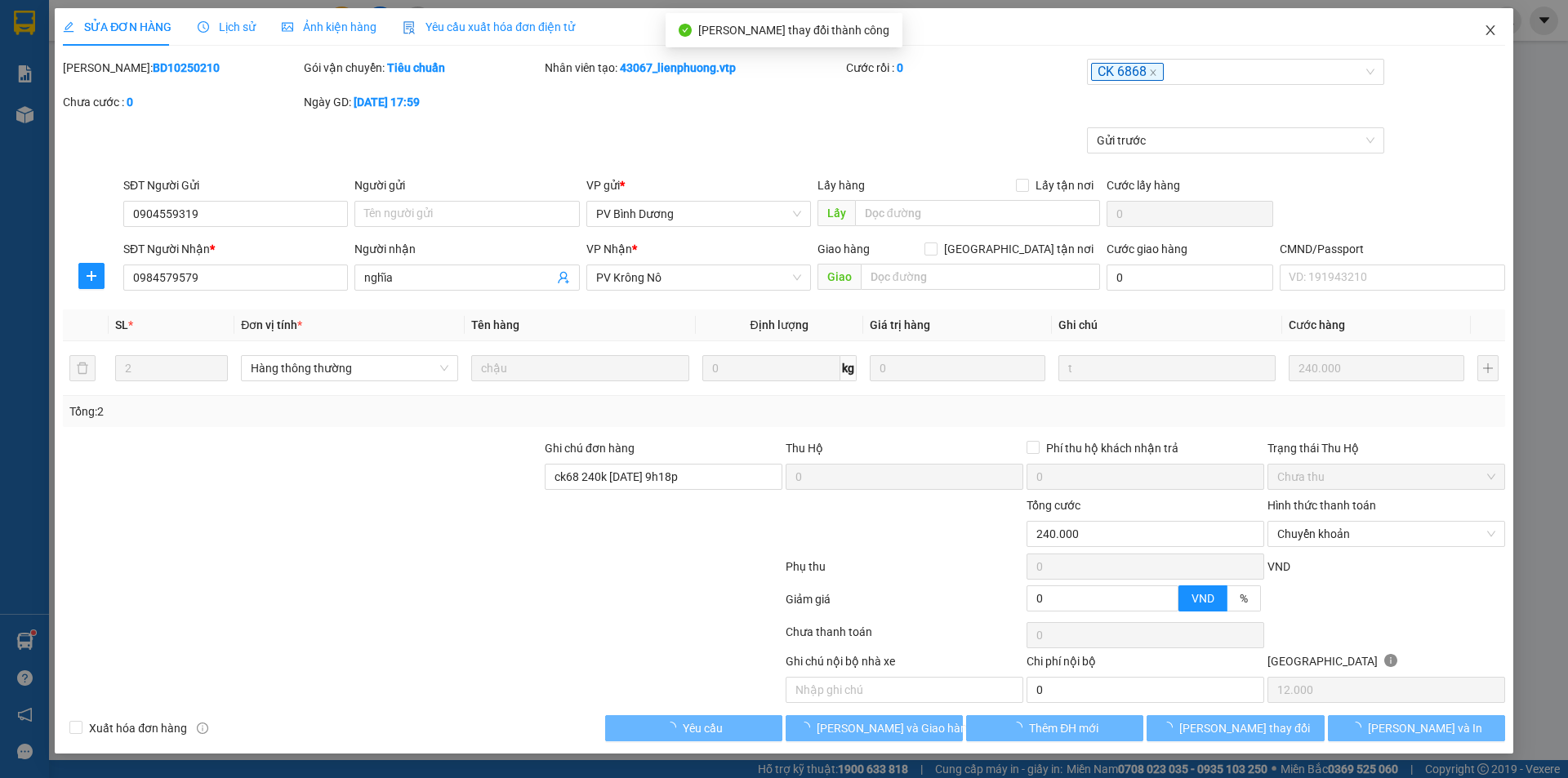
click at [1487, 34] on icon "close" at bounding box center [1489, 30] width 9 height 10
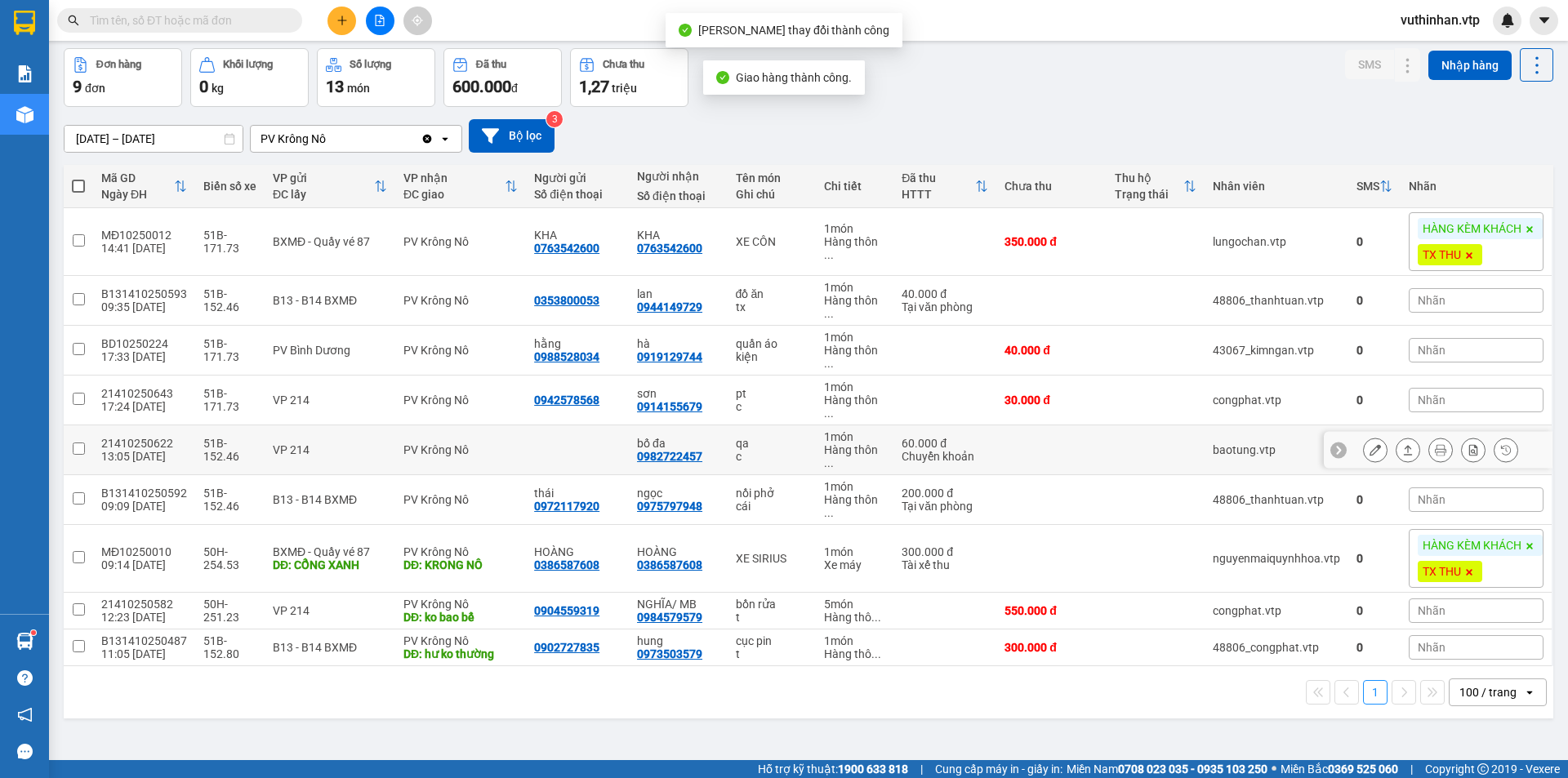
scroll to position [75, 0]
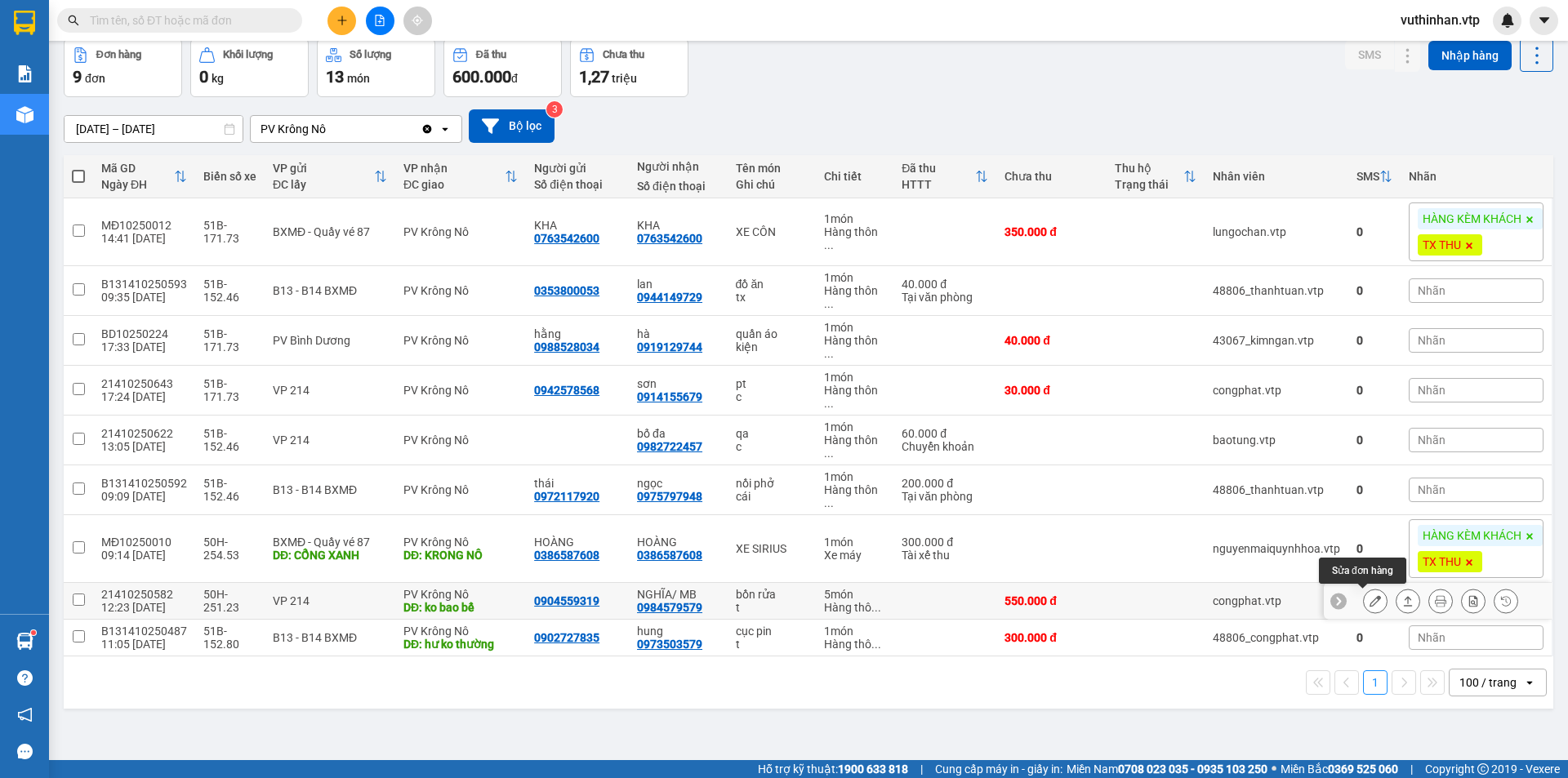
click at [1369, 605] on icon at bounding box center [1375, 602] width 12 height 12
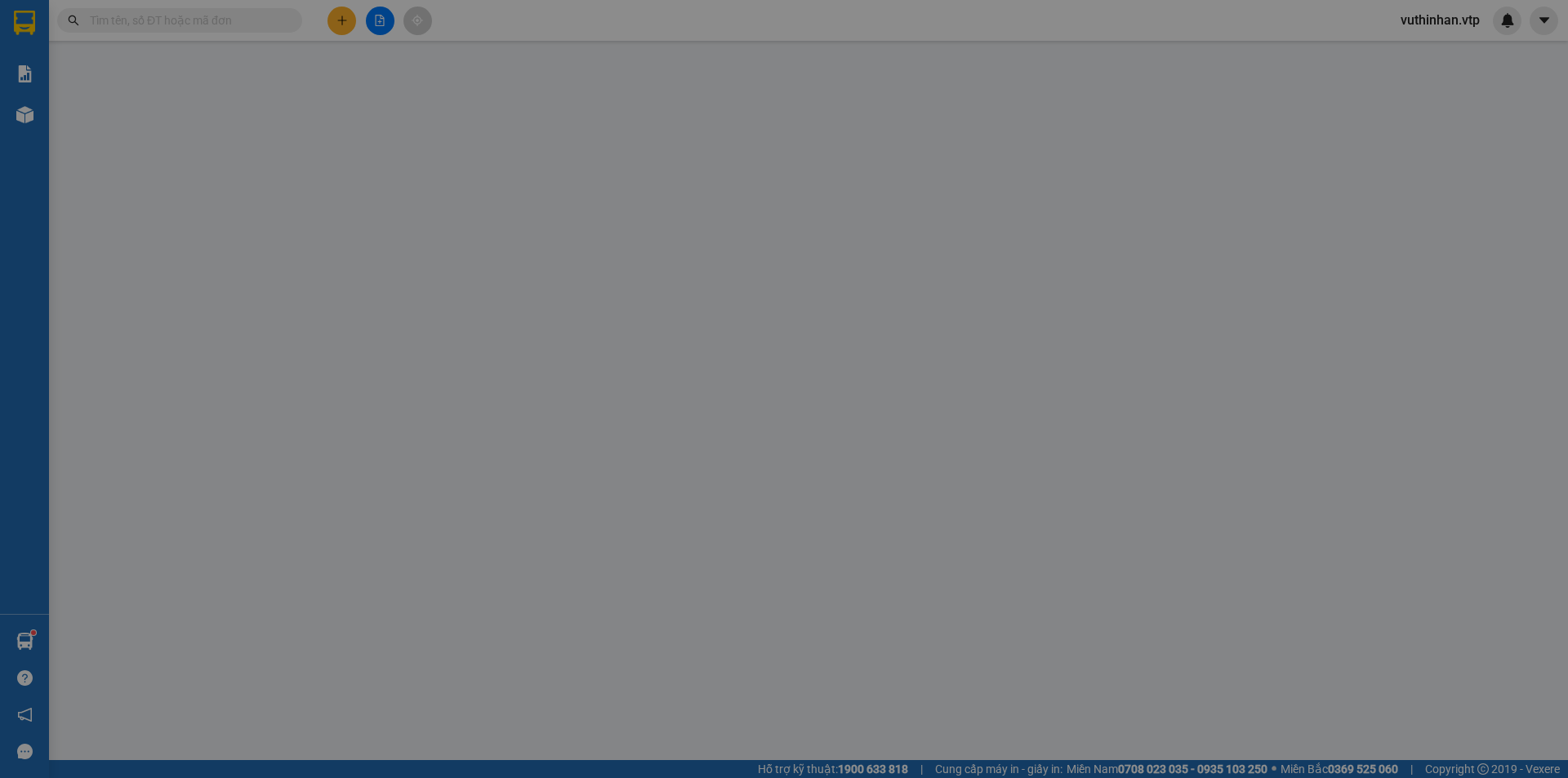
type input "0904559319"
type input "0984579579"
type input "NGHĨA/ MB"
type input "ko bao bể"
type input "0"
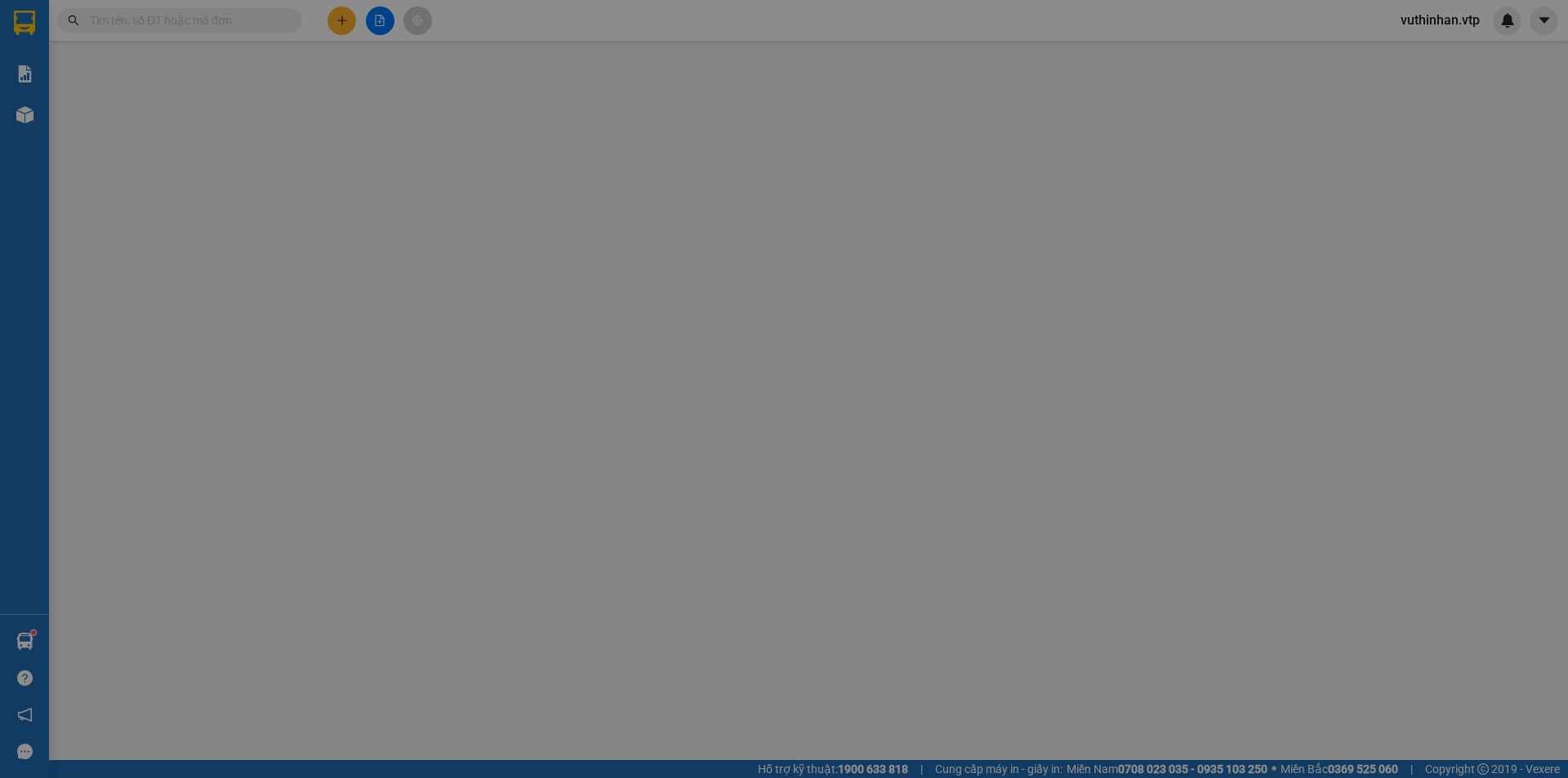
type input "550.000"
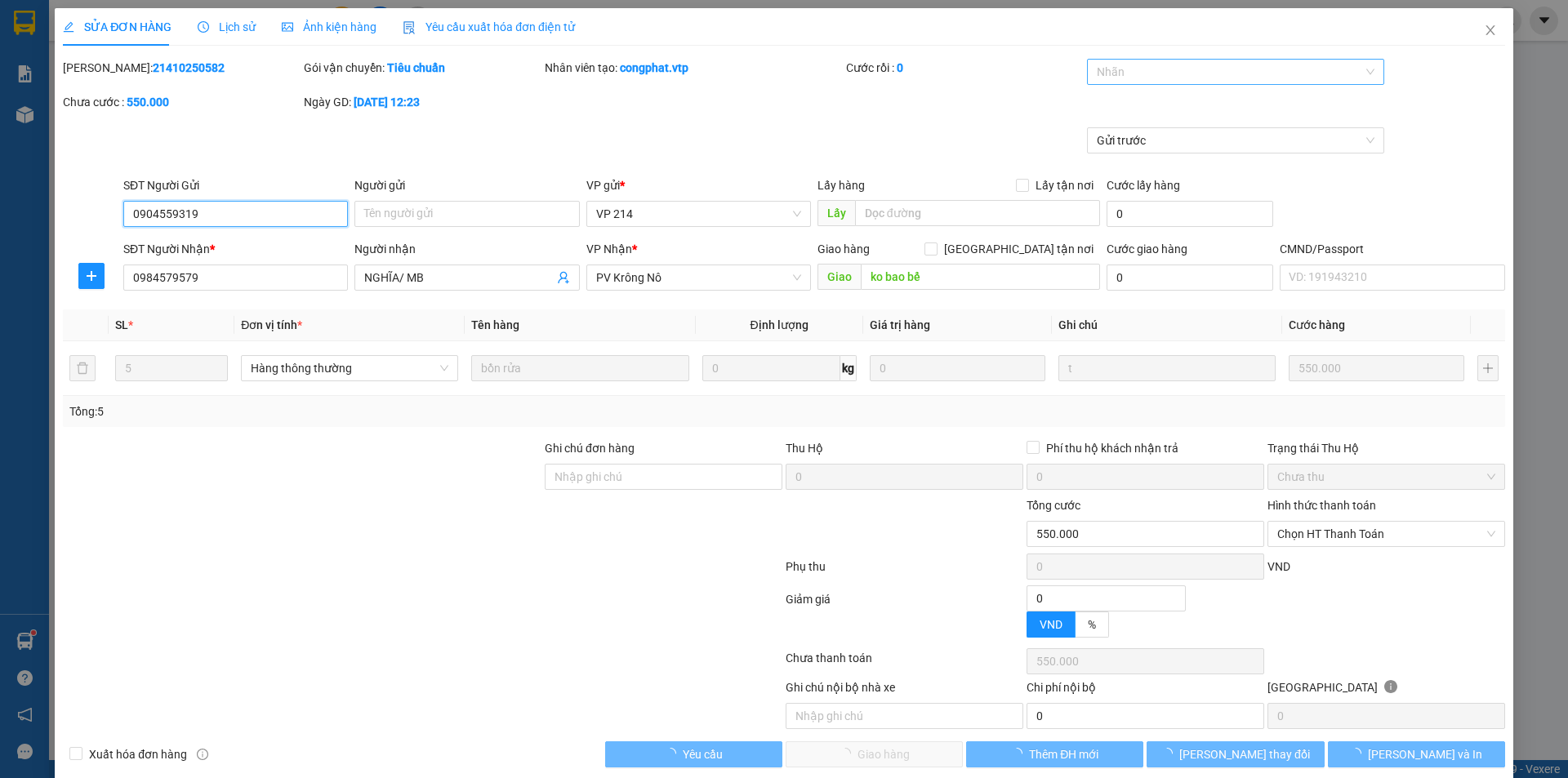
type input "27.500"
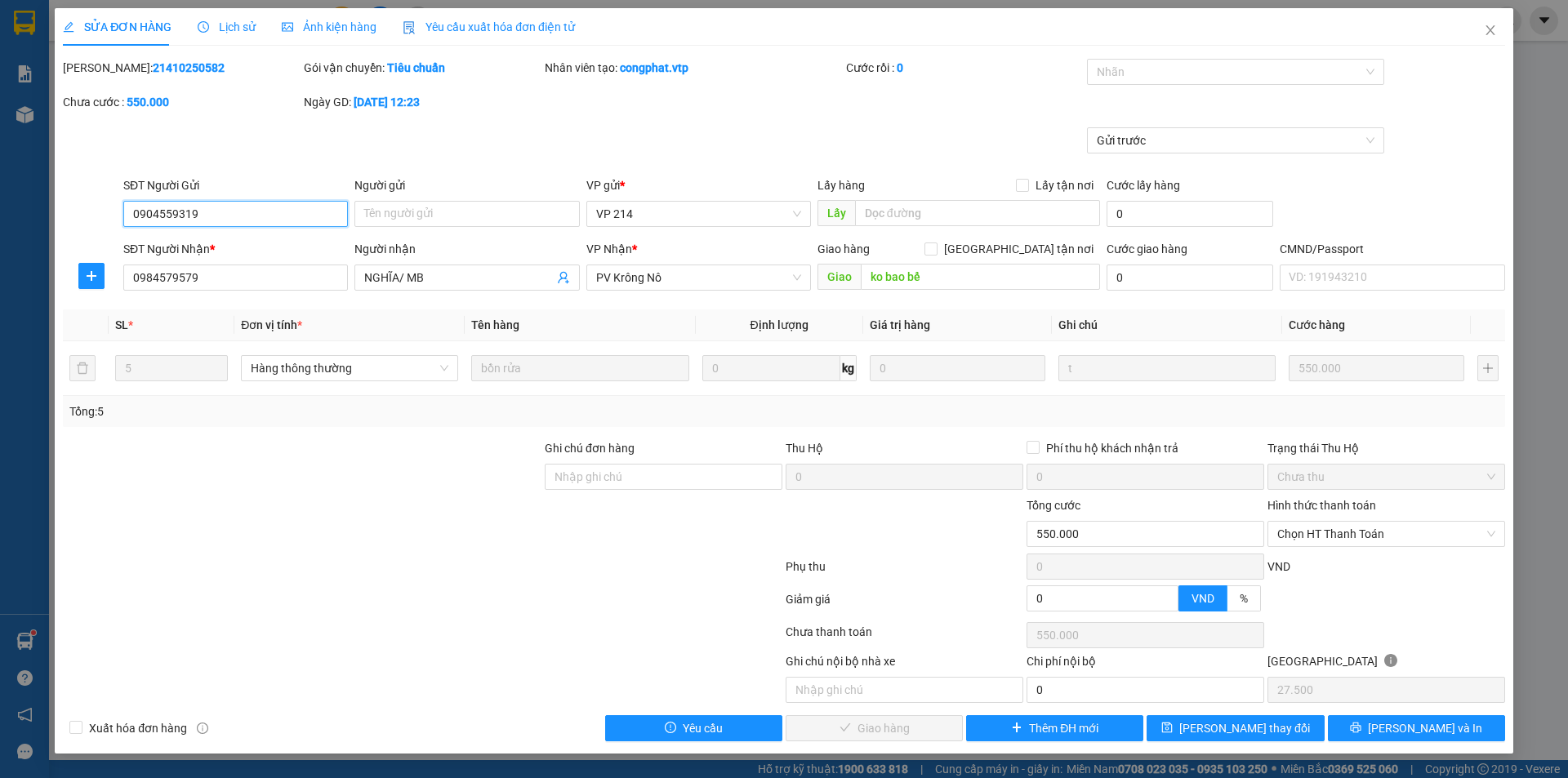
drag, startPoint x: 1232, startPoint y: 73, endPoint x: 1210, endPoint y: 93, distance: 29.7
click at [1232, 72] on div at bounding box center [1227, 72] width 273 height 20
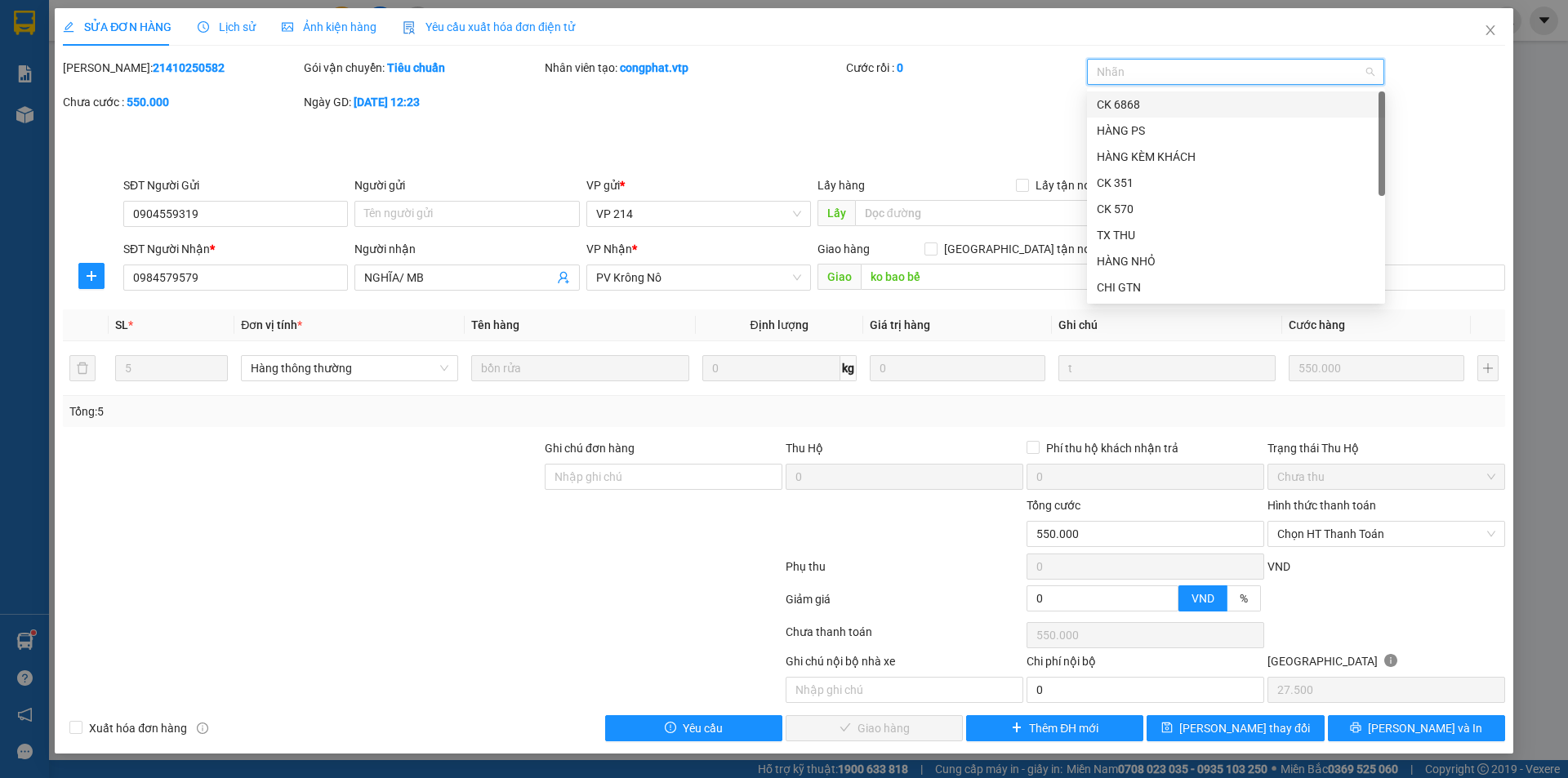
click at [1123, 101] on div "CK 6868" at bounding box center [1236, 105] width 278 height 18
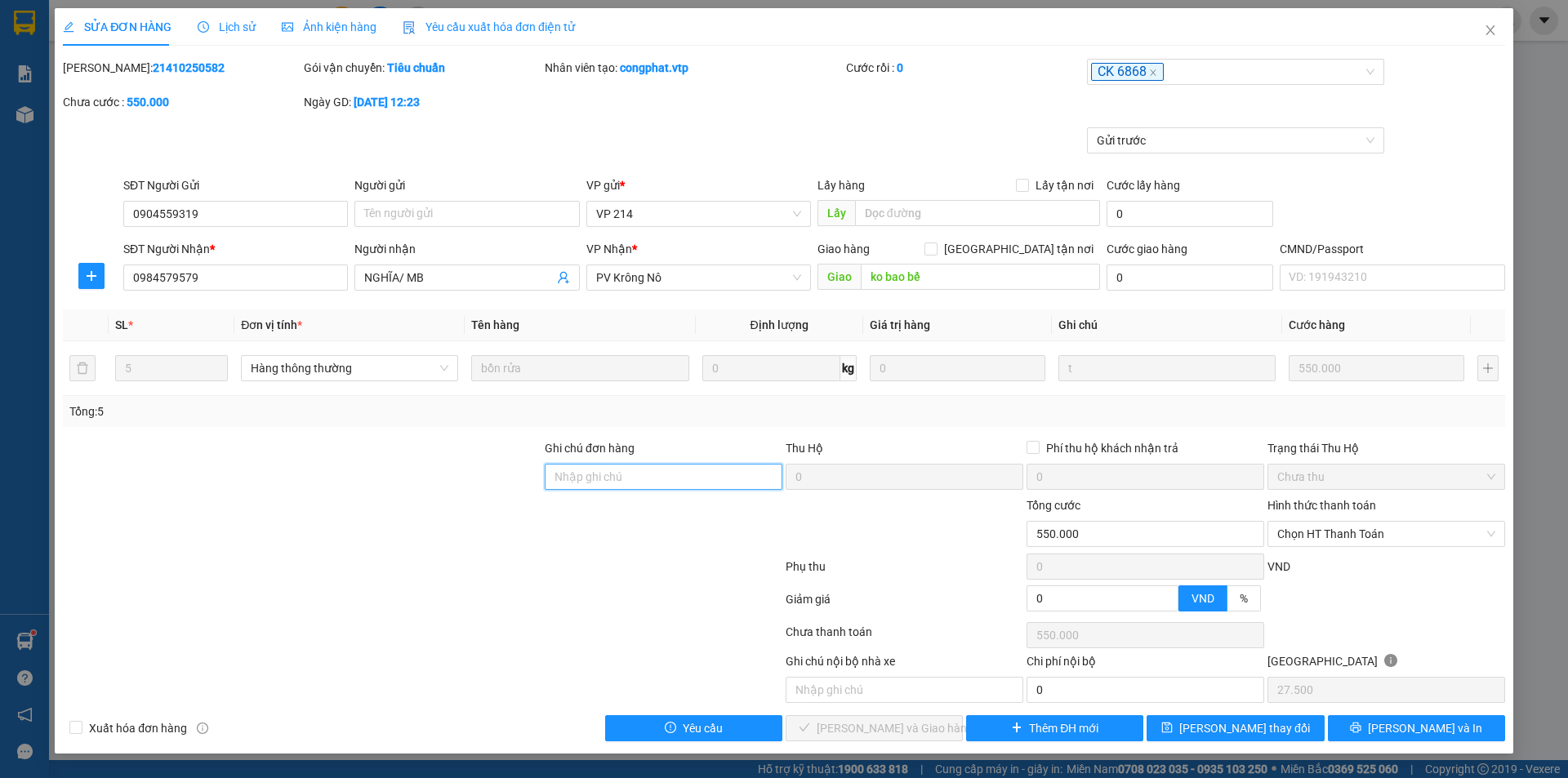
drag, startPoint x: 689, startPoint y: 474, endPoint x: 731, endPoint y: 437, distance: 56.0
click at [689, 474] on input "Ghi chú đơn hàng" at bounding box center [663, 477] width 238 height 26
type input "ck68 550k 13/10/25 9h18p"
click at [1350, 552] on div "Hình thức thanh toán Chọn HT Thanh Toán" at bounding box center [1386, 525] width 238 height 57
click at [1321, 538] on span "Chọn HT Thanh Toán" at bounding box center [1386, 534] width 218 height 24
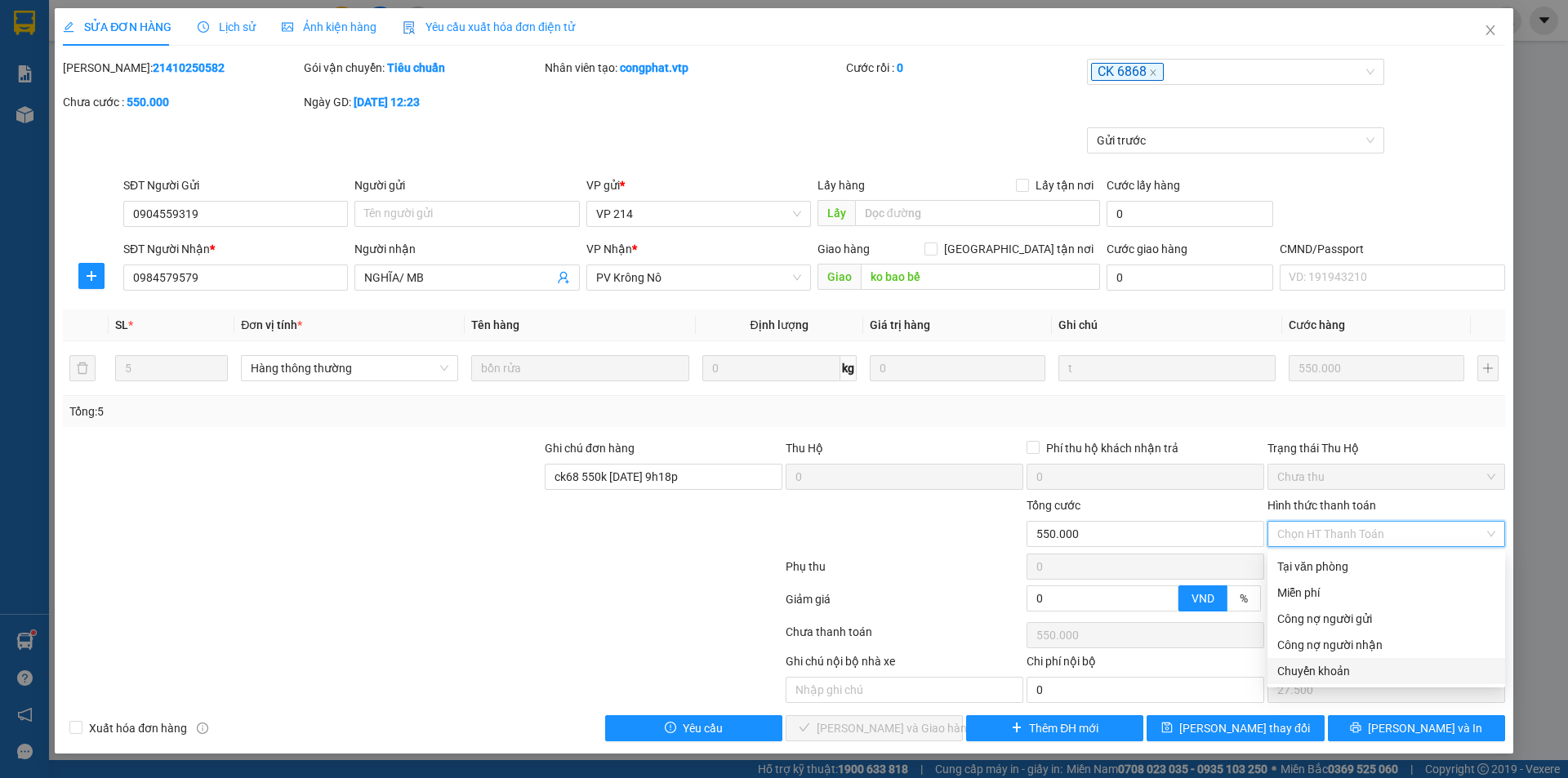
click at [1302, 671] on div "Chuyển khoản" at bounding box center [1386, 671] width 218 height 18
type input "0"
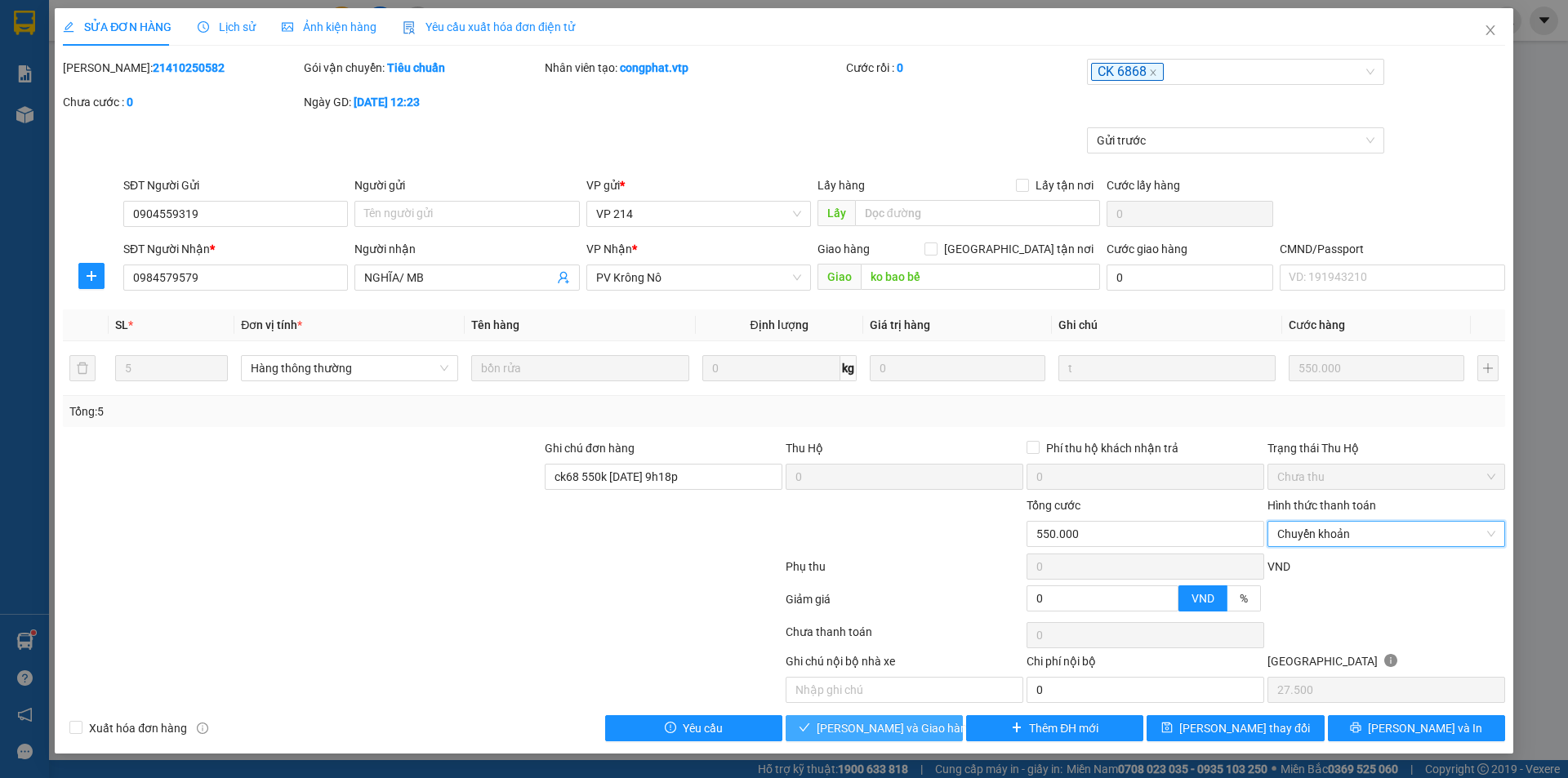
click at [840, 729] on span "[PERSON_NAME] và Giao hàng" at bounding box center [895, 728] width 157 height 18
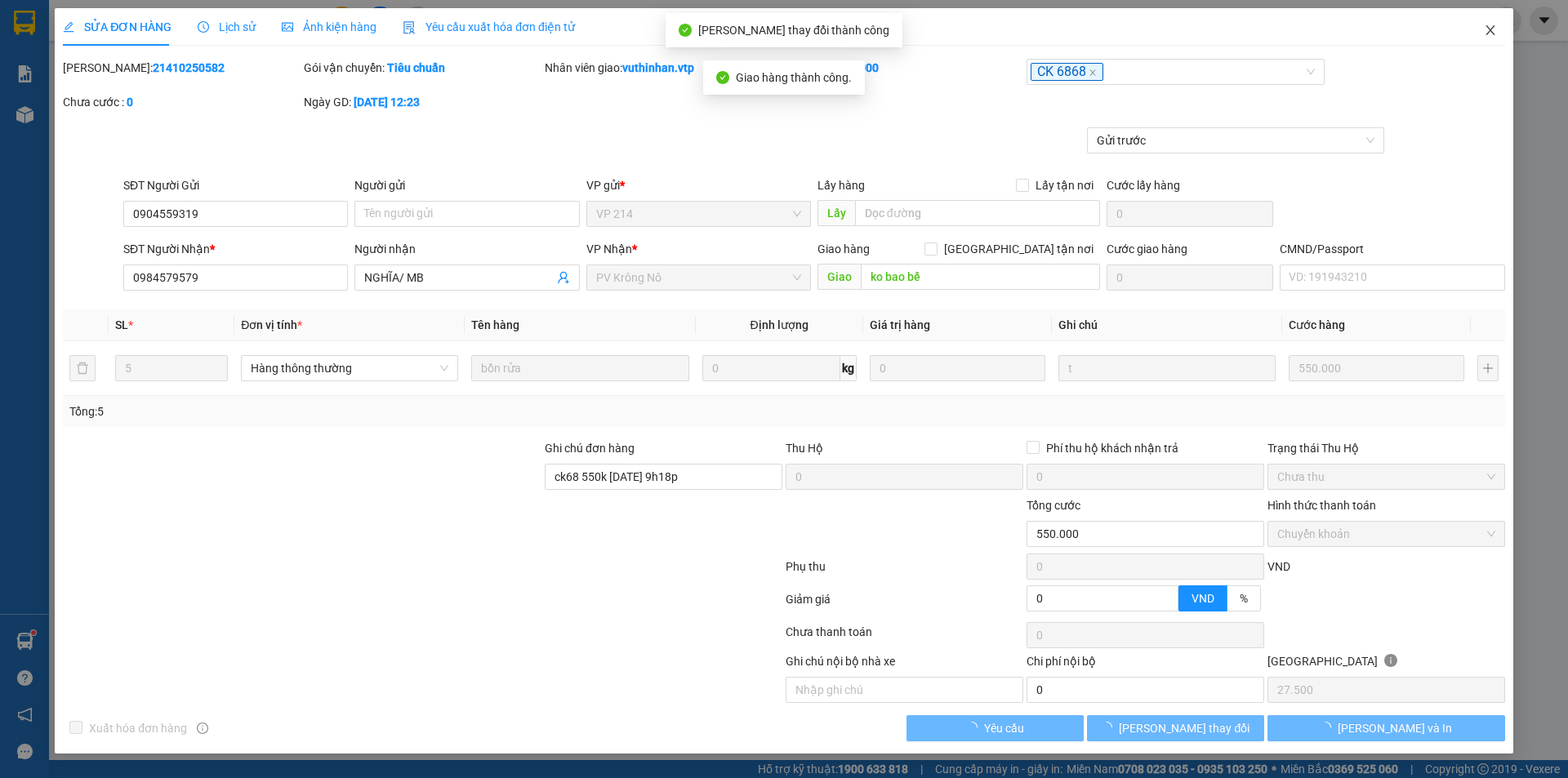
click at [1487, 27] on icon "close" at bounding box center [1489, 30] width 9 height 10
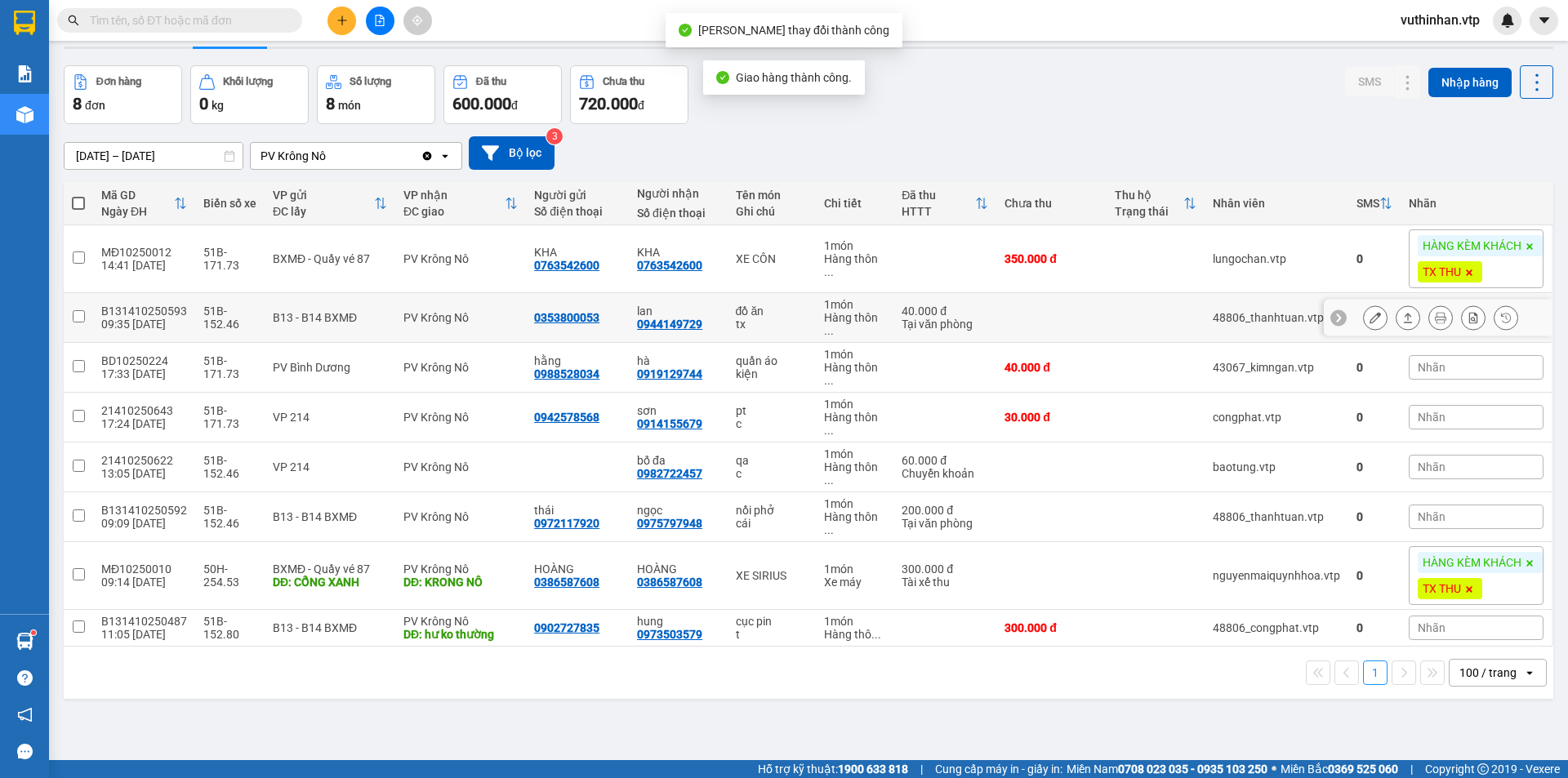
scroll to position [75, 0]
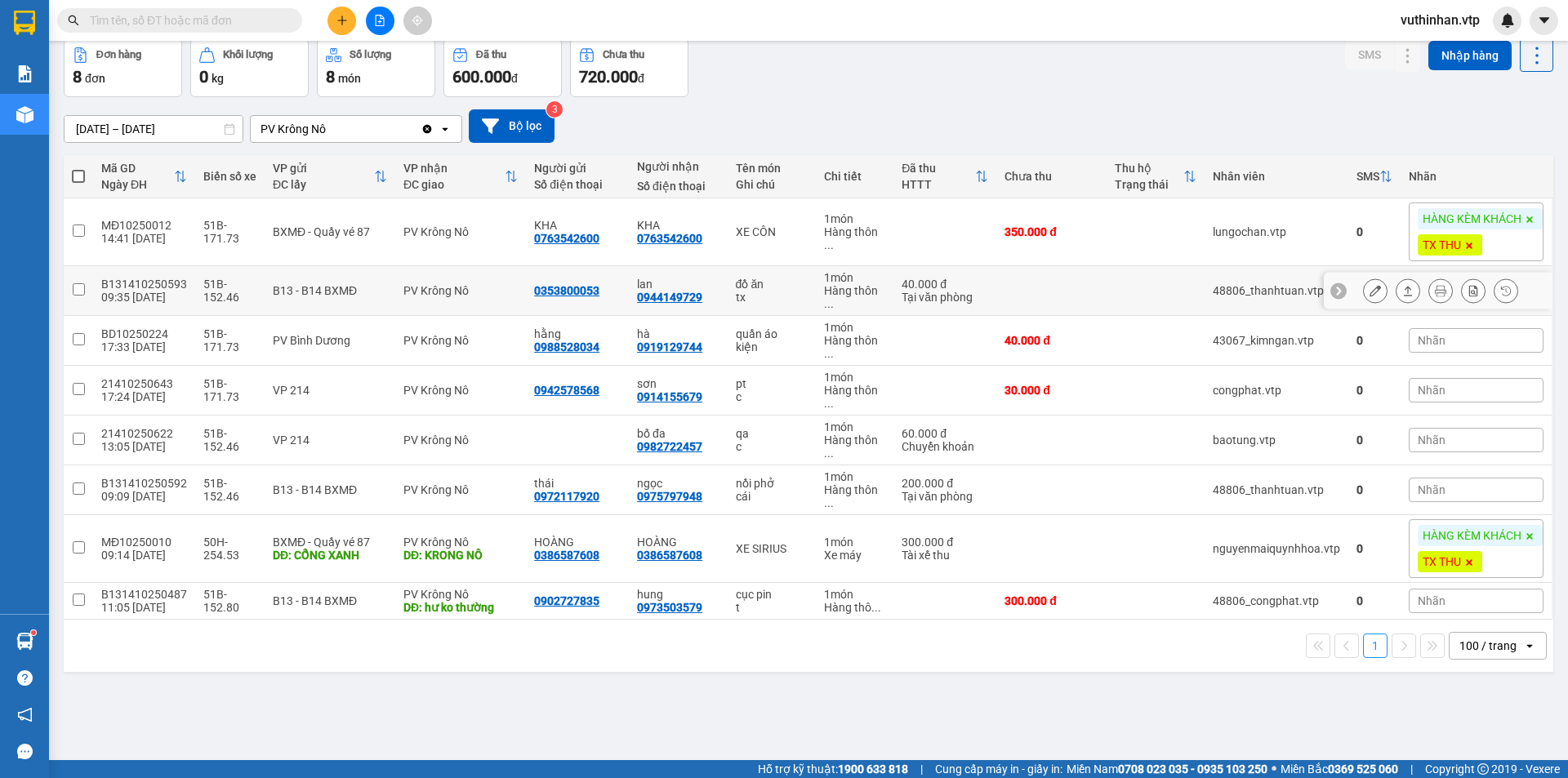
click at [1403, 288] on icon at bounding box center [1407, 291] width 9 height 10
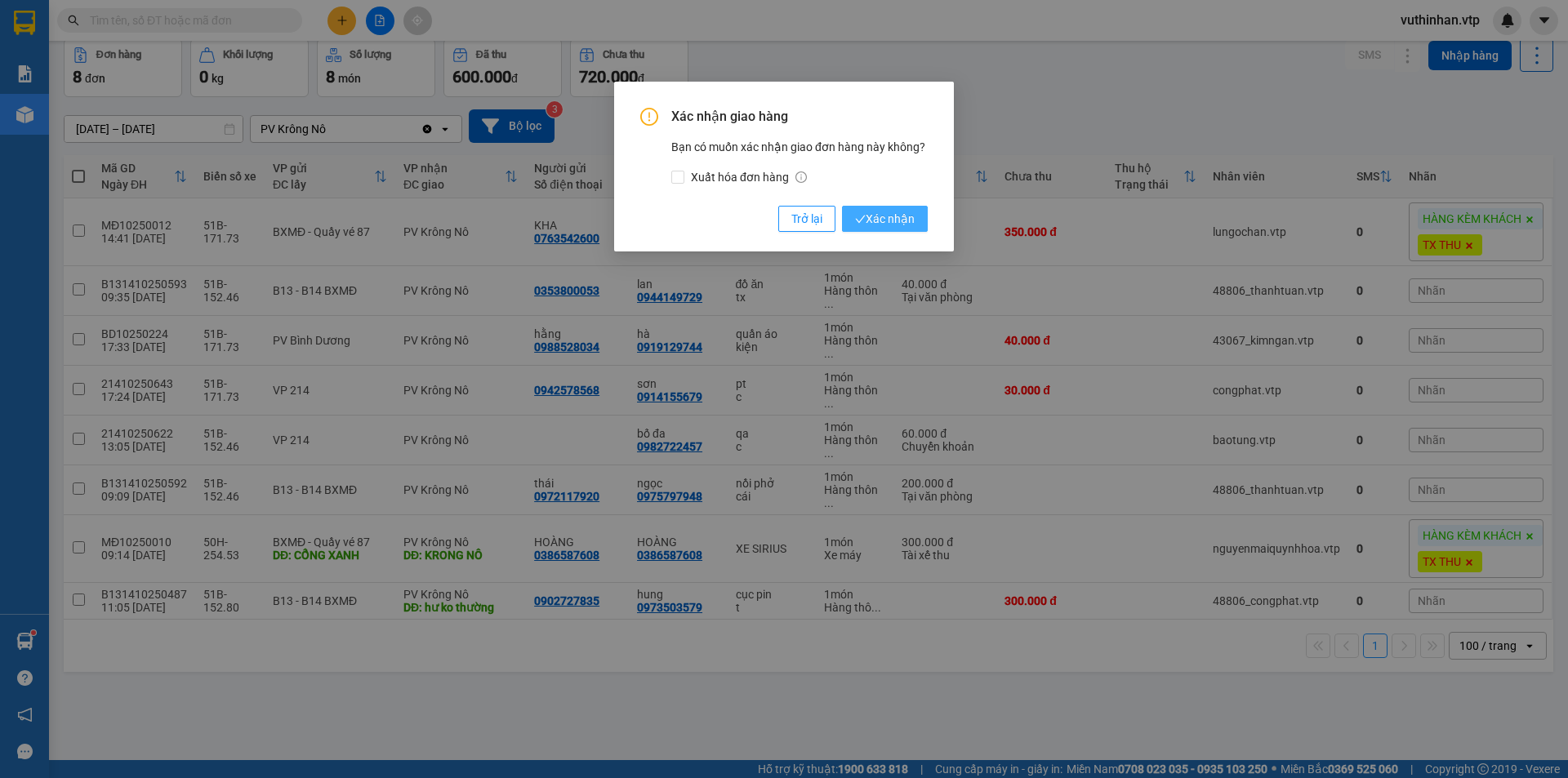
click at [897, 221] on span "Xác nhận" at bounding box center [884, 219] width 60 height 18
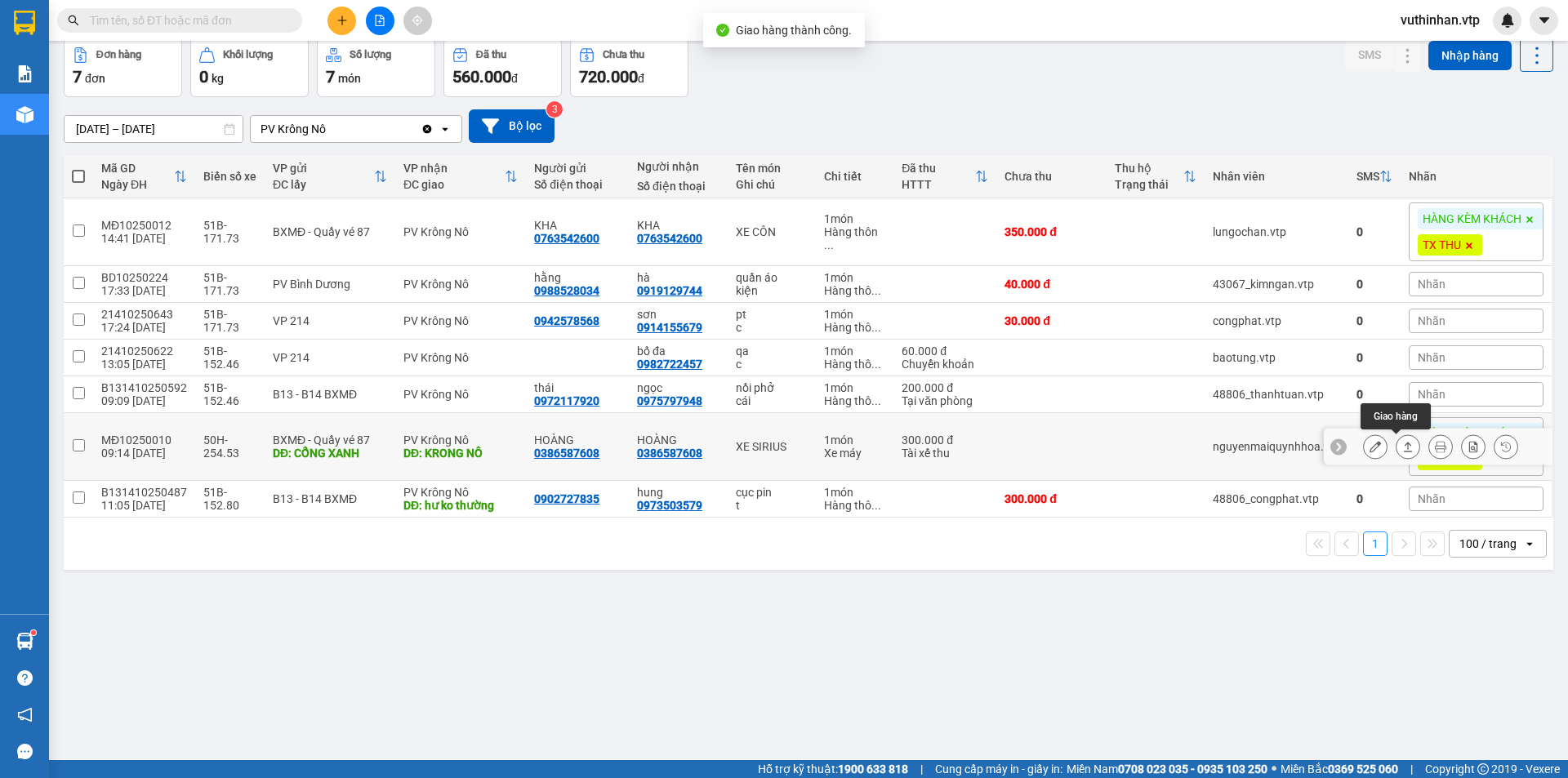
click at [1402, 450] on icon at bounding box center [1407, 447] width 12 height 12
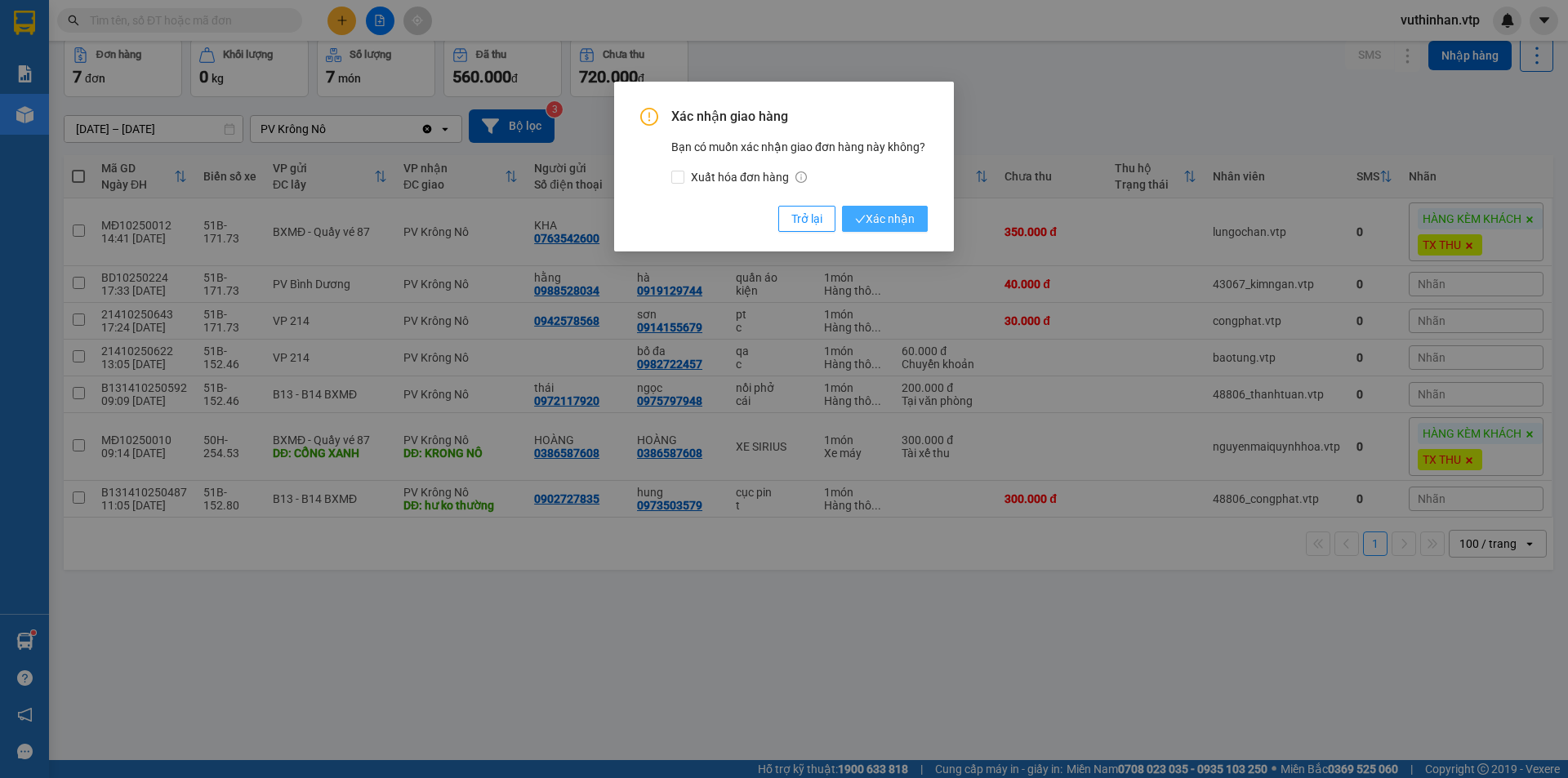
drag, startPoint x: 869, startPoint y: 218, endPoint x: 879, endPoint y: 218, distance: 10.0
click at [871, 218] on span "Xác nhận" at bounding box center [884, 219] width 60 height 18
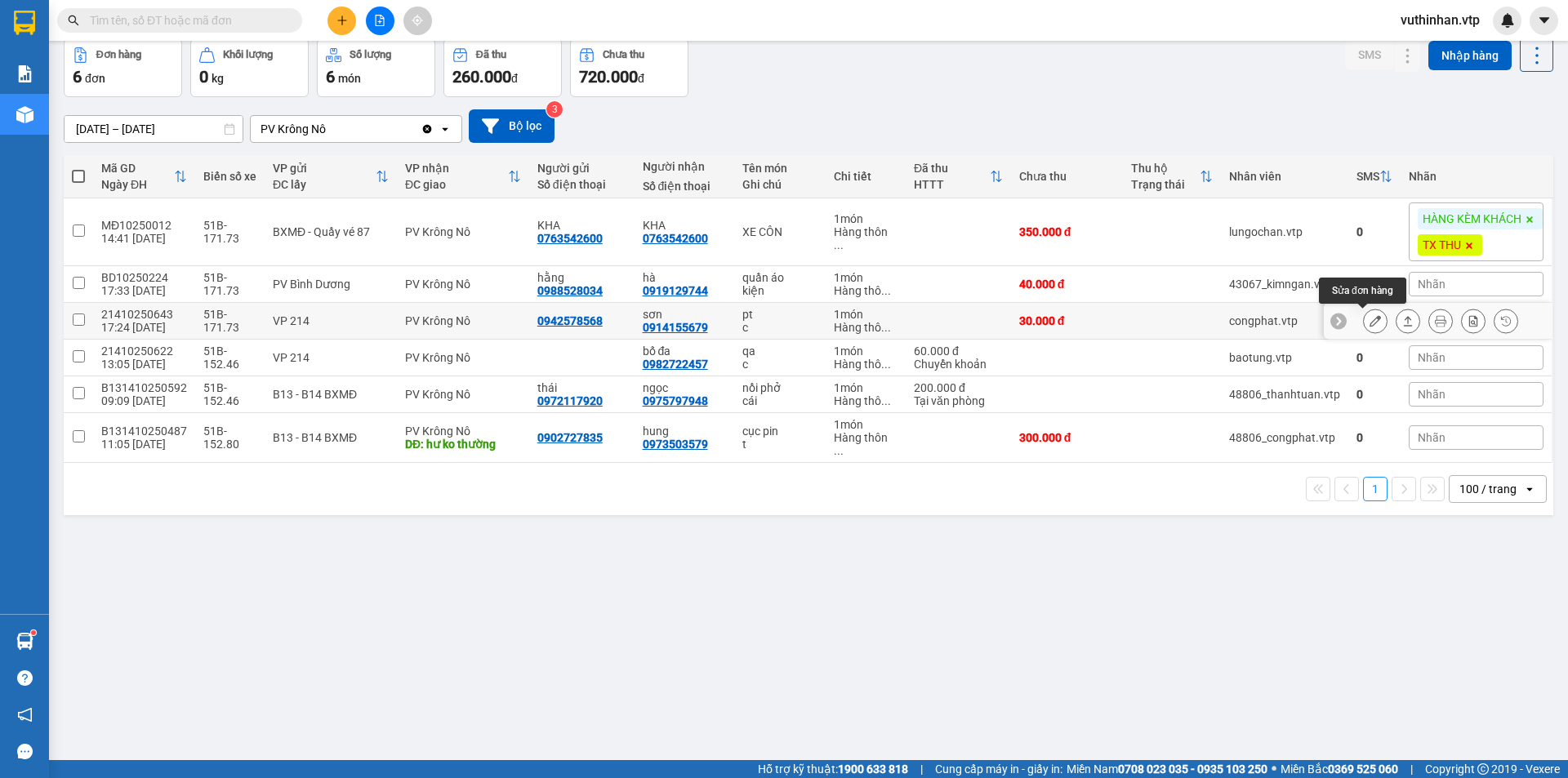
click at [1369, 321] on icon at bounding box center [1375, 321] width 12 height 12
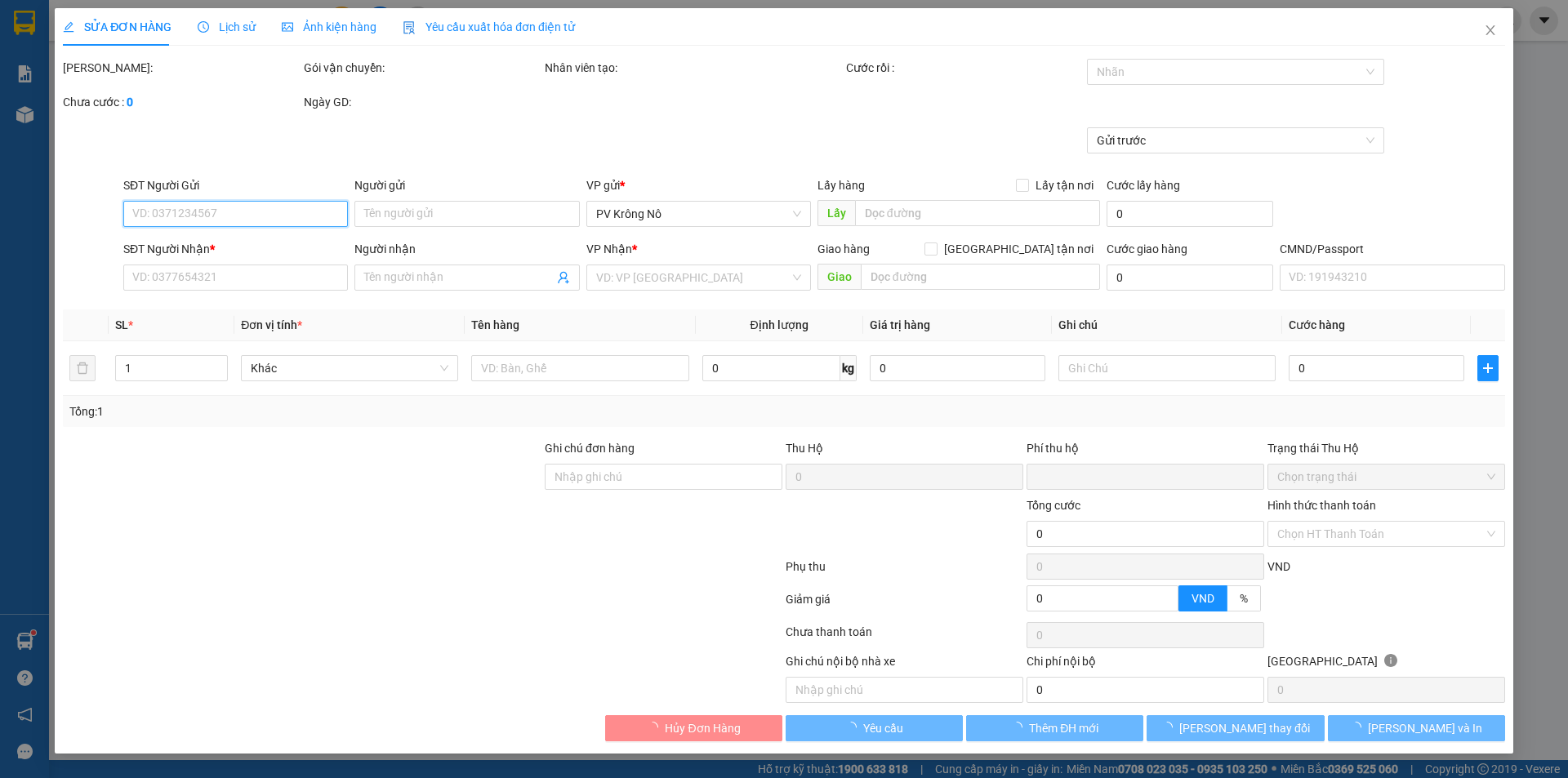
type input "1.500"
type input "0942578568"
type input "0914155679"
type input "sơn"
type input "0"
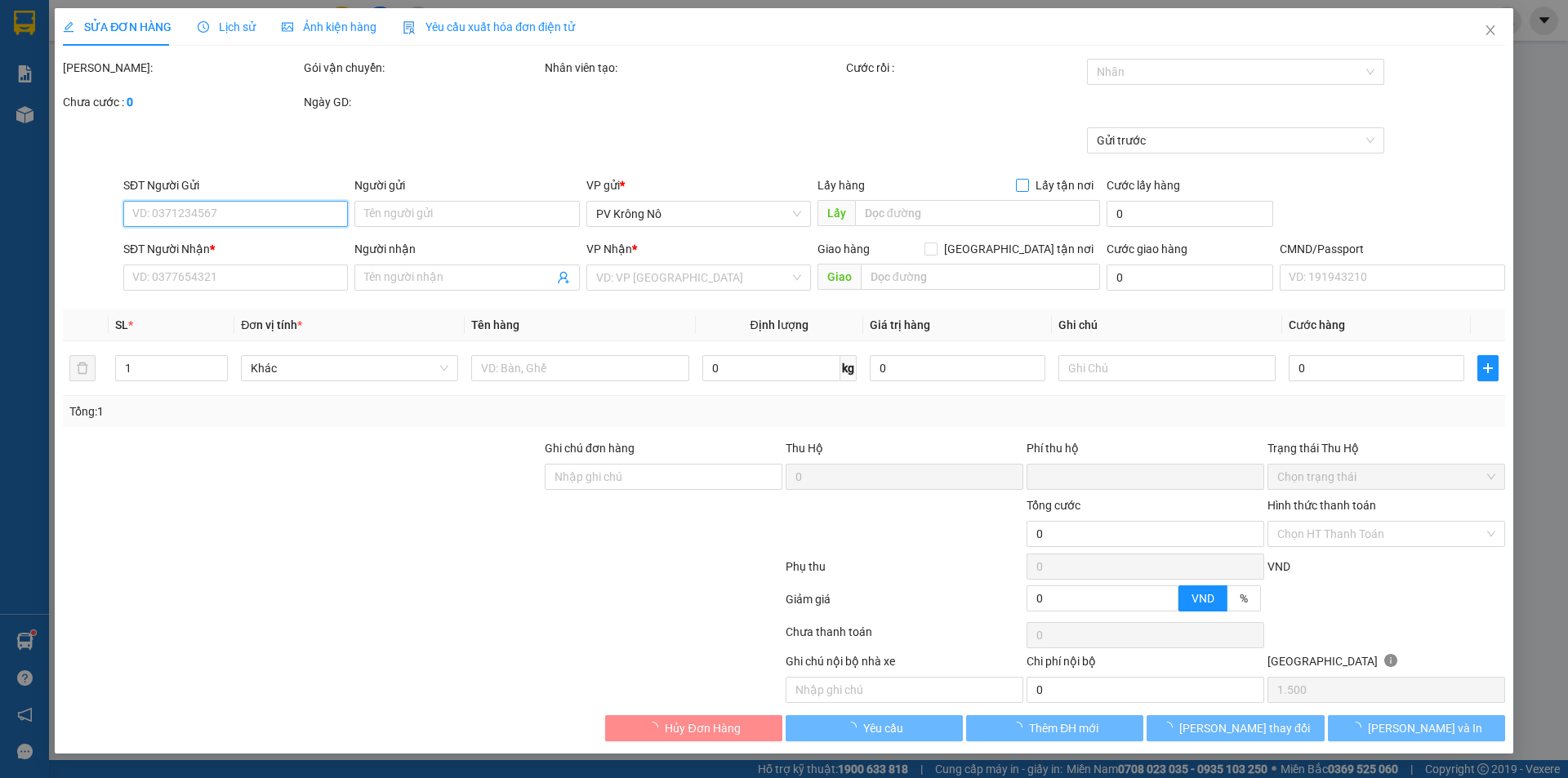
type input "30.000"
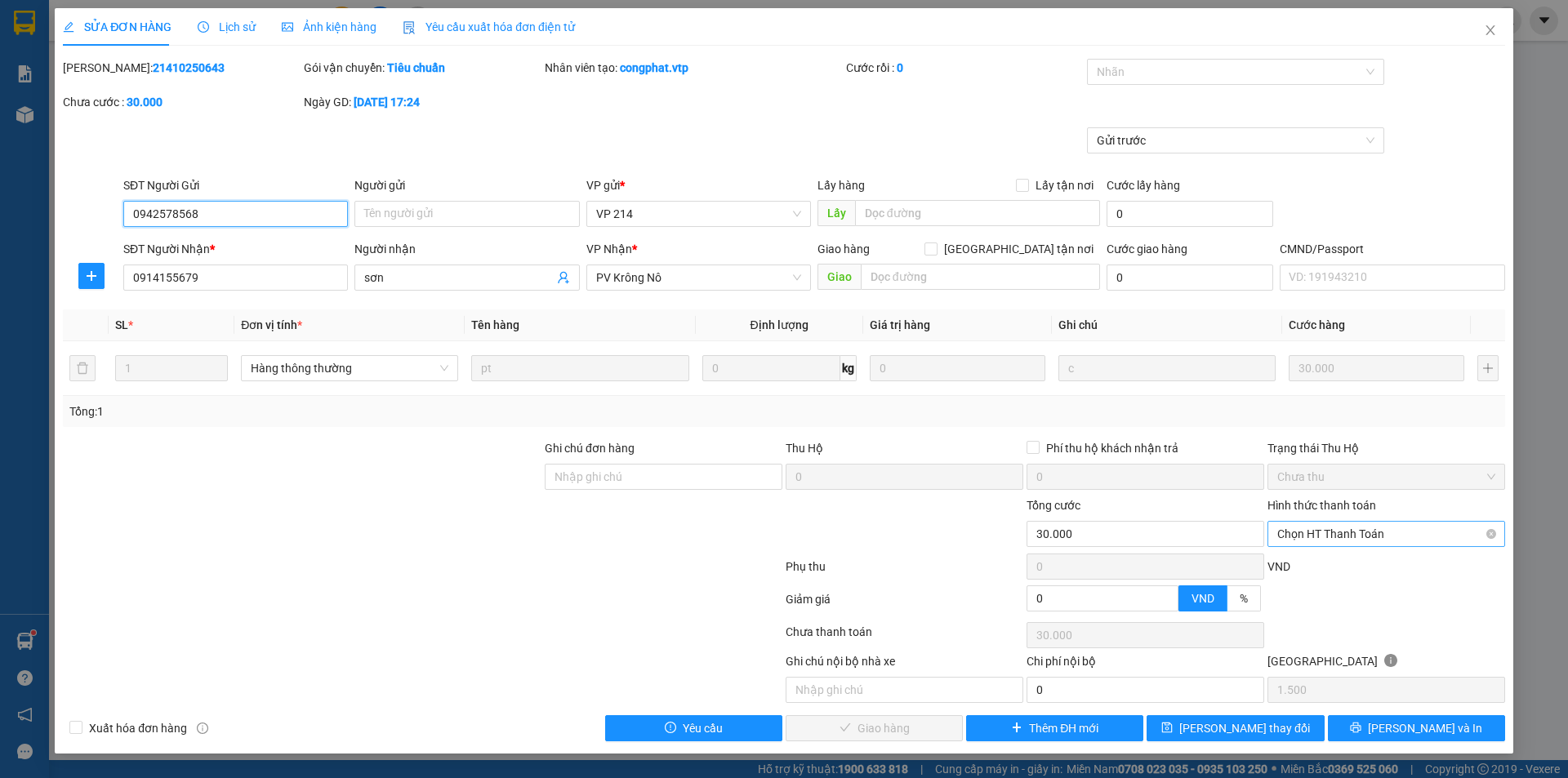
click at [1352, 535] on span "Chọn HT Thanh Toán" at bounding box center [1386, 534] width 218 height 24
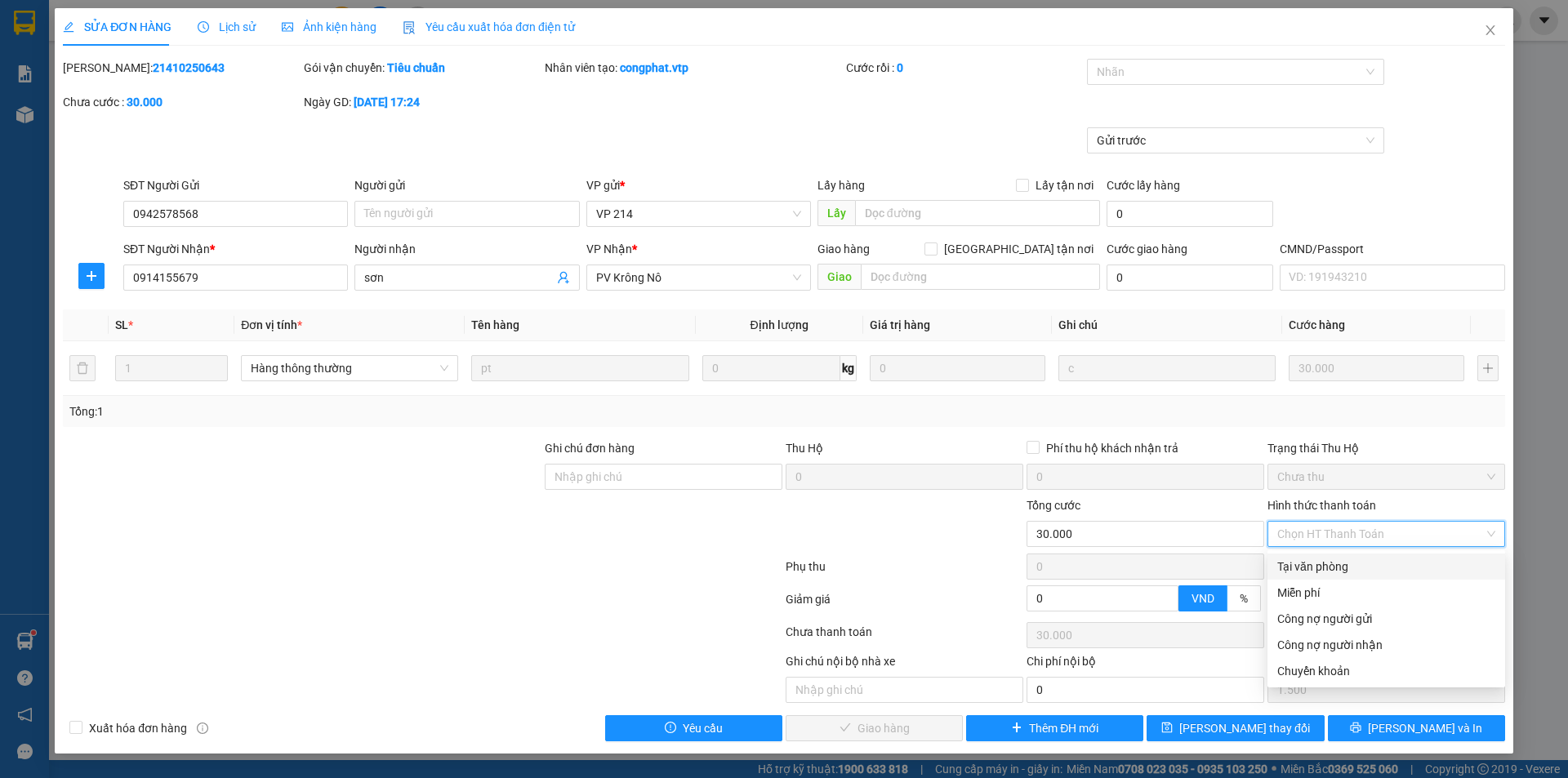
drag, startPoint x: 1323, startPoint y: 572, endPoint x: 1294, endPoint y: 586, distance: 32.2
click at [1325, 572] on div "Tại văn phòng" at bounding box center [1386, 566] width 218 height 18
type input "0"
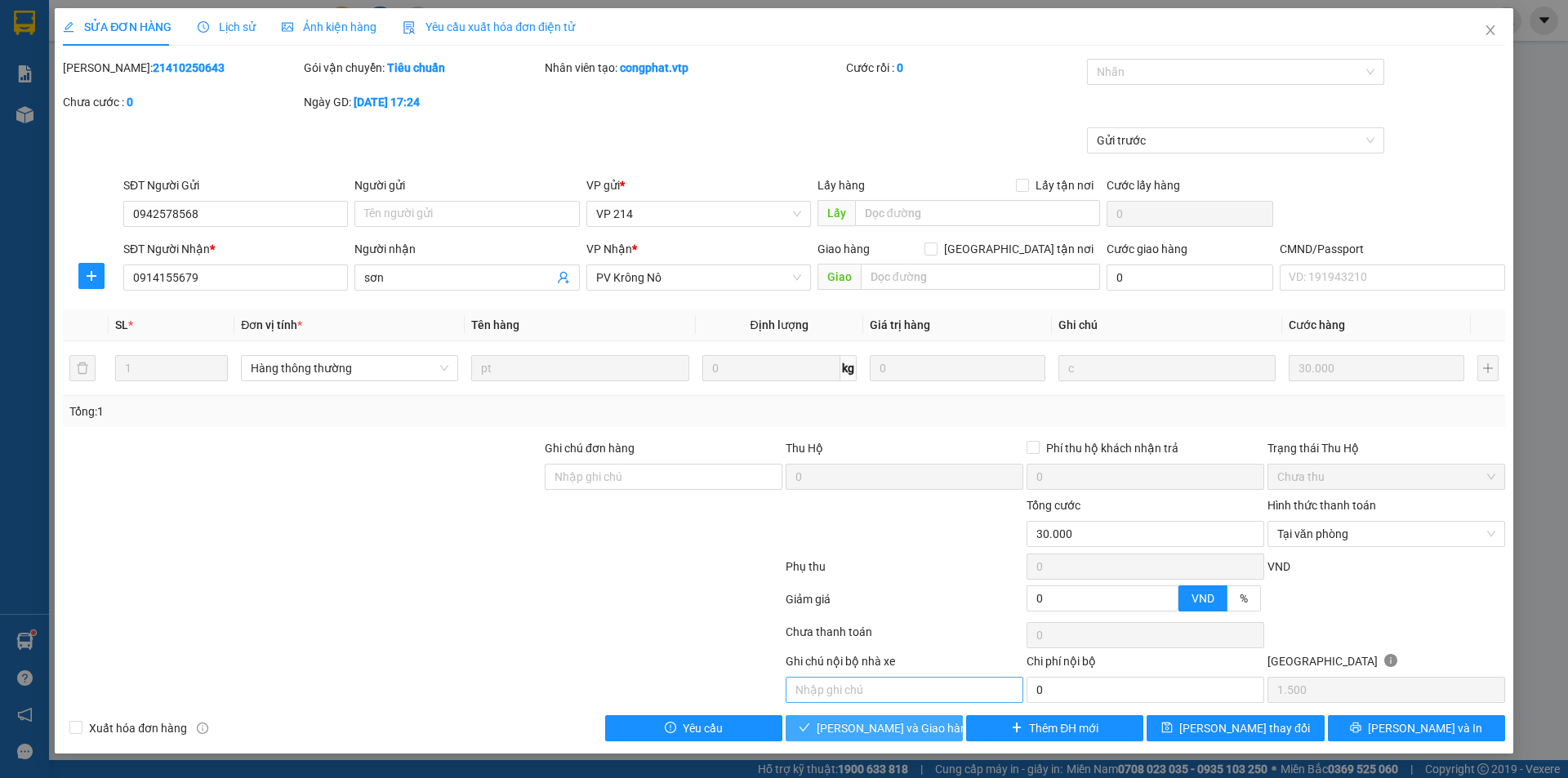
drag, startPoint x: 830, startPoint y: 725, endPoint x: 867, endPoint y: 689, distance: 51.6
click at [810, 723] on icon "check" at bounding box center [804, 728] width 12 height 12
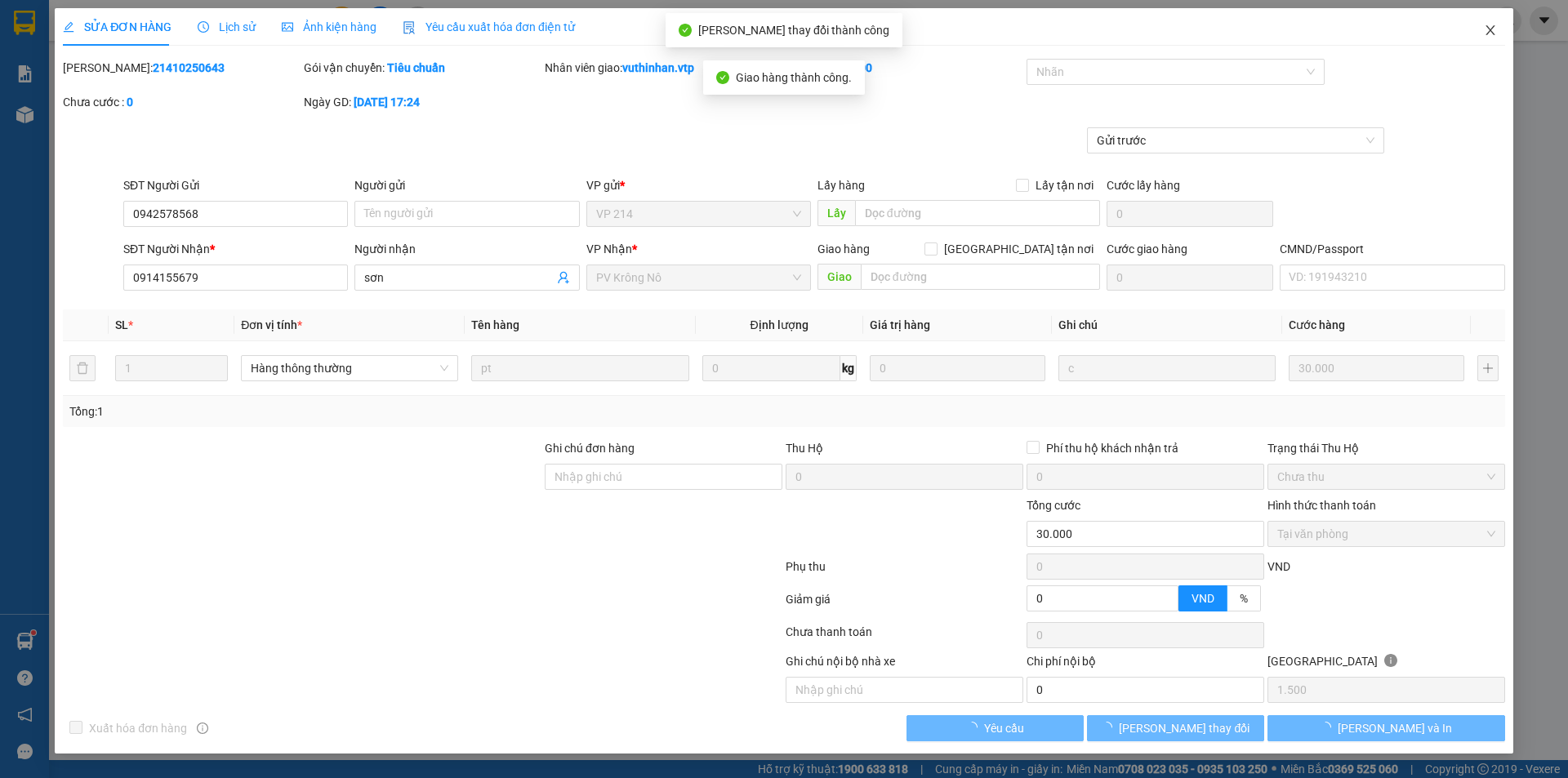
click at [1493, 27] on icon "close" at bounding box center [1490, 29] width 13 height 13
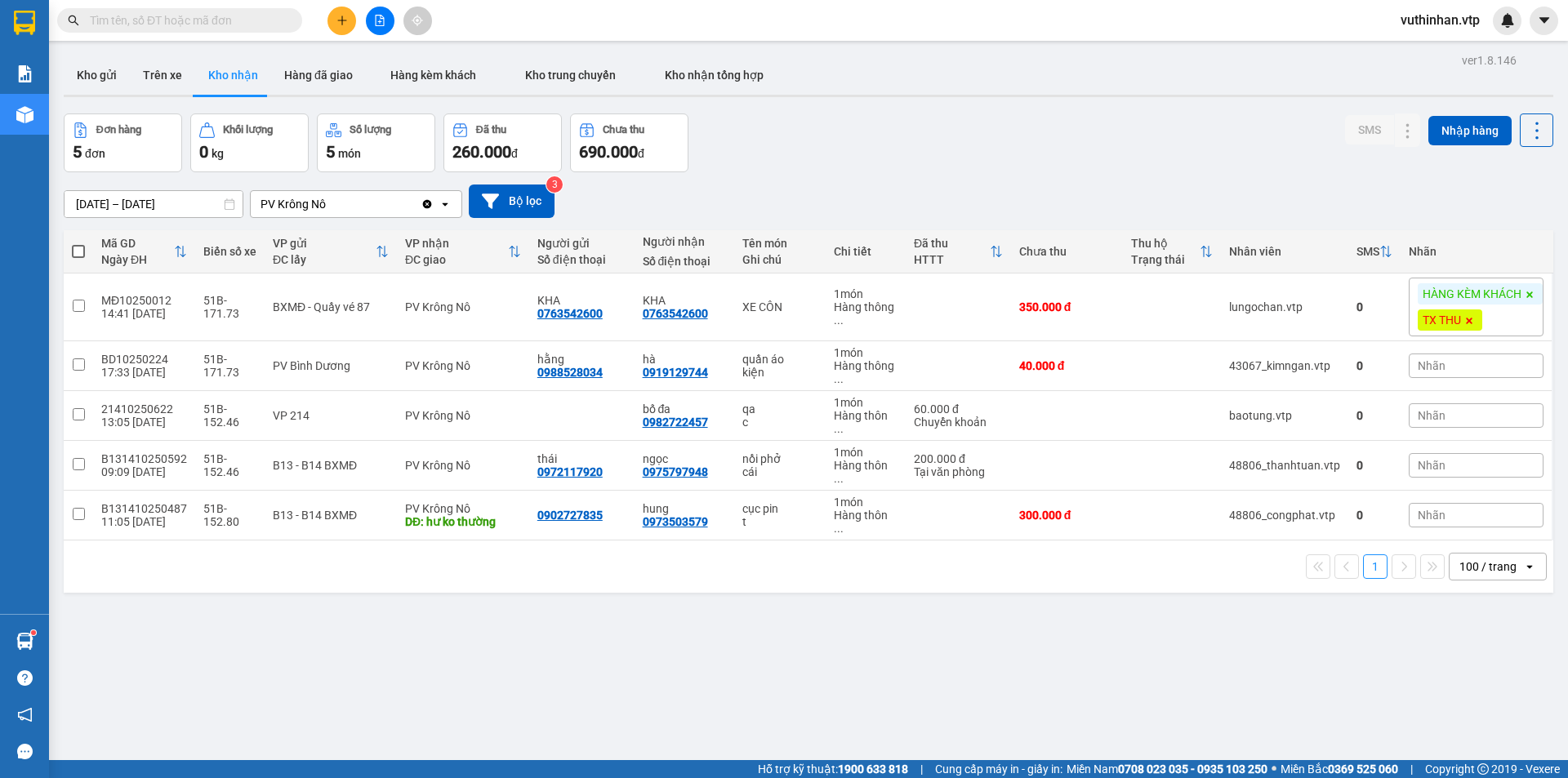
click at [80, 201] on input "[DATE] – [DATE]" at bounding box center [154, 204] width 178 height 26
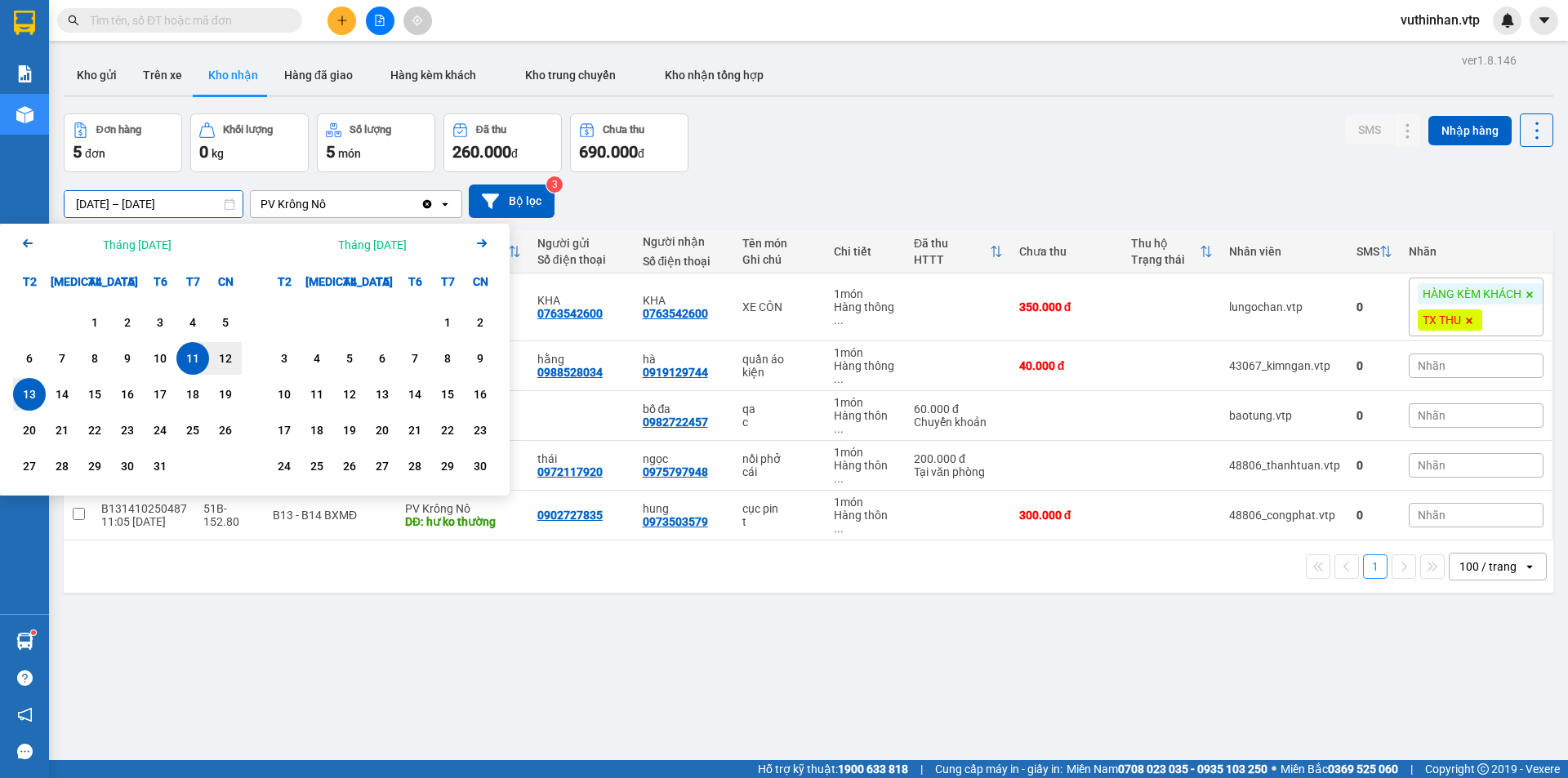
click at [23, 248] on icon "Arrow Left" at bounding box center [27, 243] width 20 height 20
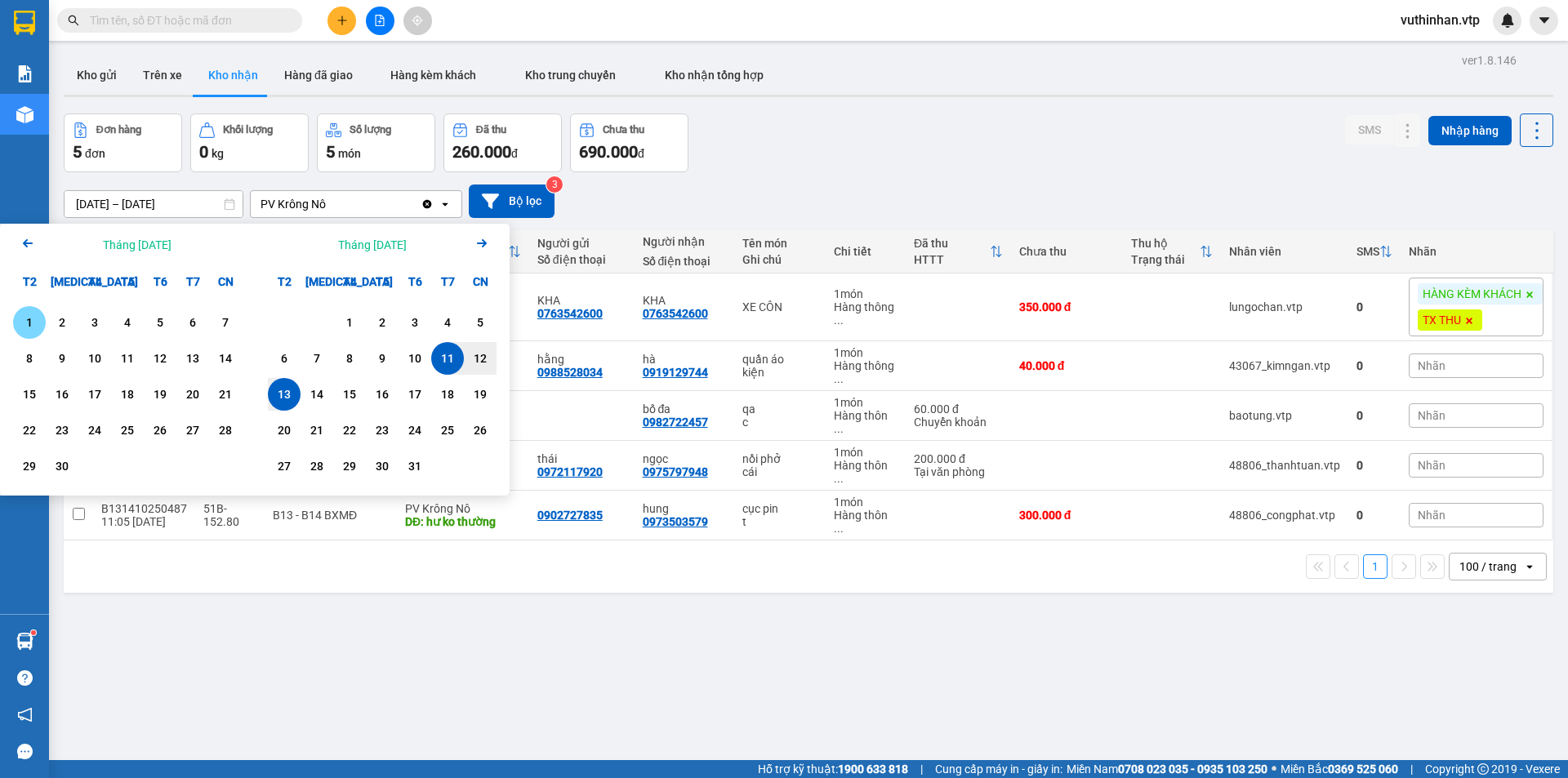
click at [25, 244] on icon "Previous month." at bounding box center [27, 243] width 10 height 8
click at [156, 317] on div "1" at bounding box center [160, 322] width 23 height 20
click at [480, 249] on icon "Arrow Right" at bounding box center [482, 243] width 20 height 20
click at [262, 383] on div "1 2 3 4 5 6 7 8 9 10 11 12 13 14 15 16 17 18 19 20 21 22 23 24 25 26 27 28 29 3…" at bounding box center [382, 397] width 255 height 198
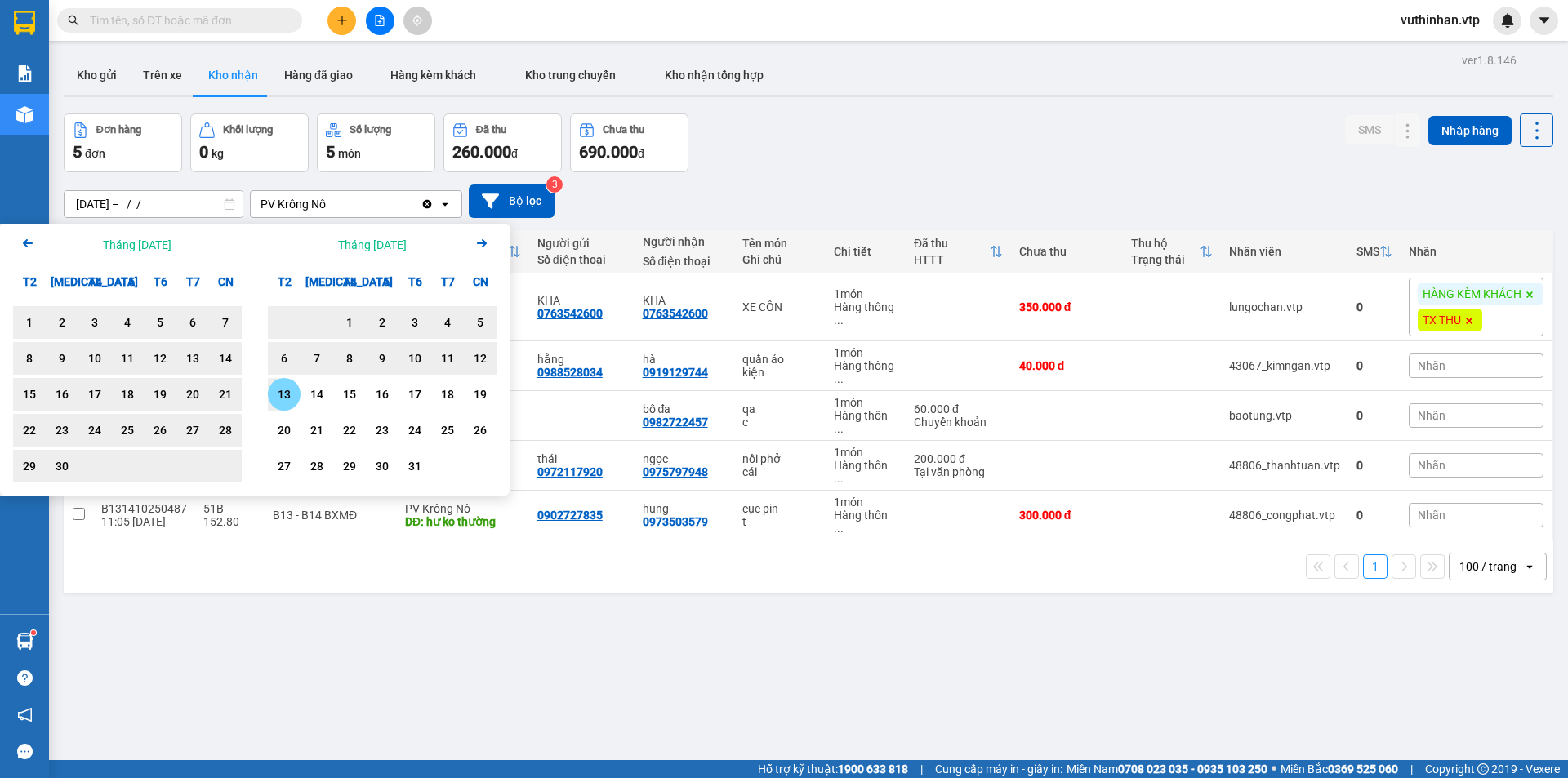
click at [273, 389] on div "13" at bounding box center [283, 395] width 23 height 20
type input "01/08/2025 – 13/10/2025"
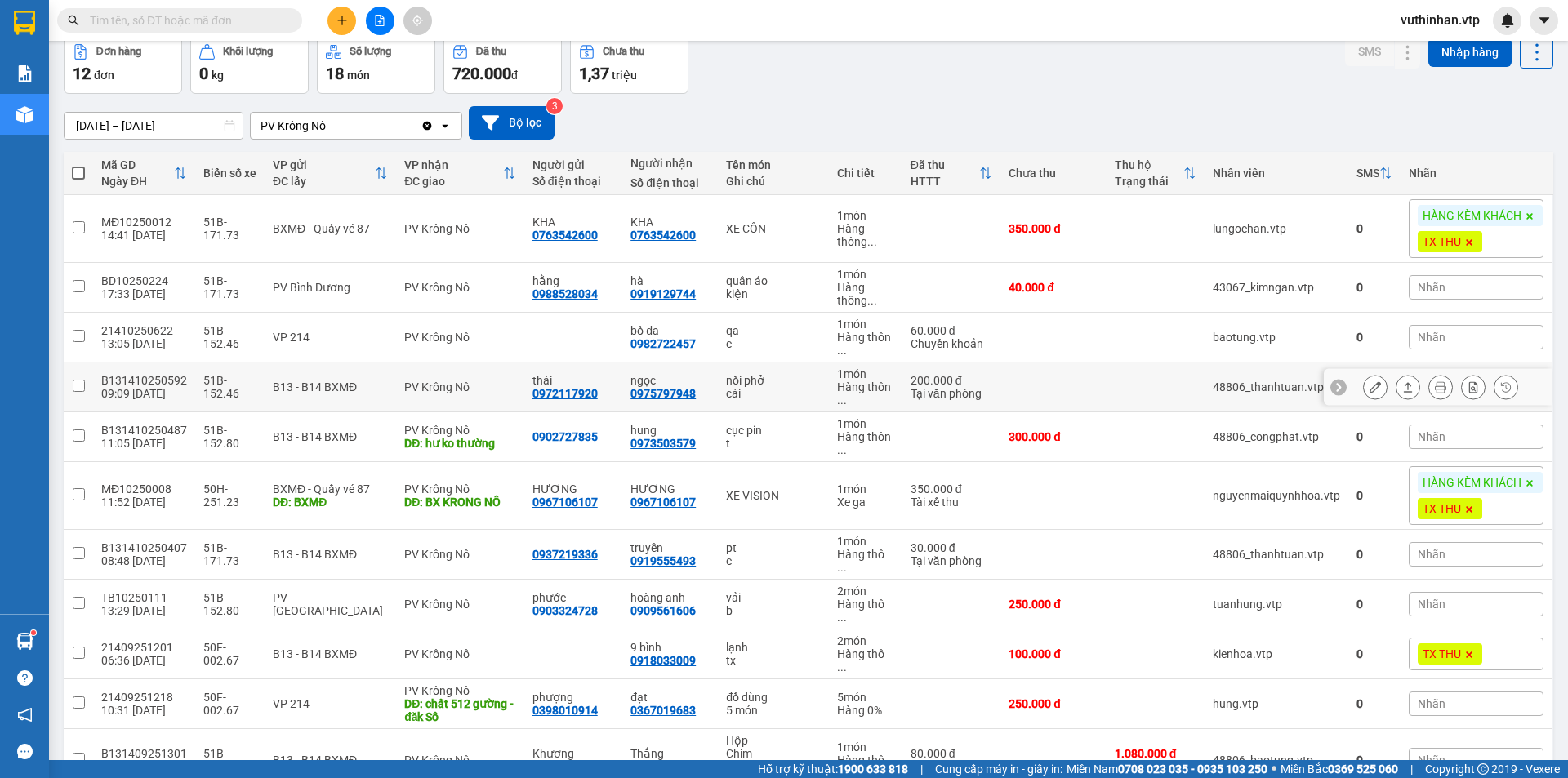
scroll to position [167, 0]
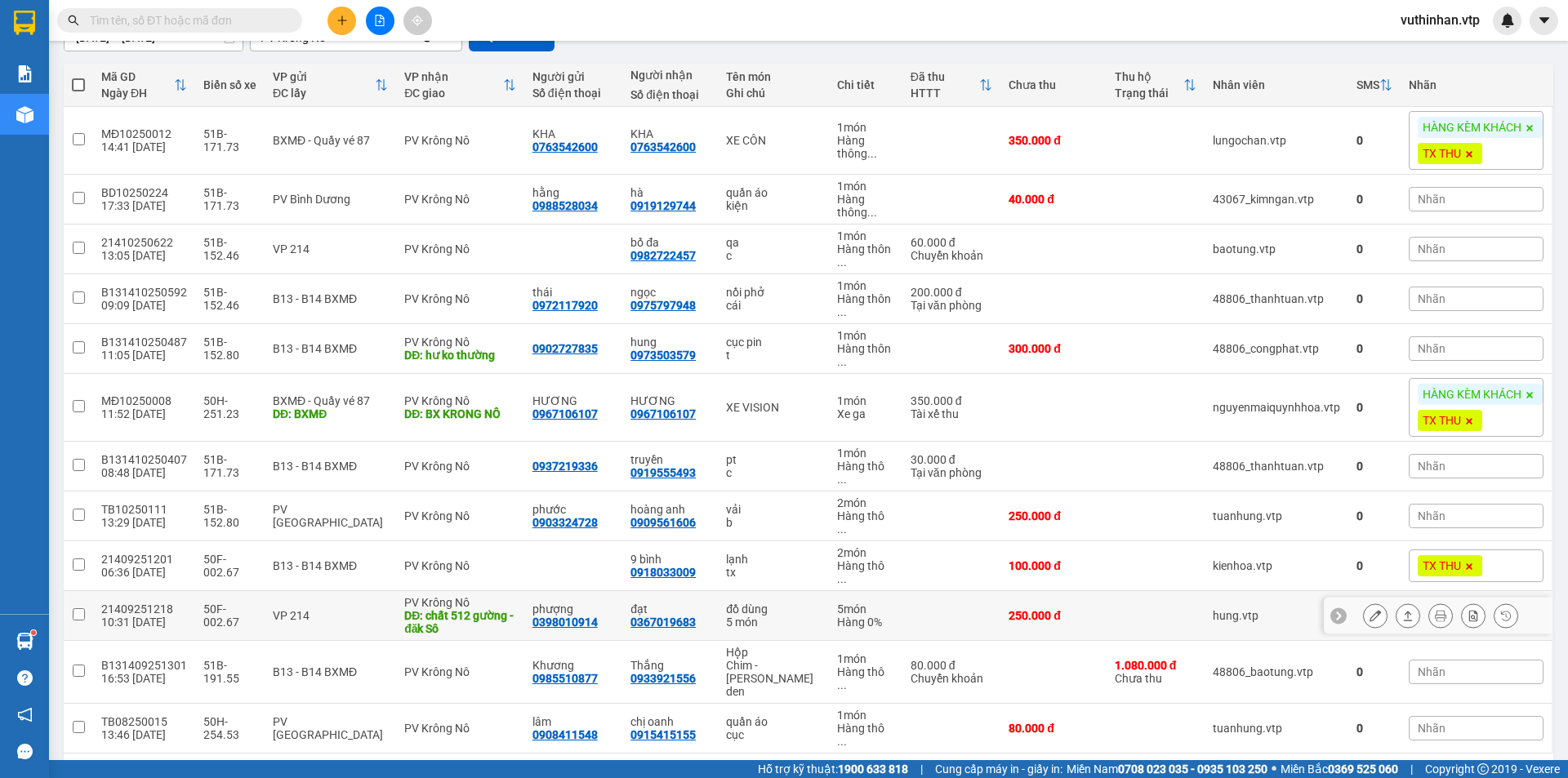
click at [1369, 610] on icon at bounding box center [1375, 616] width 12 height 12
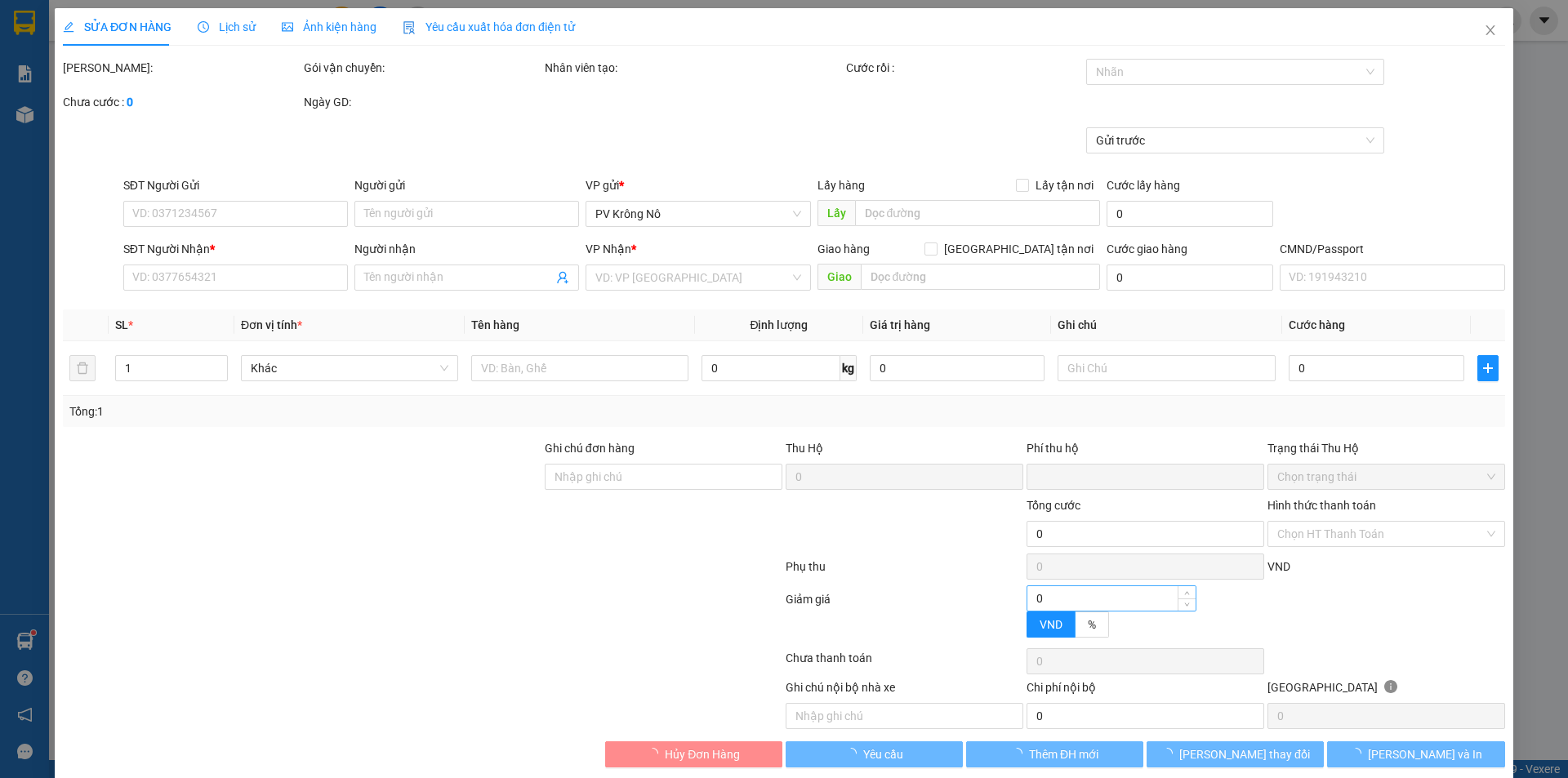
type input "0398010914"
type input "phượng"
type input "0367019683"
type input "đạt"
type input "chất 512 gường - đăk Sô"
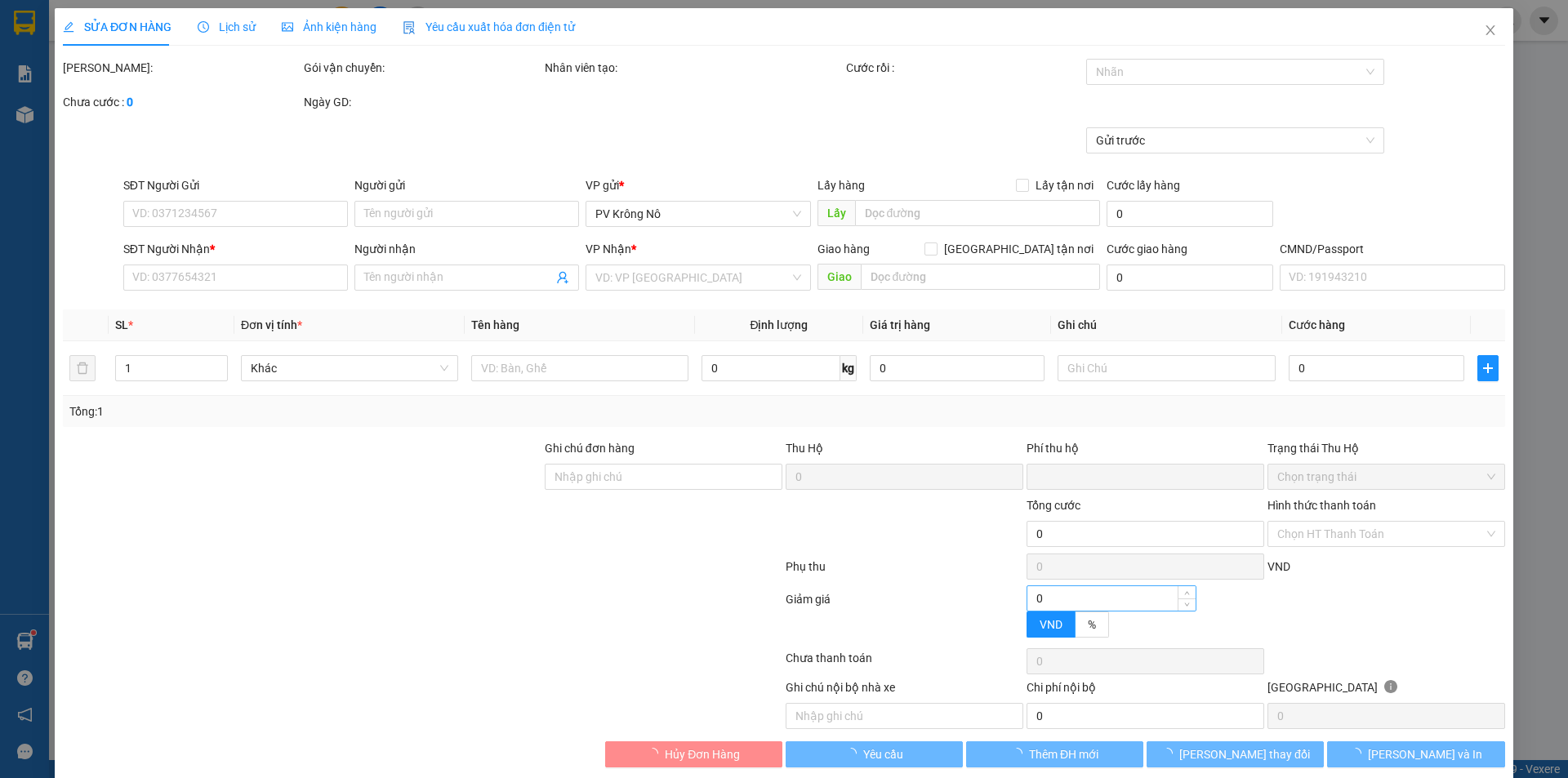
type input "xe báo gọi khách kh được. kh có hàng"
type input "0"
type input "250.000"
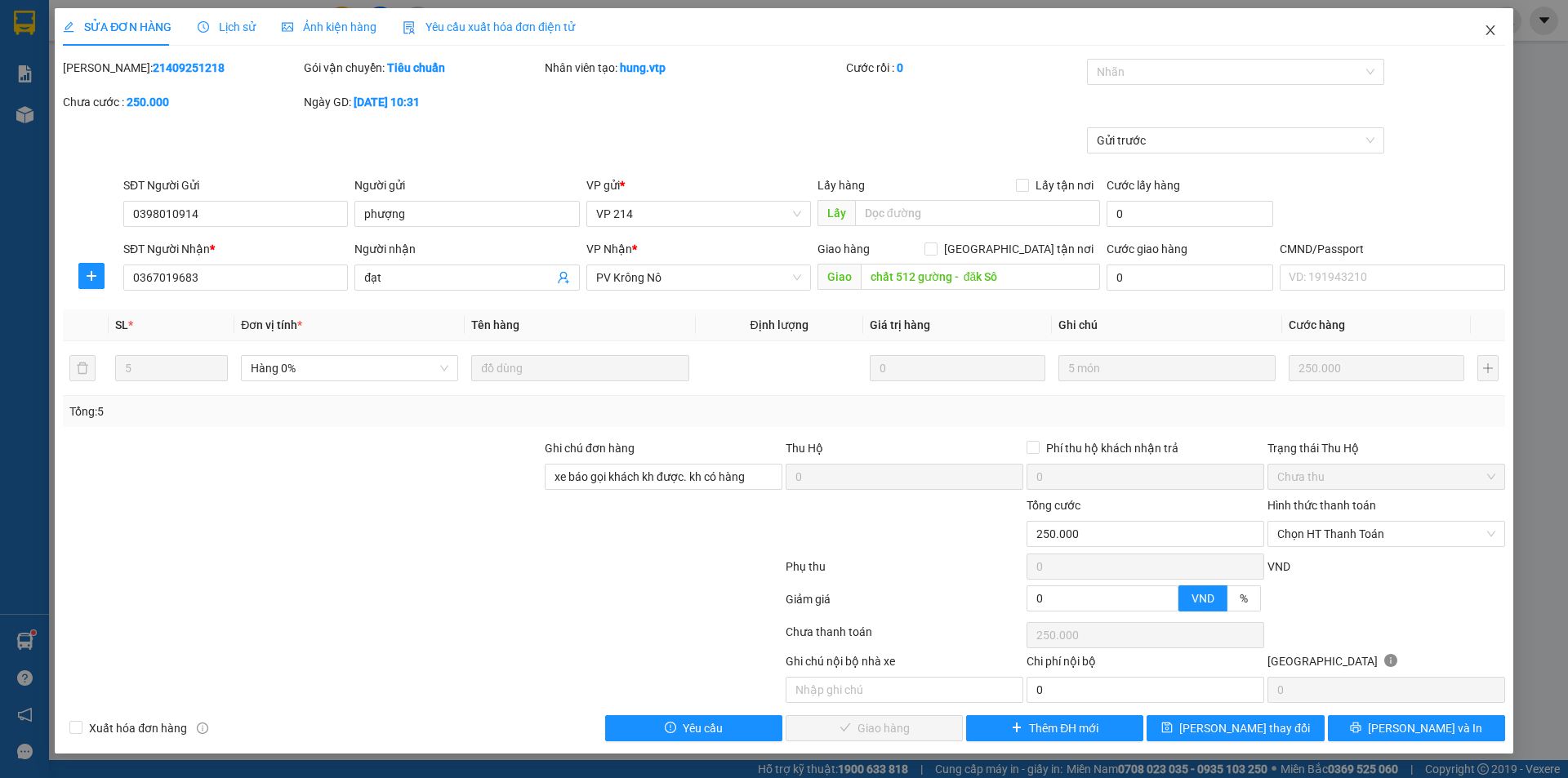
click at [1486, 26] on icon "close" at bounding box center [1490, 29] width 13 height 13
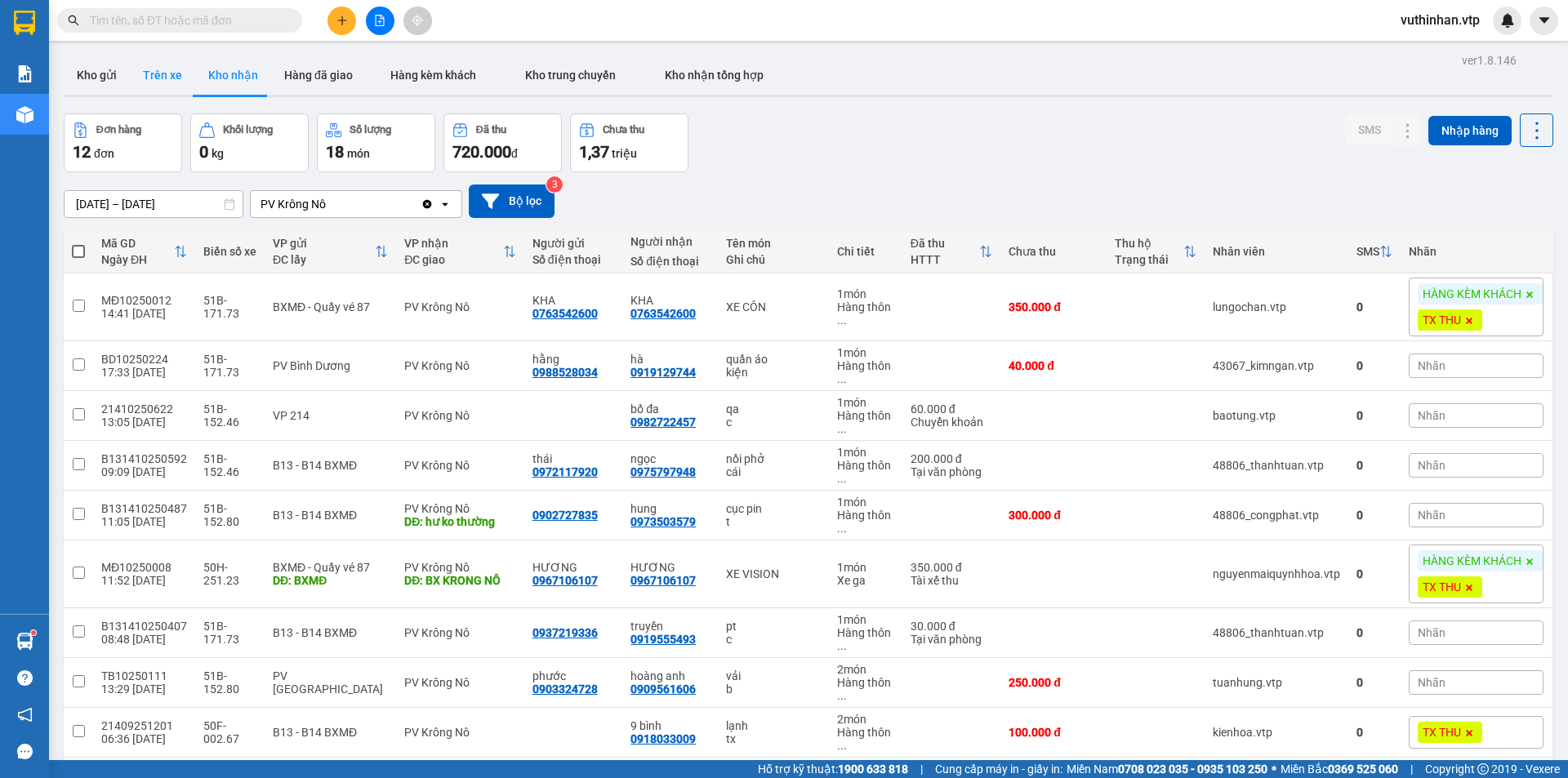
click at [189, 76] on button "Trên xe" at bounding box center [163, 75] width 66 height 39
type input "[DATE] – [DATE]"
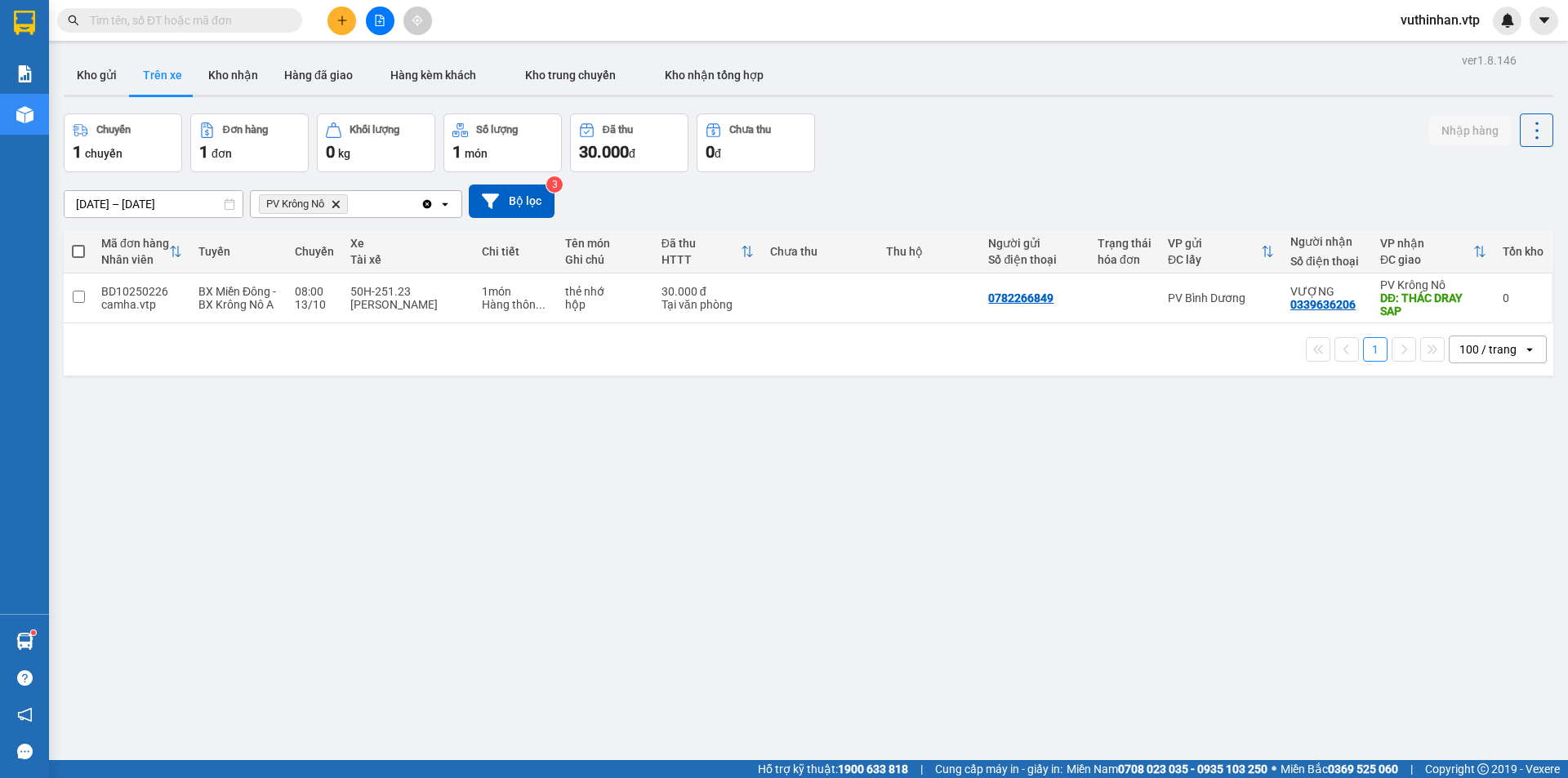
click at [339, 23] on icon "plus" at bounding box center [342, 21] width 12 height 12
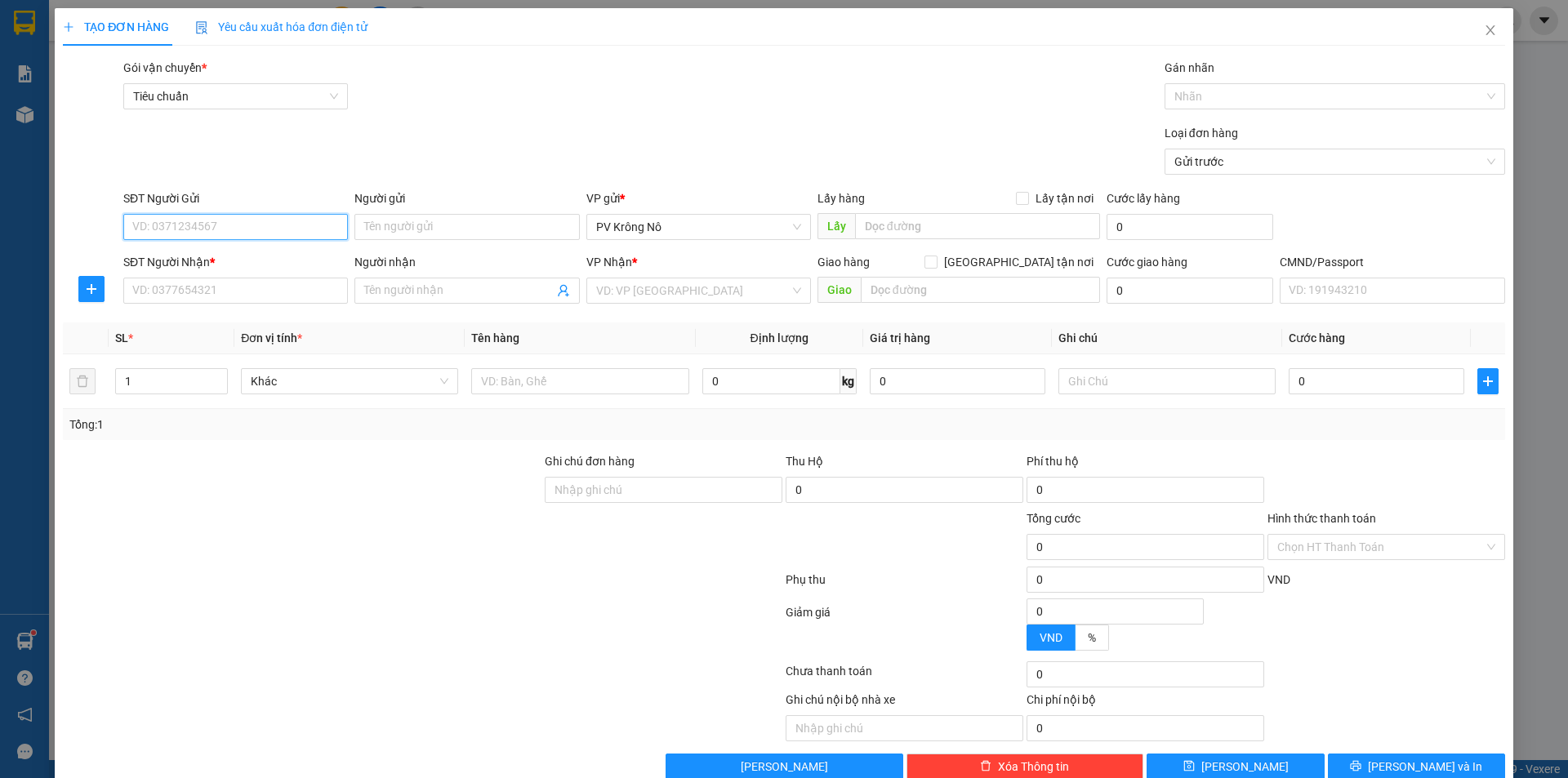
drag, startPoint x: 298, startPoint y: 233, endPoint x: 158, endPoint y: 235, distance: 140.0
click at [298, 232] on input "SĐT Người Gửi" at bounding box center [235, 226] width 224 height 26
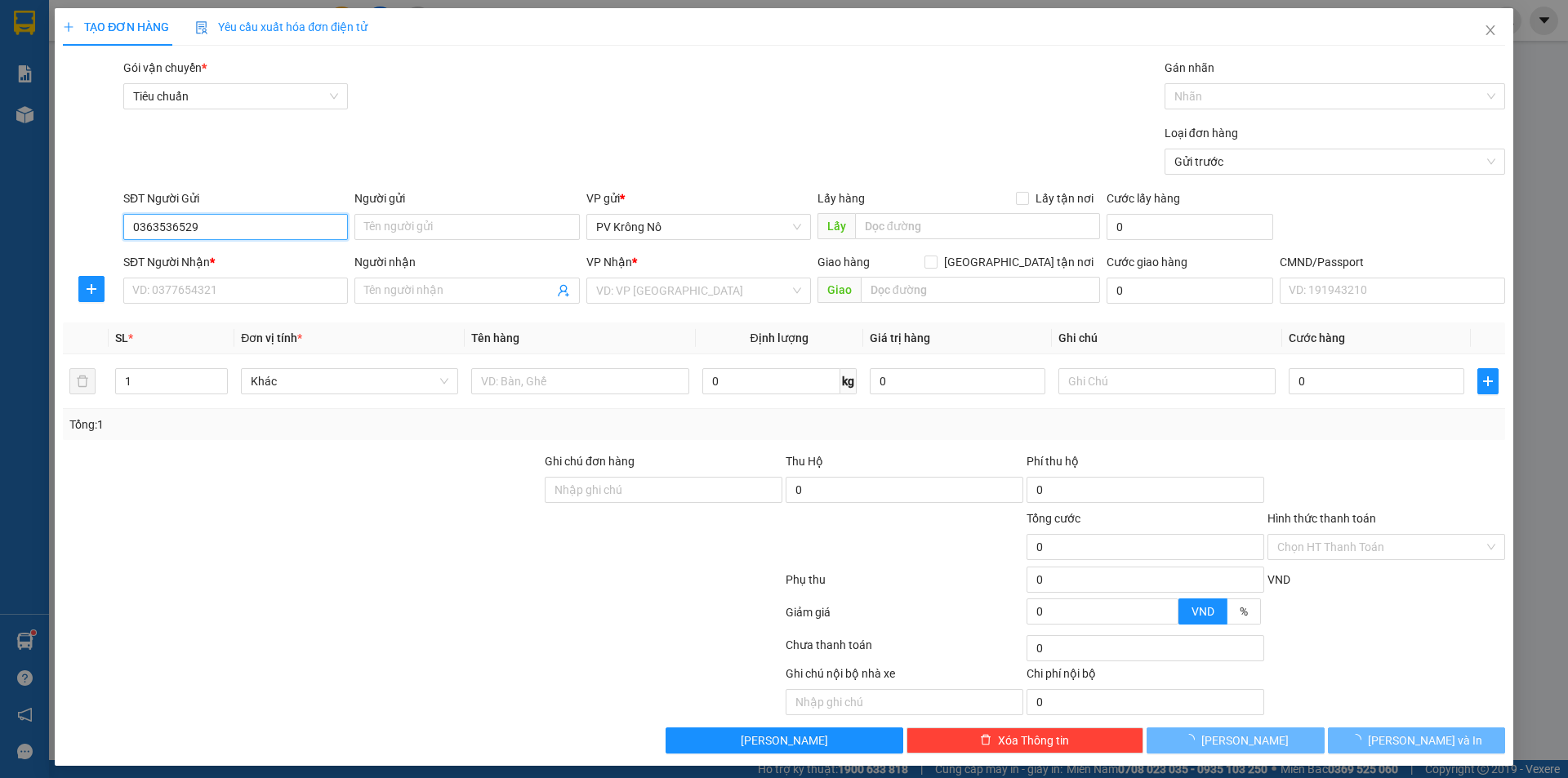
type input "0363536529"
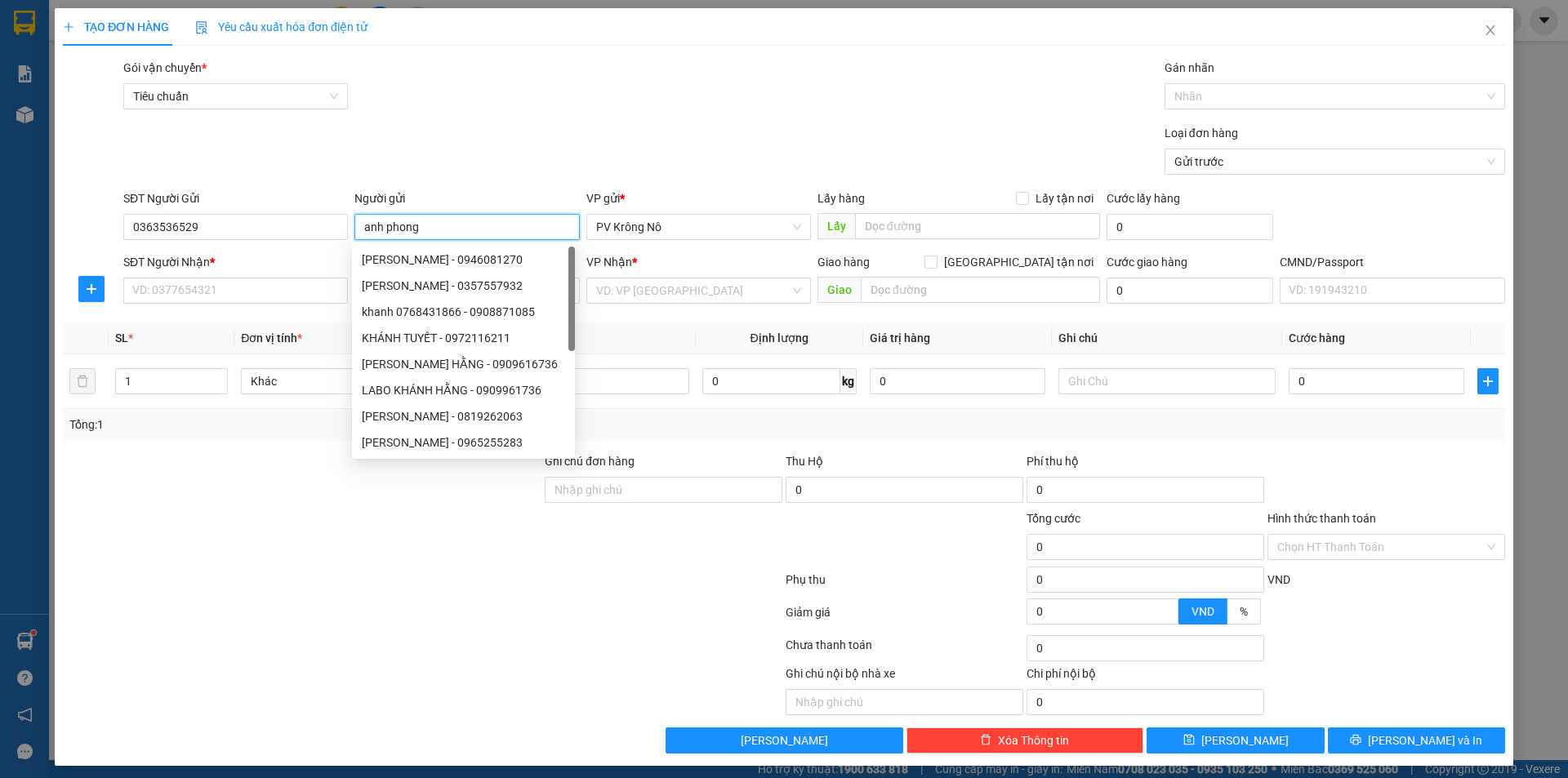
type input "anh phong"
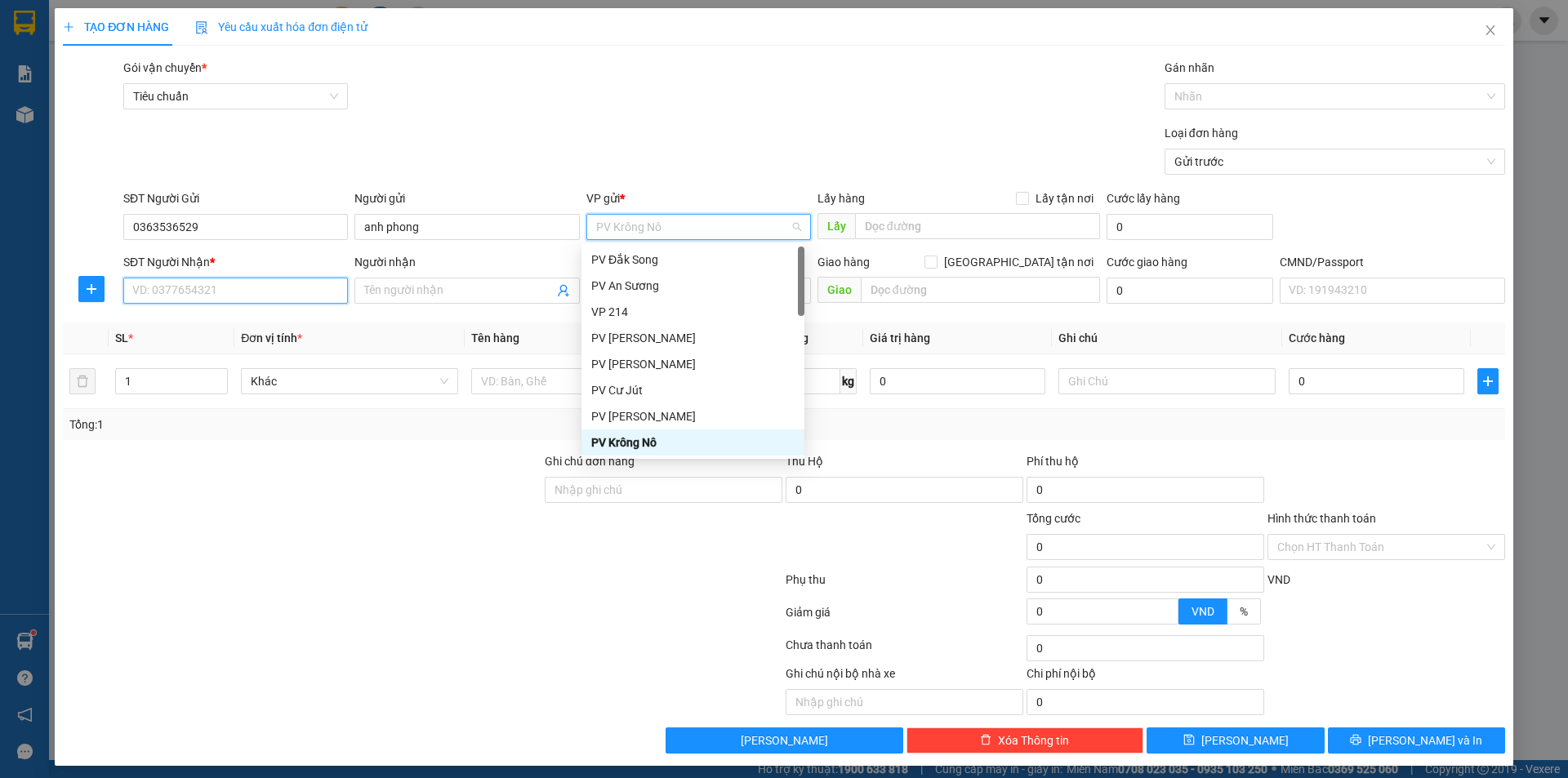
click at [140, 292] on input "SĐT Người Nhận *" at bounding box center [235, 290] width 224 height 26
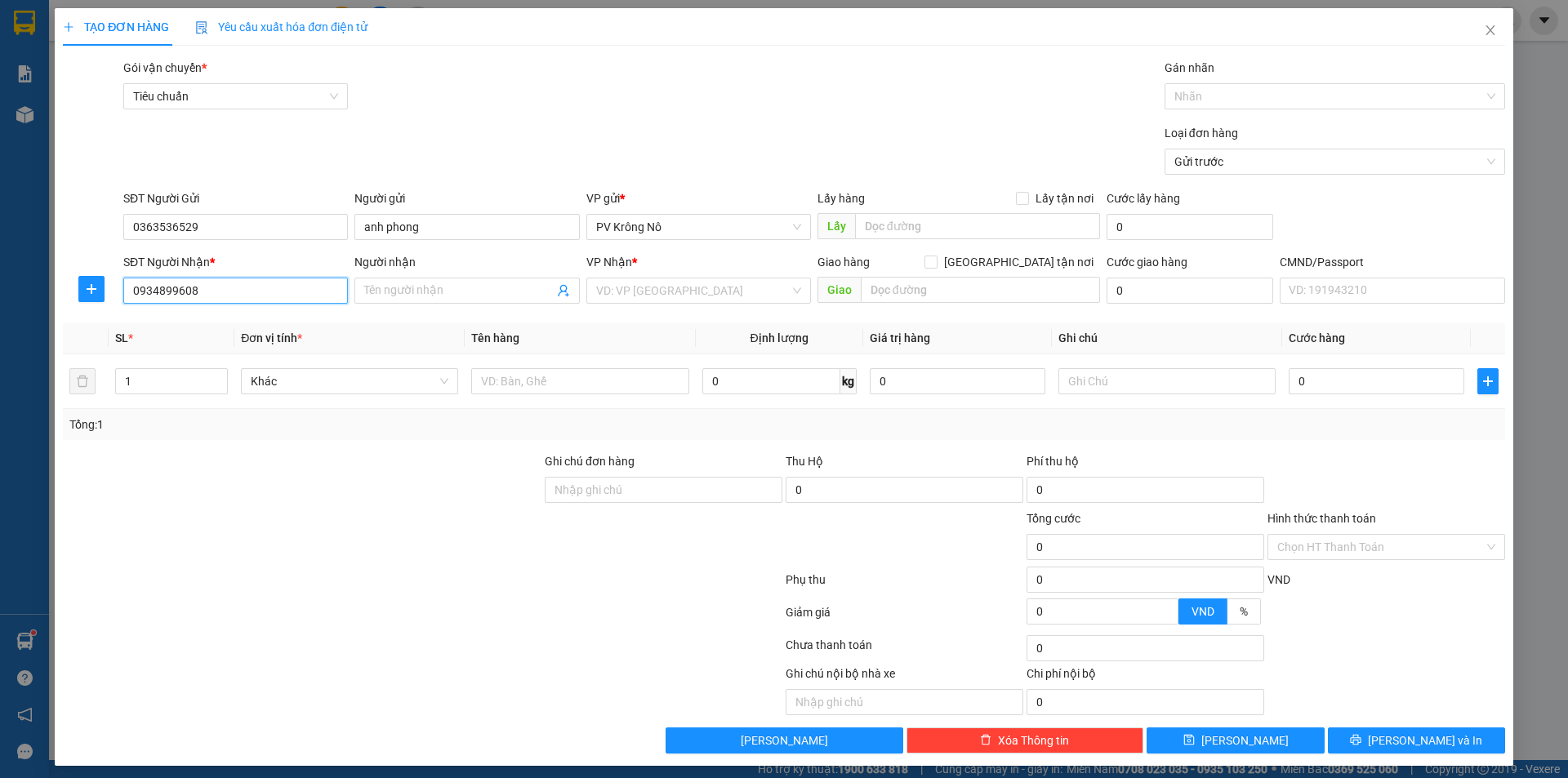
type input "0934899608"
type input "quân"
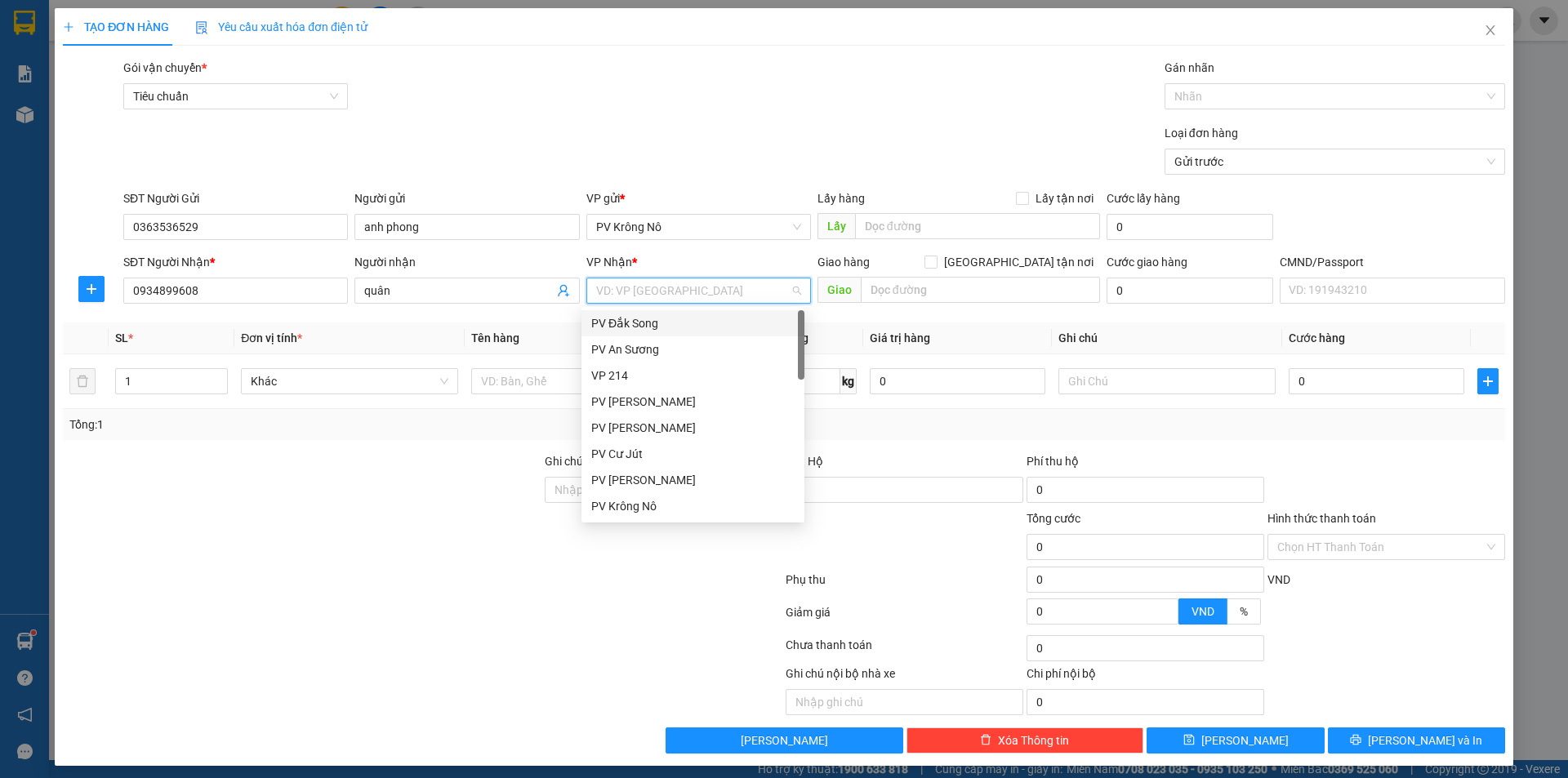
type input "2"
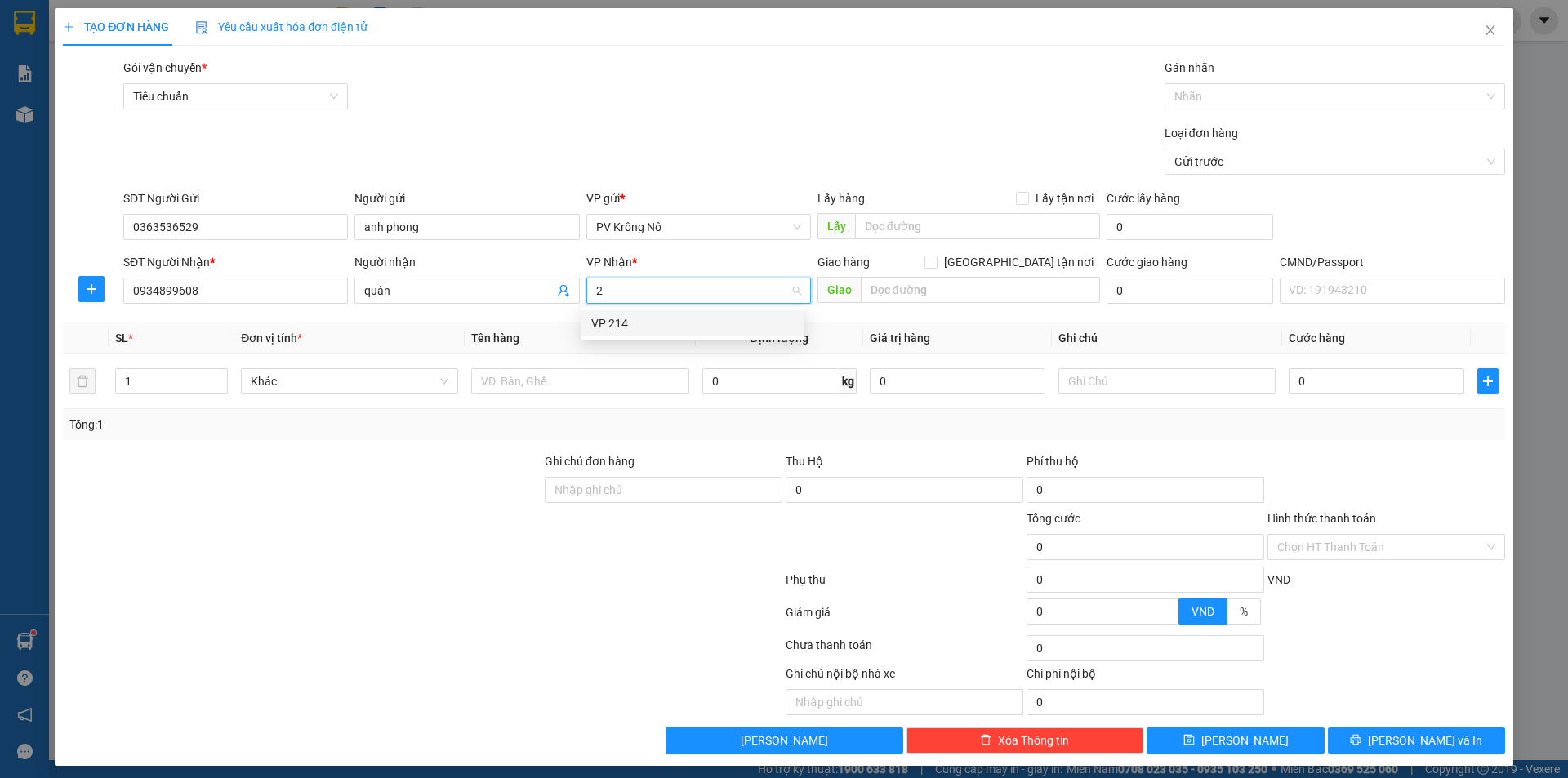
click at [706, 320] on div "VP 214" at bounding box center [693, 323] width 204 height 18
drag, startPoint x: 572, startPoint y: 389, endPoint x: 587, endPoint y: 369, distance: 25.0
click at [569, 388] on input "text" at bounding box center [580, 381] width 217 height 26
type input "h"
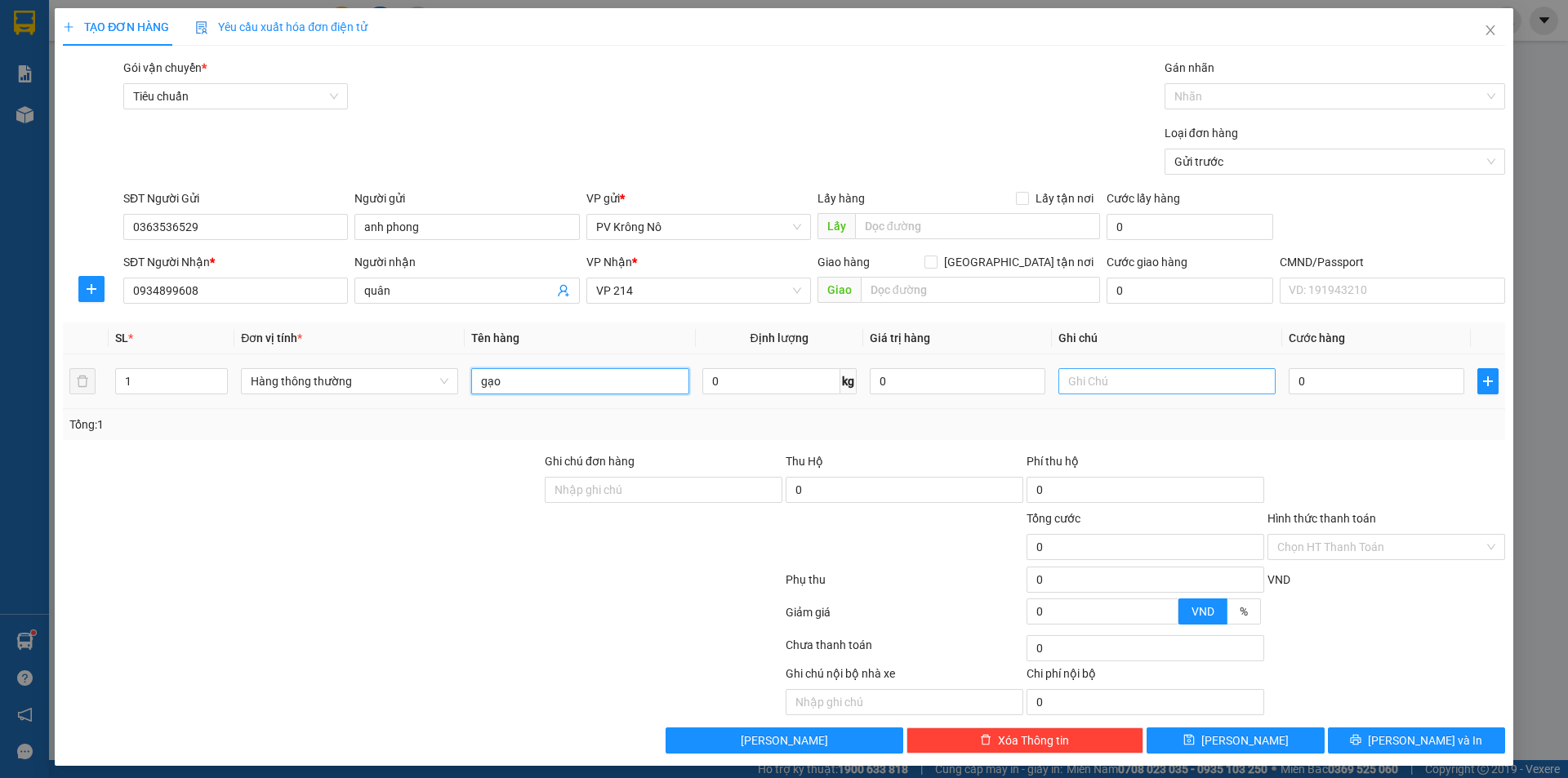
type input "gạo"
click at [1114, 385] on input "text" at bounding box center [1166, 381] width 217 height 26
type input "bao"
type input "006"
type input "6"
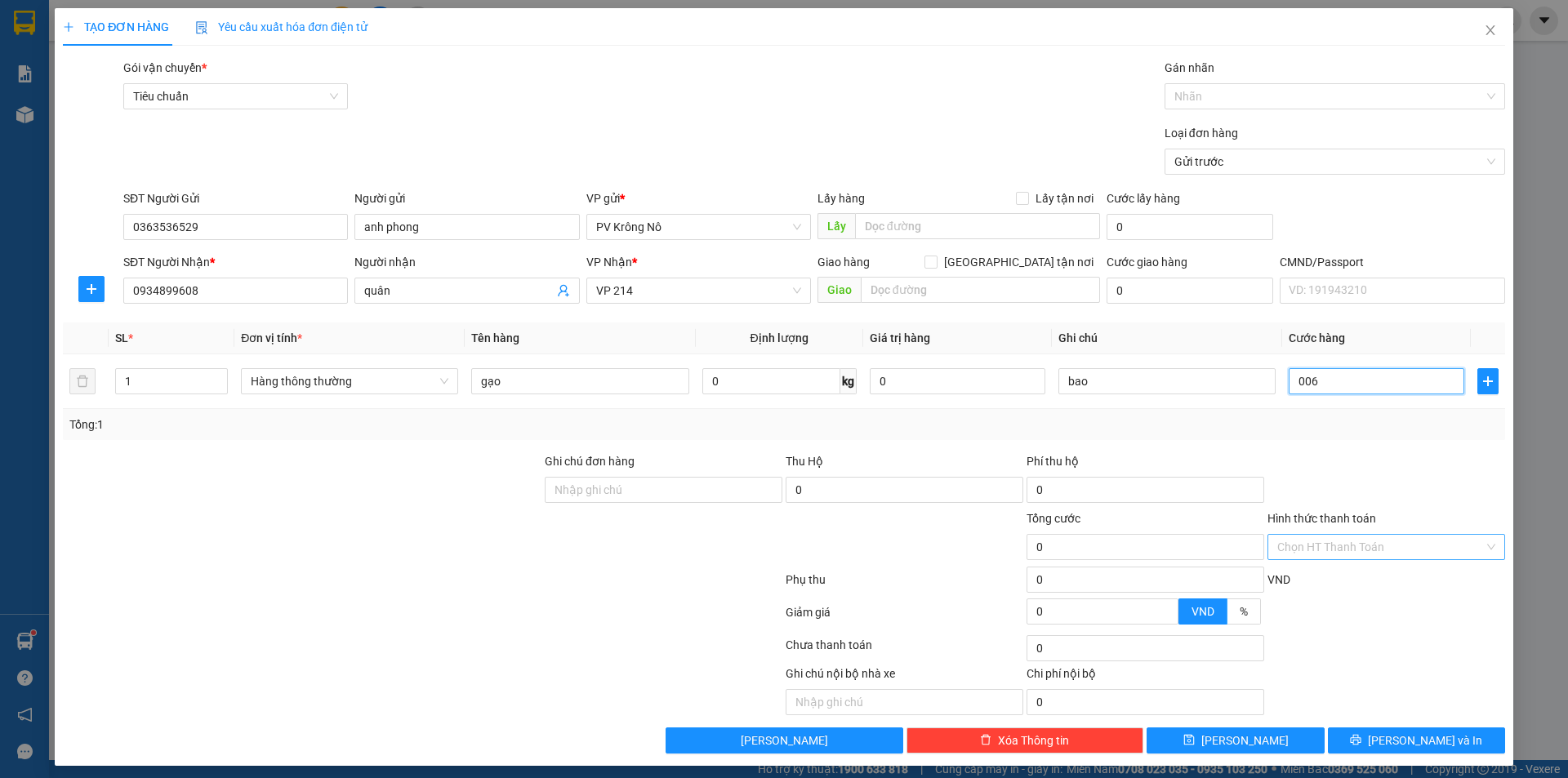
type input "6"
type input "0.060"
type input "60"
type input "00.600"
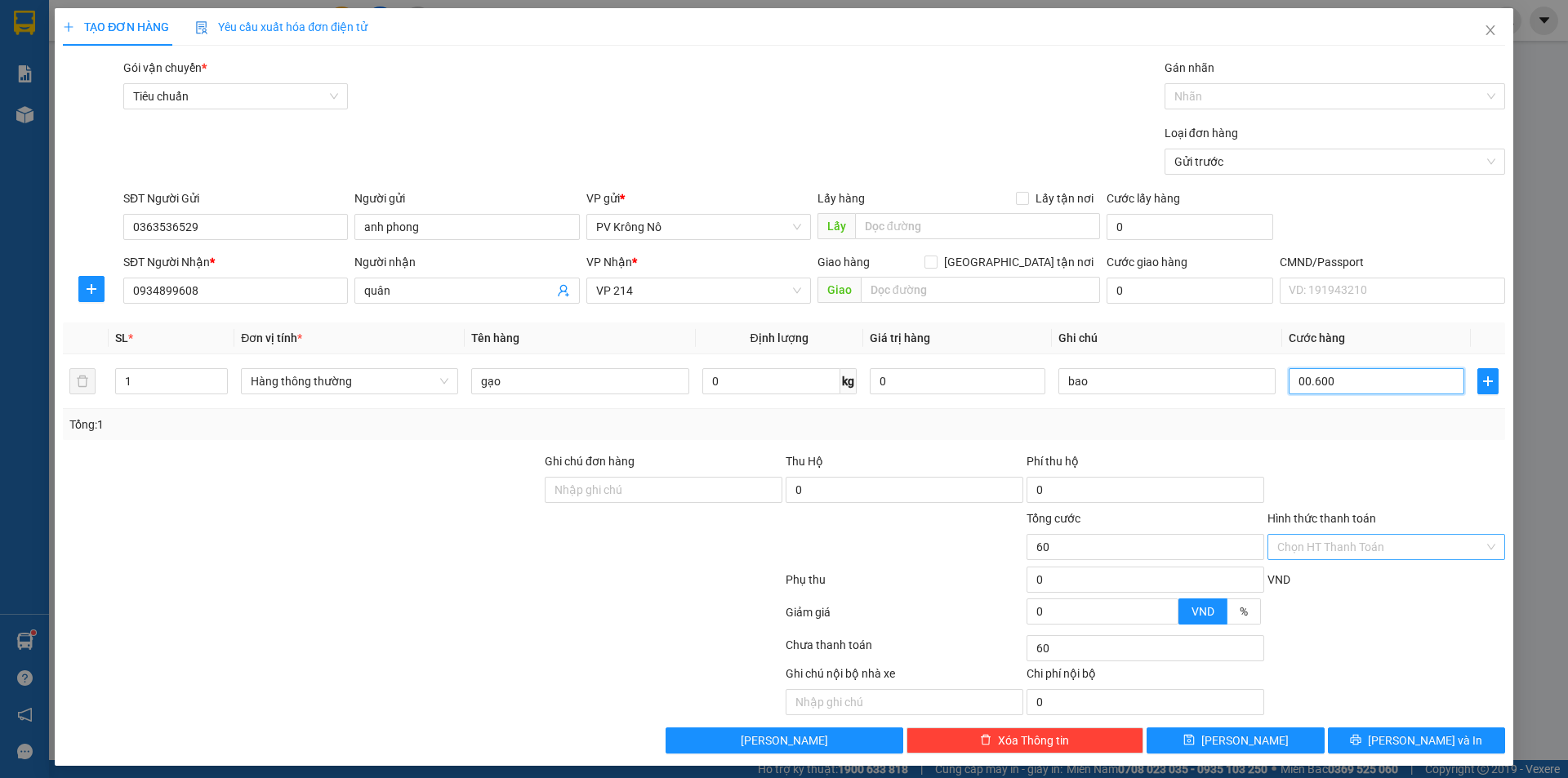
type input "600"
type input "0.006.000"
type input "6.000"
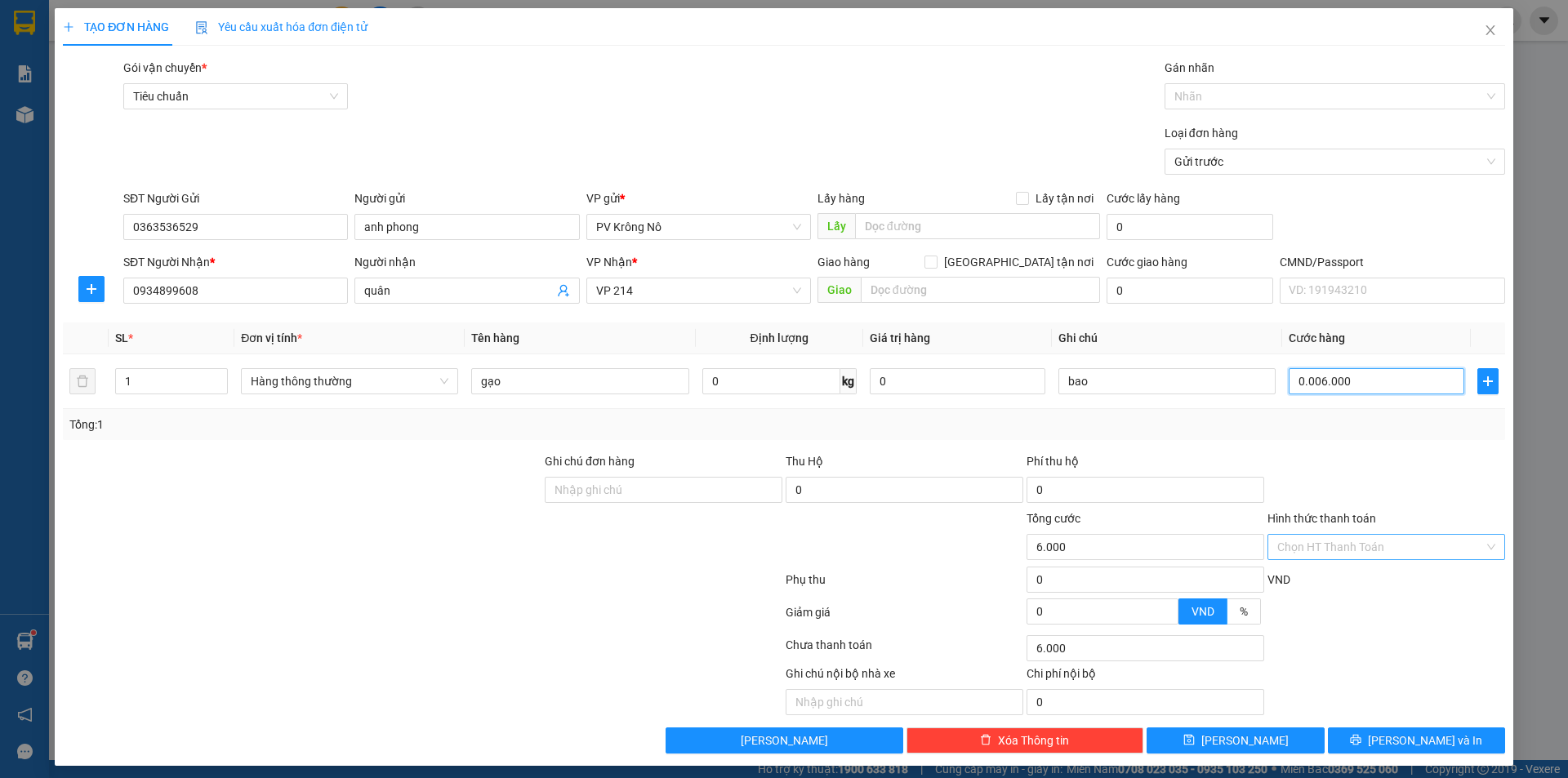
type input "000.060.000"
type input "60.000"
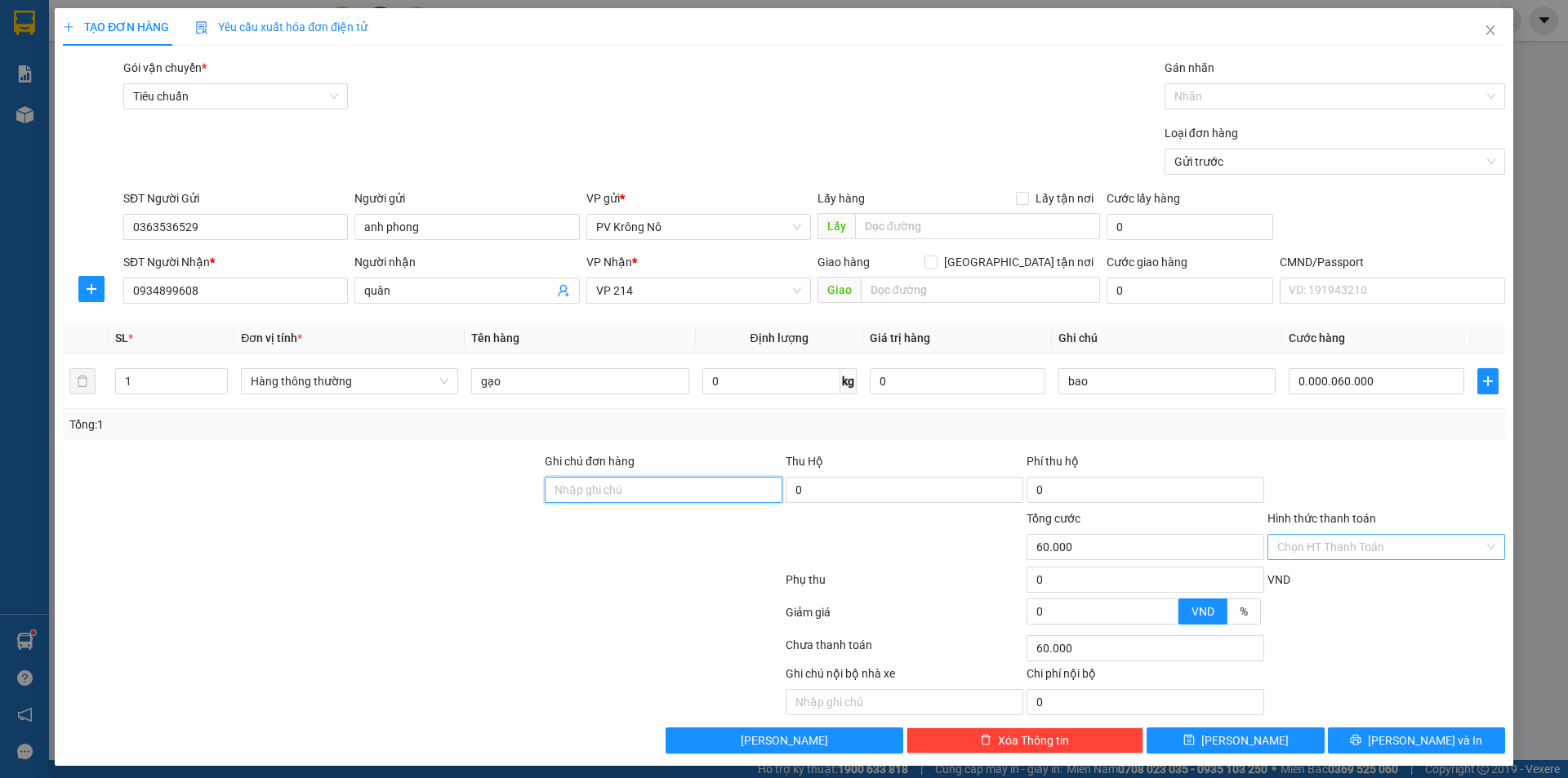
type input "60.000"
click at [1361, 743] on icon "printer" at bounding box center [1355, 740] width 11 height 11
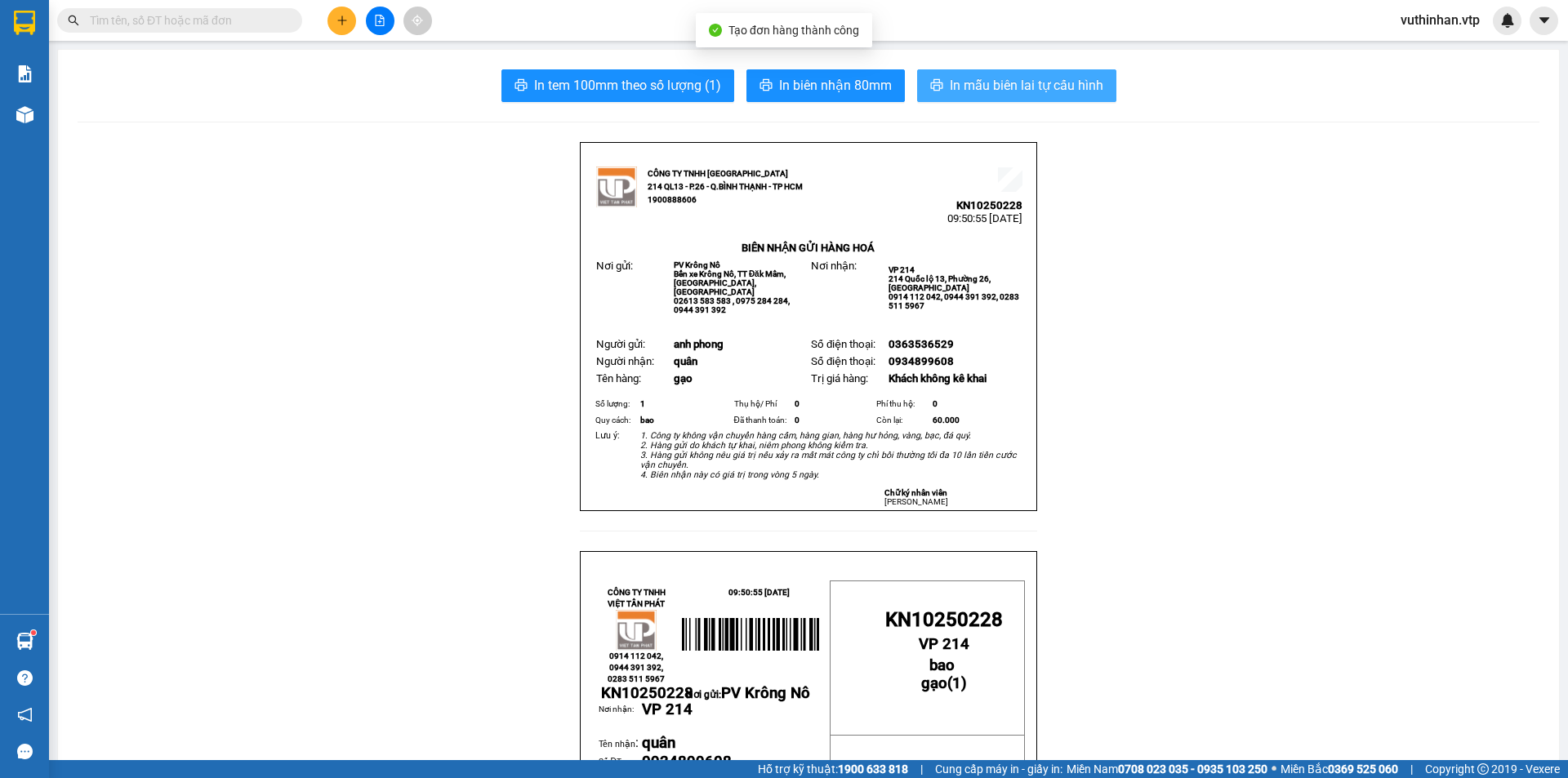
click at [968, 94] on span "In mẫu biên lai tự cấu hình" at bounding box center [1026, 85] width 154 height 21
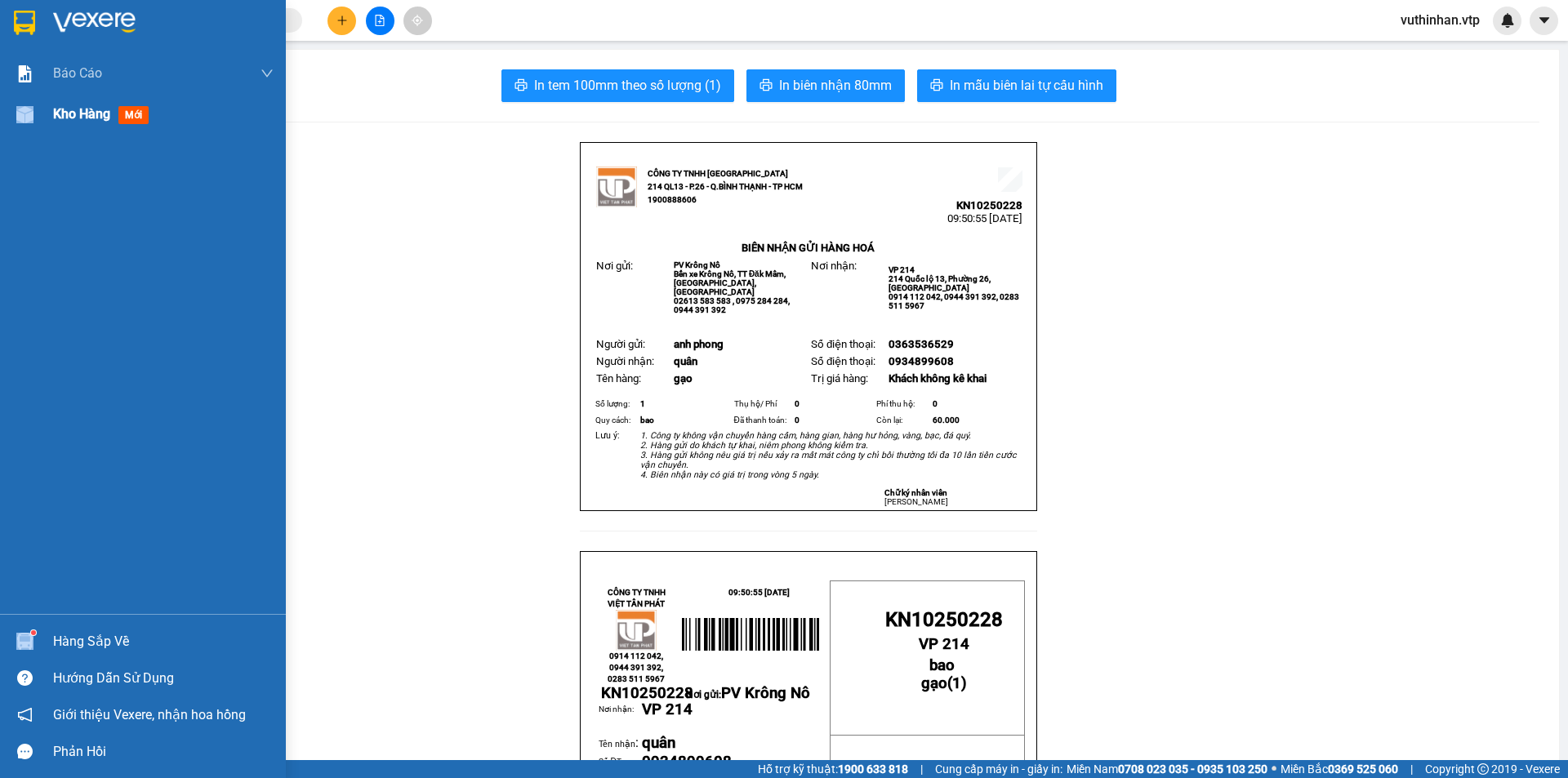
click at [54, 122] on div "Kho hàng mới" at bounding box center [143, 115] width 286 height 41
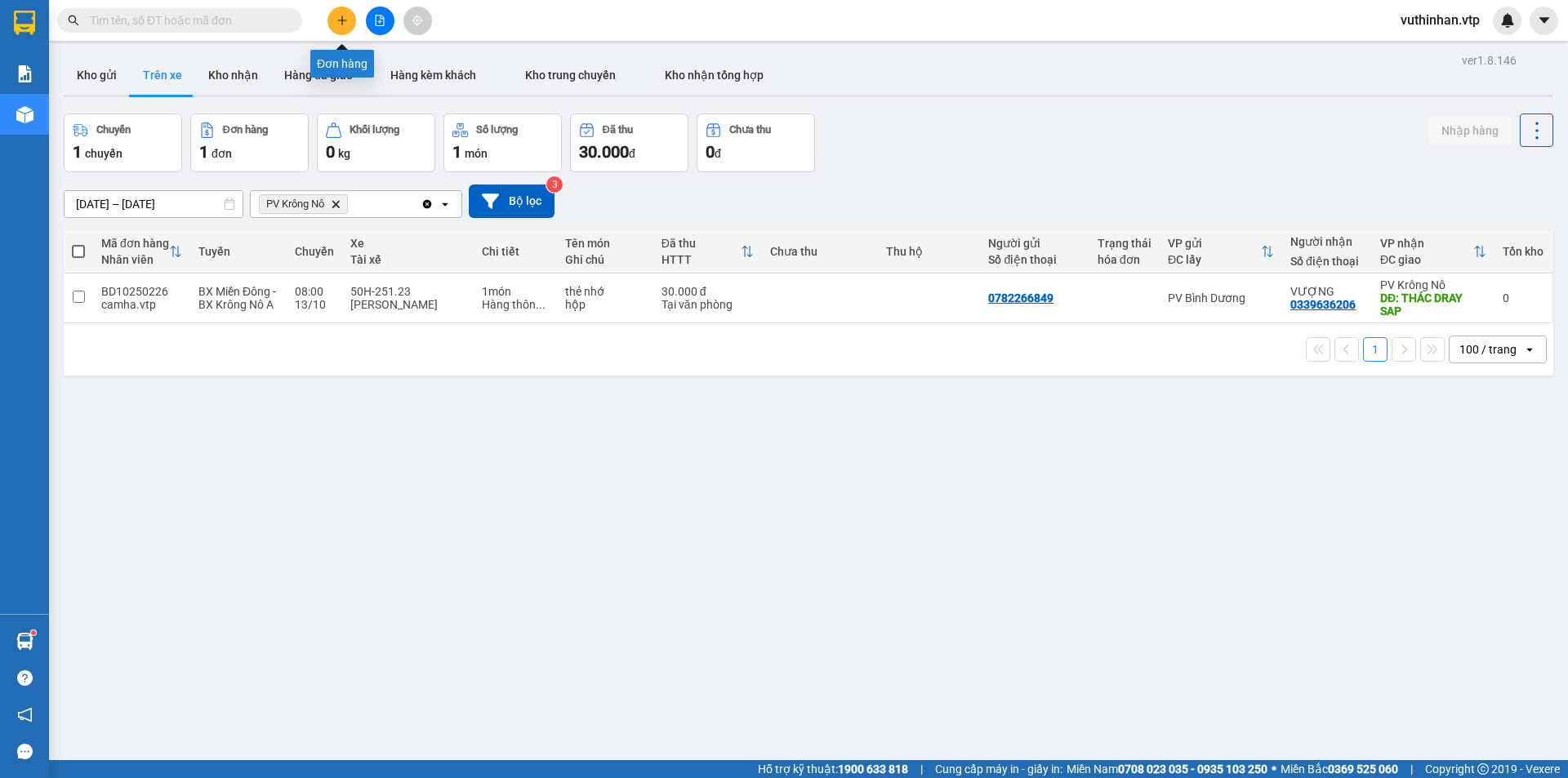
click at [349, 30] on button at bounding box center [341, 21] width 28 height 28
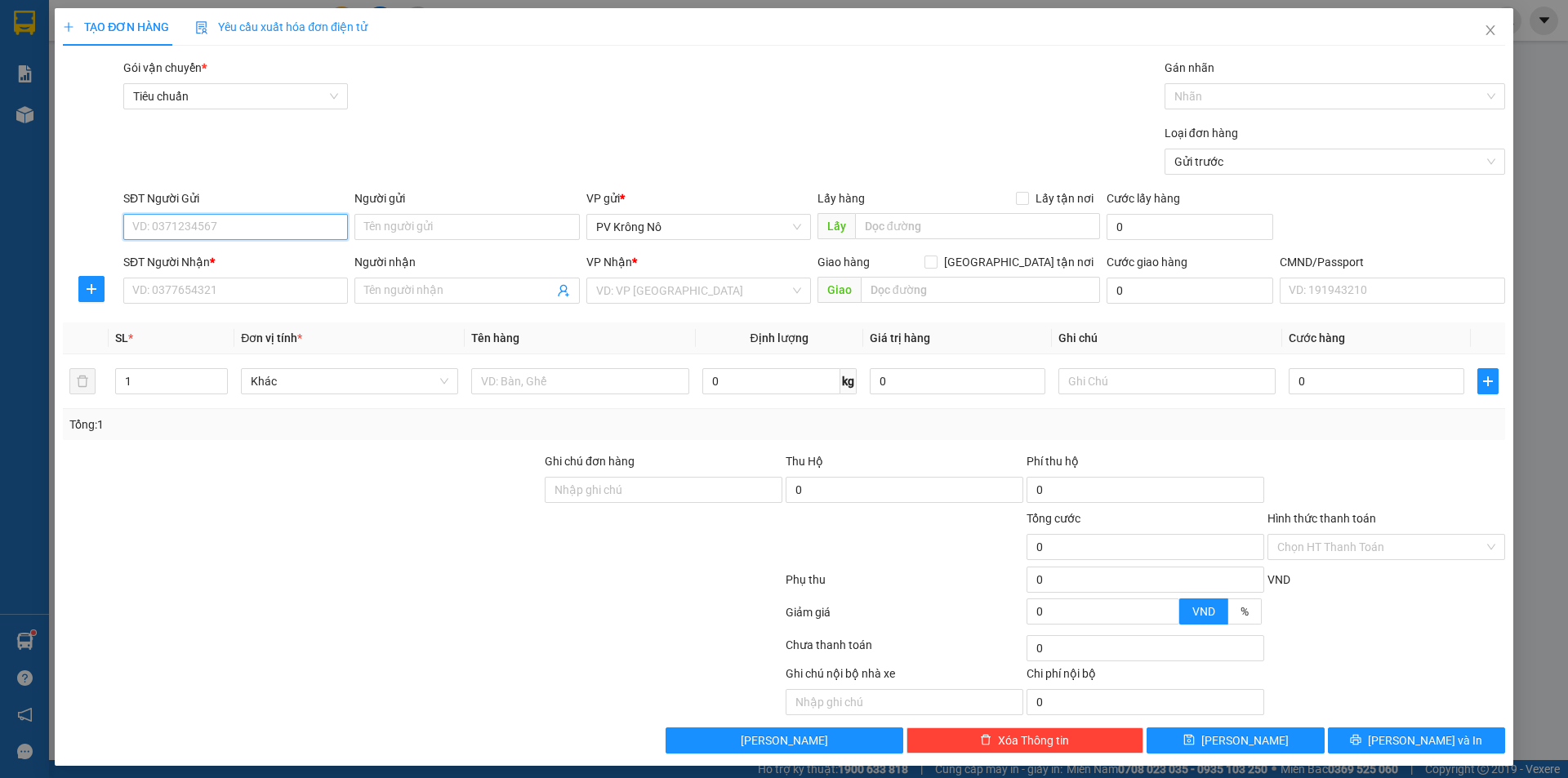
click at [181, 222] on input "SĐT Người Gửi" at bounding box center [235, 226] width 224 height 26
drag, startPoint x: 181, startPoint y: 229, endPoint x: 172, endPoint y: 228, distance: 9.1
click at [181, 231] on input "SĐT Người Gửi" at bounding box center [235, 226] width 224 height 26
drag, startPoint x: 193, startPoint y: 217, endPoint x: 211, endPoint y: 209, distance: 19.7
click at [194, 216] on input "SĐT Người Gửi" at bounding box center [235, 226] width 224 height 26
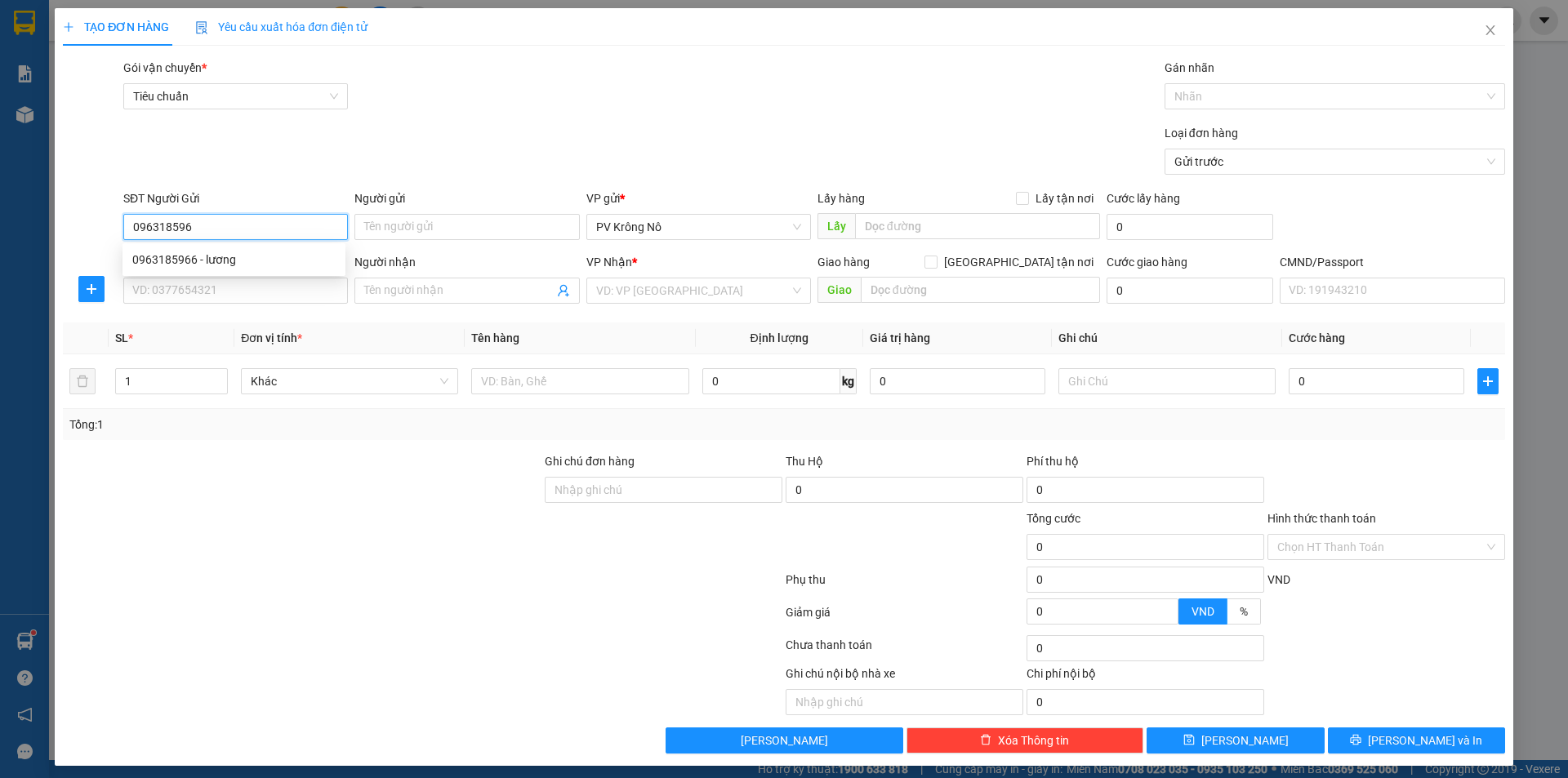
type input "0963185966"
click at [264, 253] on div "0963185966 - lương" at bounding box center [234, 260] width 204 height 18
type input "lương"
type input "0975090559"
type input "HƯỜNG"
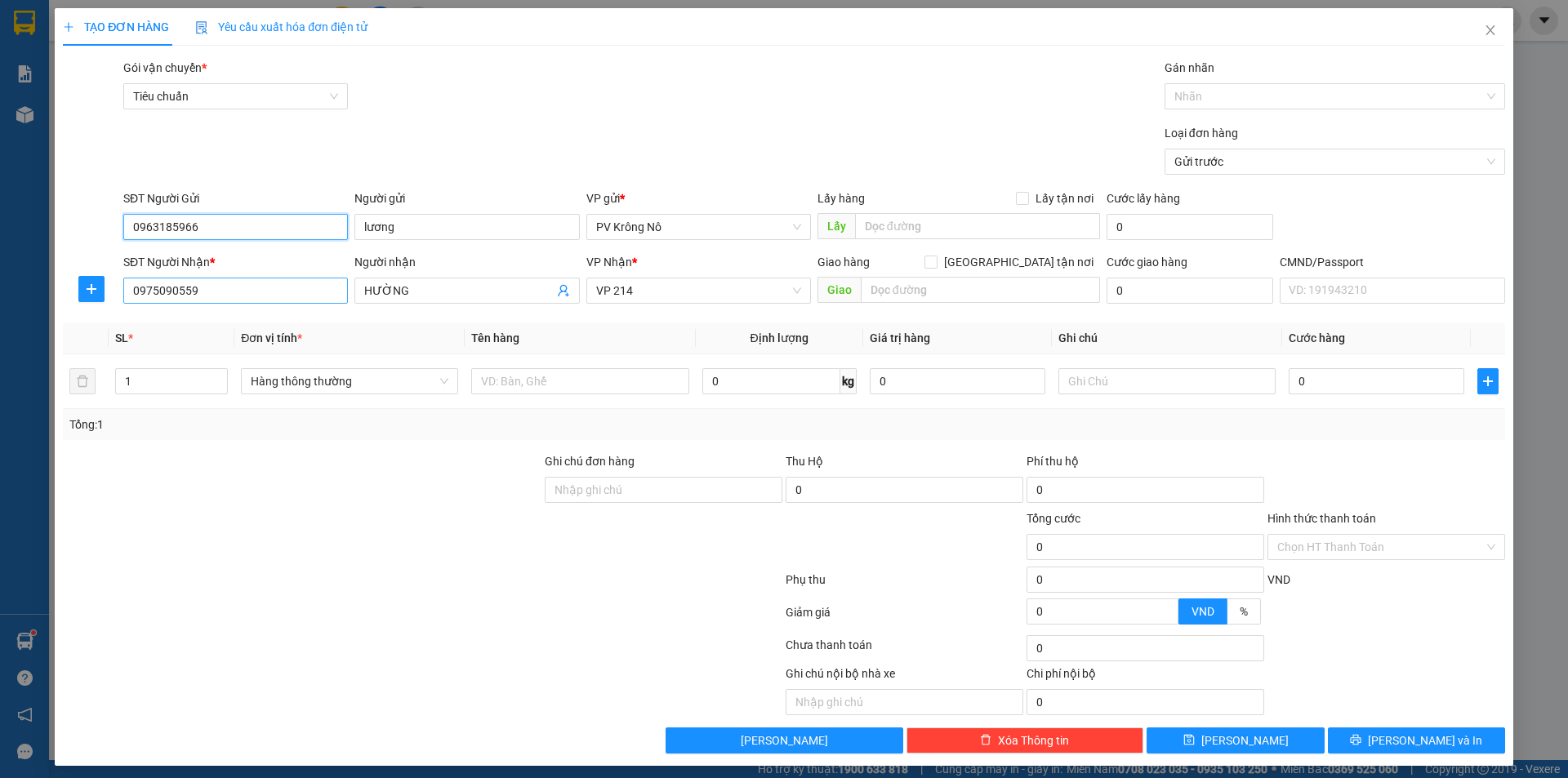
type input "0963185966"
drag, startPoint x: 221, startPoint y: 290, endPoint x: 2, endPoint y: 315, distance: 220.4
click at [0, 280] on div "TẠO ĐƠN HÀNG Yêu cầu xuất hóa đơn điện tử Transit Pickup Surcharge Ids Transit …" at bounding box center [784, 389] width 1568 height 778
type input "0852053752"
click at [291, 303] on div "SĐT Người Nhận * 0852053752 0852053752 Người nhận HƯỜNG VP Nhận * VP 214 Giao h…" at bounding box center [814, 281] width 1388 height 57
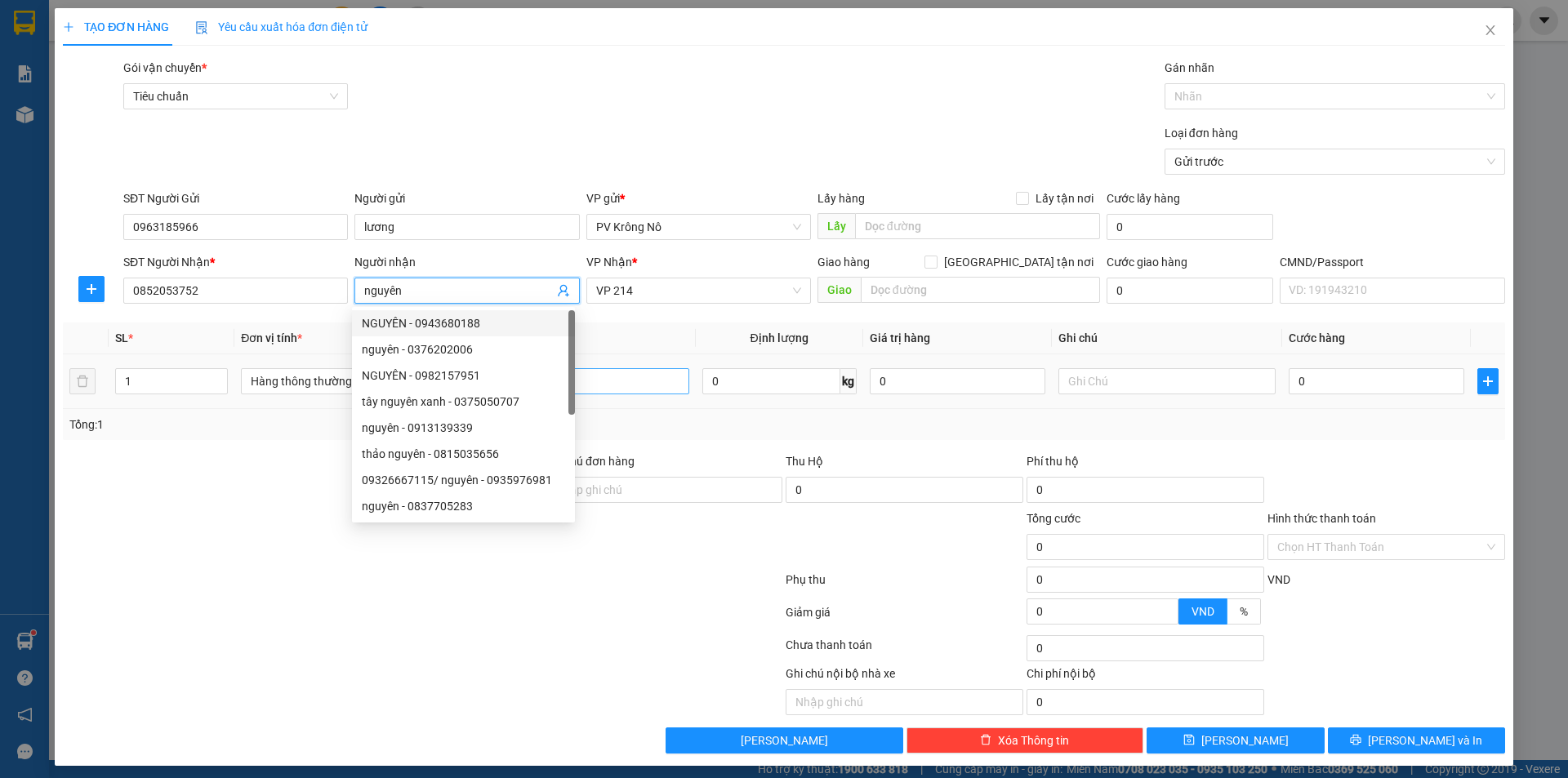
type input "nguyên"
drag, startPoint x: 636, startPoint y: 380, endPoint x: 708, endPoint y: 380, distance: 72.0
click at [639, 380] on input "text" at bounding box center [580, 381] width 217 height 26
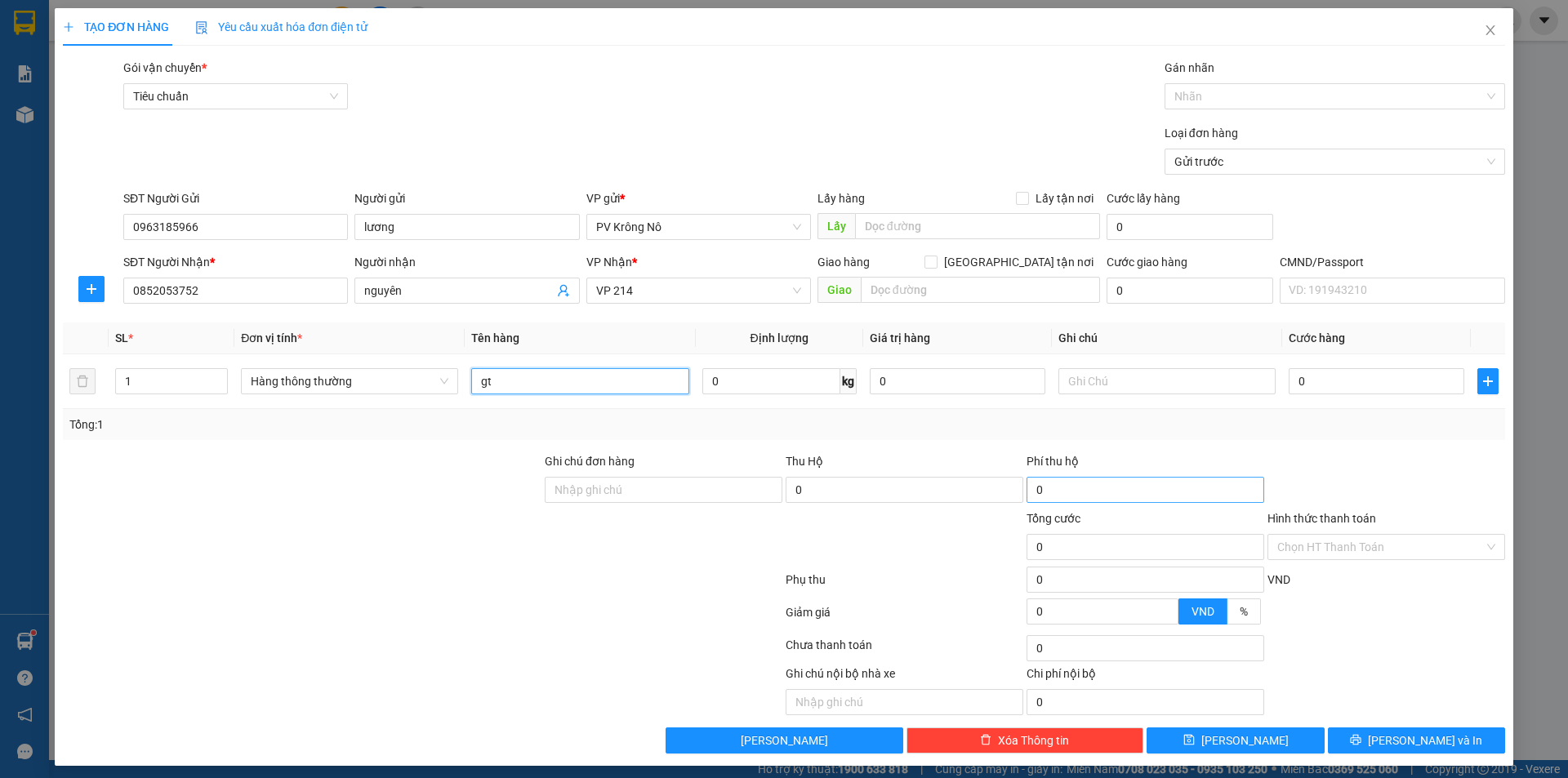
type input "gt"
drag, startPoint x: 1136, startPoint y: 389, endPoint x: 1250, endPoint y: 418, distance: 117.6
click at [1139, 386] on input "text" at bounding box center [1166, 381] width 217 height 26
type input "bì cam"
type input "003"
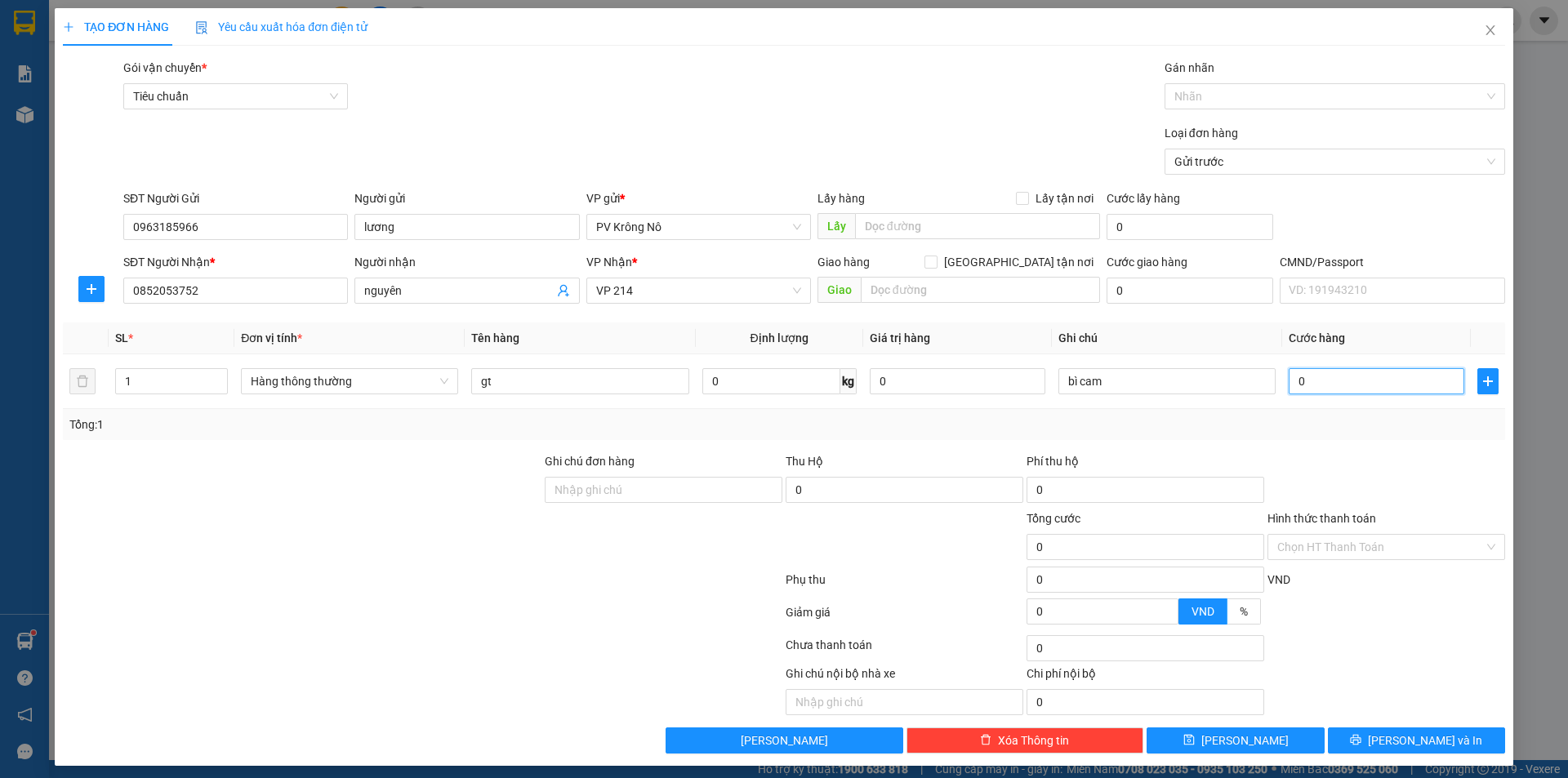
type input "3"
type input "0.030"
type input "30"
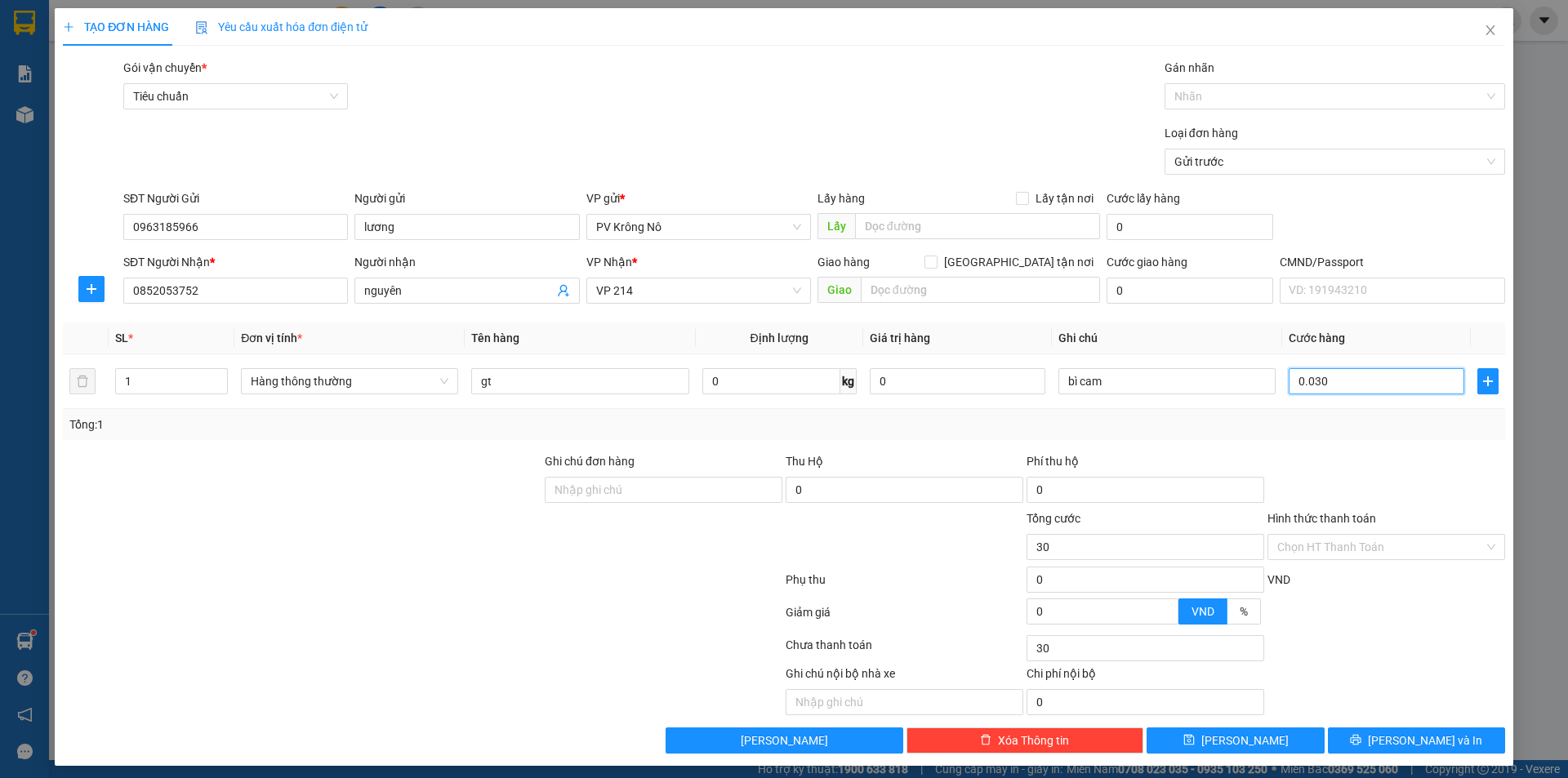
type input "00.300"
type input "300"
type input "0.003.000"
type input "3.000"
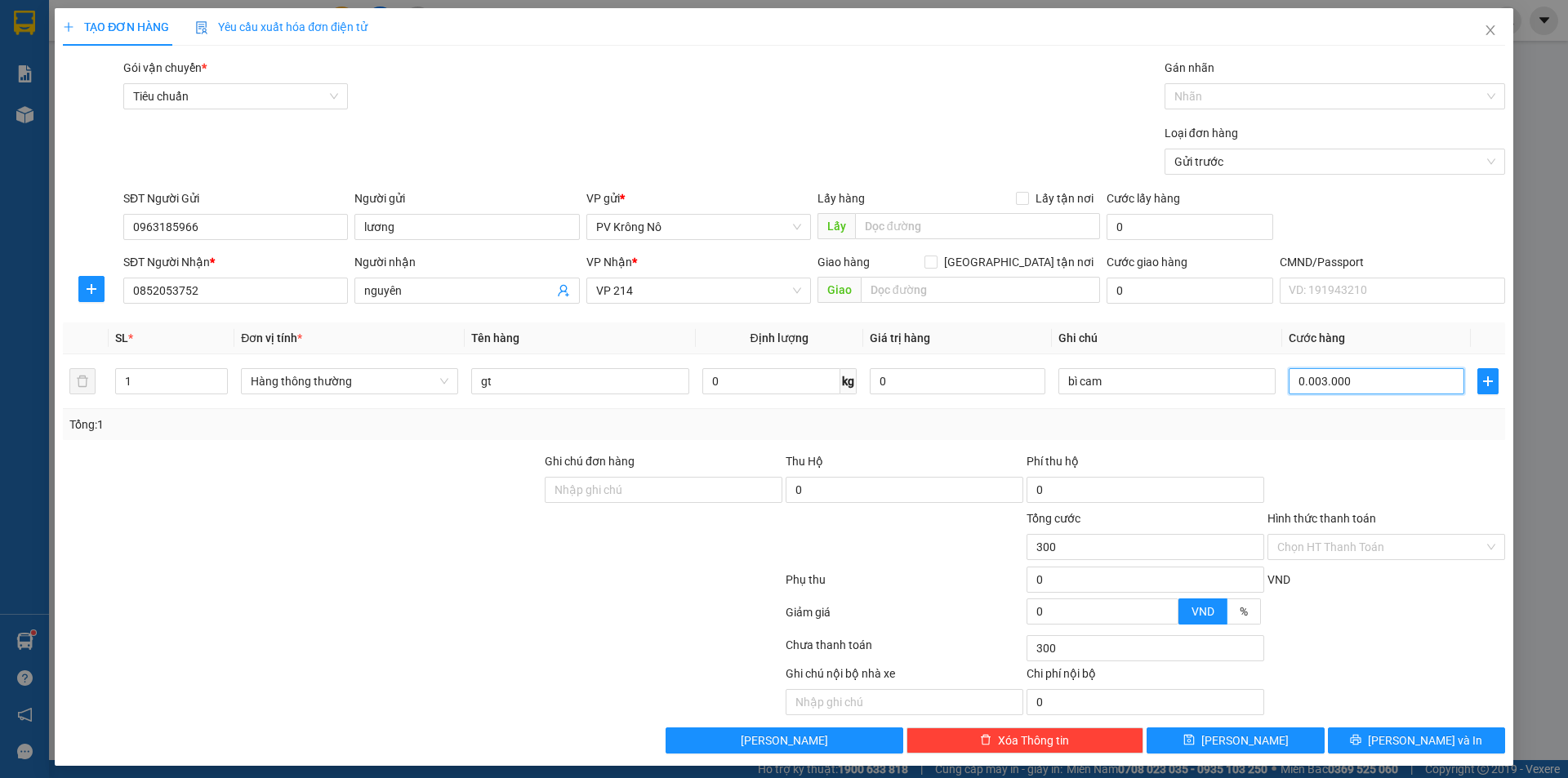
type input "3.000"
type input "000.030.000"
type input "30.000"
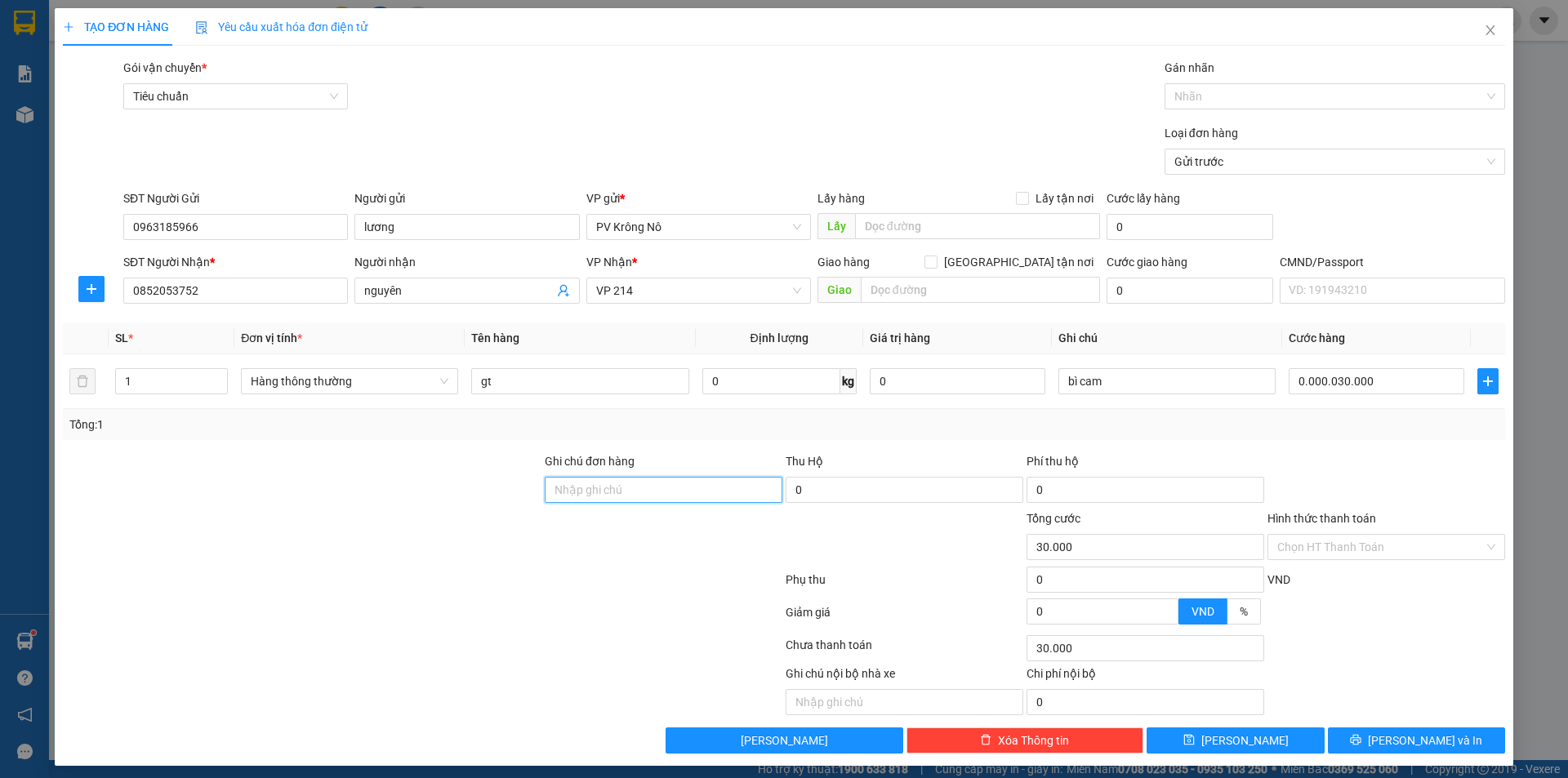
type input "30.000"
click at [1307, 548] on input "Hình thức thanh toán" at bounding box center [1380, 547] width 207 height 24
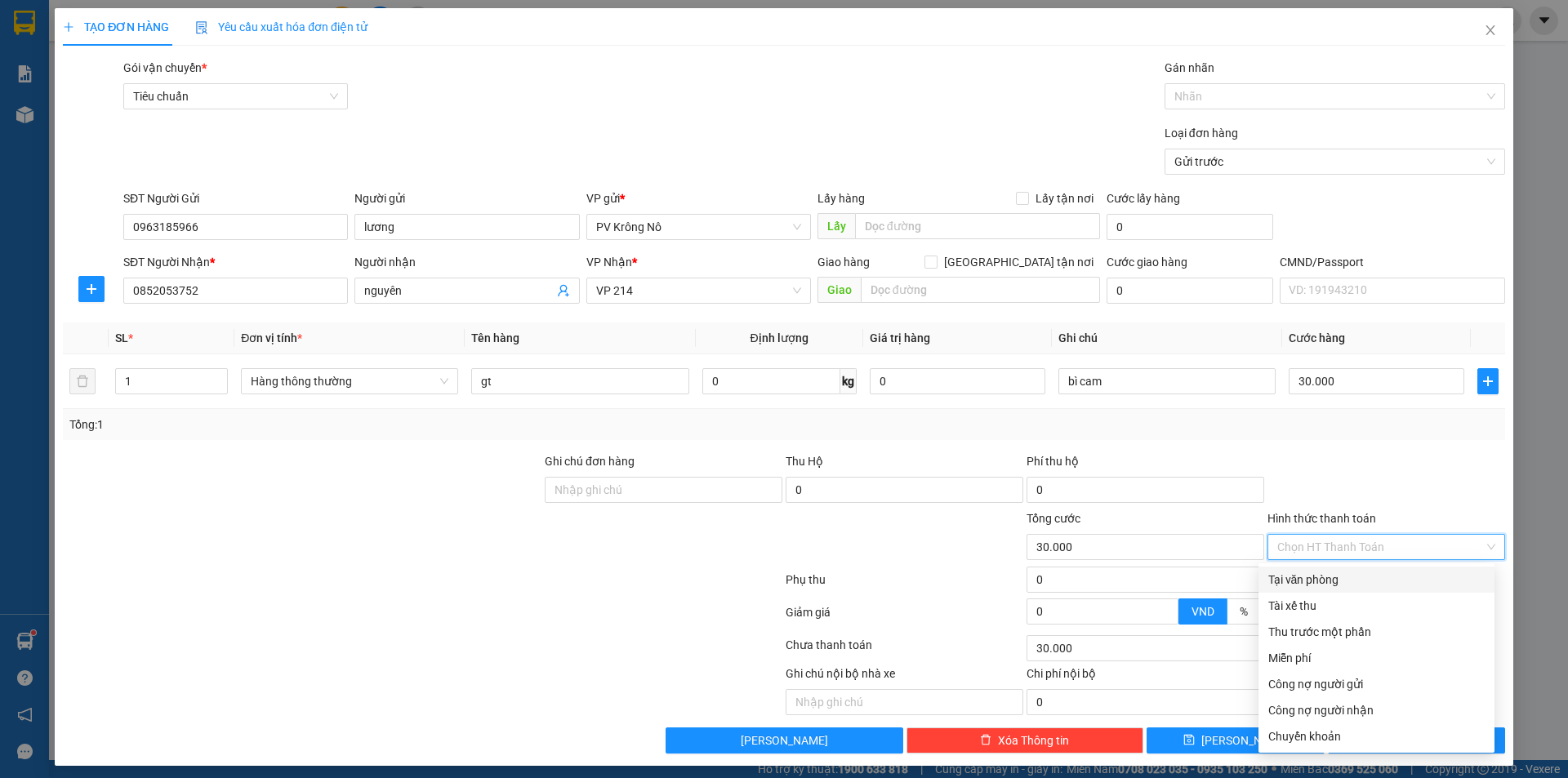
click at [1276, 584] on div "Tại văn phòng" at bounding box center [1376, 580] width 216 height 18
type input "0"
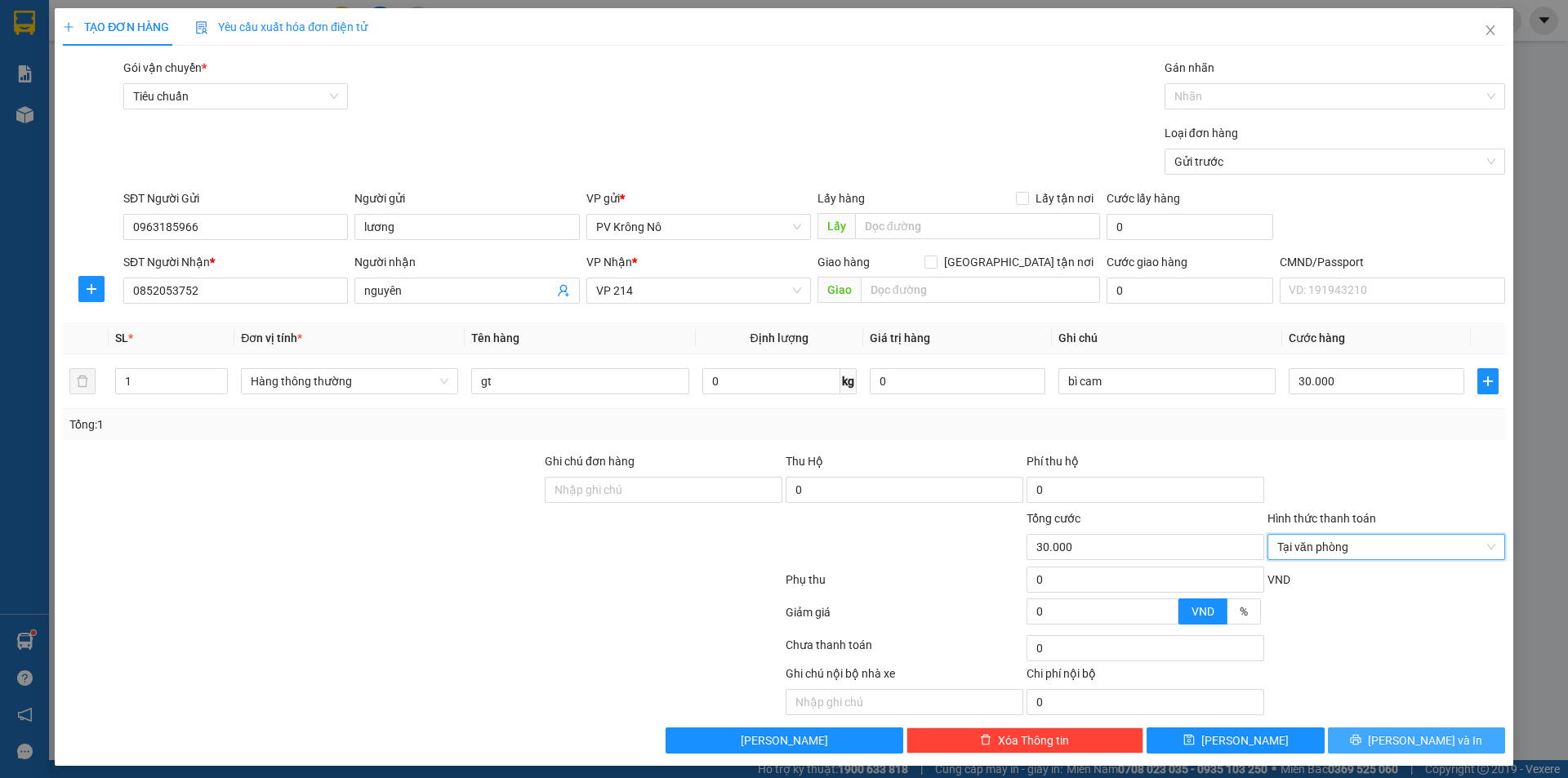
drag, startPoint x: 1391, startPoint y: 742, endPoint x: 1384, endPoint y: 729, distance: 14.8
click at [1391, 743] on span "[PERSON_NAME] và In" at bounding box center [1424, 741] width 115 height 18
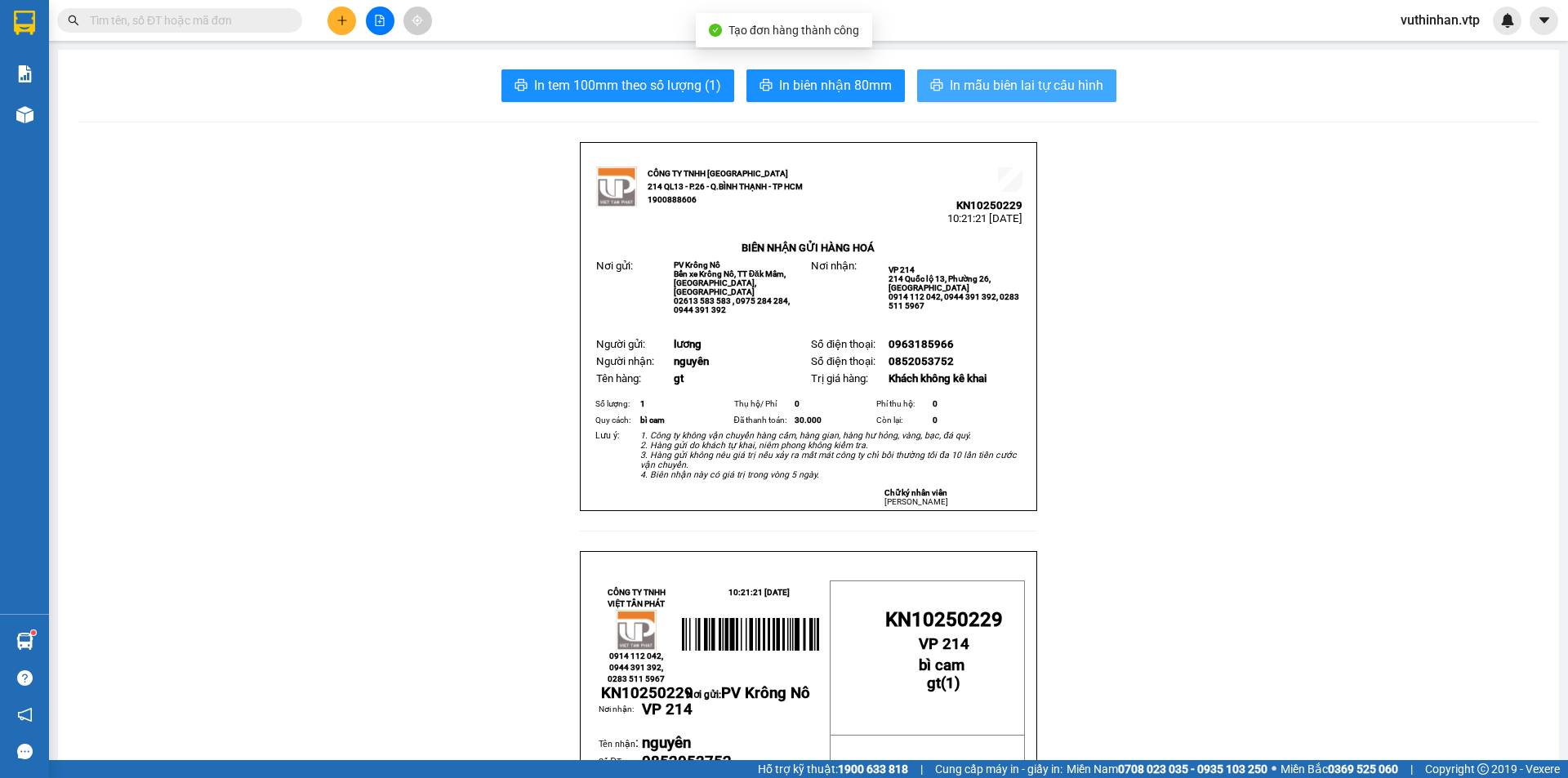
click at [994, 86] on span "In mẫu biên lai tự cấu hình" at bounding box center [1026, 85] width 154 height 21
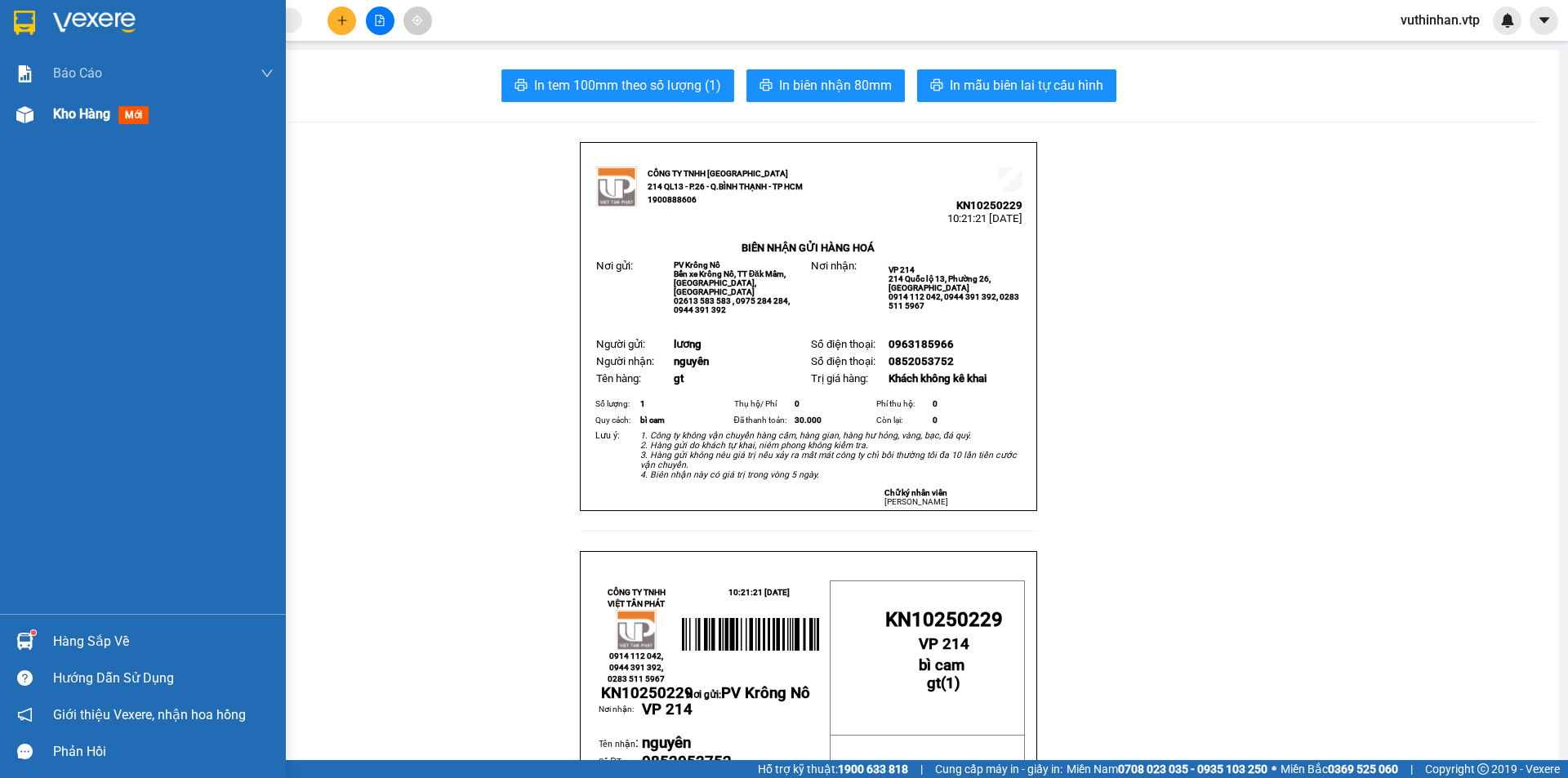
click at [23, 123] on div at bounding box center [24, 115] width 28 height 28
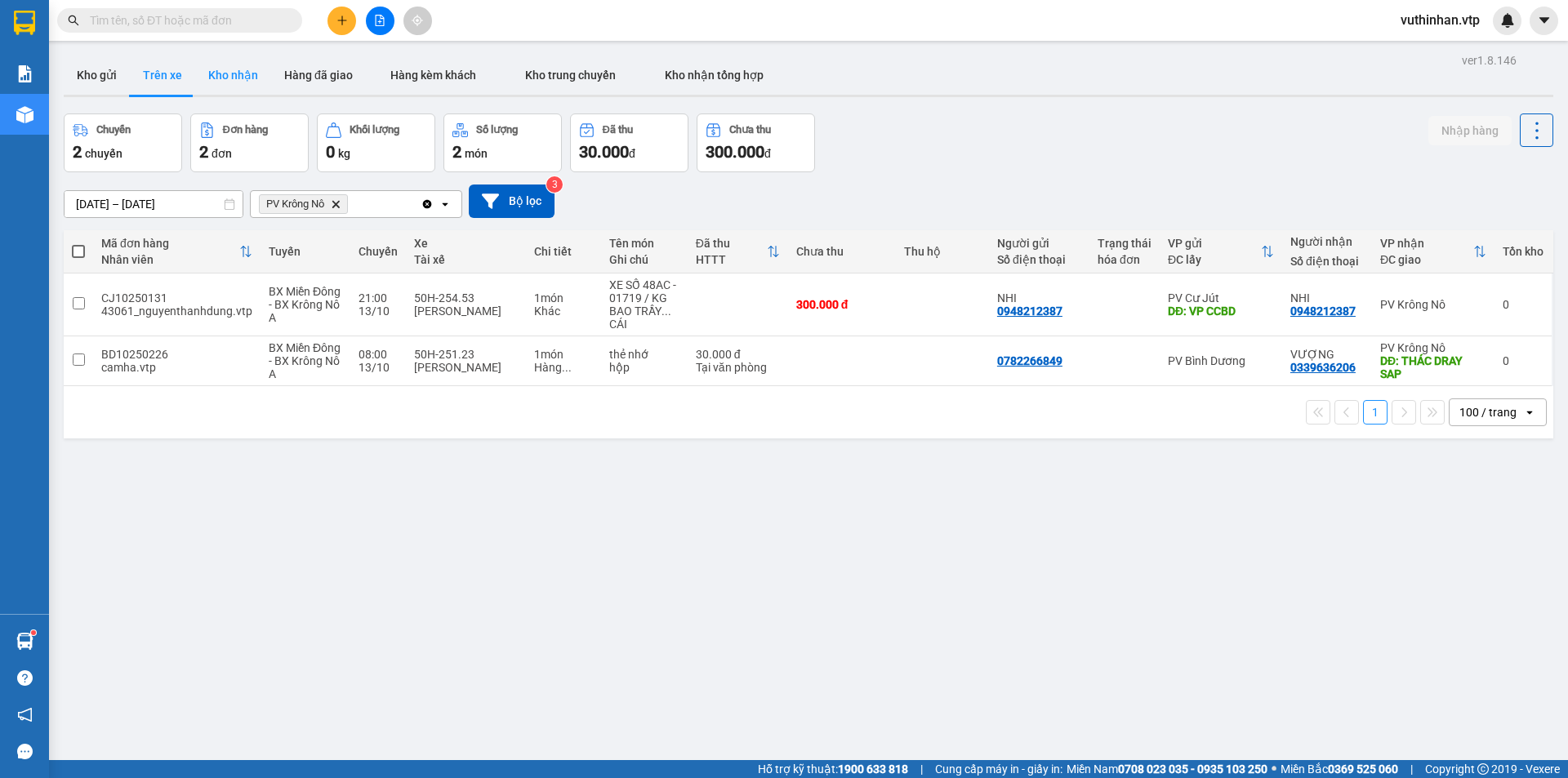
click at [231, 77] on button "Kho nhận" at bounding box center [233, 75] width 76 height 39
type input "01/08/2025 – 13/10/2025"
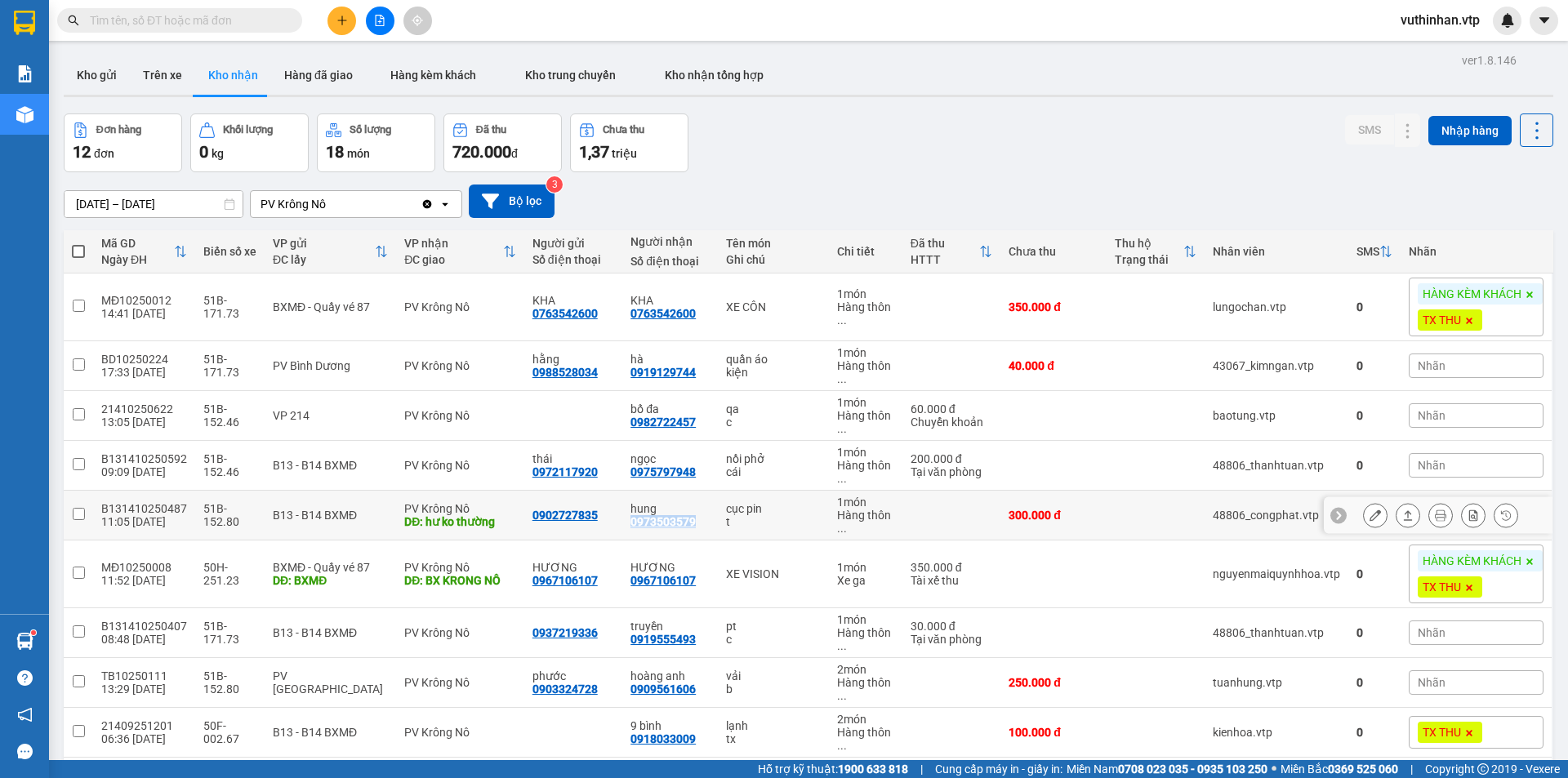
drag, startPoint x: 699, startPoint y: 522, endPoint x: 626, endPoint y: 529, distance: 73.3
click at [626, 529] on td "hung 0973503579" at bounding box center [670, 515] width 96 height 50
checkbox input "true"
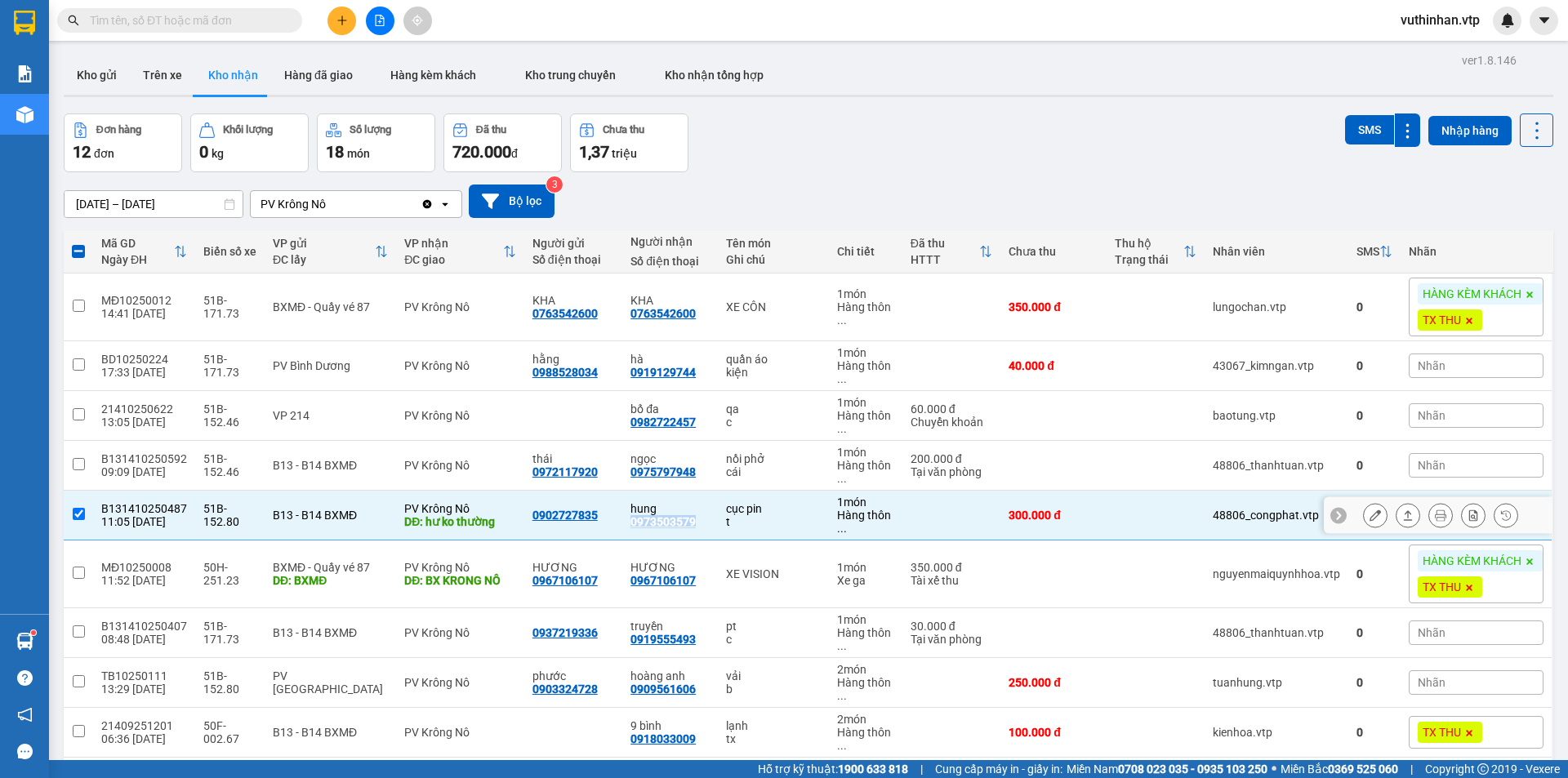
copy div "0973503579"
click at [1369, 518] on icon at bounding box center [1375, 515] width 12 height 12
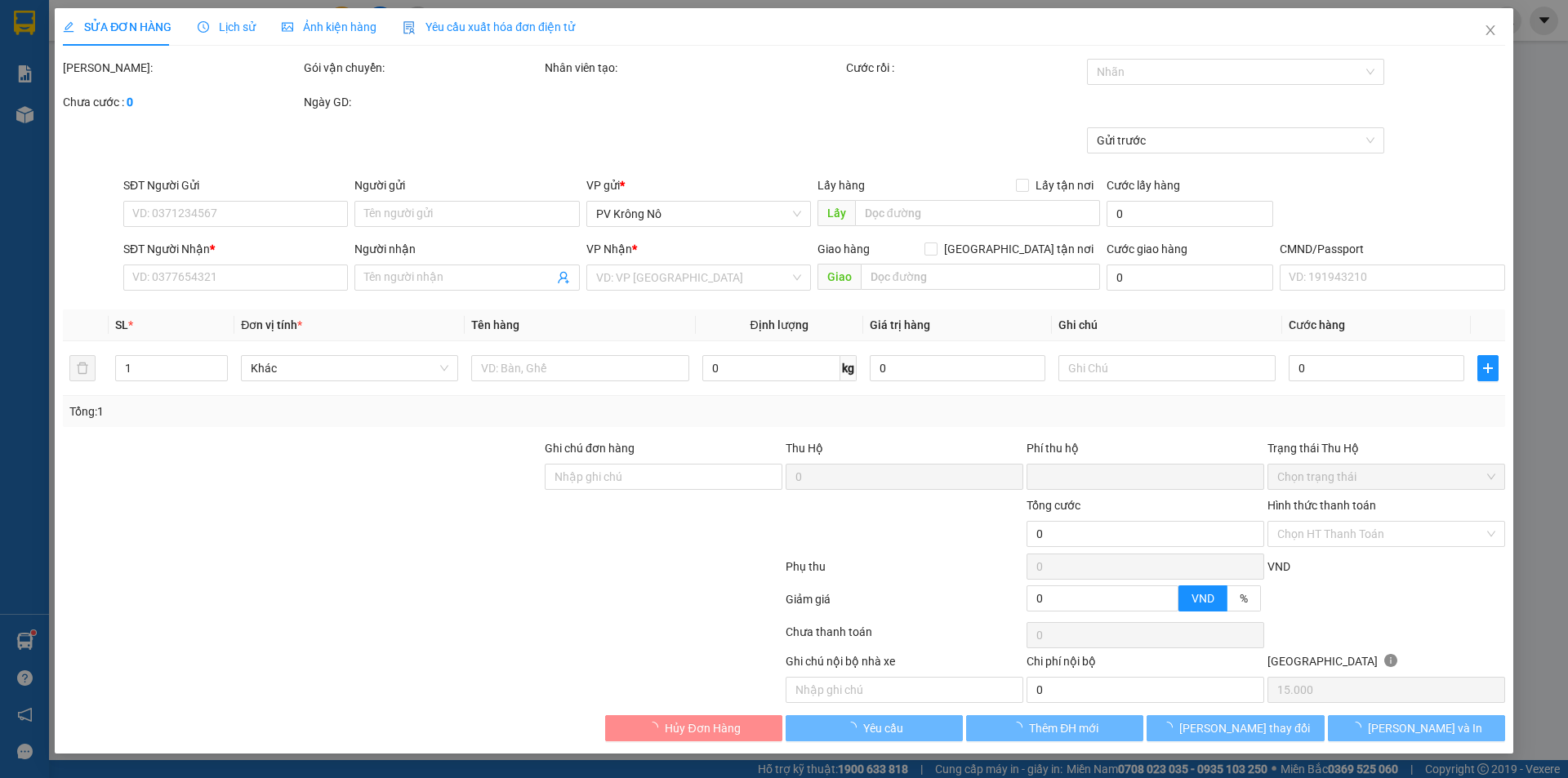
type input "15.000"
type input "0902727835"
type input "0973503579"
type input "hung"
type input "hư ko thường"
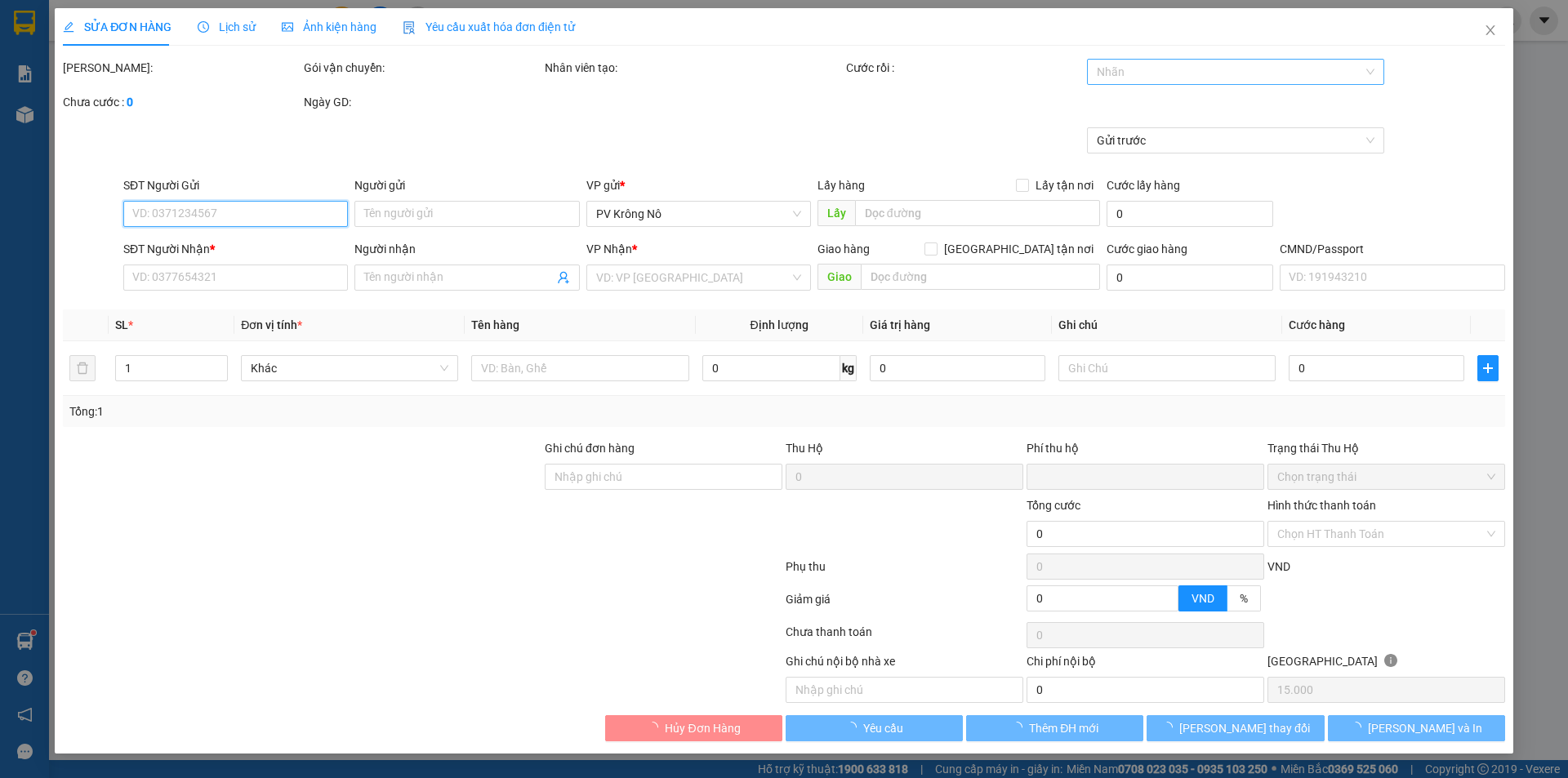
type input "0"
type input "300.000"
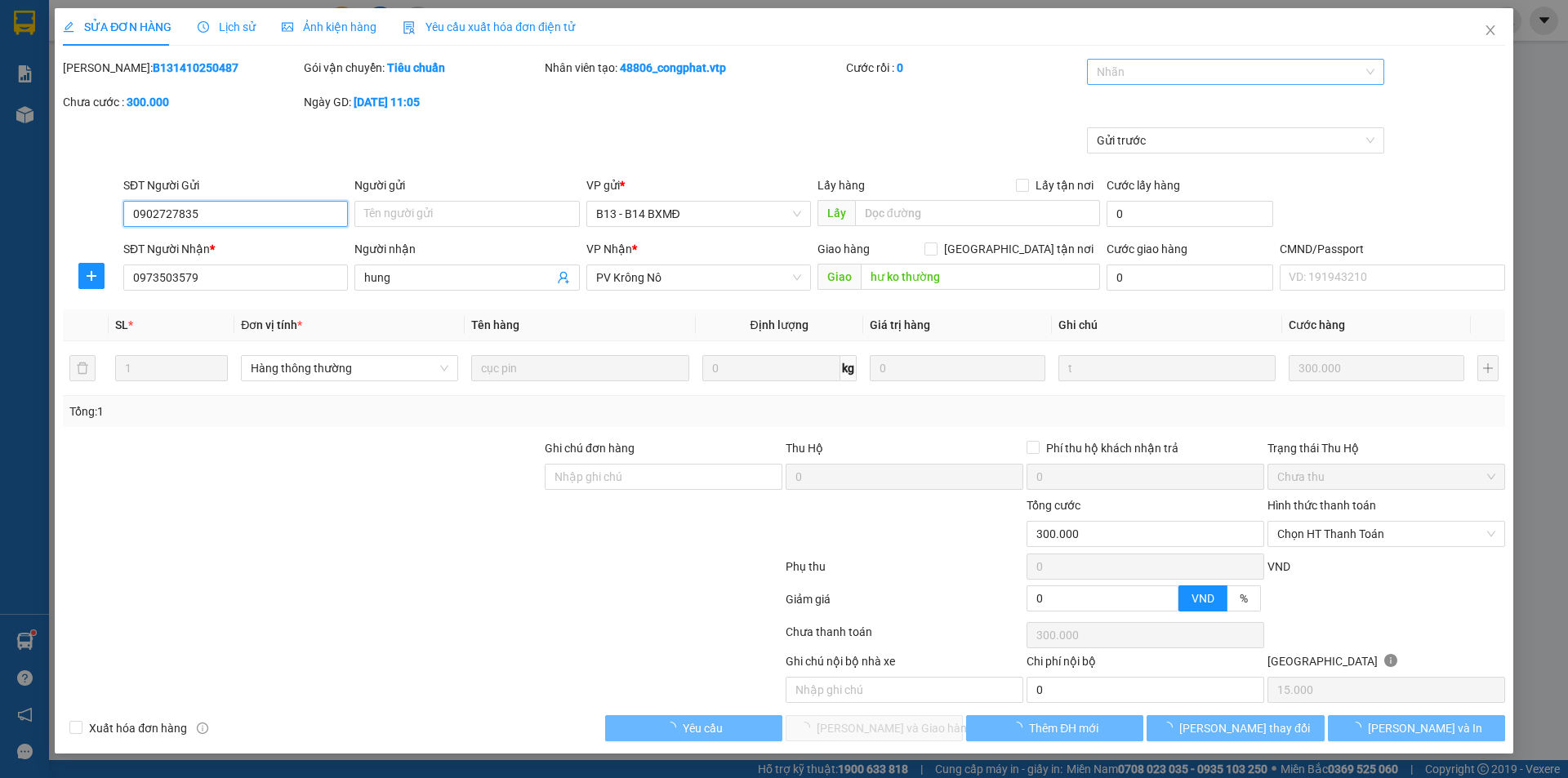
click at [1142, 75] on div at bounding box center [1227, 72] width 273 height 20
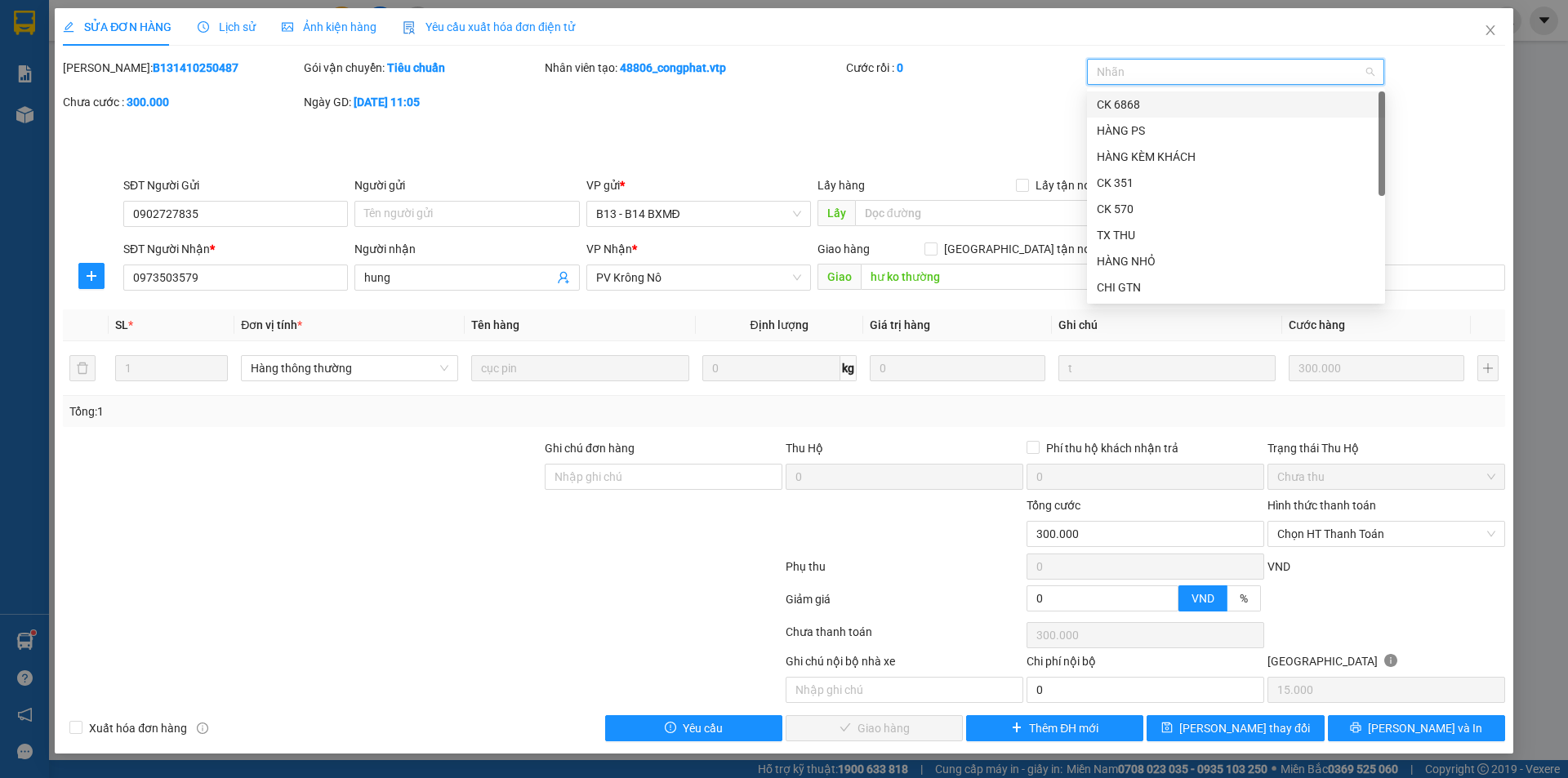
click at [1142, 106] on div "CK 6868" at bounding box center [1236, 105] width 278 height 18
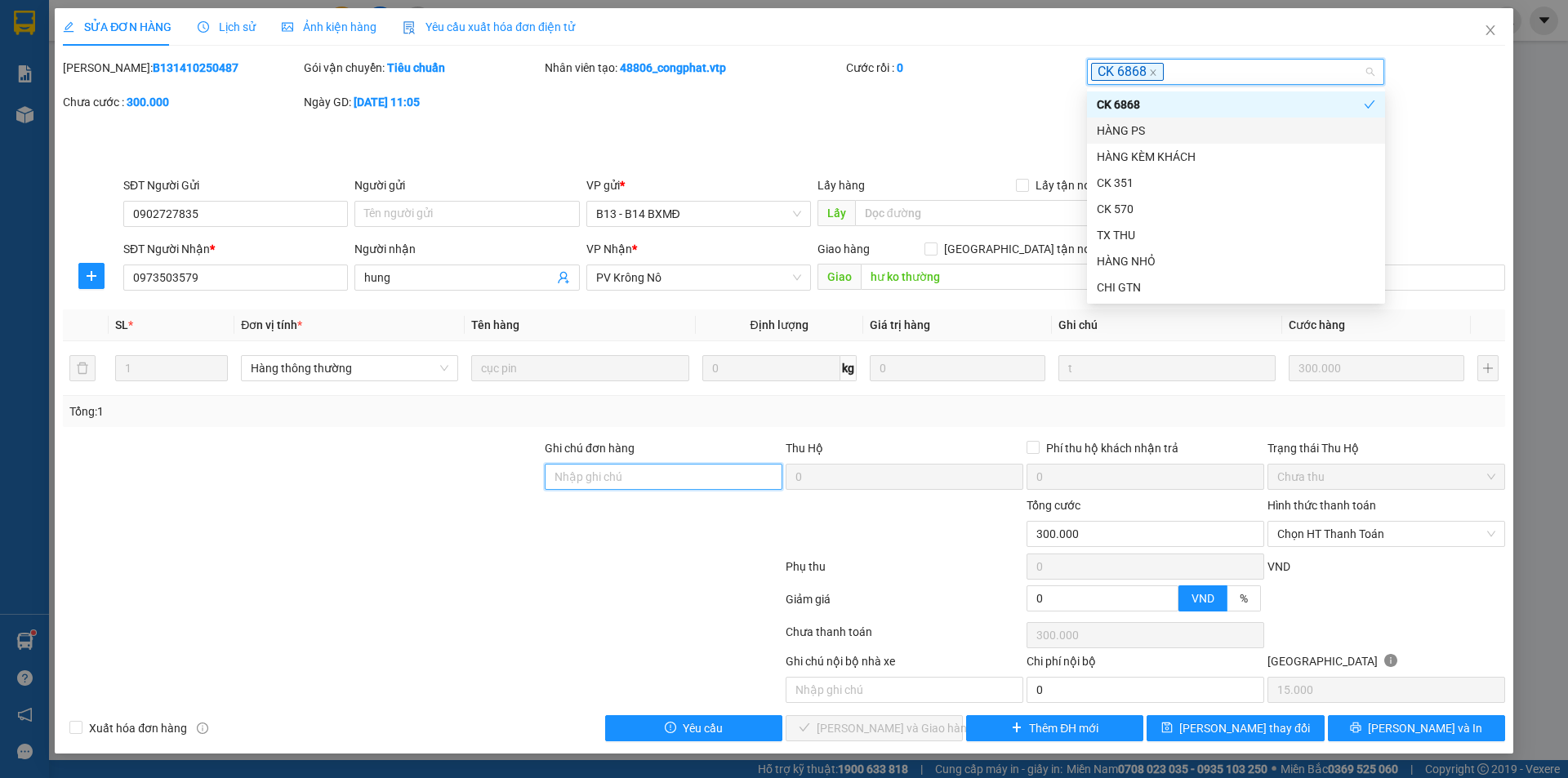
drag, startPoint x: 662, startPoint y: 477, endPoint x: 651, endPoint y: 471, distance: 12.5
click at [662, 477] on input "Ghi chú đơn hàng" at bounding box center [663, 477] width 238 height 26
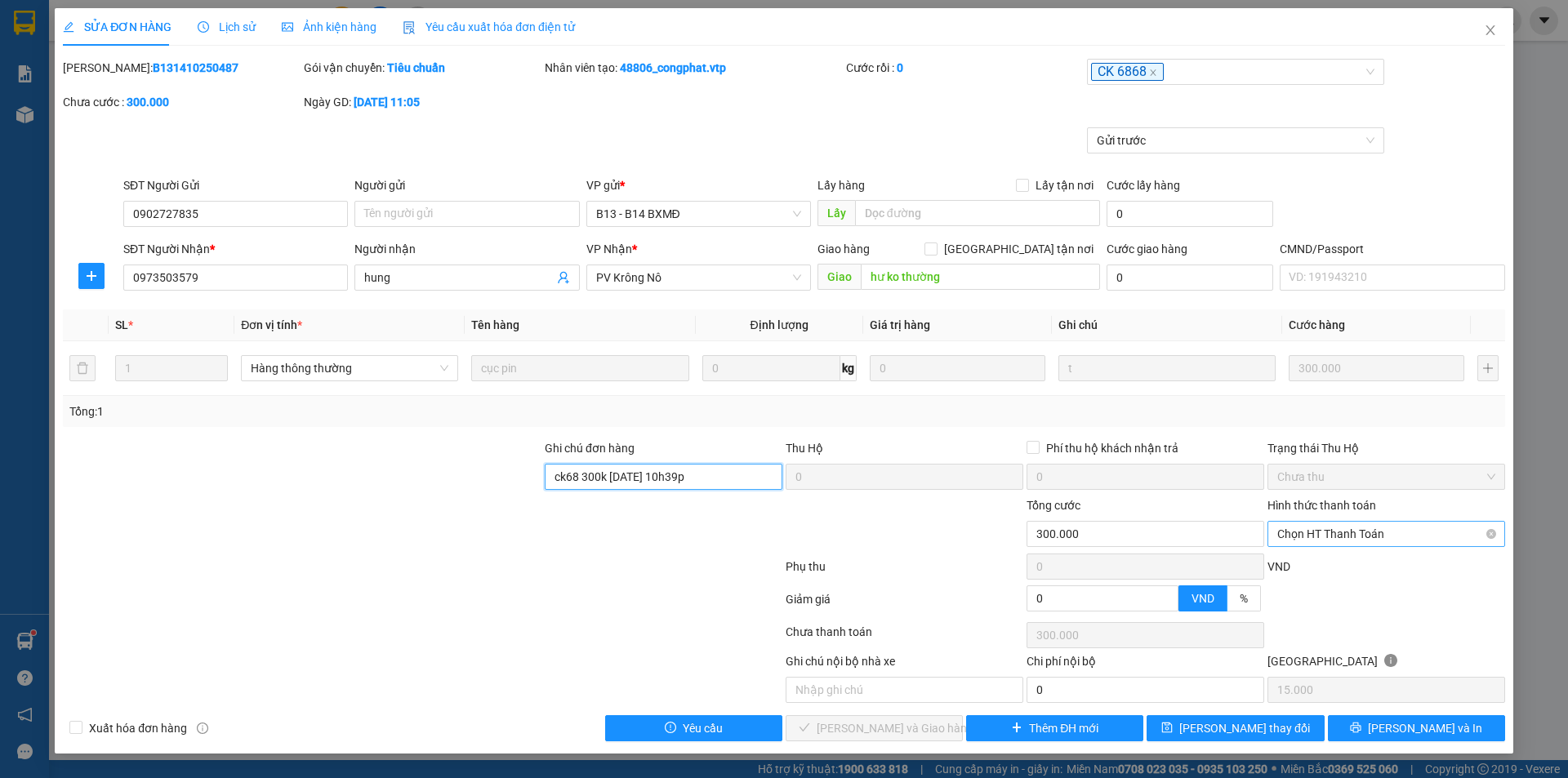
click at [1337, 528] on span "Chọn HT Thanh Toán" at bounding box center [1386, 534] width 218 height 24
type input "ck68 300k 13/10/25 10h39p"
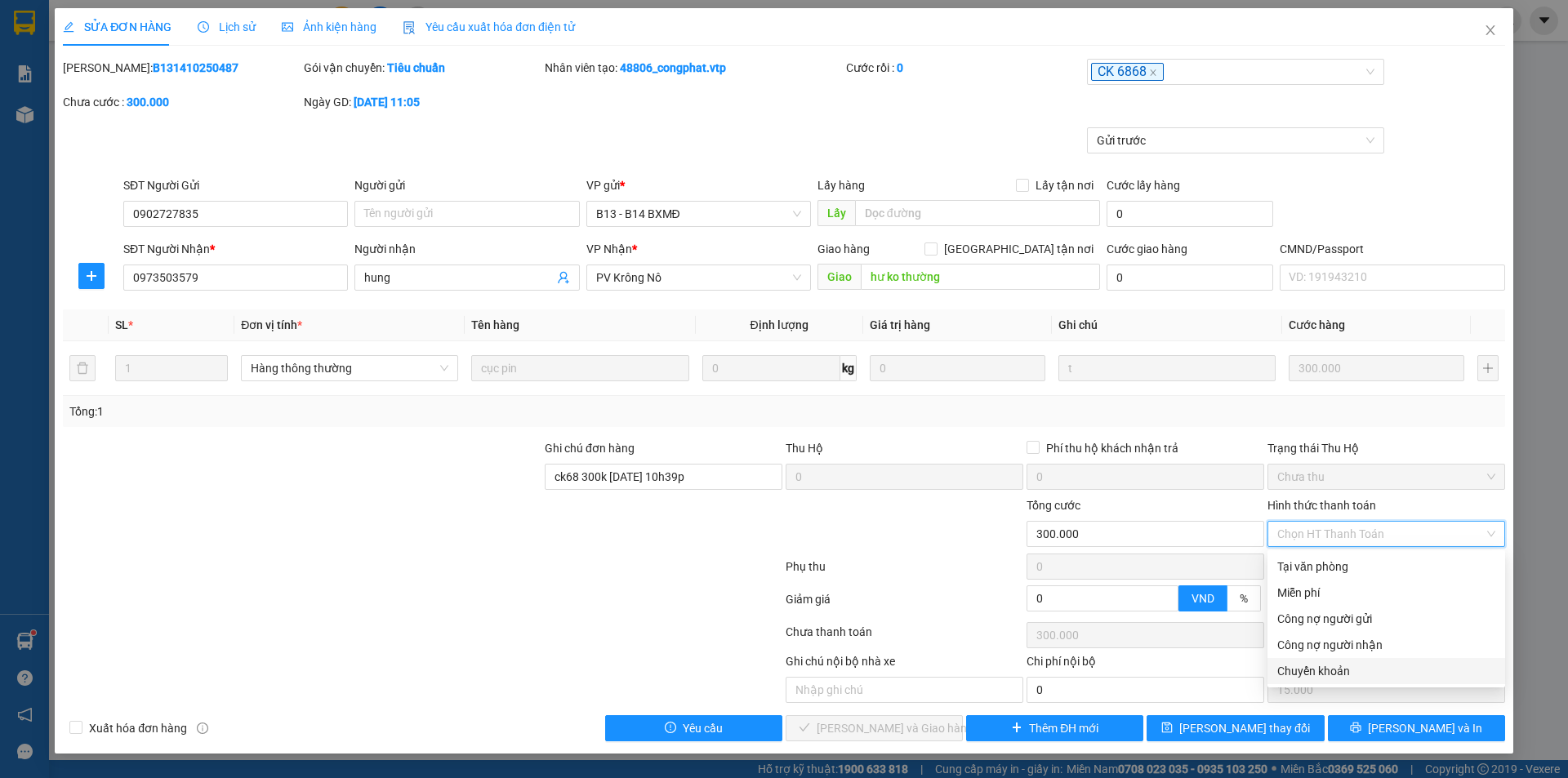
click at [1313, 670] on div "Chuyển khoản" at bounding box center [1386, 671] width 218 height 18
type input "0"
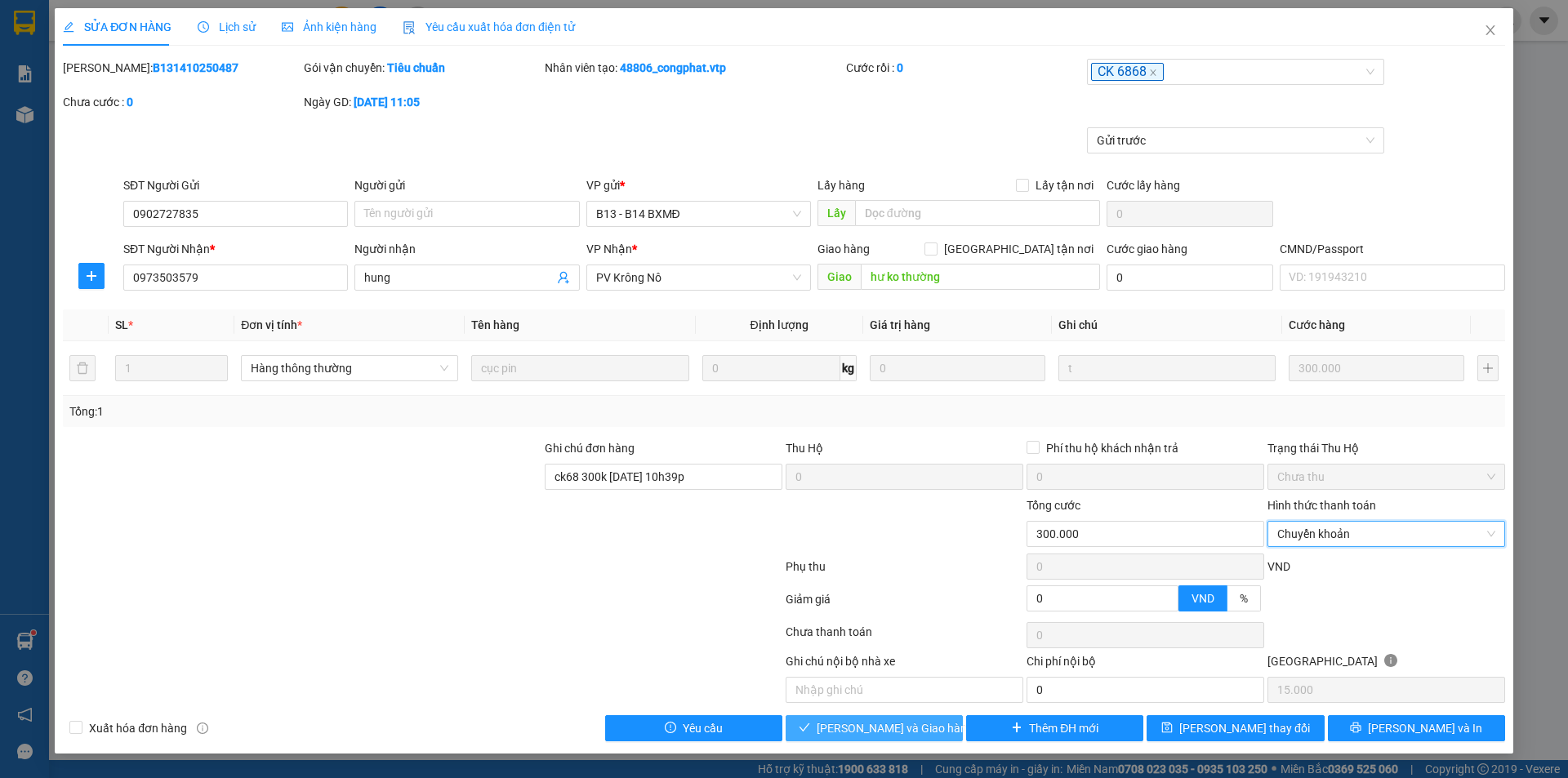
click at [842, 727] on span "[PERSON_NAME] và Giao hàng" at bounding box center [895, 728] width 157 height 18
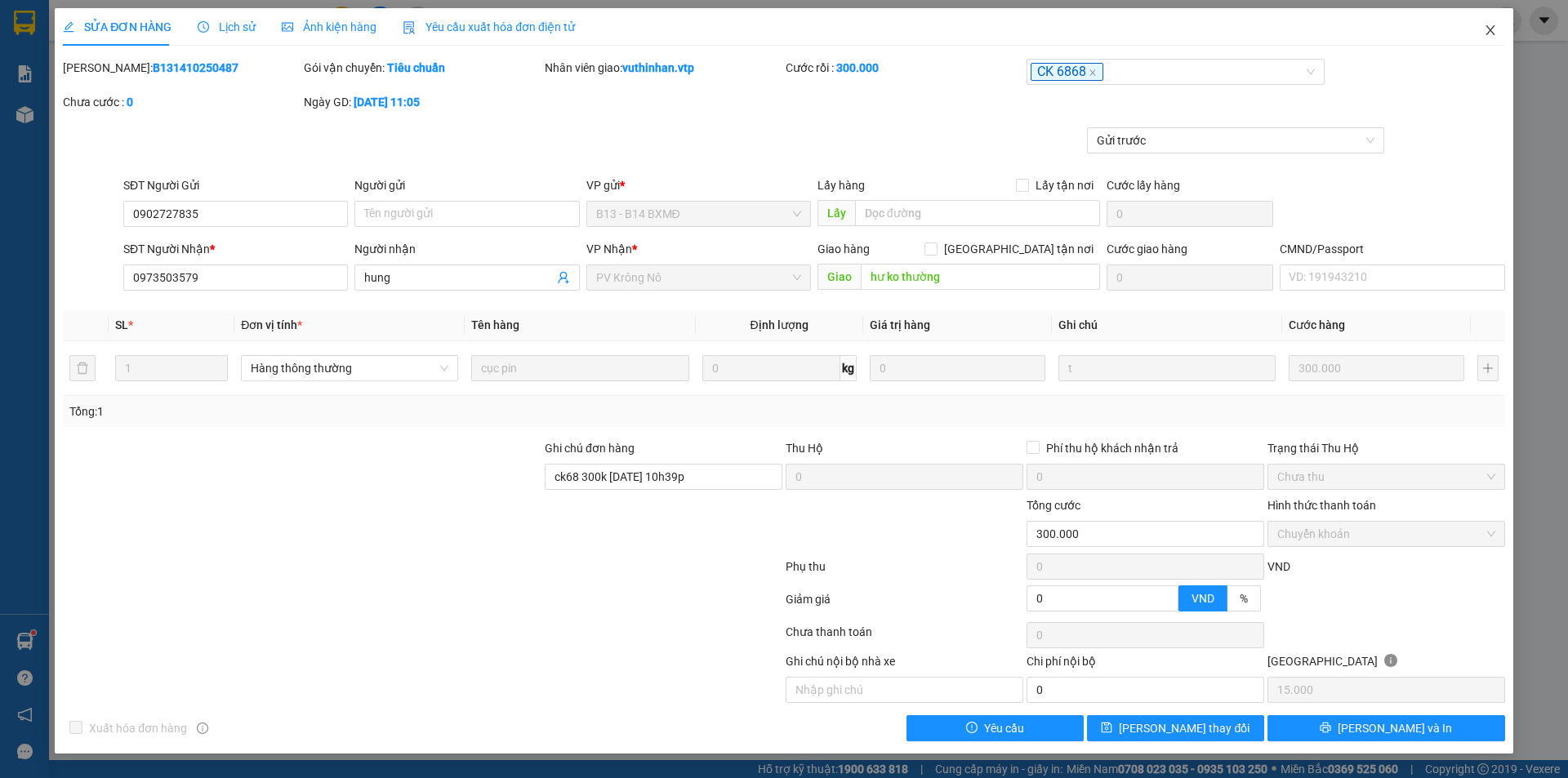
click at [1496, 24] on icon "close" at bounding box center [1490, 29] width 13 height 13
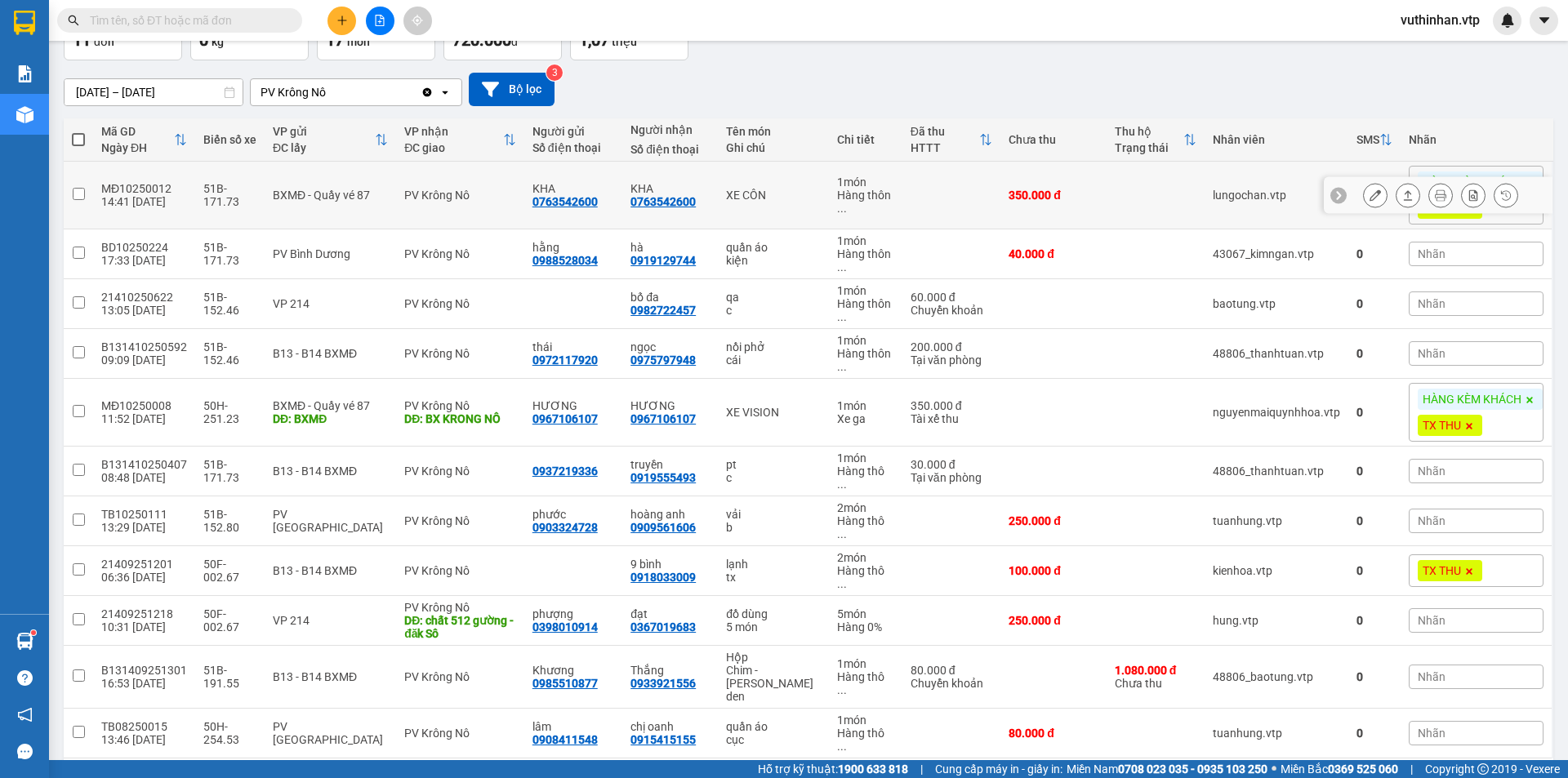
scroll to position [117, 0]
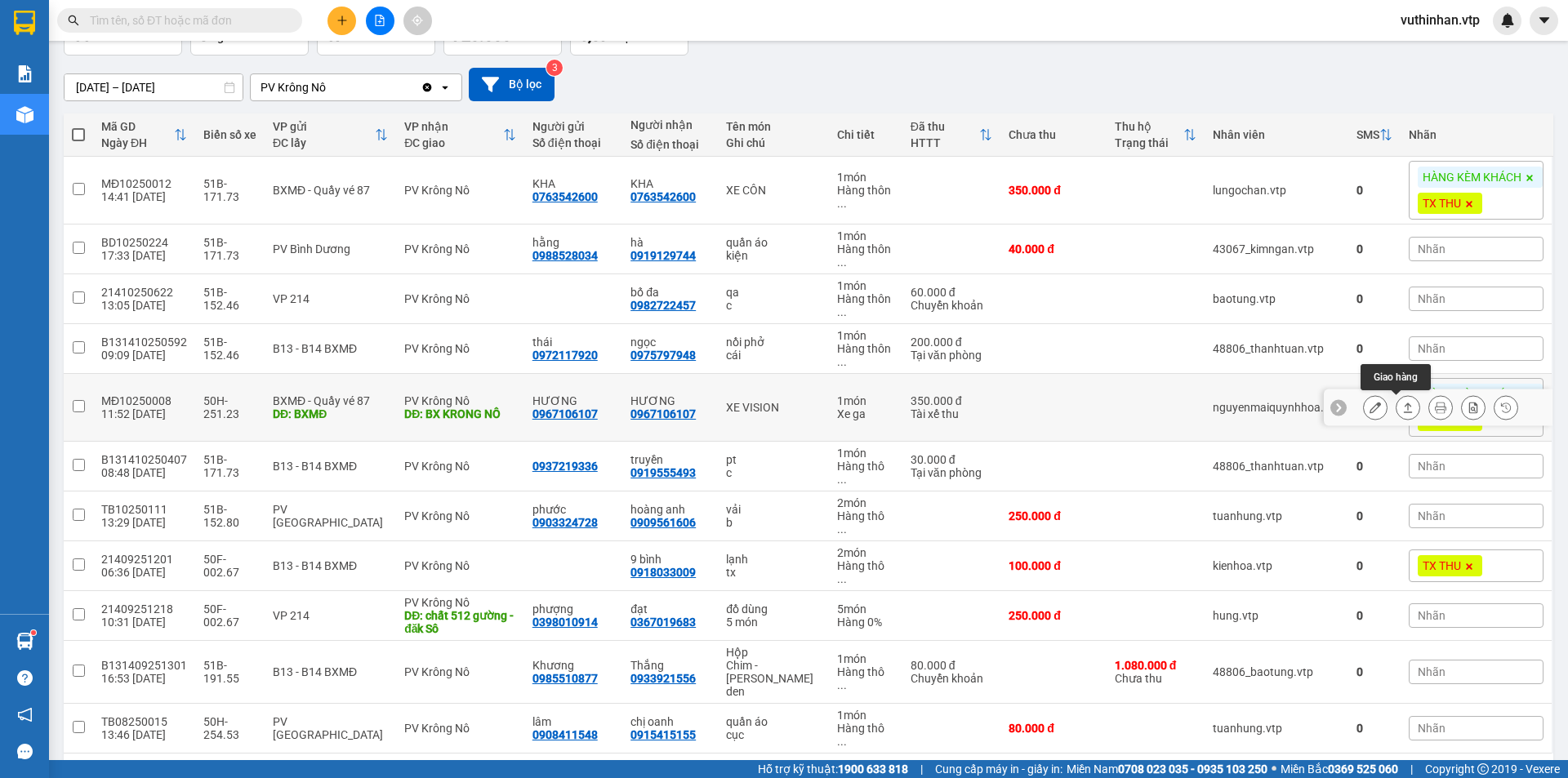
drag, startPoint x: 1386, startPoint y: 412, endPoint x: 1362, endPoint y: 418, distance: 24.7
click at [1396, 413] on div at bounding box center [1407, 407] width 24 height 24
click at [1402, 409] on icon at bounding box center [1407, 408] width 12 height 12
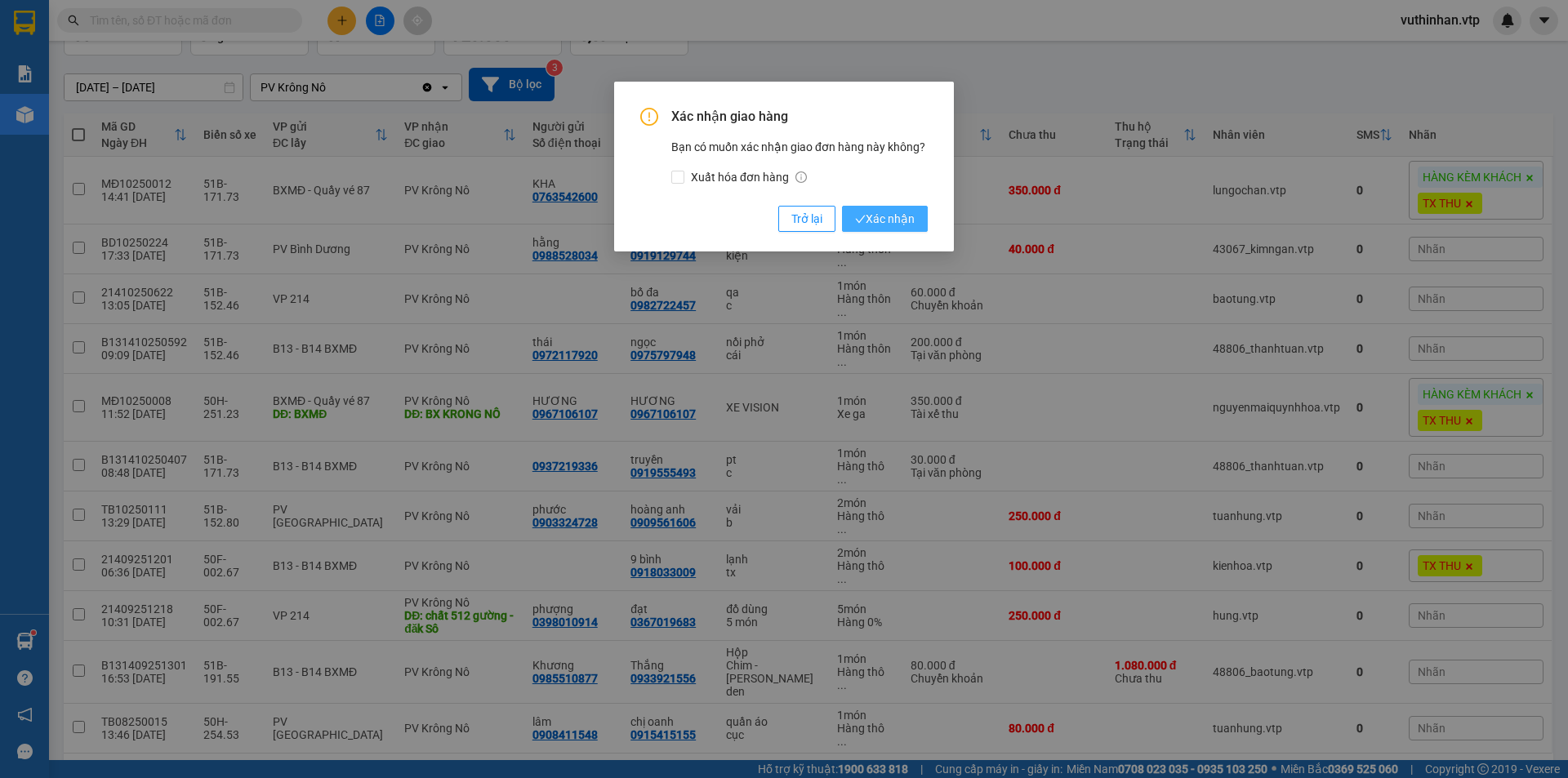
click at [910, 216] on span "Xác nhận" at bounding box center [884, 219] width 60 height 18
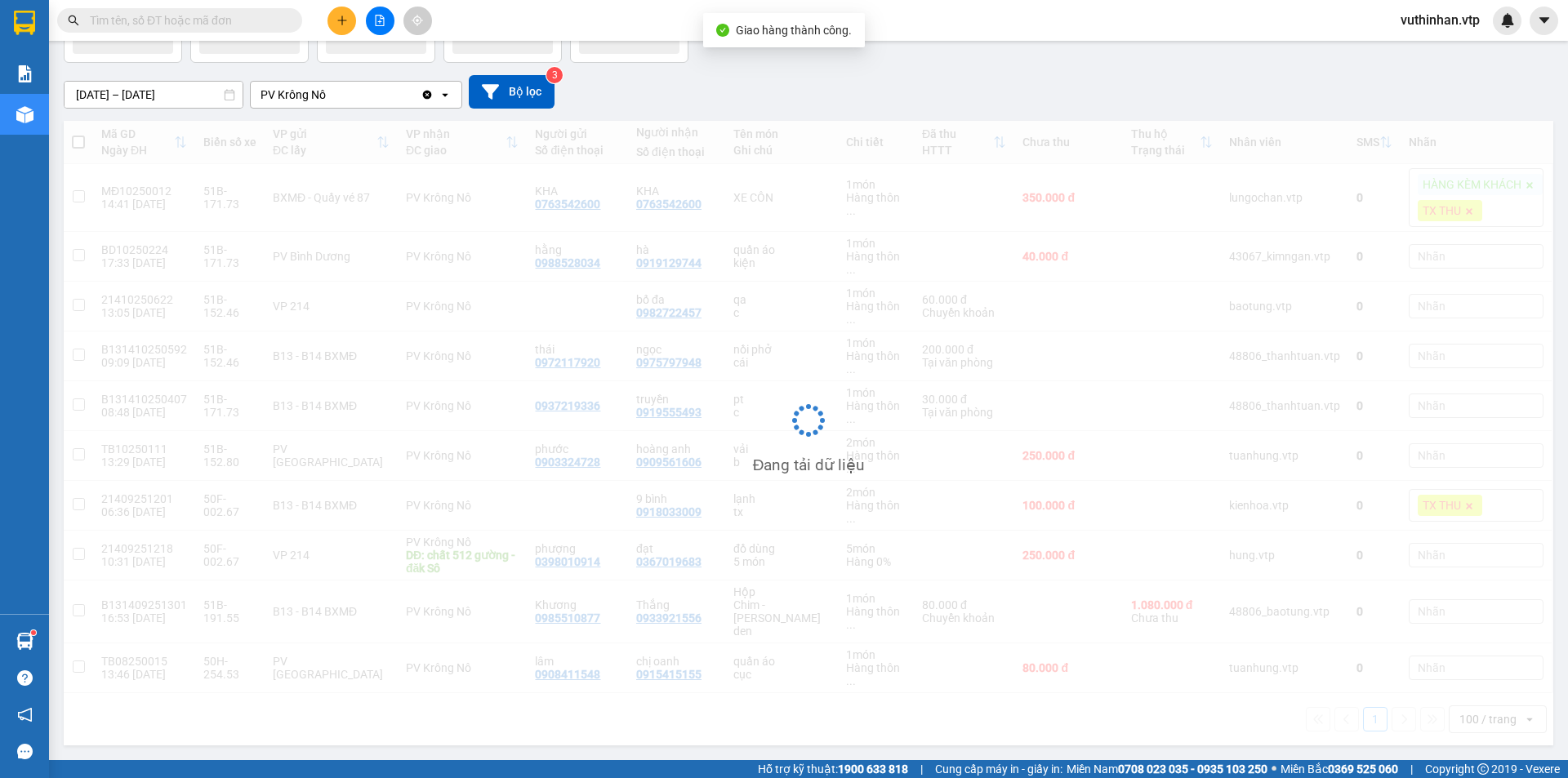
scroll to position [75, 0]
